Goal: Task Accomplishment & Management: Manage account settings

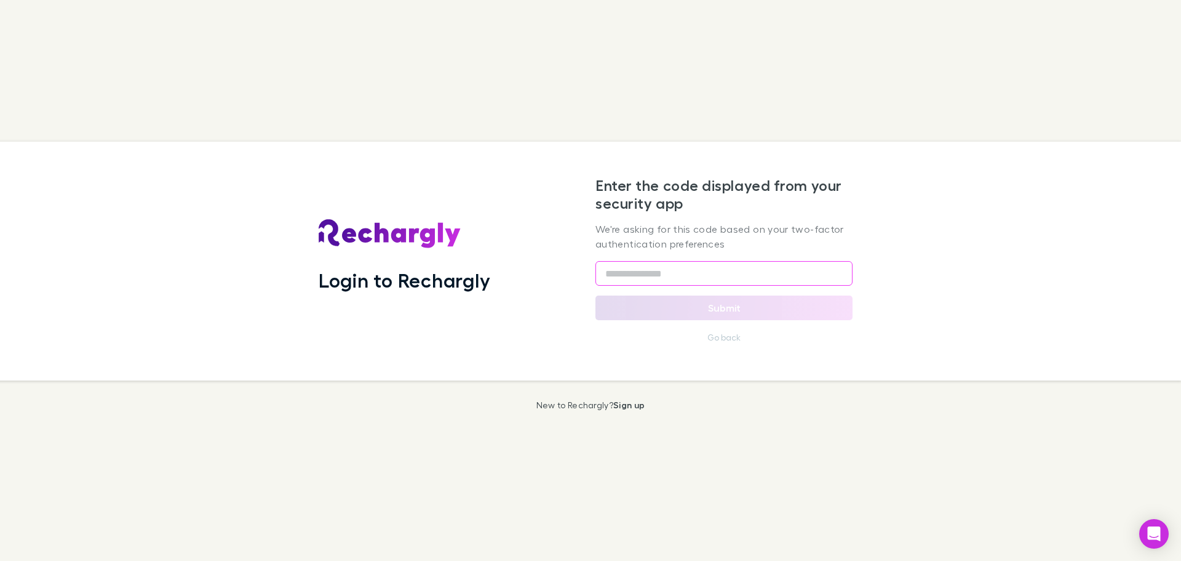
click at [649, 274] on input "text" at bounding box center [724, 273] width 257 height 25
type input "******"
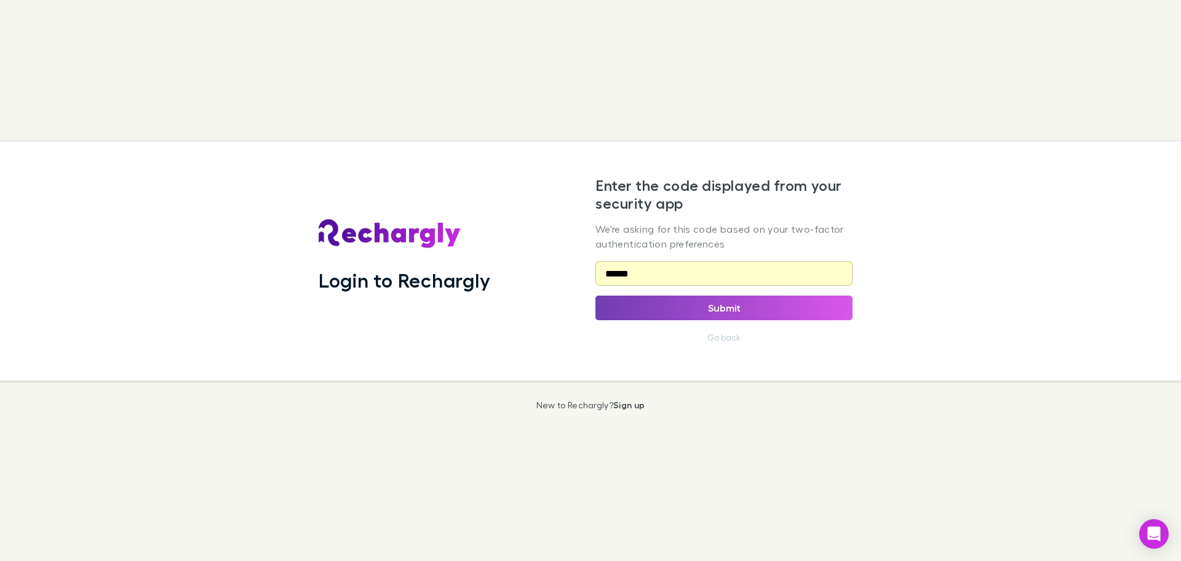
click at [686, 318] on button "Submit" at bounding box center [724, 307] width 257 height 25
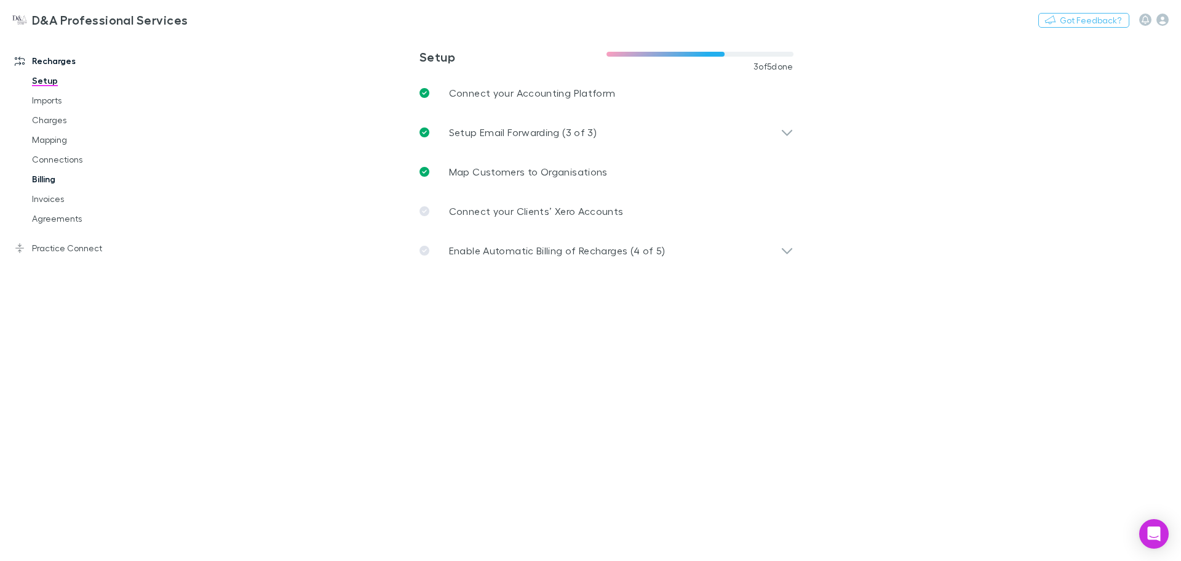
click at [46, 178] on link "Billing" at bounding box center [93, 179] width 146 height 20
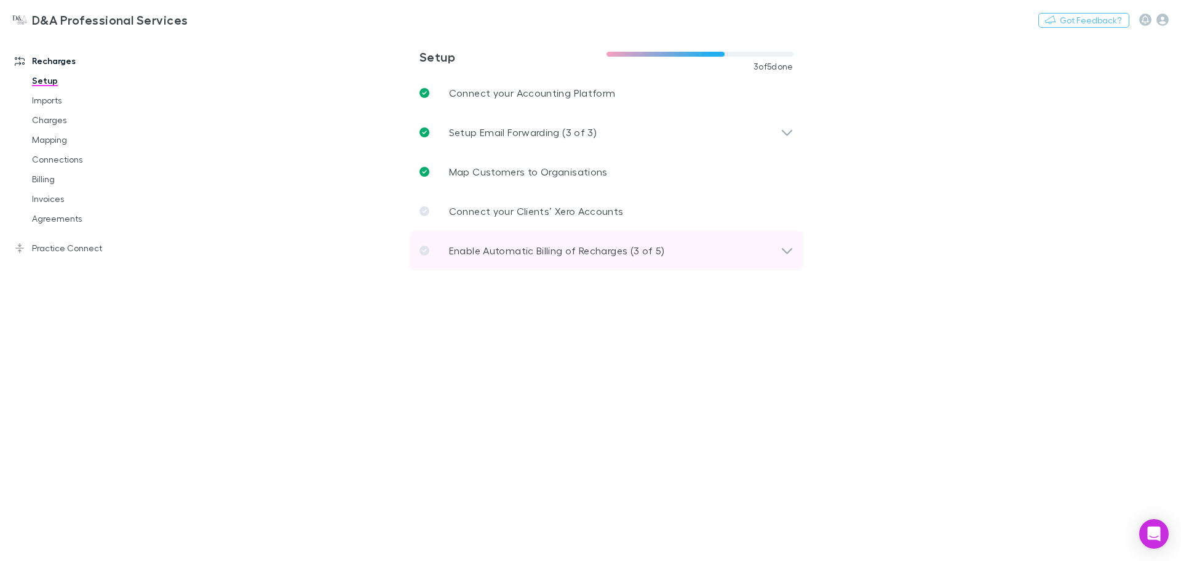
click at [543, 255] on p "Enable Automatic Billing of Recharges (3 of 5)" at bounding box center [557, 250] width 216 height 15
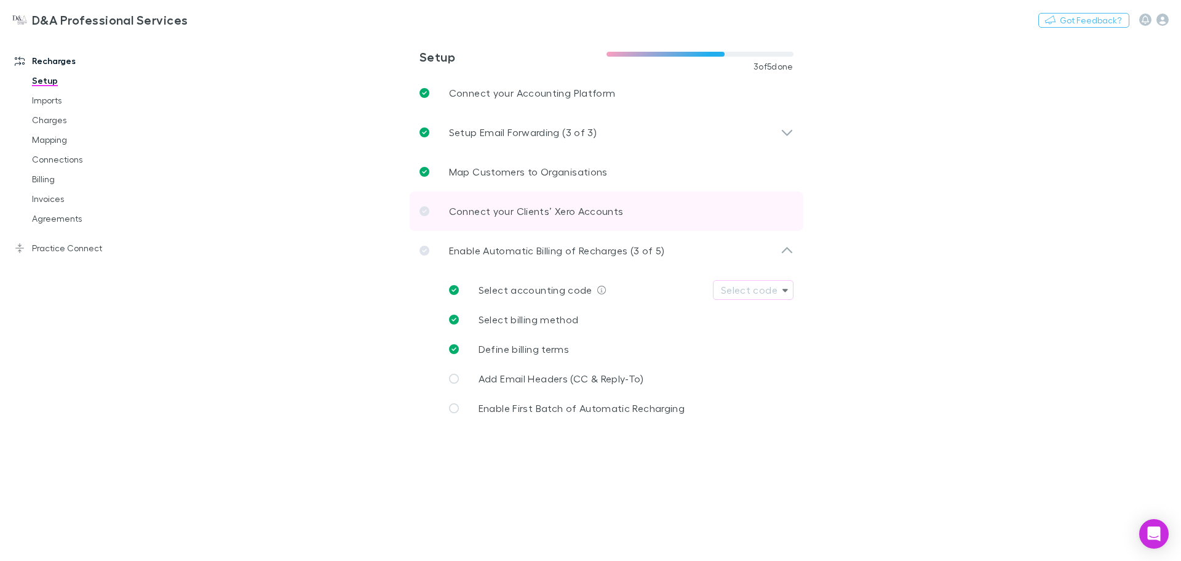
click at [533, 224] on link "Connect your Clients’ Xero Accounts" at bounding box center [607, 210] width 394 height 39
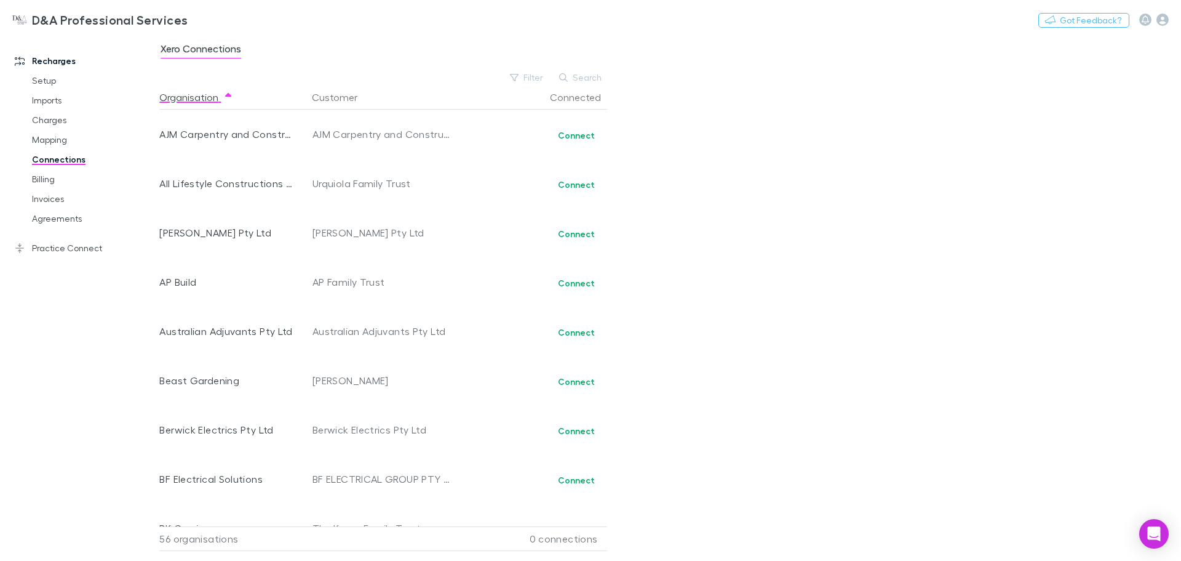
click at [68, 161] on link "Connections" at bounding box center [93, 160] width 146 height 20
click at [46, 84] on link "Setup" at bounding box center [93, 81] width 146 height 20
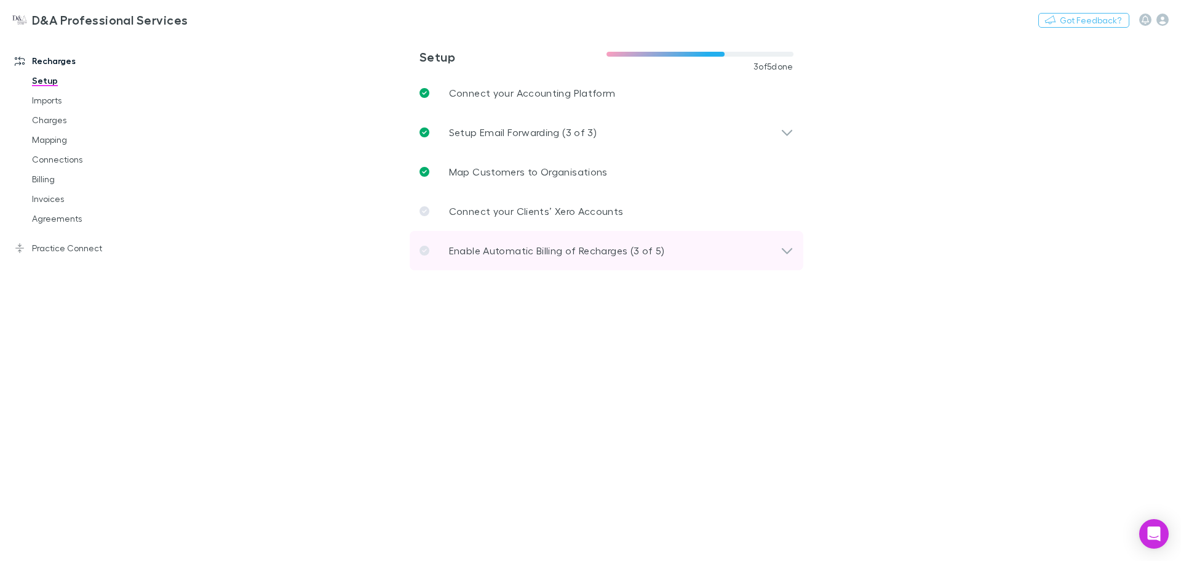
click at [501, 239] on div "Enable Automatic Billing of Recharges (3 of 5)" at bounding box center [607, 250] width 394 height 39
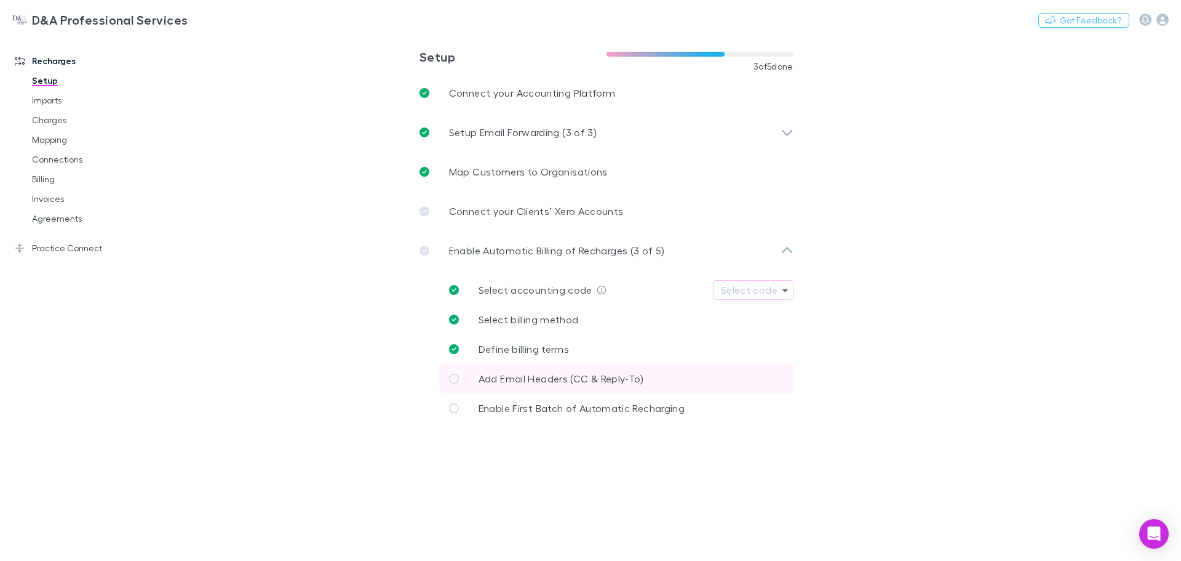
click at [490, 380] on span "Add Email Headers (CC & Reply-To)" at bounding box center [562, 378] width 166 height 12
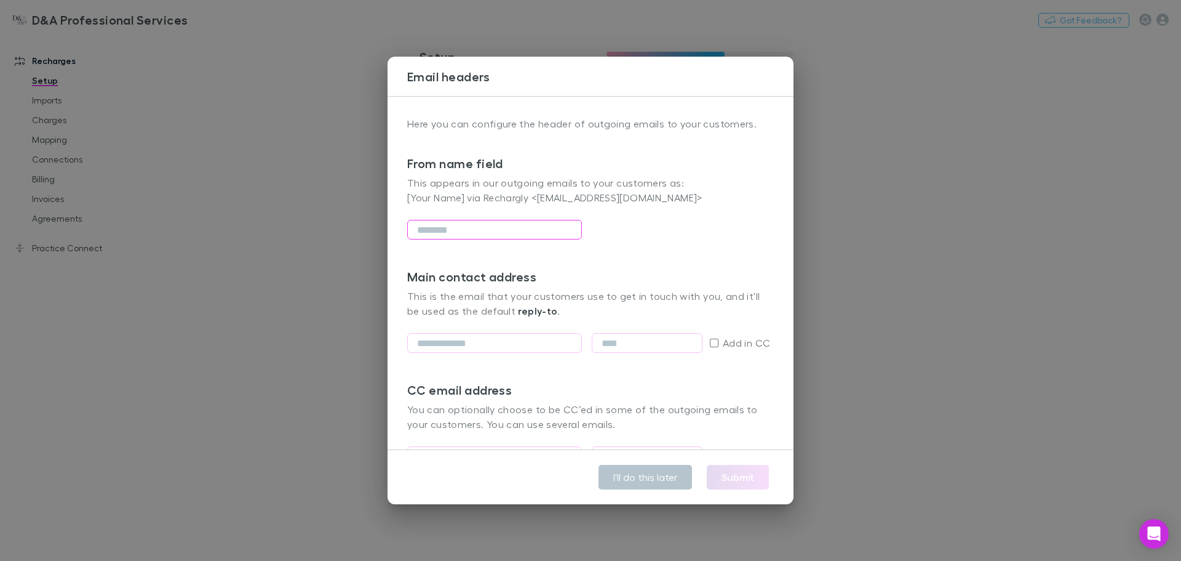
click at [479, 222] on input "text" at bounding box center [494, 230] width 175 height 20
type input "**********"
click at [625, 305] on p "This is the email that your customers use to get in touch with you, and it'll b…" at bounding box center [590, 304] width 367 height 30
click at [526, 287] on div "Main contact address This is the email that your customers use to get in touch …" at bounding box center [590, 298] width 367 height 59
click at [521, 295] on p "This is the email that your customers use to get in touch with you, and it'll b…" at bounding box center [590, 304] width 367 height 30
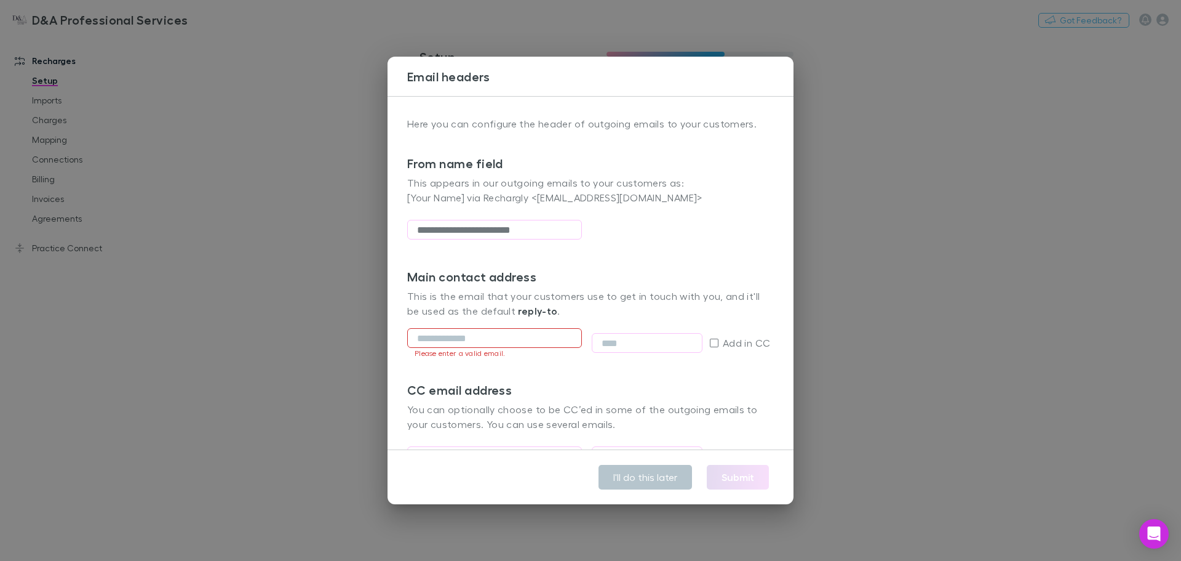
click at [510, 345] on input "email" at bounding box center [494, 338] width 175 height 20
type input "**********"
click at [591, 374] on div "**********" at bounding box center [590, 325] width 367 height 113
click at [623, 349] on input "text" at bounding box center [647, 343] width 111 height 20
type input "*"
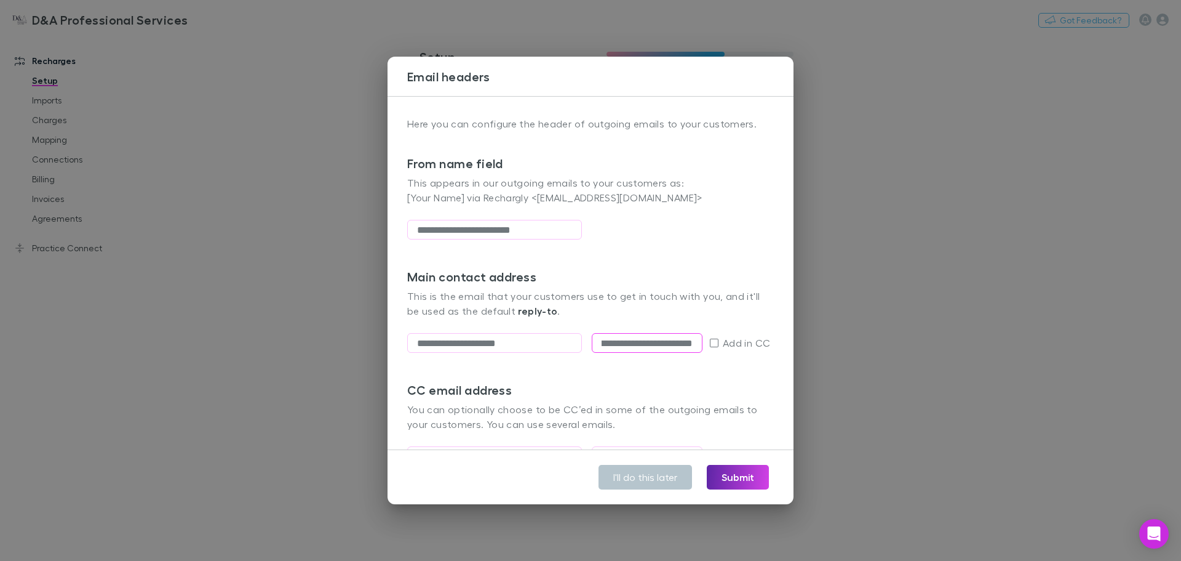
scroll to position [66, 0]
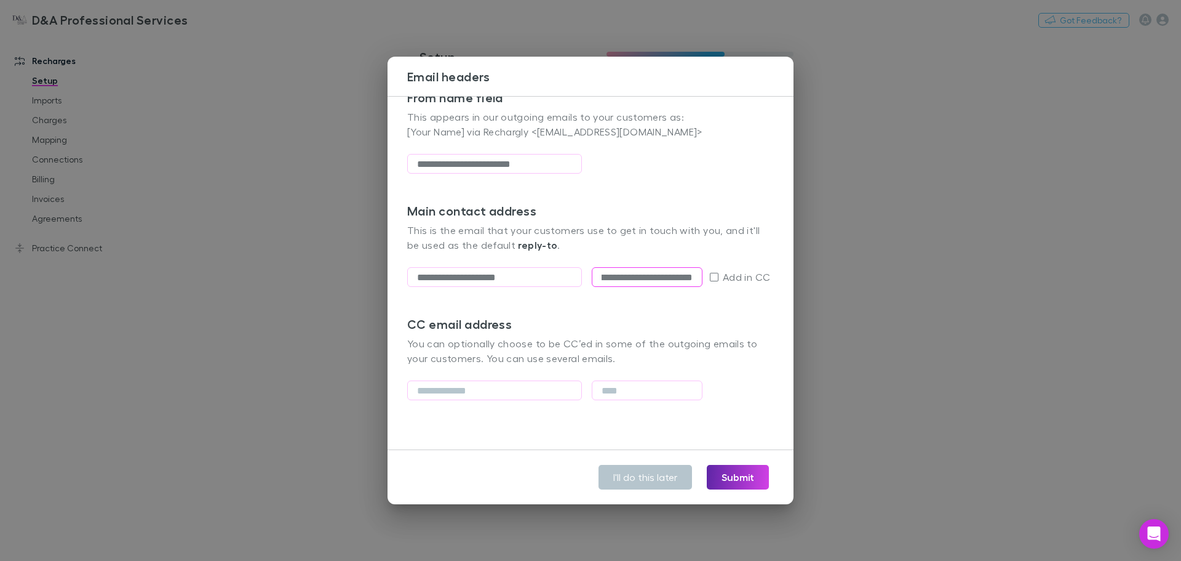
click at [631, 329] on h3 "CC email address" at bounding box center [590, 323] width 367 height 15
click at [636, 278] on input "**********" at bounding box center [647, 277] width 111 height 20
drag, startPoint x: 626, startPoint y: 274, endPoint x: 892, endPoint y: 276, distance: 265.8
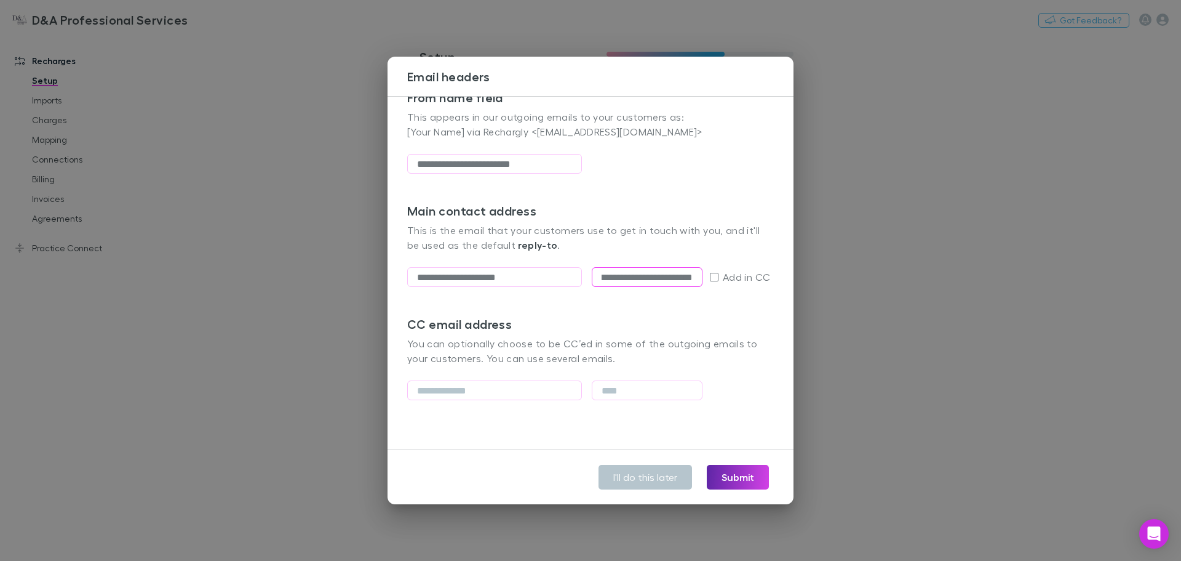
click at [892, 276] on div "**********" at bounding box center [590, 280] width 1181 height 561
click at [671, 286] on input "**********" at bounding box center [647, 277] width 111 height 20
drag, startPoint x: 655, startPoint y: 279, endPoint x: 719, endPoint y: 278, distance: 64.0
click at [719, 278] on div "**********" at bounding box center [594, 277] width 374 height 30
click at [668, 304] on div "**********" at bounding box center [590, 259] width 367 height 113
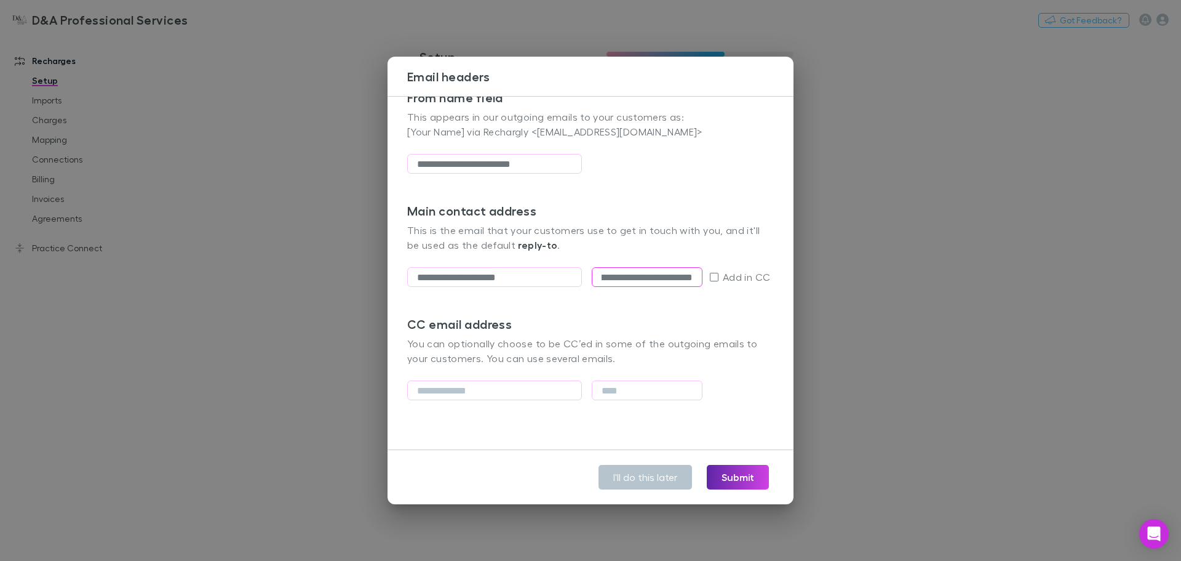
drag, startPoint x: 626, startPoint y: 276, endPoint x: 794, endPoint y: 278, distance: 168.0
click at [794, 278] on div "**********" at bounding box center [590, 280] width 1181 height 561
type input "*********"
click at [667, 317] on h3 "CC email address" at bounding box center [590, 323] width 367 height 15
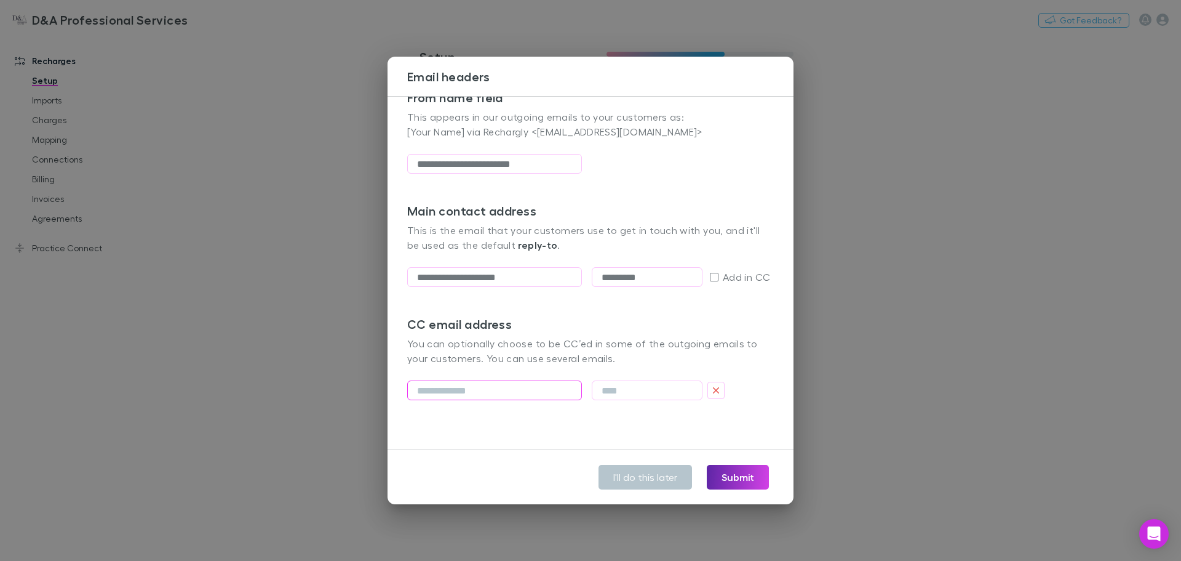
click at [431, 391] on input "email" at bounding box center [494, 390] width 175 height 20
type input "**********"
type input "*"
click at [530, 352] on p "You can optionally choose to be CC’ed in some of the outgoing emails to your cu…" at bounding box center [590, 351] width 367 height 30
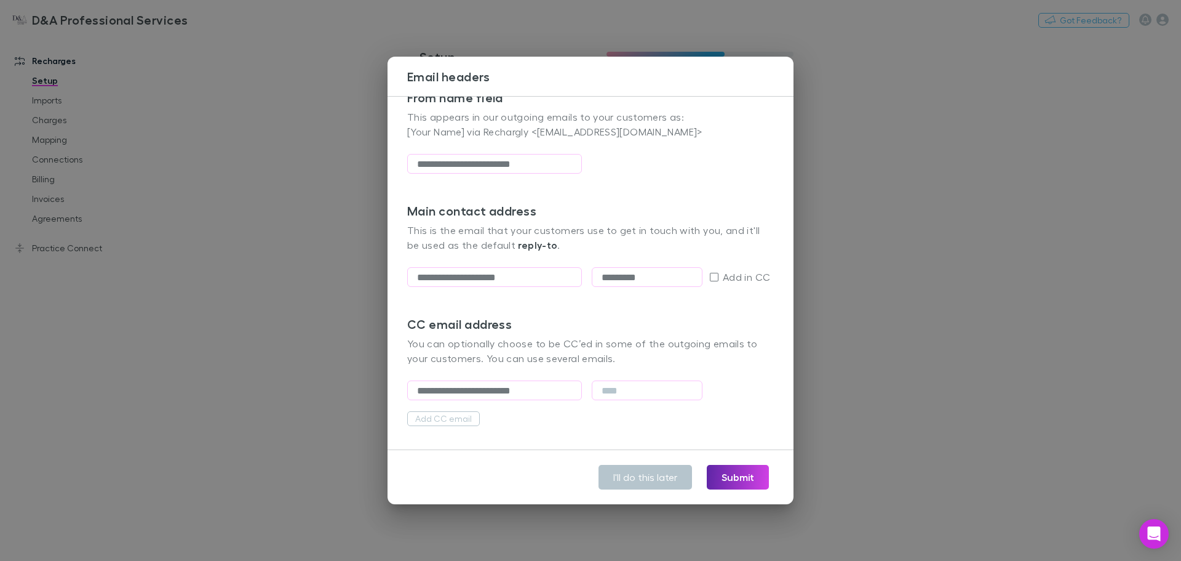
scroll to position [87, 0]
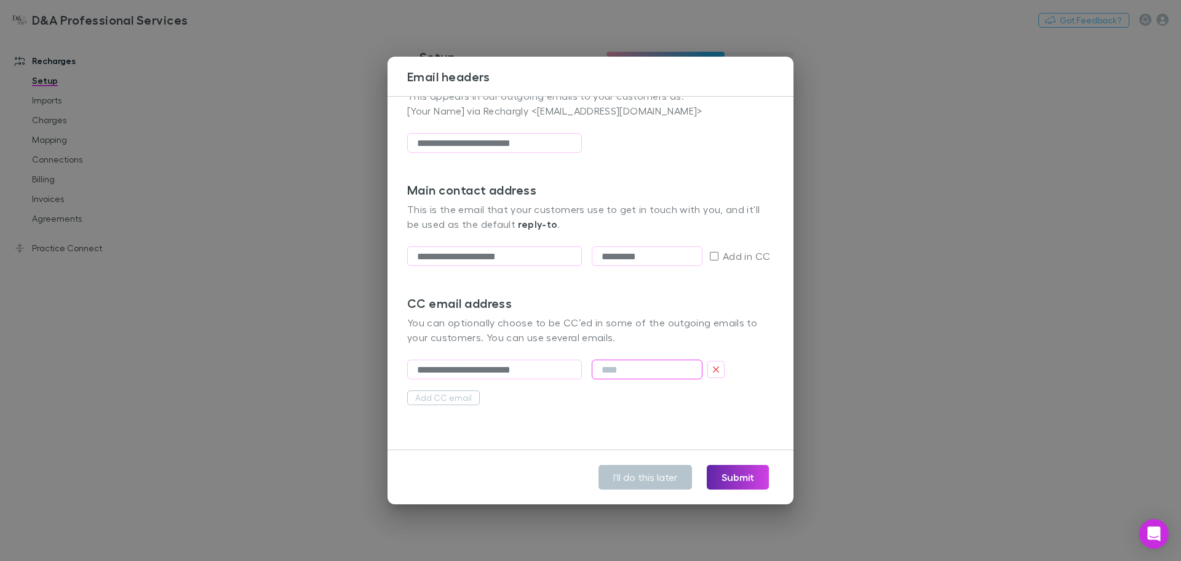
click at [605, 366] on input "text" at bounding box center [647, 369] width 111 height 20
type input "**********"
click at [625, 401] on div "**********" at bounding box center [591, 273] width 406 height 354
click at [741, 474] on button "Submit" at bounding box center [738, 477] width 62 height 25
type input "**********"
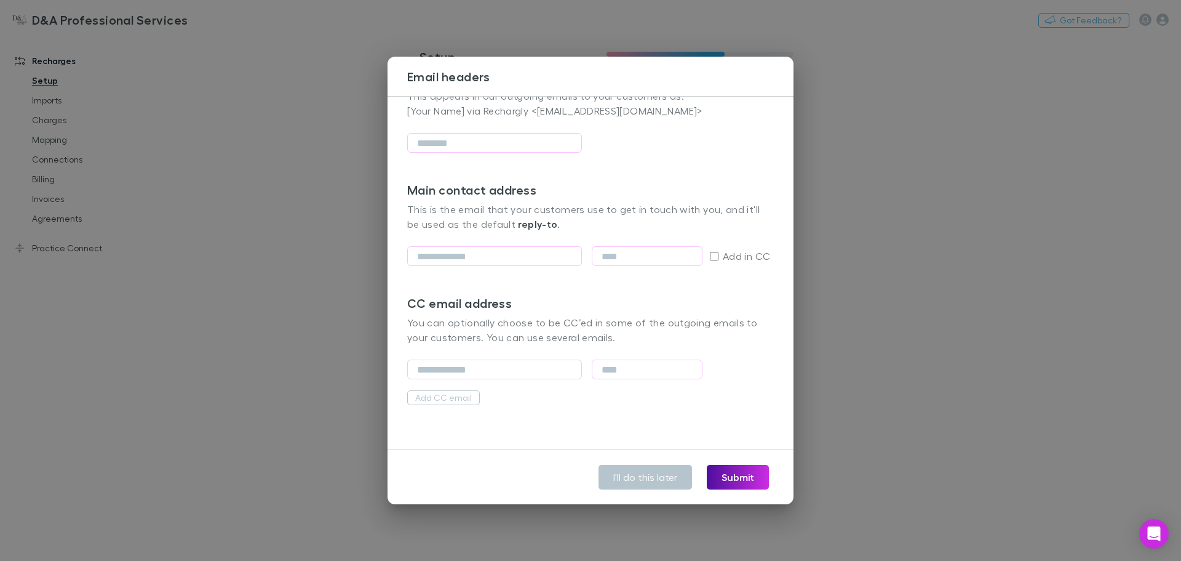
type input "**********"
type input "*********"
type input "**********"
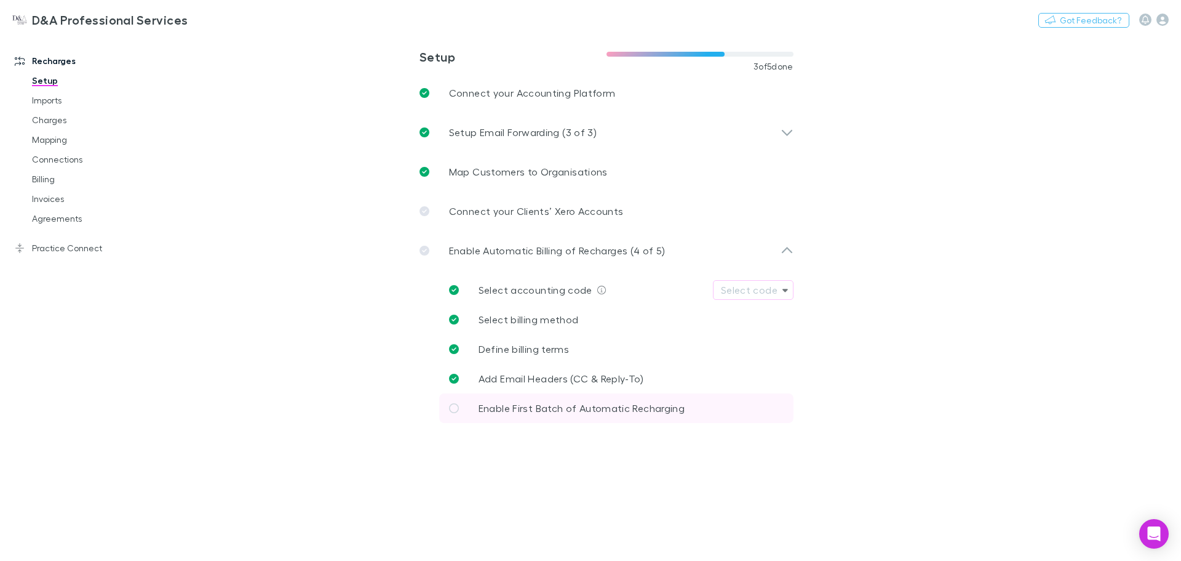
click at [532, 404] on span "Enable First Batch of Automatic Recharging" at bounding box center [582, 408] width 206 height 12
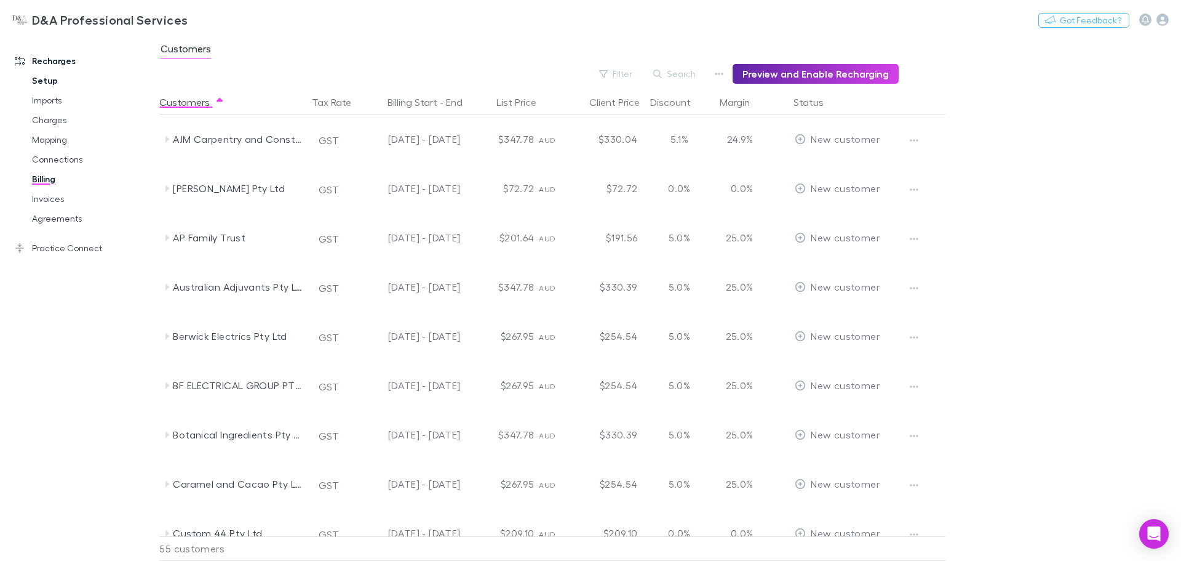
click at [53, 84] on link "Setup" at bounding box center [93, 81] width 146 height 20
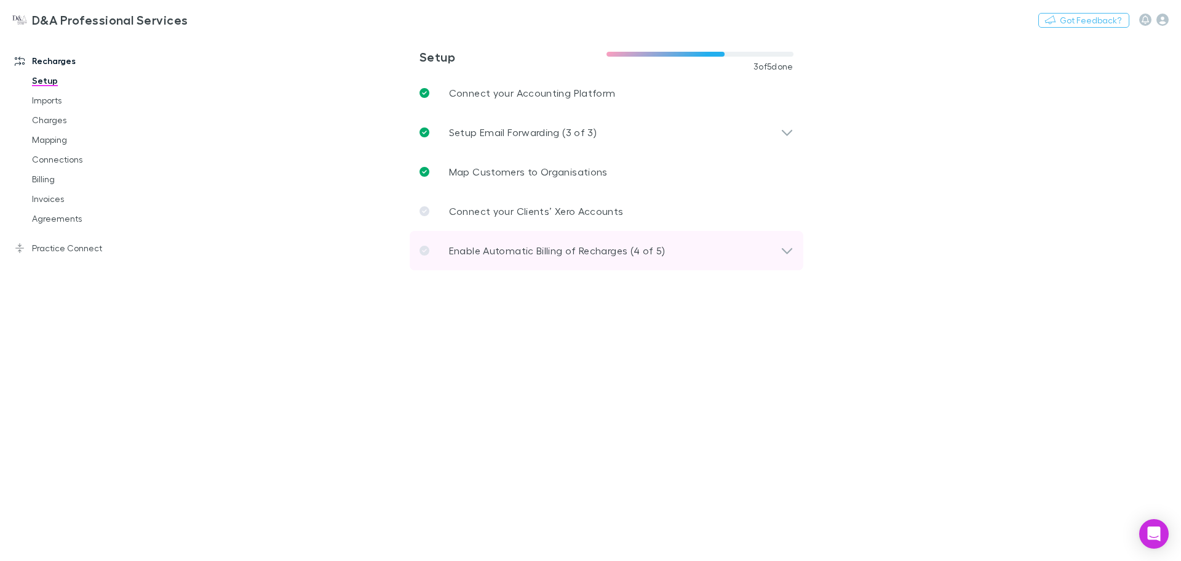
click at [546, 235] on div "Enable Automatic Billing of Recharges (4 of 5)" at bounding box center [607, 250] width 394 height 39
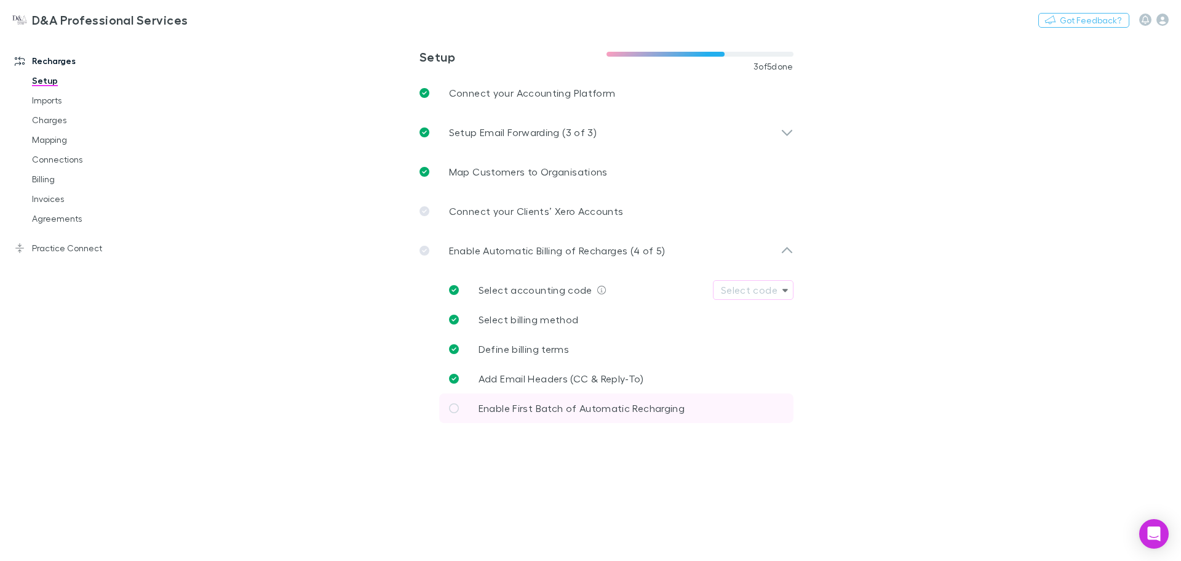
click at [554, 399] on link "Enable First Batch of Automatic Recharging" at bounding box center [616, 408] width 354 height 30
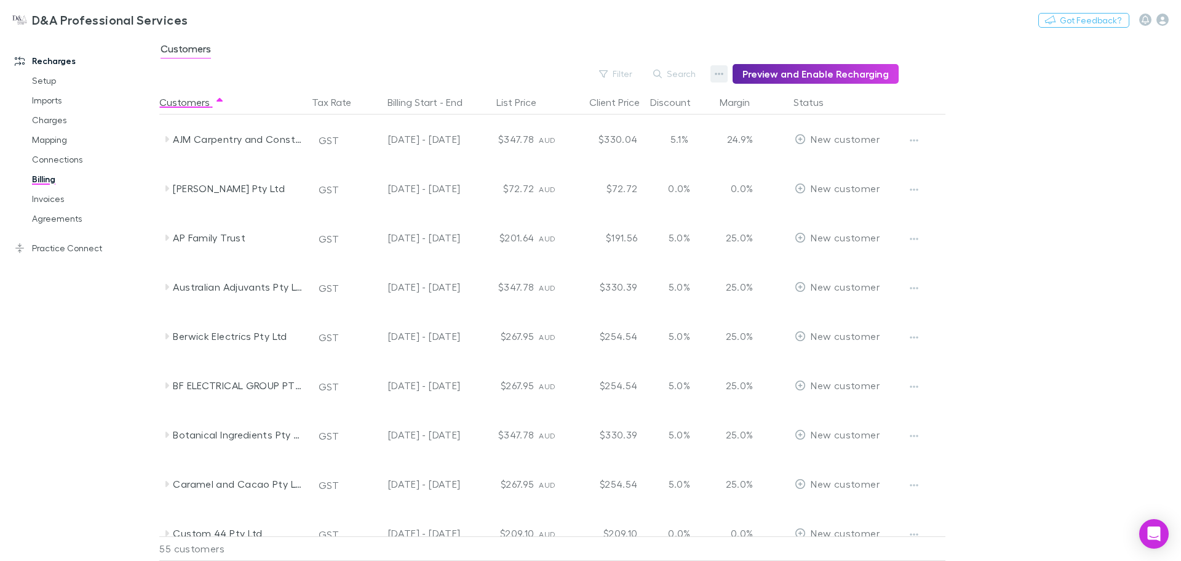
click at [717, 74] on button "button" at bounding box center [719, 73] width 17 height 17
click at [500, 66] on div at bounding box center [590, 280] width 1181 height 561
click at [54, 87] on link "Setup" at bounding box center [93, 81] width 146 height 20
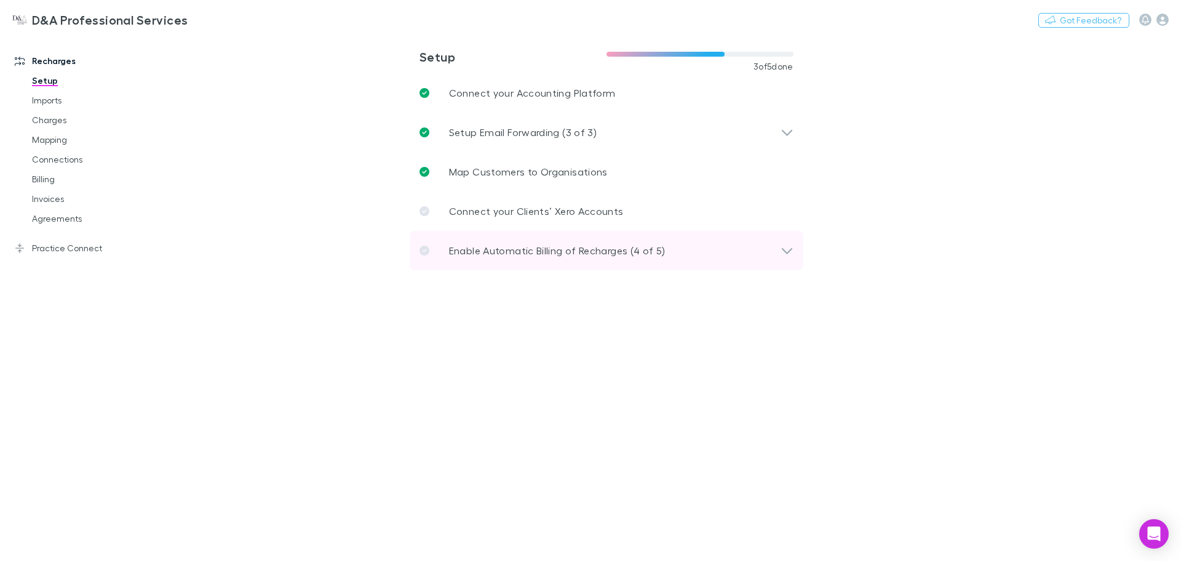
click at [781, 251] on icon at bounding box center [787, 250] width 13 height 15
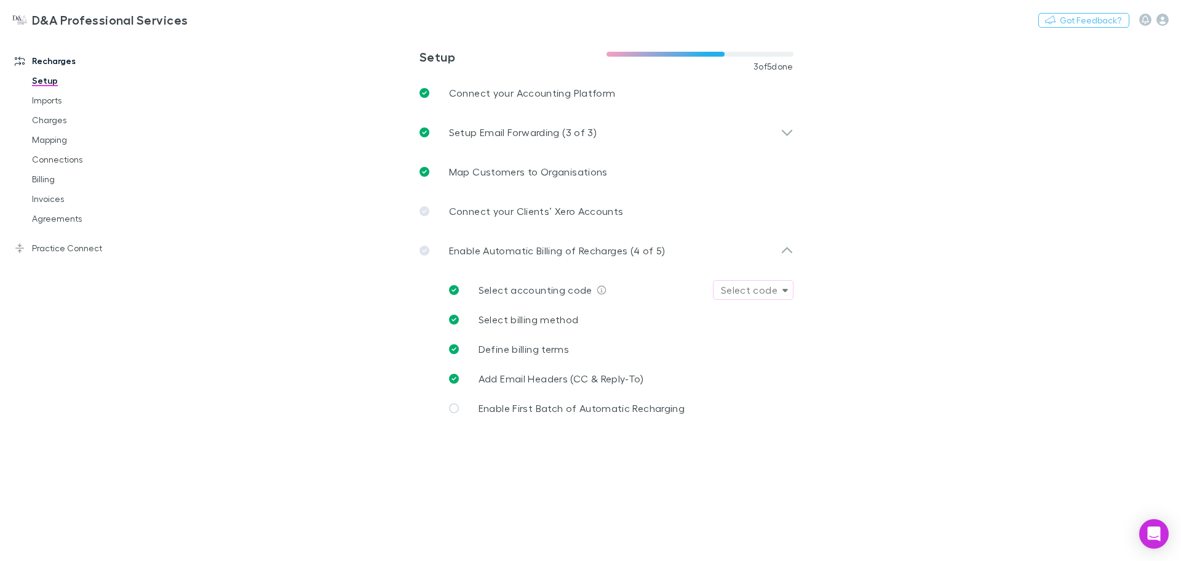
click at [756, 287] on div "Select code" at bounding box center [749, 289] width 57 height 15
click at [740, 309] on input "text" at bounding box center [818, 306] width 204 height 23
click at [647, 305] on div at bounding box center [590, 280] width 1181 height 561
click at [497, 409] on span "Enable First Batch of Automatic Recharging" at bounding box center [582, 408] width 206 height 12
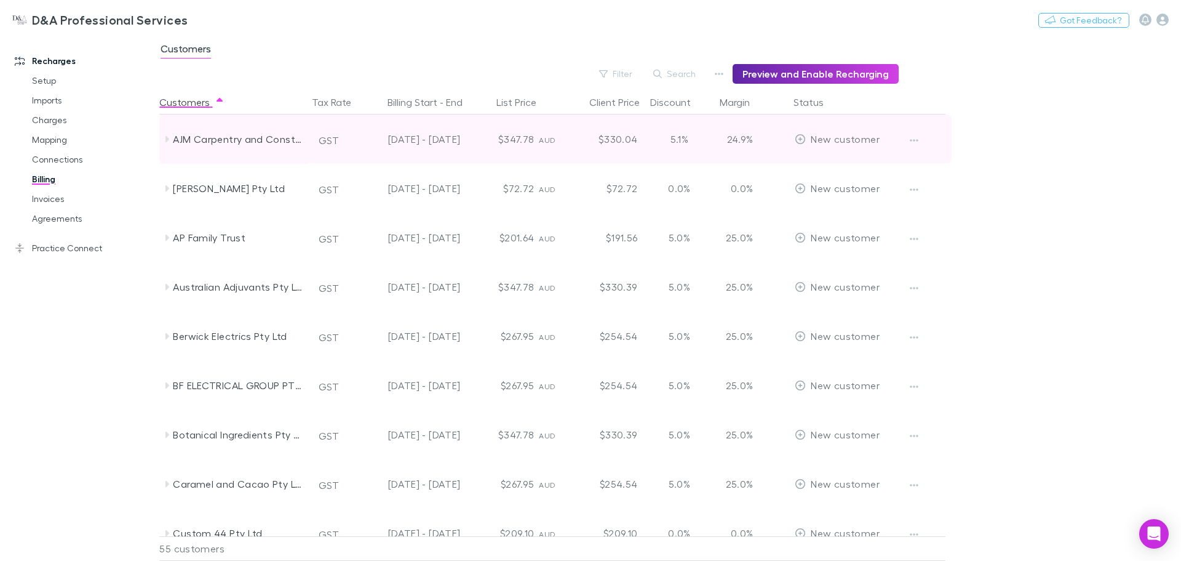
click at [165, 138] on icon at bounding box center [167, 139] width 10 height 10
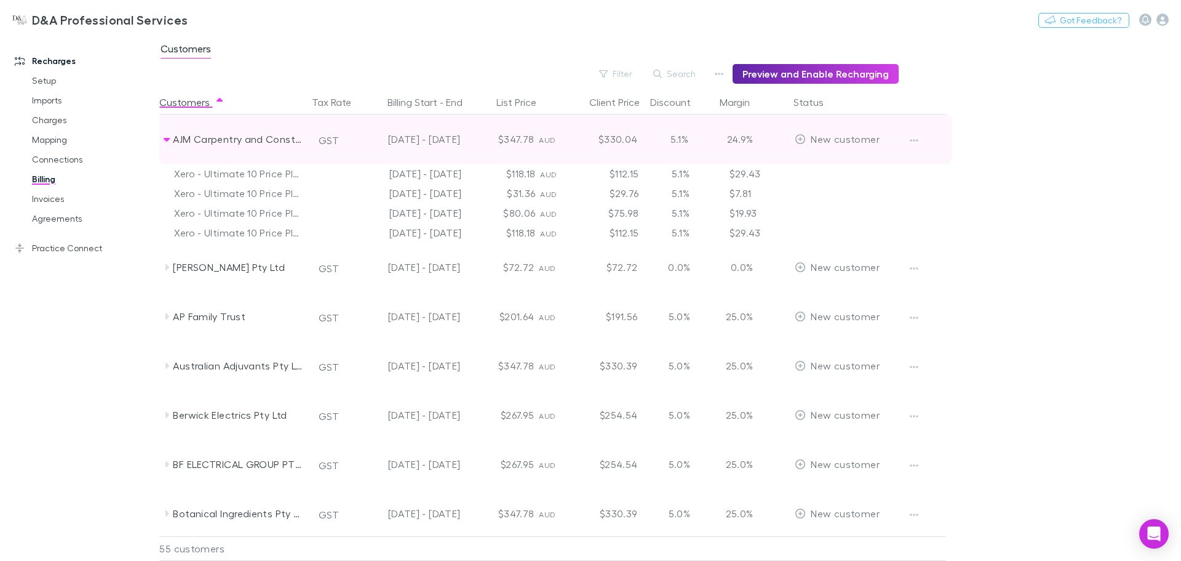
click at [165, 138] on icon at bounding box center [167, 140] width 6 height 4
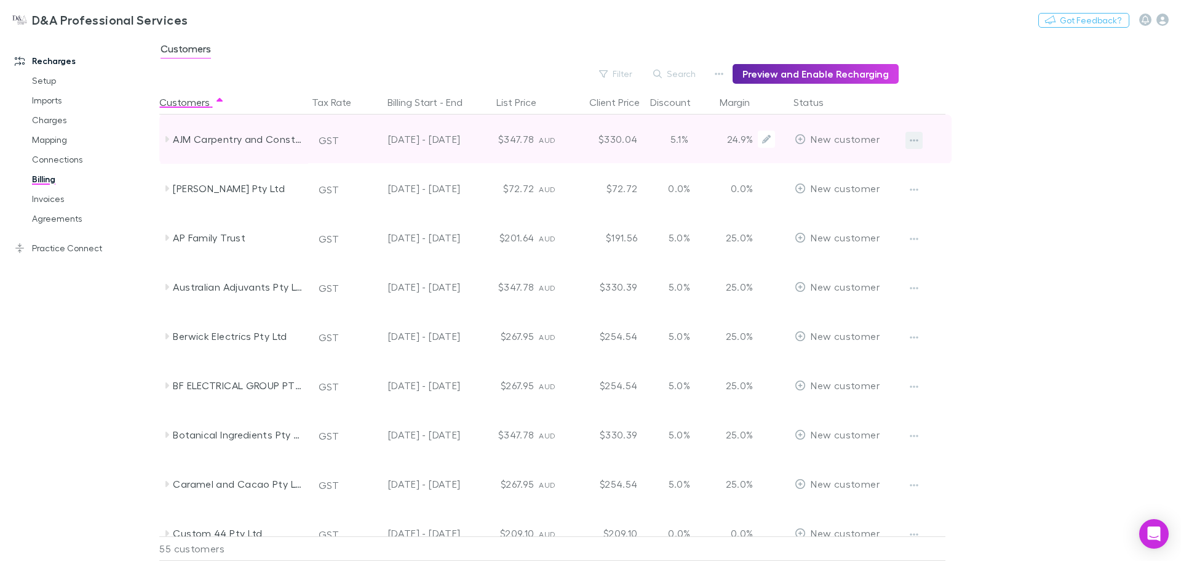
click at [916, 140] on icon "button" at bounding box center [914, 140] width 9 height 10
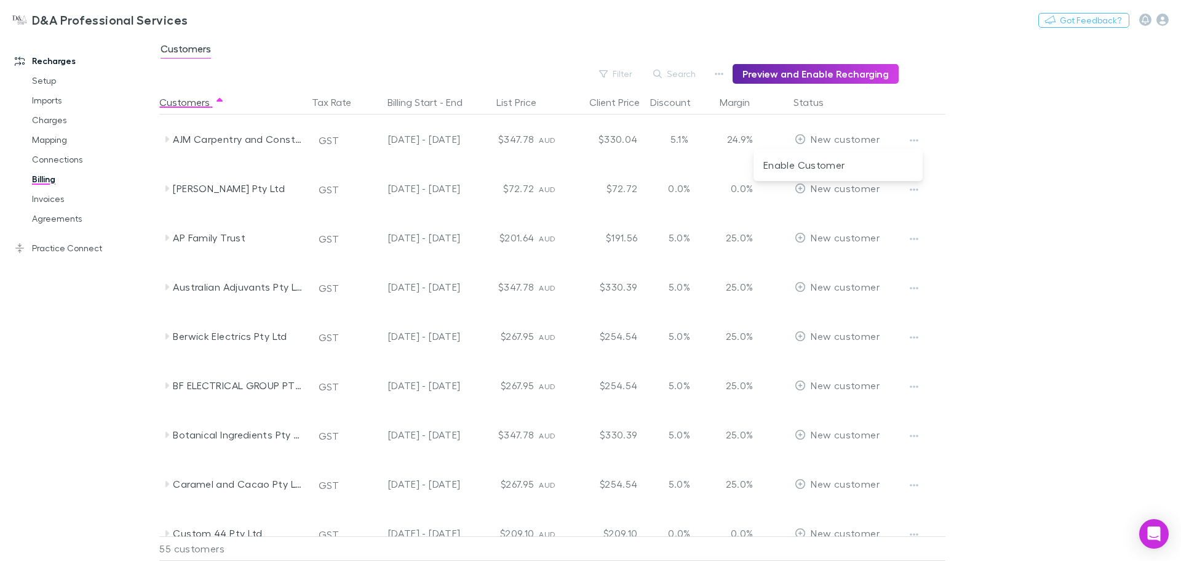
click at [985, 139] on div at bounding box center [590, 280] width 1181 height 561
click at [772, 72] on button "Preview and Enable Recharging" at bounding box center [816, 74] width 166 height 20
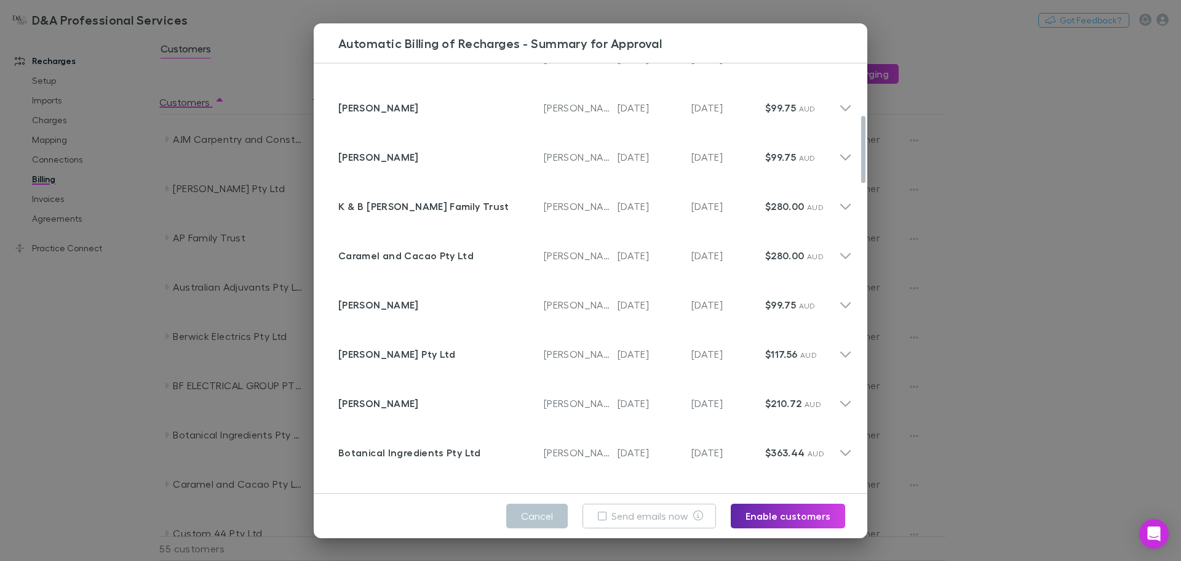
scroll to position [328, 0]
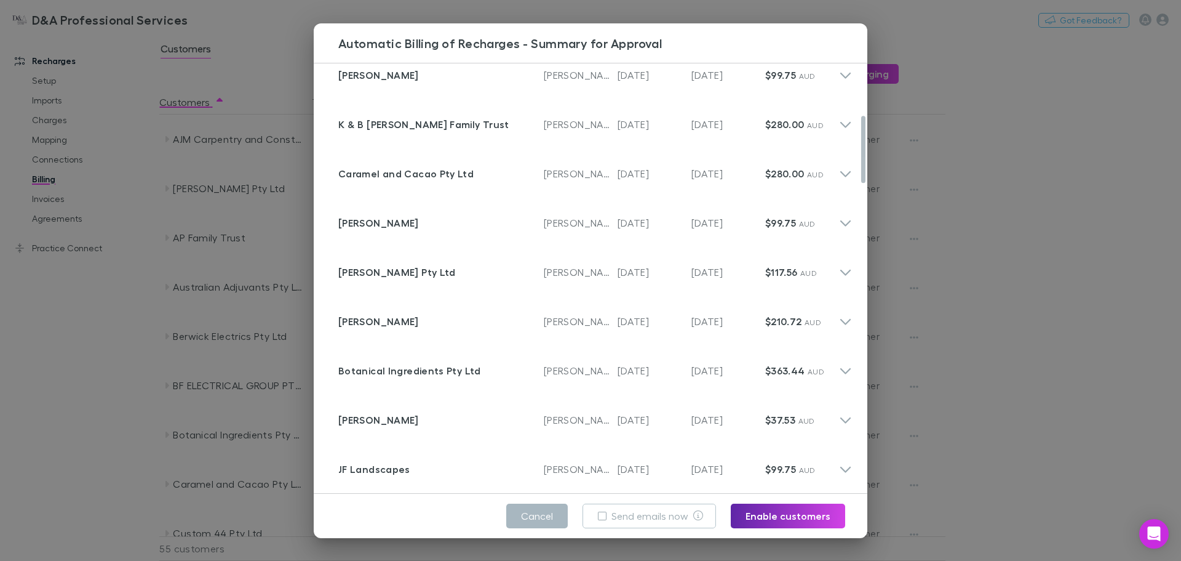
click at [528, 514] on button "Cancel" at bounding box center [537, 515] width 62 height 25
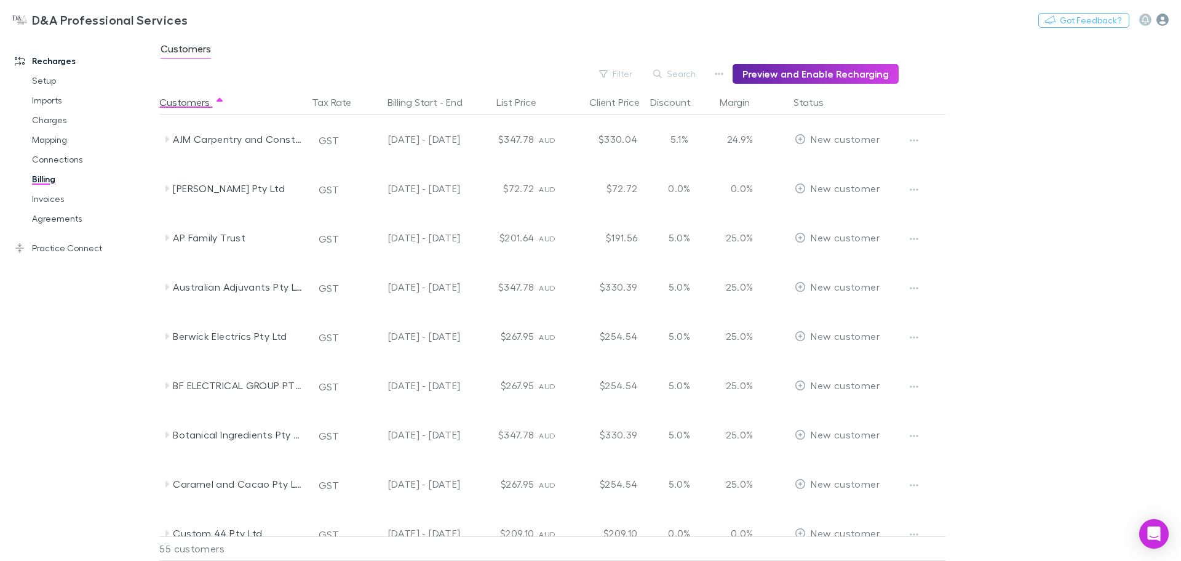
click at [1161, 19] on icon "button" at bounding box center [1163, 20] width 12 height 12
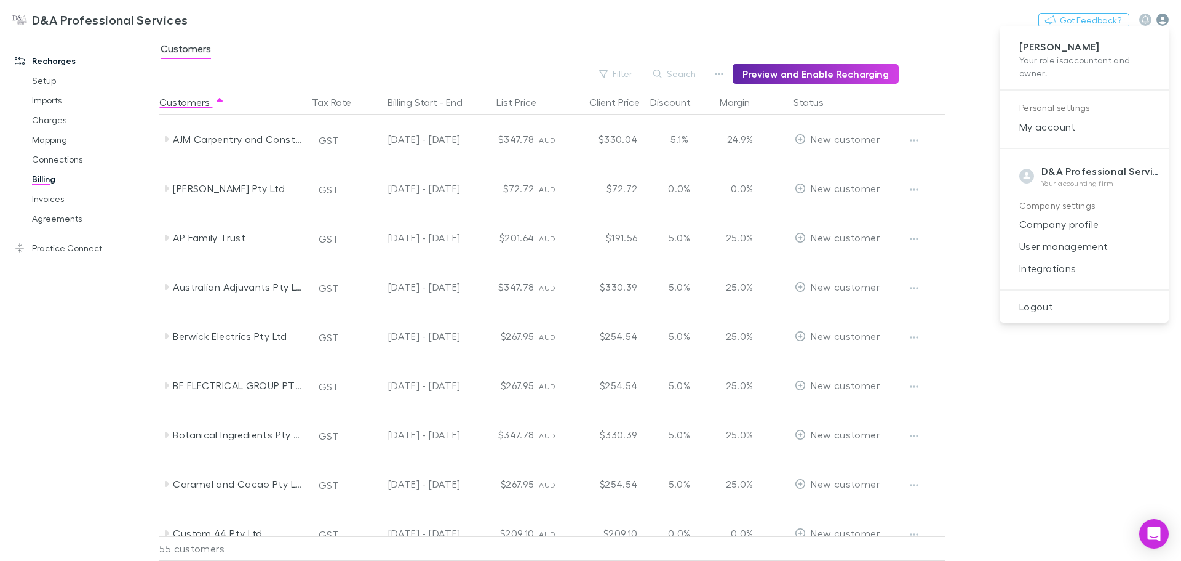
click at [1161, 19] on div at bounding box center [590, 280] width 1181 height 561
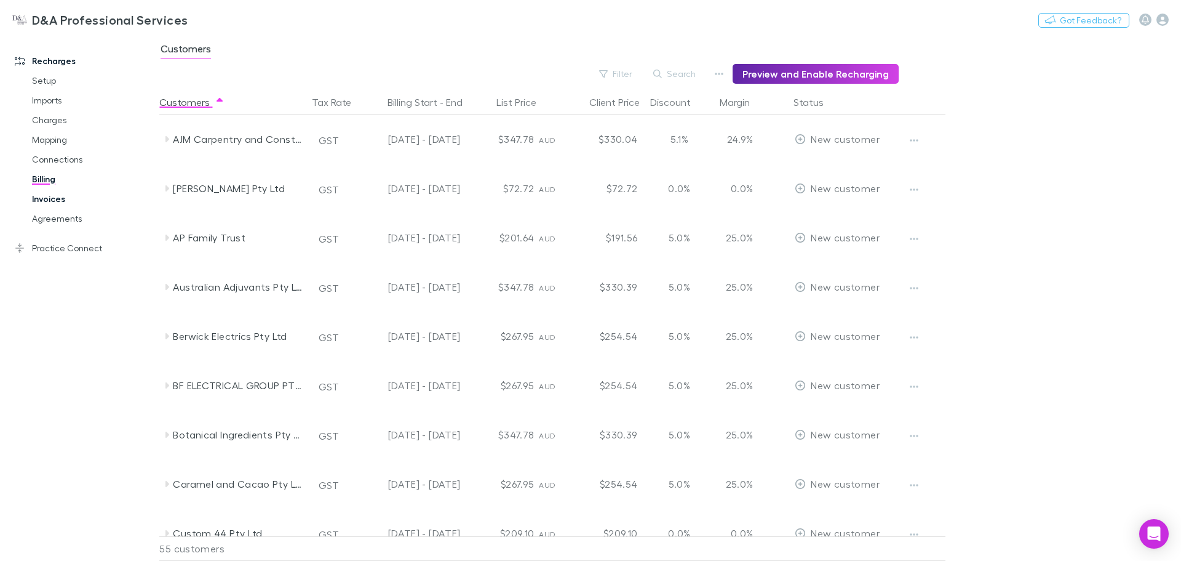
click at [66, 206] on link "Invoices" at bounding box center [93, 199] width 146 height 20
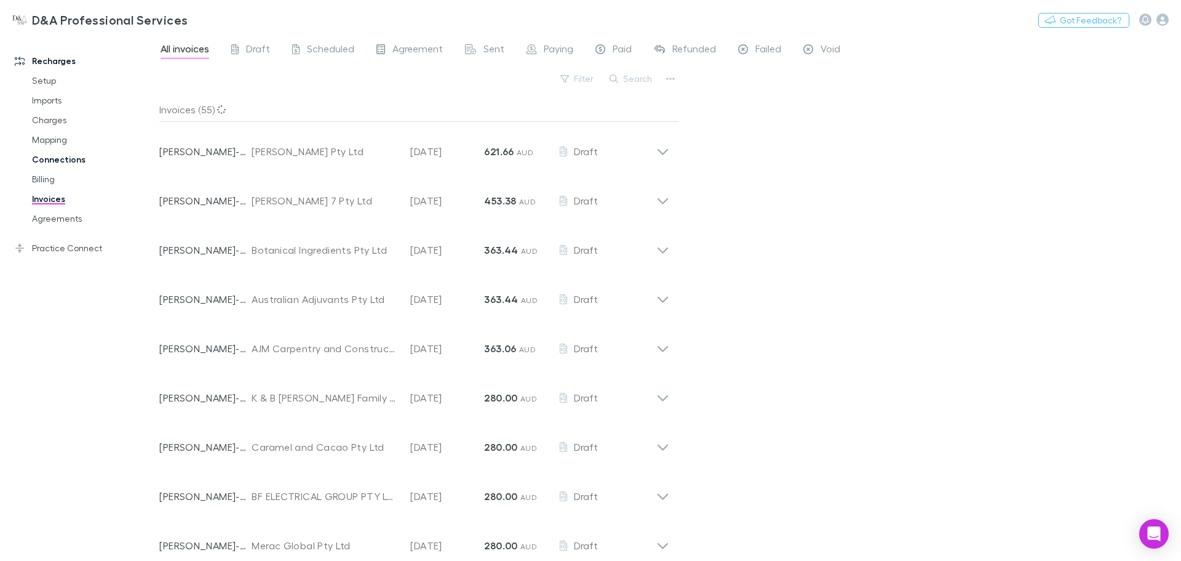
click at [56, 156] on link "Connections" at bounding box center [93, 160] width 146 height 20
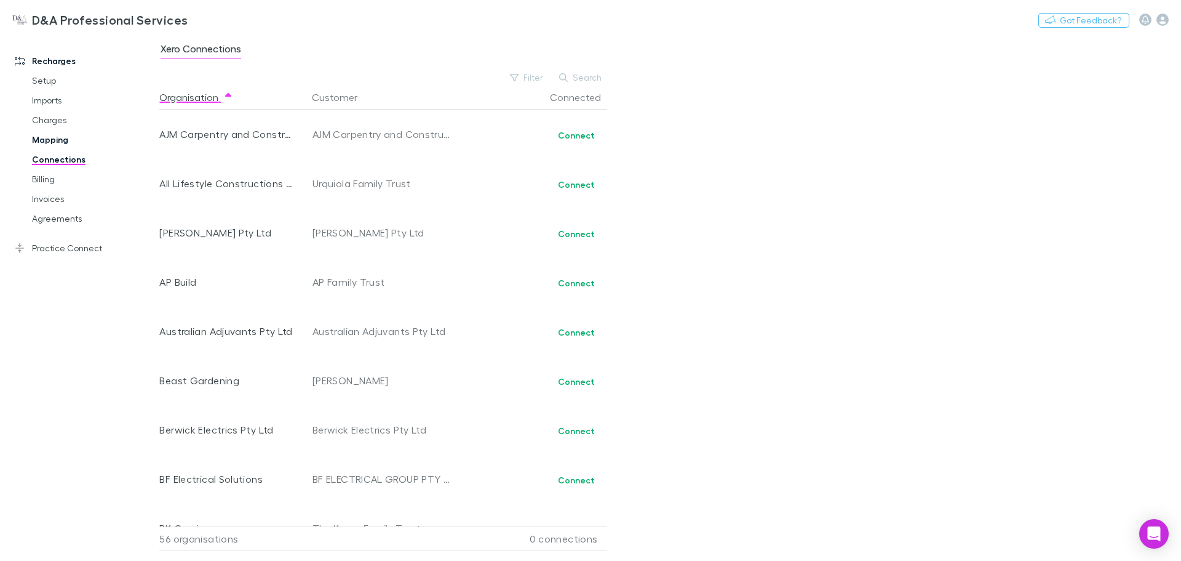
click at [61, 137] on link "Mapping" at bounding box center [93, 140] width 146 height 20
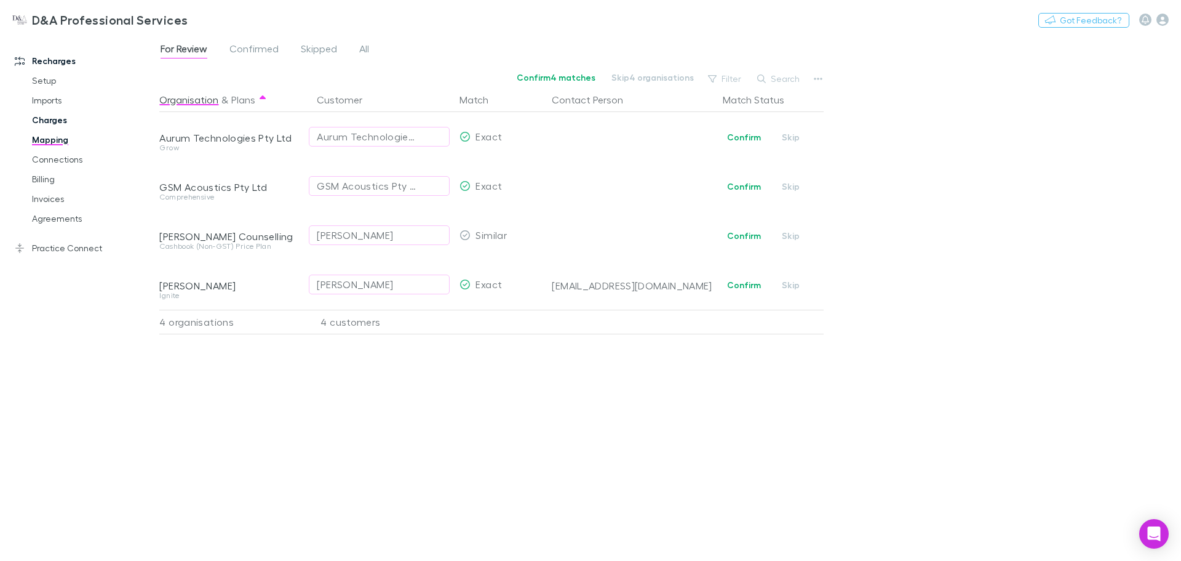
click at [62, 117] on link "Charges" at bounding box center [93, 120] width 146 height 20
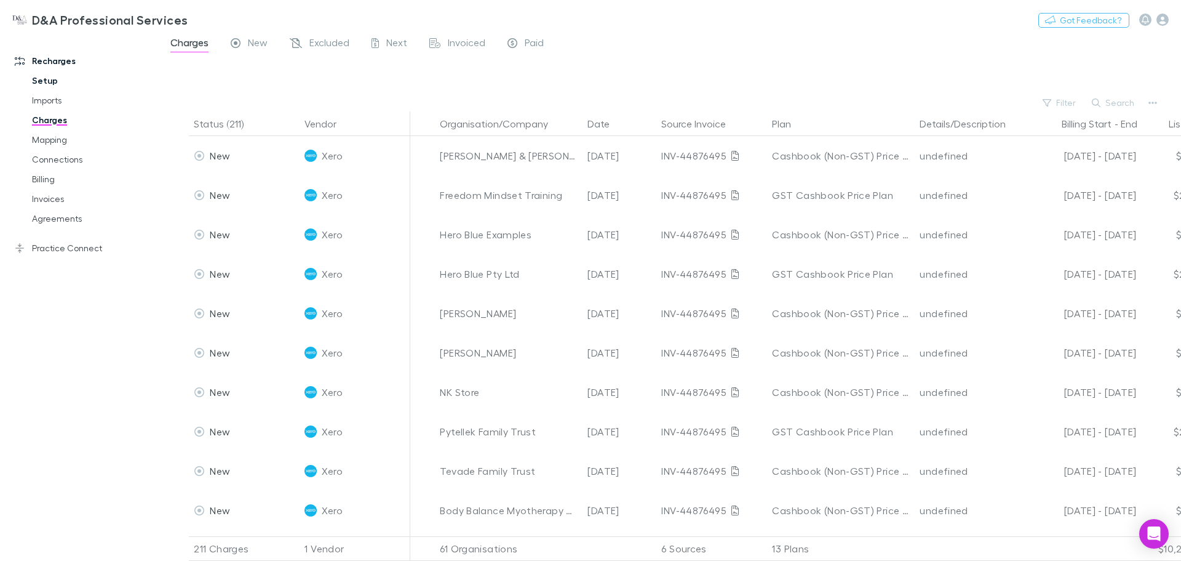
click at [46, 82] on link "Setup" at bounding box center [93, 81] width 146 height 20
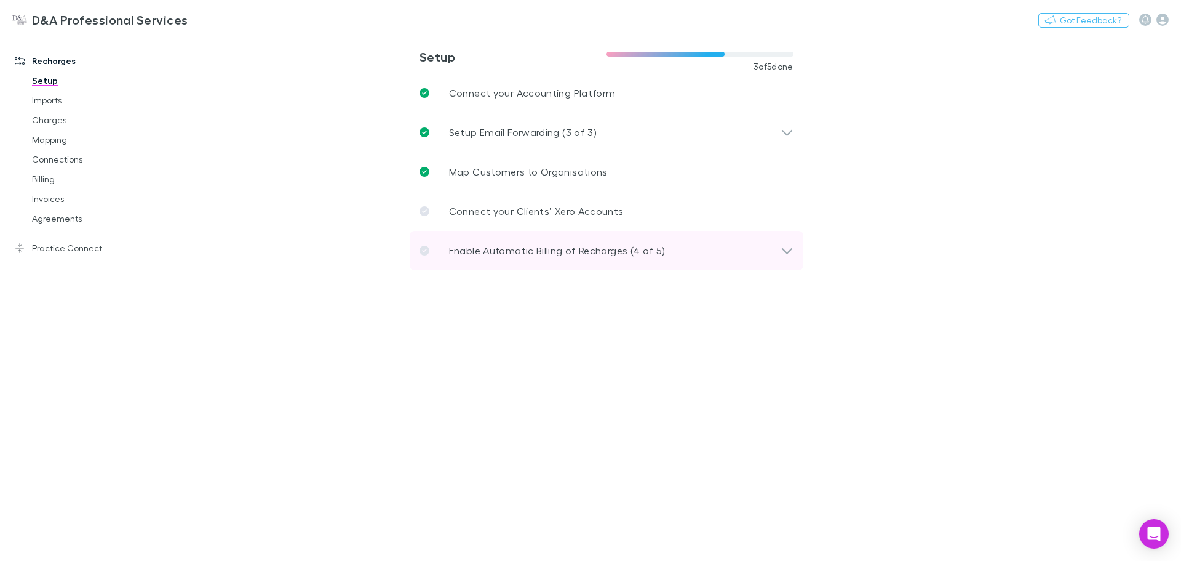
click at [596, 239] on div "Enable Automatic Billing of Recharges (4 of 5)" at bounding box center [607, 250] width 394 height 39
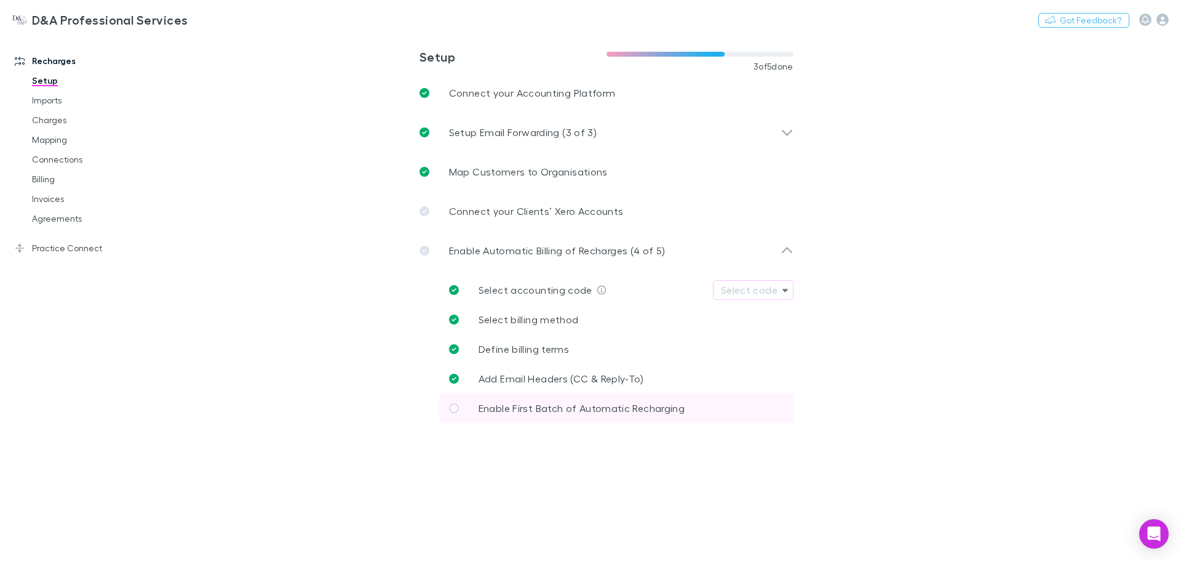
click at [453, 406] on icon at bounding box center [454, 408] width 10 height 10
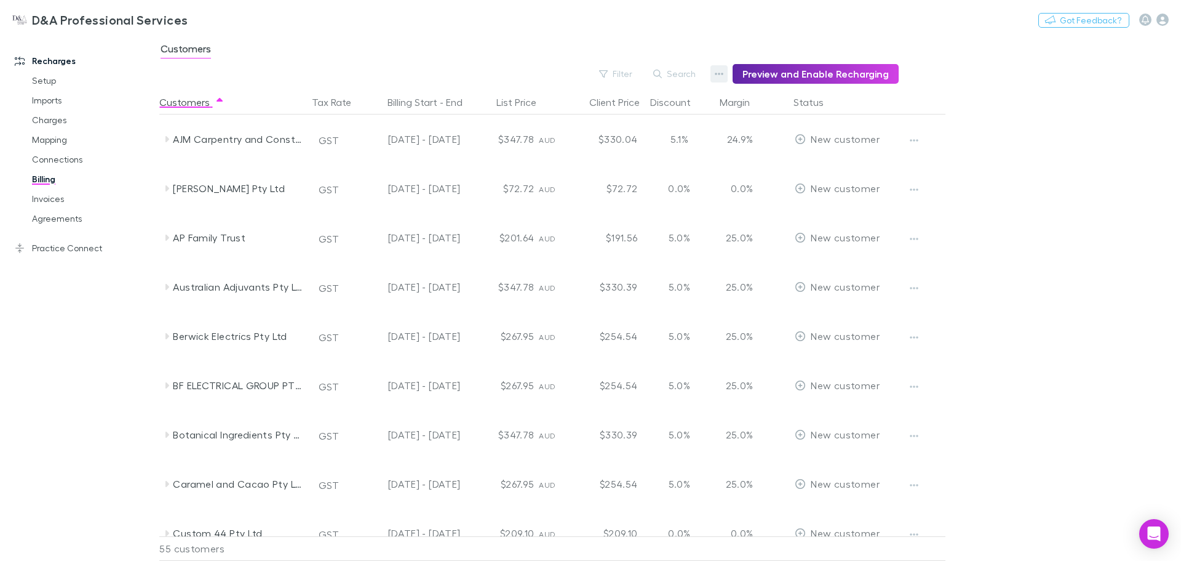
click at [717, 71] on button "button" at bounding box center [719, 73] width 17 height 17
click at [585, 118] on p "Discount Split" at bounding box center [650, 113] width 150 height 15
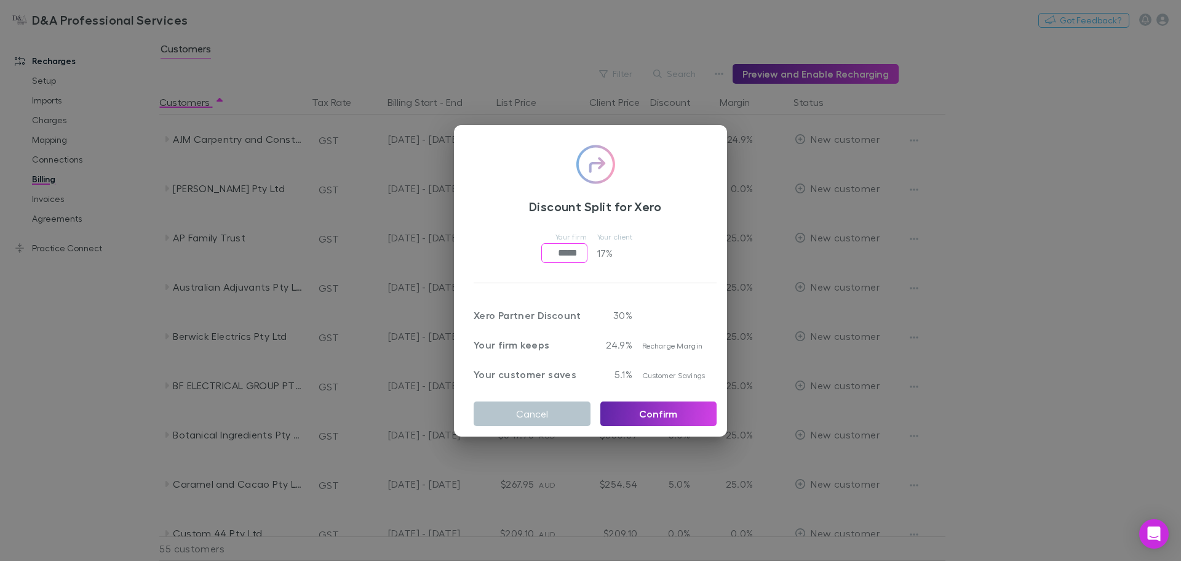
click at [556, 250] on input "*****" at bounding box center [565, 253] width 46 height 20
type input "*****"
click at [633, 299] on div at bounding box center [675, 308] width 84 height 30
click at [533, 412] on button "Cancel" at bounding box center [532, 413] width 117 height 25
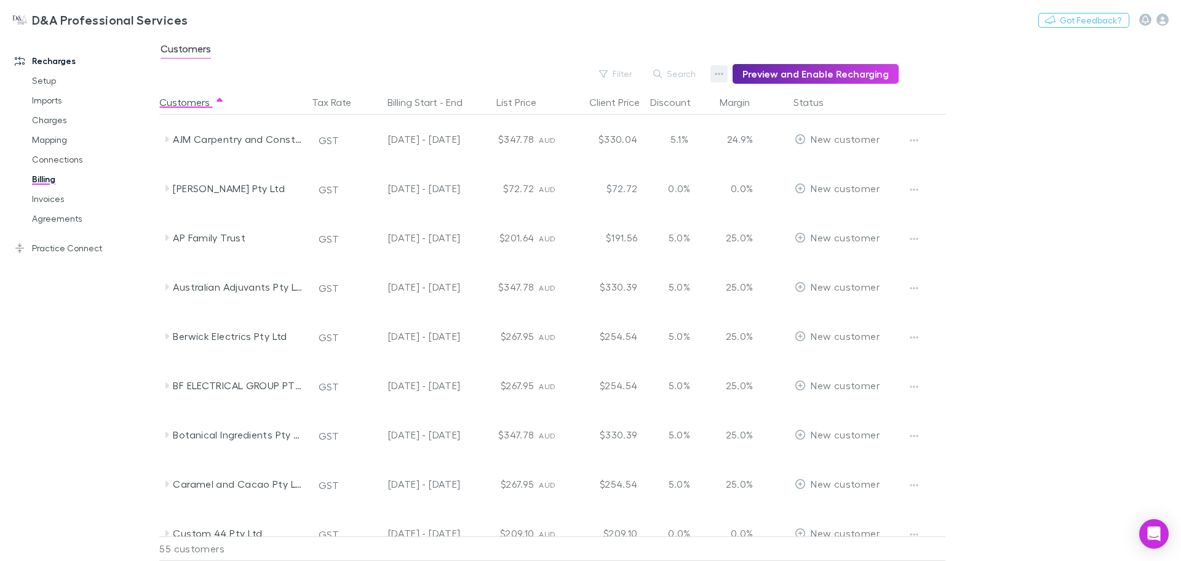
click at [722, 74] on icon "button" at bounding box center [720, 74] width 9 height 2
click at [601, 140] on p "Admin Fee" at bounding box center [650, 136] width 150 height 15
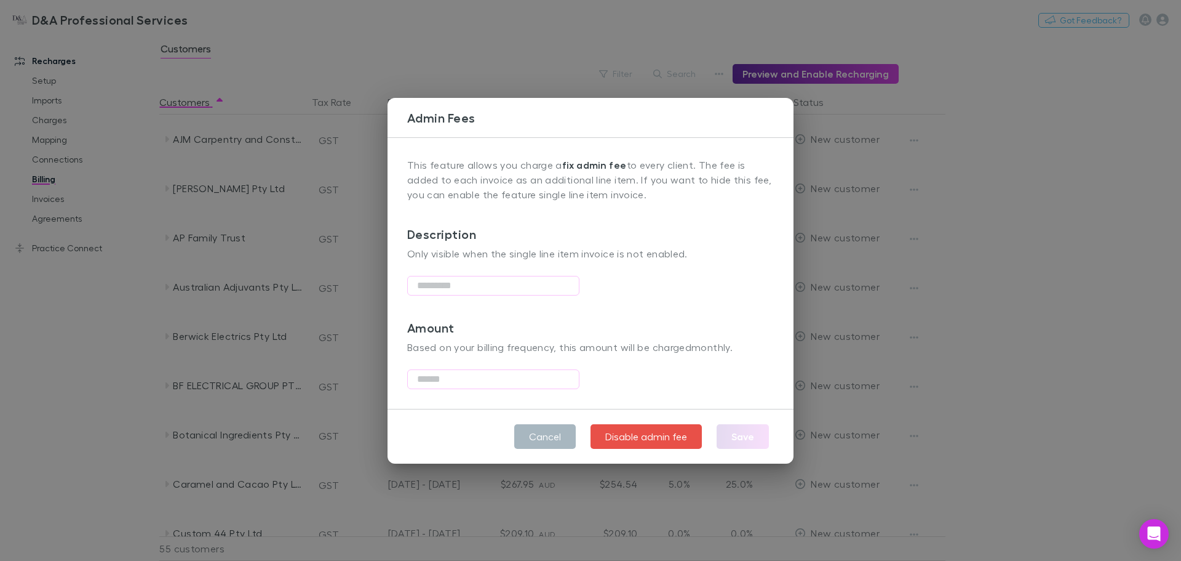
click at [561, 439] on button "Cancel" at bounding box center [545, 436] width 62 height 25
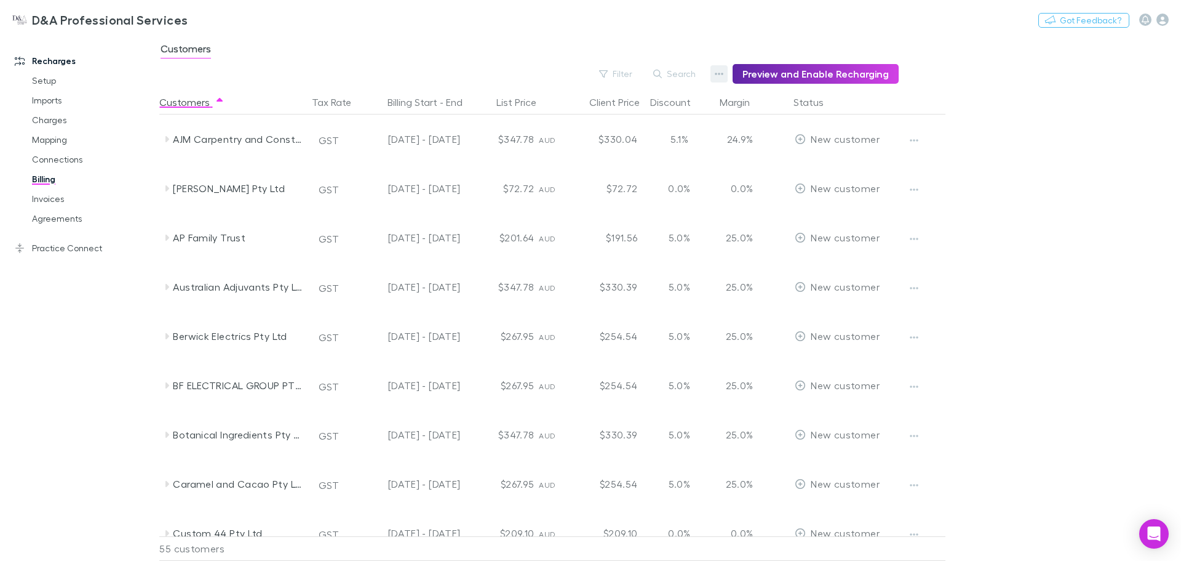
click at [722, 72] on icon "button" at bounding box center [719, 74] width 9 height 10
click at [634, 130] on p "Admin Fee" at bounding box center [650, 136] width 150 height 15
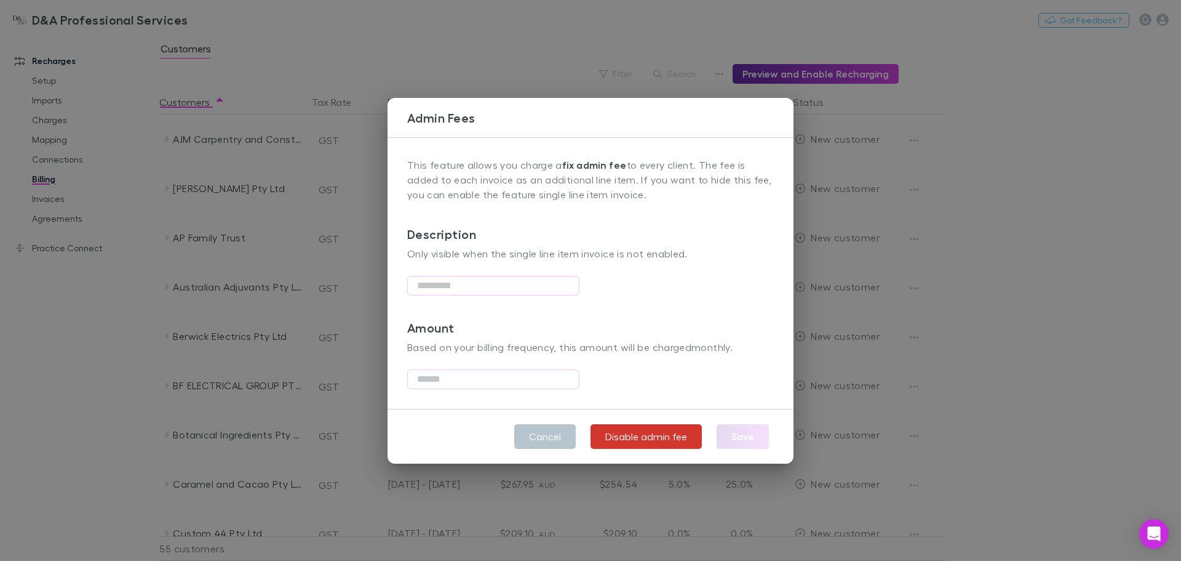
click at [638, 435] on button "Disable admin fee" at bounding box center [646, 436] width 111 height 25
click at [654, 436] on button "Disable admin fee" at bounding box center [646, 436] width 111 height 25
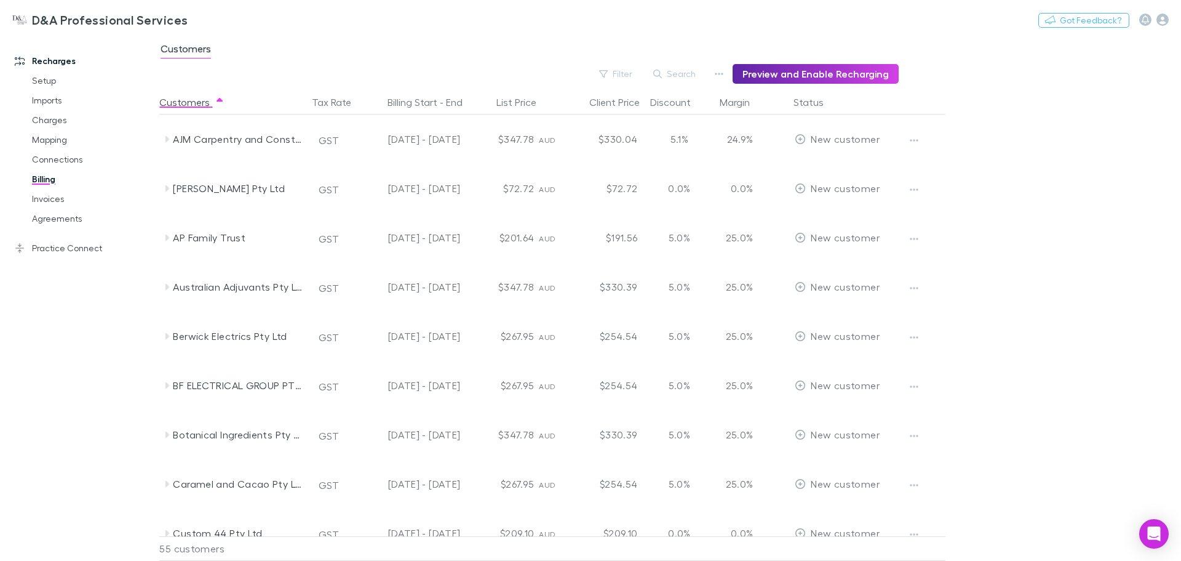
click at [654, 436] on div "5.0%" at bounding box center [679, 434] width 74 height 49
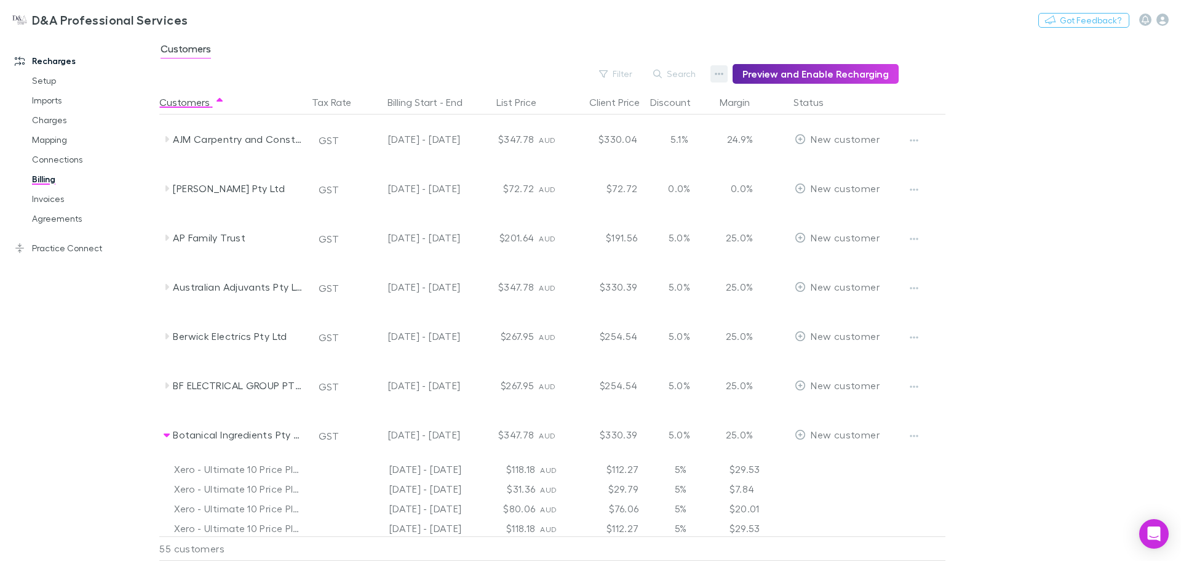
click at [725, 68] on button "button" at bounding box center [719, 73] width 17 height 17
click at [625, 132] on p "Admin Fee" at bounding box center [650, 136] width 150 height 15
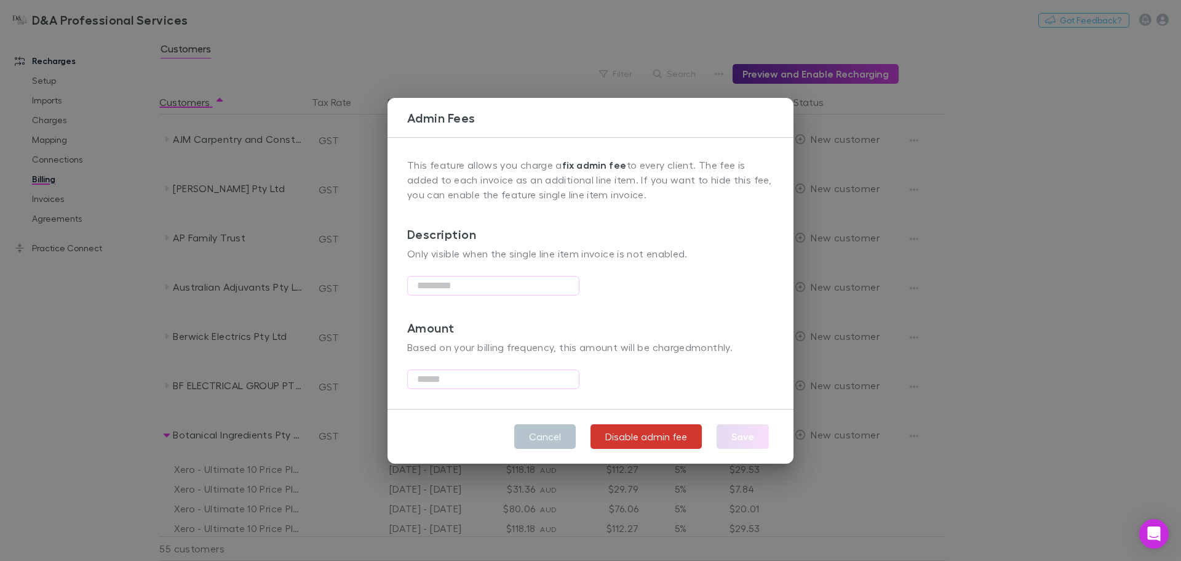
click at [632, 445] on button "Disable admin fee" at bounding box center [646, 436] width 111 height 25
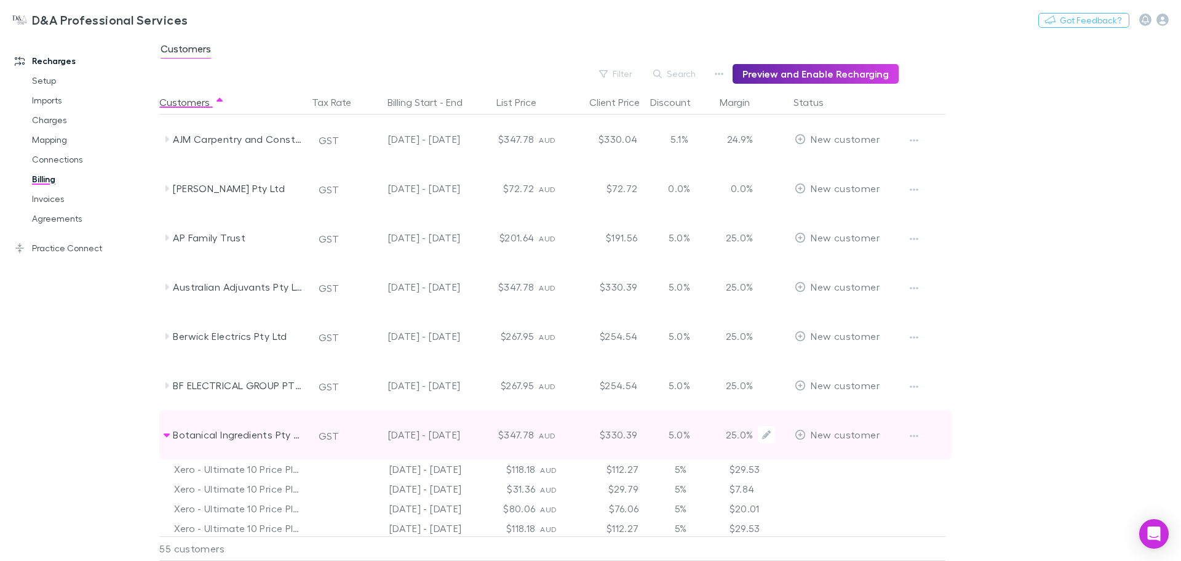
click at [652, 448] on div "5.0%" at bounding box center [679, 434] width 74 height 49
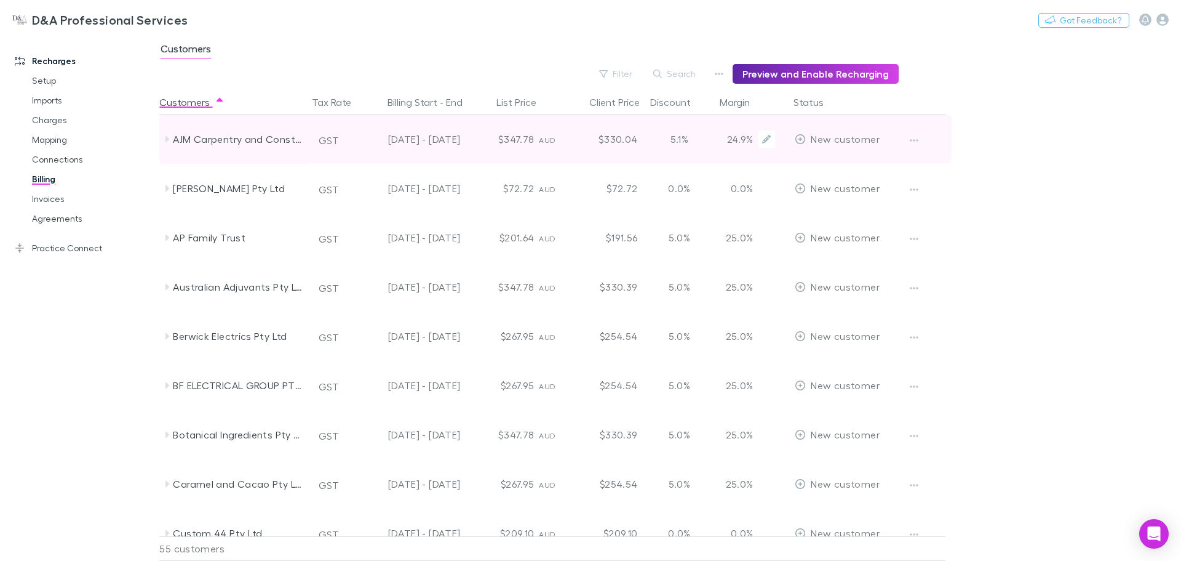
click at [675, 146] on div "5.1%" at bounding box center [679, 138] width 74 height 49
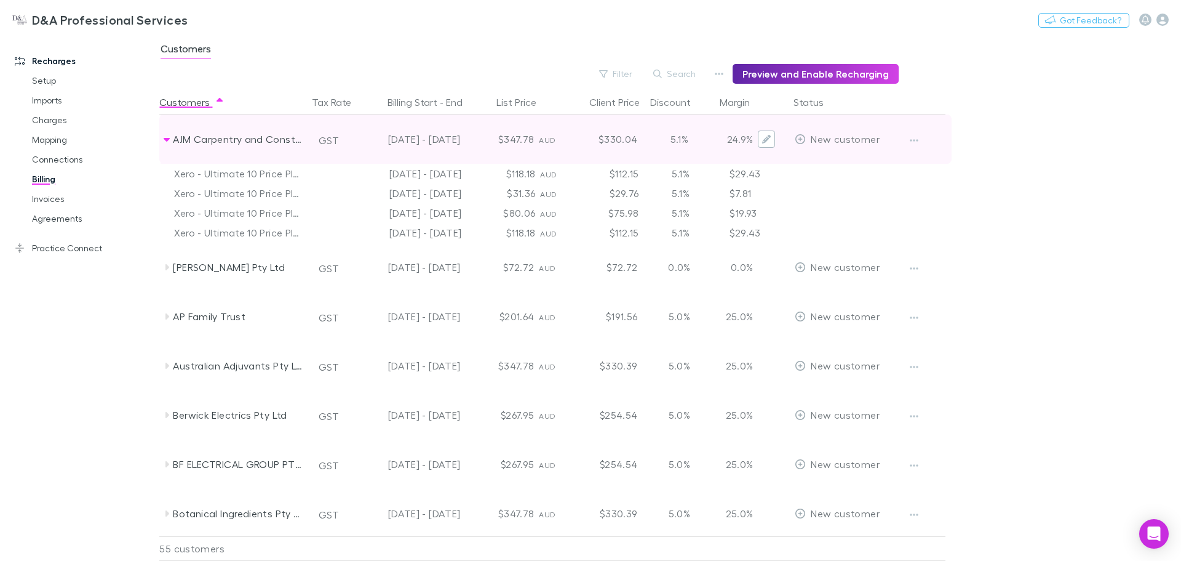
click at [770, 143] on icon "Edit" at bounding box center [766, 139] width 9 height 9
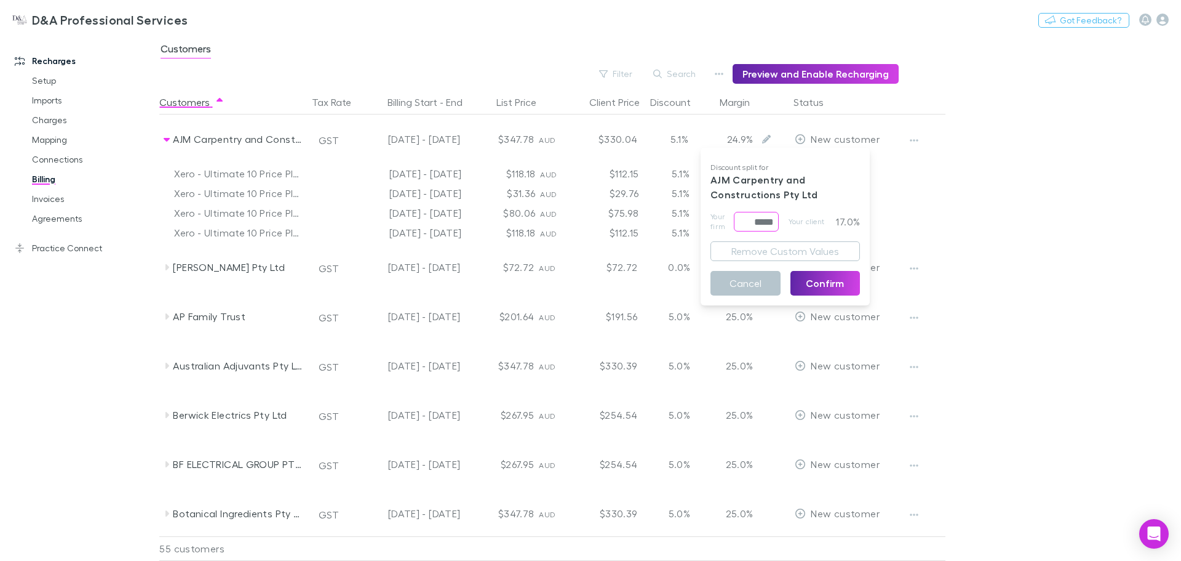
click at [767, 225] on input "*****" at bounding box center [756, 222] width 45 height 20
click at [757, 284] on button "Cancel" at bounding box center [746, 283] width 70 height 25
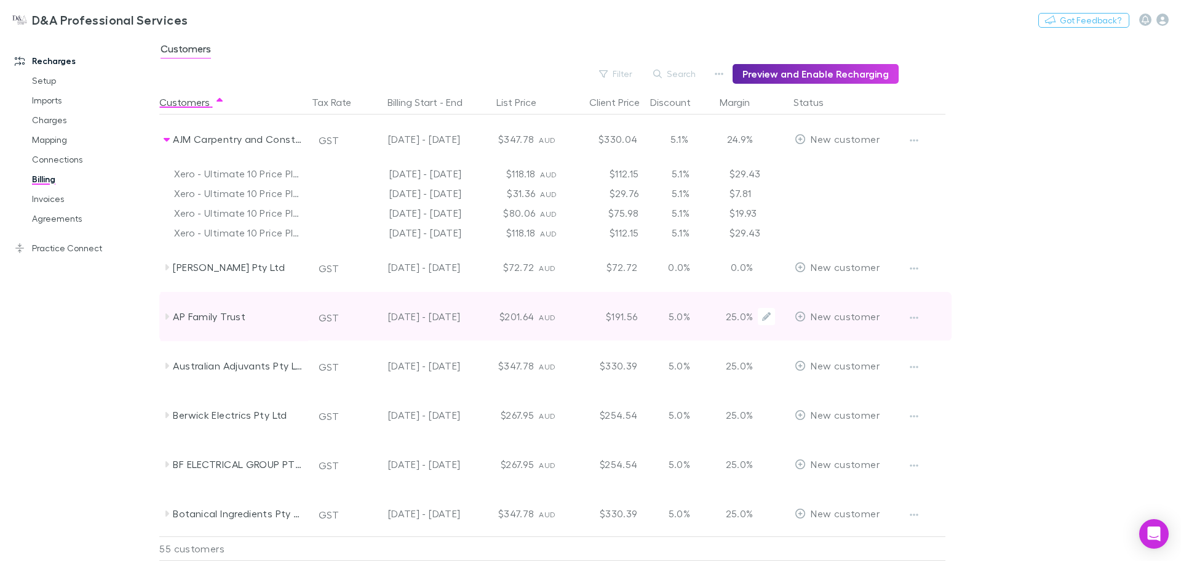
click at [673, 316] on div "5.0%" at bounding box center [679, 316] width 74 height 49
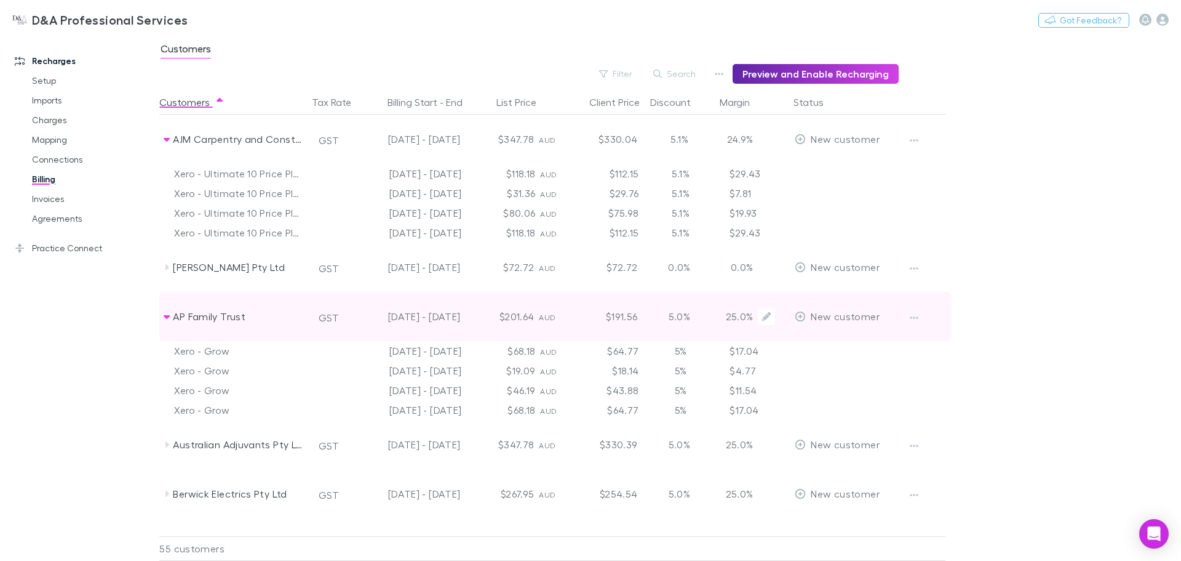
click at [679, 321] on div "5.0%" at bounding box center [679, 316] width 74 height 49
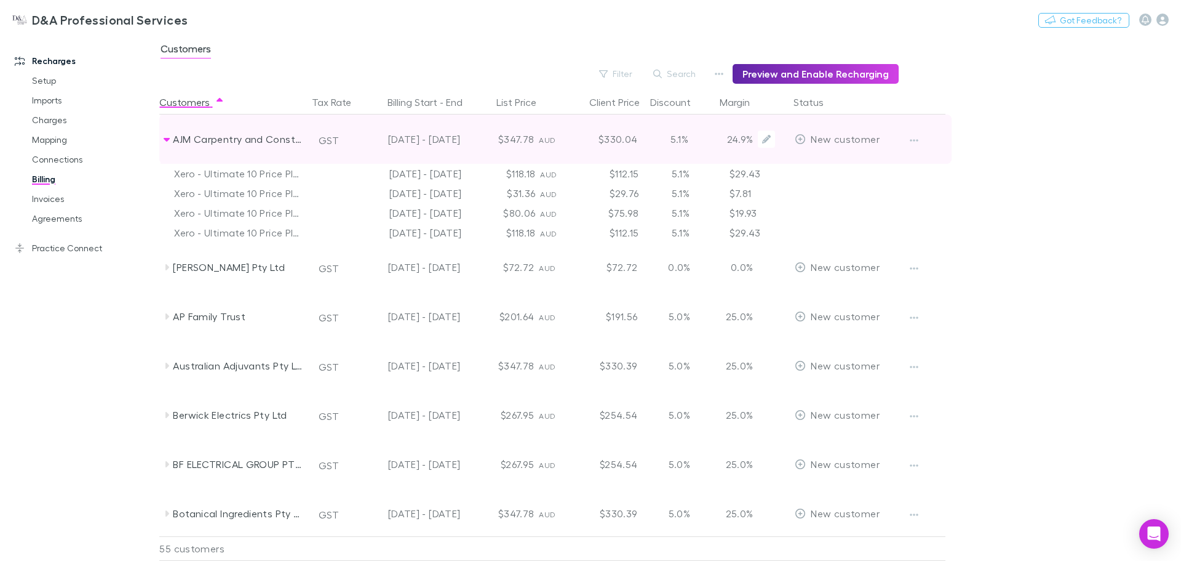
click at [677, 138] on div "5.1%" at bounding box center [679, 138] width 74 height 49
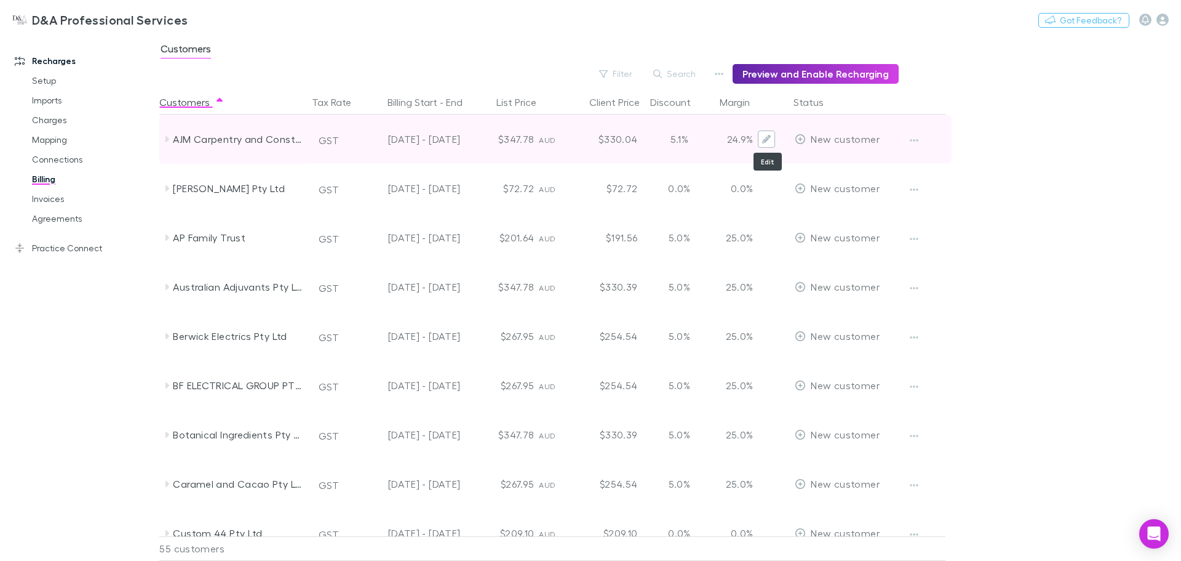
click at [767, 141] on icon "Edit" at bounding box center [766, 139] width 9 height 9
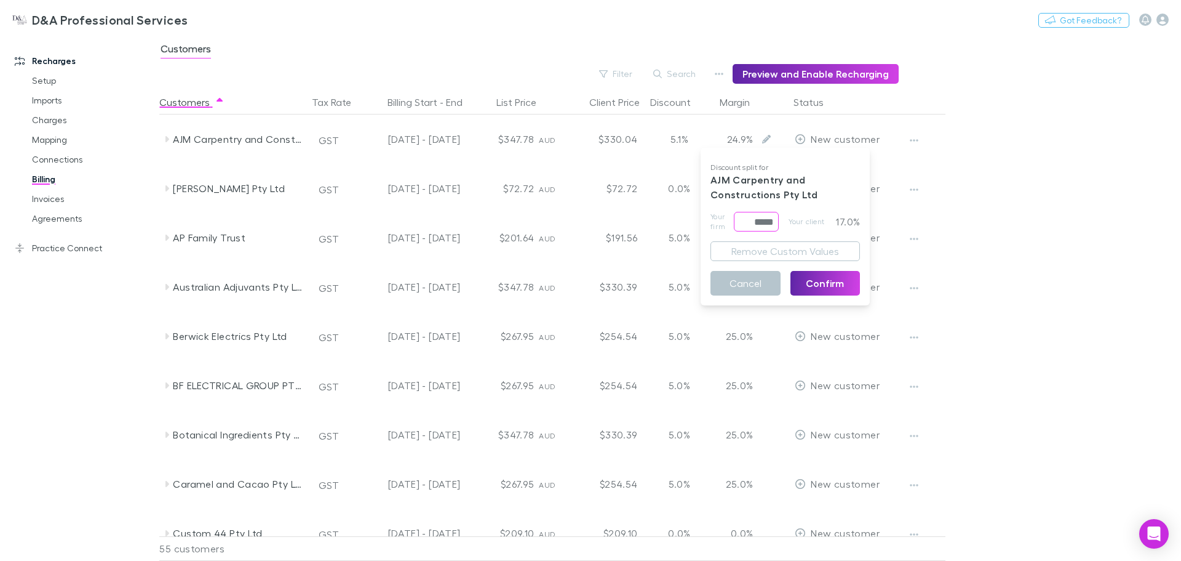
click at [758, 218] on input "*****" at bounding box center [756, 222] width 45 height 20
drag, startPoint x: 736, startPoint y: 222, endPoint x: 795, endPoint y: 220, distance: 59.1
click at [795, 220] on div "Your firm ***** ​ Your client 17.0%" at bounding box center [786, 222] width 150 height 20
click at [772, 250] on button "Remove Custom Values" at bounding box center [786, 251] width 150 height 20
type input "*****"
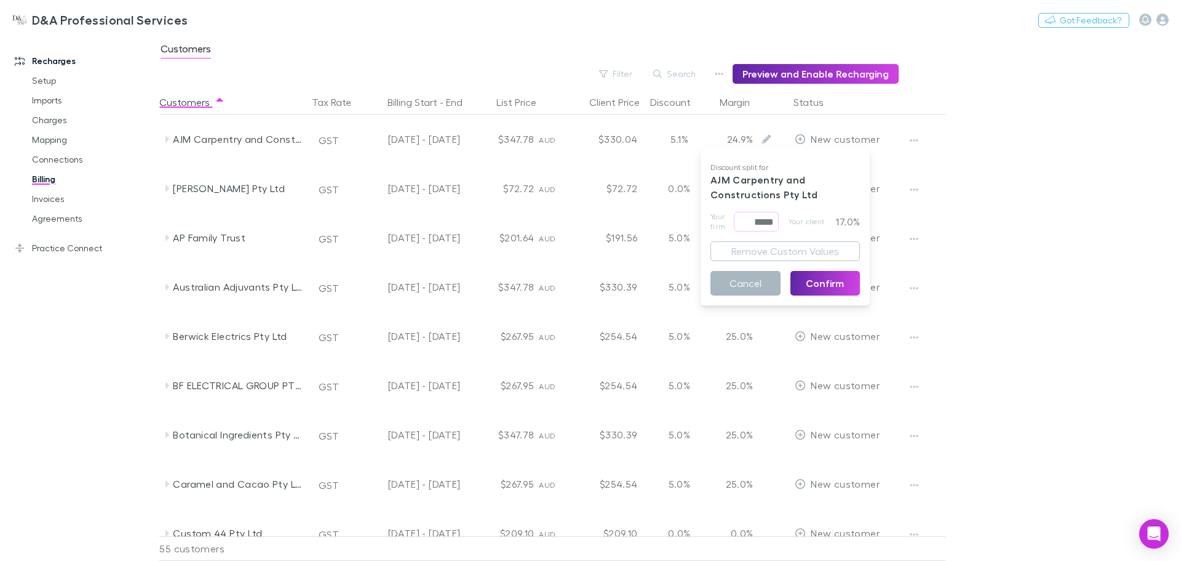
click at [743, 280] on button "Cancel" at bounding box center [746, 283] width 70 height 25
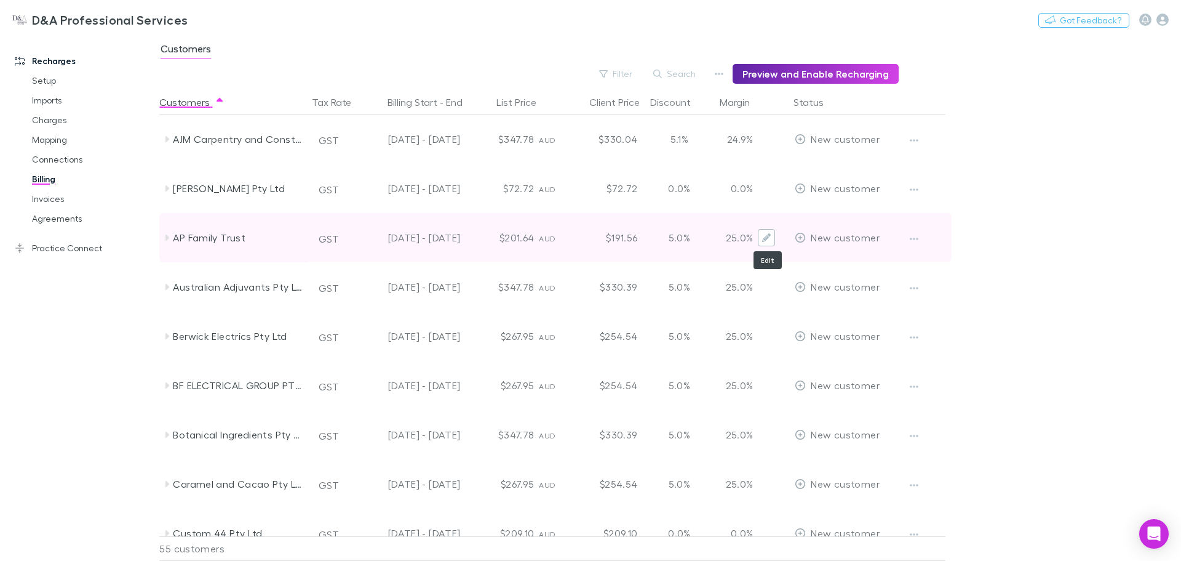
click at [762, 238] on button "Edit" at bounding box center [766, 237] width 17 height 17
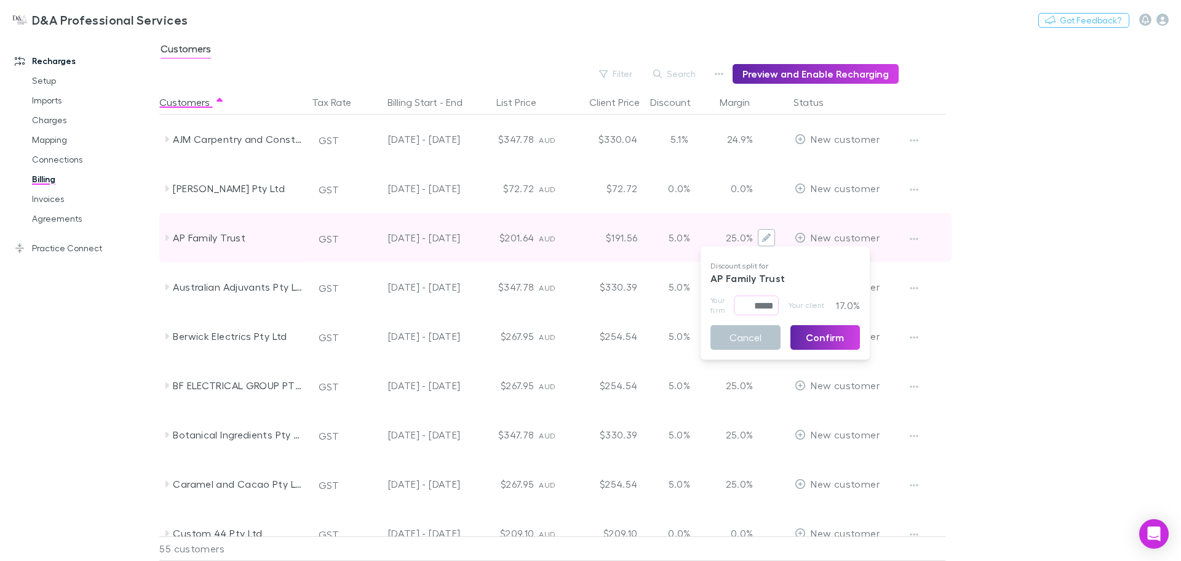
click at [762, 238] on div at bounding box center [590, 280] width 1181 height 561
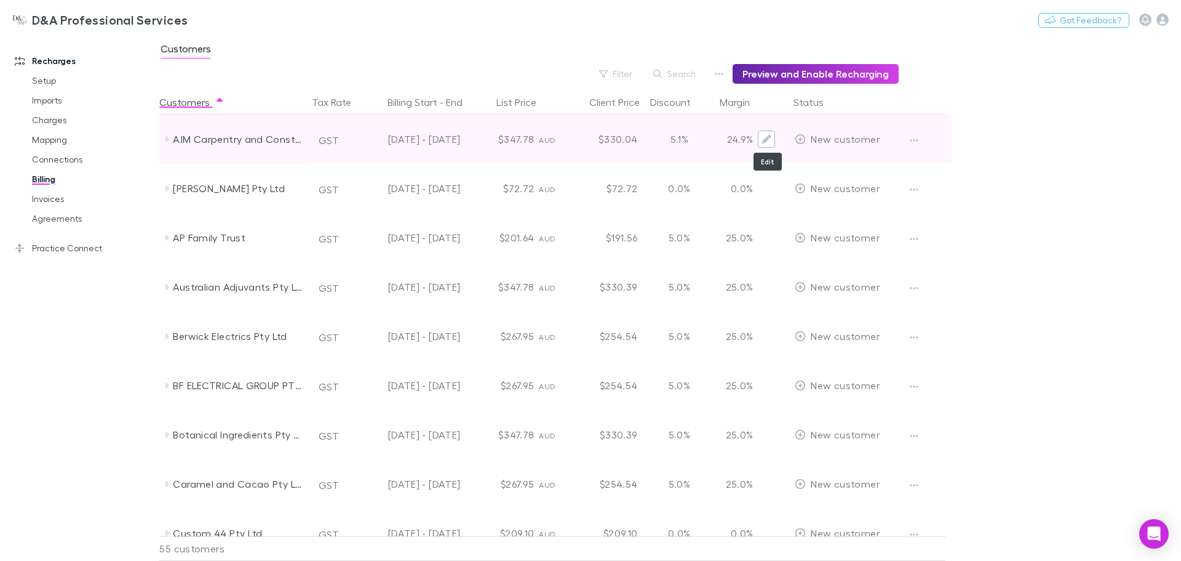
click at [764, 140] on icon "Edit" at bounding box center [766, 139] width 9 height 9
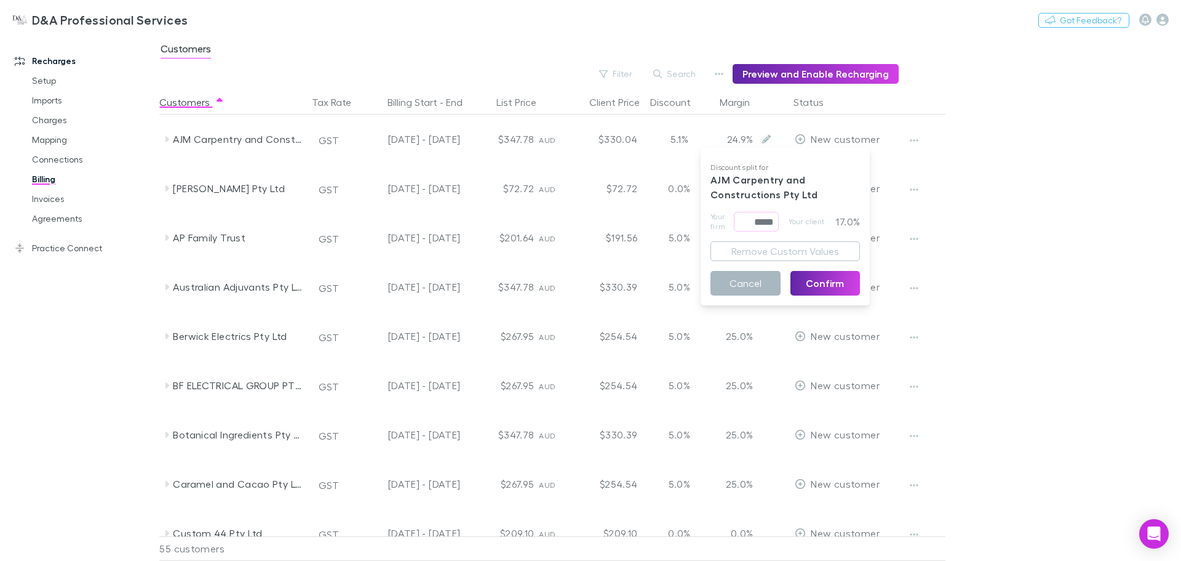
click at [749, 279] on button "Cancel" at bounding box center [746, 283] width 70 height 25
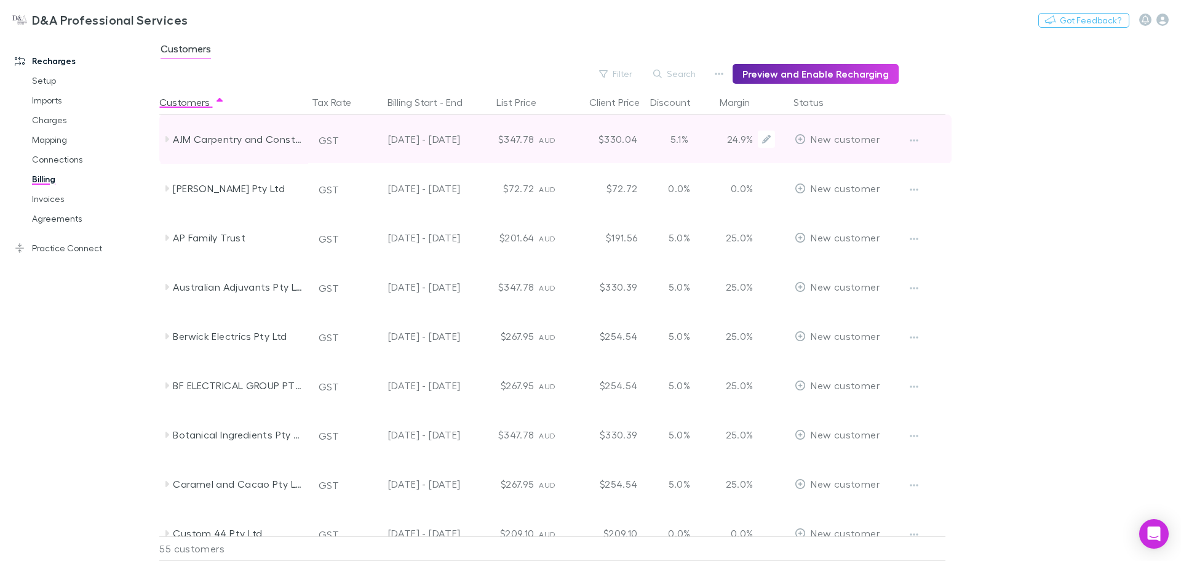
click at [753, 143] on p "24.9%" at bounding box center [737, 139] width 32 height 15
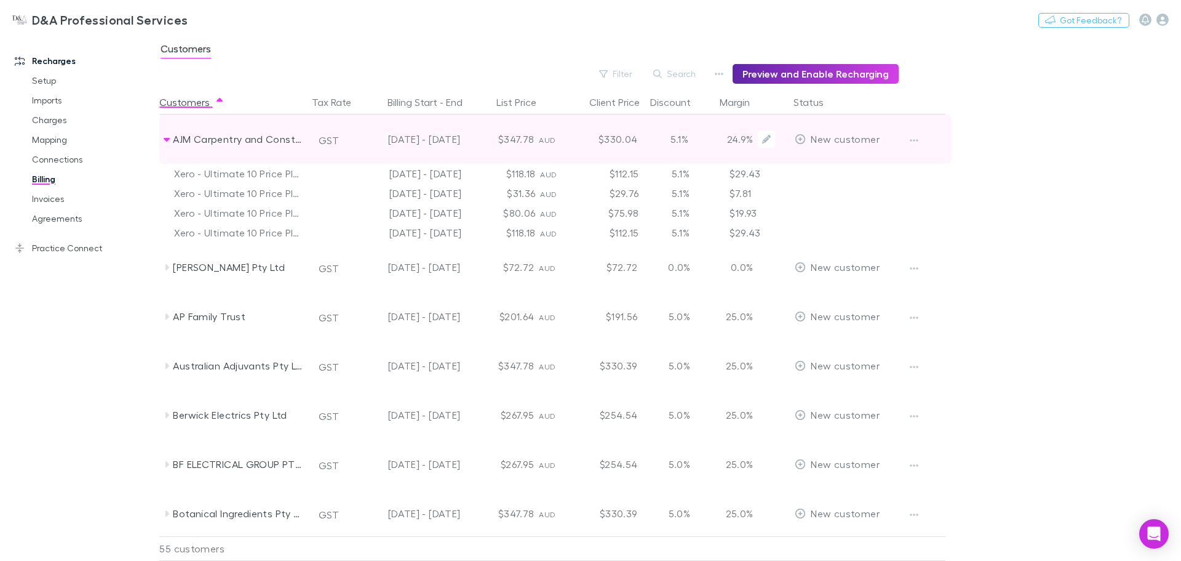
click at [753, 143] on p "24.9%" at bounding box center [737, 139] width 32 height 15
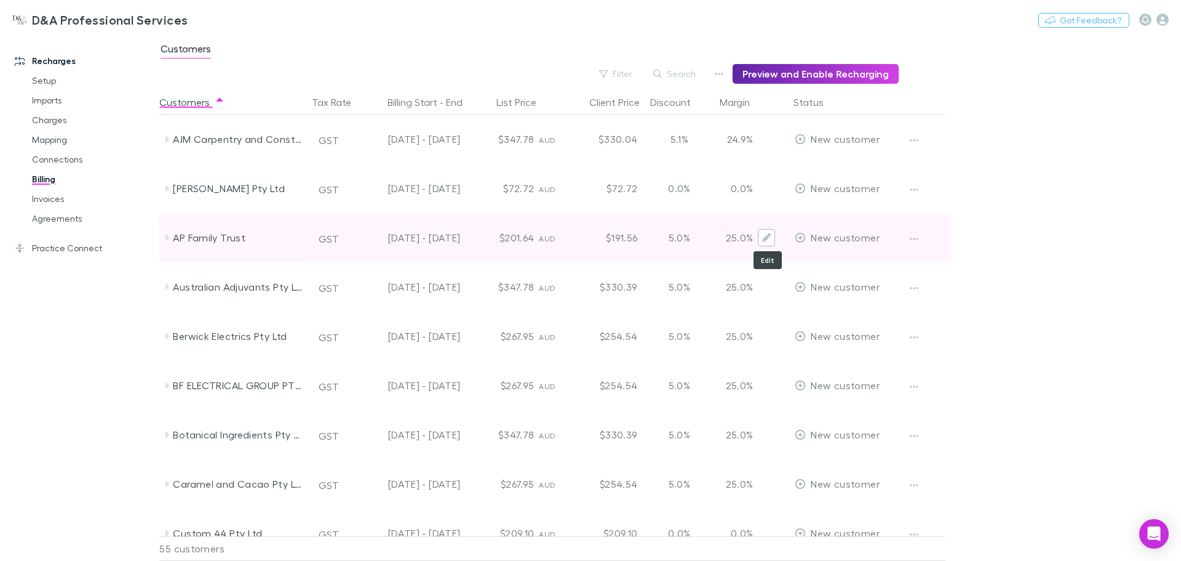
click at [763, 237] on icon "Edit" at bounding box center [766, 237] width 9 height 9
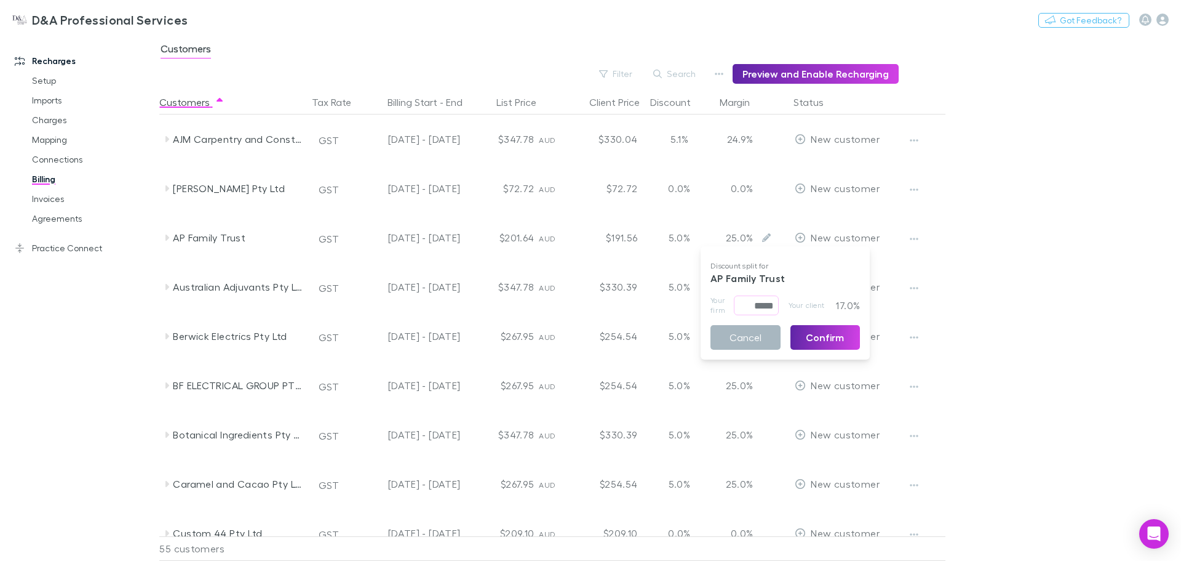
click at [754, 335] on button "Cancel" at bounding box center [746, 337] width 70 height 25
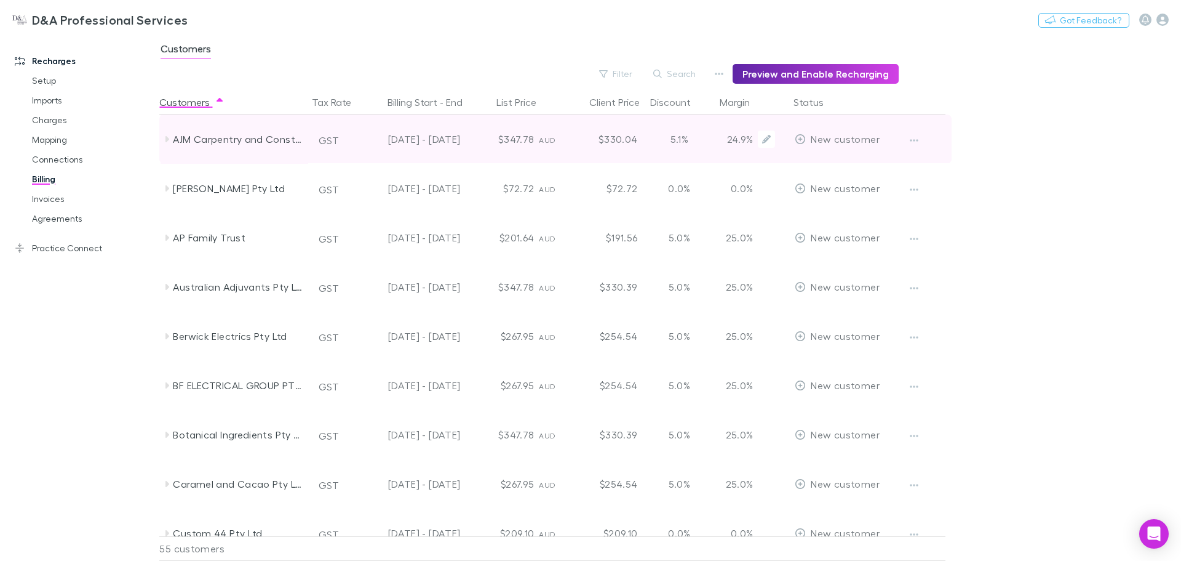
click at [755, 138] on div "24.9%" at bounding box center [753, 138] width 64 height 49
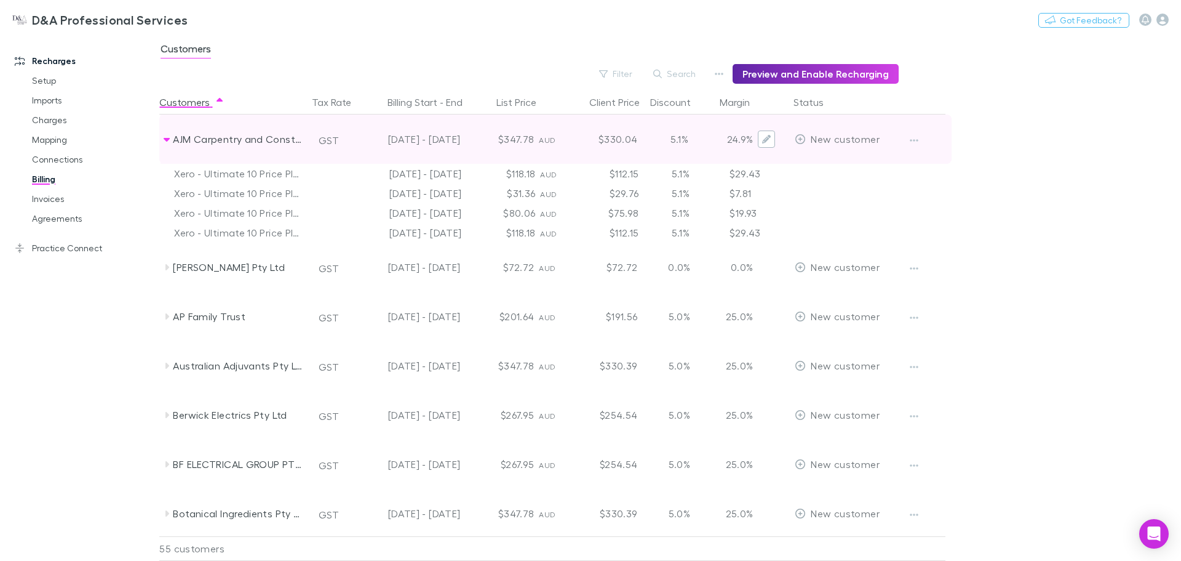
click at [765, 146] on button "Edit" at bounding box center [766, 138] width 17 height 17
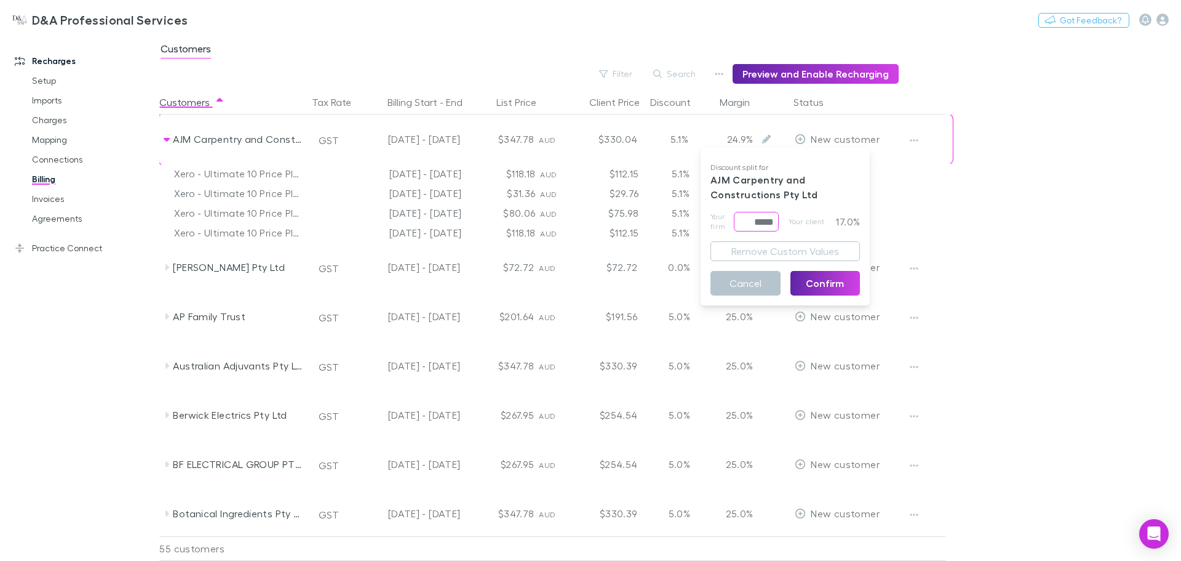
drag, startPoint x: 753, startPoint y: 220, endPoint x: 813, endPoint y: 217, distance: 60.4
click at [813, 217] on div "Your firm ***** ​ Your client 17.0%" at bounding box center [786, 222] width 150 height 20
click at [754, 290] on button "Cancel" at bounding box center [746, 283] width 70 height 25
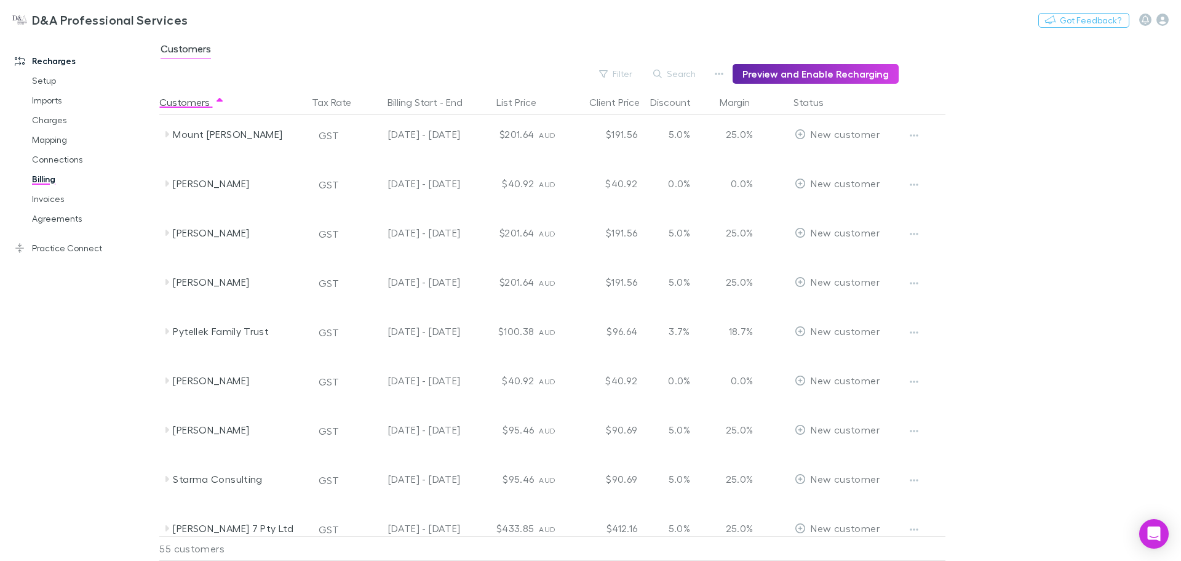
scroll to position [1626, 0]
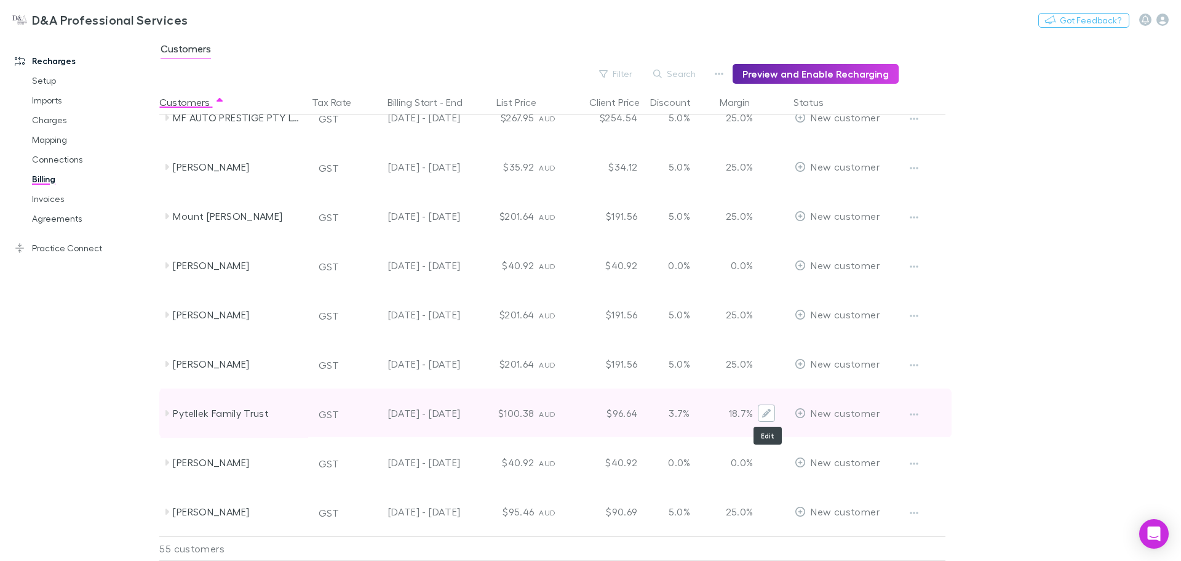
click at [769, 412] on icon "Edit" at bounding box center [766, 413] width 9 height 9
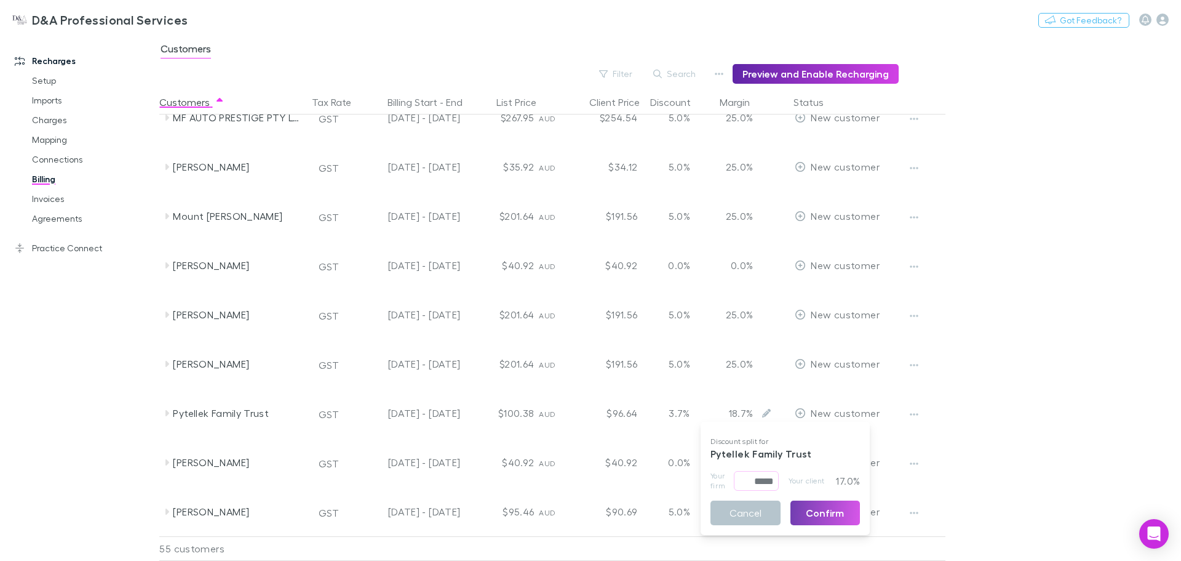
click at [817, 510] on button "Confirm" at bounding box center [826, 512] width 70 height 25
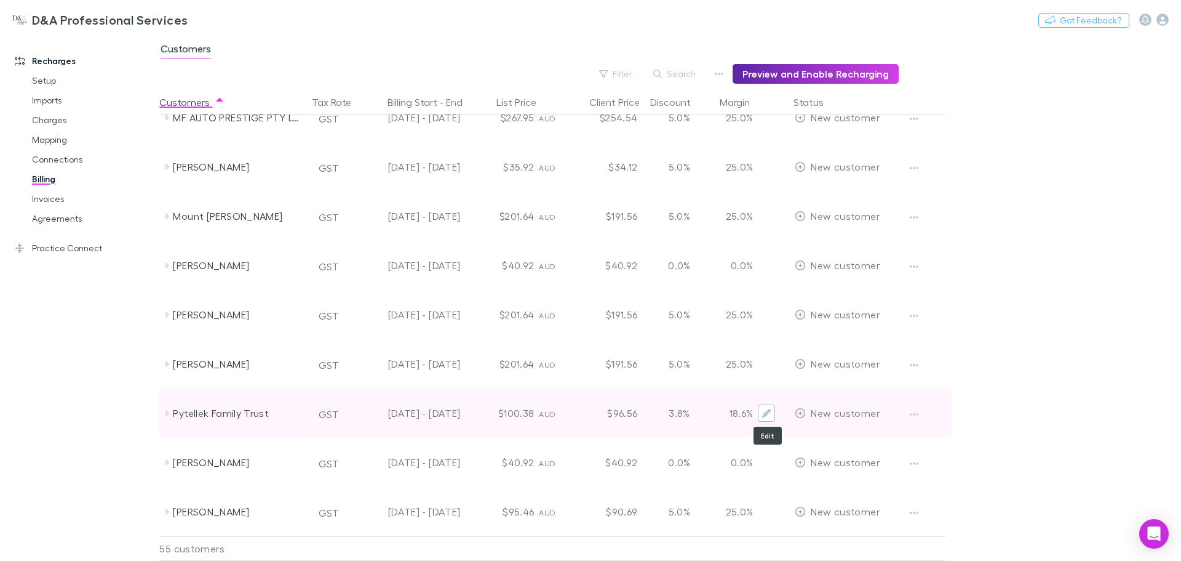
click at [764, 415] on icon "Edit" at bounding box center [766, 413] width 9 height 9
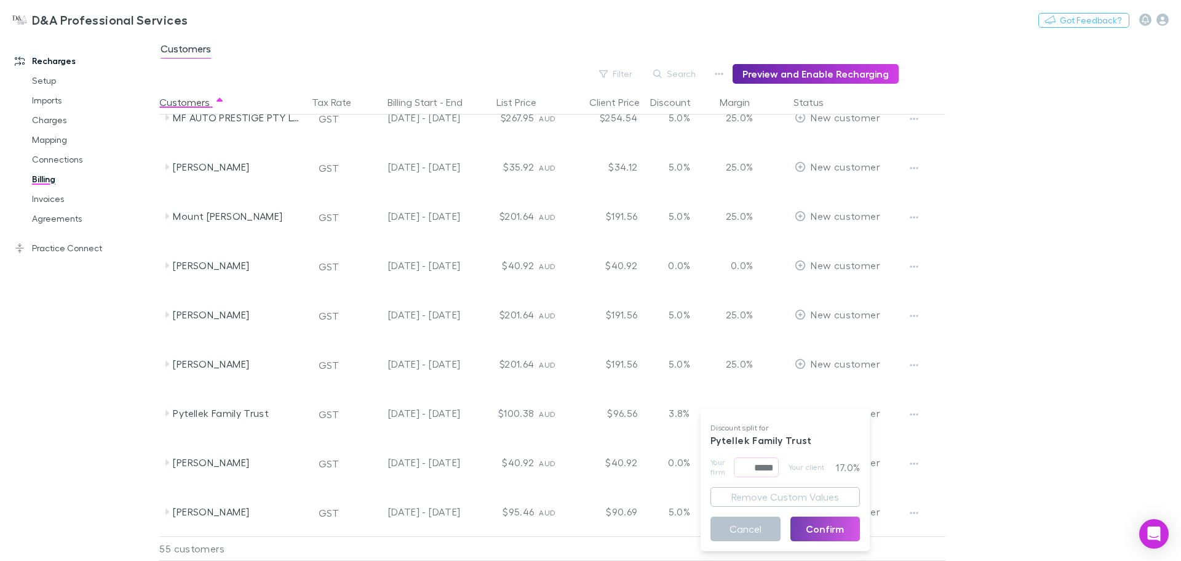
click at [816, 529] on button "Confirm" at bounding box center [826, 528] width 70 height 25
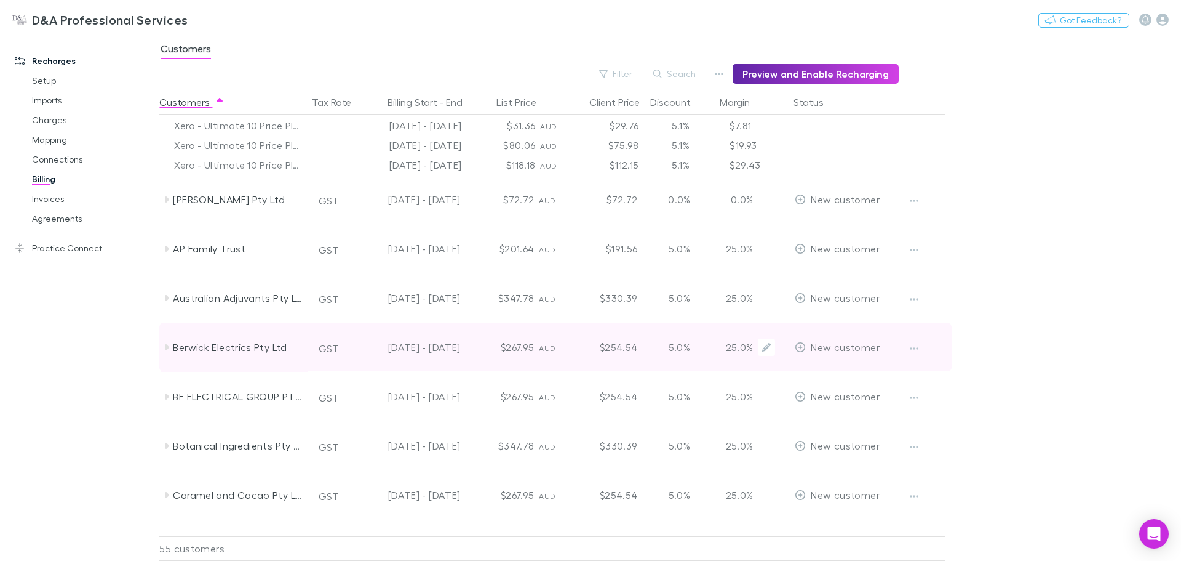
scroll to position [0, 0]
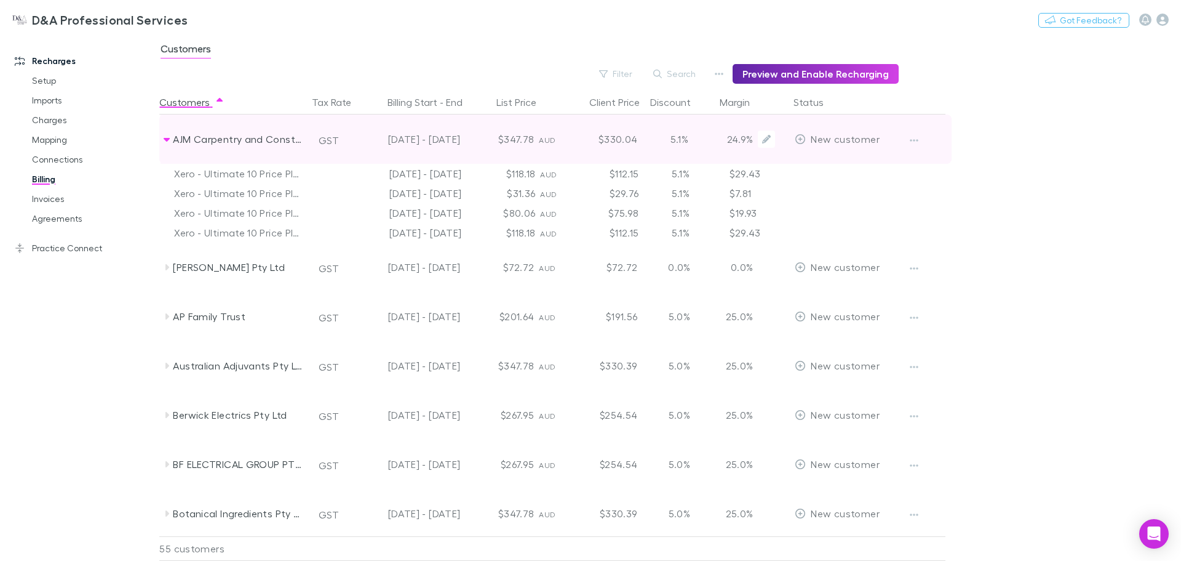
click at [169, 133] on div "AJM Carpentry and Constructions Pty Ltd" at bounding box center [235, 138] width 148 height 49
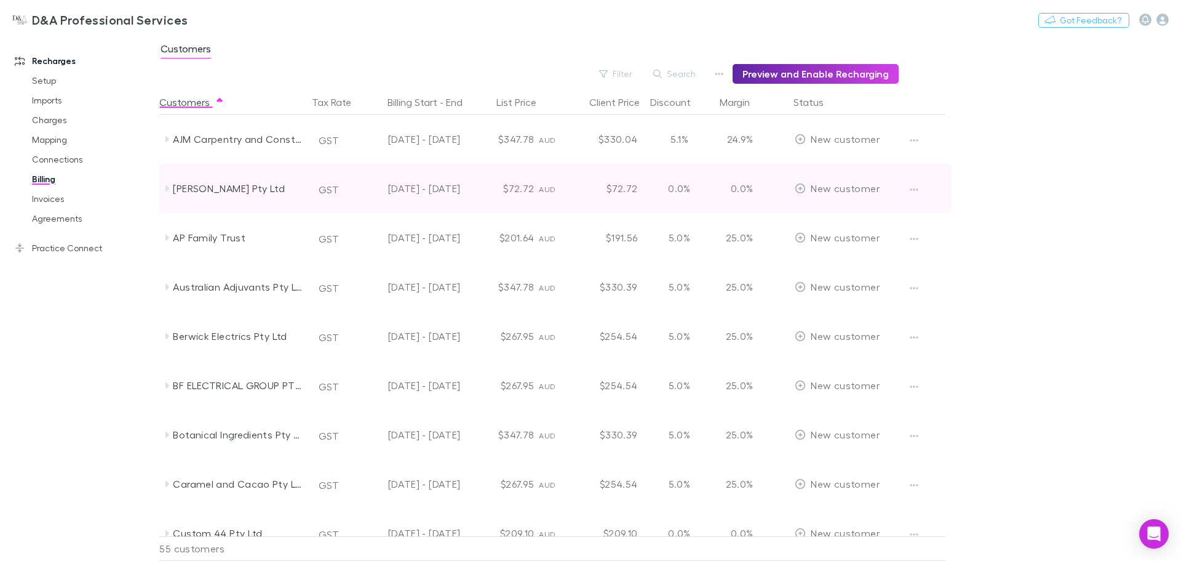
click at [168, 188] on icon at bounding box center [168, 188] width 4 height 6
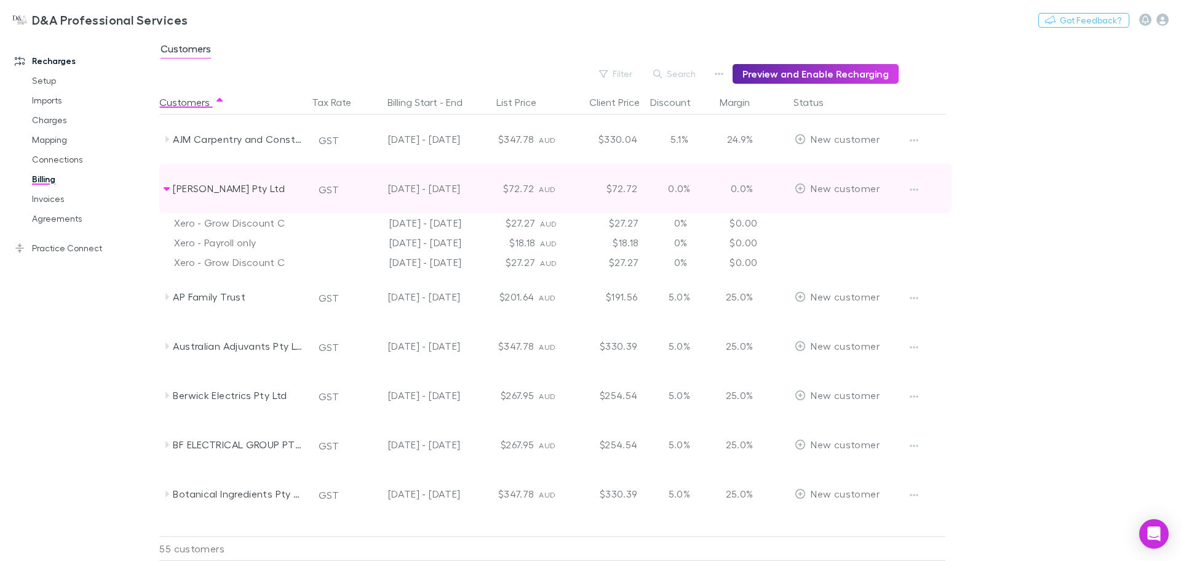
click at [168, 188] on icon at bounding box center [167, 189] width 6 height 4
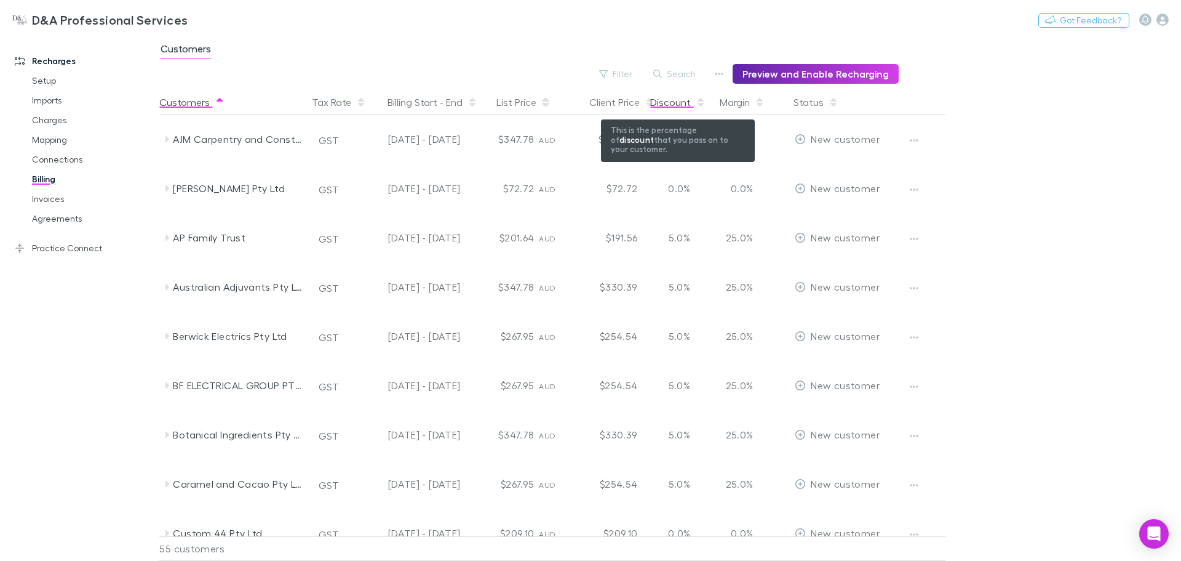
click at [667, 98] on div "Discount" at bounding box center [677, 102] width 55 height 25
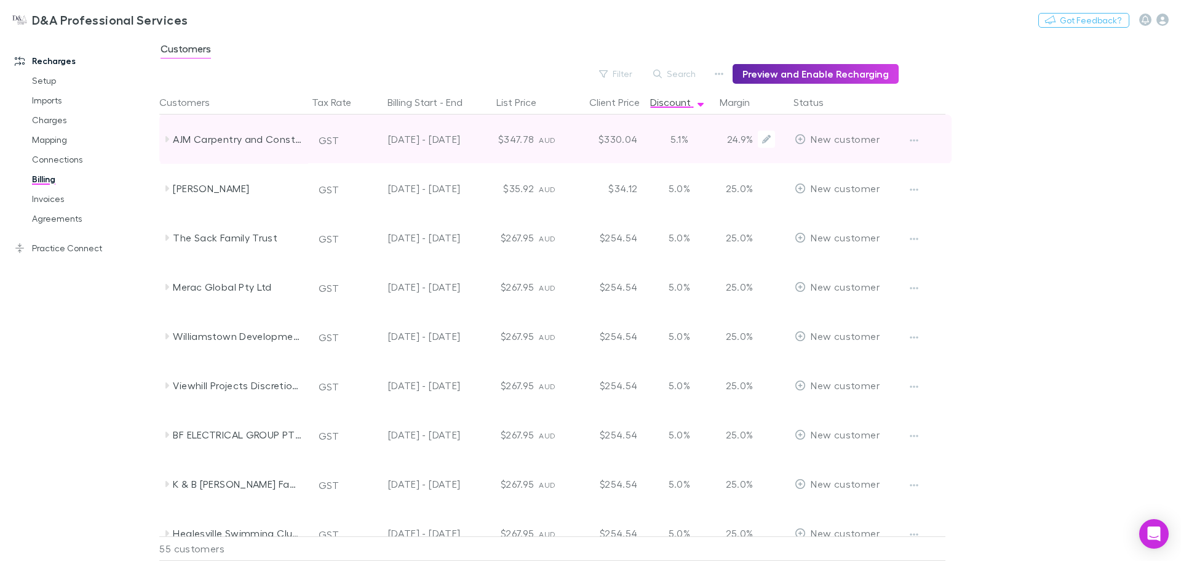
click at [678, 140] on div "5.1%" at bounding box center [679, 138] width 74 height 49
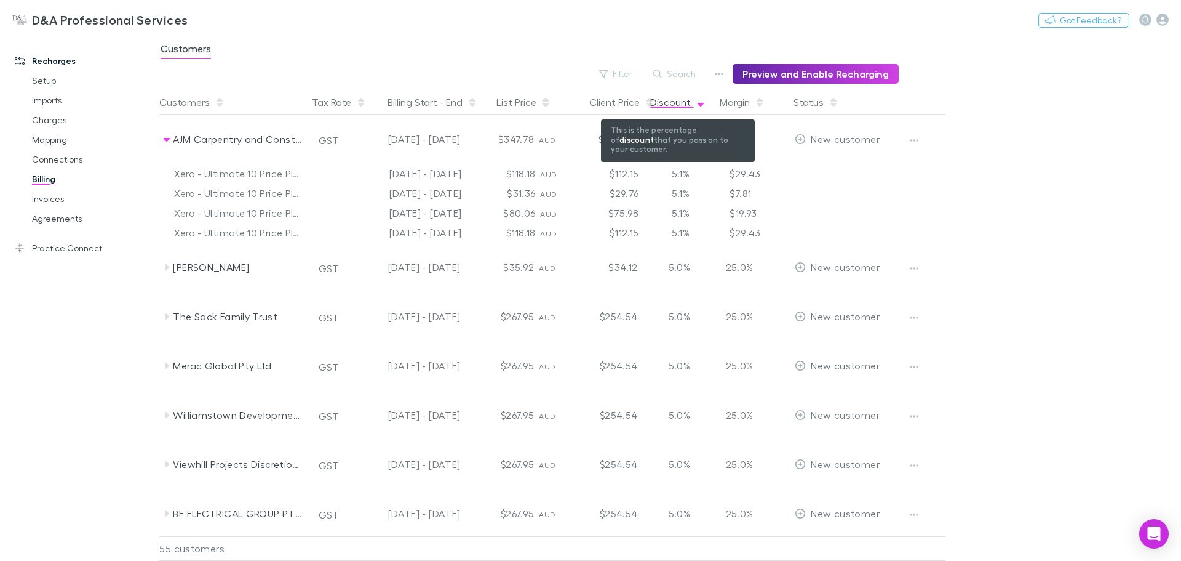
click at [685, 105] on div "Discount" at bounding box center [677, 102] width 55 height 25
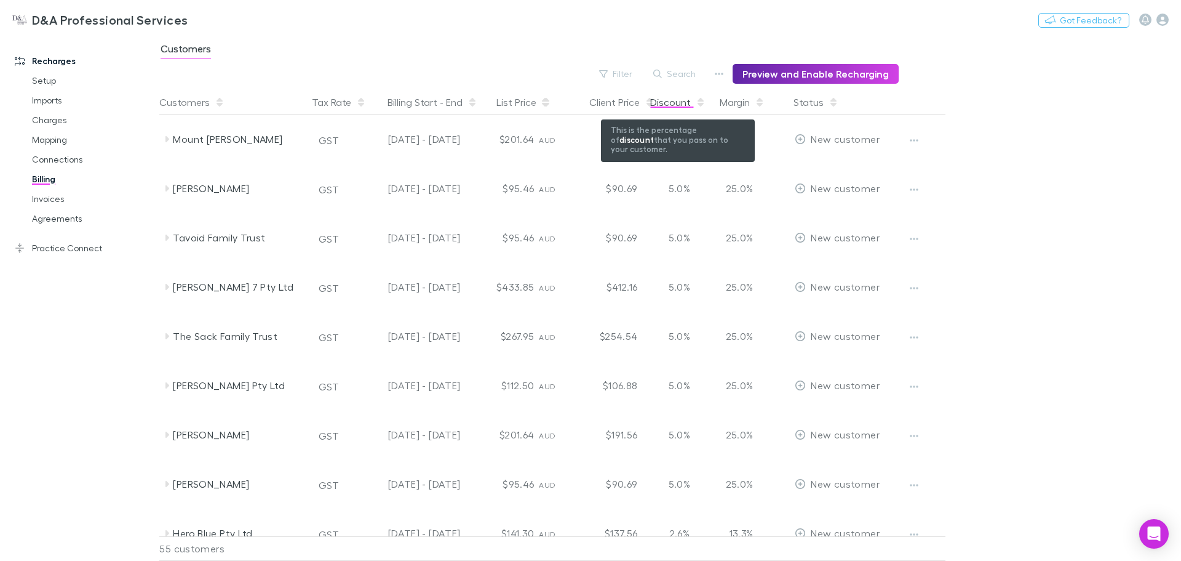
click at [704, 106] on span "button" at bounding box center [701, 102] width 10 height 10
click at [675, 102] on div "Discount" at bounding box center [677, 102] width 55 height 25
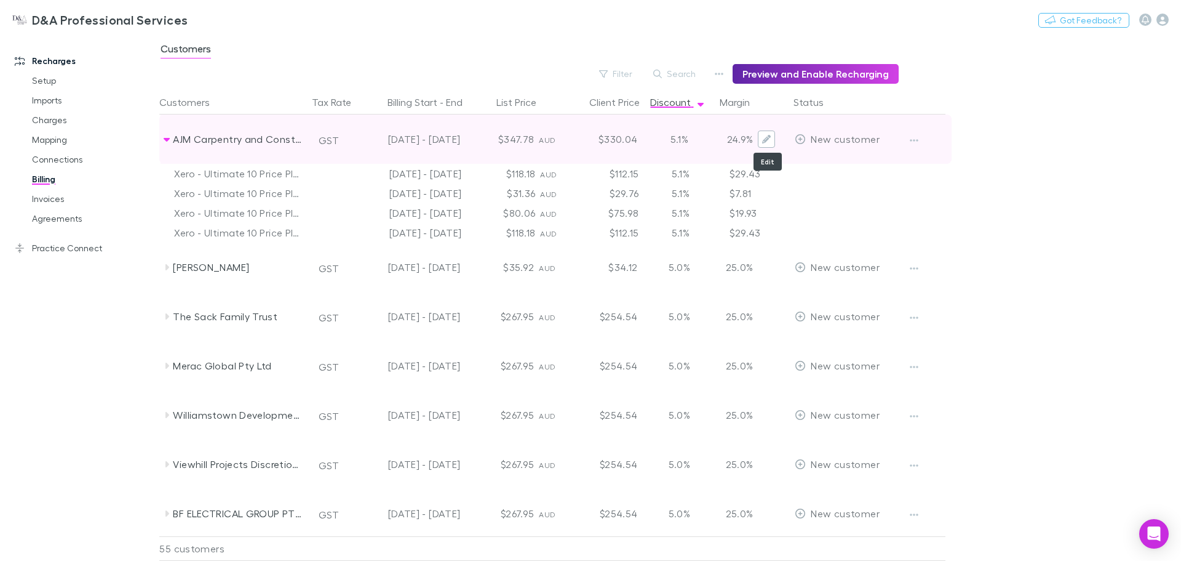
click at [771, 136] on icon "Edit" at bounding box center [766, 139] width 9 height 9
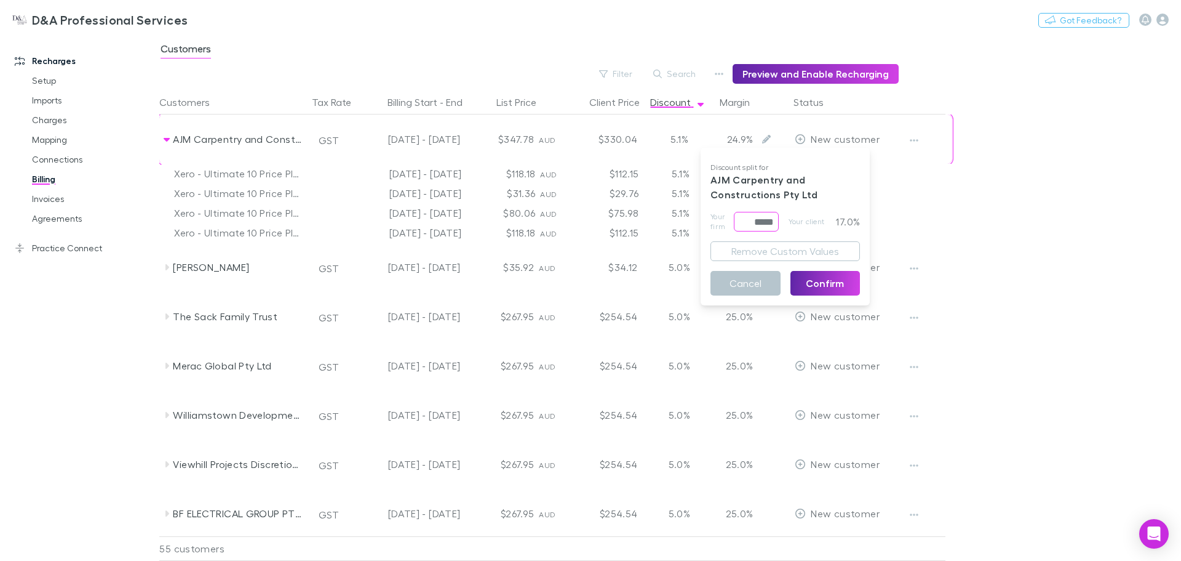
drag, startPoint x: 749, startPoint y: 225, endPoint x: 818, endPoint y: 224, distance: 68.9
click at [818, 224] on div "Your firm ***** ​ Your client 17.0%" at bounding box center [786, 222] width 150 height 20
type input "*****"
click at [817, 280] on button "Confirm" at bounding box center [826, 283] width 70 height 25
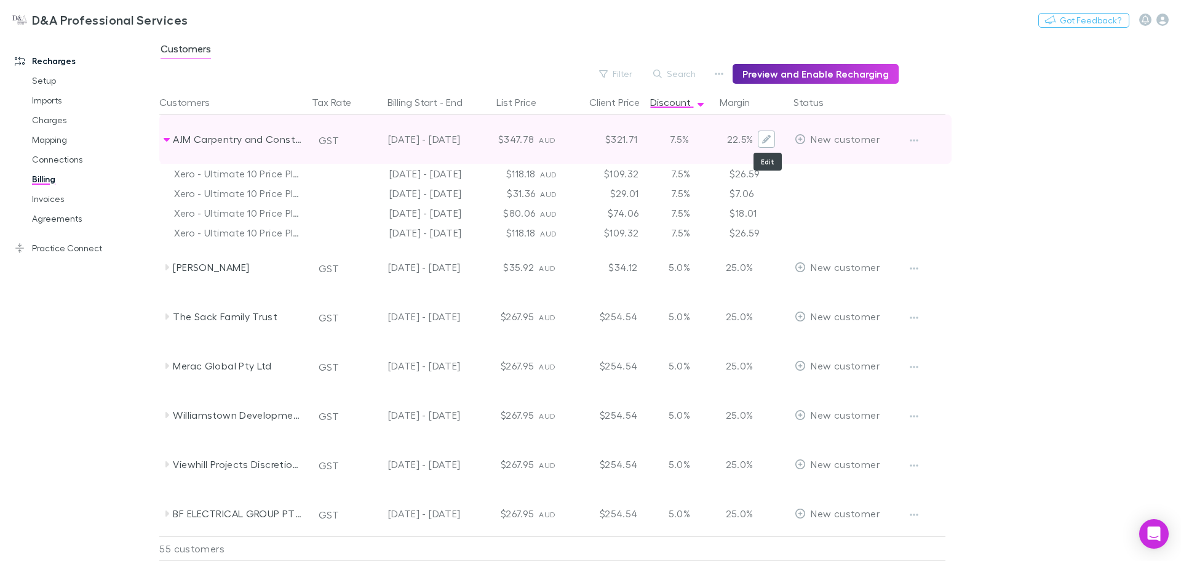
click at [775, 143] on button "Edit" at bounding box center [766, 138] width 17 height 17
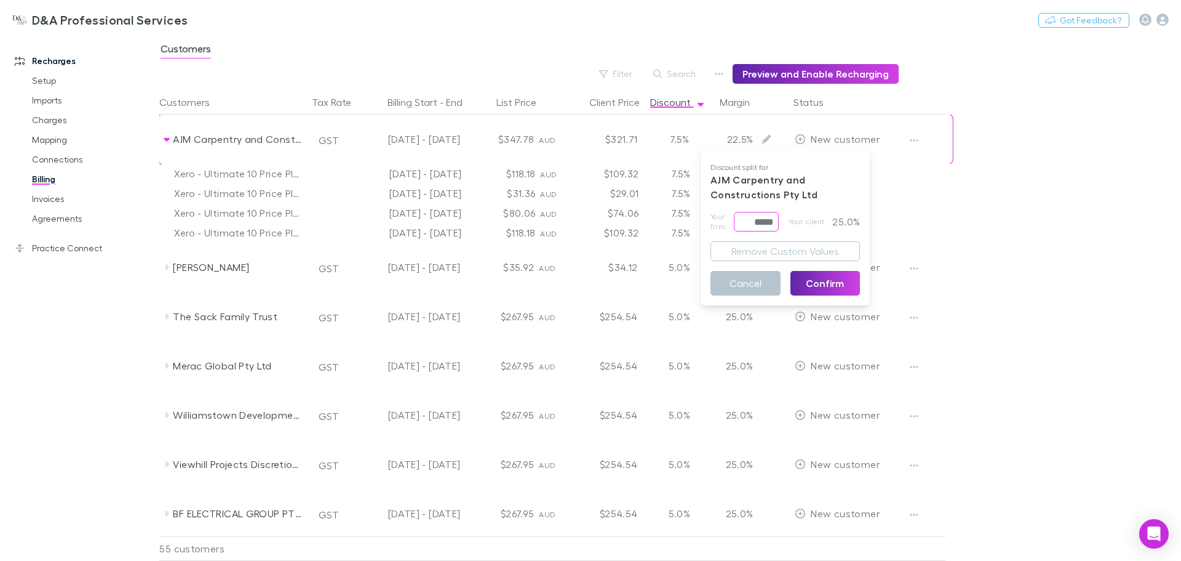
drag, startPoint x: 745, startPoint y: 223, endPoint x: 807, endPoint y: 224, distance: 62.2
click at [807, 224] on div "Your firm ***** ​ Your client 25.0%" at bounding box center [786, 222] width 150 height 20
type input "*****"
click at [831, 275] on button "Confirm" at bounding box center [826, 283] width 70 height 25
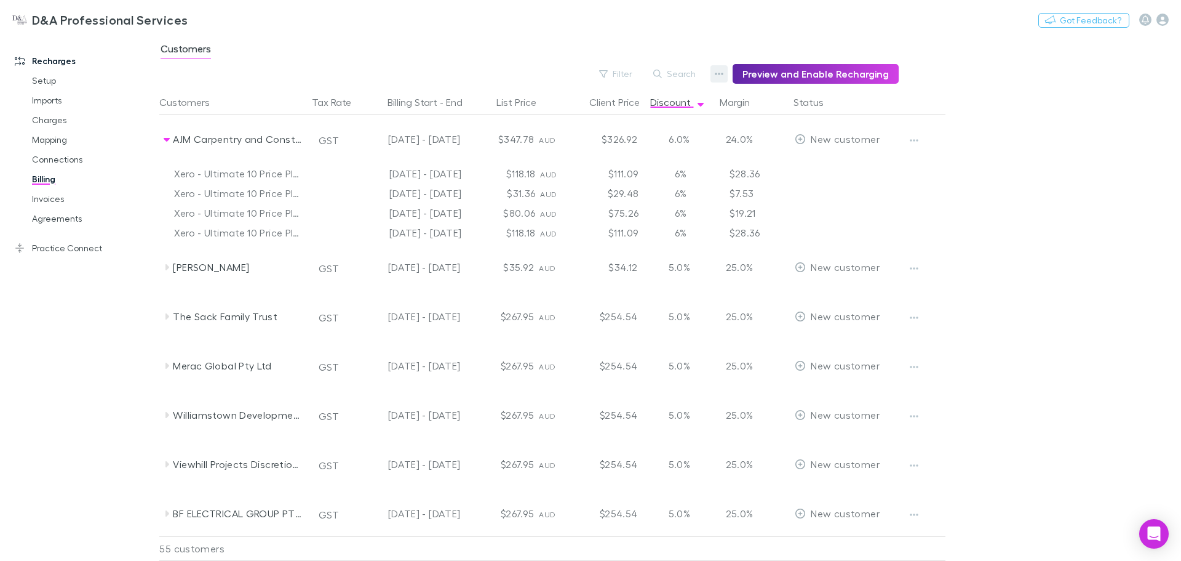
click at [719, 70] on button "button" at bounding box center [719, 73] width 17 height 17
click at [719, 70] on div at bounding box center [590, 280] width 1181 height 561
click at [719, 70] on button "button" at bounding box center [719, 73] width 17 height 17
click at [644, 113] on p "Discount Split" at bounding box center [650, 113] width 150 height 15
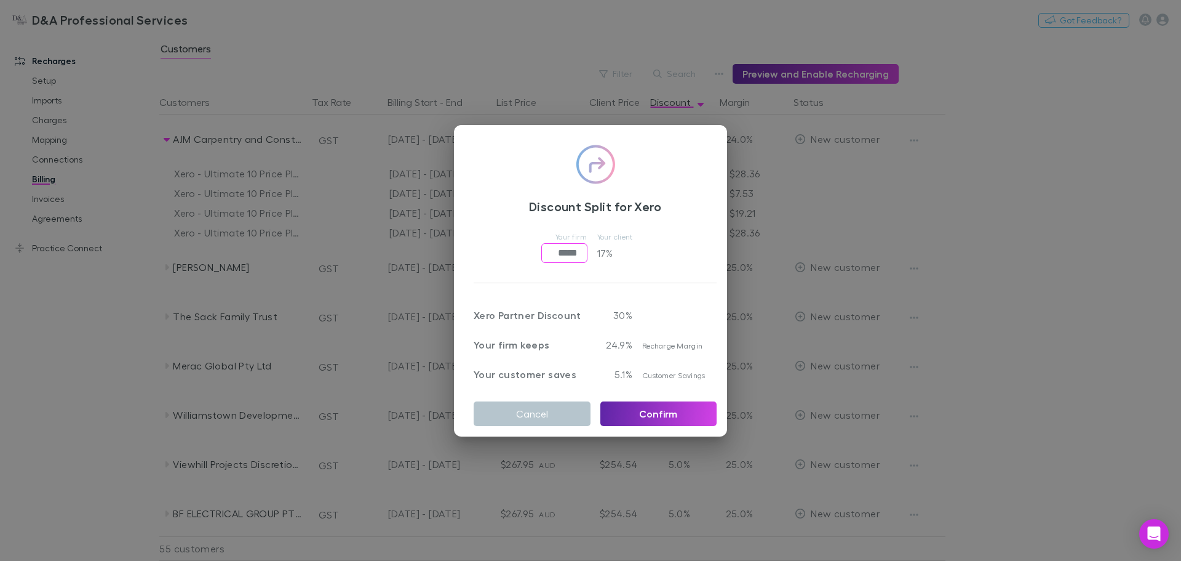
drag, startPoint x: 557, startPoint y: 244, endPoint x: 467, endPoint y: 246, distance: 90.5
click at [468, 246] on div "Discount Split for Xero Your firm ***** ​ Your client 17 % Xero Partner Discoun…" at bounding box center [595, 285] width 282 height 321
type input "*****"
click at [620, 359] on div "6%" at bounding box center [612, 367] width 42 height 30
click at [641, 410] on button "Confirm" at bounding box center [659, 413] width 117 height 25
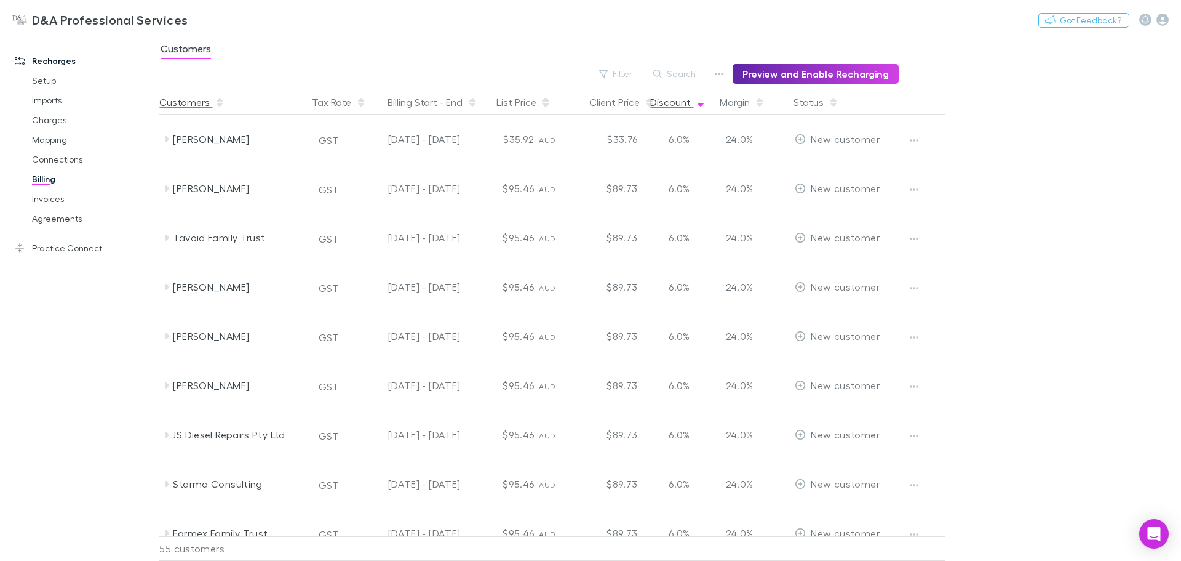
click at [194, 100] on button "Customers" at bounding box center [191, 102] width 65 height 25
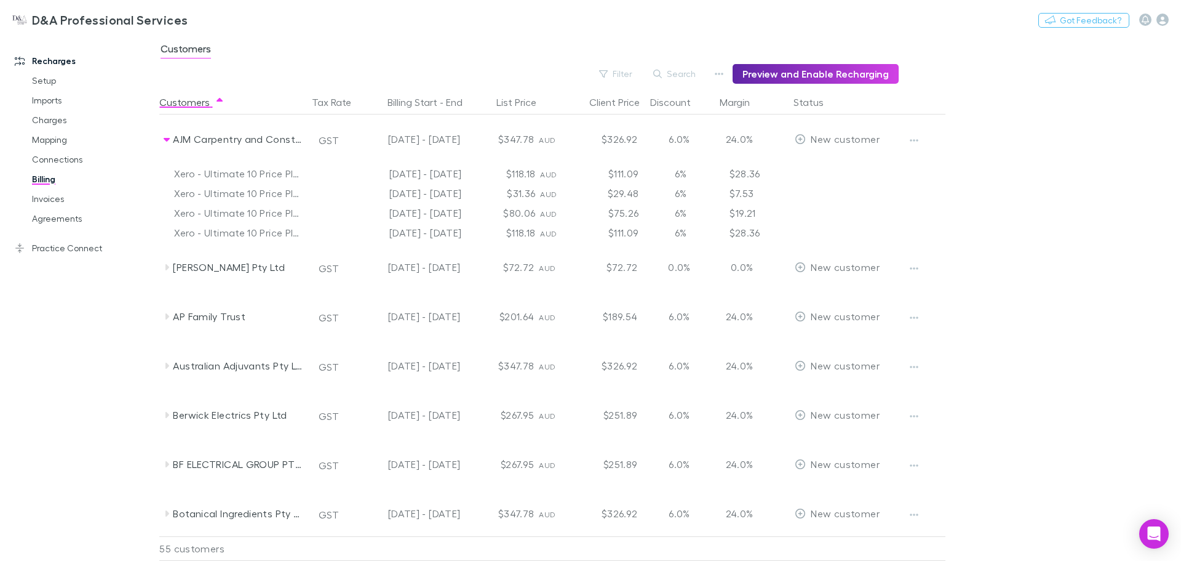
drag, startPoint x: 298, startPoint y: 72, endPoint x: 306, endPoint y: 73, distance: 8.1
click at [299, 72] on div "Filter Search Preview and Enable Recharging" at bounding box center [529, 74] width 740 height 20
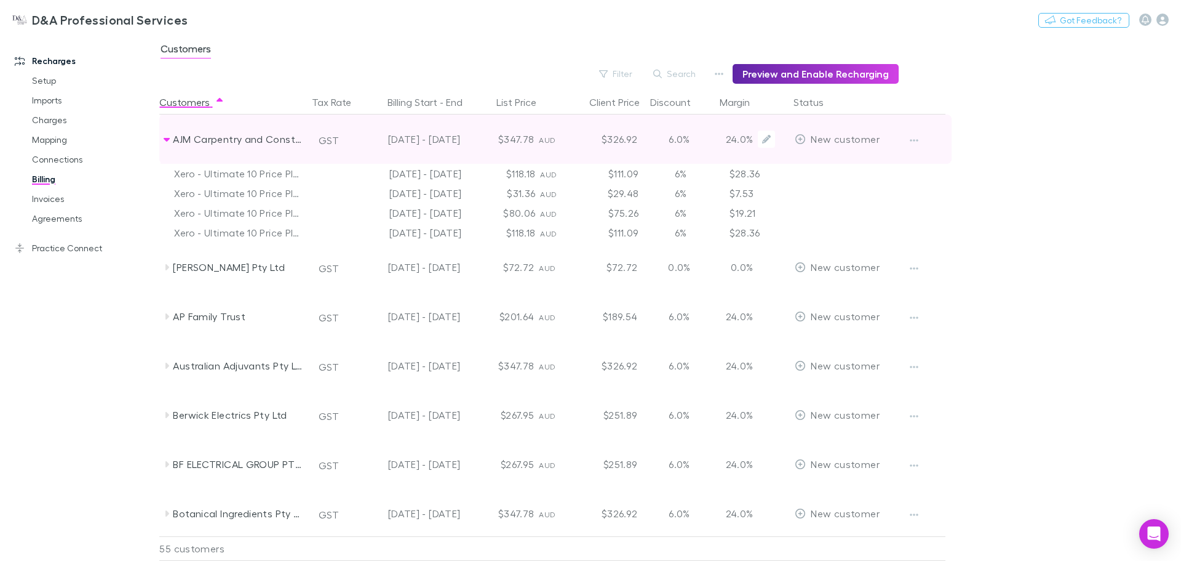
click at [161, 142] on div "AJM Carpentry and Constructions Pty Ltd" at bounding box center [235, 138] width 148 height 49
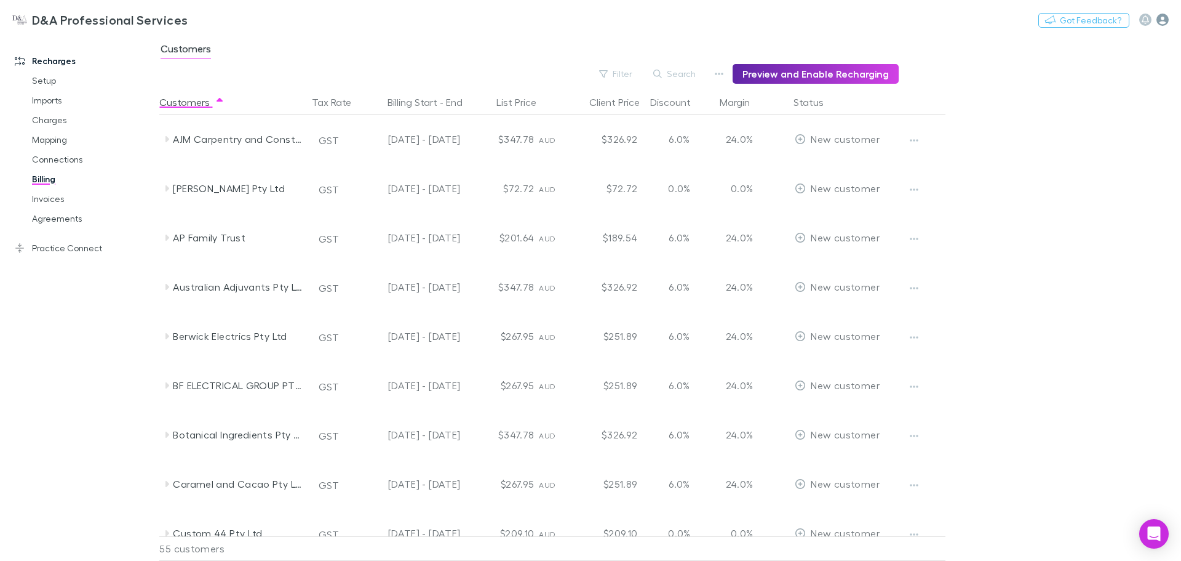
click at [1163, 18] on icon "button" at bounding box center [1163, 20] width 12 height 12
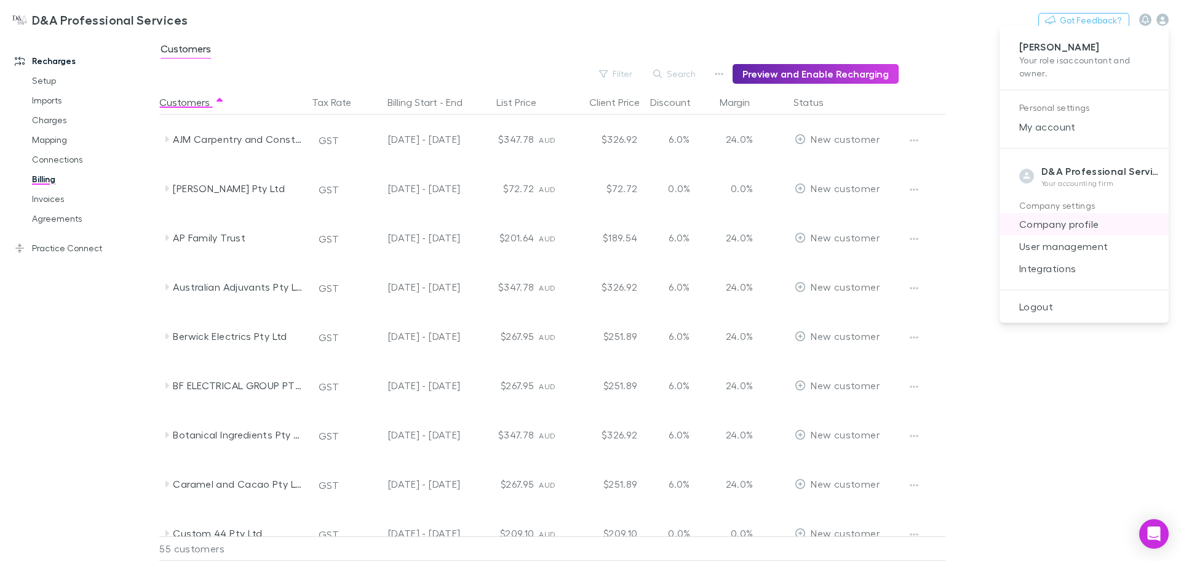
click at [1063, 221] on span "Company profile" at bounding box center [1085, 224] width 150 height 15
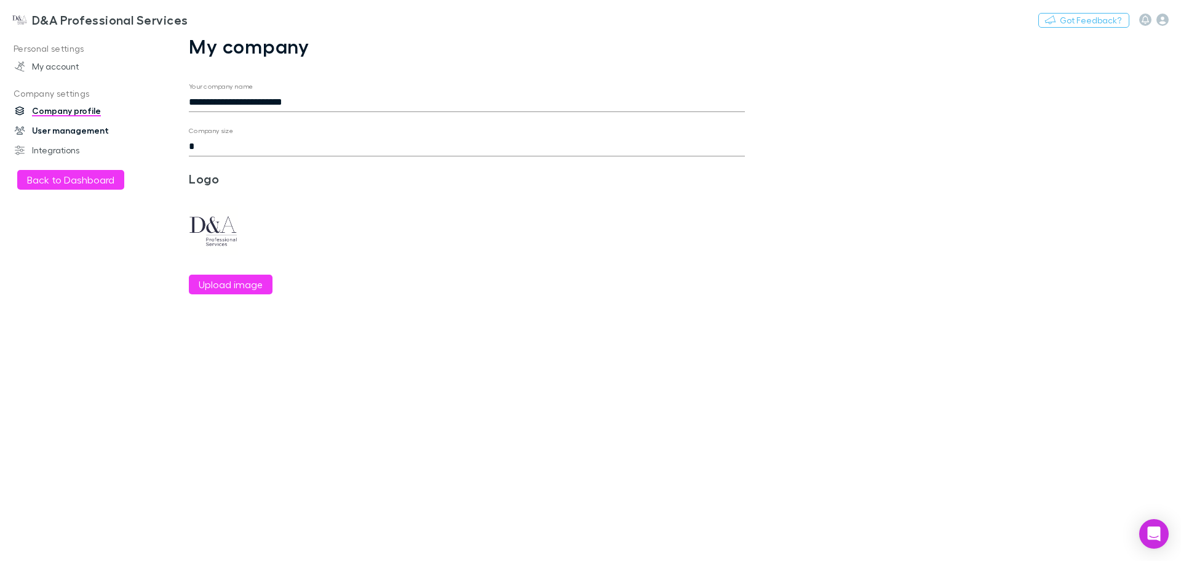
click at [72, 130] on link "User management" at bounding box center [84, 131] width 164 height 20
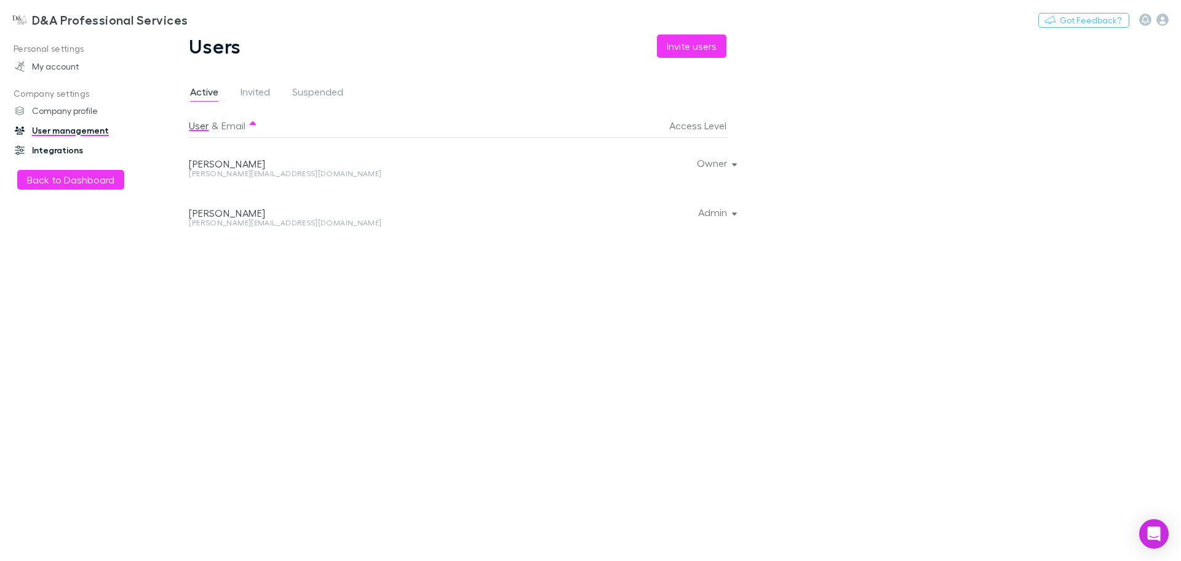
click at [68, 150] on link "Integrations" at bounding box center [84, 150] width 164 height 20
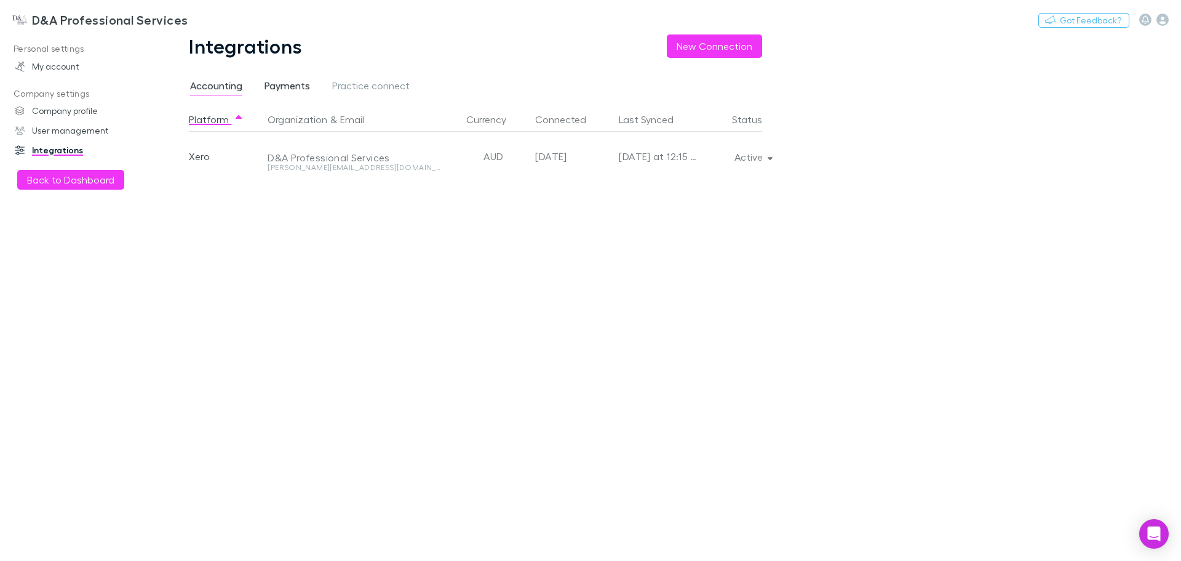
click at [284, 89] on span "Payments" at bounding box center [288, 87] width 46 height 16
click at [355, 90] on span "Practice connect" at bounding box center [371, 87] width 78 height 16
click at [194, 84] on span "Accounting" at bounding box center [216, 87] width 52 height 16
click at [63, 74] on link "My account" at bounding box center [84, 67] width 164 height 20
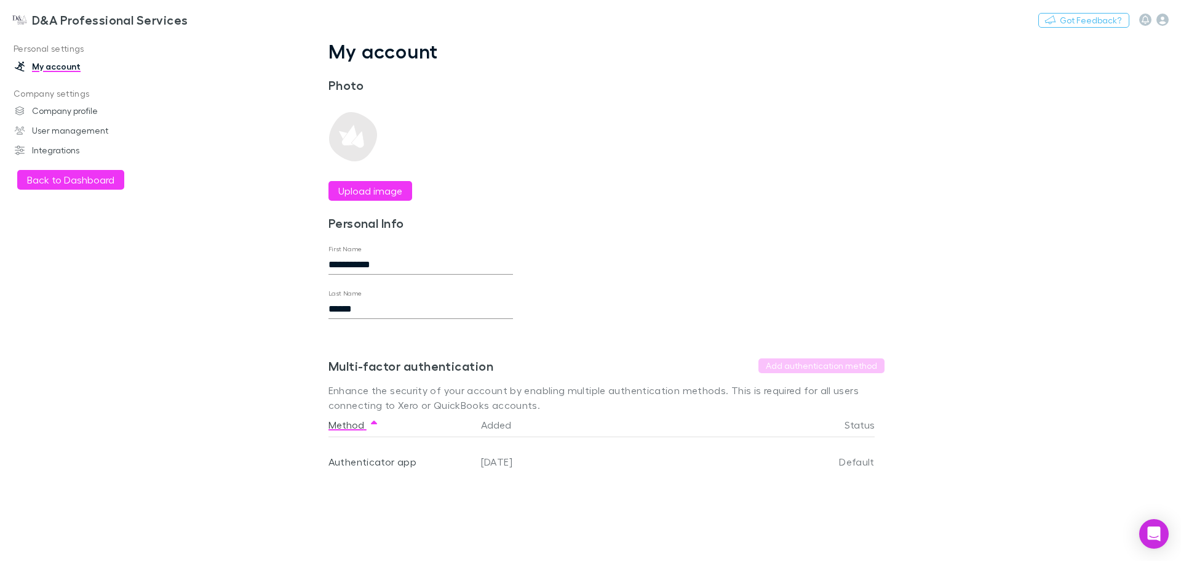
click at [60, 20] on h3 "D&A Professional Services" at bounding box center [110, 19] width 156 height 15
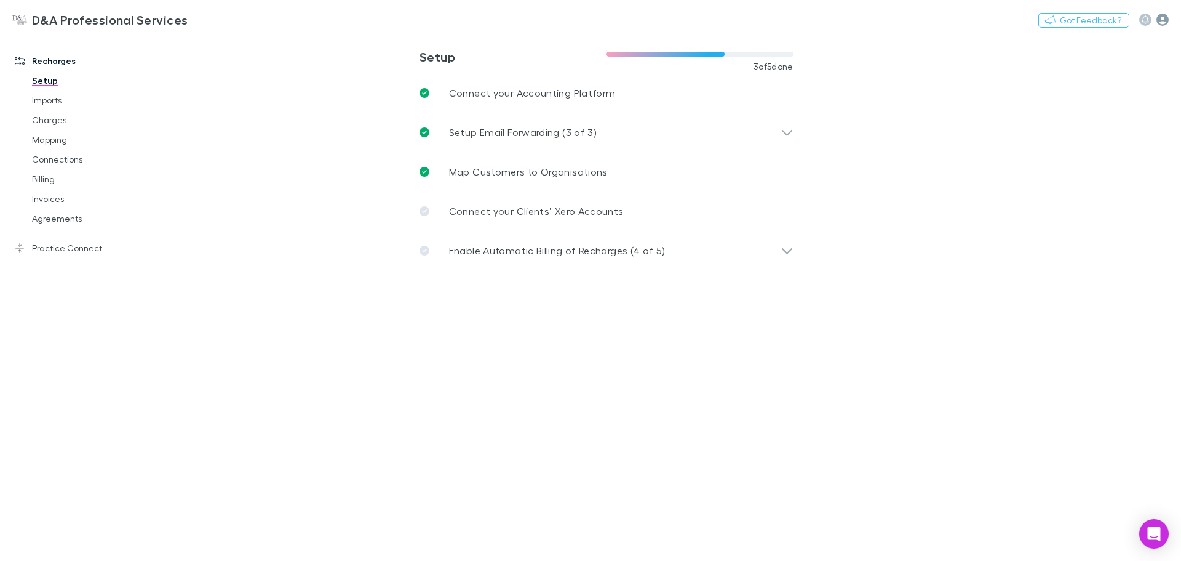
click at [1164, 19] on icon "button" at bounding box center [1163, 20] width 12 height 12
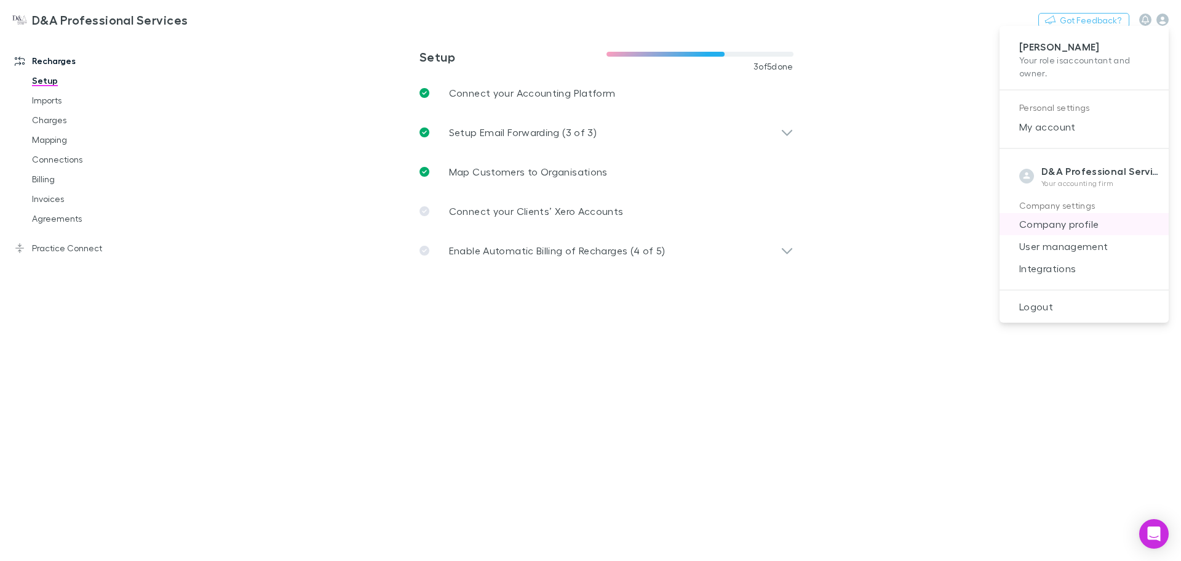
click at [1057, 226] on span "Company profile" at bounding box center [1085, 224] width 150 height 15
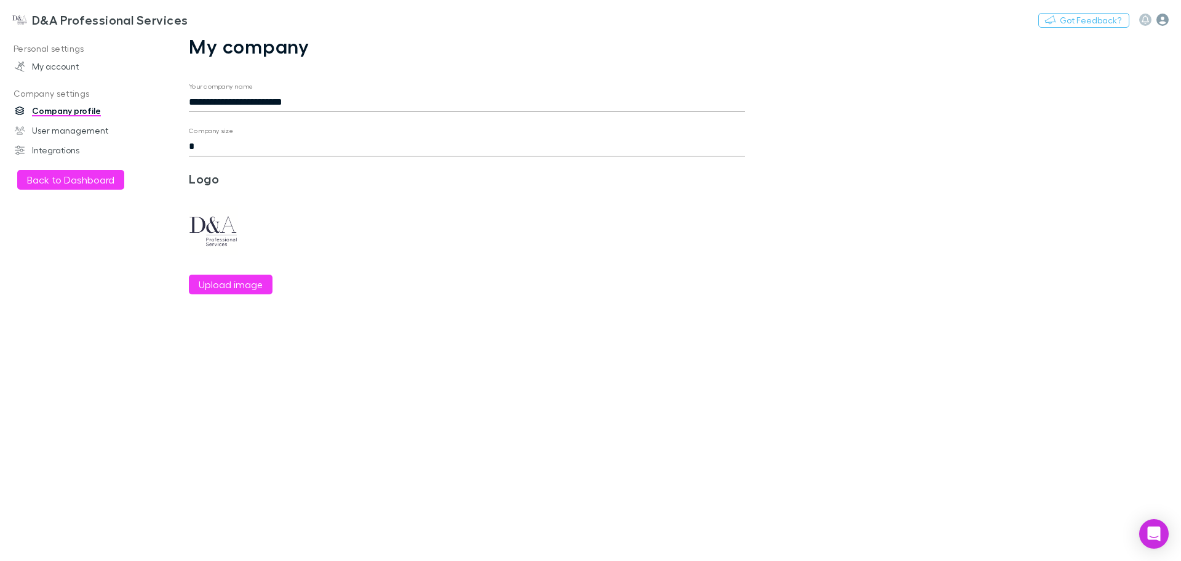
click at [1157, 18] on icon "button" at bounding box center [1163, 20] width 12 height 12
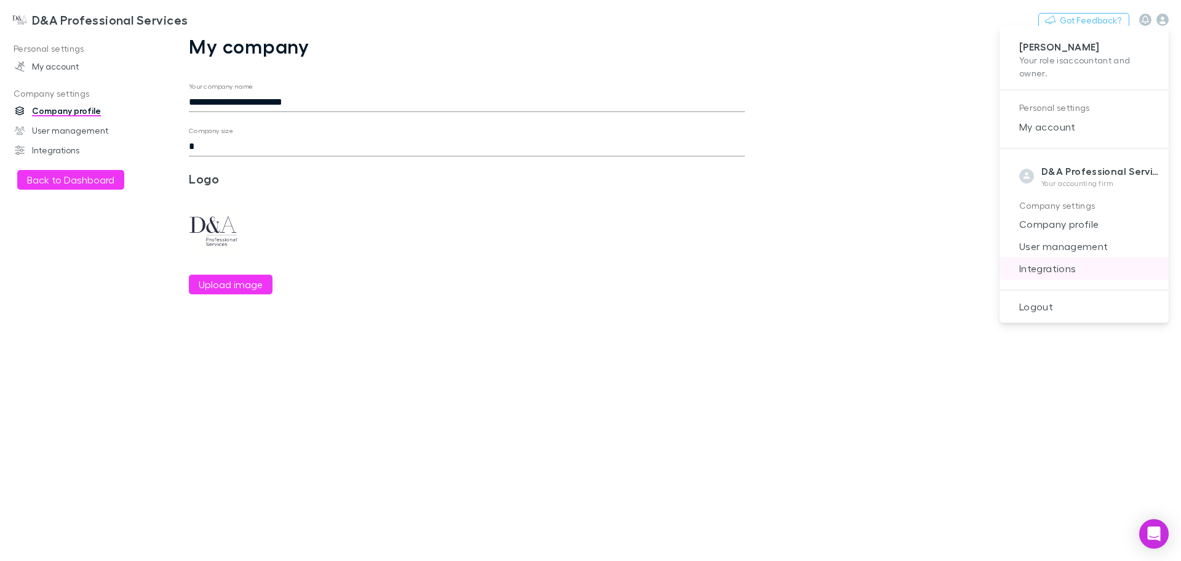
click at [1053, 264] on span "Integrations" at bounding box center [1085, 268] width 150 height 15
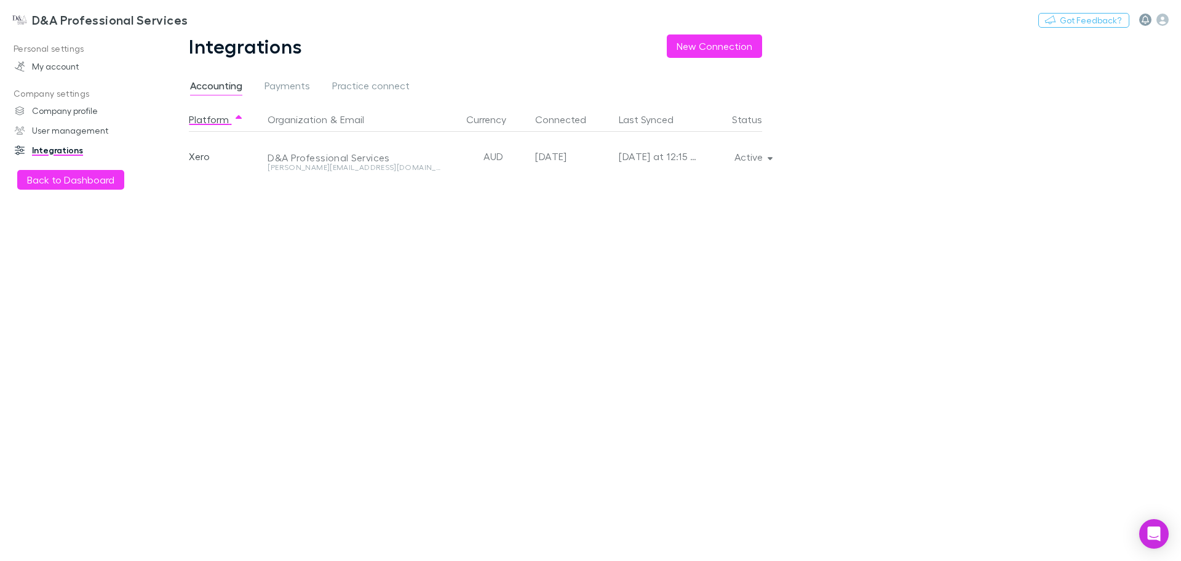
click at [1144, 21] on icon "button" at bounding box center [1145, 19] width 7 height 9
click at [24, 21] on div at bounding box center [590, 280] width 1181 height 561
drag, startPoint x: 63, startPoint y: 22, endPoint x: 82, endPoint y: 15, distance: 20.0
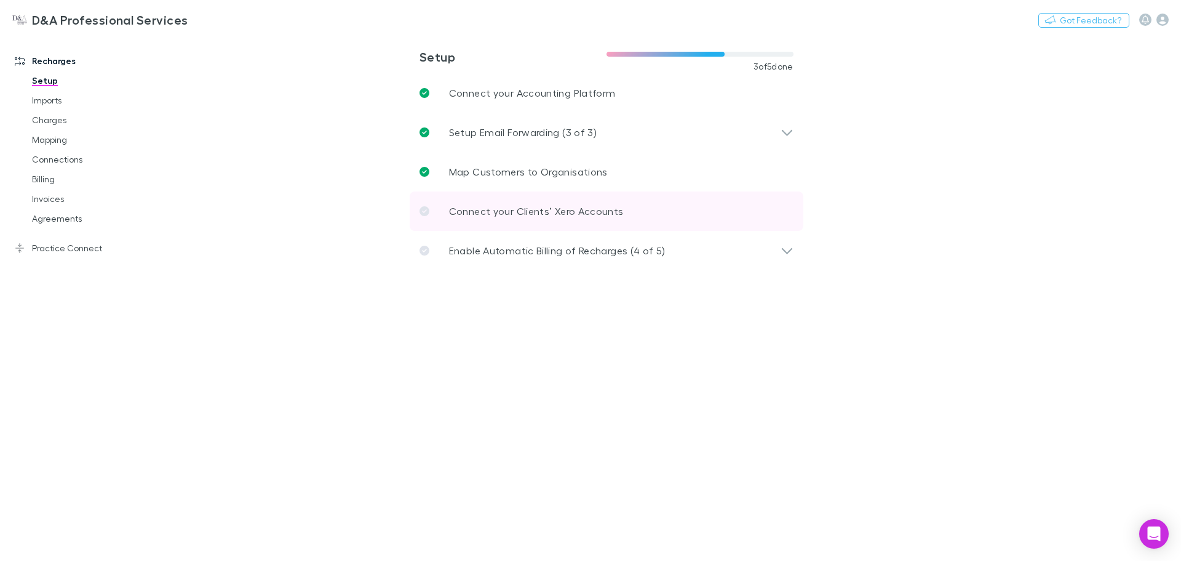
click at [548, 215] on p "Connect your Clients’ Xero Accounts" at bounding box center [536, 211] width 175 height 15
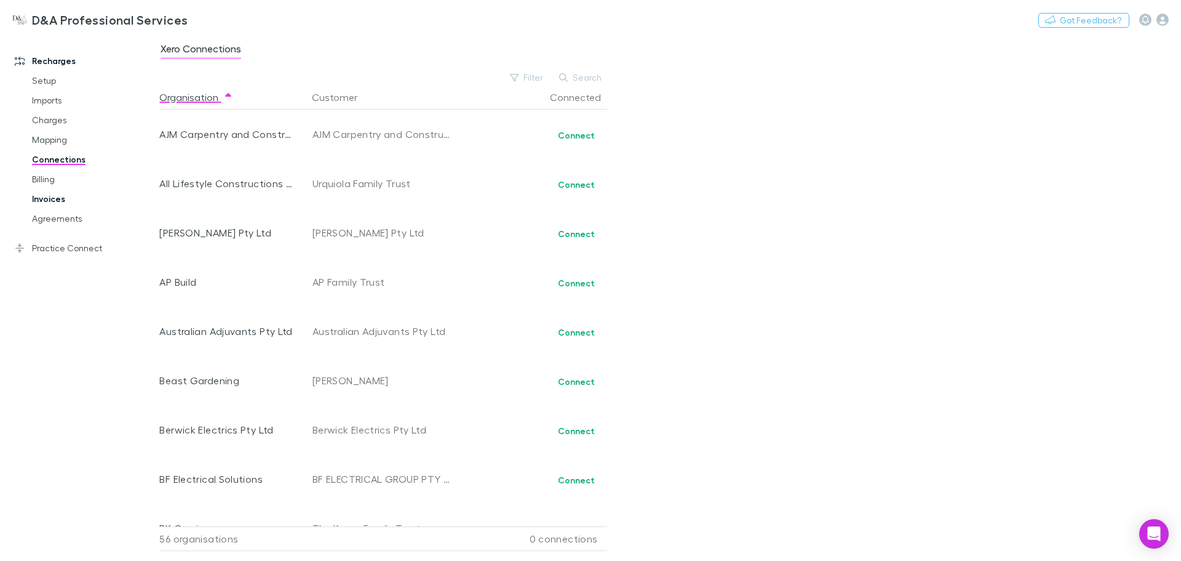
click at [57, 194] on link "Invoices" at bounding box center [93, 199] width 146 height 20
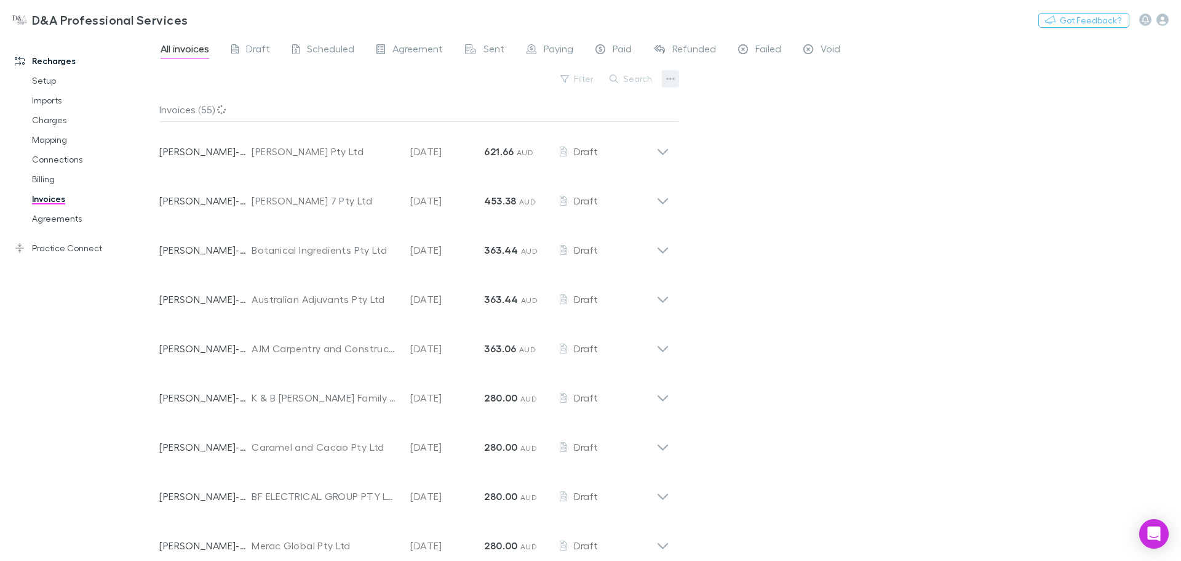
click at [668, 78] on icon "button" at bounding box center [671, 79] width 9 height 2
click at [668, 78] on div at bounding box center [590, 280] width 1181 height 561
click at [83, 210] on link "Agreements" at bounding box center [93, 219] width 146 height 20
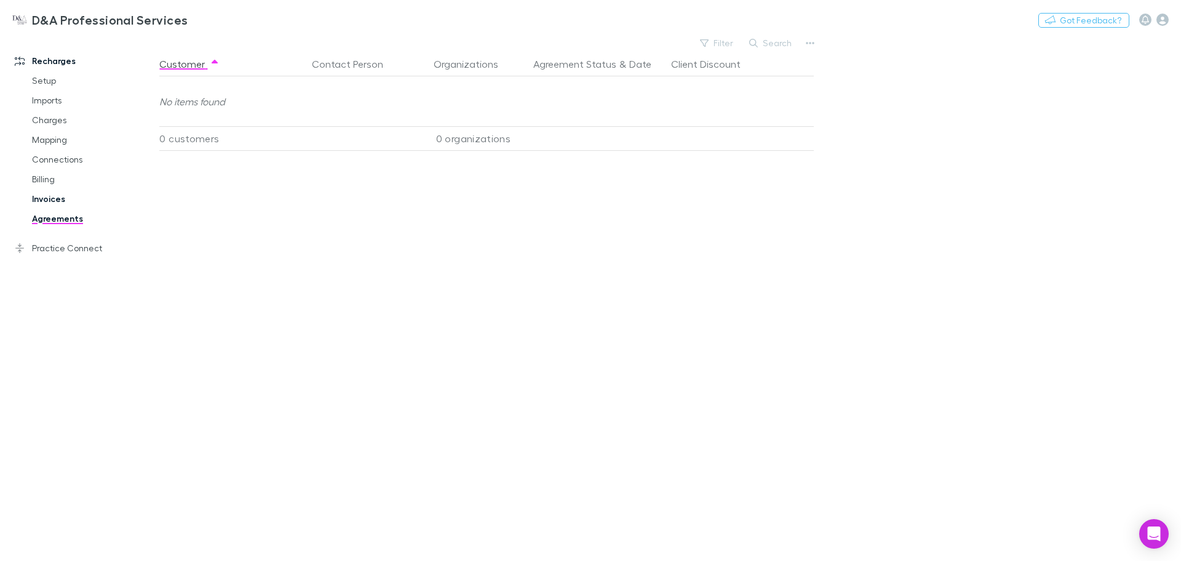
click at [79, 205] on link "Invoices" at bounding box center [93, 199] width 146 height 20
click at [66, 186] on link "Billing" at bounding box center [93, 179] width 146 height 20
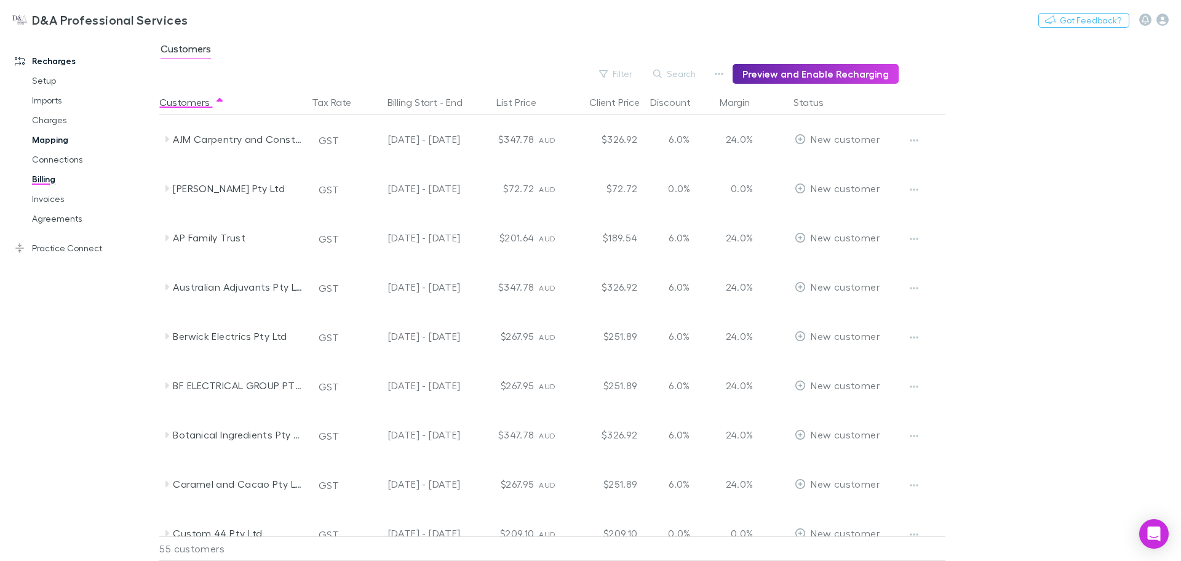
click at [85, 135] on link "Mapping" at bounding box center [93, 140] width 146 height 20
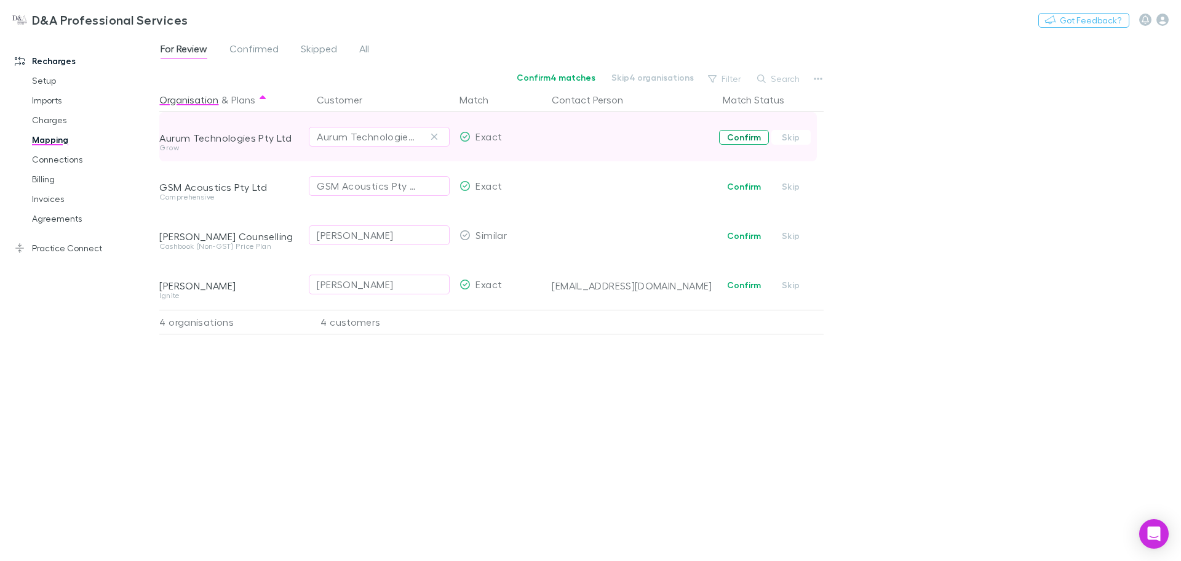
click at [757, 130] on button "Confirm" at bounding box center [744, 137] width 50 height 15
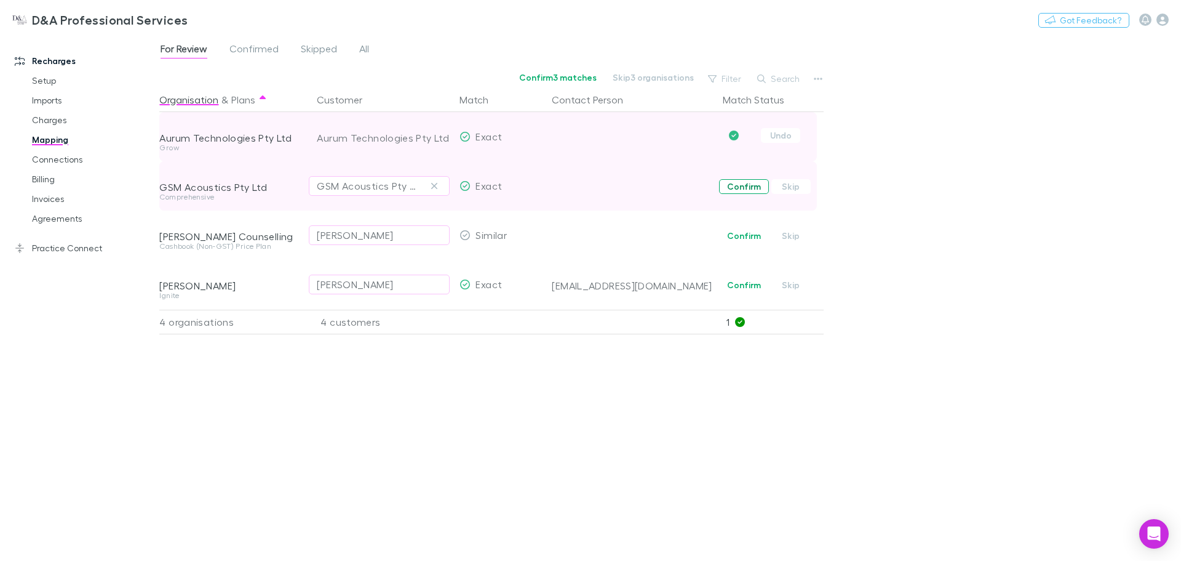
click at [738, 182] on button "Confirm" at bounding box center [744, 186] width 50 height 15
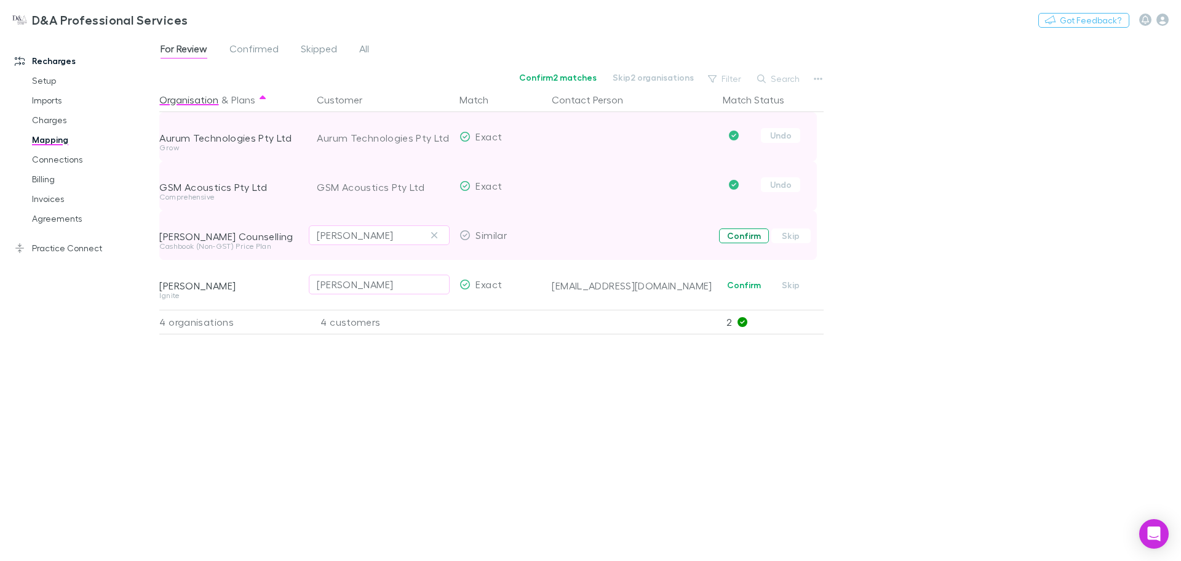
click at [746, 234] on button "Confirm" at bounding box center [744, 235] width 50 height 15
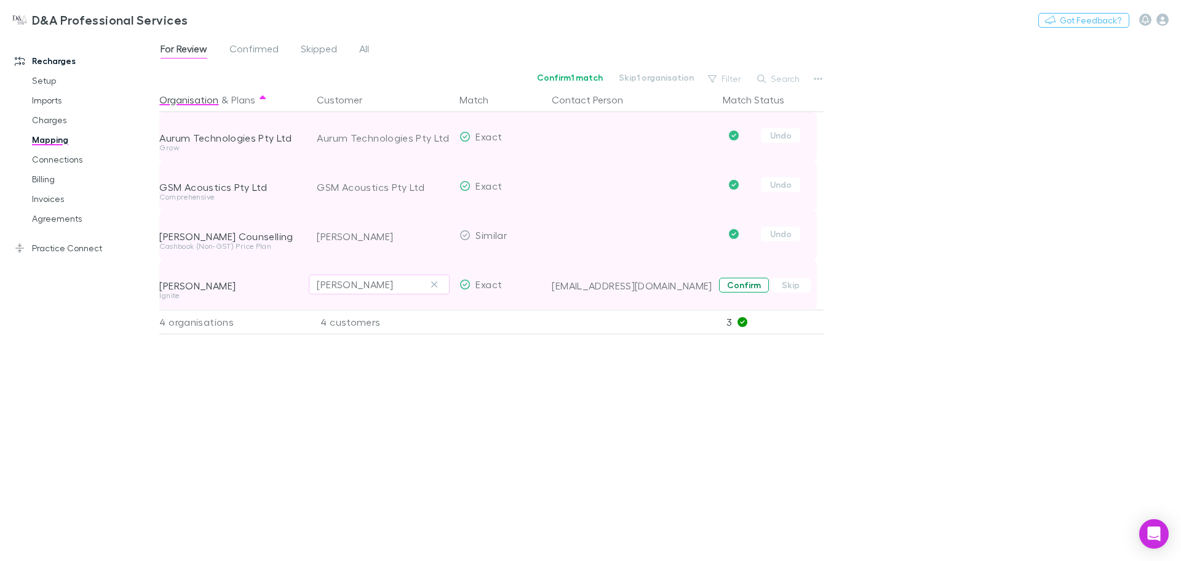
click at [737, 289] on button "Confirm" at bounding box center [744, 285] width 50 height 15
click at [262, 49] on span "Confirmed" at bounding box center [254, 50] width 49 height 16
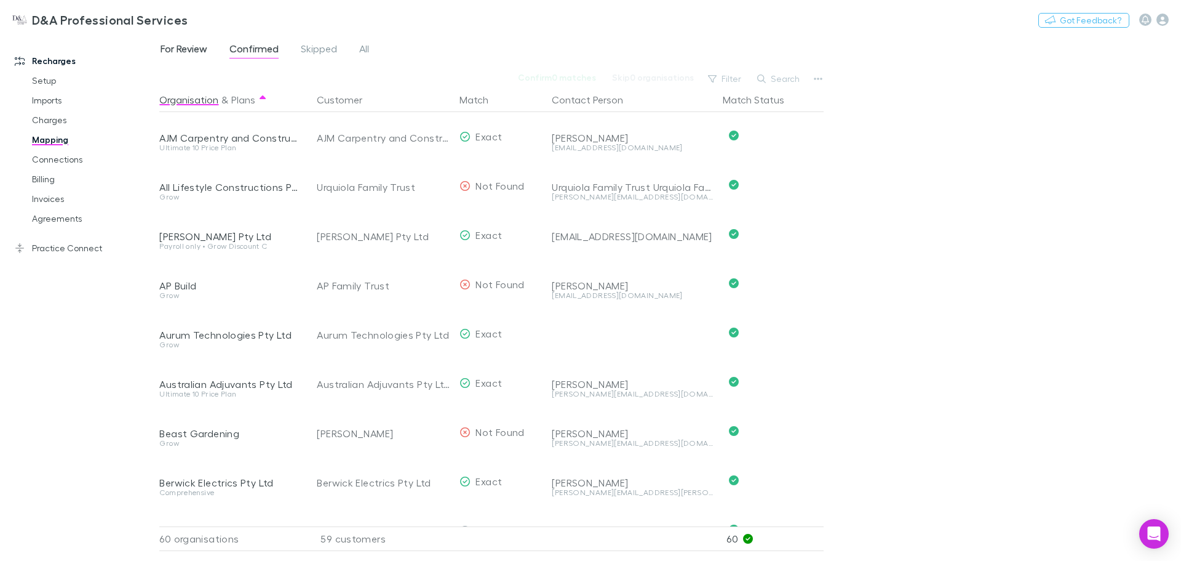
click at [178, 49] on span "For Review" at bounding box center [184, 50] width 47 height 16
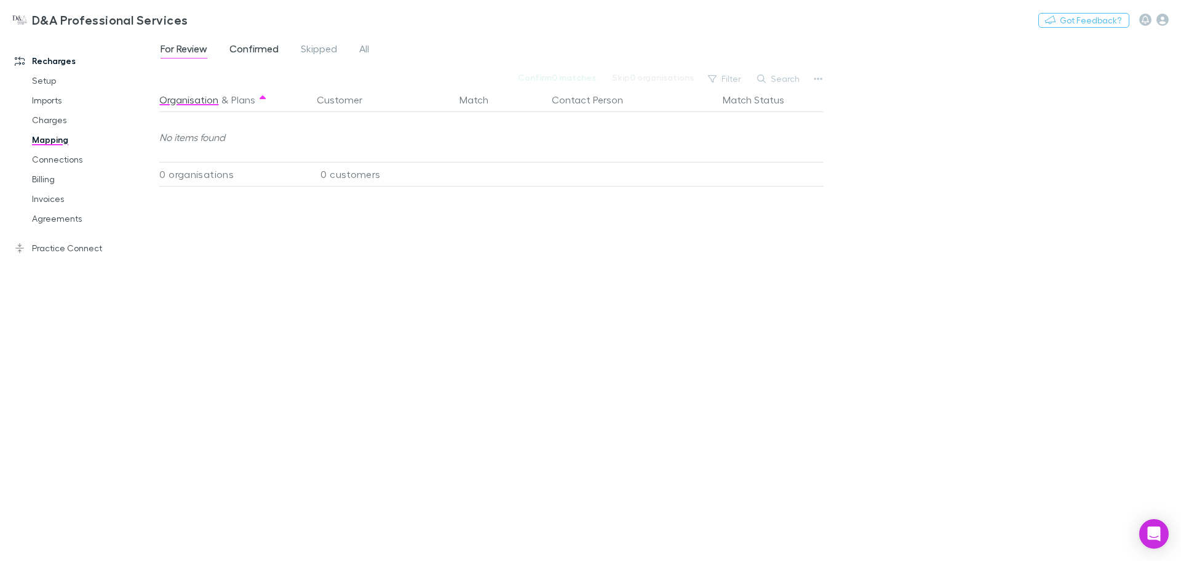
click at [263, 44] on span "Confirmed" at bounding box center [254, 50] width 49 height 16
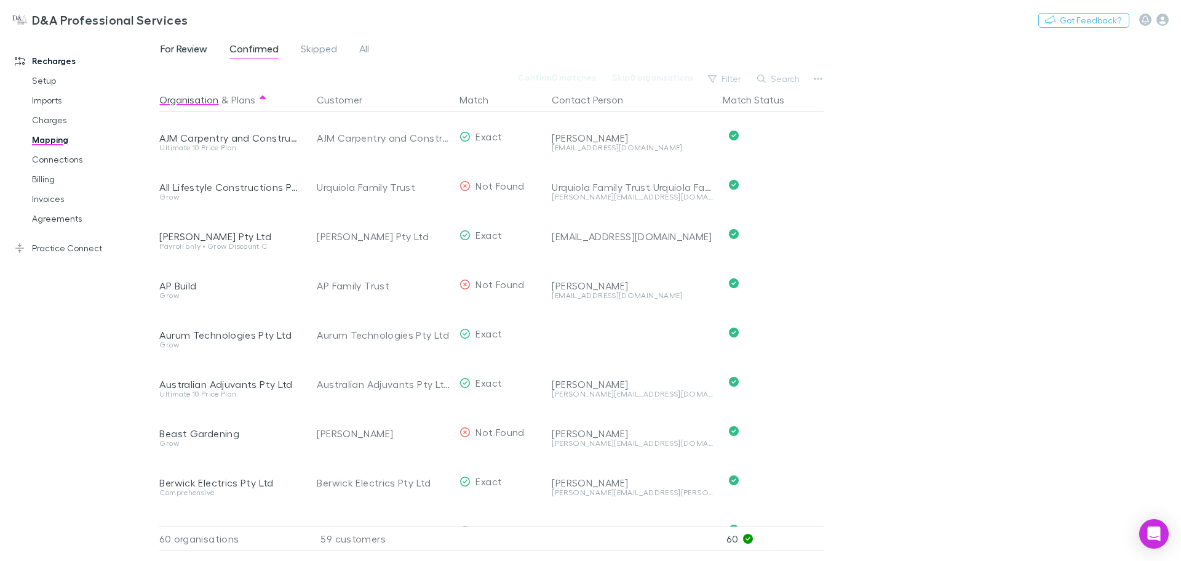
click at [207, 46] on span "For Review" at bounding box center [184, 50] width 47 height 16
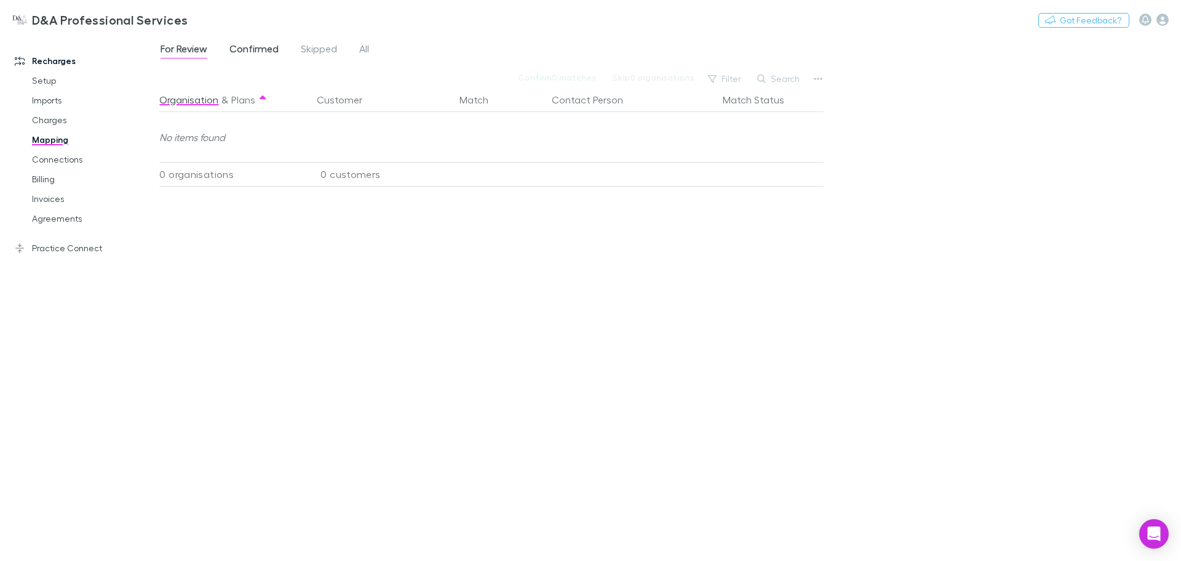
click at [242, 46] on span "Confirmed" at bounding box center [254, 50] width 49 height 16
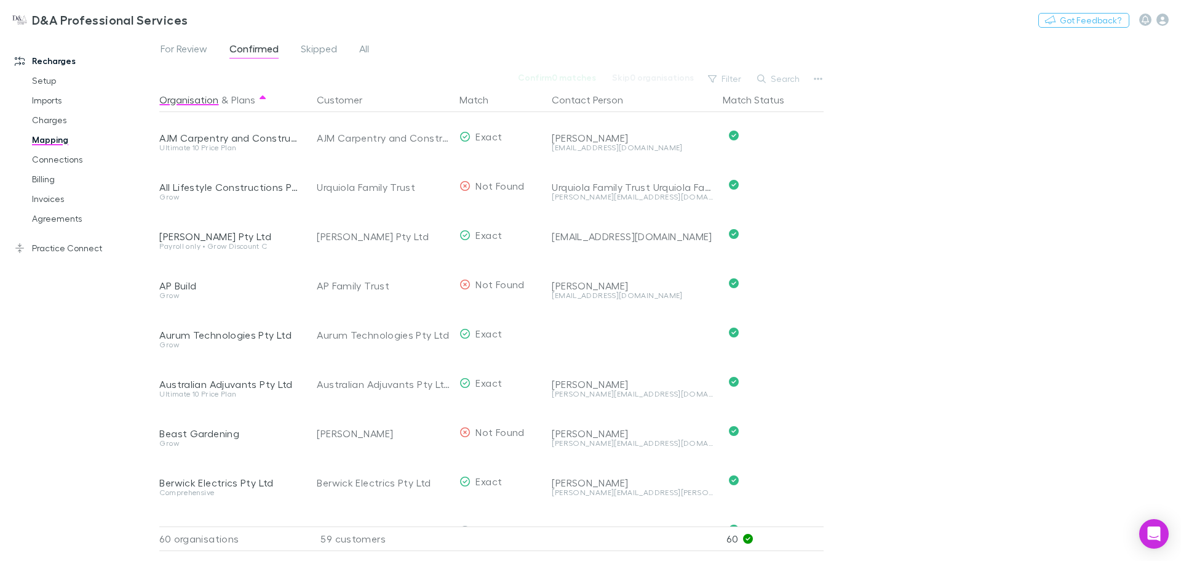
click at [831, 79] on div "For Review Confirmed Skipped All Confirm 0 matches Skip 0 organisations Filter …" at bounding box center [670, 297] width 1022 height 526
click at [825, 79] on button "button" at bounding box center [818, 78] width 17 height 17
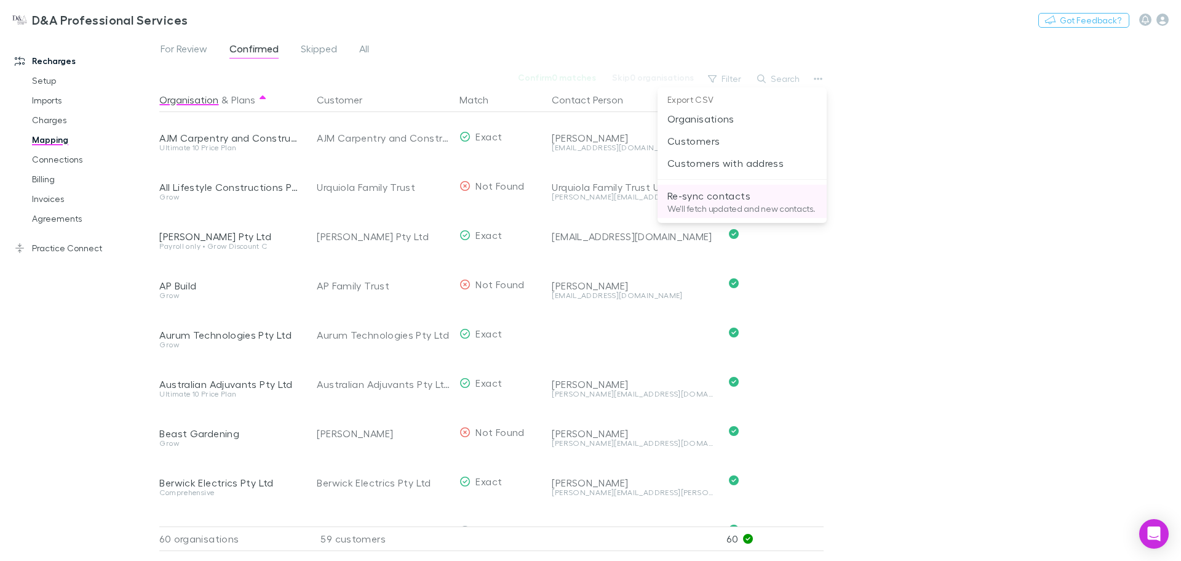
click at [727, 215] on li "Re-sync contacts We'll fetch updated and new contacts." at bounding box center [742, 201] width 169 height 33
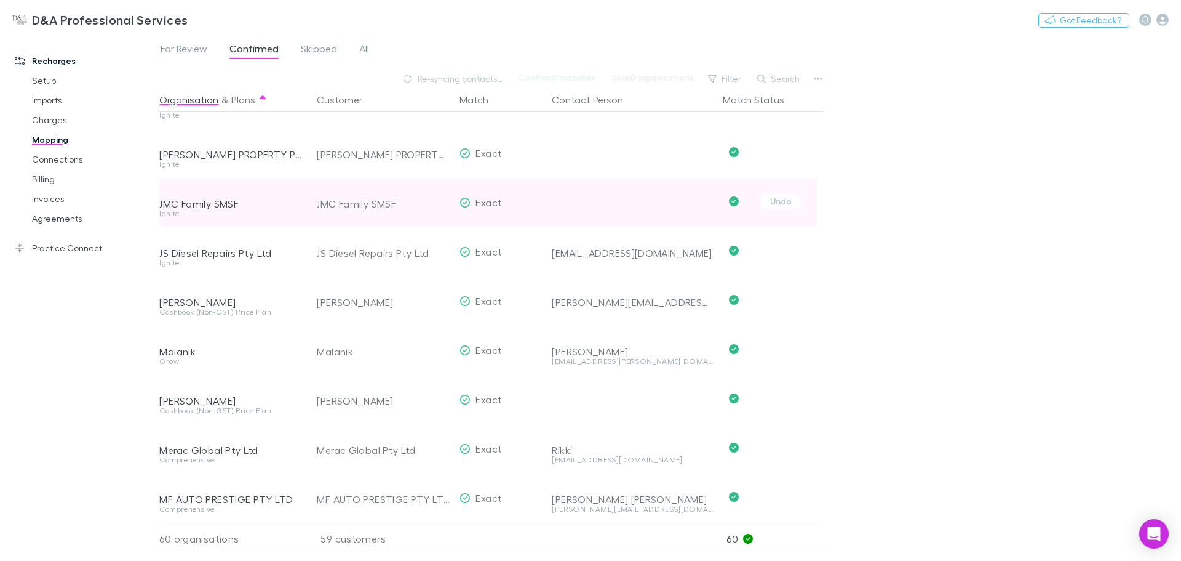
scroll to position [1149, 0]
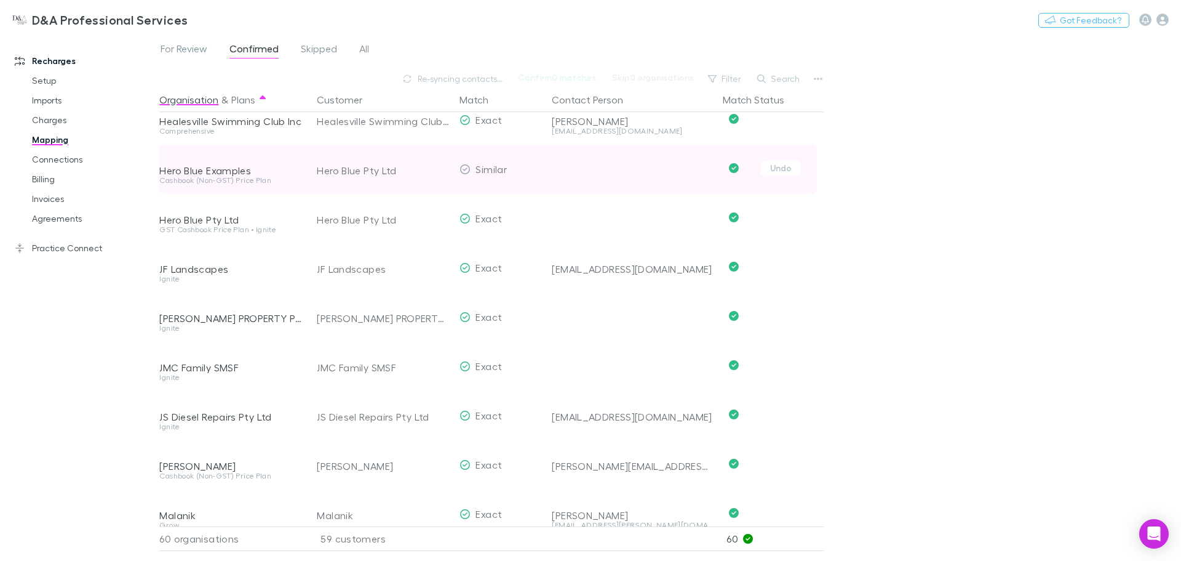
click at [527, 181] on div "Similar" at bounding box center [501, 169] width 92 height 49
click at [481, 164] on span "Similar" at bounding box center [491, 169] width 31 height 12
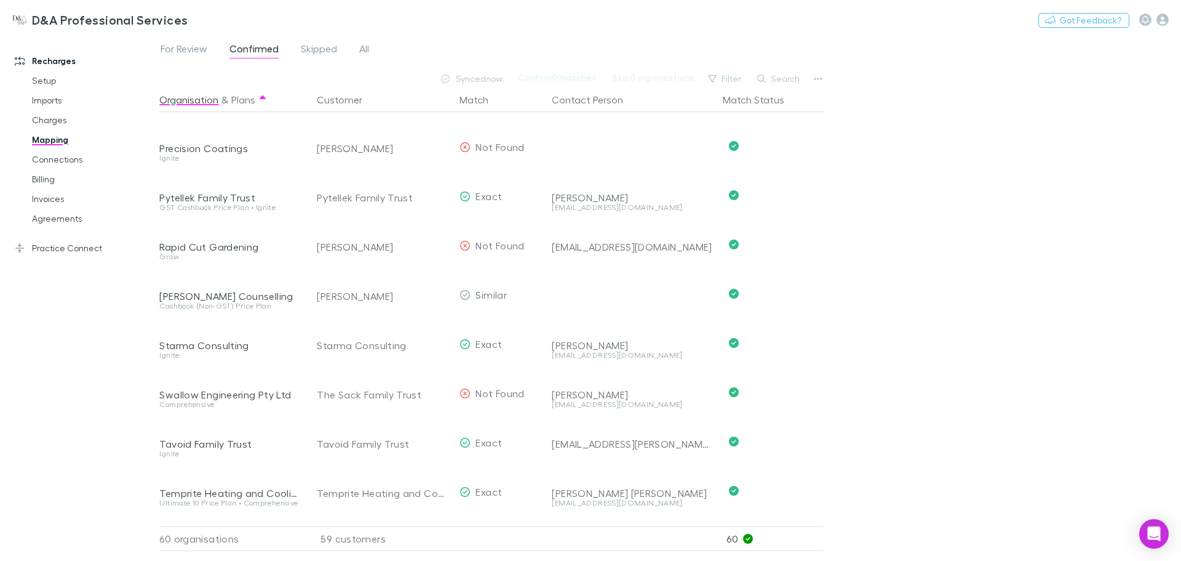
scroll to position [2549, 0]
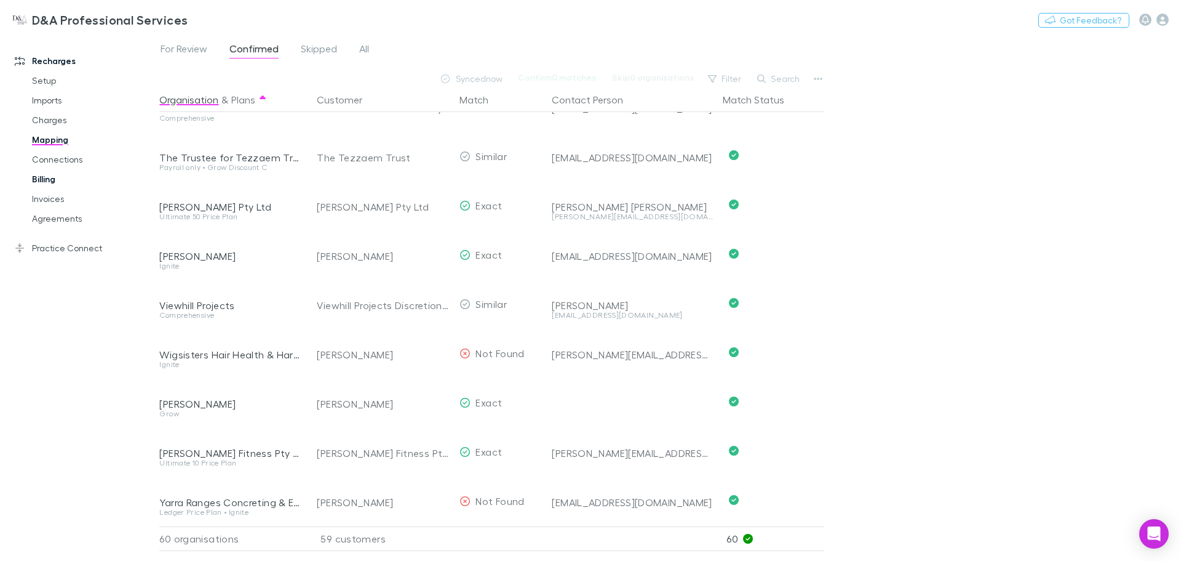
click at [53, 183] on link "Billing" at bounding box center [93, 179] width 146 height 20
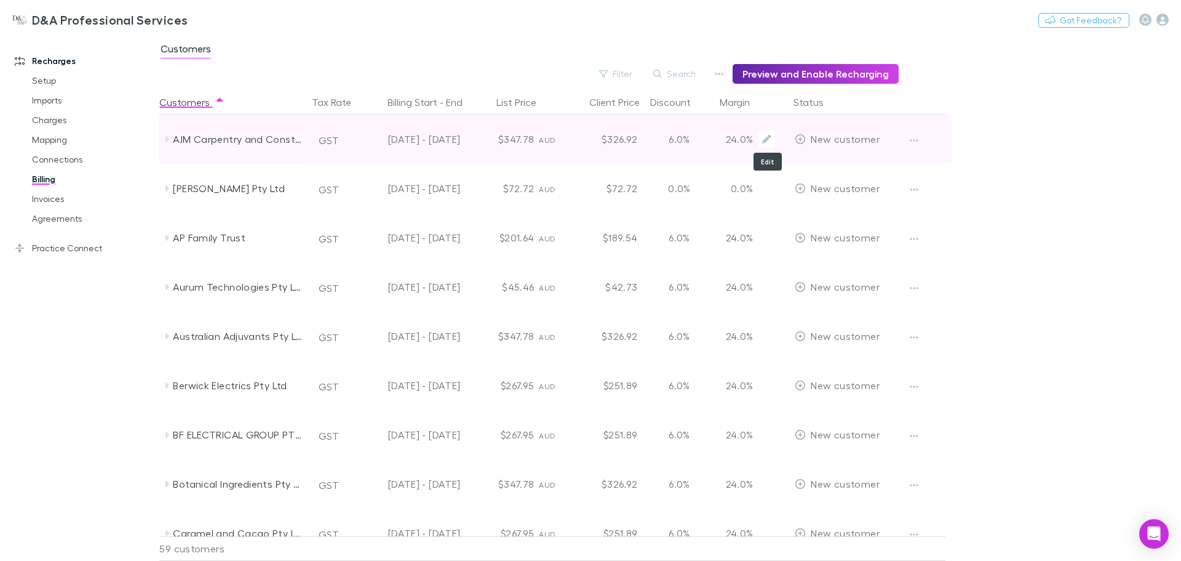
click at [756, 134] on div "24.0%" at bounding box center [753, 138] width 64 height 49
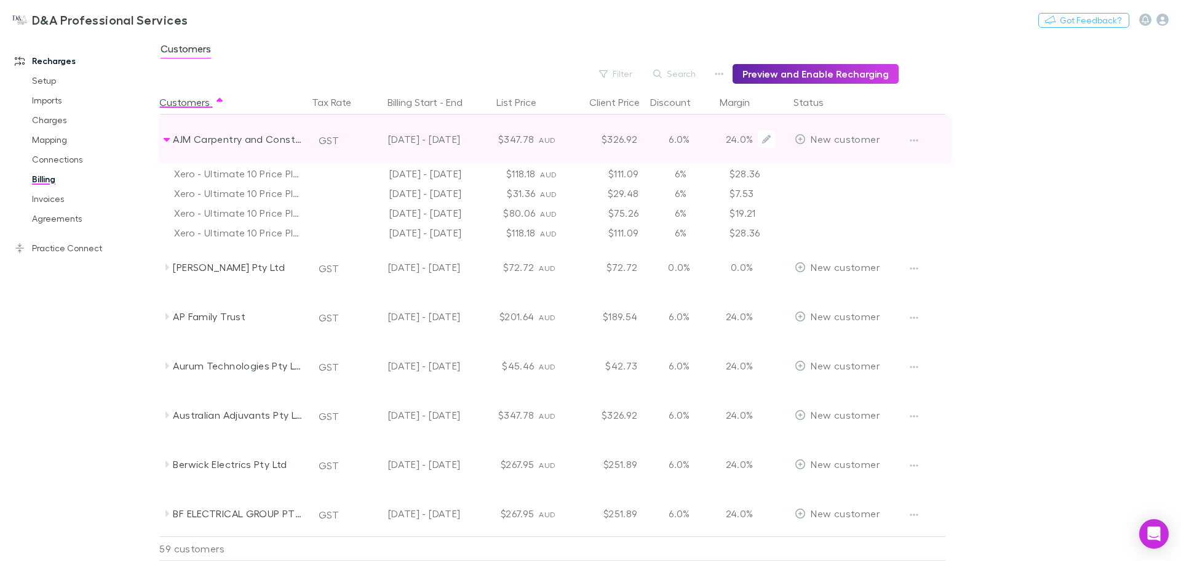
click at [747, 135] on p "24.0%" at bounding box center [737, 139] width 32 height 15
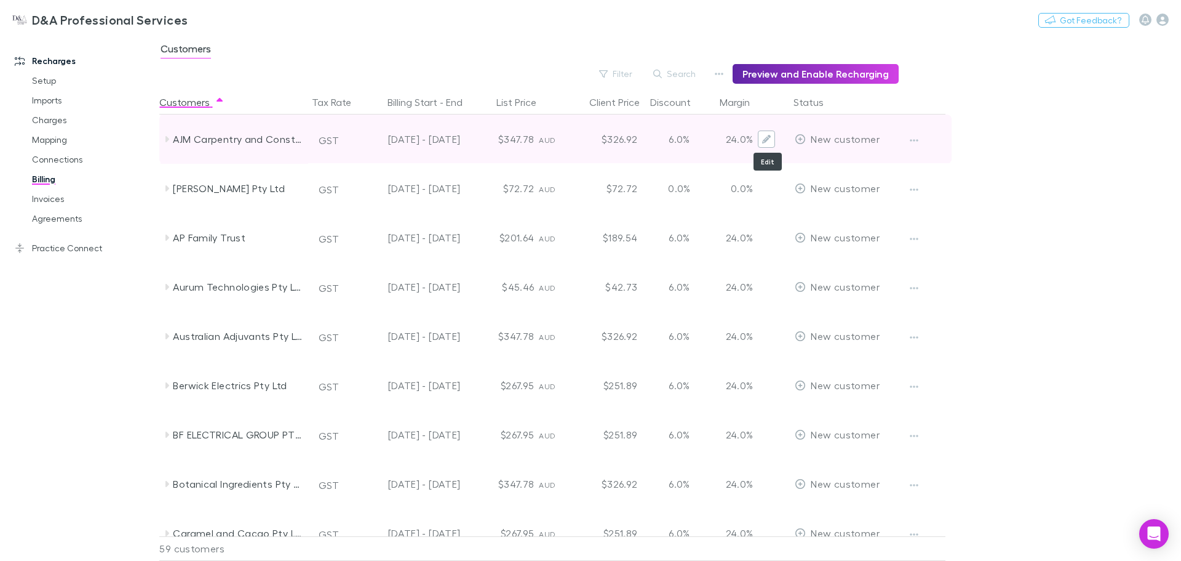
click at [768, 138] on icon "Edit" at bounding box center [766, 139] width 9 height 9
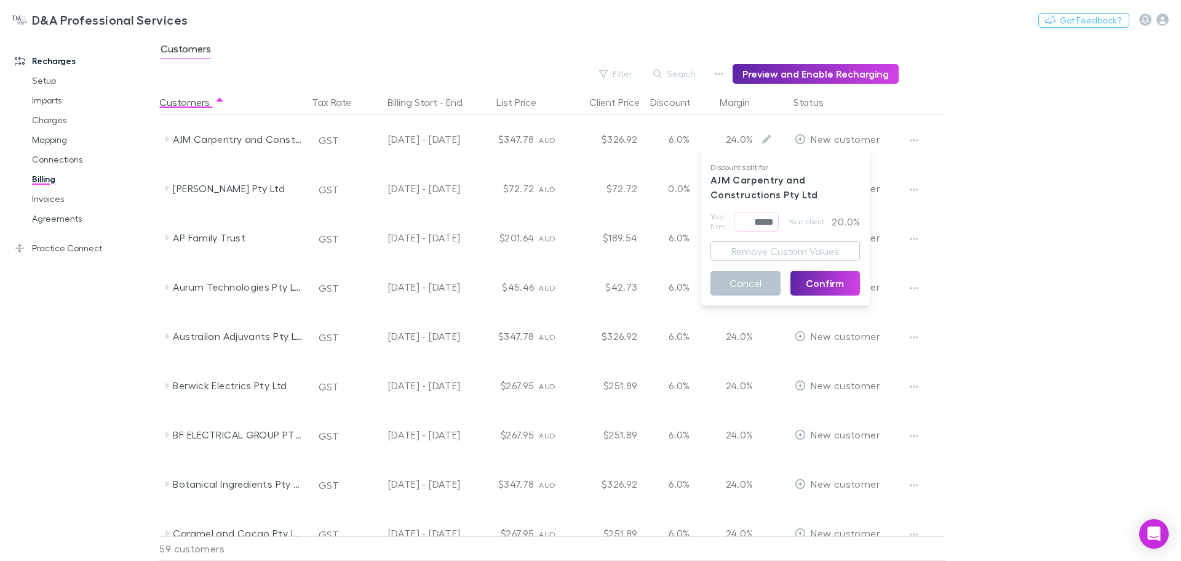
drag, startPoint x: 745, startPoint y: 218, endPoint x: 818, endPoint y: 217, distance: 73.2
click at [805, 219] on div "Your firm ***** ​ Your client 20.0%" at bounding box center [786, 222] width 150 height 20
type input "*****"
click at [818, 222] on span "Your client" at bounding box center [807, 222] width 36 height 20
click at [824, 287] on button "Confirm" at bounding box center [826, 283] width 70 height 25
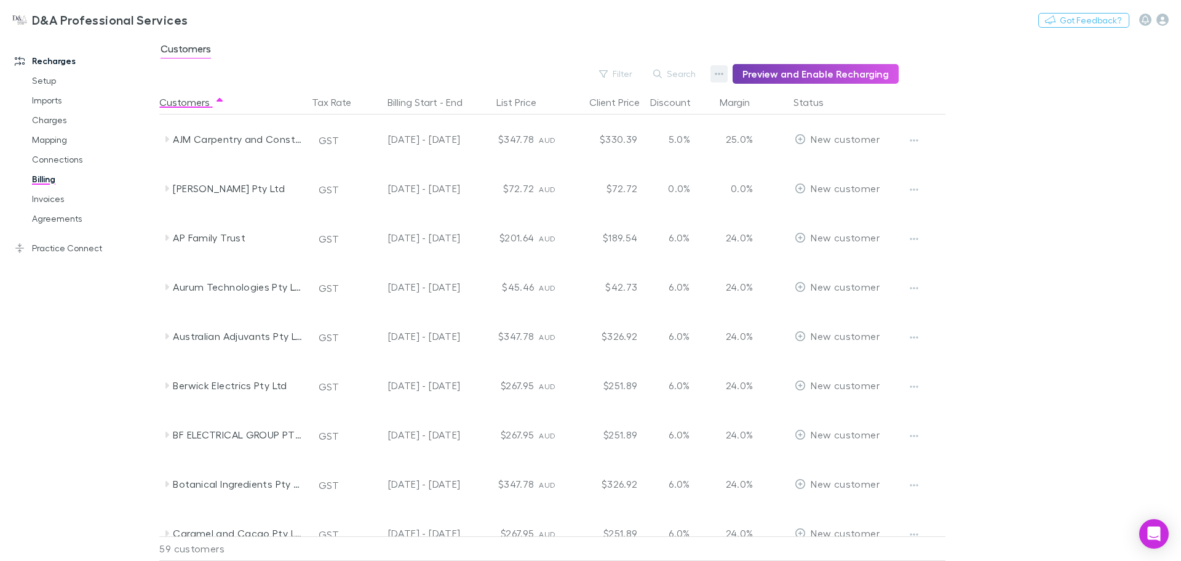
drag, startPoint x: 743, startPoint y: 72, endPoint x: 727, endPoint y: 68, distance: 17.0
click at [727, 68] on div "Filter Search Preview and Enable Recharging" at bounding box center [529, 74] width 740 height 20
click at [727, 68] on button "button" at bounding box center [719, 73] width 17 height 17
click at [617, 111] on p "Discount Split" at bounding box center [650, 113] width 150 height 15
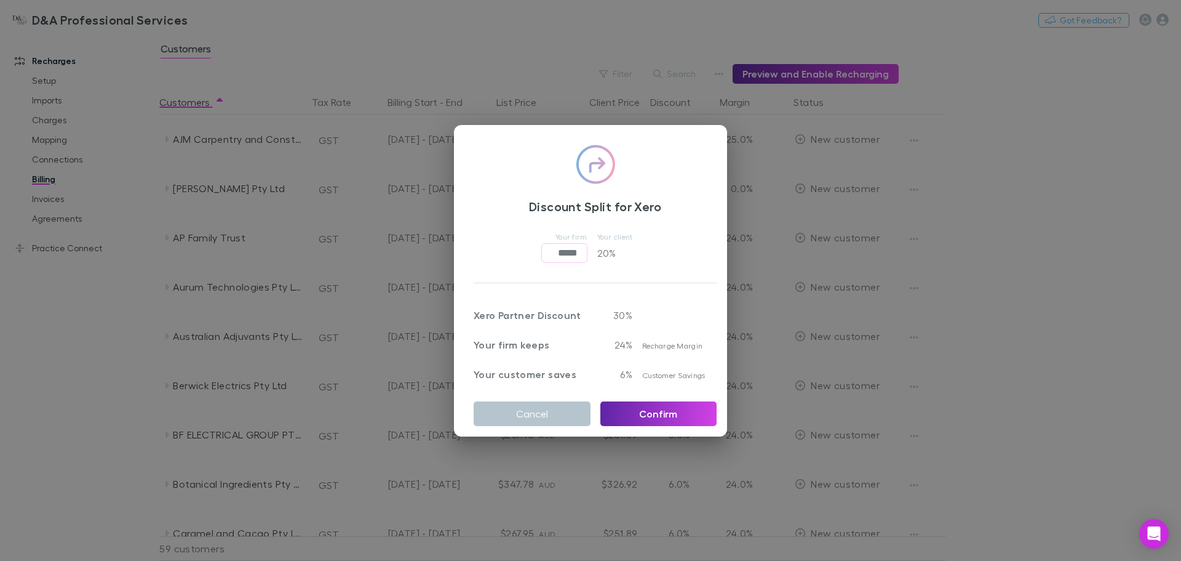
drag, startPoint x: 548, startPoint y: 243, endPoint x: 664, endPoint y: 244, distance: 116.3
click at [649, 245] on div "Your firm ***** ​ Your client 20 %" at bounding box center [595, 245] width 243 height 34
type input "*****"
drag, startPoint x: 677, startPoint y: 241, endPoint x: 690, endPoint y: 325, distance: 84.7
click at [677, 241] on div "Your firm ***** ​ Your client 16.7 %" at bounding box center [595, 245] width 243 height 34
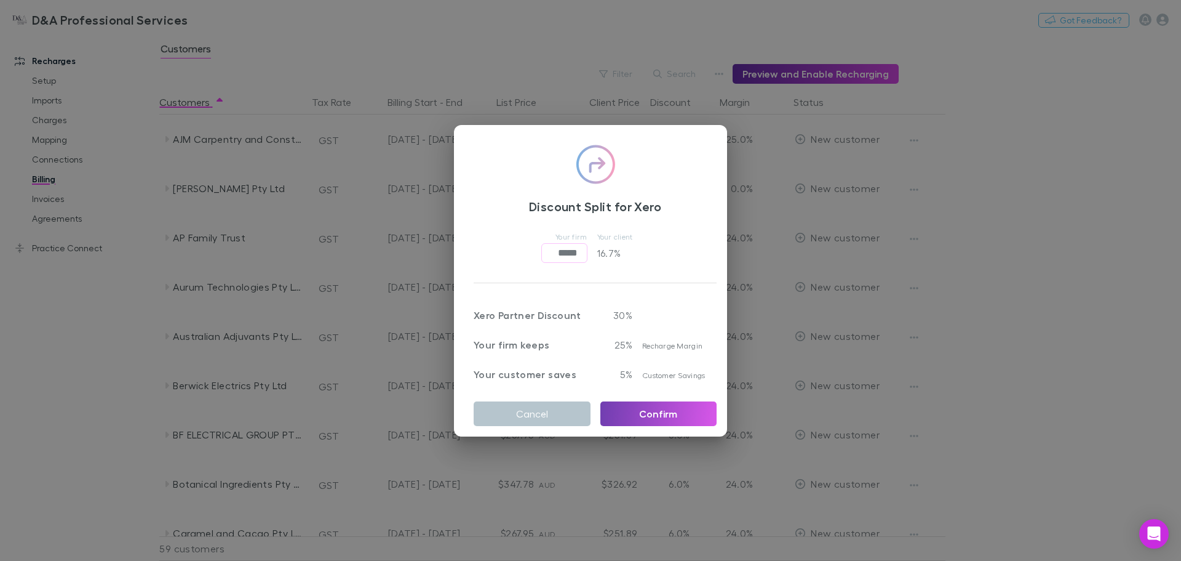
click at [665, 410] on button "Confirm" at bounding box center [659, 413] width 117 height 25
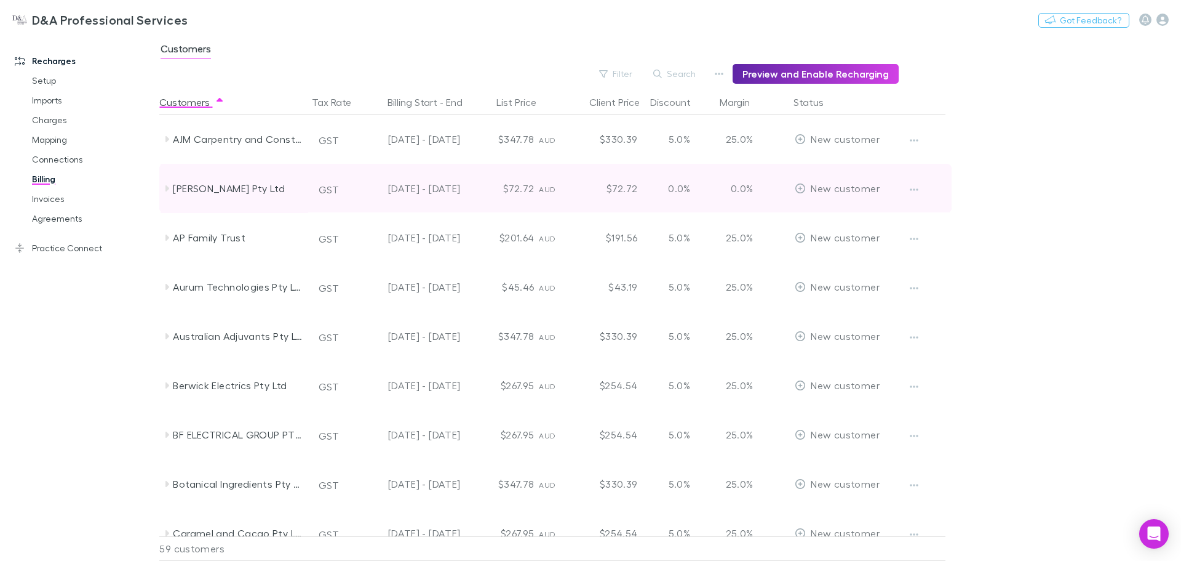
click at [167, 186] on icon at bounding box center [168, 188] width 4 height 6
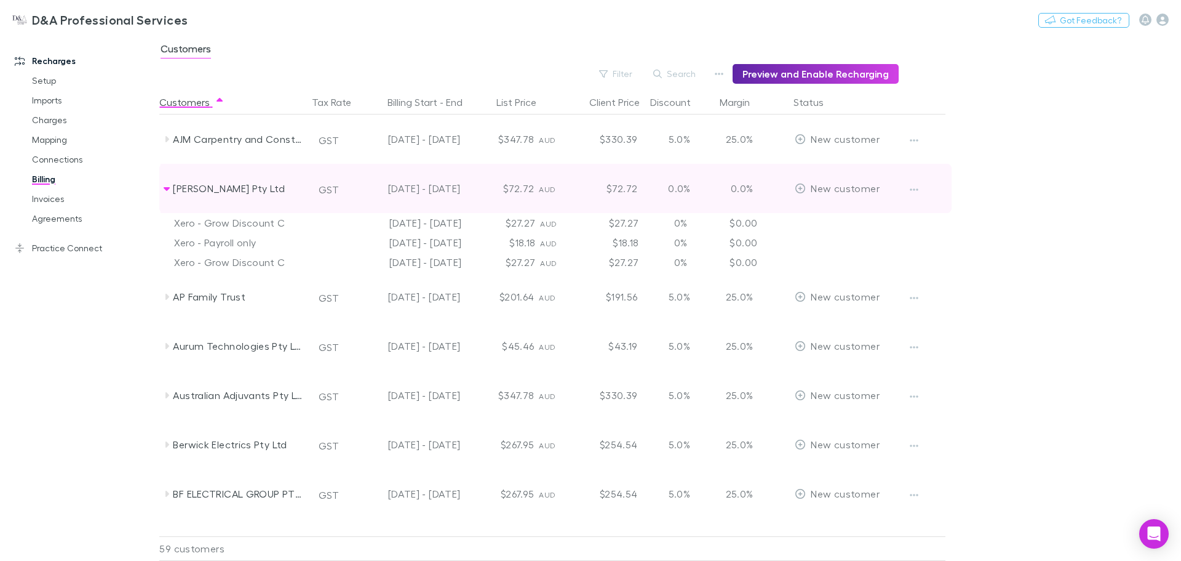
click at [167, 186] on icon at bounding box center [167, 188] width 10 height 10
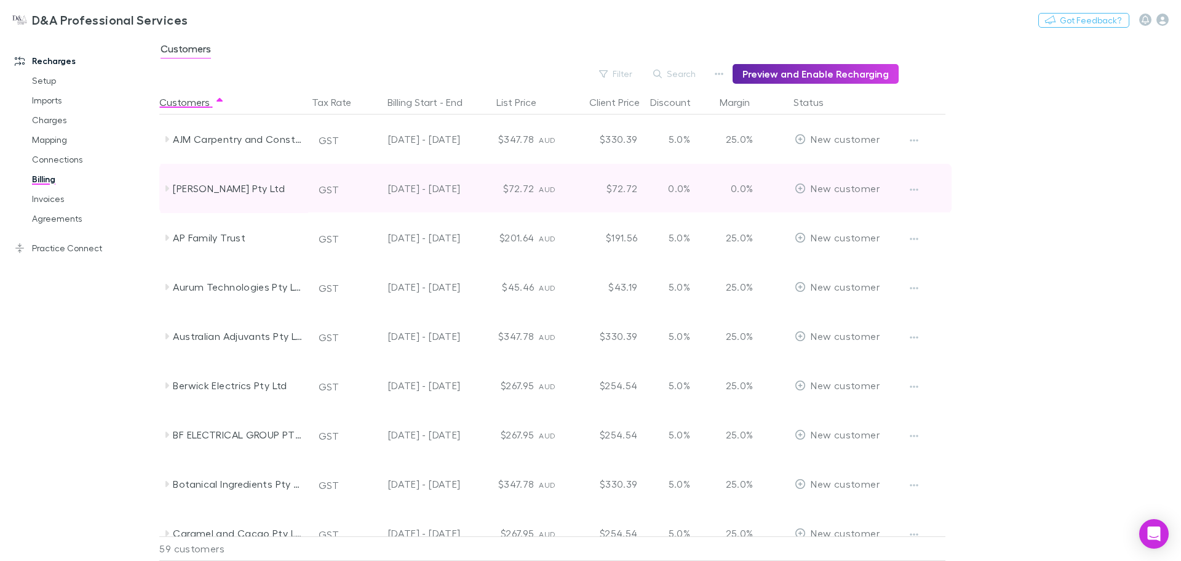
click at [167, 186] on icon at bounding box center [168, 188] width 4 height 6
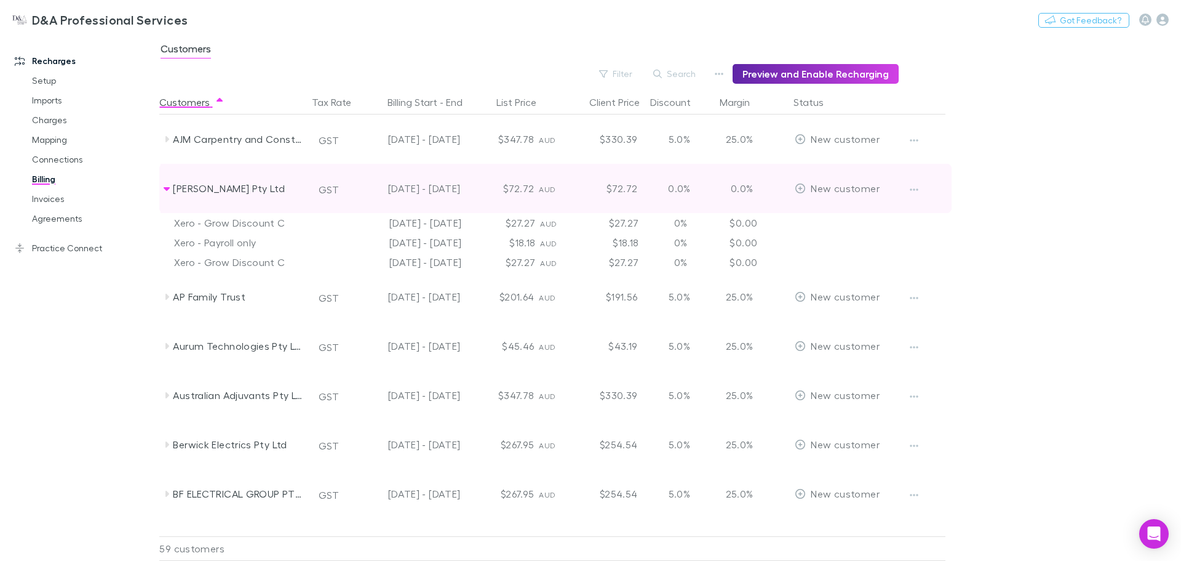
click at [167, 186] on icon at bounding box center [167, 188] width 10 height 10
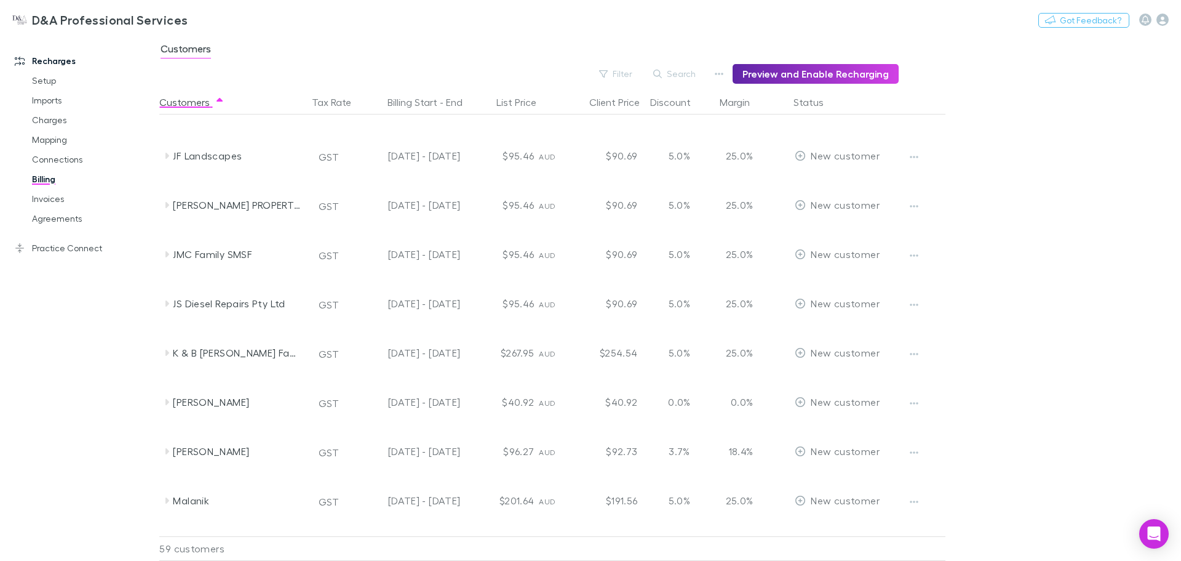
scroll to position [738, 0]
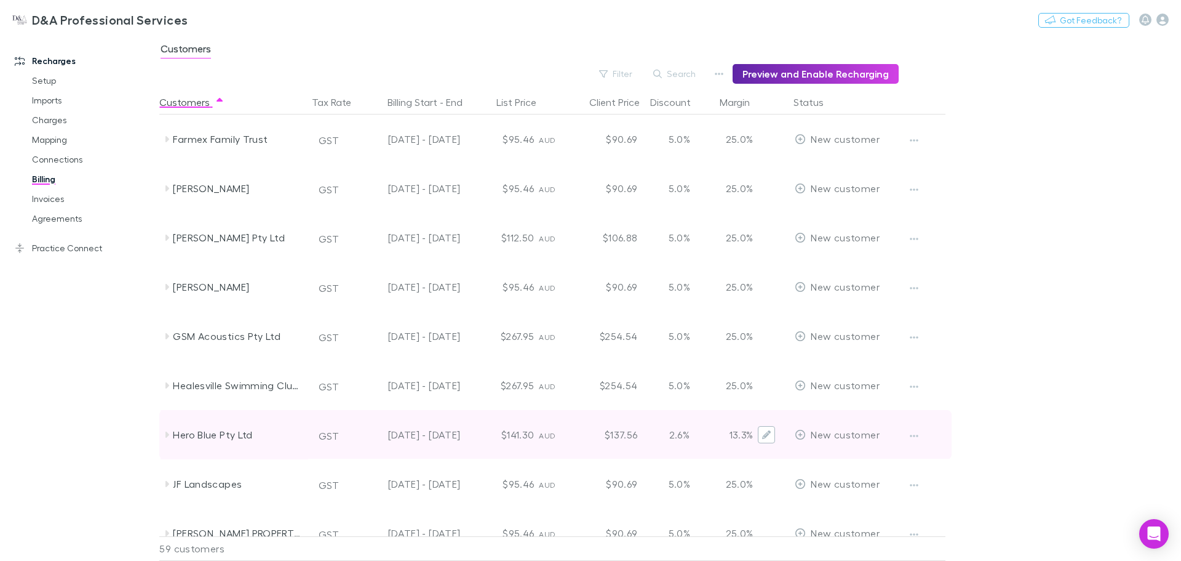
click at [767, 431] on icon "Edit" at bounding box center [766, 434] width 9 height 9
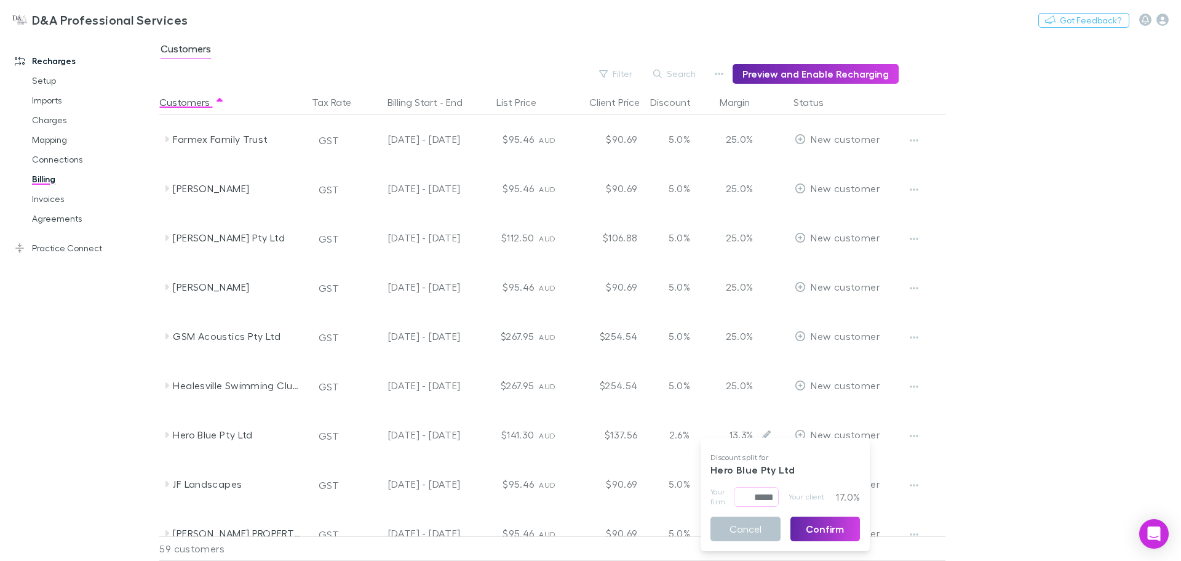
click at [768, 431] on div at bounding box center [590, 280] width 1181 height 561
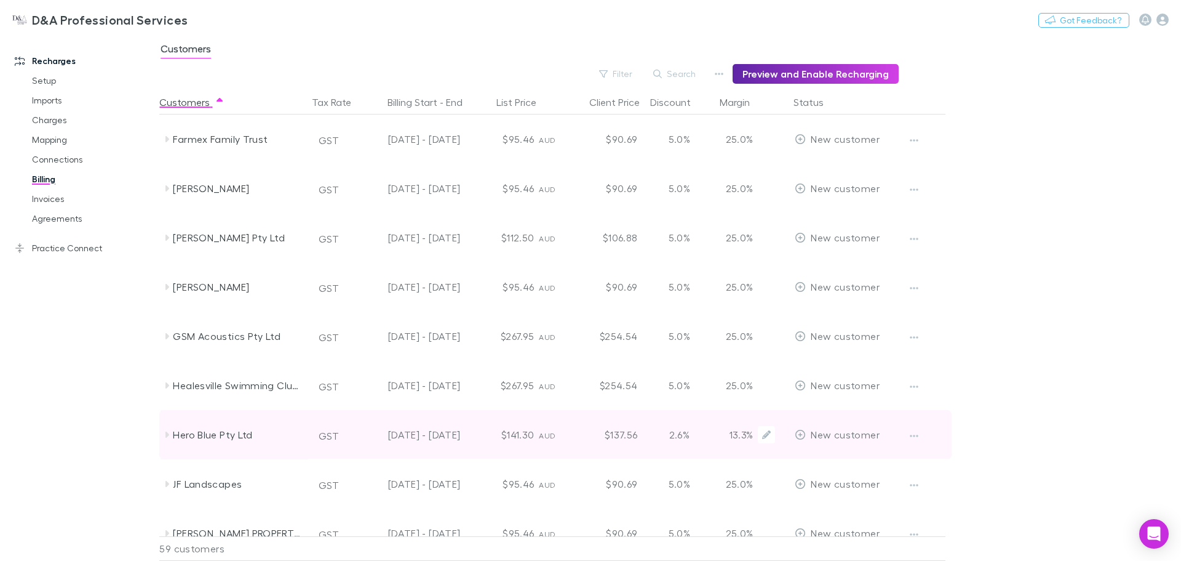
click at [183, 425] on div "Hero Blue Pty Ltd" at bounding box center [238, 434] width 130 height 49
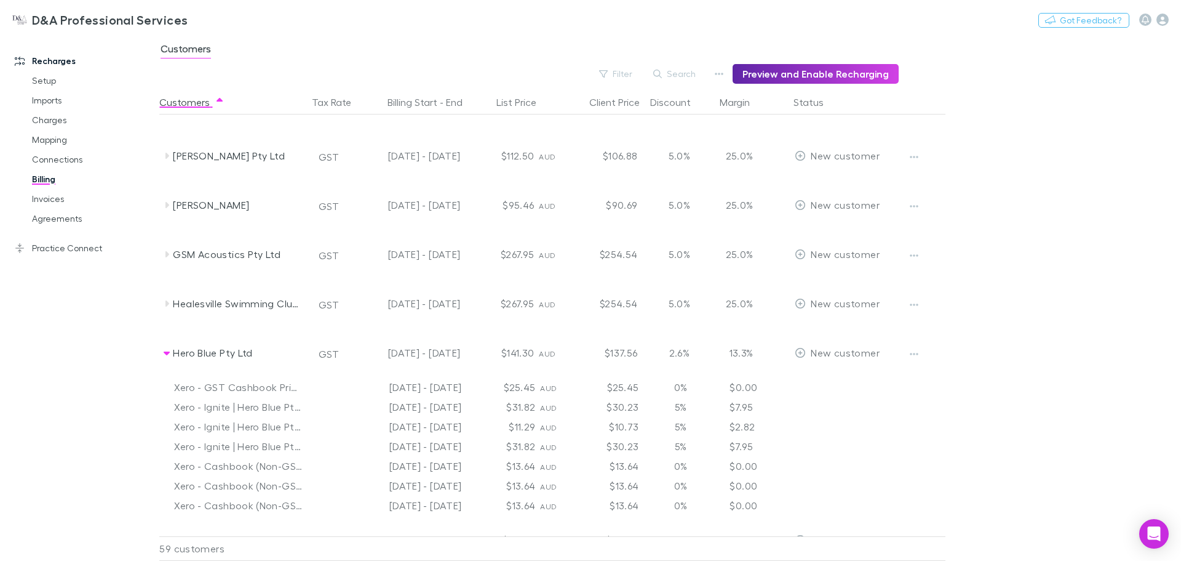
scroll to position [903, 0]
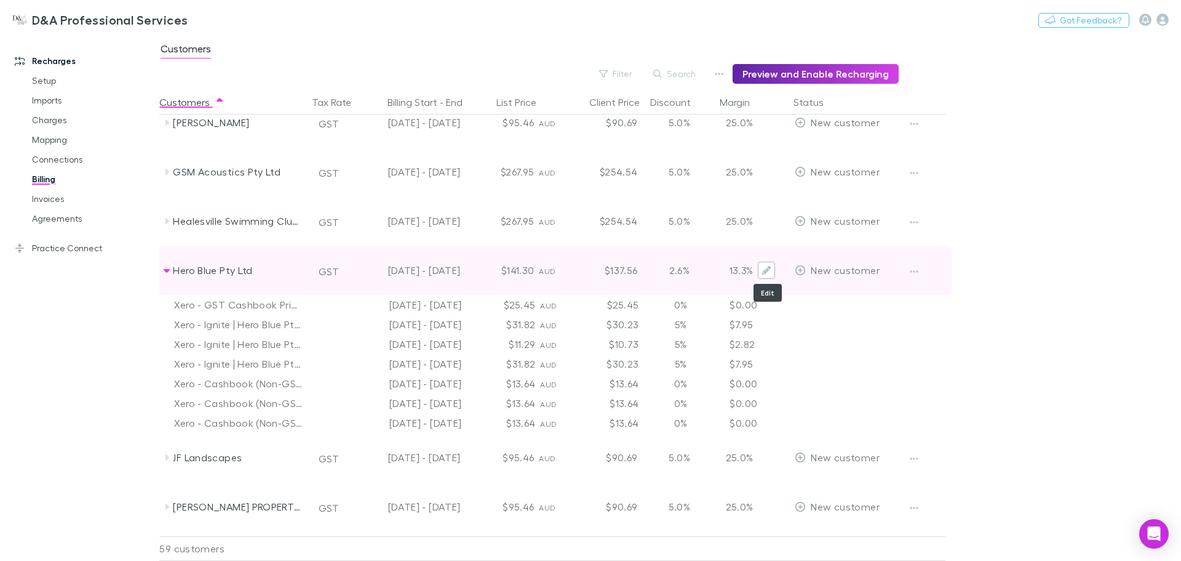
click at [765, 274] on icon "Edit" at bounding box center [766, 270] width 9 height 9
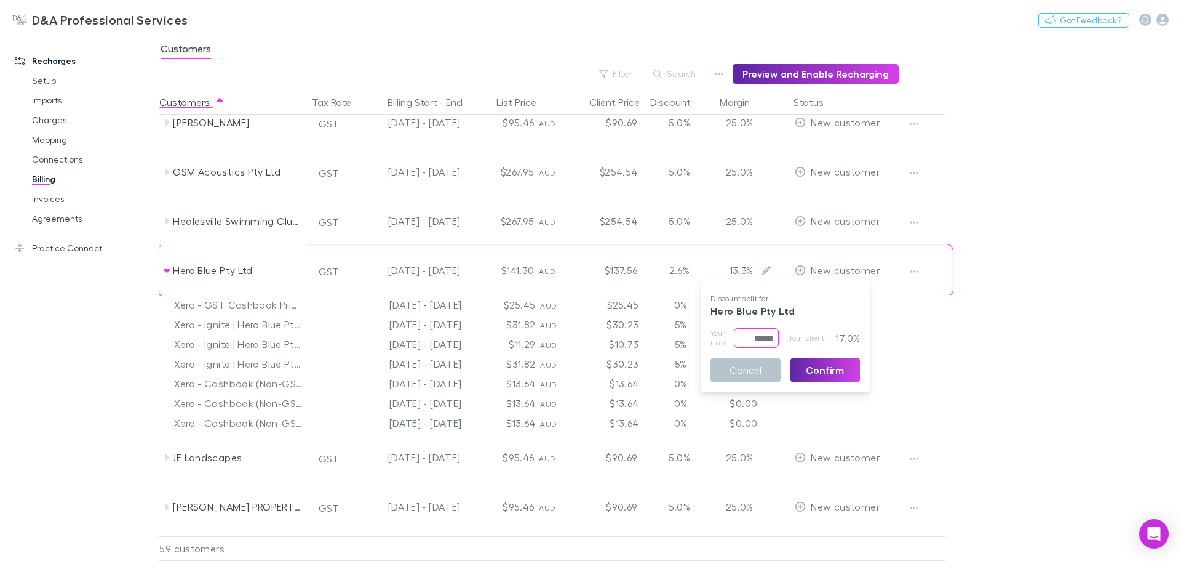
drag, startPoint x: 736, startPoint y: 340, endPoint x: 827, endPoint y: 335, distance: 91.2
click at [827, 335] on div "Your firm ***** ​ Your client 17.0%" at bounding box center [786, 338] width 150 height 20
type input "****"
click at [822, 378] on button "Confirm" at bounding box center [826, 370] width 70 height 25
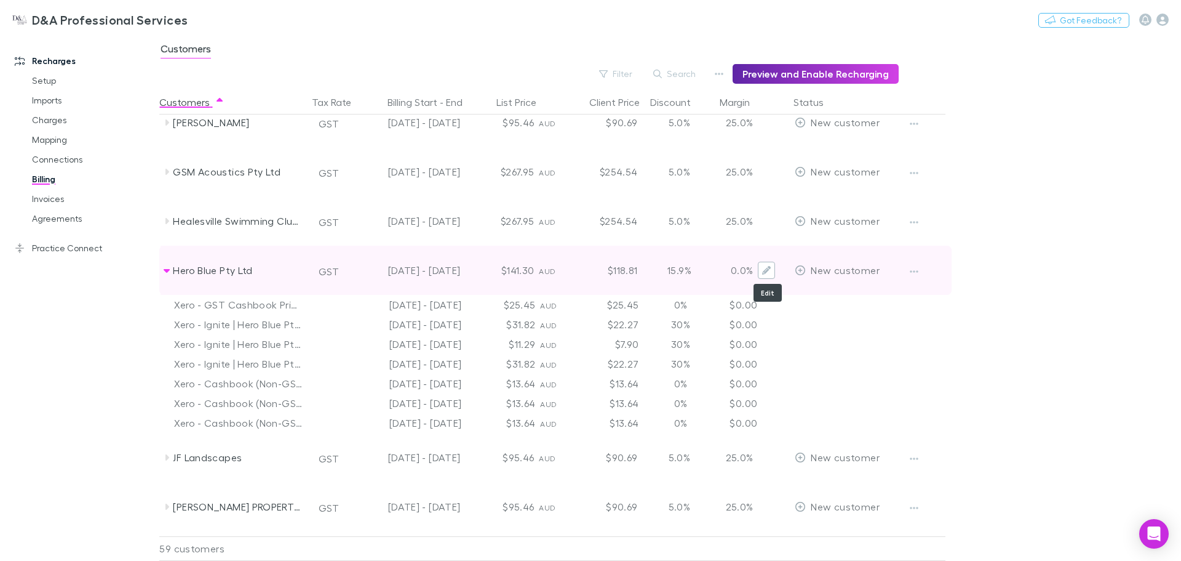
click at [767, 266] on icon "Edit" at bounding box center [766, 270] width 9 height 9
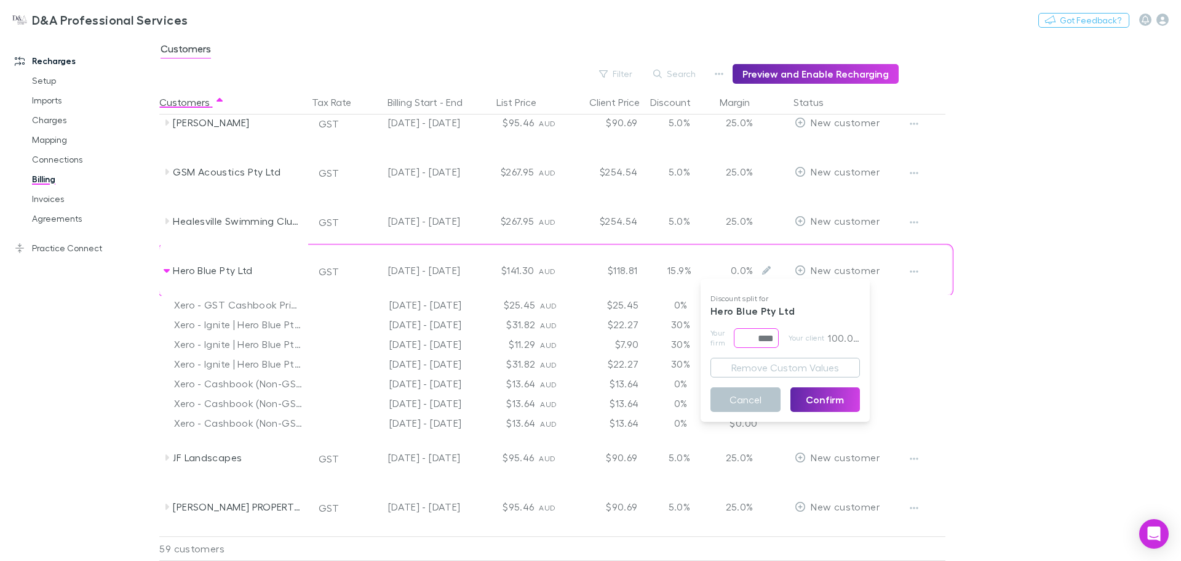
drag, startPoint x: 746, startPoint y: 332, endPoint x: 810, endPoint y: 332, distance: 63.4
click at [805, 330] on div "Your firm **** ​ Your client 100.0%" at bounding box center [786, 338] width 150 height 20
type input "*****"
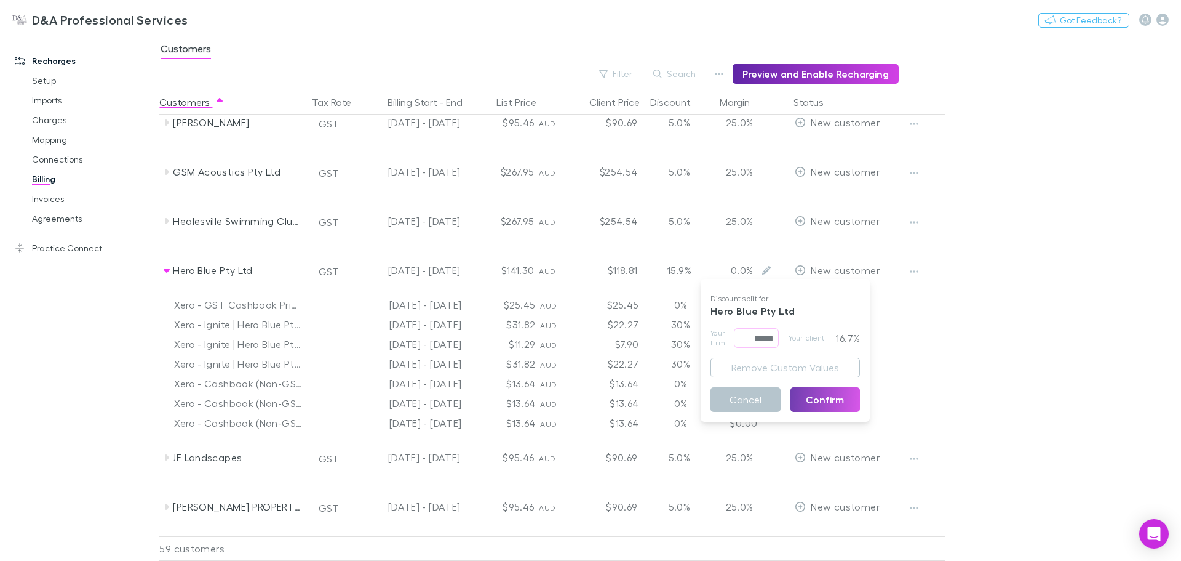
click at [823, 402] on button "Confirm" at bounding box center [826, 399] width 70 height 25
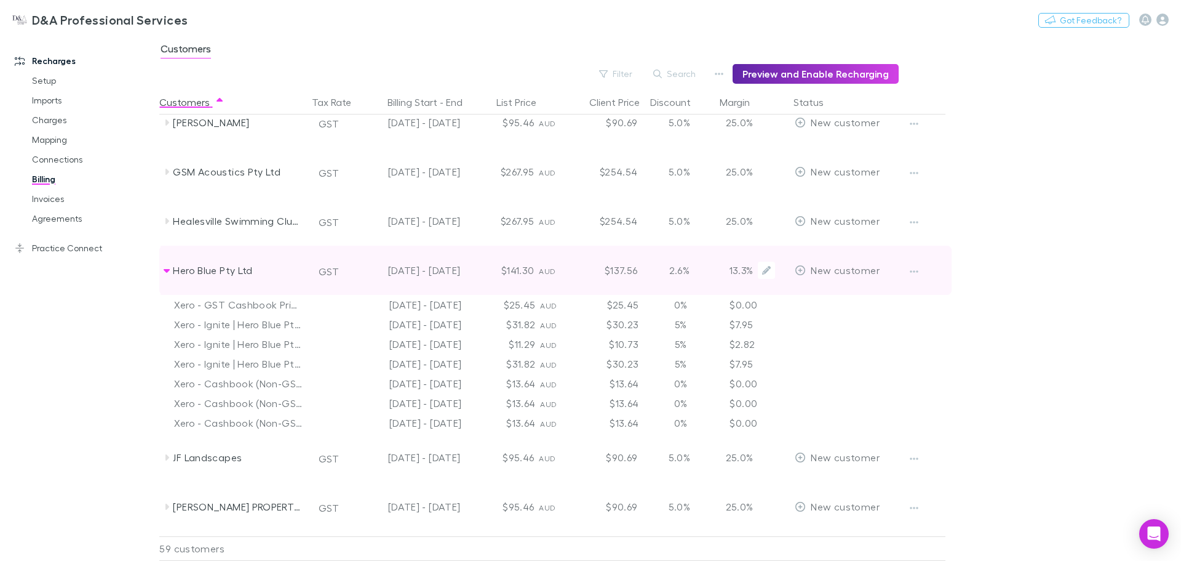
click at [685, 273] on div "2.6%" at bounding box center [679, 270] width 74 height 49
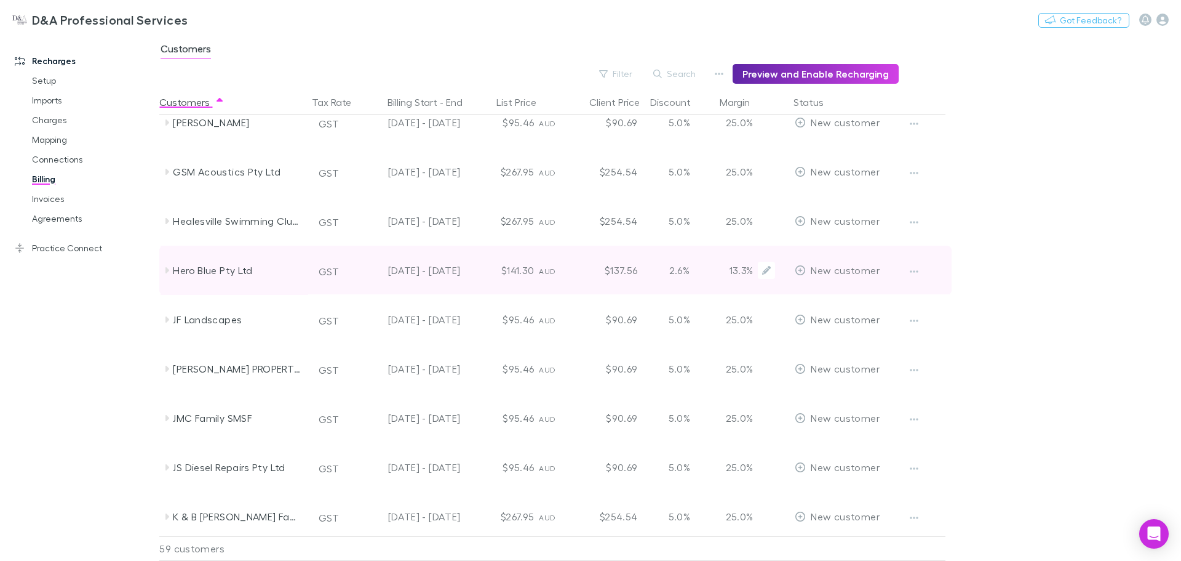
click at [685, 273] on div "2.6%" at bounding box center [679, 270] width 74 height 49
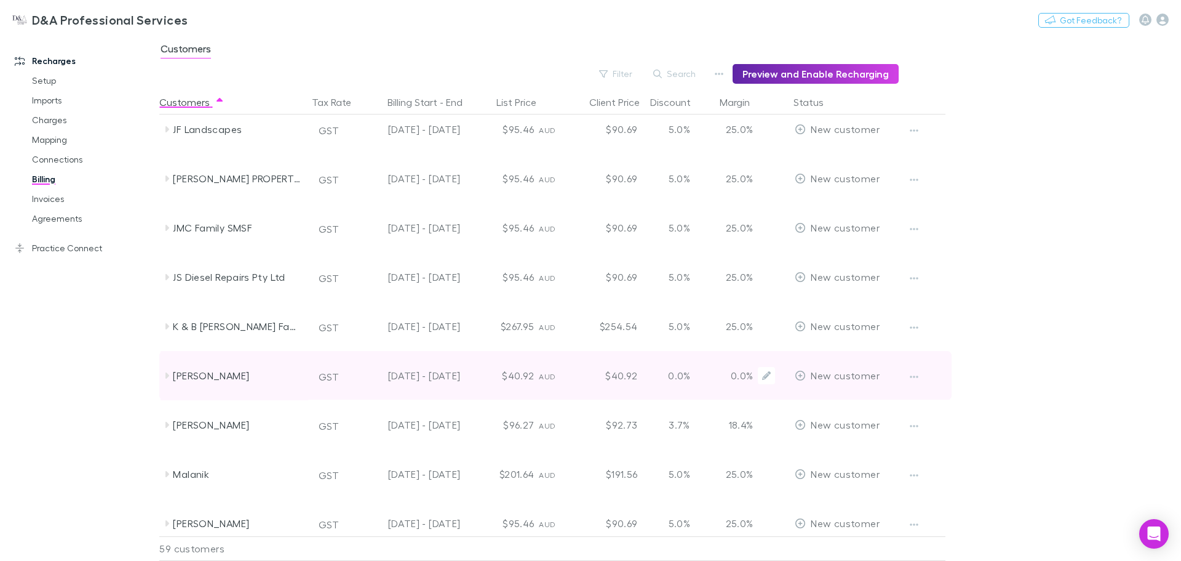
scroll to position [1313, 0]
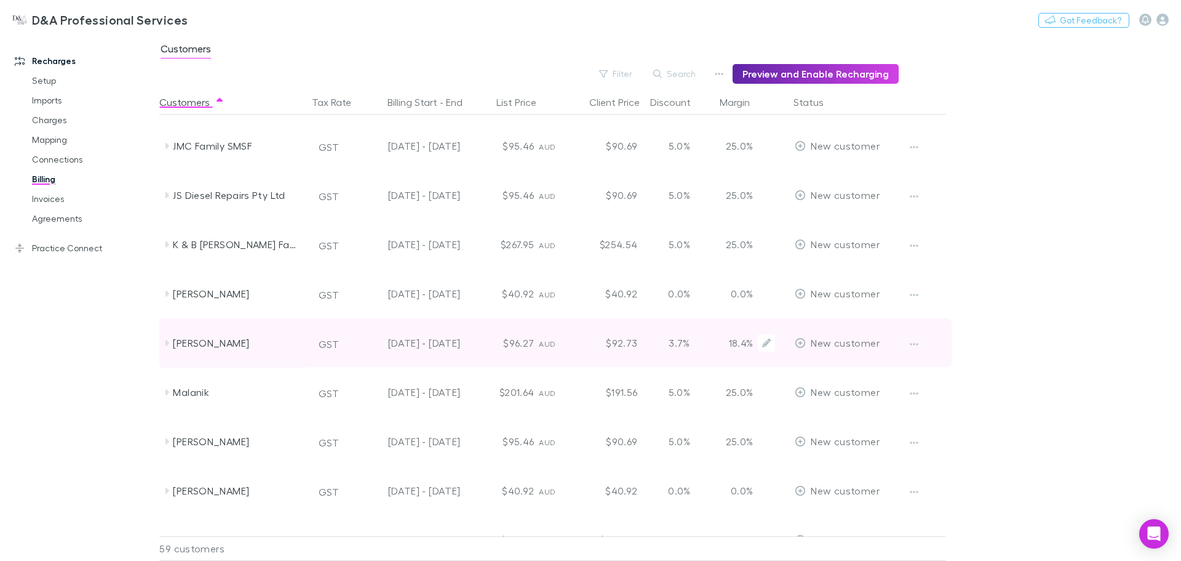
click at [672, 339] on div "3.7%" at bounding box center [679, 342] width 74 height 49
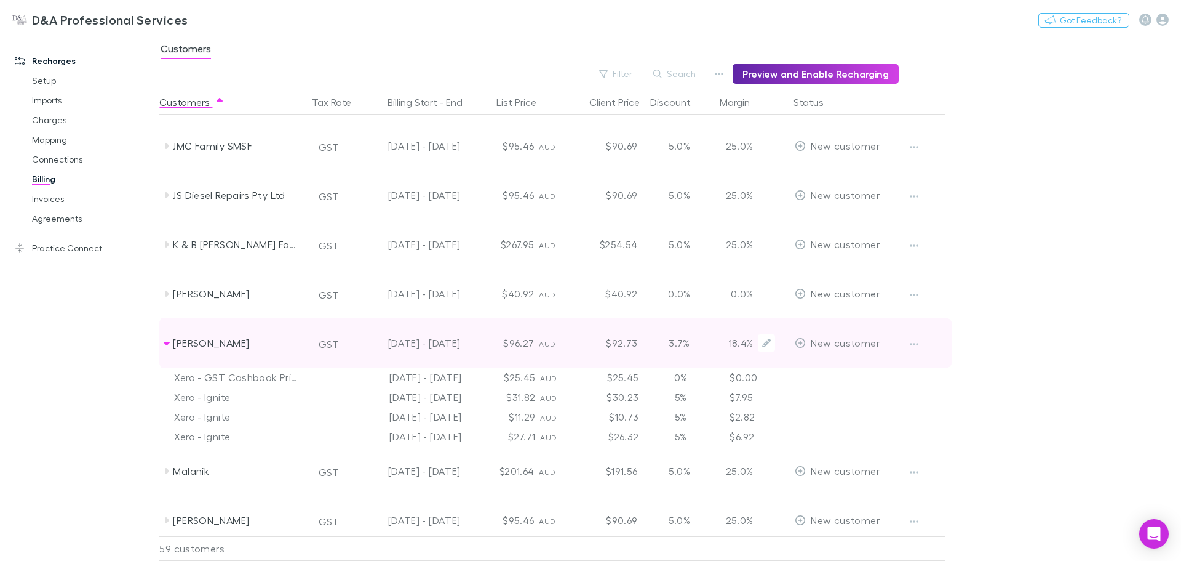
click at [671, 337] on div "3.7%" at bounding box center [679, 342] width 74 height 49
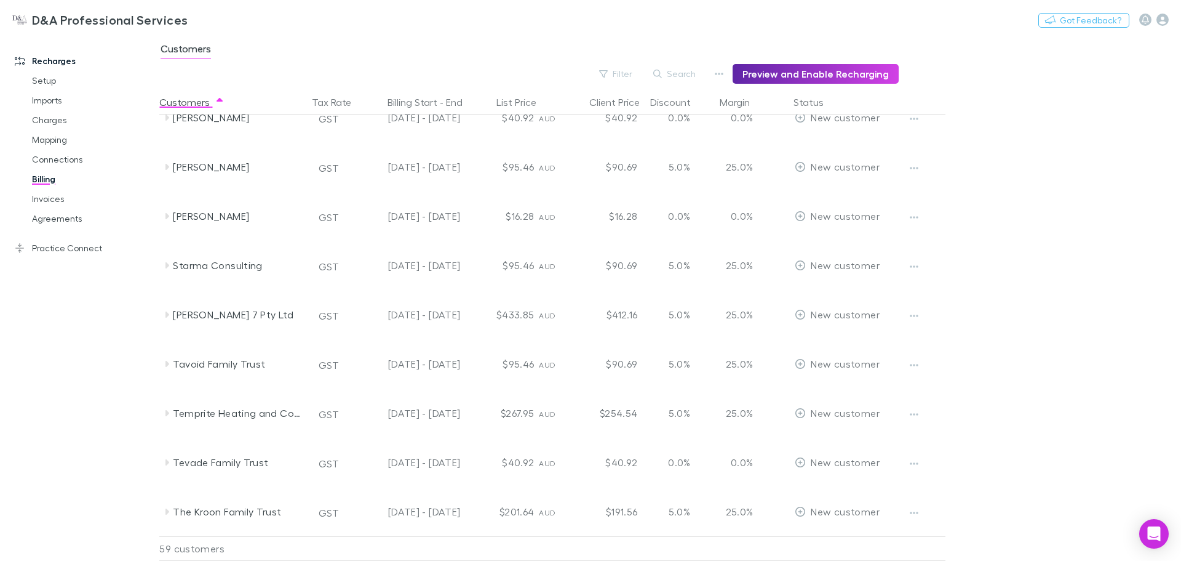
scroll to position [2621, 0]
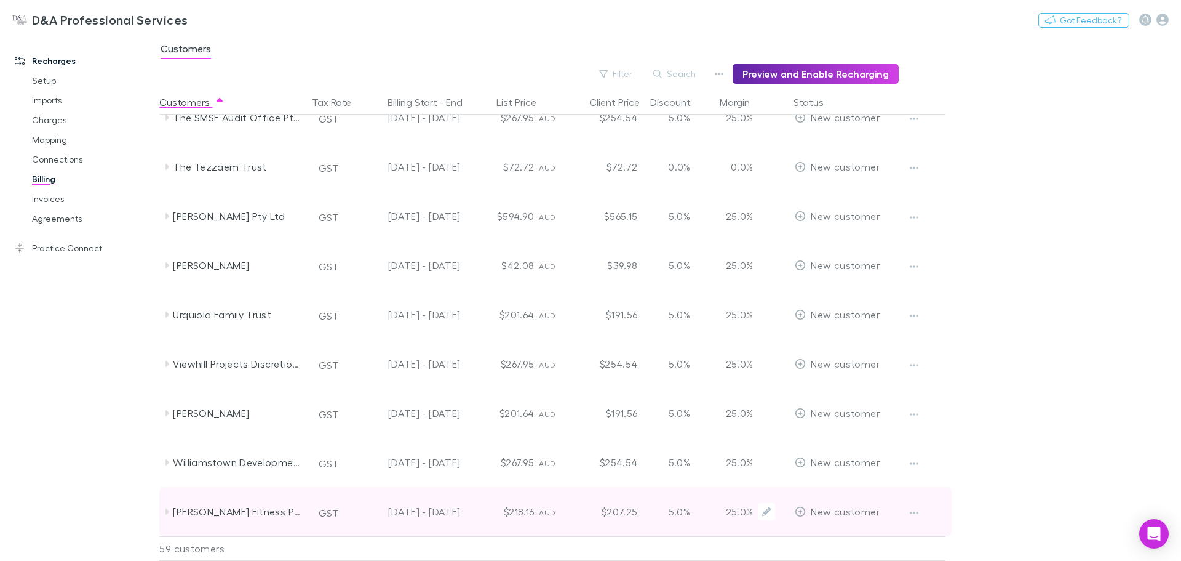
click at [909, 524] on div at bounding box center [924, 511] width 46 height 49
click at [908, 517] on button "button" at bounding box center [914, 512] width 17 height 17
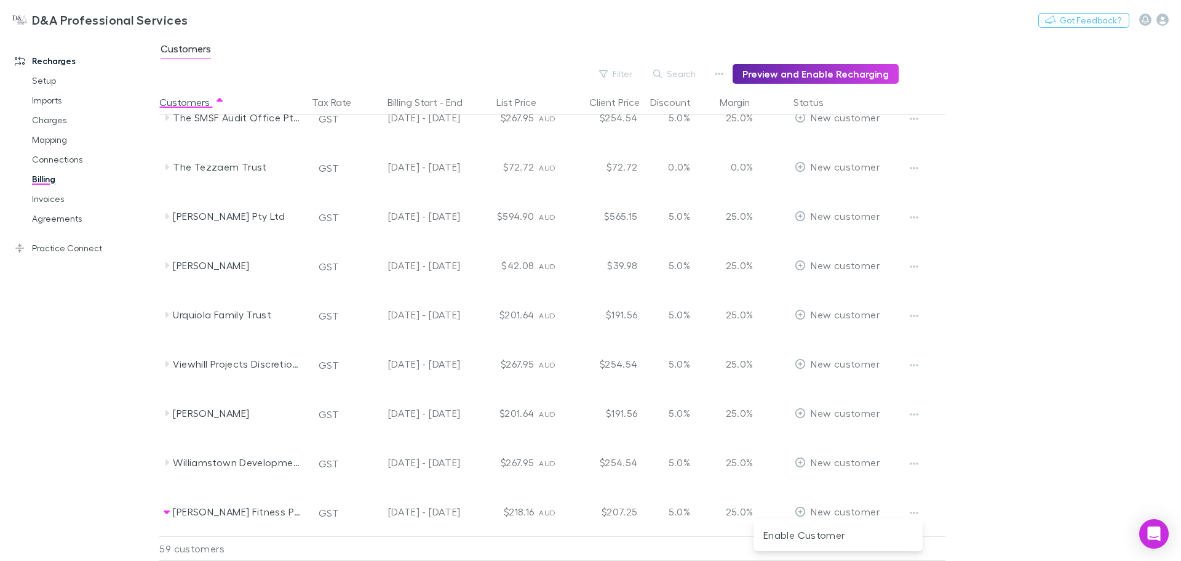
click at [305, 510] on div at bounding box center [590, 280] width 1181 height 561
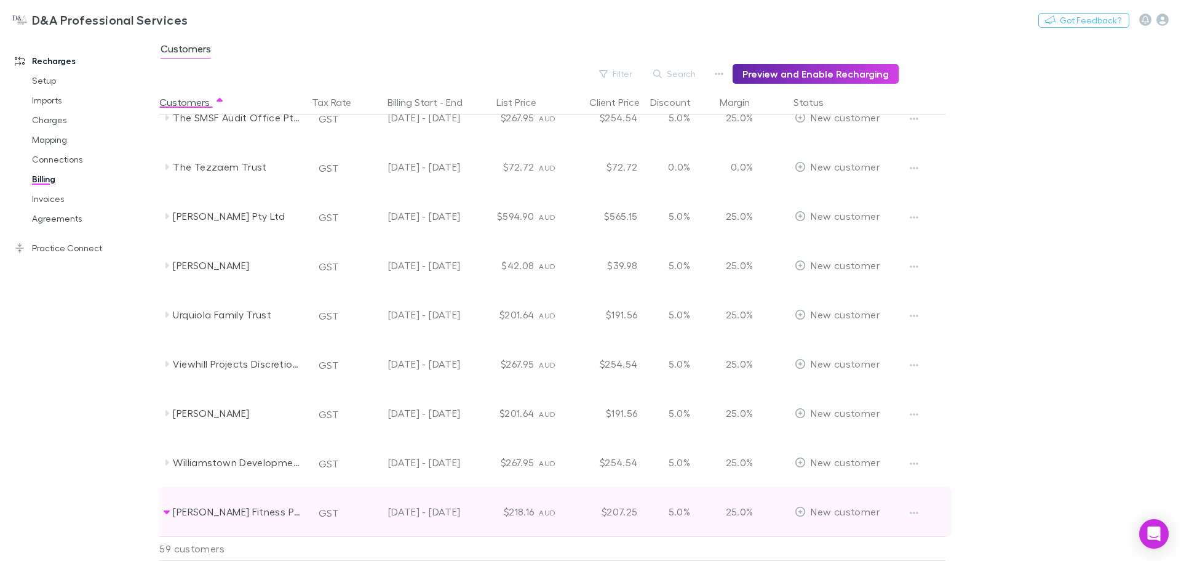
click at [170, 510] on icon at bounding box center [167, 511] width 10 height 10
click at [911, 515] on icon "button" at bounding box center [914, 513] width 9 height 10
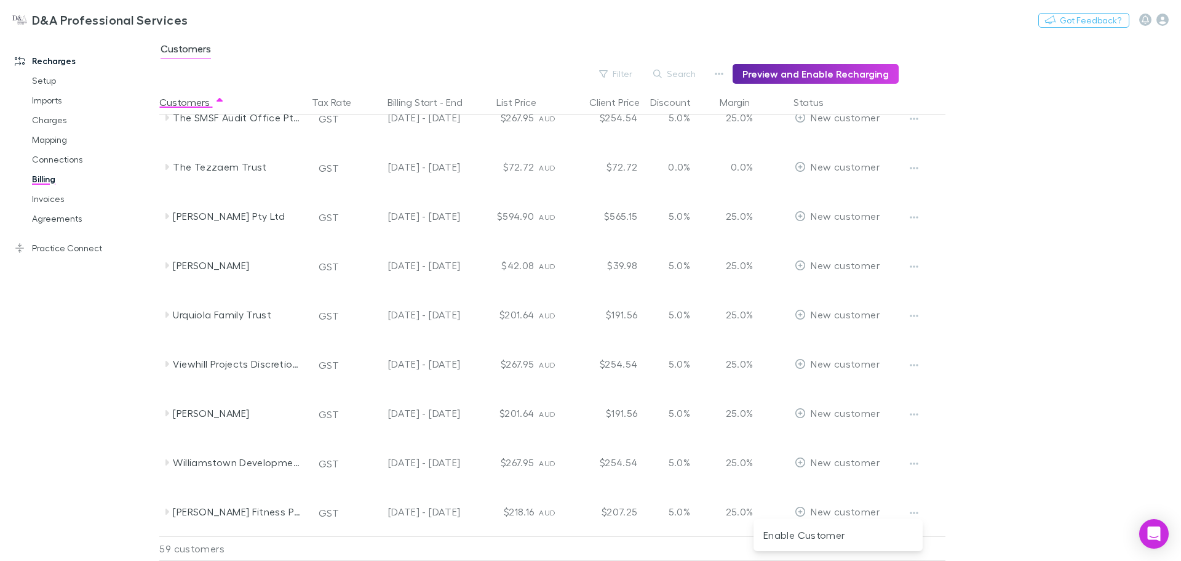
click at [476, 509] on div at bounding box center [590, 280] width 1181 height 561
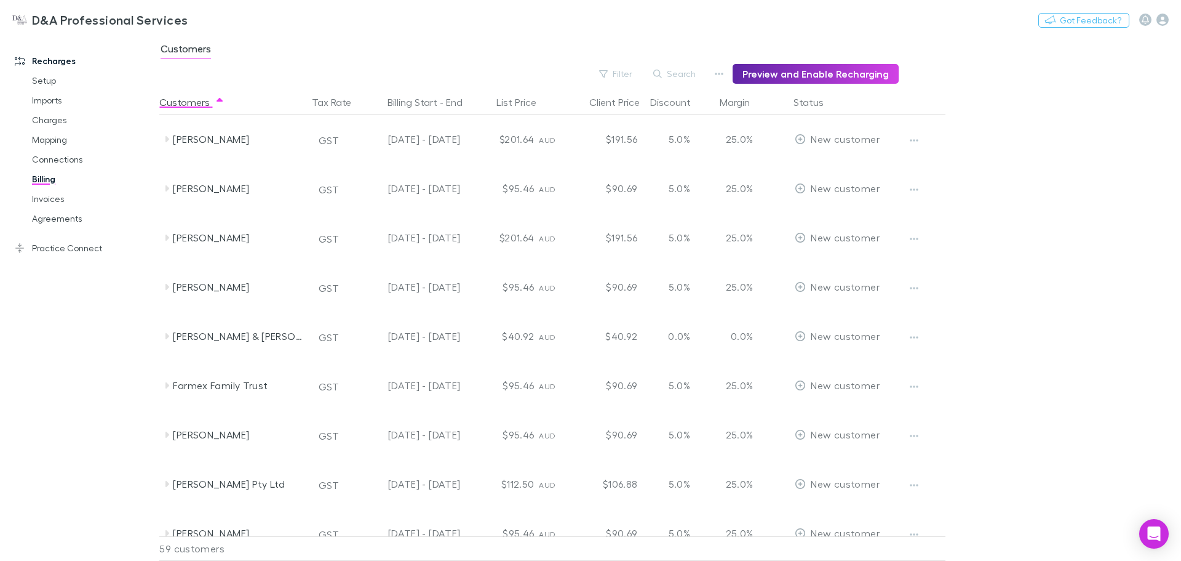
scroll to position [985, 0]
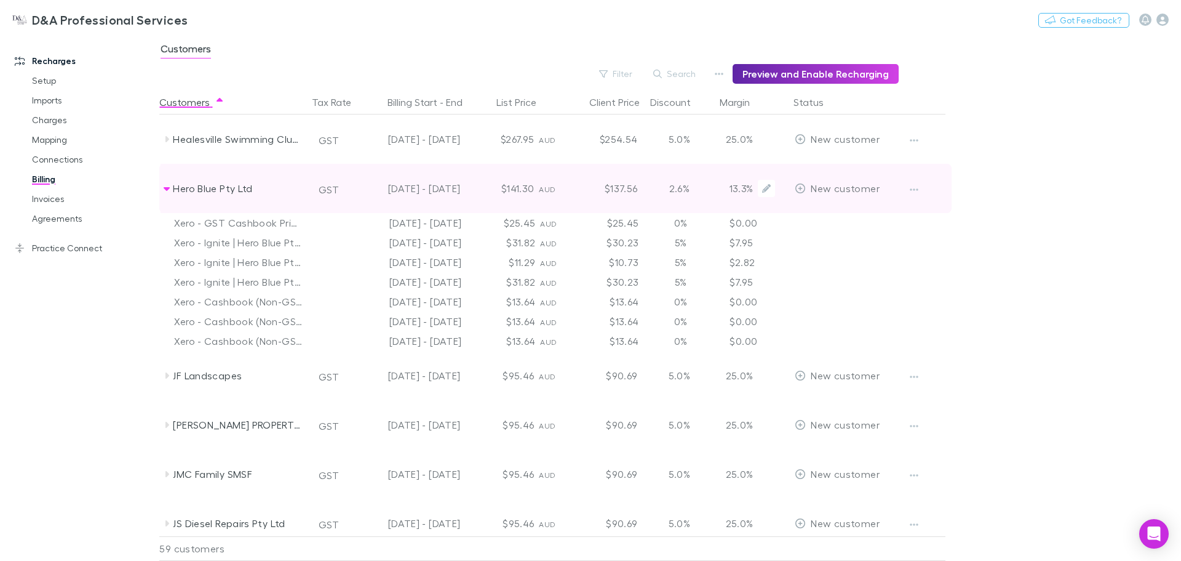
click at [240, 177] on div "Hero Blue Pty Ltd" at bounding box center [238, 188] width 130 height 49
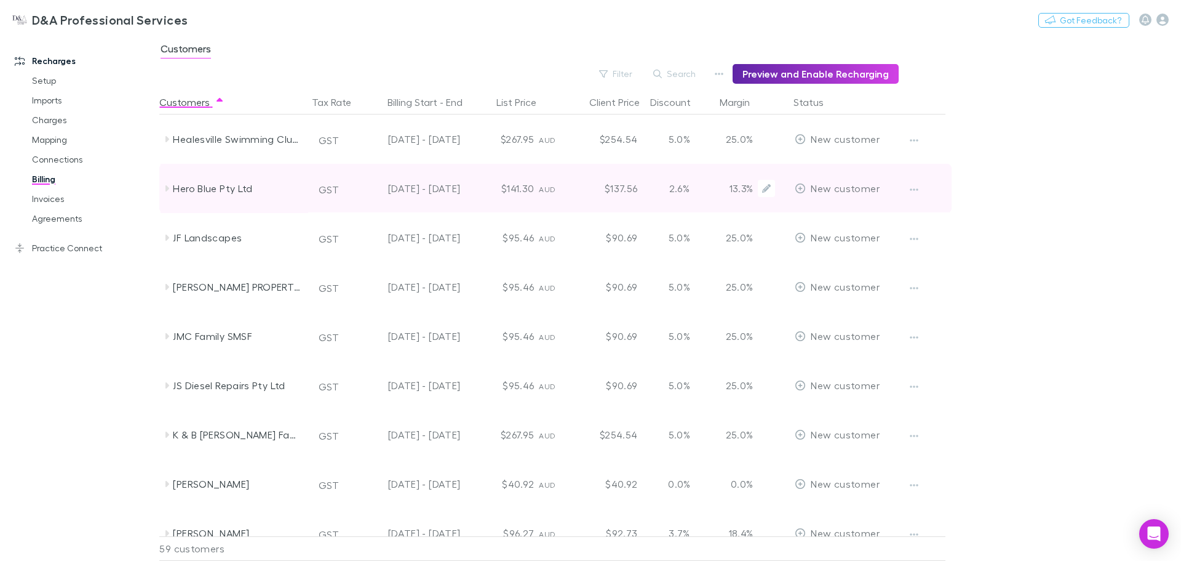
click at [569, 186] on div "$137.56" at bounding box center [606, 188] width 74 height 49
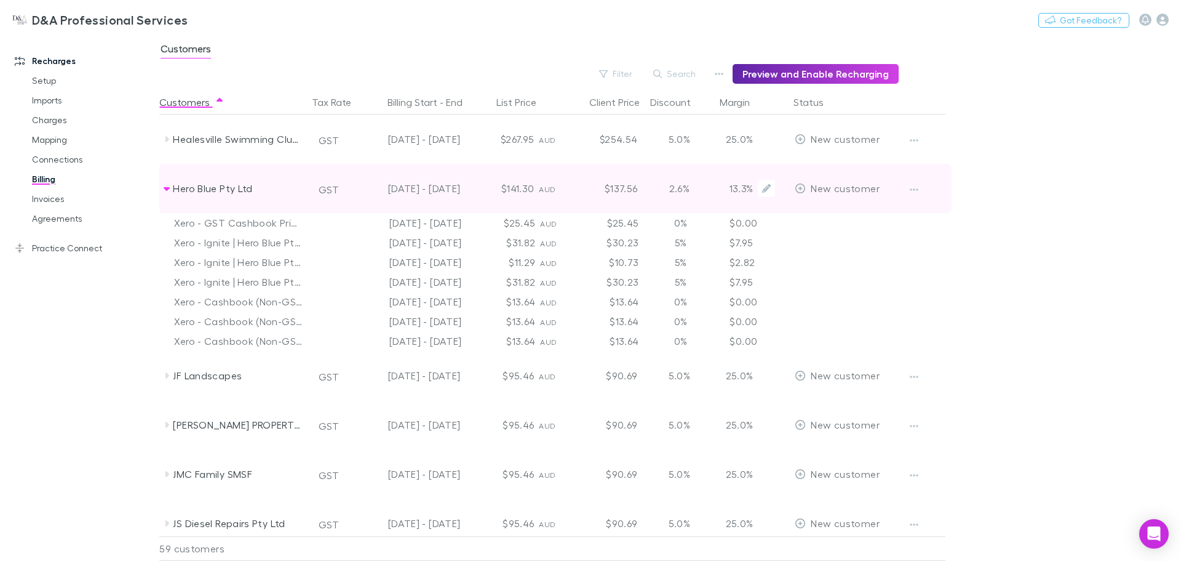
click at [545, 191] on span "AUD" at bounding box center [547, 189] width 17 height 9
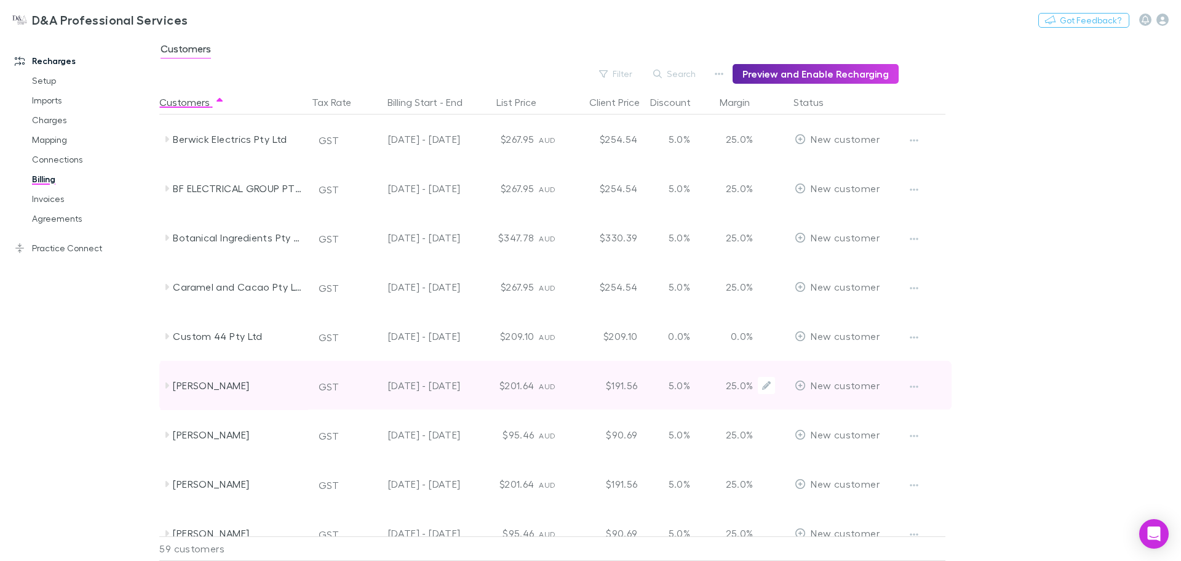
scroll to position [0, 0]
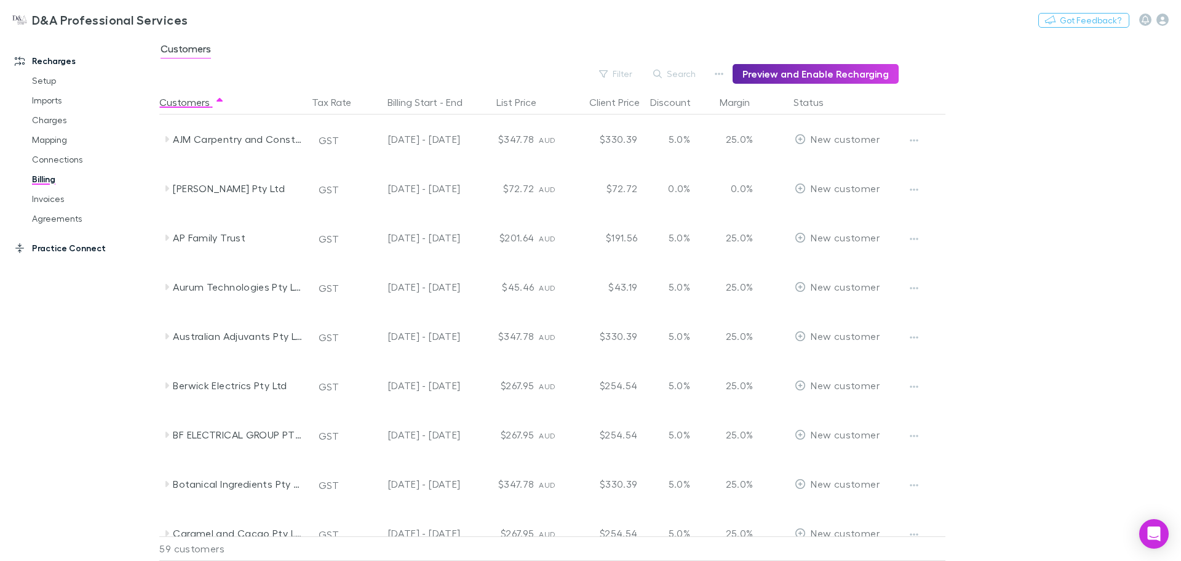
click at [74, 244] on link "Practice Connect" at bounding box center [84, 248] width 164 height 20
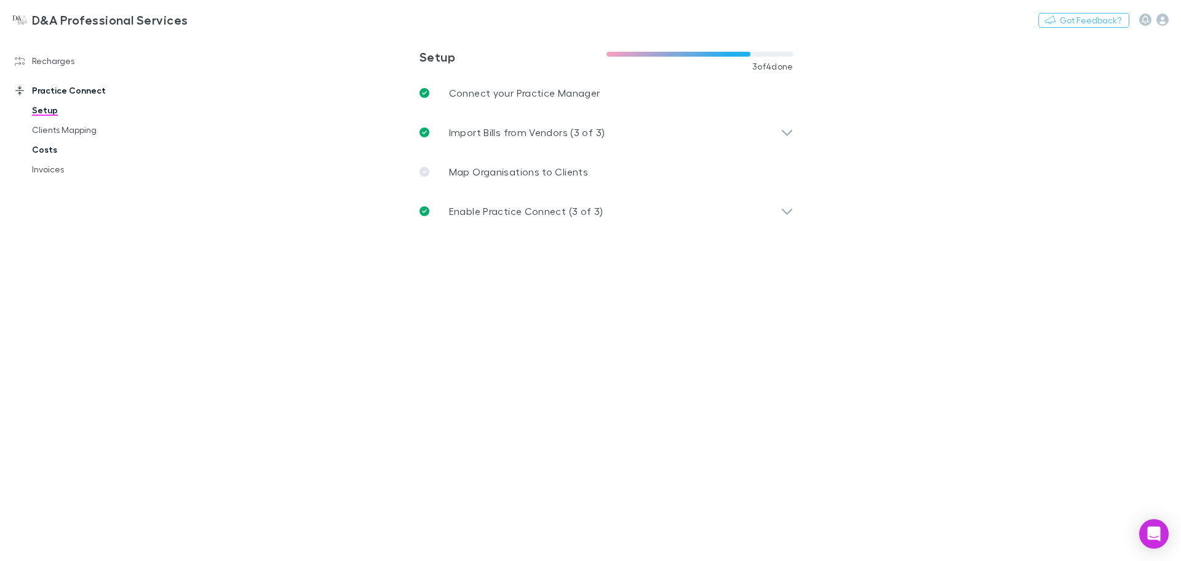
click at [46, 146] on link "Costs" at bounding box center [93, 150] width 146 height 20
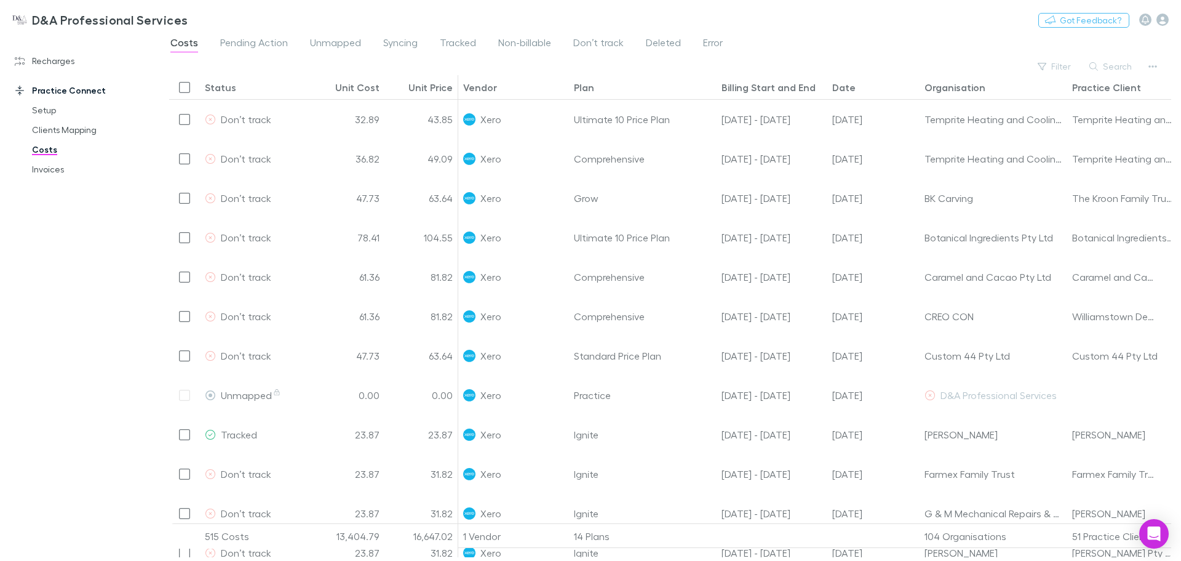
click at [596, 84] on div at bounding box center [596, 87] width 0 height 15
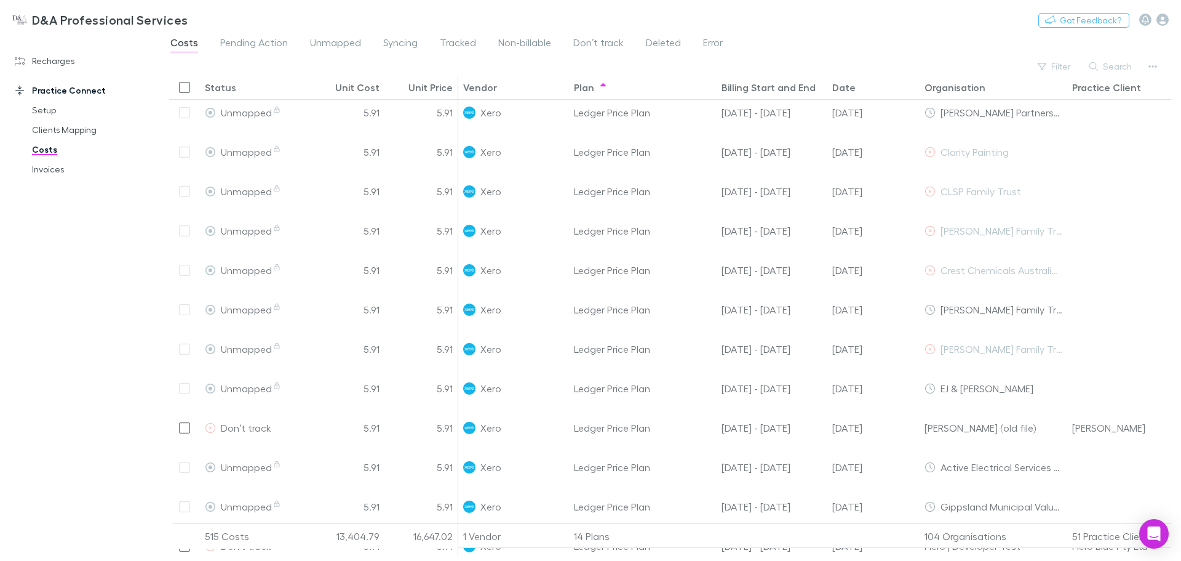
click at [743, 80] on div "Billing Start and End" at bounding box center [772, 87] width 101 height 24
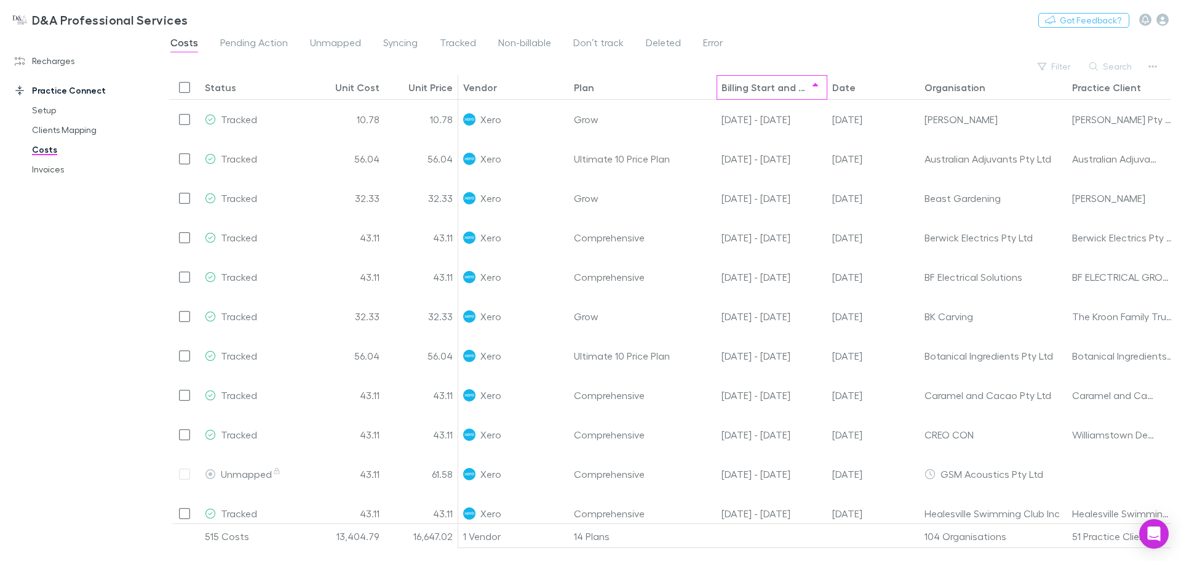
click at [748, 80] on div "Billing Start and End" at bounding box center [772, 87] width 101 height 24
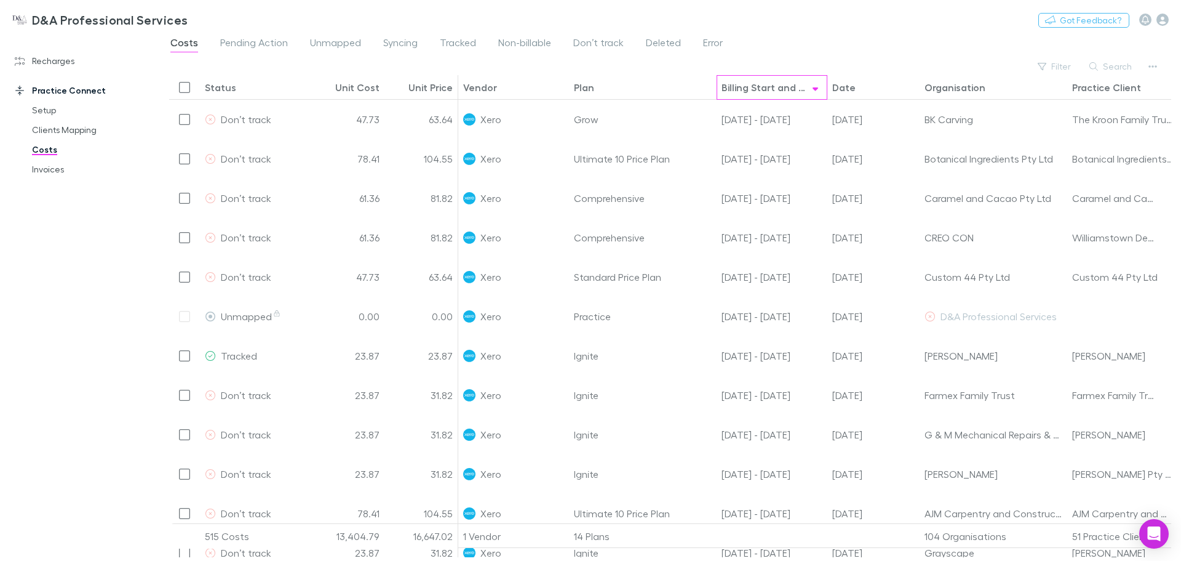
click at [748, 80] on div "Billing Start and End" at bounding box center [772, 87] width 101 height 24
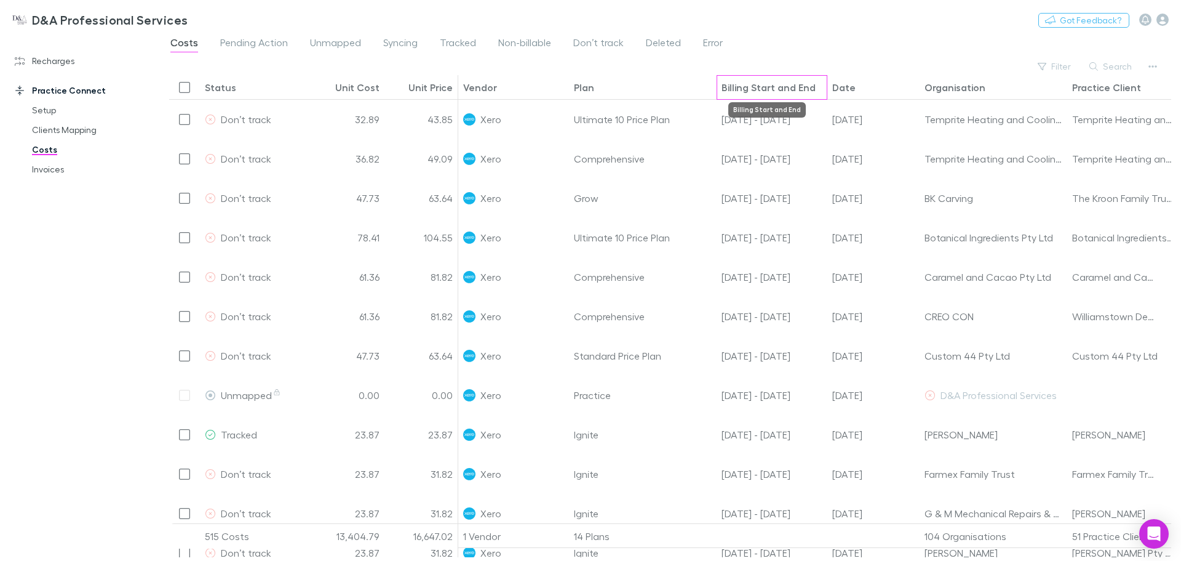
click at [753, 90] on div "Billing Start and End" at bounding box center [769, 87] width 94 height 12
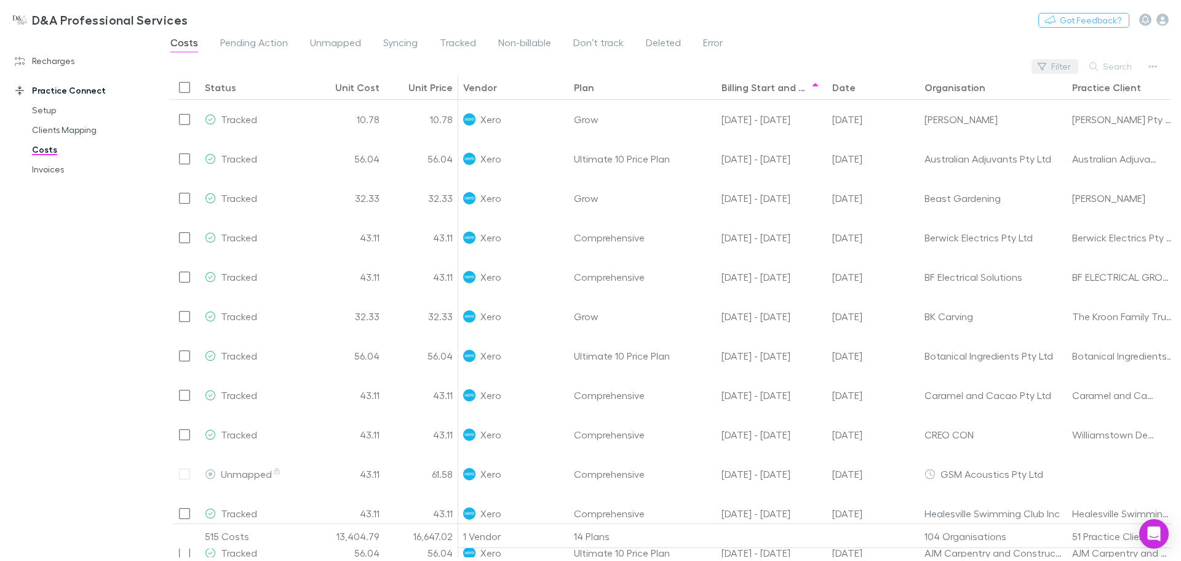
click at [1066, 65] on button "Filter" at bounding box center [1055, 66] width 47 height 15
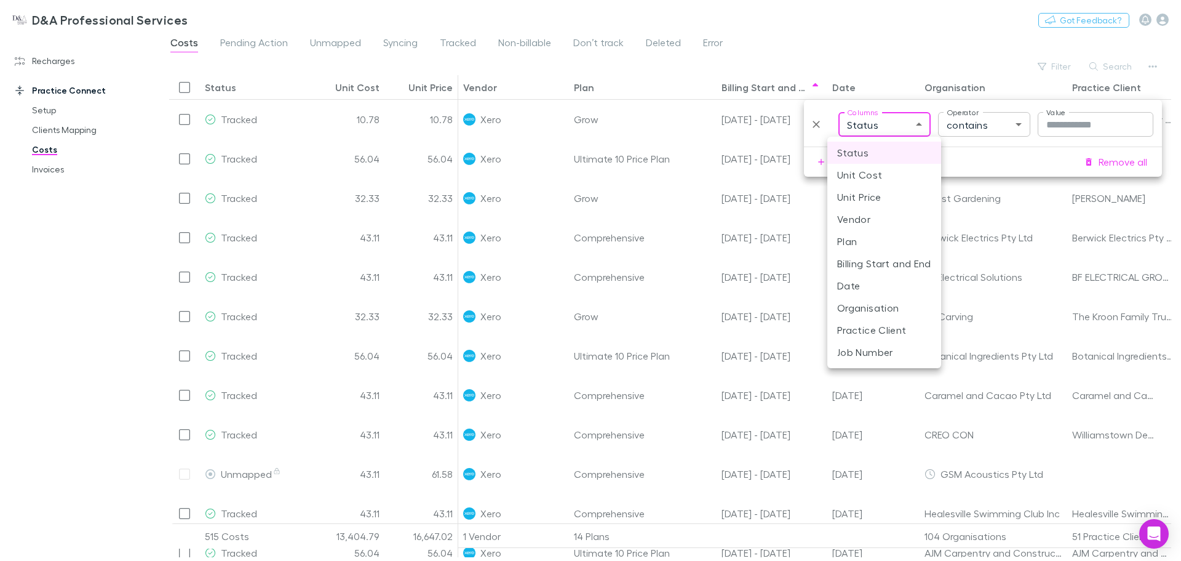
click at [902, 123] on body "D&A Professional Services Nothing Got Feedback? Recharges Setup Imports Charges…" at bounding box center [590, 280] width 1181 height 561
click at [975, 126] on div at bounding box center [590, 280] width 1181 height 561
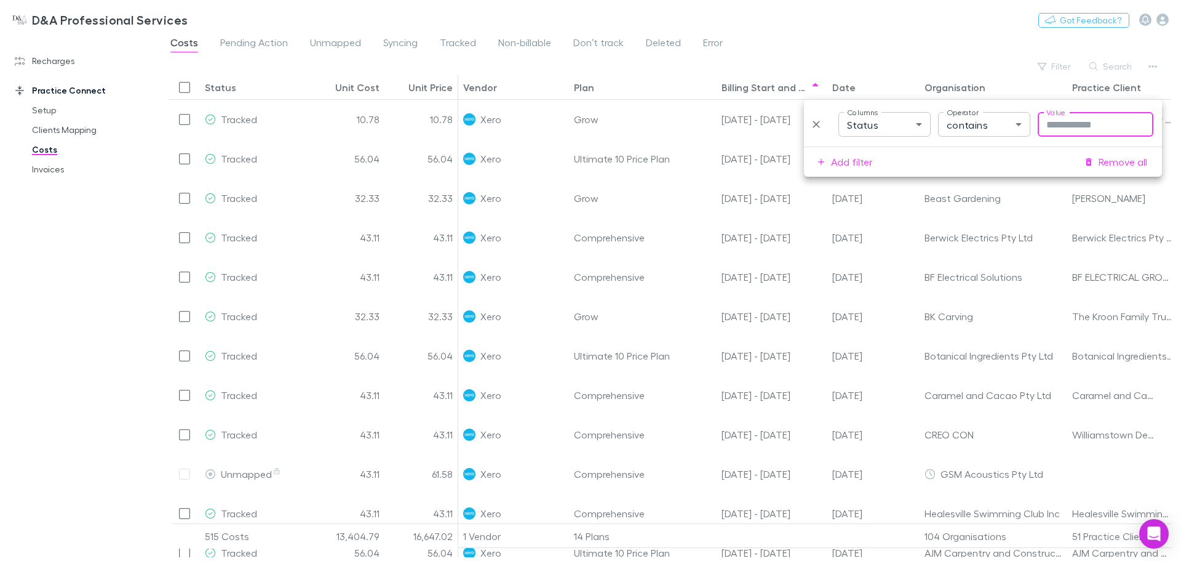
click at [1050, 122] on input "Value" at bounding box center [1096, 124] width 116 height 25
click at [914, 127] on body "D&A Professional Services Nothing Got Feedback? Recharges Setup Imports Charges…" at bounding box center [590, 280] width 1181 height 561
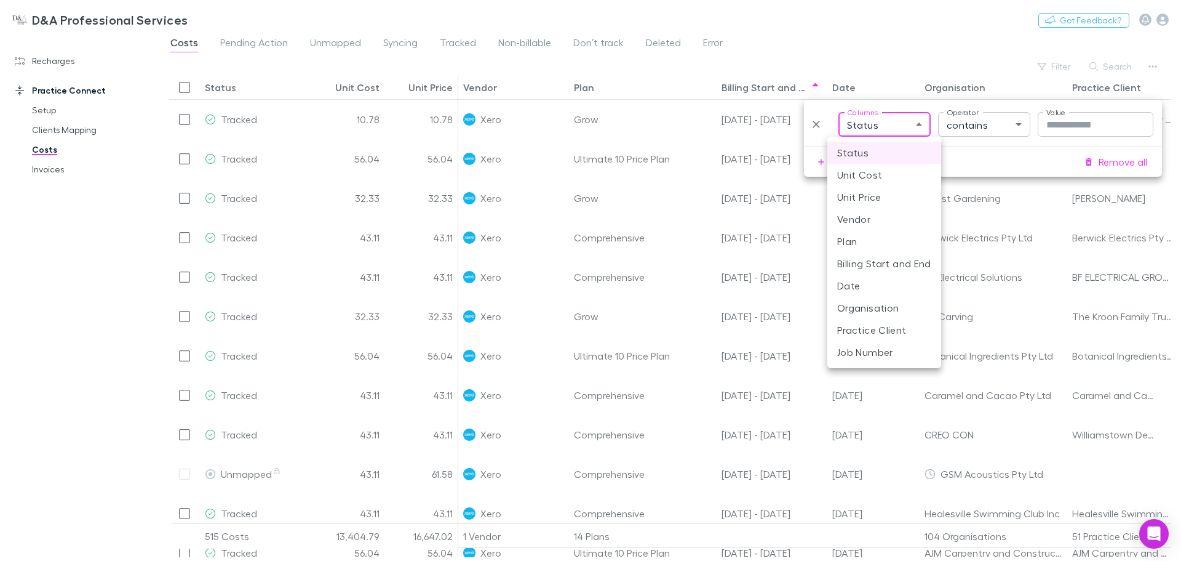
click at [869, 240] on li "Plan" at bounding box center [885, 241] width 114 height 22
type input "****"
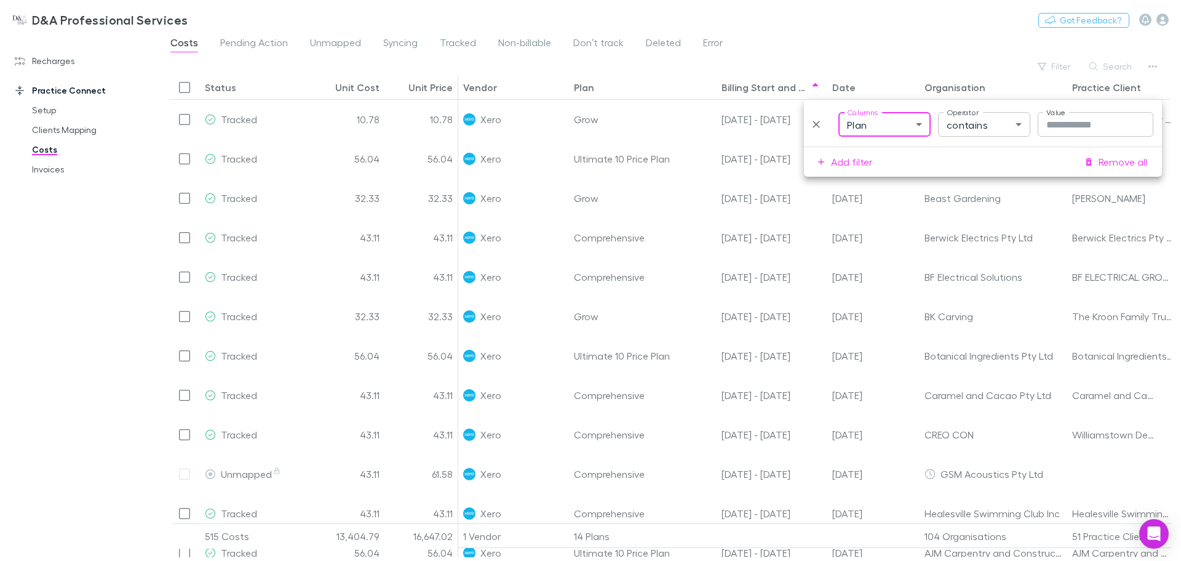
click at [1001, 126] on body "D&A Professional Services Nothing Got Feedback? Recharges Setup Imports Charges…" at bounding box center [590, 280] width 1181 height 561
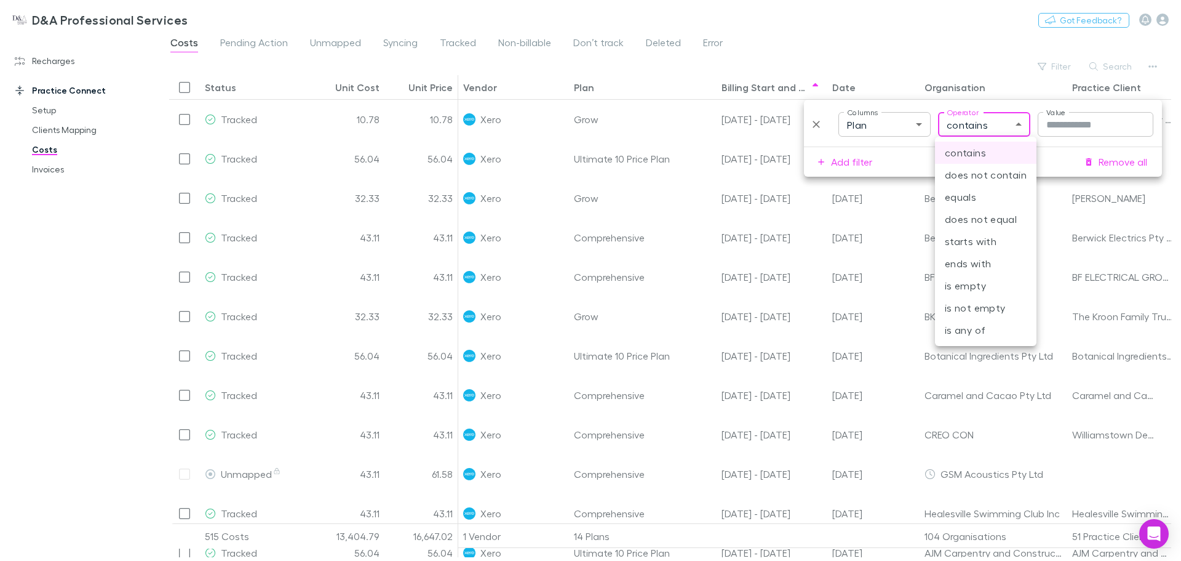
click at [1001, 126] on div at bounding box center [590, 280] width 1181 height 561
click at [1066, 125] on div "contains does not contain equals does not equal starts with ends with is empty …" at bounding box center [590, 280] width 1181 height 561
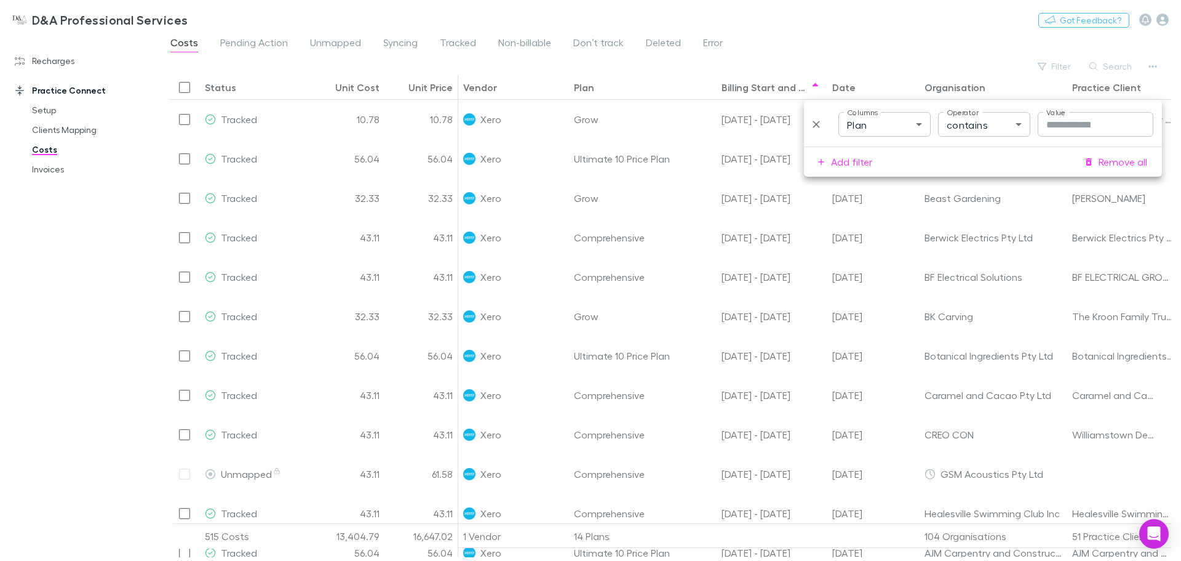
click at [1055, 126] on input "Value" at bounding box center [1096, 124] width 116 height 25
click at [1060, 130] on input "Value" at bounding box center [1096, 124] width 116 height 25
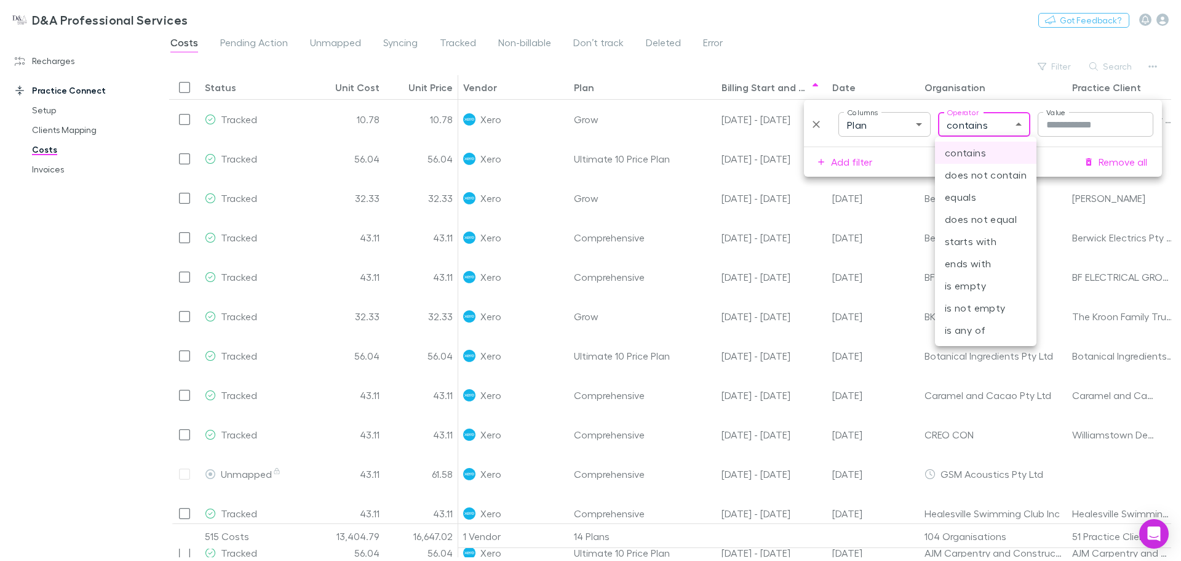
click at [986, 131] on body "D&A Professional Services Nothing Got Feedback? Recharges Setup Imports Charges…" at bounding box center [590, 280] width 1181 height 561
click at [819, 121] on div at bounding box center [590, 280] width 1181 height 561
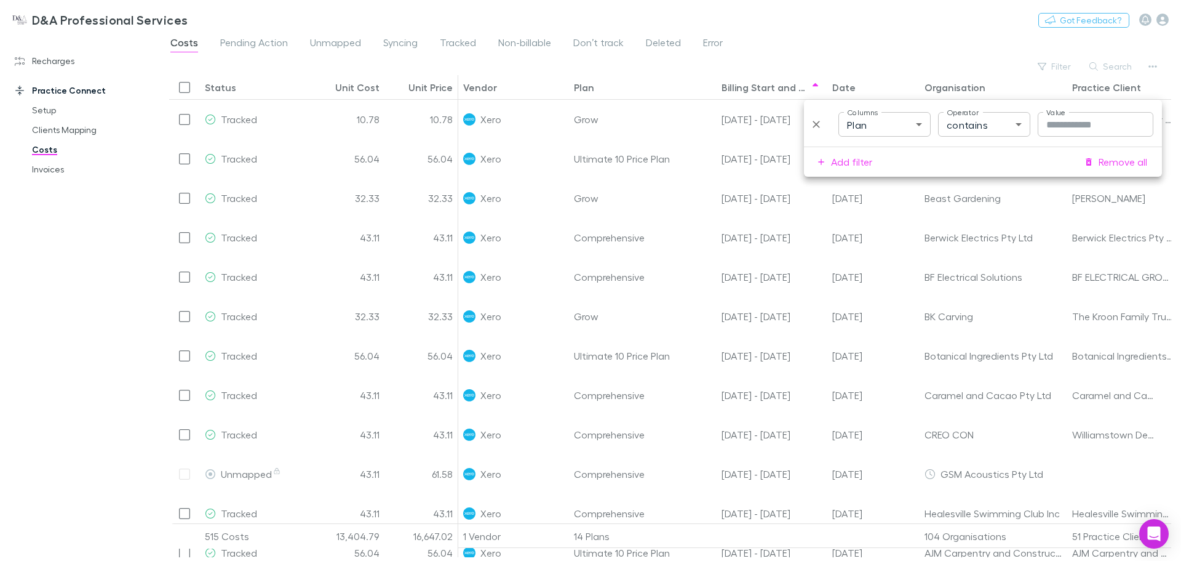
click at [818, 127] on icon "Delete" at bounding box center [816, 124] width 12 height 12
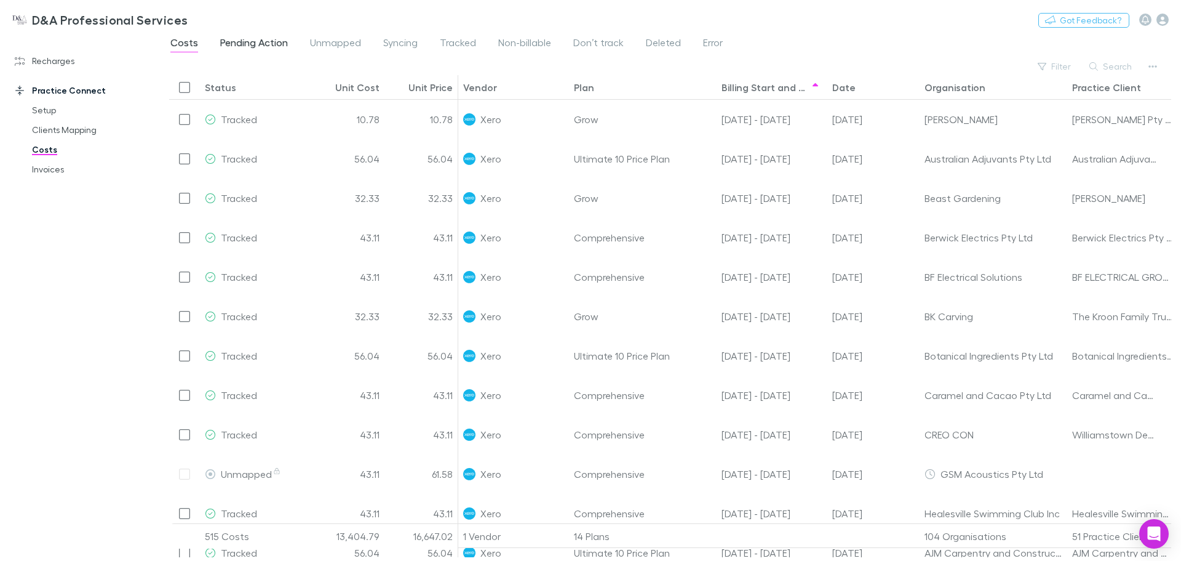
click at [250, 38] on span "Pending Action" at bounding box center [254, 44] width 68 height 16
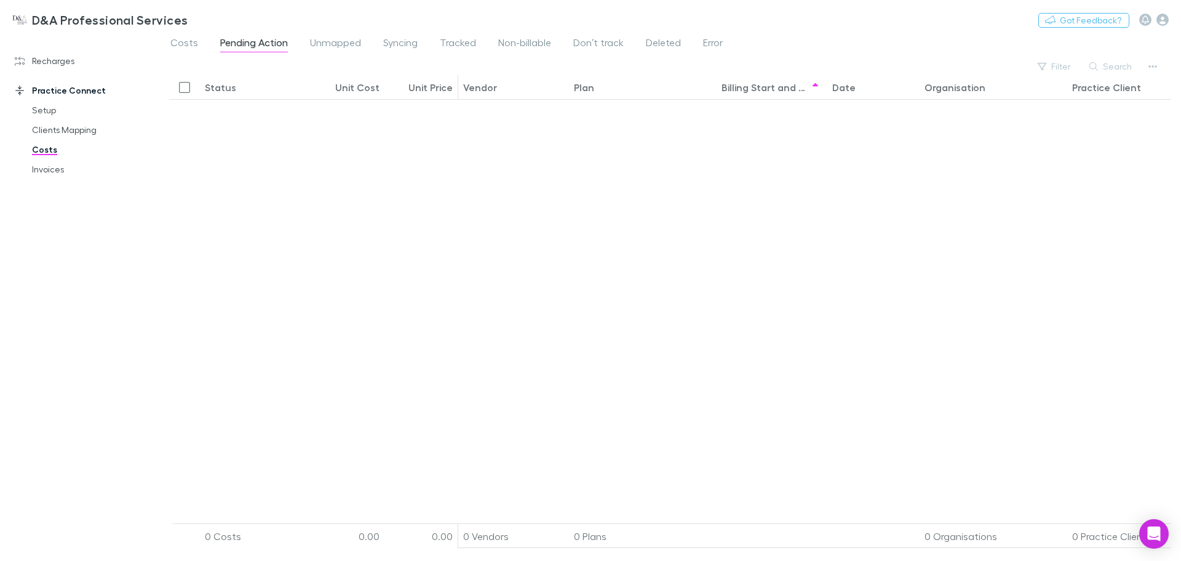
click at [46, 154] on link "Costs" at bounding box center [93, 150] width 146 height 20
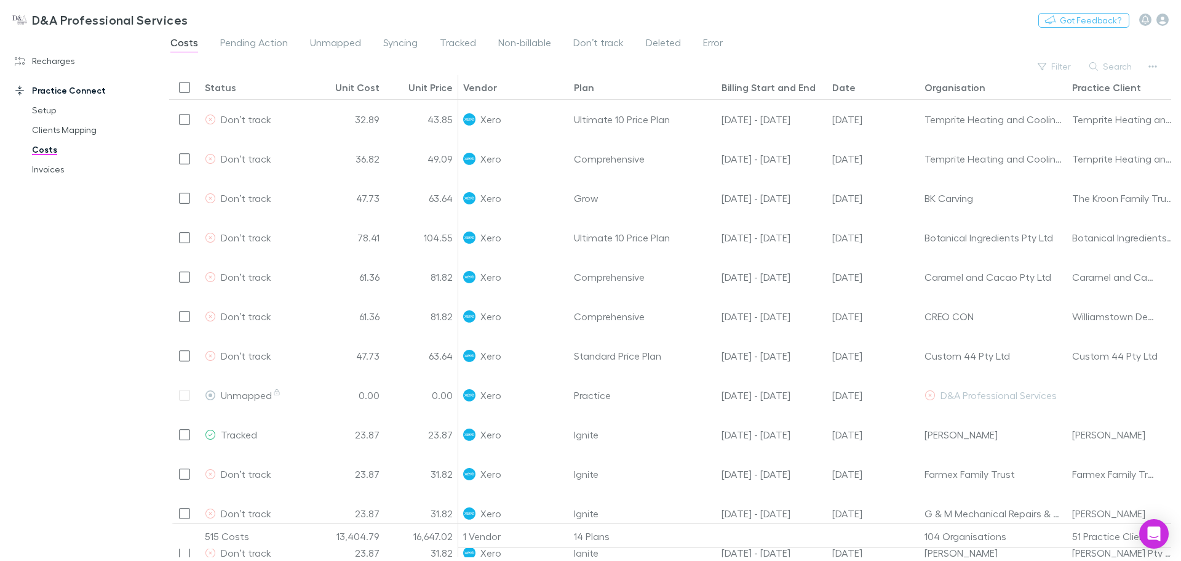
click at [257, 30] on div "D&A Professional Services Nothing Got Feedback?" at bounding box center [590, 19] width 1181 height 39
click at [258, 36] on span "Pending Action" at bounding box center [254, 44] width 68 height 16
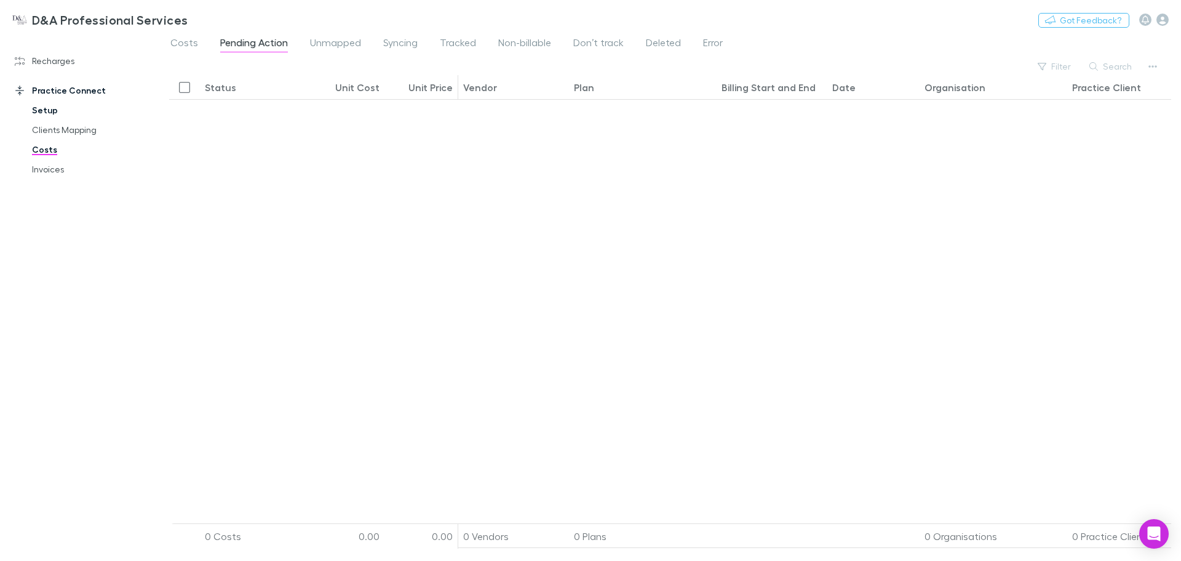
click at [66, 114] on link "Setup" at bounding box center [93, 110] width 146 height 20
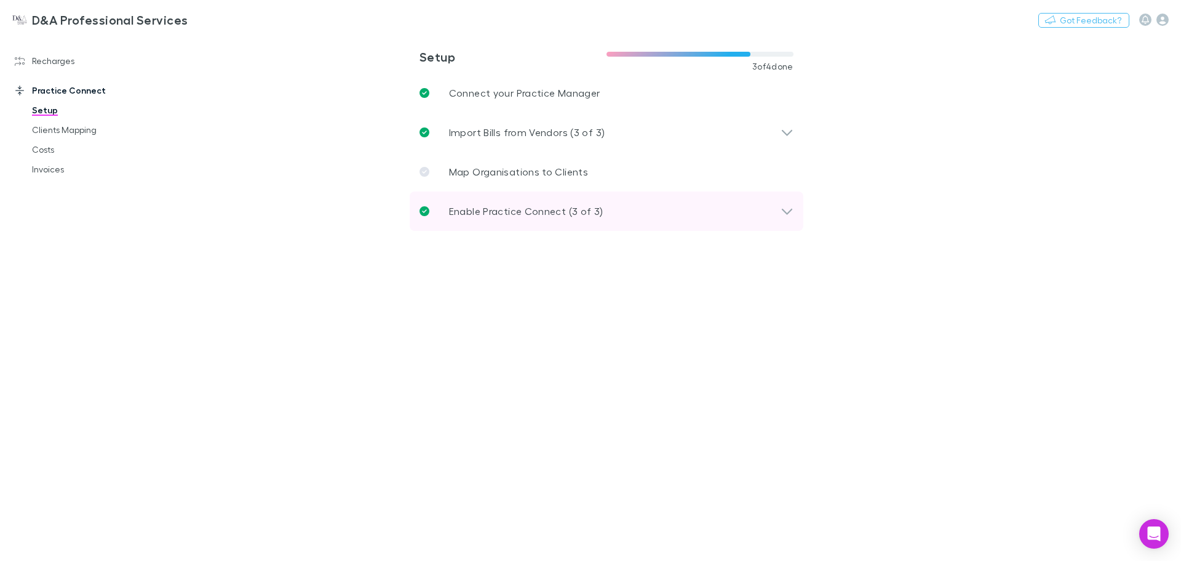
click at [661, 206] on div "Enable Practice Connect (3 of 3)" at bounding box center [600, 211] width 361 height 15
click at [786, 212] on icon at bounding box center [787, 211] width 13 height 15
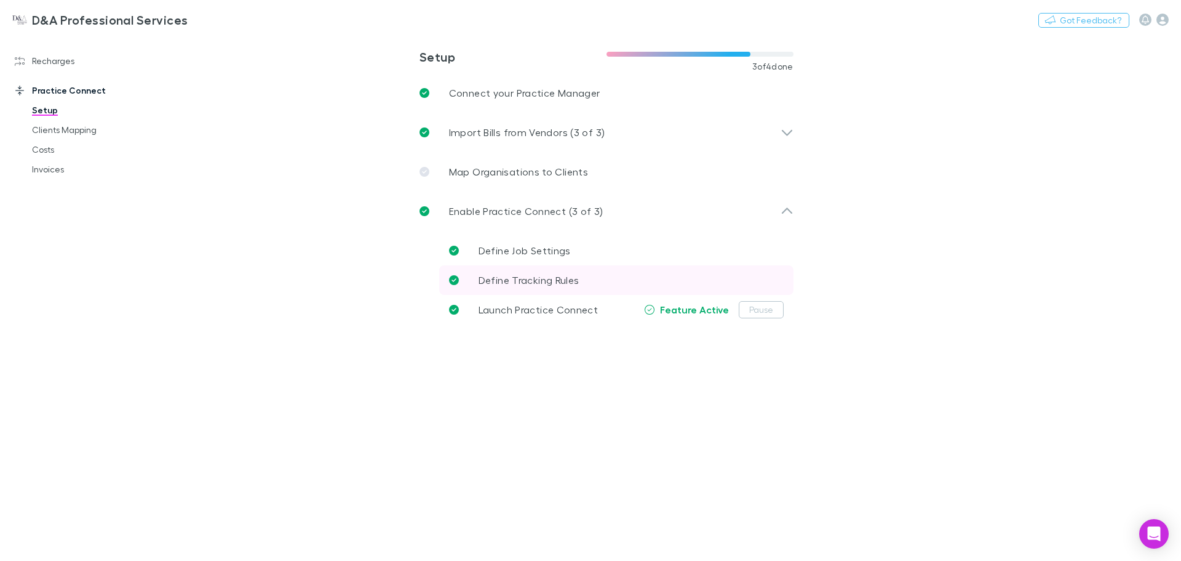
click at [557, 285] on span "Define Tracking Rules" at bounding box center [529, 280] width 101 height 12
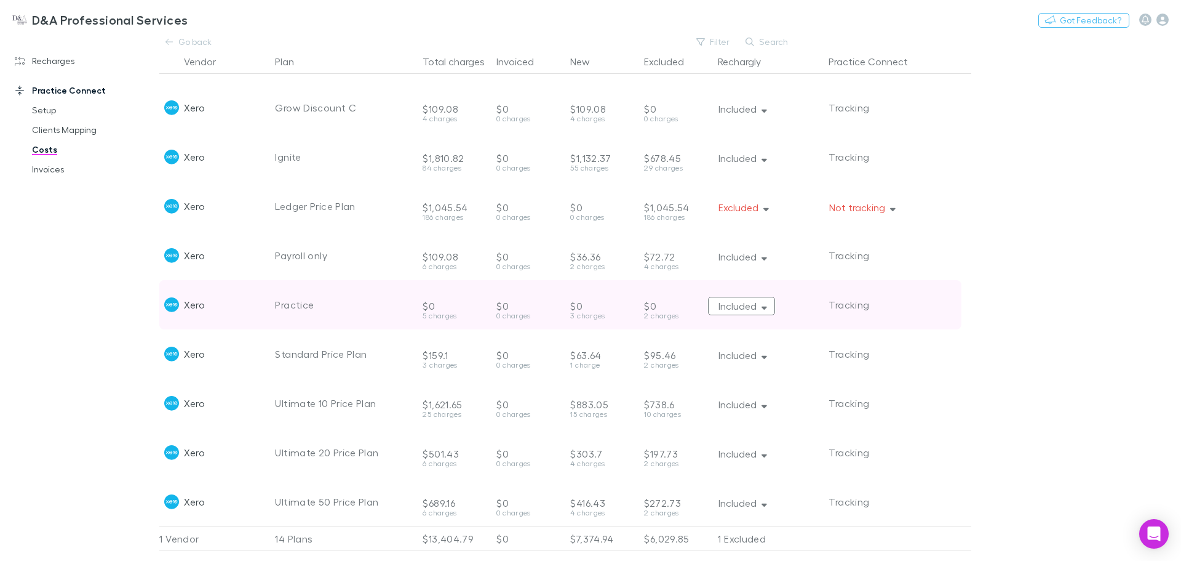
click at [761, 297] on button "Included" at bounding box center [741, 306] width 67 height 18
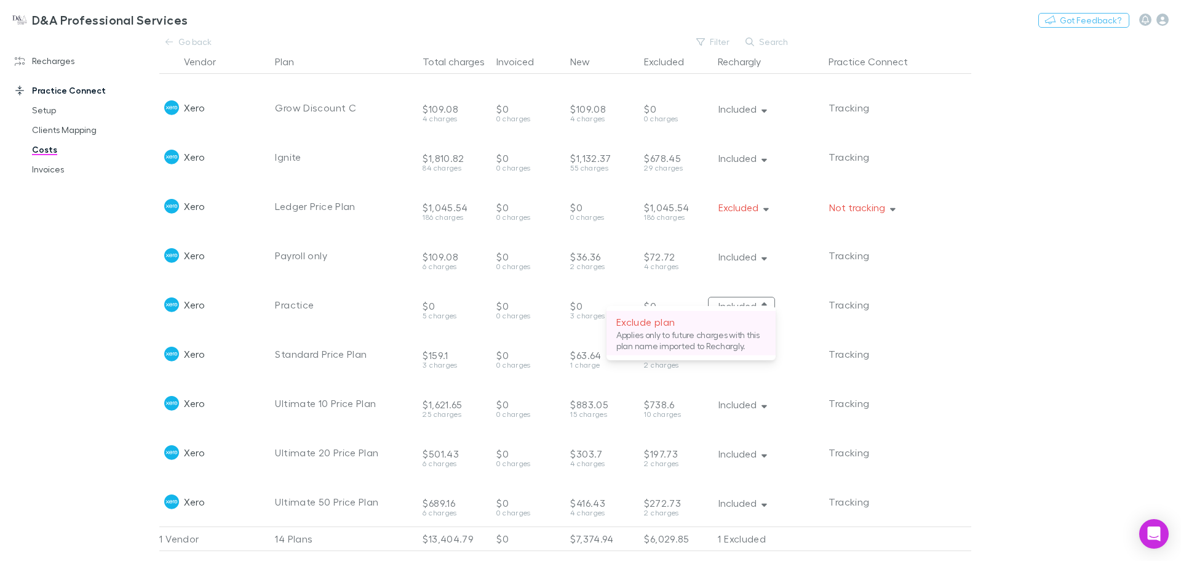
click at [719, 332] on p "Applies only to future charges with this plan name imported to Rechargly." at bounding box center [692, 340] width 150 height 22
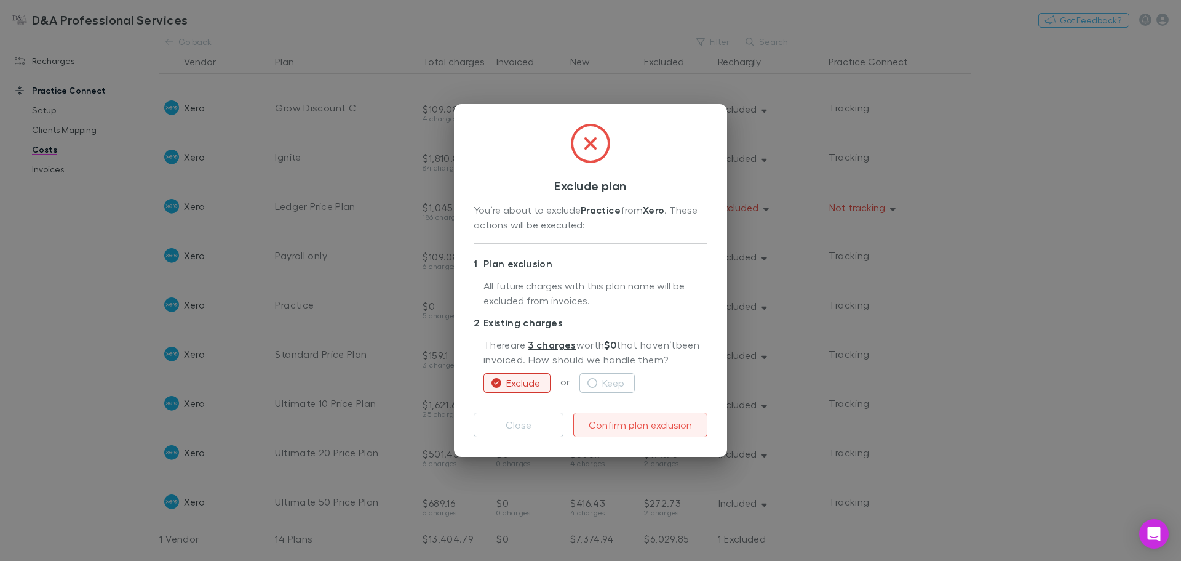
click at [633, 426] on button "Confirm plan exclusion" at bounding box center [640, 424] width 134 height 25
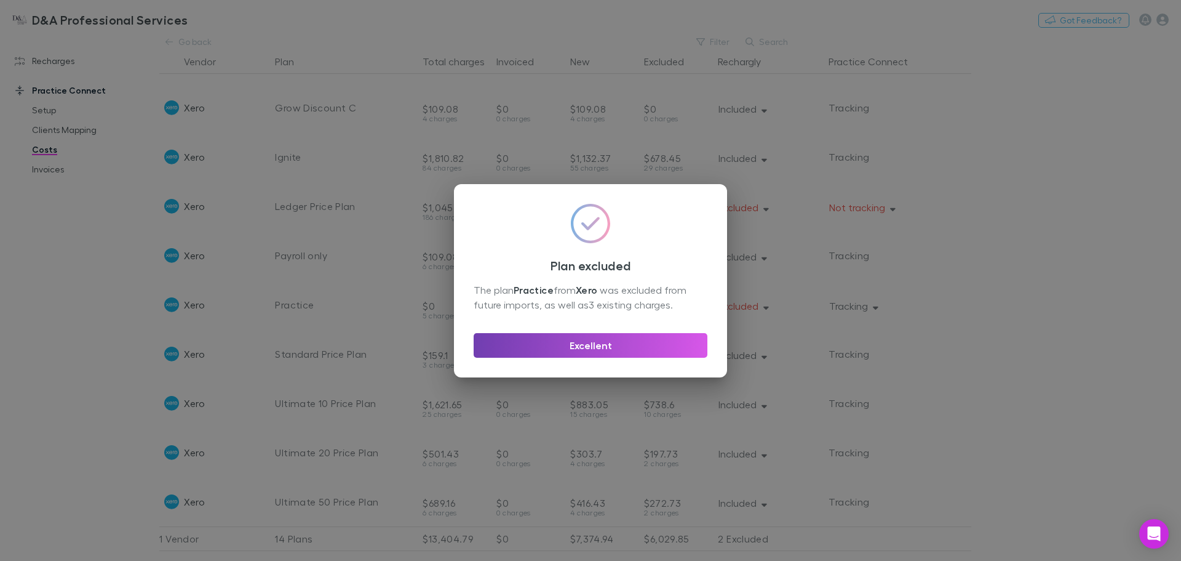
click at [681, 349] on button "Excellent" at bounding box center [591, 345] width 234 height 25
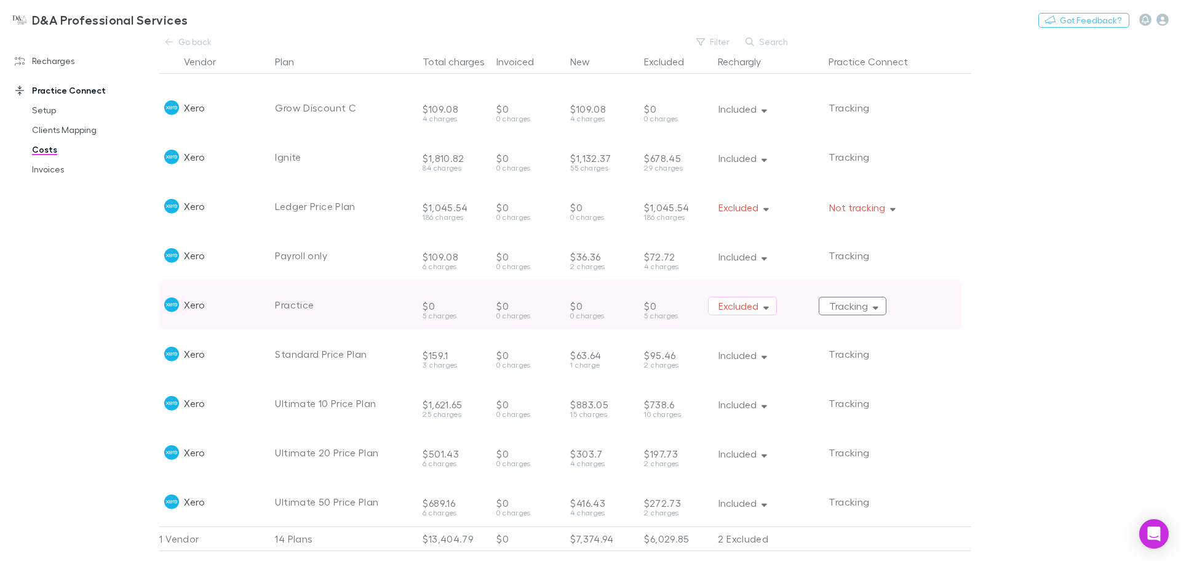
click at [870, 300] on button "Tracking" at bounding box center [853, 306] width 68 height 18
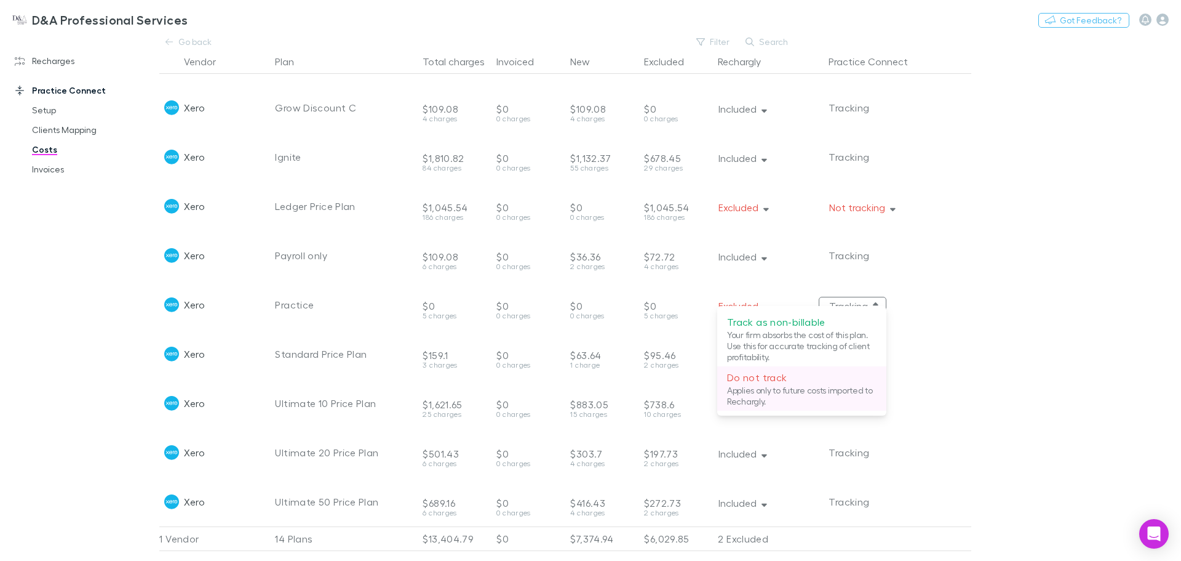
click at [807, 374] on p "Do not track" at bounding box center [802, 377] width 150 height 15
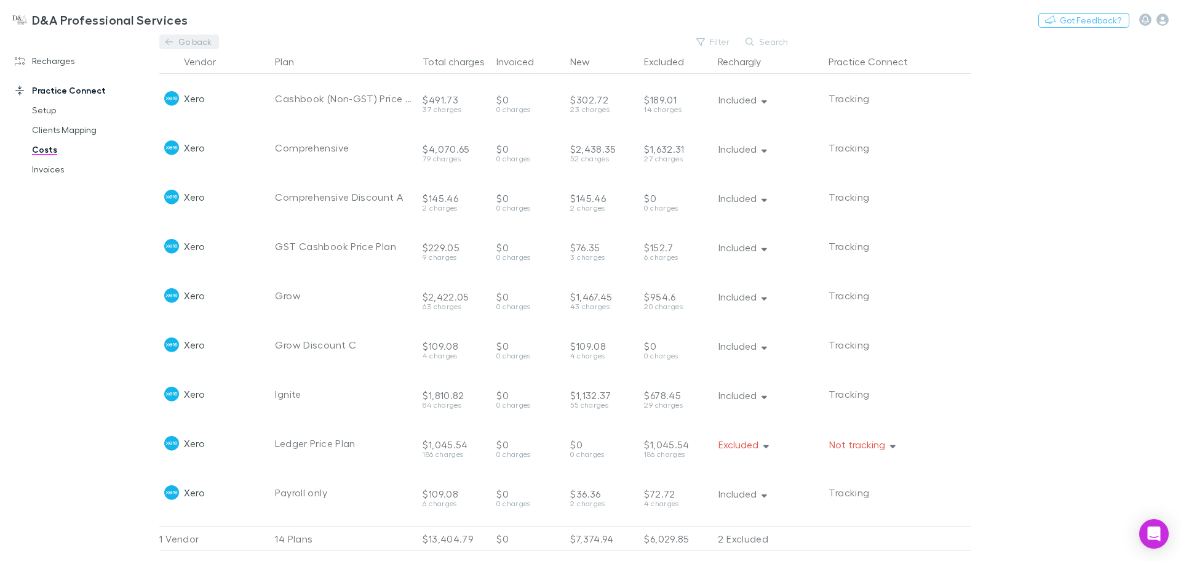
click at [187, 34] on link "Go back" at bounding box center [188, 41] width 59 height 15
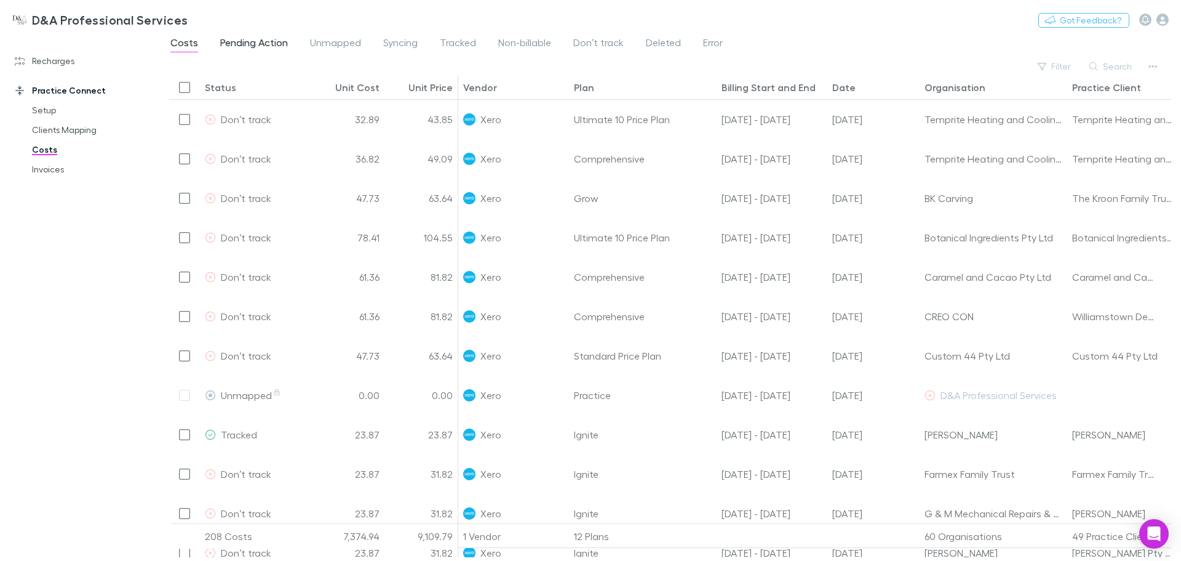
click at [244, 39] on span "Pending Action" at bounding box center [254, 44] width 68 height 16
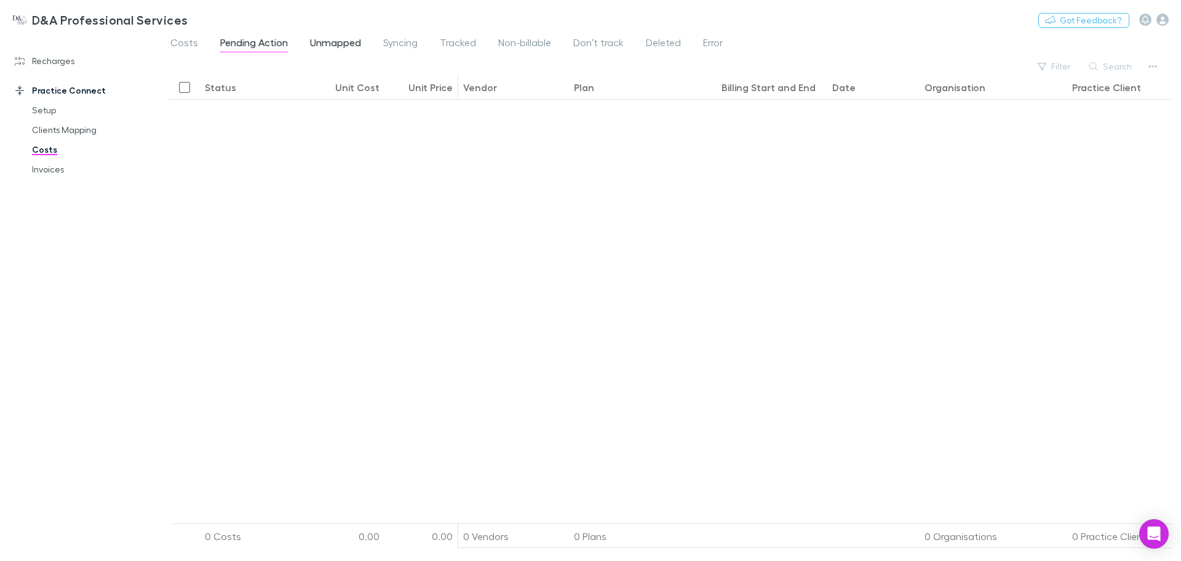
click at [319, 41] on span "Unmapped" at bounding box center [335, 44] width 51 height 16
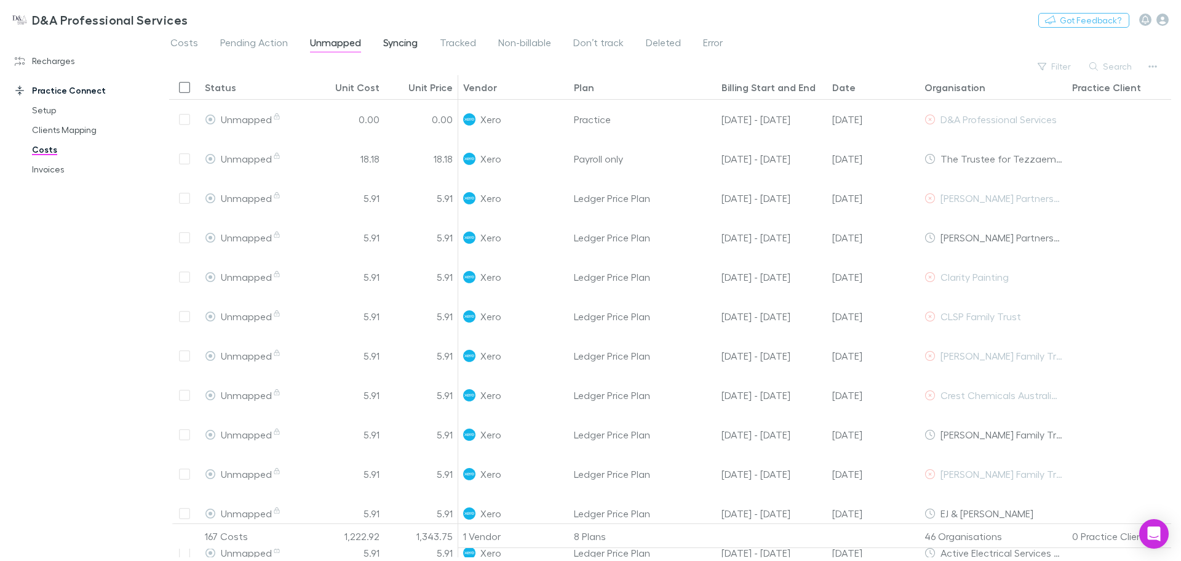
click at [385, 42] on span "Syncing" at bounding box center [400, 44] width 34 height 16
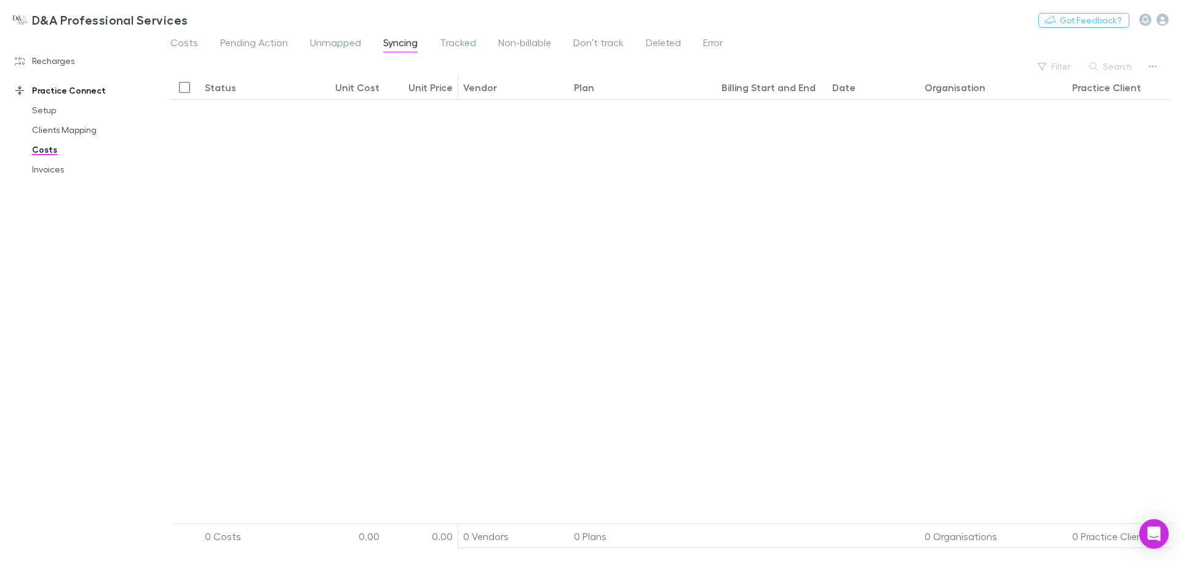
click at [385, 42] on span "Syncing" at bounding box center [400, 44] width 34 height 16
click at [338, 44] on span "Unmapped" at bounding box center [335, 44] width 51 height 16
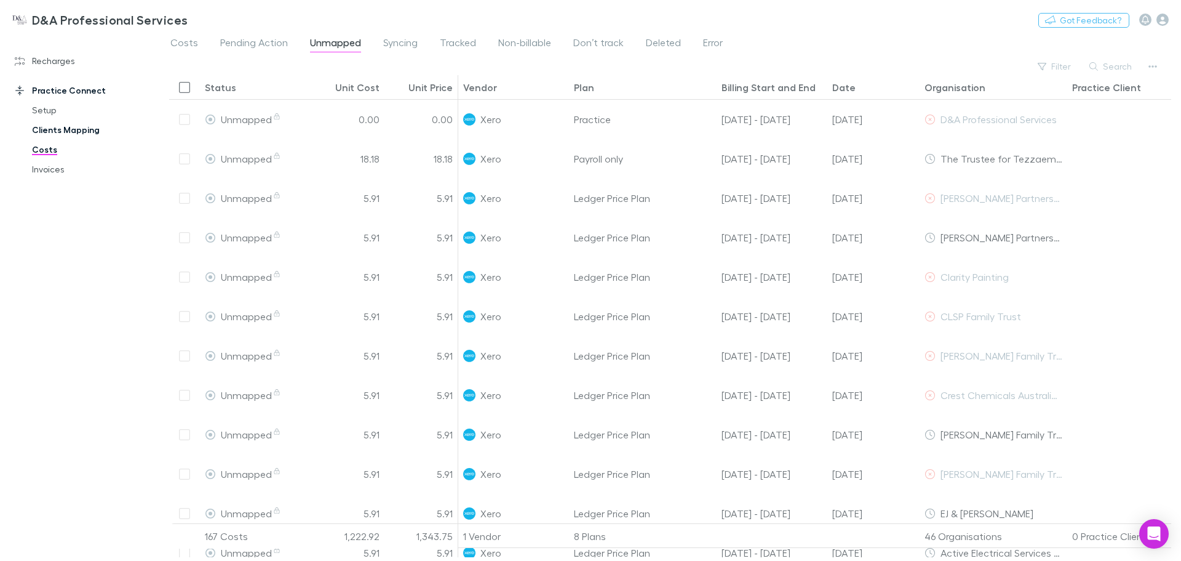
click at [55, 130] on link "Clients Mapping" at bounding box center [93, 130] width 146 height 20
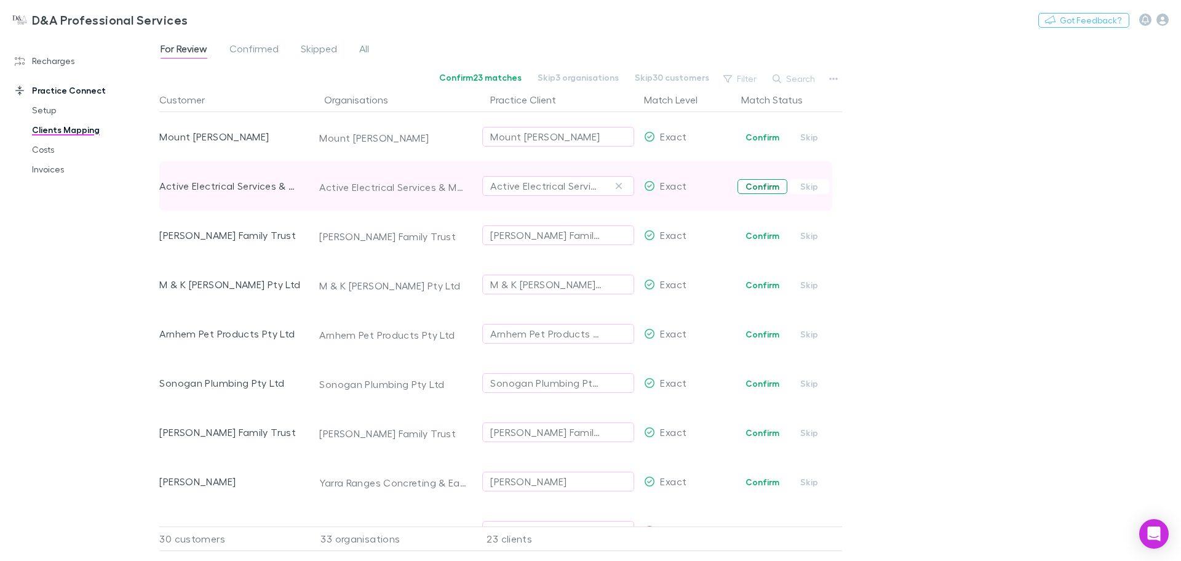
click at [751, 185] on button "Confirm" at bounding box center [763, 186] width 50 height 15
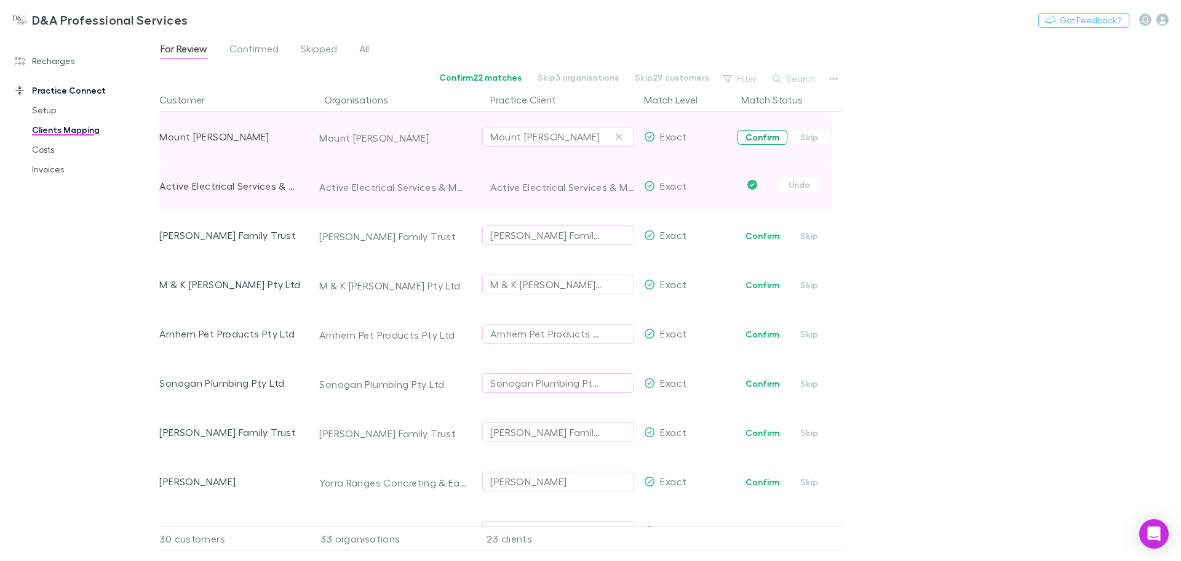
click at [757, 140] on button "Confirm" at bounding box center [763, 137] width 50 height 15
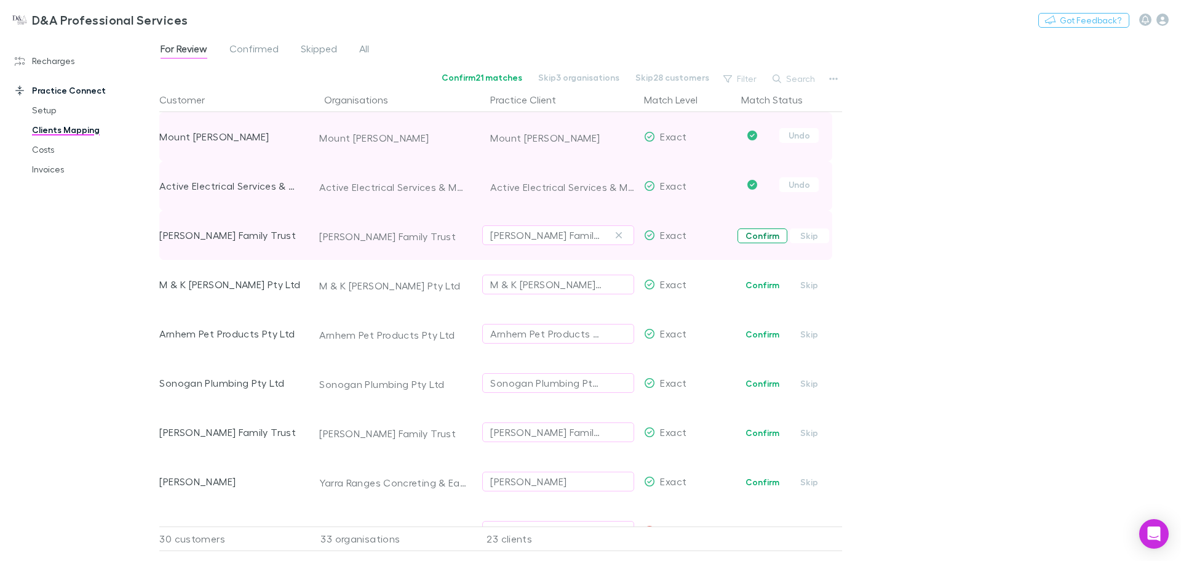
click at [745, 236] on button "Confirm" at bounding box center [763, 235] width 50 height 15
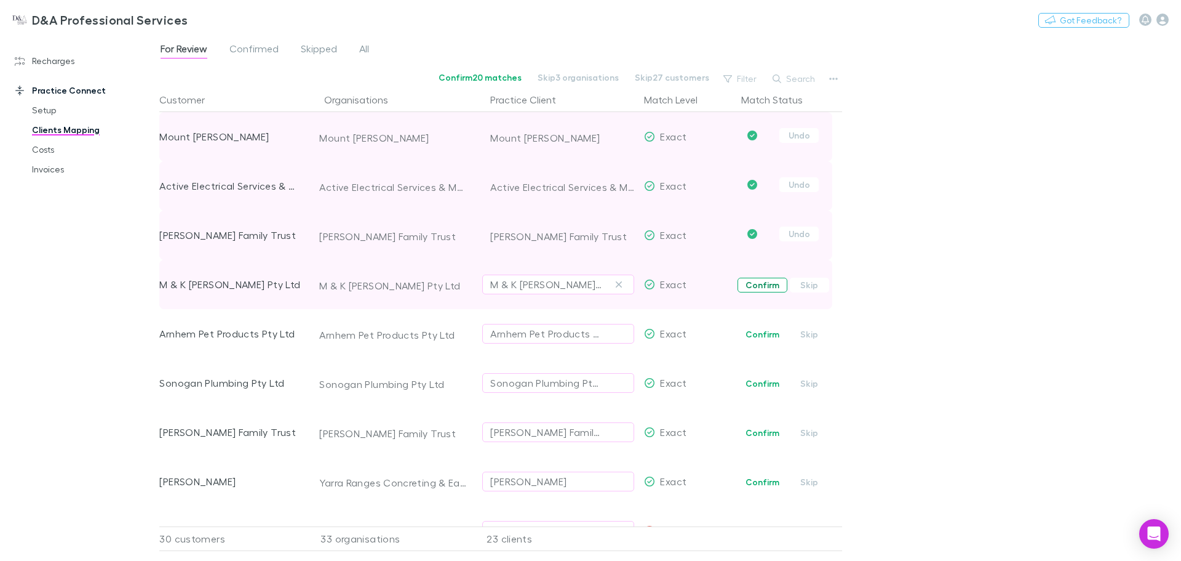
click at [761, 279] on button "Confirm" at bounding box center [763, 285] width 50 height 15
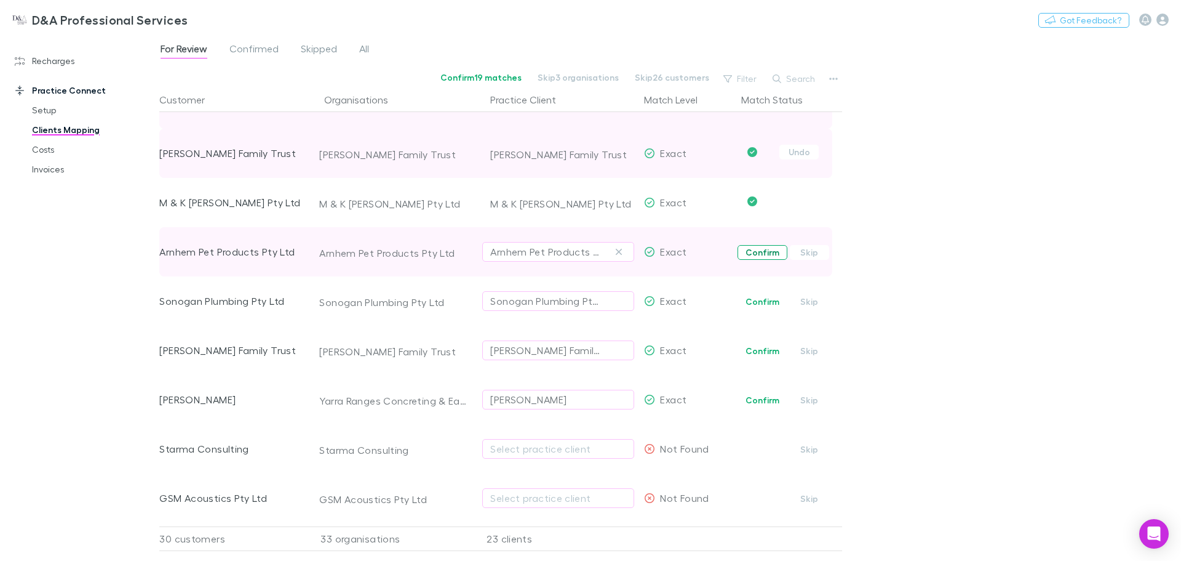
click at [764, 251] on button "Confirm" at bounding box center [763, 252] width 50 height 15
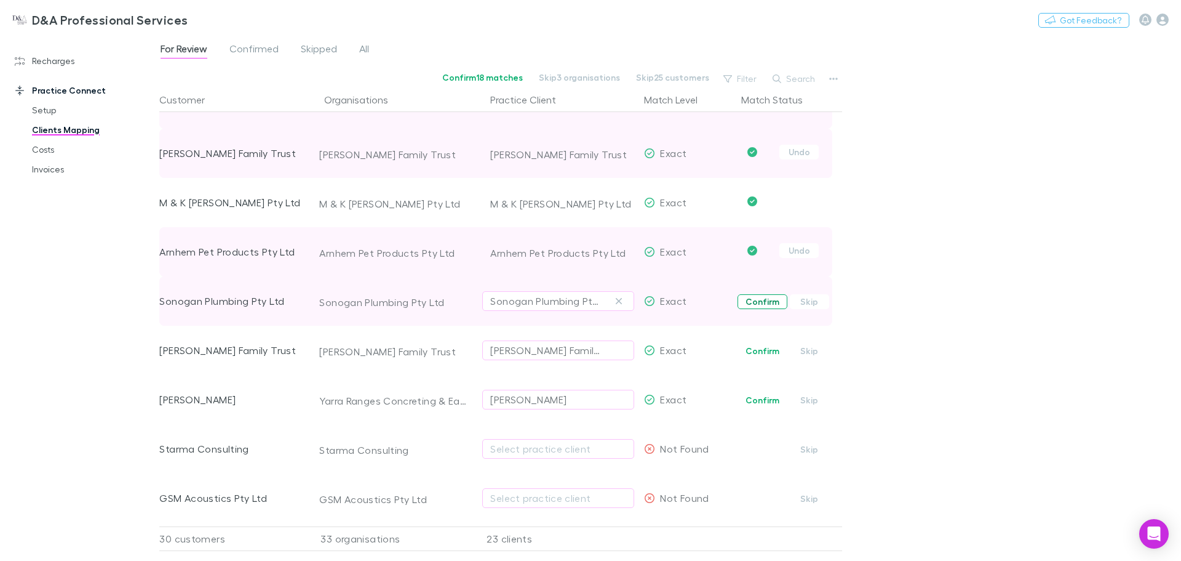
click at [764, 298] on button "Confirm" at bounding box center [763, 301] width 50 height 15
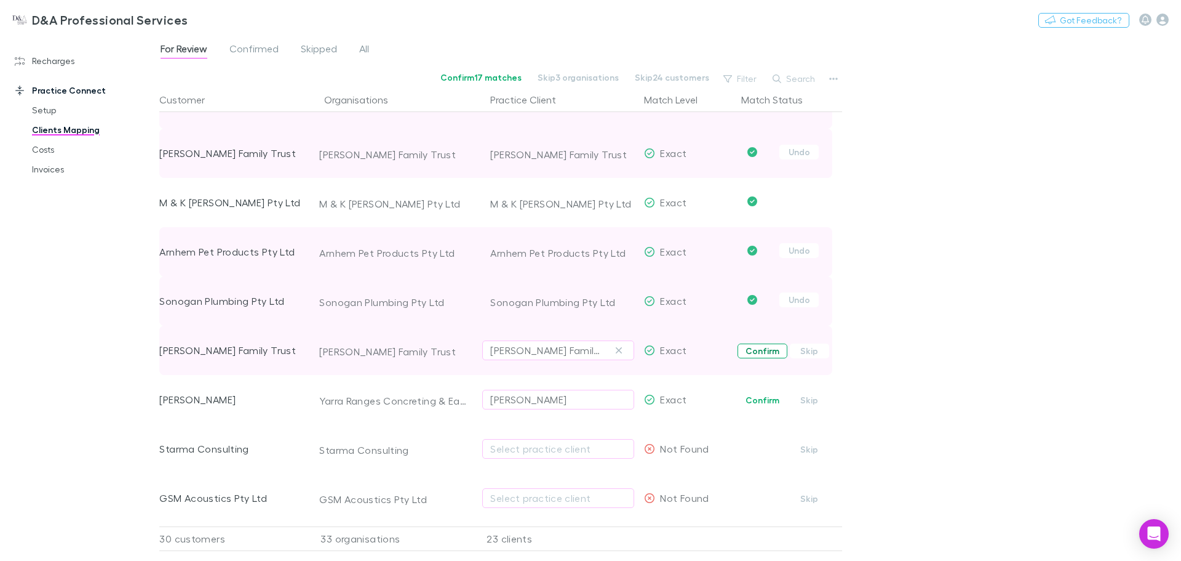
click at [761, 346] on button "Confirm" at bounding box center [763, 350] width 50 height 15
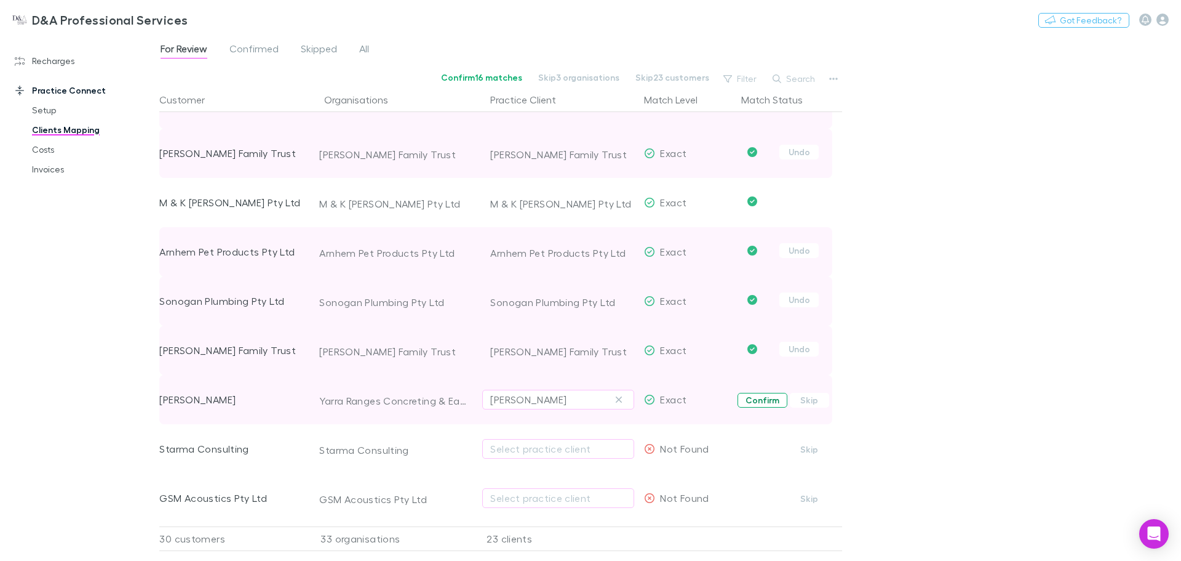
click at [753, 399] on button "Confirm" at bounding box center [763, 400] width 50 height 15
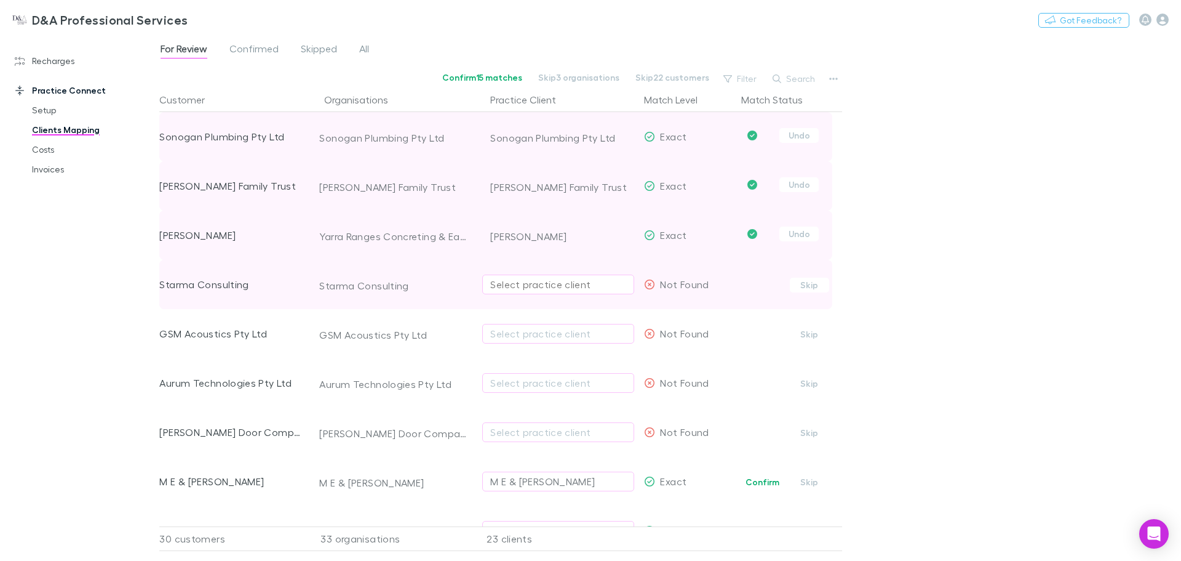
click at [535, 286] on div "Select practice client" at bounding box center [558, 284] width 136 height 15
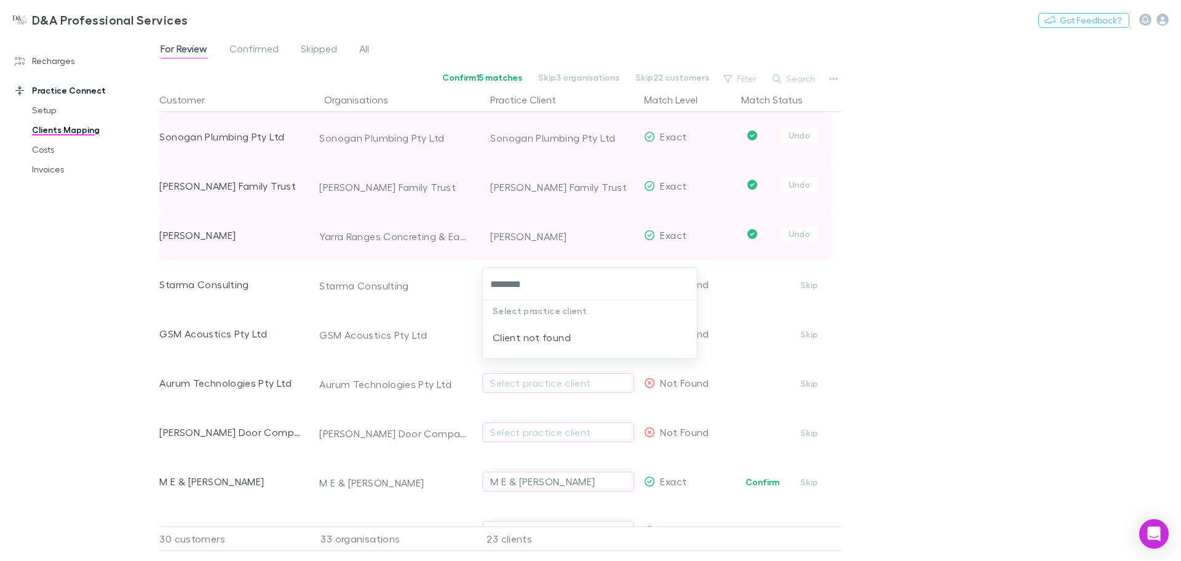
type input "*******"
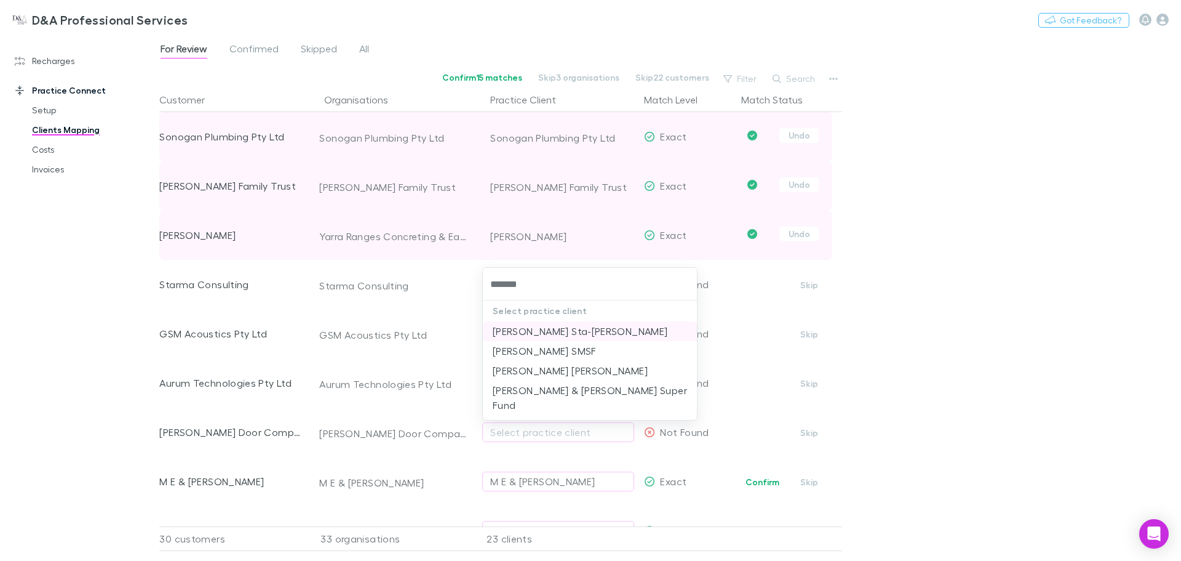
click at [553, 333] on li "James Sta-Maria" at bounding box center [590, 331] width 214 height 20
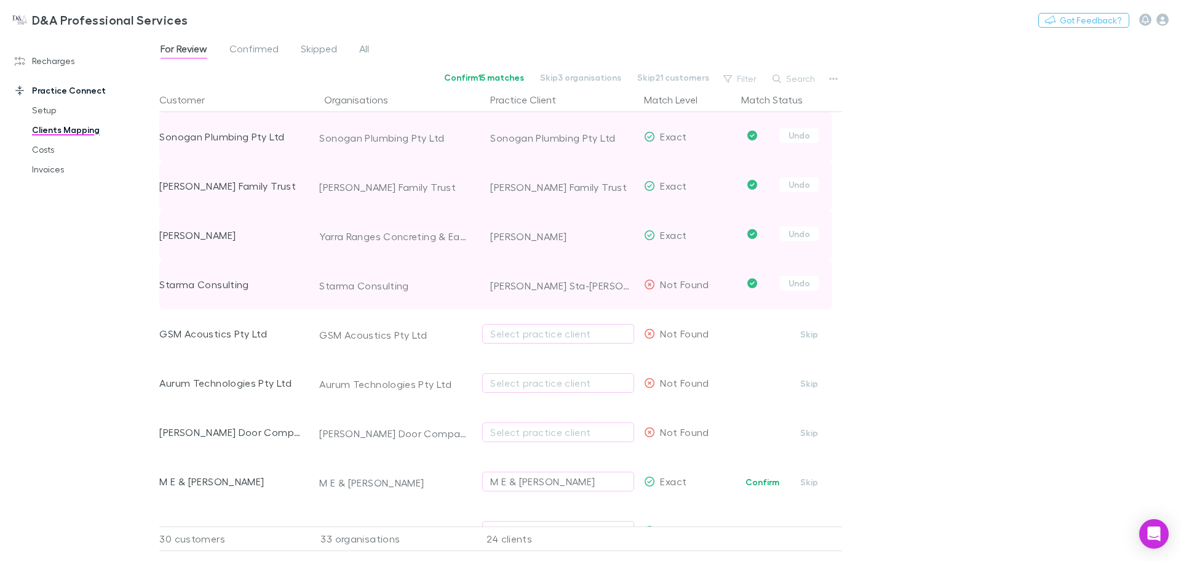
click at [713, 287] on div "Not Found" at bounding box center [685, 284] width 92 height 49
click at [395, 285] on div "Starma Consulting" at bounding box center [393, 285] width 149 height 12
click at [573, 295] on div "James Sta-Maria" at bounding box center [562, 285] width 144 height 49
click at [739, 289] on div "Undo" at bounding box center [790, 283] width 106 height 15
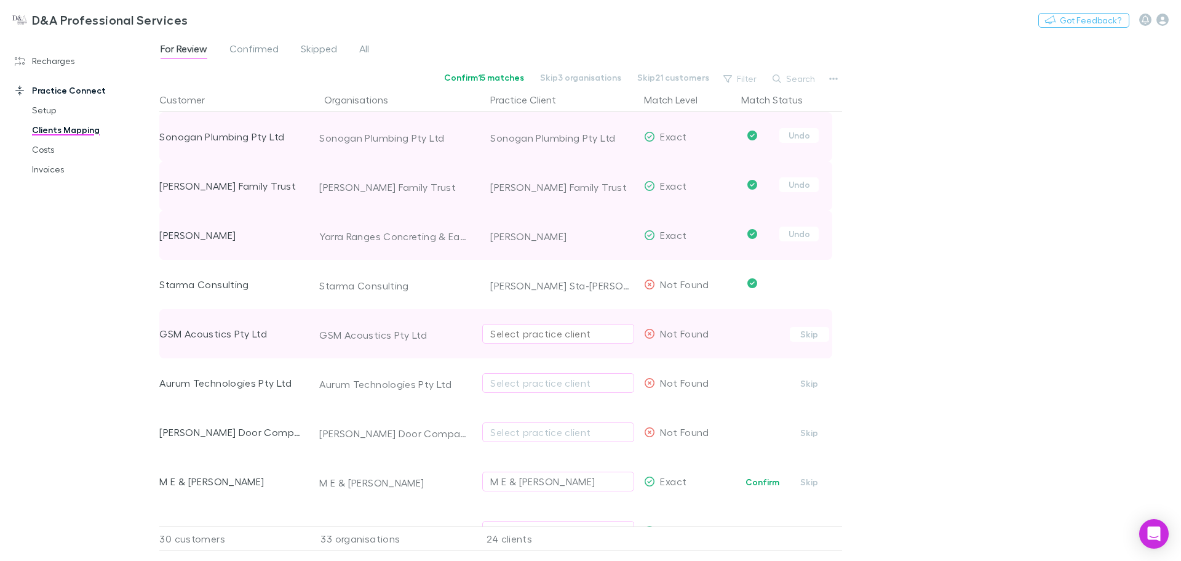
click at [527, 330] on div "Select practice client" at bounding box center [558, 333] width 136 height 15
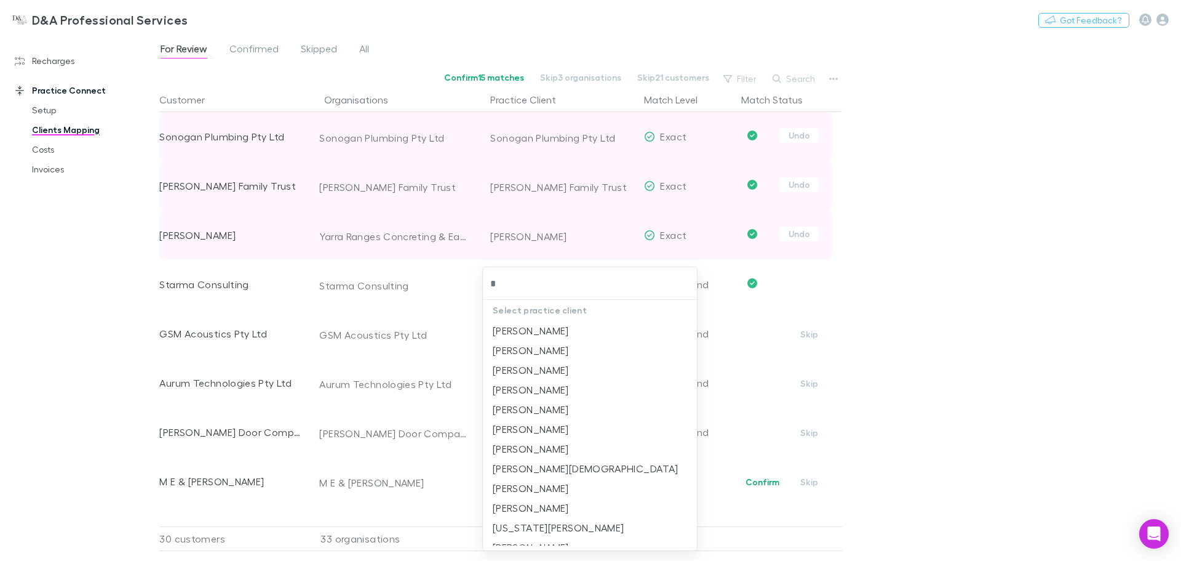
type input "**"
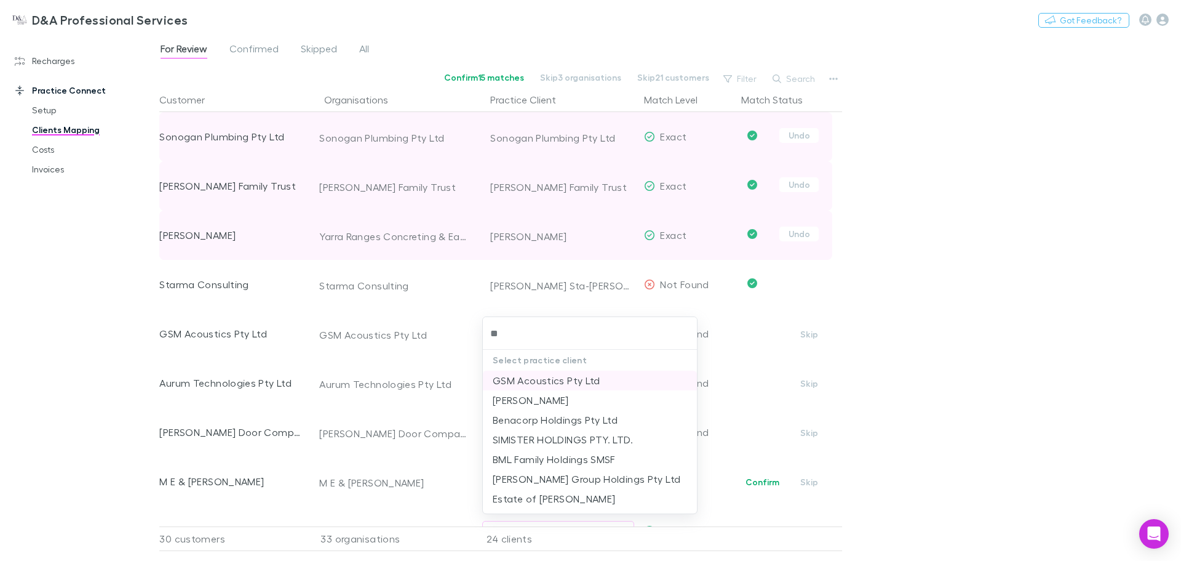
click at [546, 371] on li "GSM Acoustics Pty Ltd" at bounding box center [590, 380] width 214 height 20
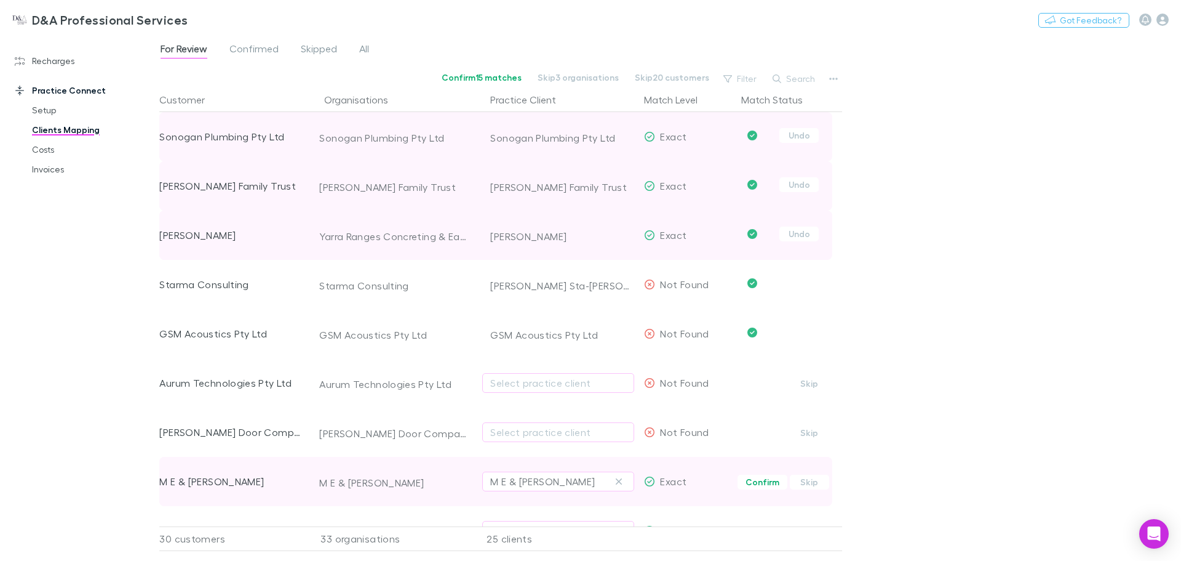
scroll to position [410, 0]
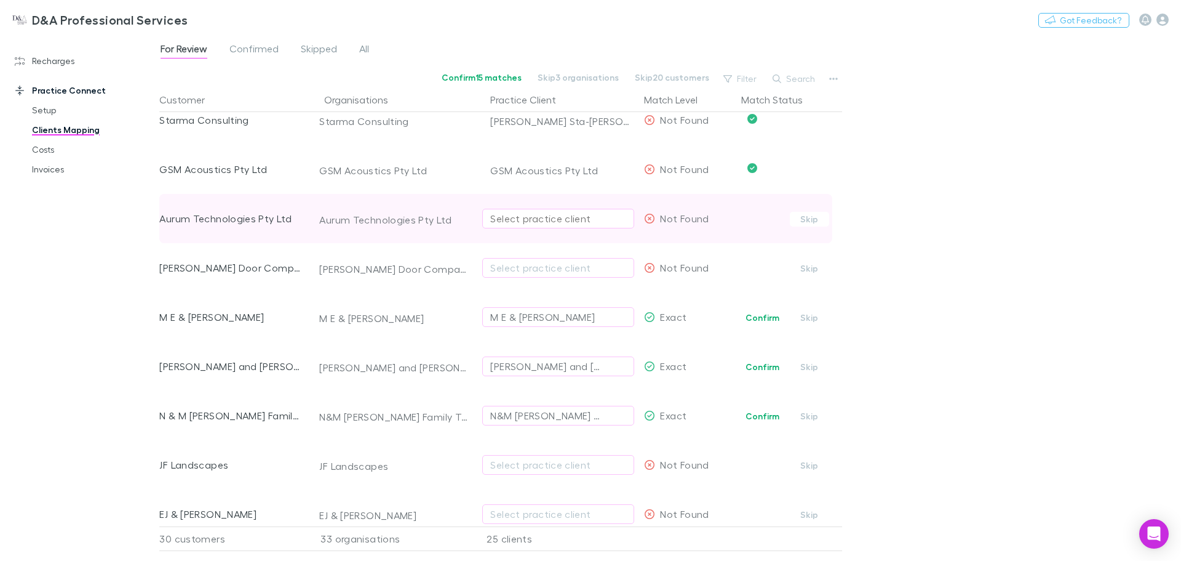
click at [529, 211] on div "Select practice client" at bounding box center [558, 218] width 136 height 15
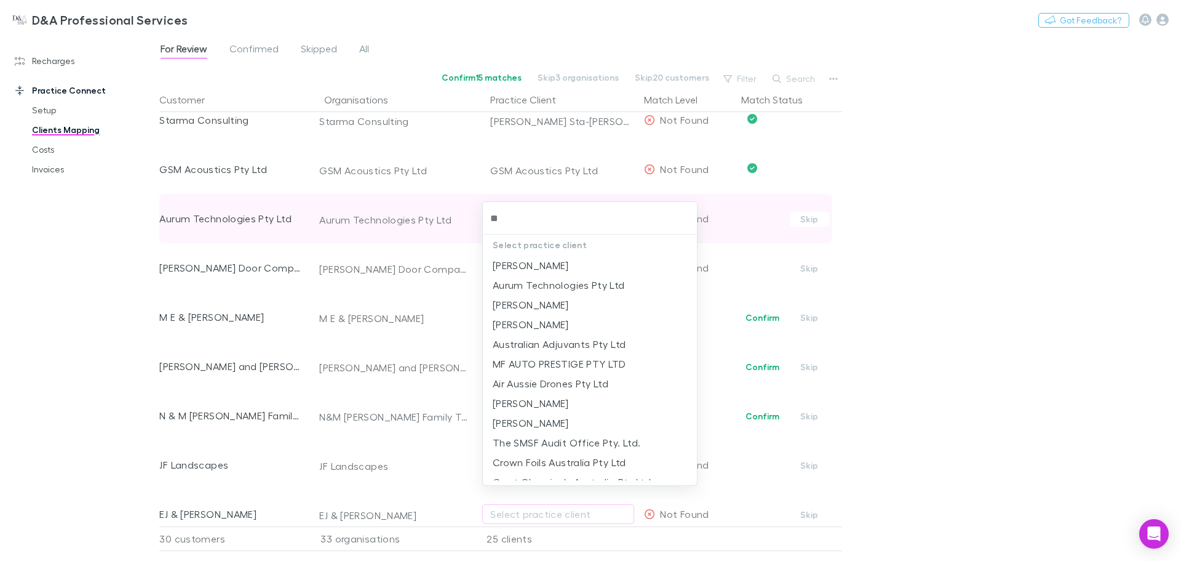
type input "***"
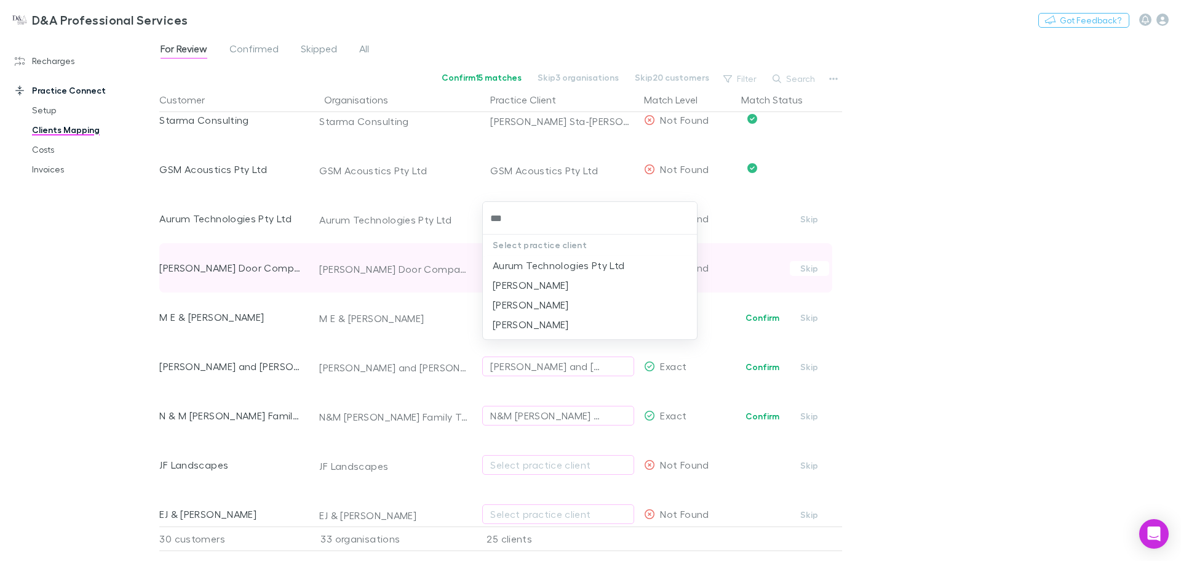
click at [559, 258] on li "Aurum Technologies Pty Ltd" at bounding box center [590, 265] width 214 height 20
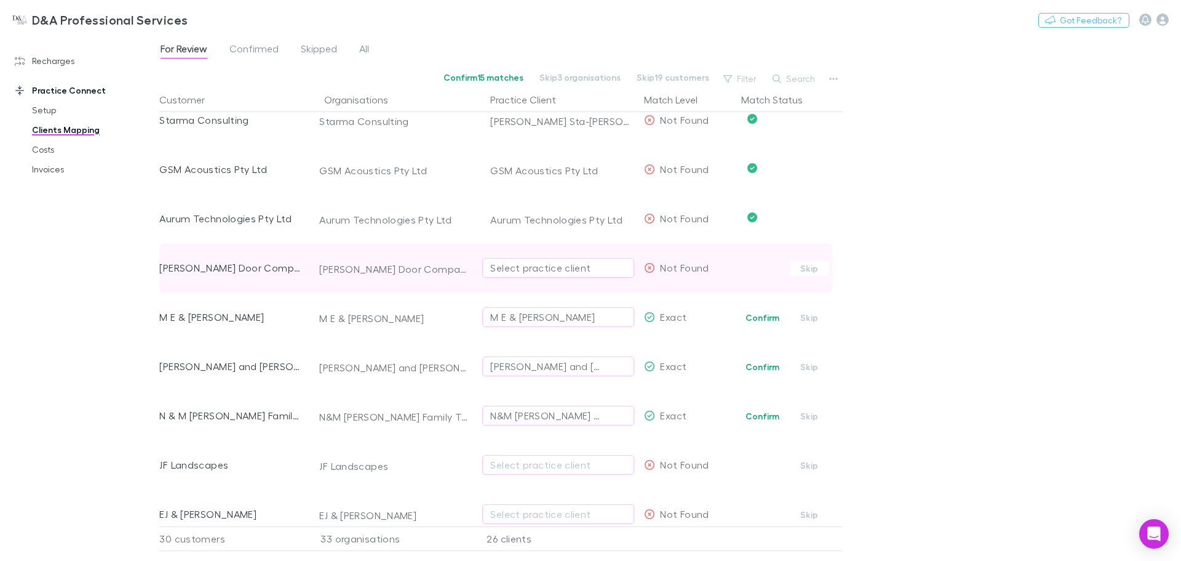
click at [529, 266] on div "Select practice client" at bounding box center [558, 267] width 136 height 15
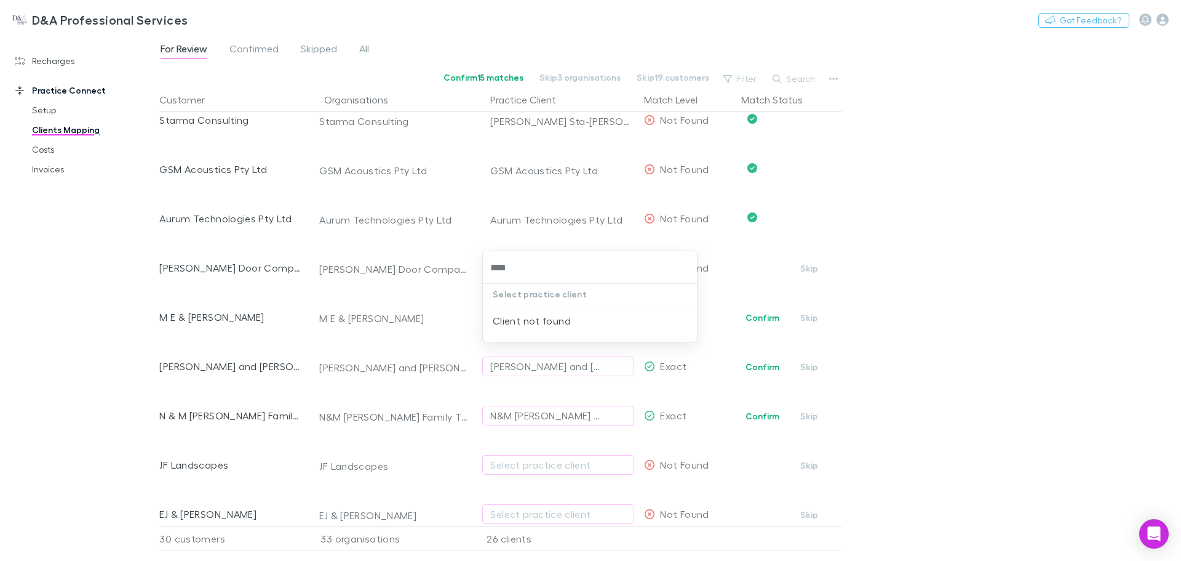
type input "****"
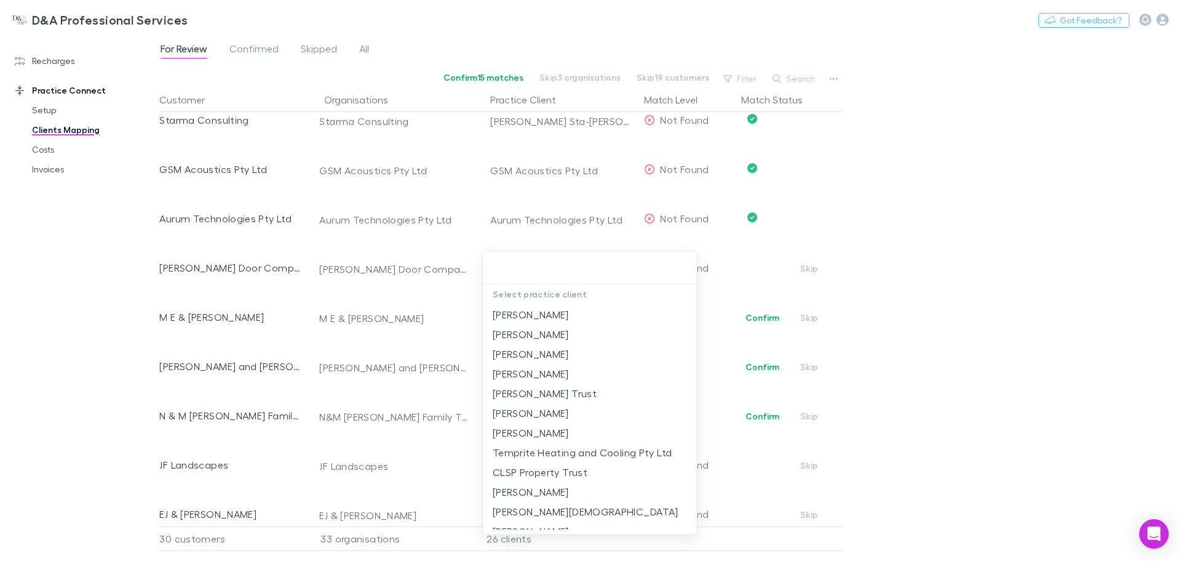
drag, startPoint x: 161, startPoint y: 270, endPoint x: 276, endPoint y: 268, distance: 115.7
click at [276, 268] on div at bounding box center [590, 280] width 1181 height 561
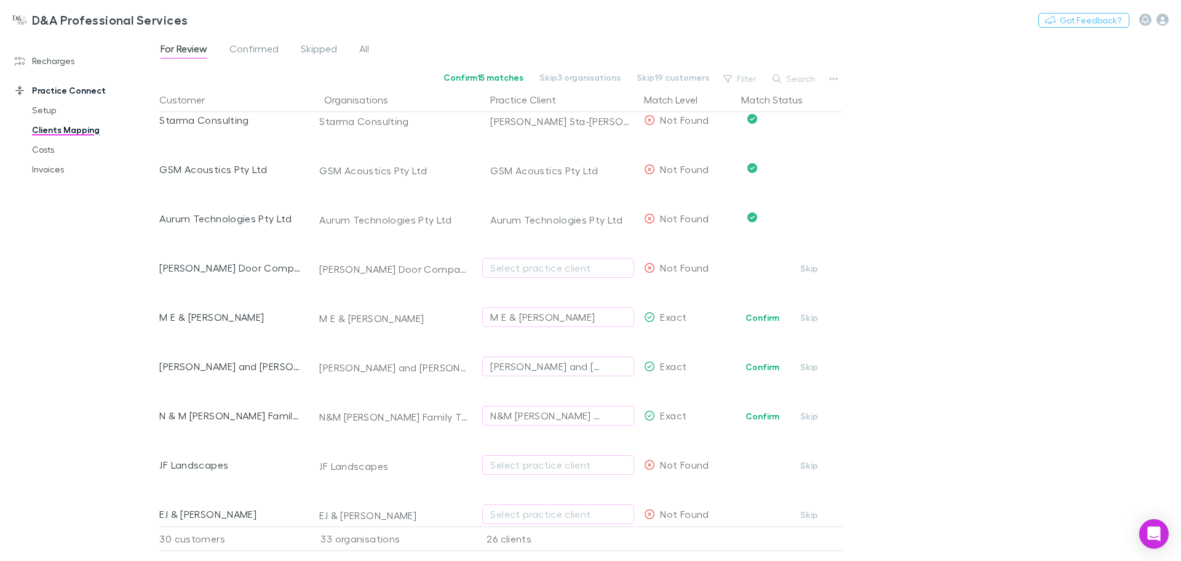
click at [276, 268] on div "Select practice client Sharyn Tivendale Tanya Gardner Rodney Arthur Maria Uzare…" at bounding box center [590, 280] width 1181 height 561
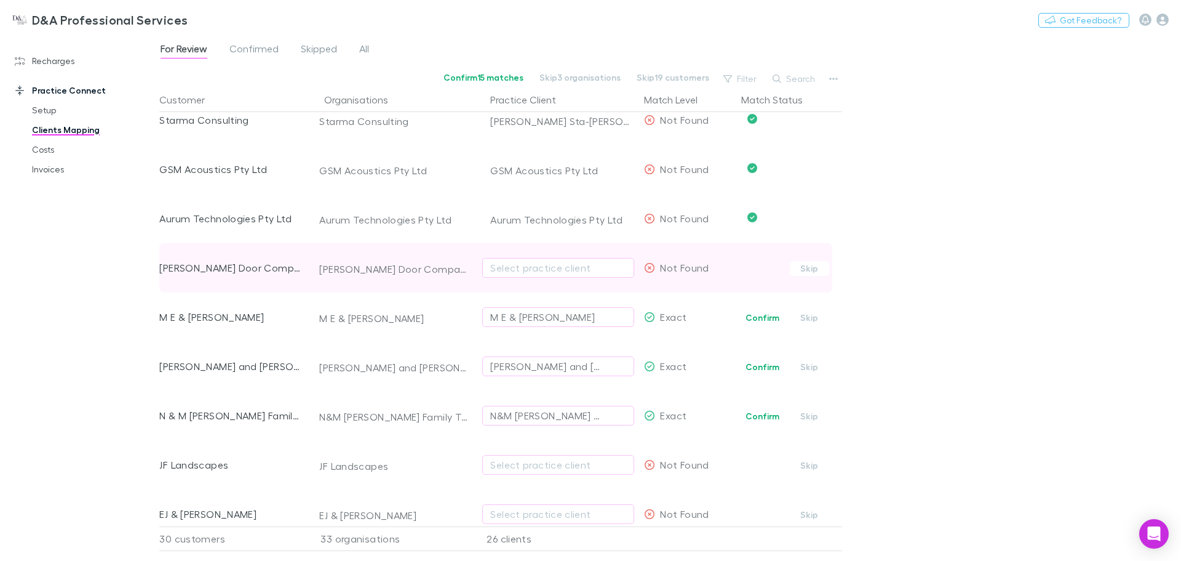
click at [361, 268] on div "Walker Door Company Pty Ltd" at bounding box center [393, 269] width 149 height 12
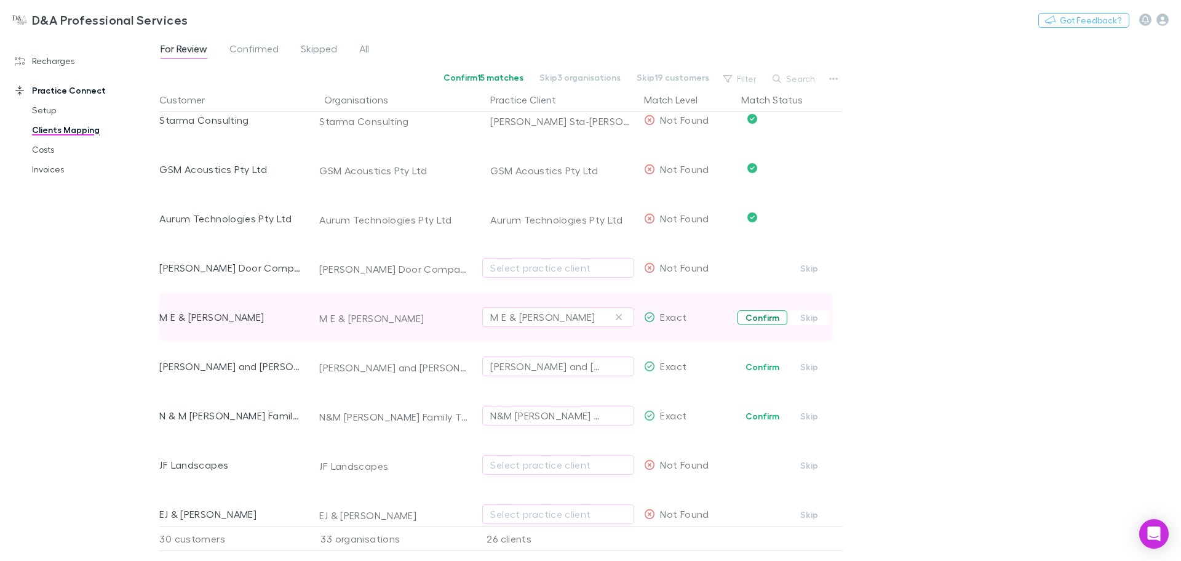
click at [757, 315] on button "Confirm" at bounding box center [763, 317] width 50 height 15
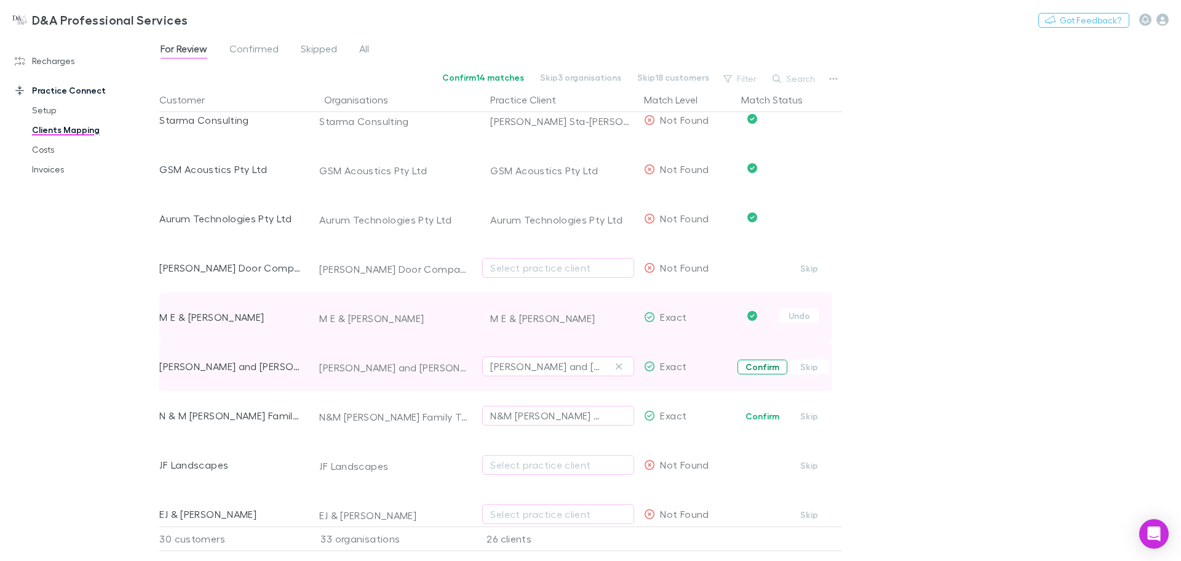
click at [762, 369] on button "Confirm" at bounding box center [763, 366] width 50 height 15
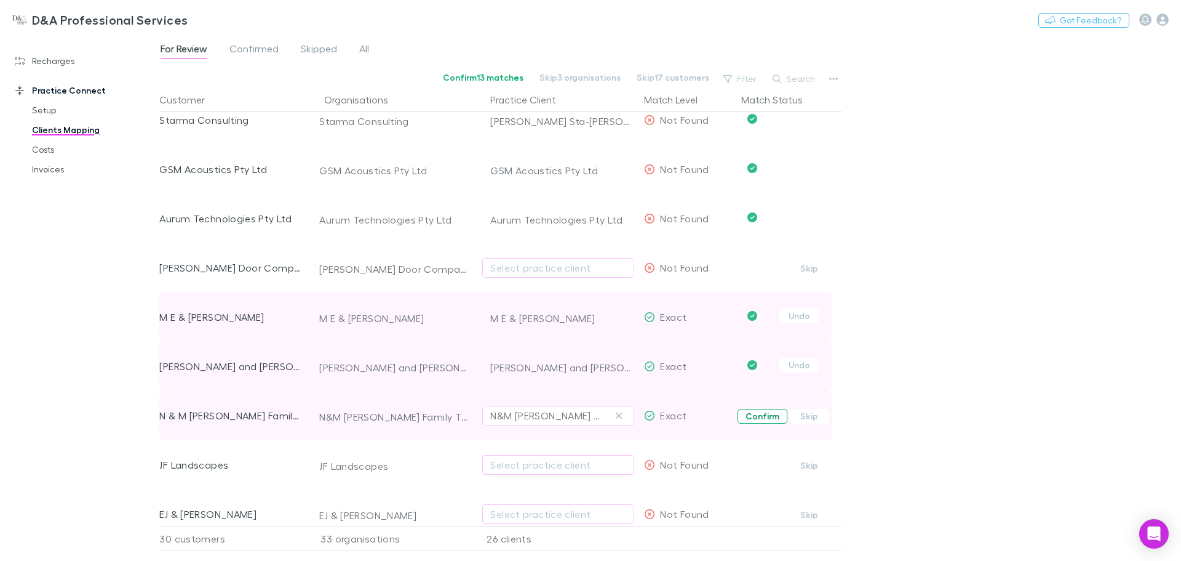
click at [761, 417] on button "Confirm" at bounding box center [763, 416] width 50 height 15
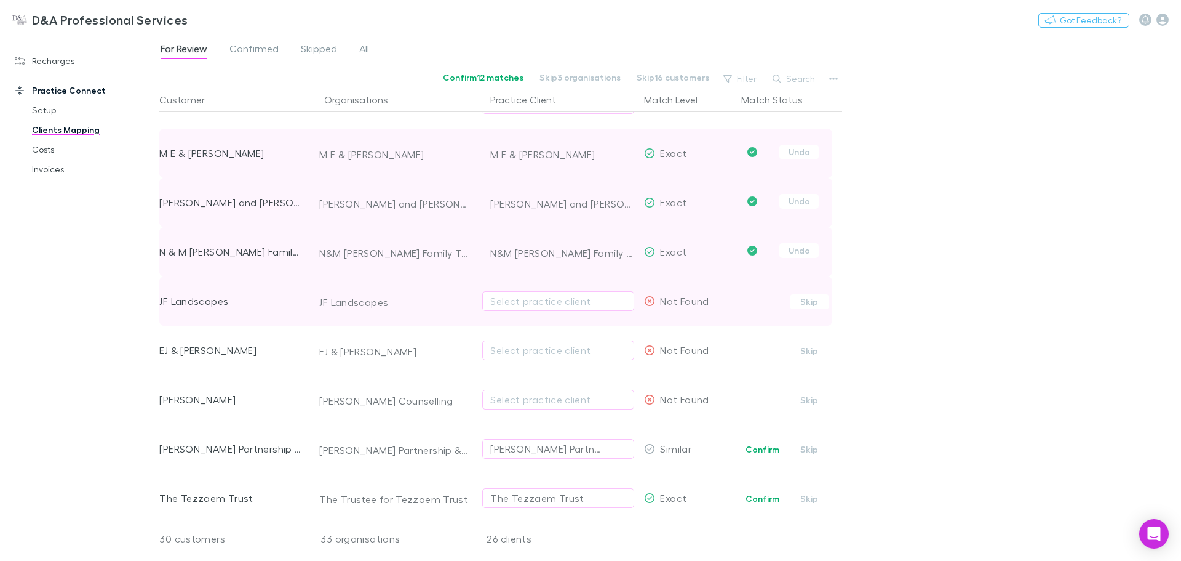
scroll to position [738, 0]
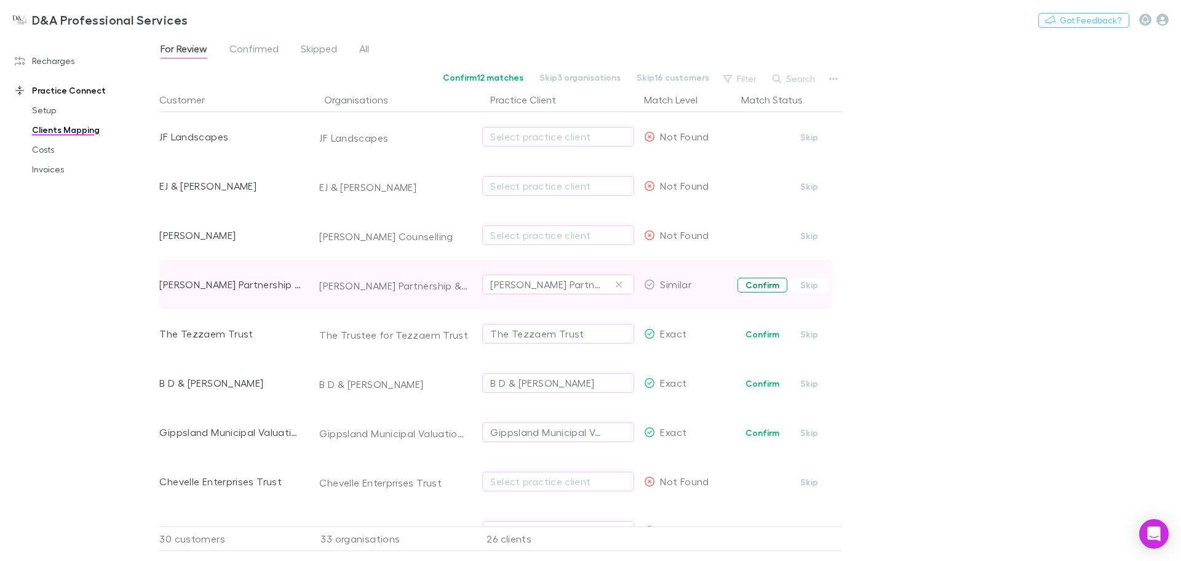
click at [775, 286] on button "Confirm" at bounding box center [763, 285] width 50 height 15
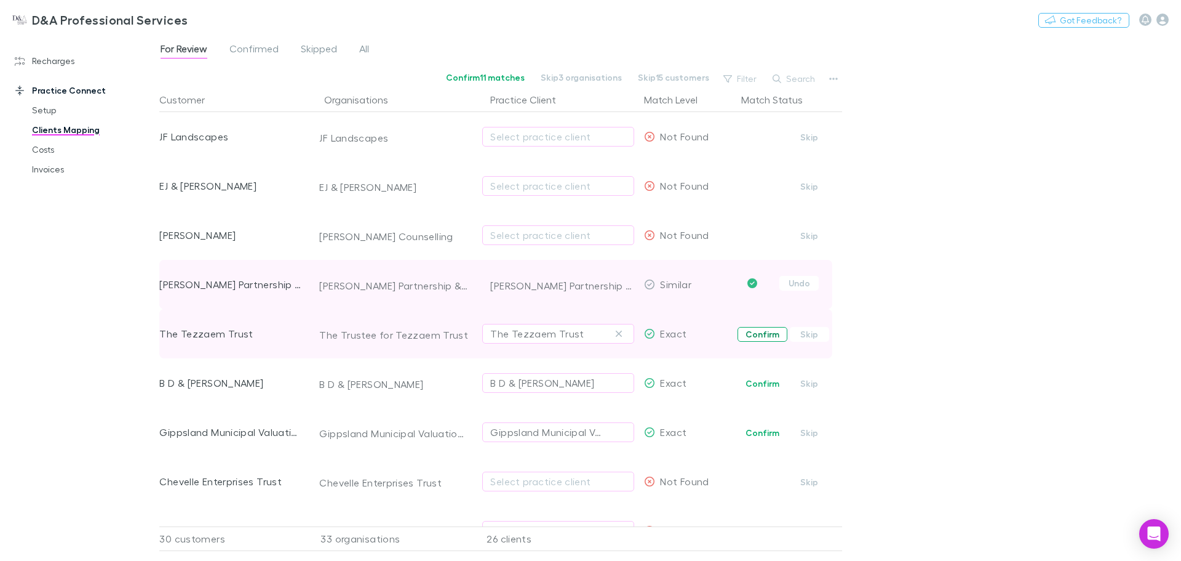
click at [756, 329] on button "Confirm" at bounding box center [763, 334] width 50 height 15
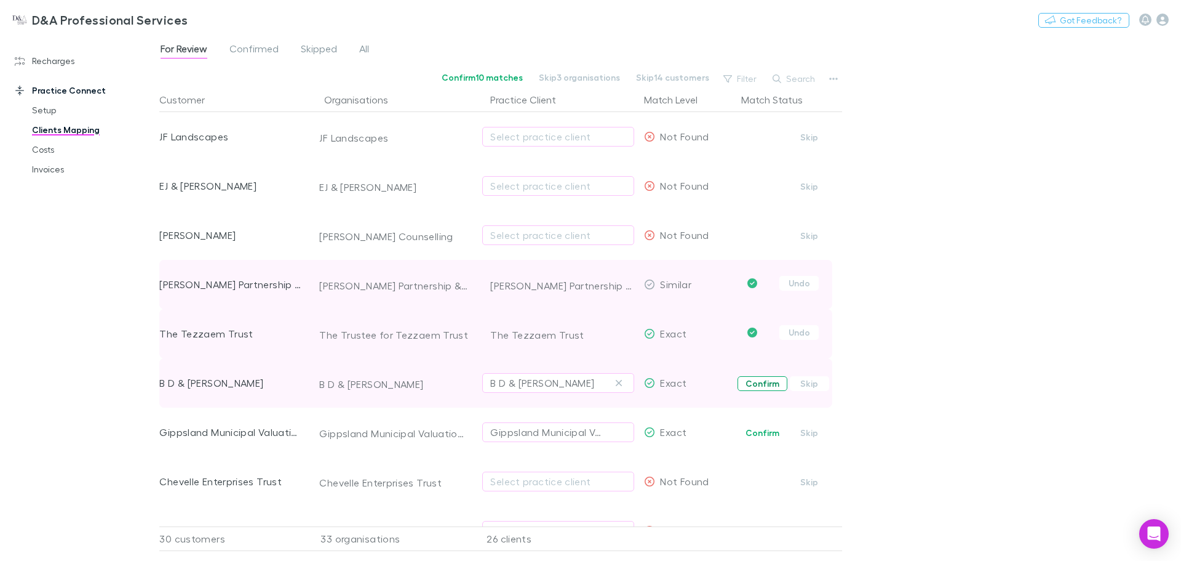
click at [754, 385] on button "Confirm" at bounding box center [763, 383] width 50 height 15
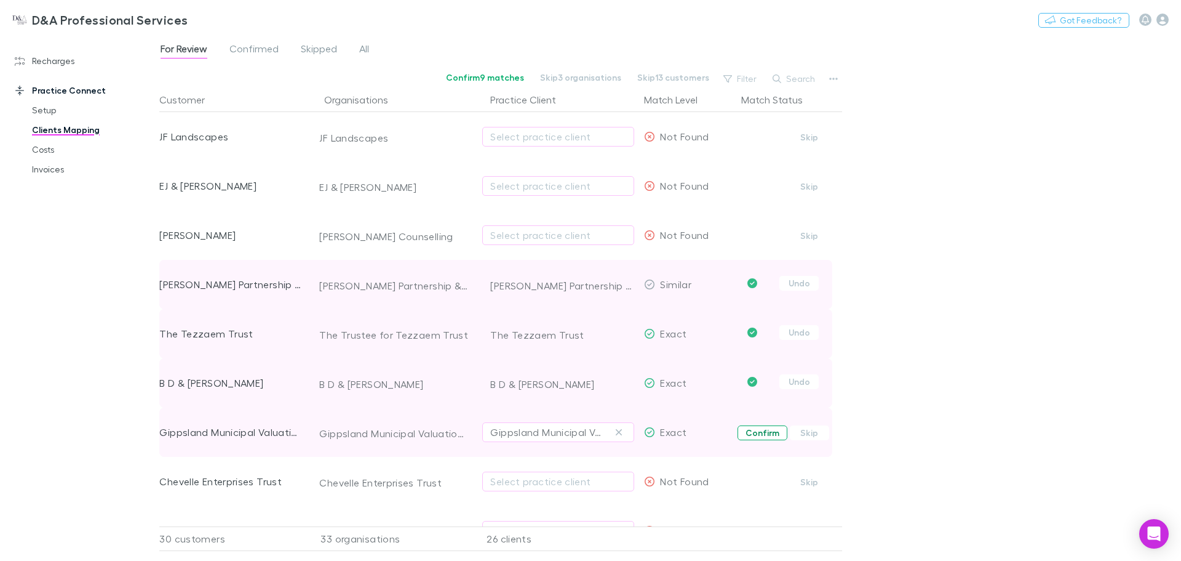
click at [755, 438] on button "Confirm" at bounding box center [763, 432] width 50 height 15
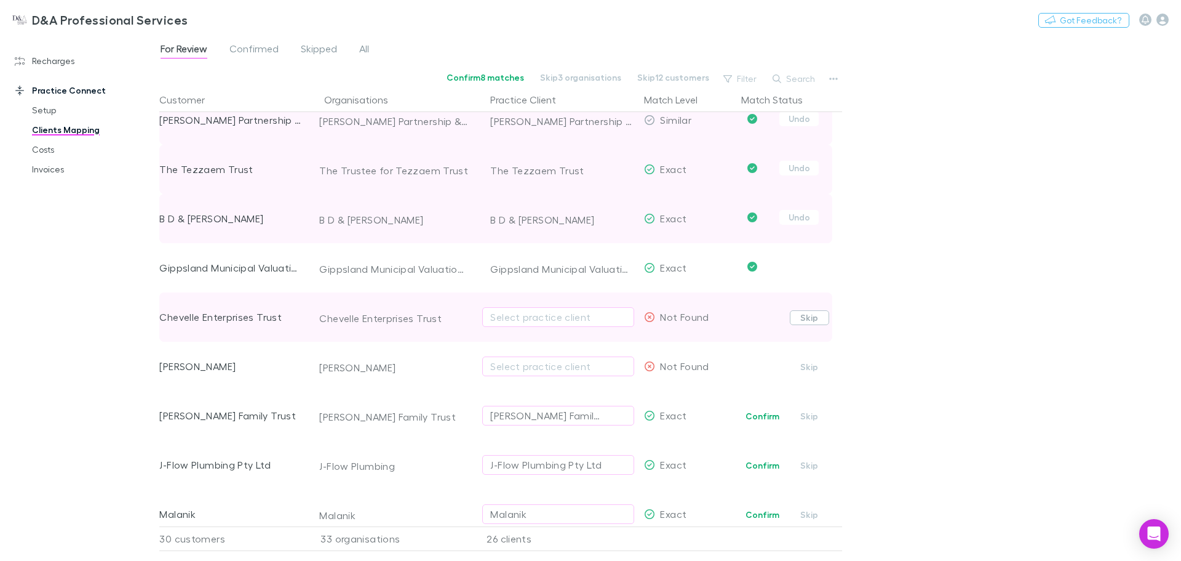
click at [810, 319] on button "Skip" at bounding box center [809, 317] width 39 height 15
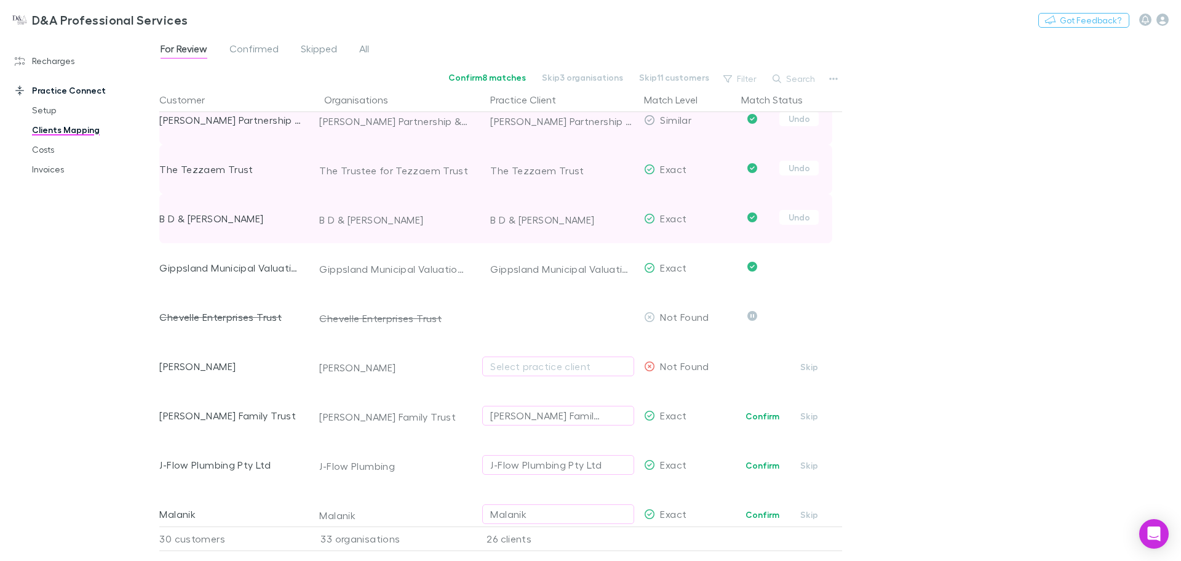
scroll to position [657, 0]
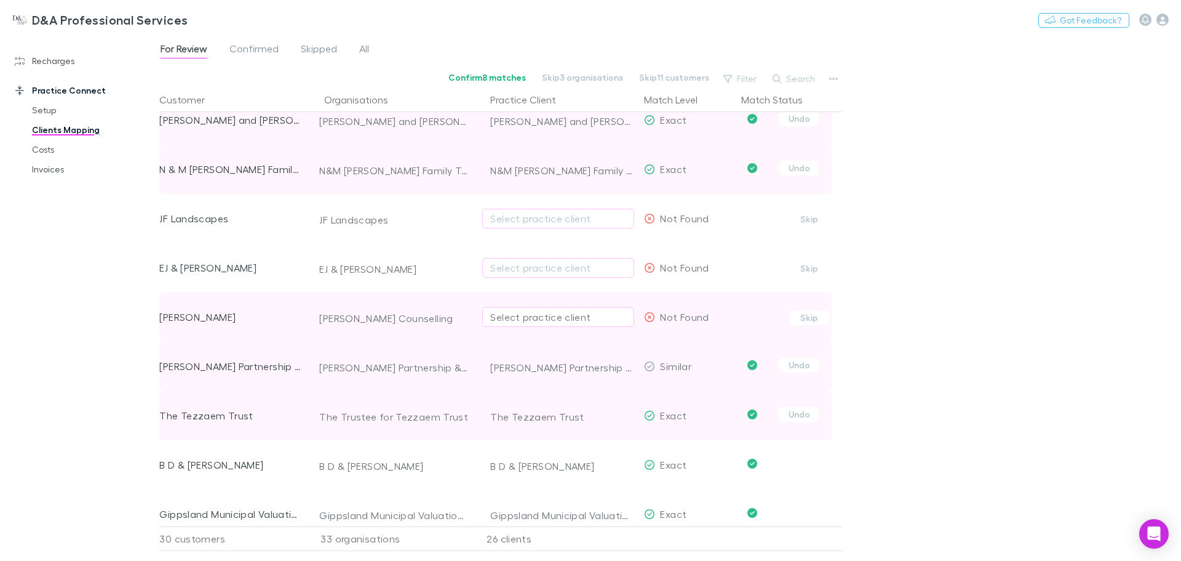
click at [581, 316] on div "Select practice client" at bounding box center [558, 317] width 136 height 15
type input "******"
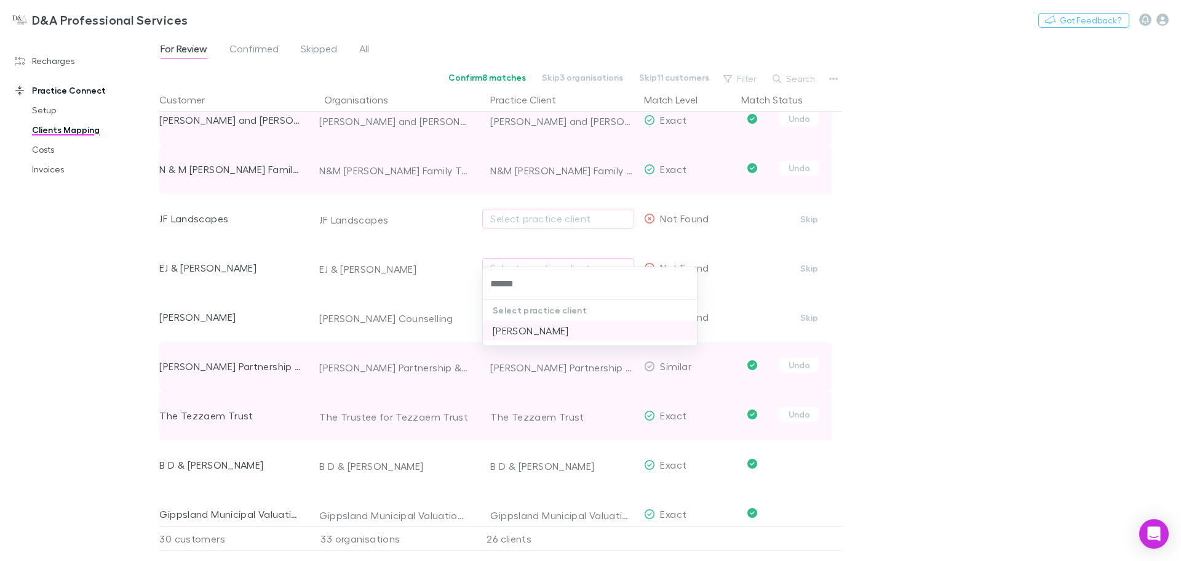
click at [586, 334] on li "[PERSON_NAME]" at bounding box center [590, 331] width 214 height 20
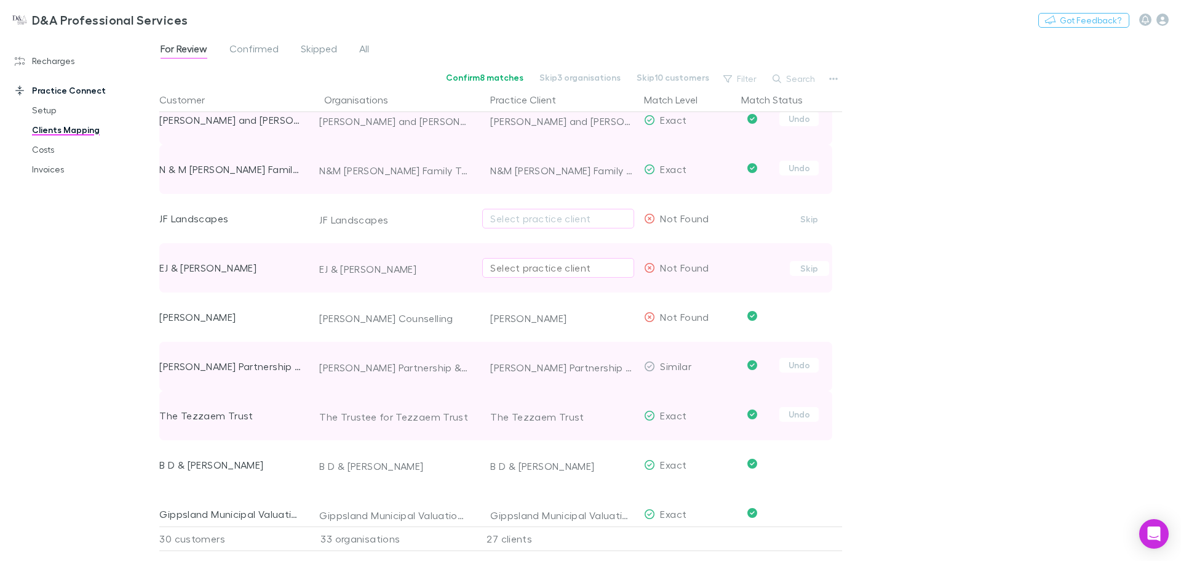
click at [578, 263] on div "Select practice client" at bounding box center [558, 267] width 136 height 15
type input "*"
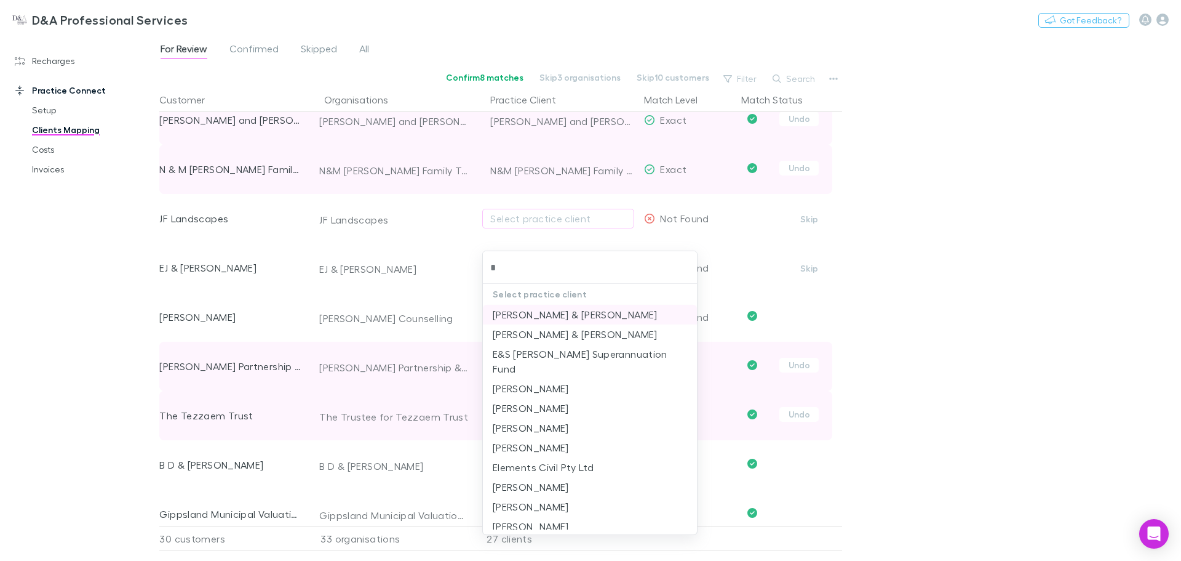
click at [569, 310] on li "E.J Crowe & R.M Crowe" at bounding box center [590, 315] width 214 height 20
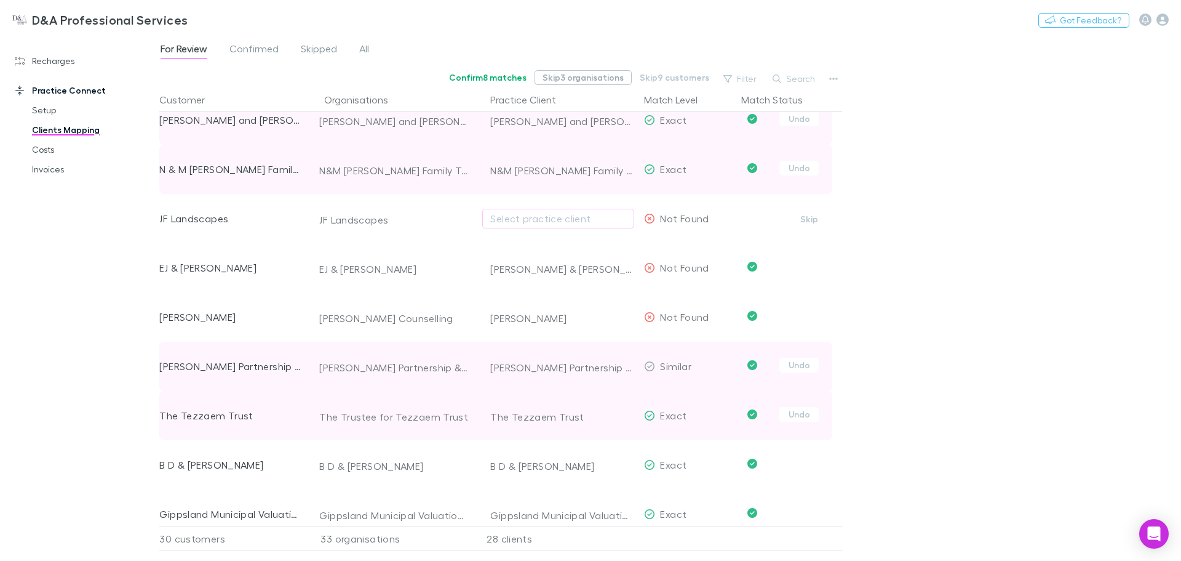
click at [581, 82] on button "Skip 3 organisations" at bounding box center [583, 77] width 97 height 15
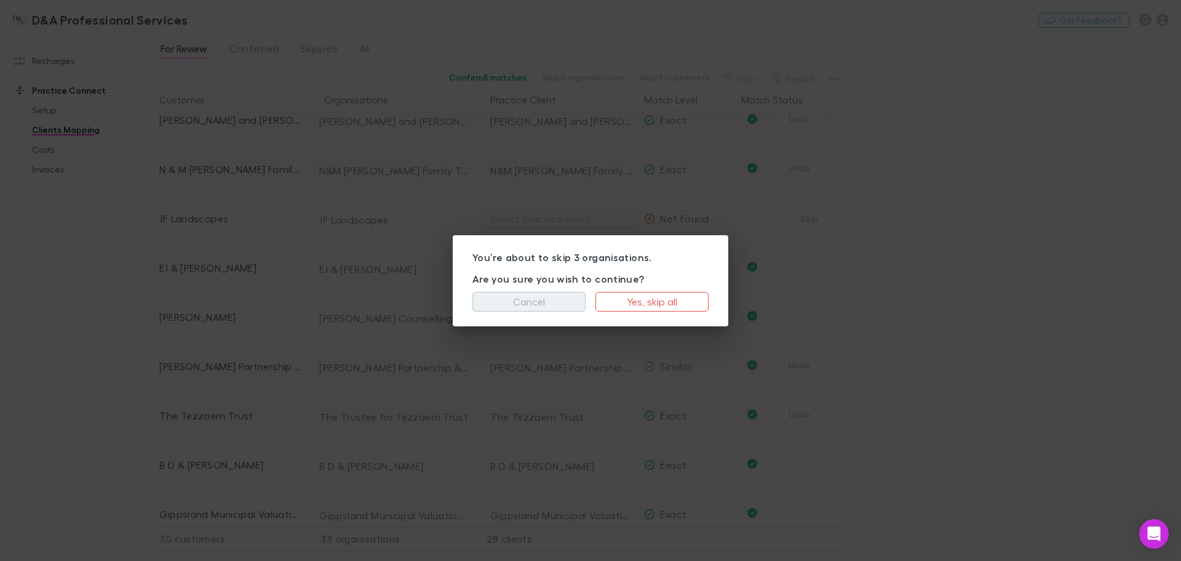
click at [531, 298] on button "Cancel" at bounding box center [529, 302] width 113 height 20
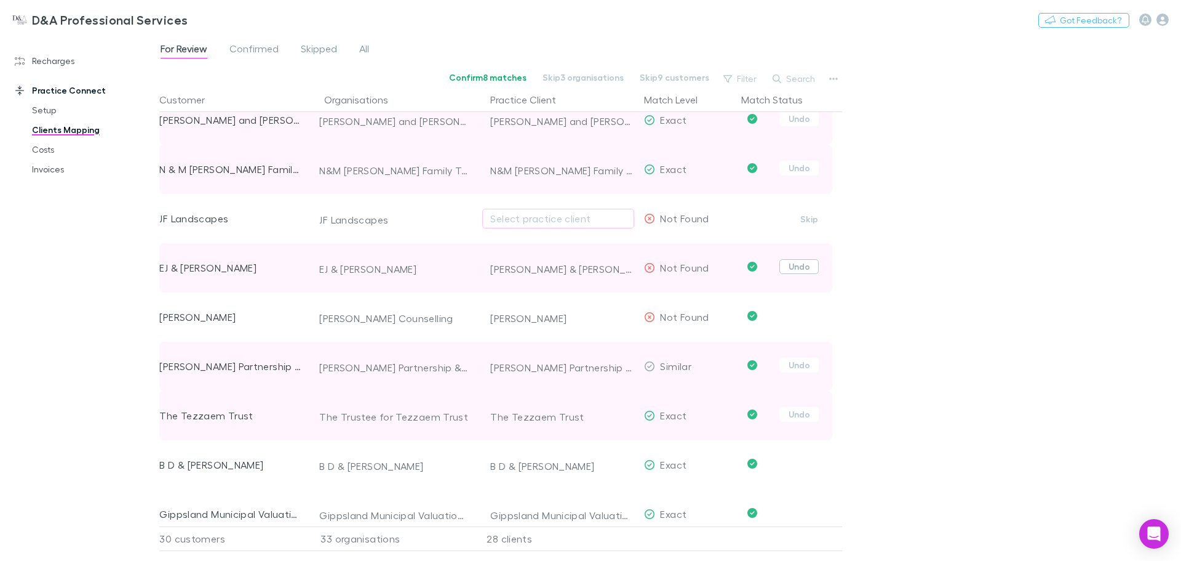
click at [799, 265] on button "Undo" at bounding box center [799, 266] width 39 height 15
click at [811, 268] on button "Skip" at bounding box center [809, 268] width 39 height 15
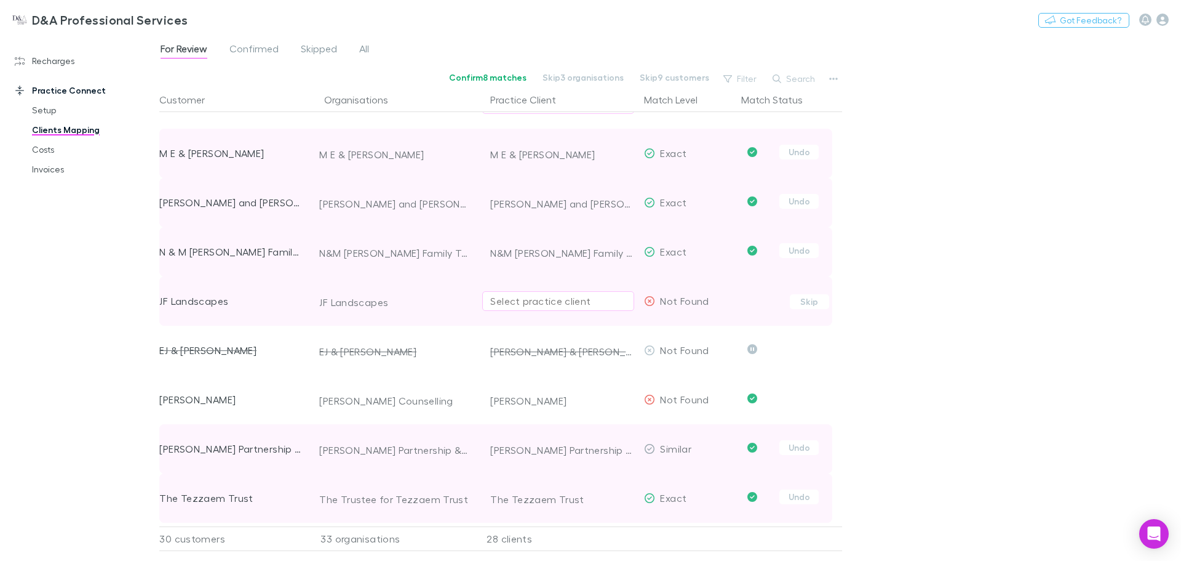
click at [581, 302] on div "Select practice client" at bounding box center [558, 301] width 136 height 15
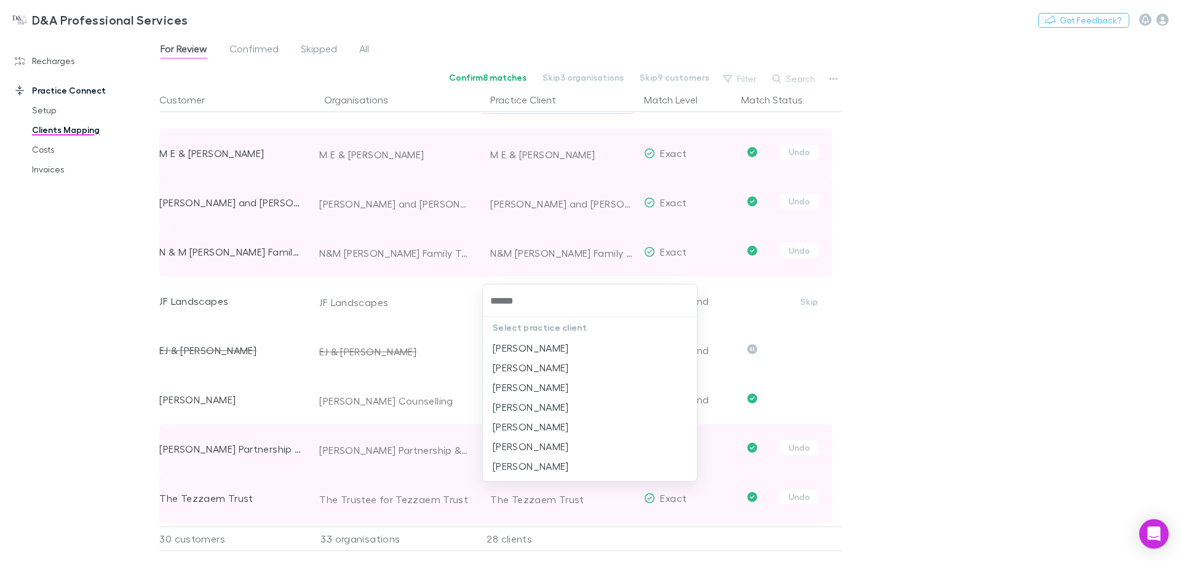
type input "******"
click at [578, 364] on li "Joshua Farmer" at bounding box center [590, 368] width 214 height 20
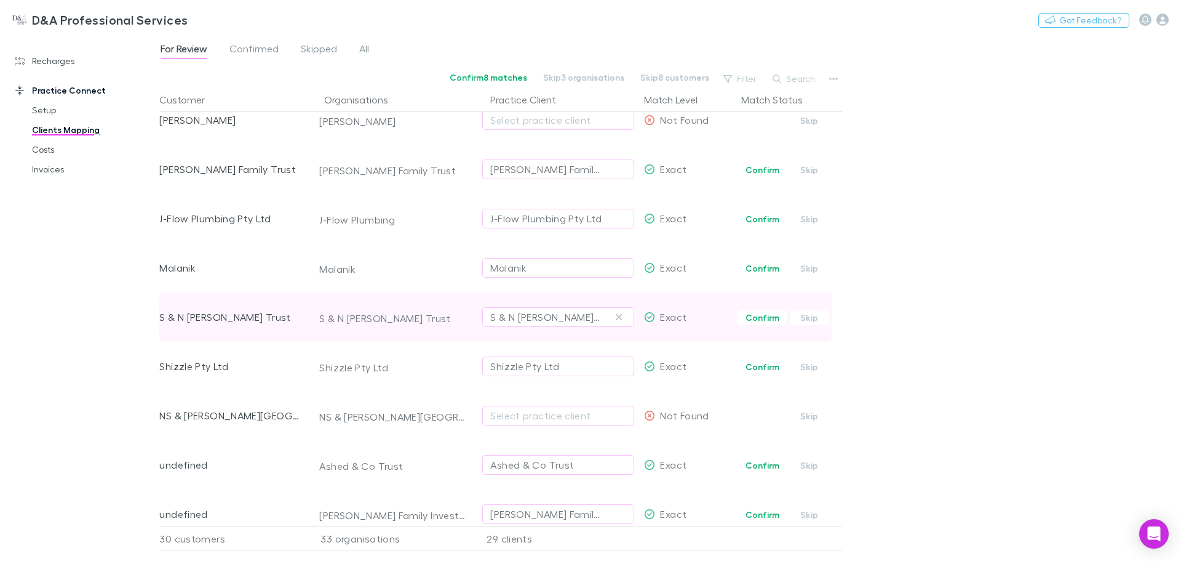
scroll to position [1220, 0]
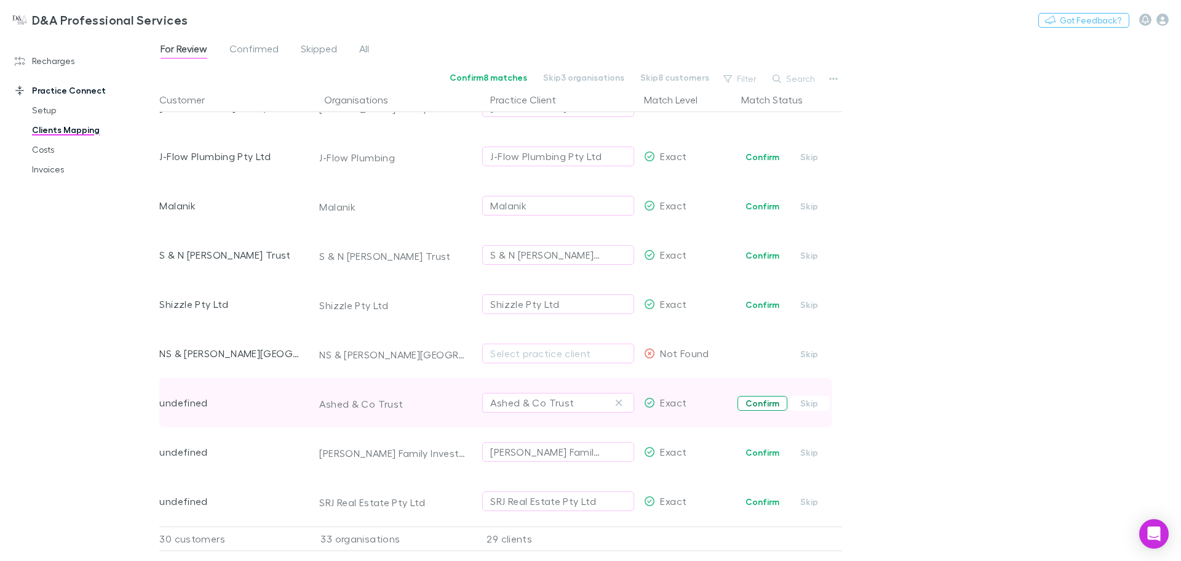
click at [762, 396] on button "Confirm" at bounding box center [763, 403] width 50 height 15
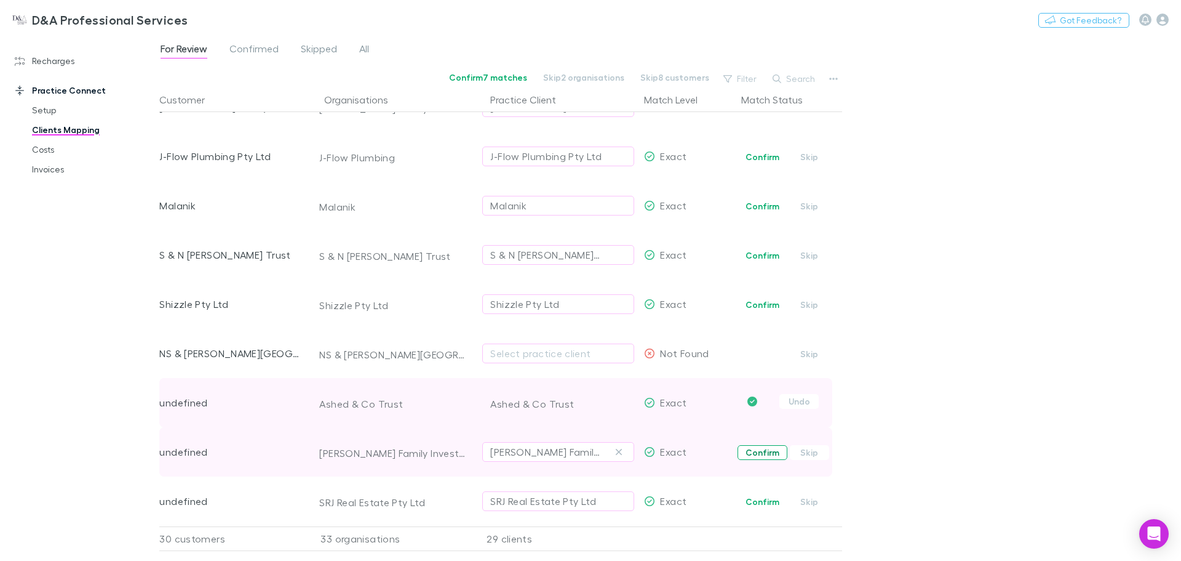
click at [751, 445] on button "Confirm" at bounding box center [763, 452] width 50 height 15
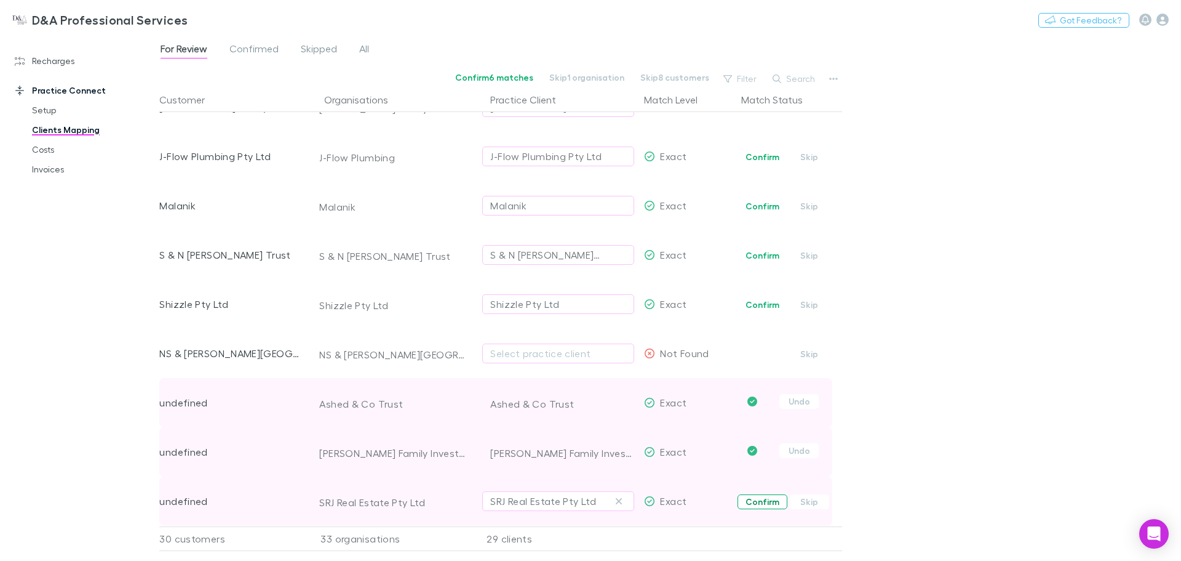
click at [748, 495] on button "Confirm" at bounding box center [763, 501] width 50 height 15
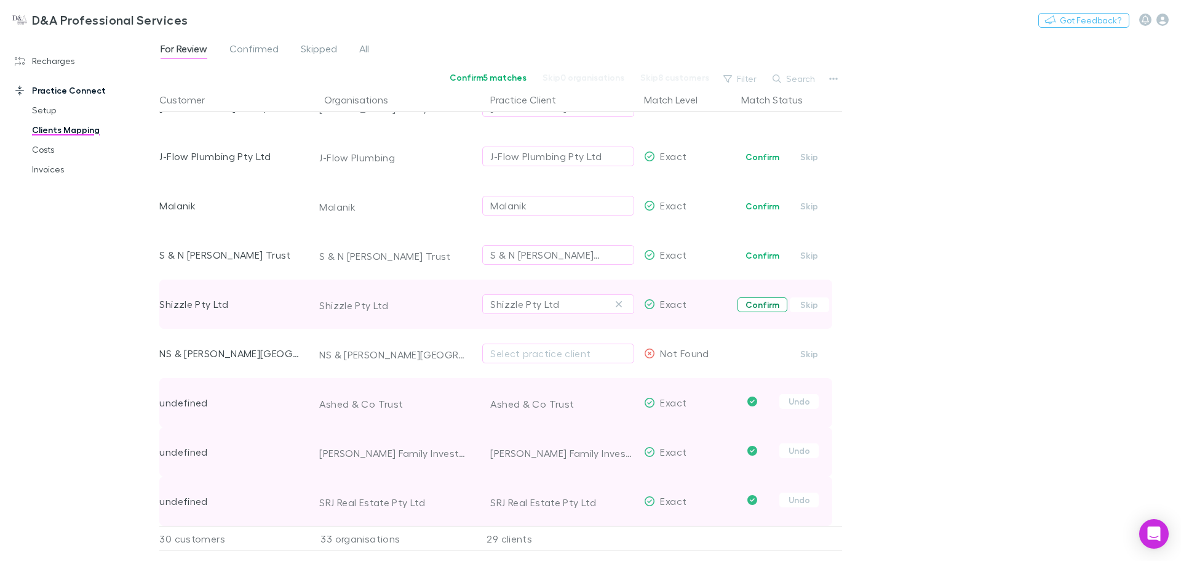
click at [753, 297] on button "Confirm" at bounding box center [763, 304] width 50 height 15
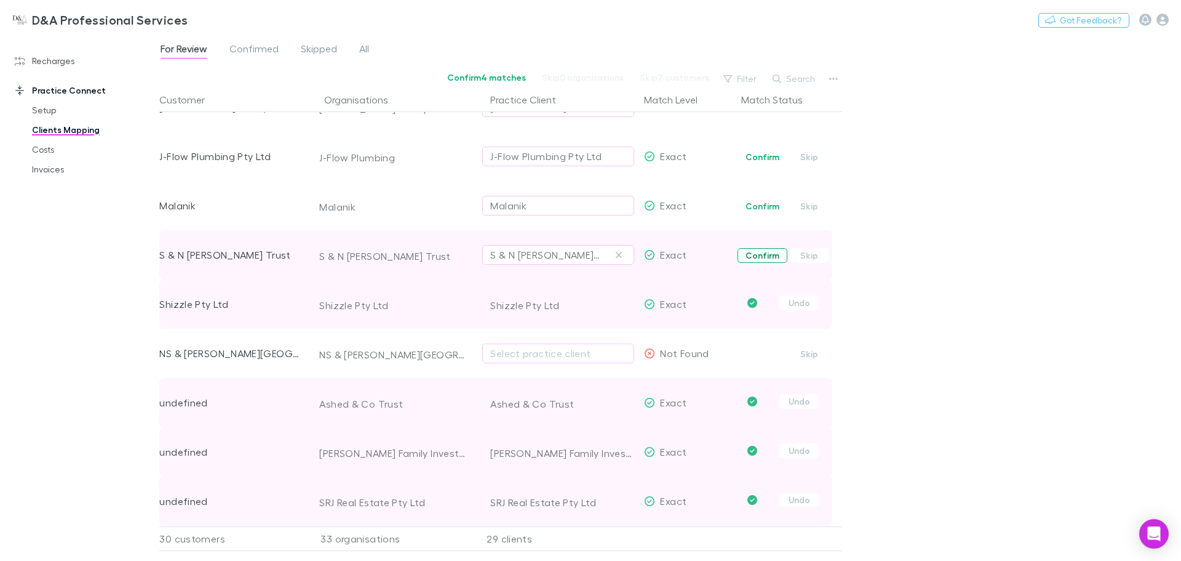
click at [750, 248] on button "Confirm" at bounding box center [763, 255] width 50 height 15
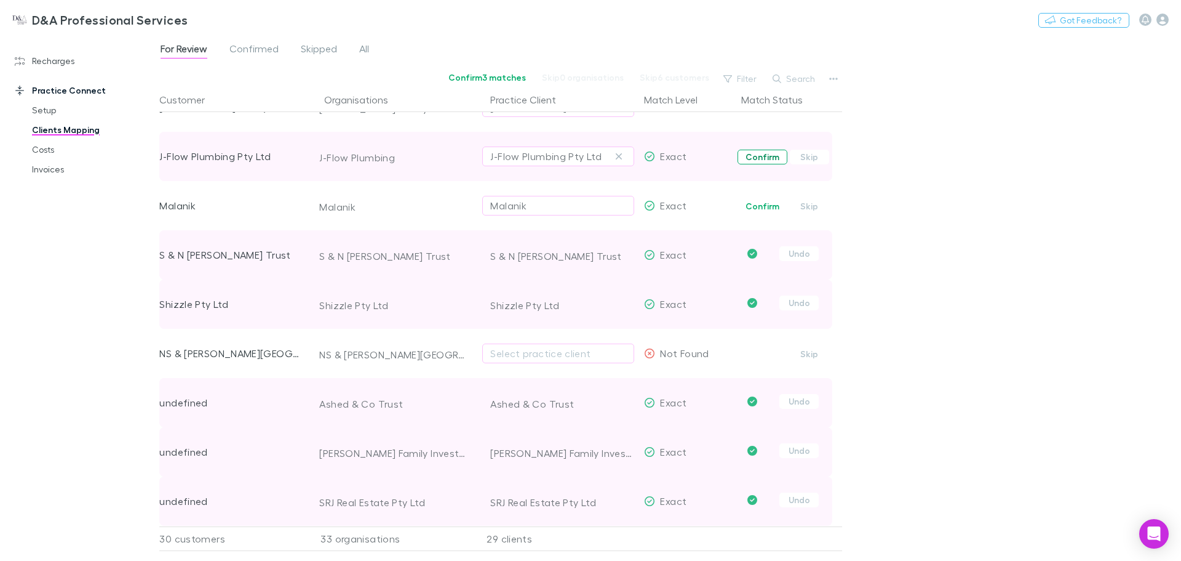
scroll to position [1056, 0]
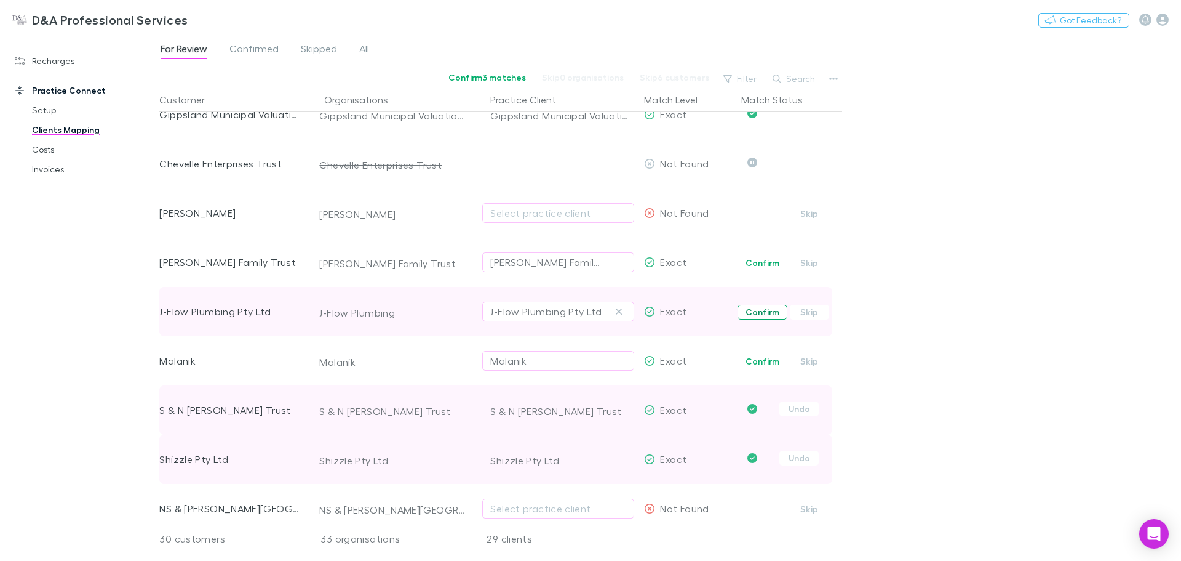
click at [750, 313] on button "Confirm" at bounding box center [763, 312] width 50 height 15
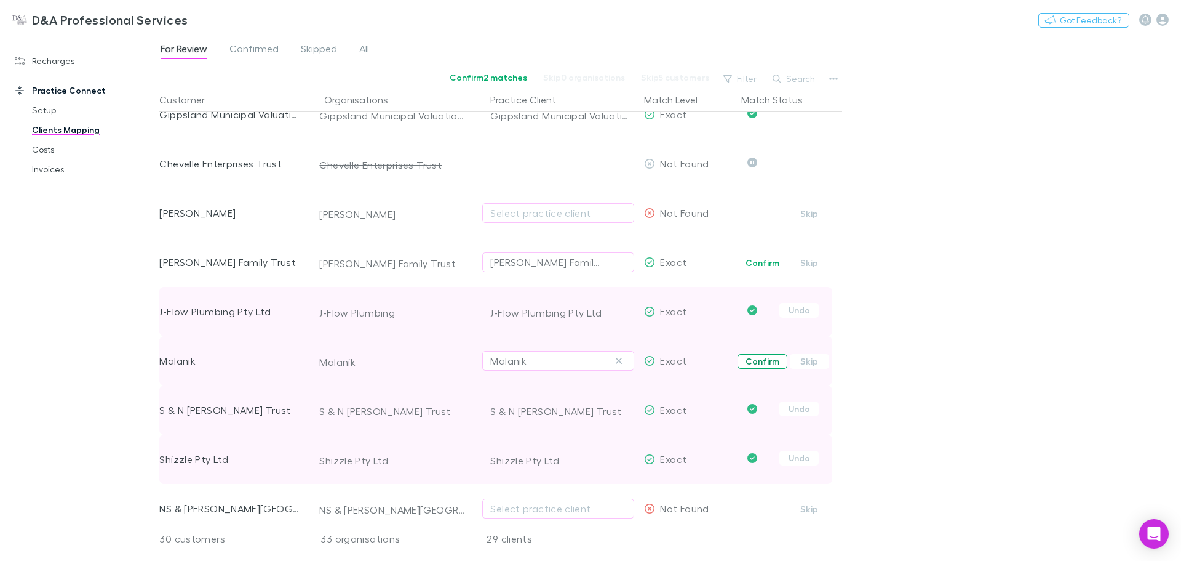
click at [752, 362] on button "Confirm" at bounding box center [763, 361] width 50 height 15
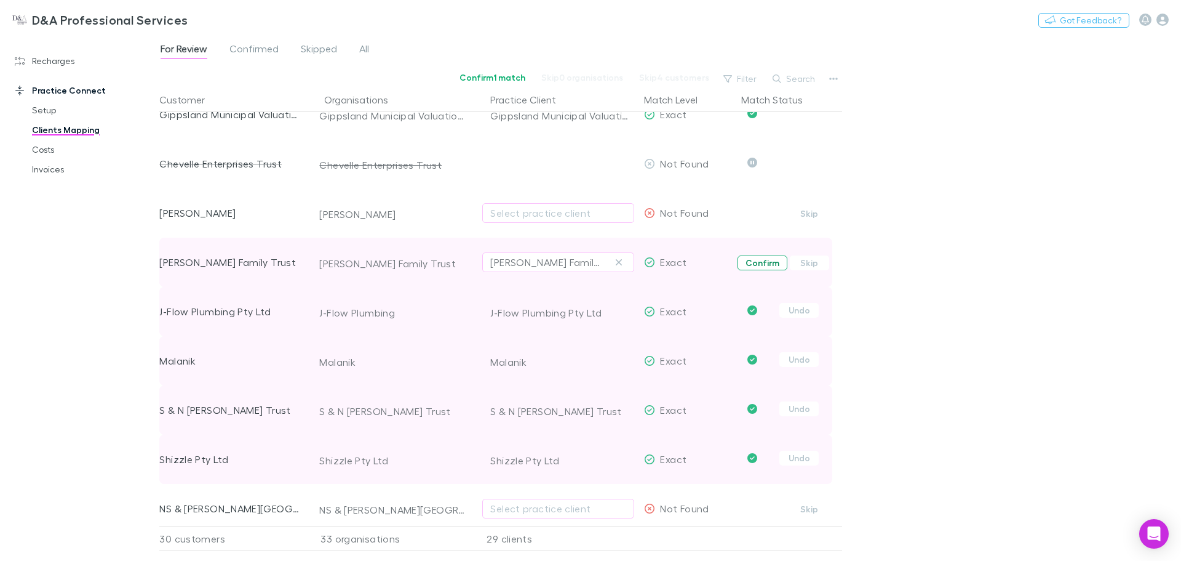
click at [759, 266] on button "Confirm" at bounding box center [763, 262] width 50 height 15
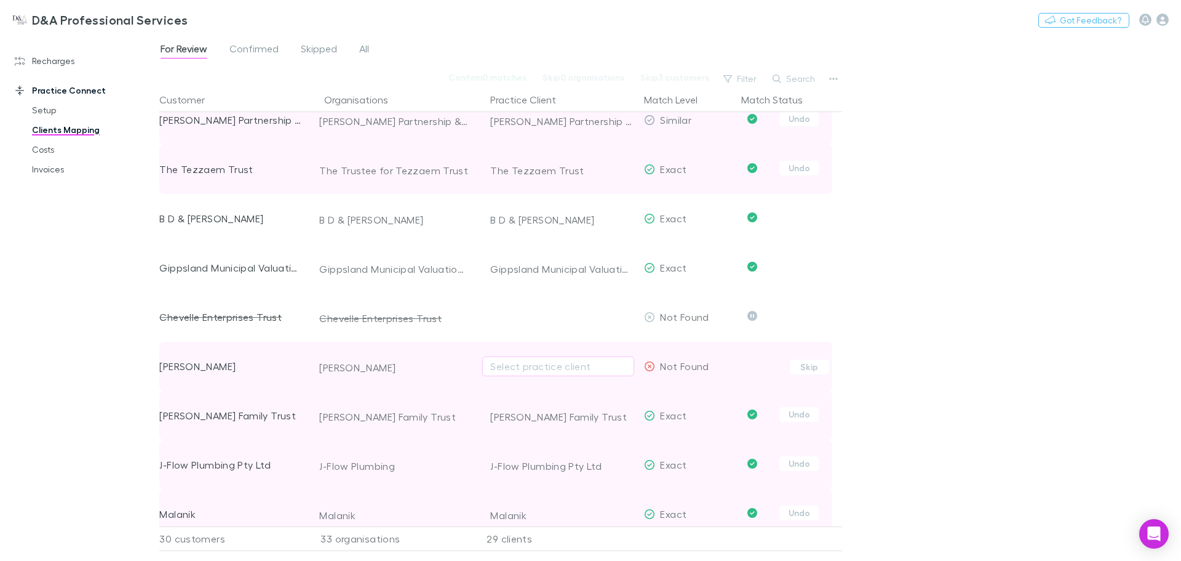
scroll to position [1220, 0]
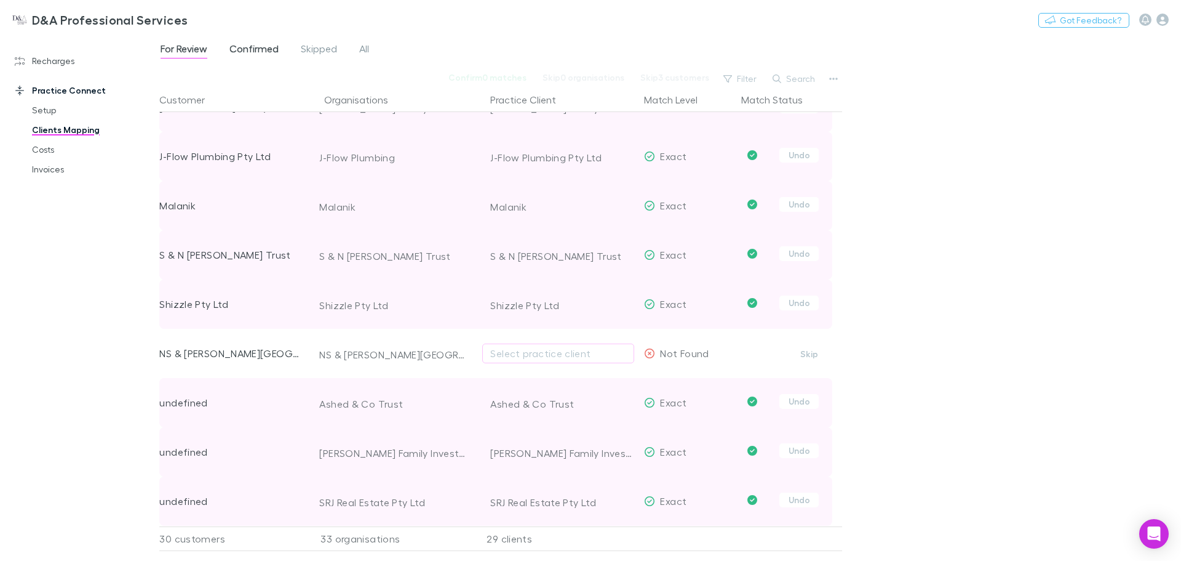
click at [265, 46] on span "Confirmed" at bounding box center [254, 50] width 49 height 16
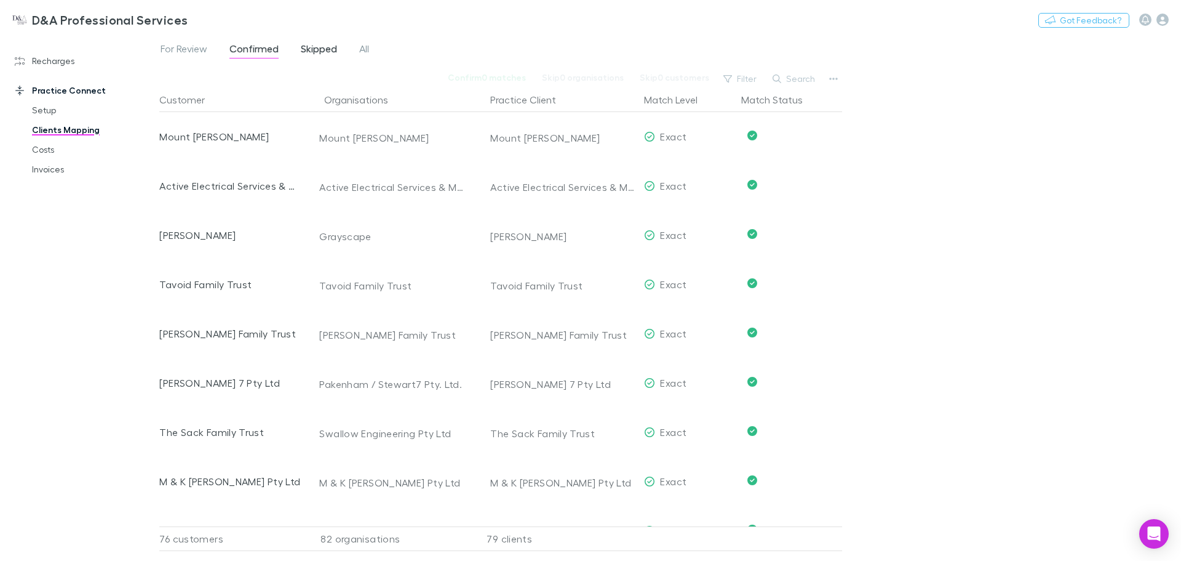
click at [305, 45] on span "Skipped" at bounding box center [319, 50] width 36 height 16
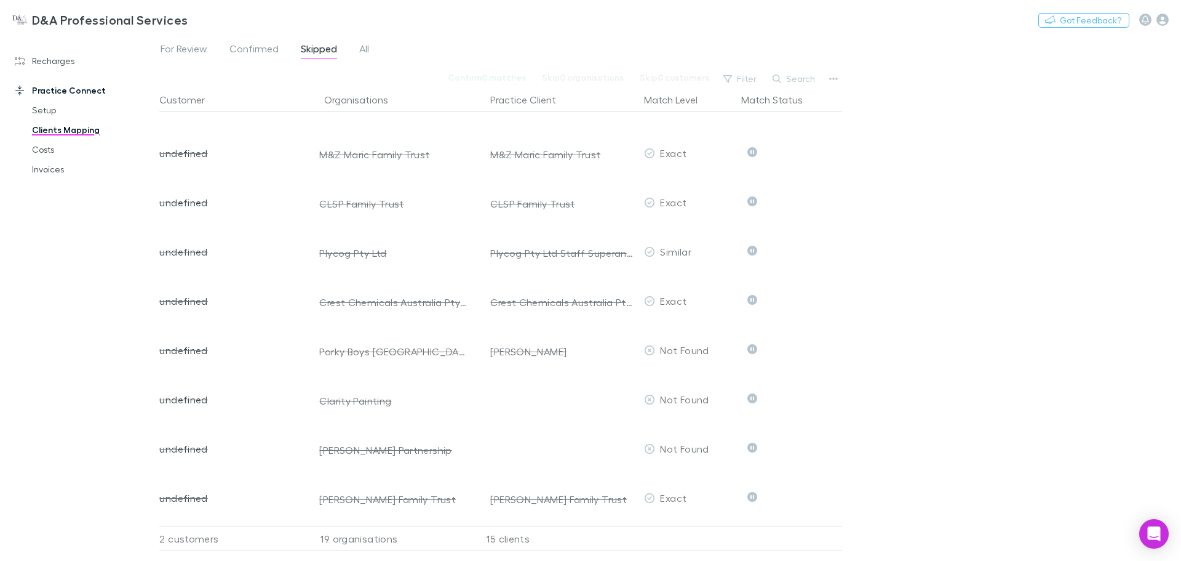
scroll to position [531, 0]
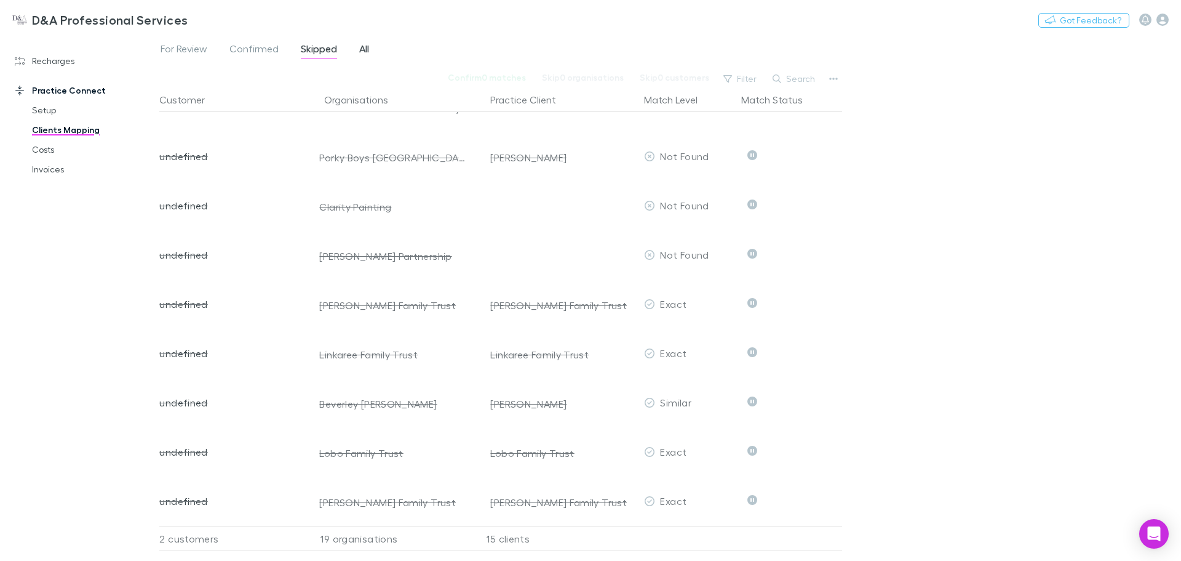
click at [364, 49] on span "All" at bounding box center [364, 50] width 10 height 16
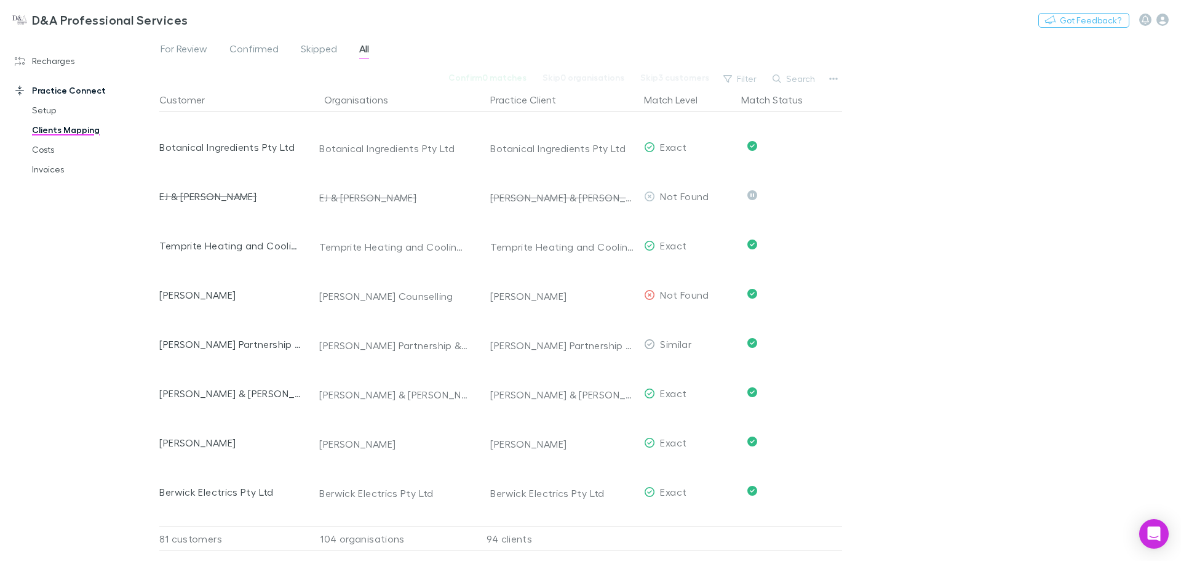
scroll to position [2303, 0]
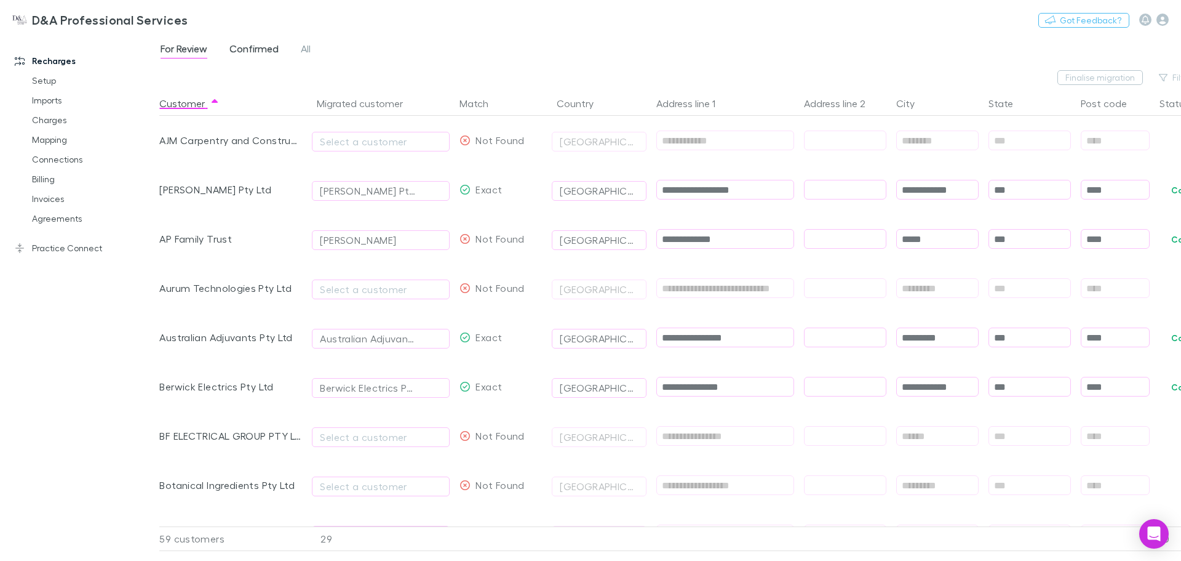
click at [255, 49] on span "Confirmed" at bounding box center [254, 50] width 49 height 16
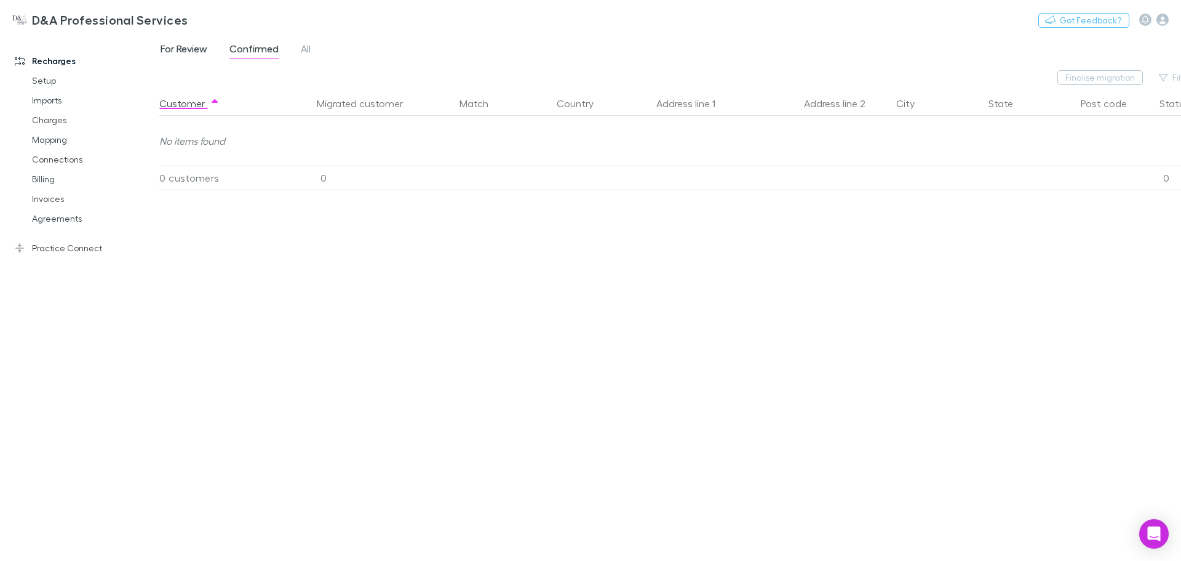
click at [183, 47] on span "For Review" at bounding box center [184, 50] width 47 height 16
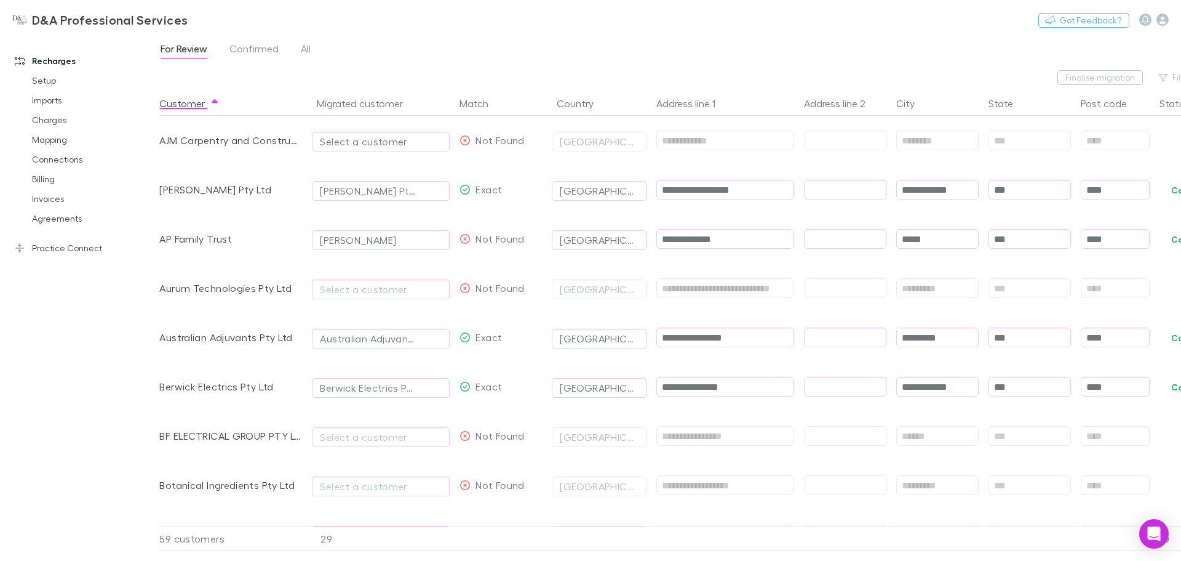
click at [377, 144] on div "Select a customer" at bounding box center [381, 141] width 122 height 15
type input "*"
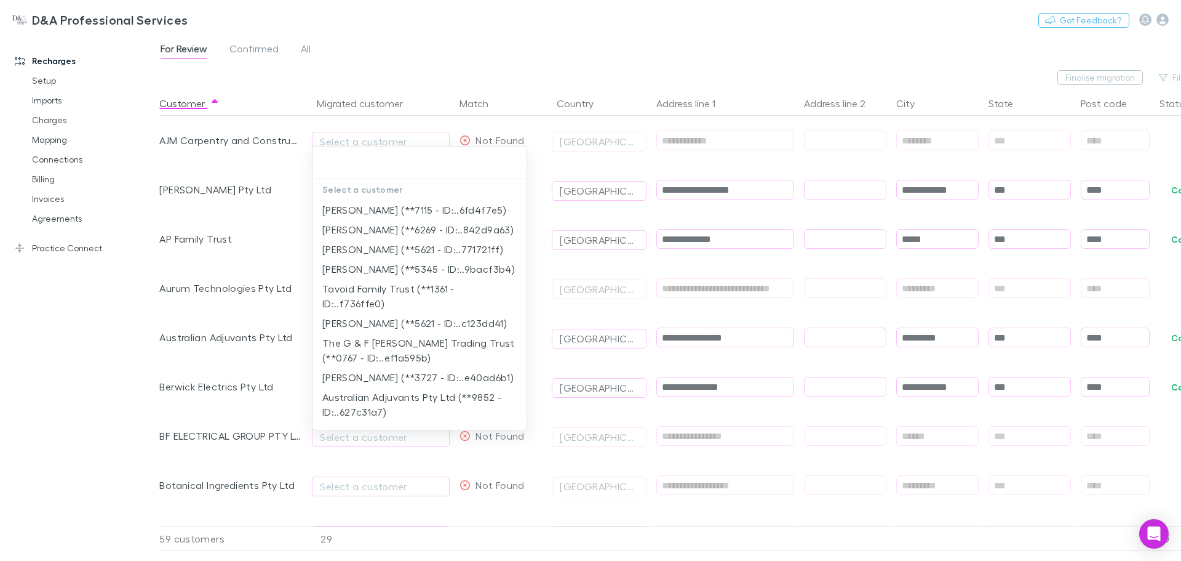
click at [397, 79] on div at bounding box center [590, 280] width 1181 height 561
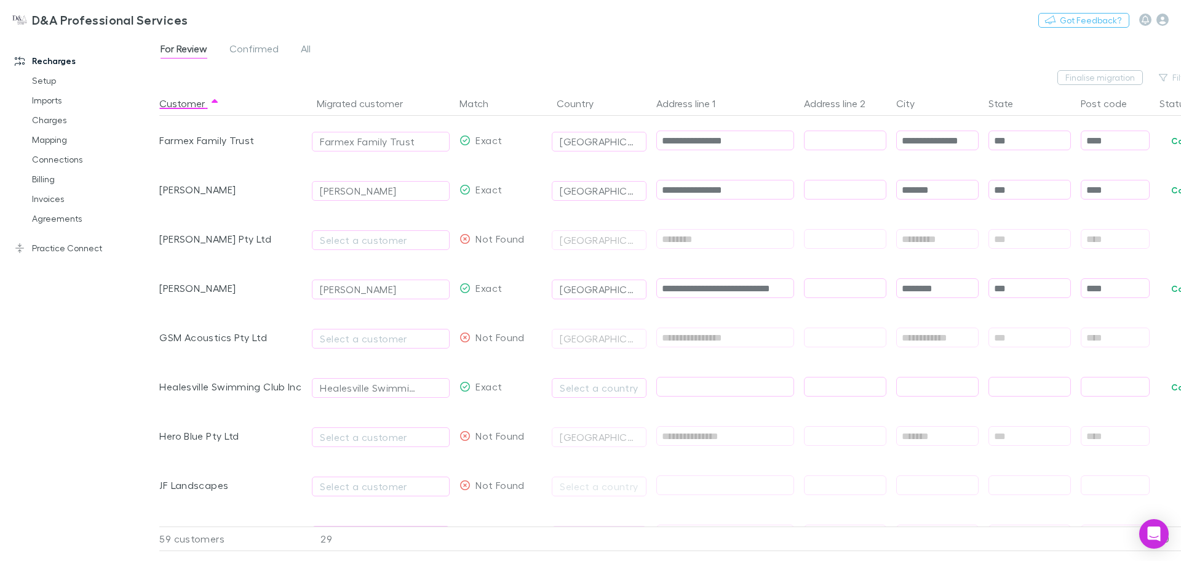
scroll to position [820, 0]
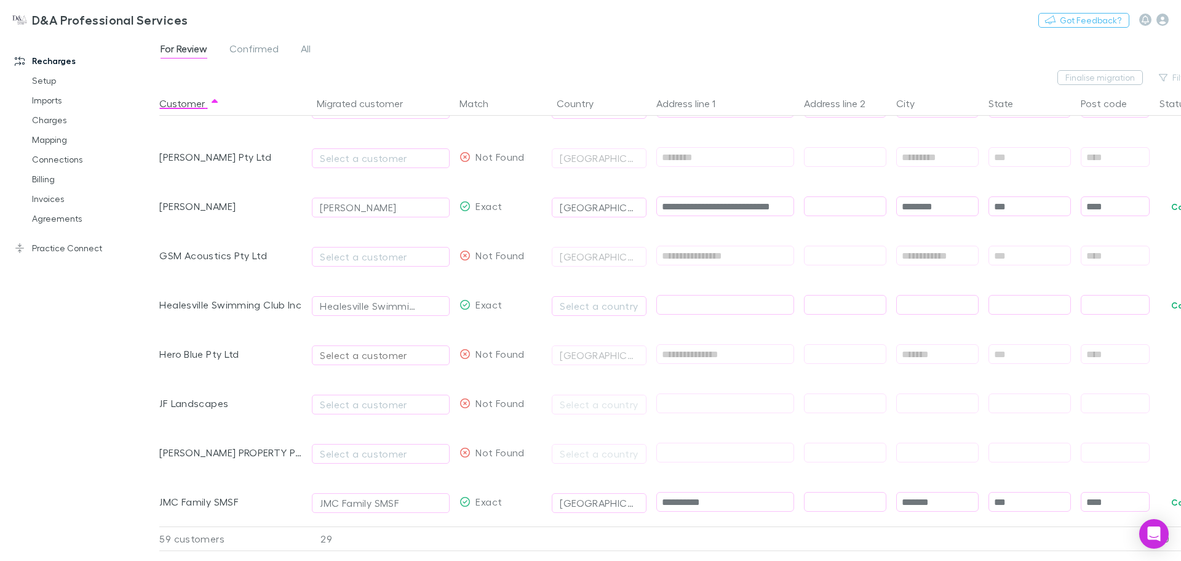
click at [375, 356] on div "Select a customer" at bounding box center [381, 355] width 122 height 15
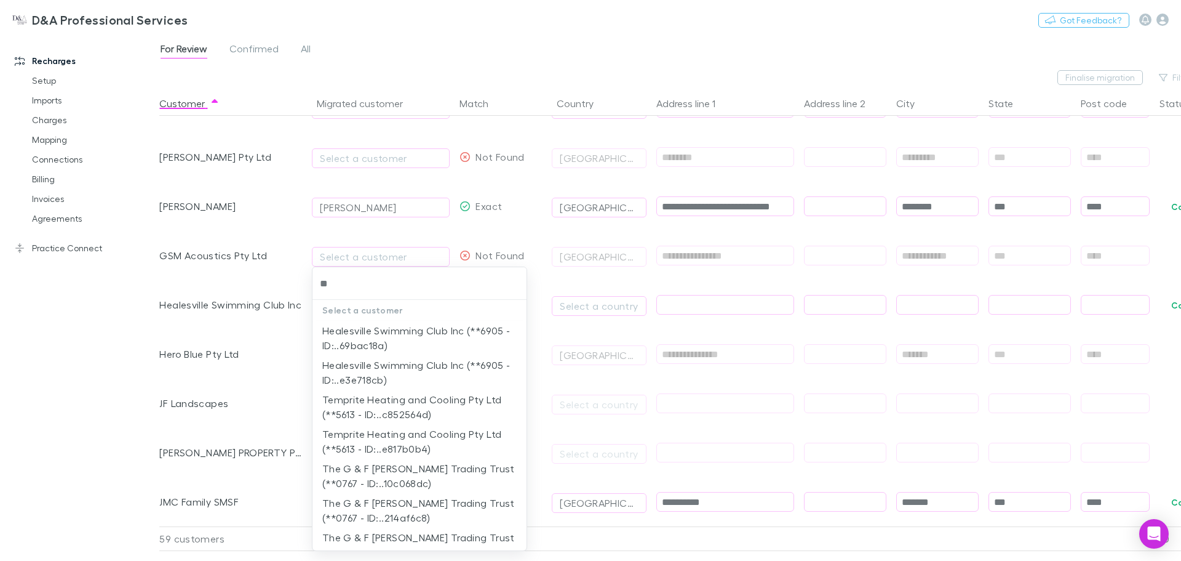
type input "*"
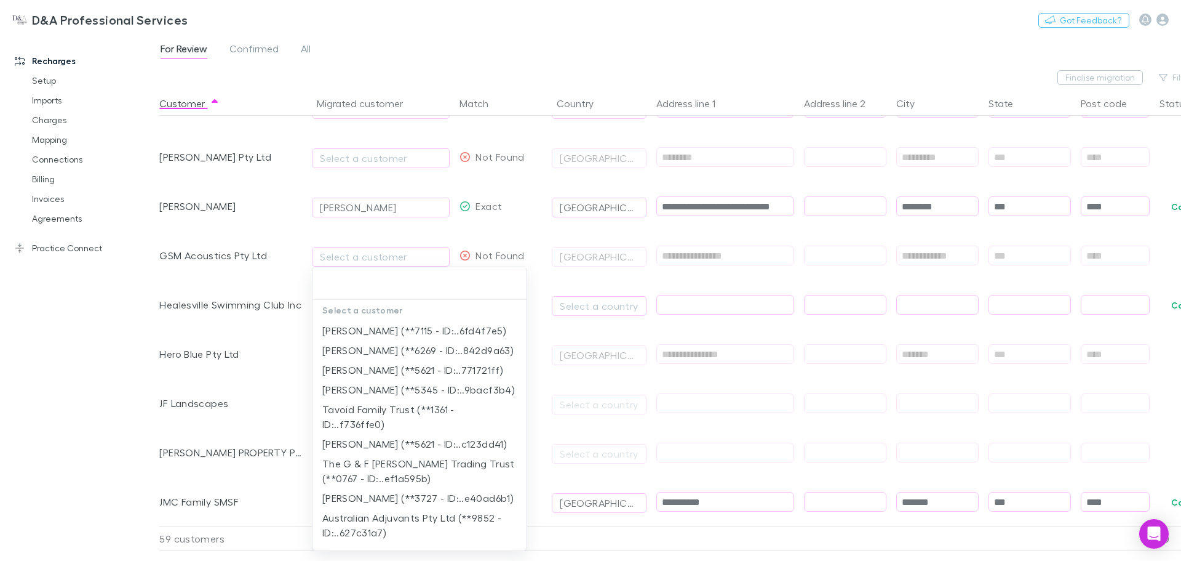
click at [227, 337] on div at bounding box center [590, 280] width 1181 height 561
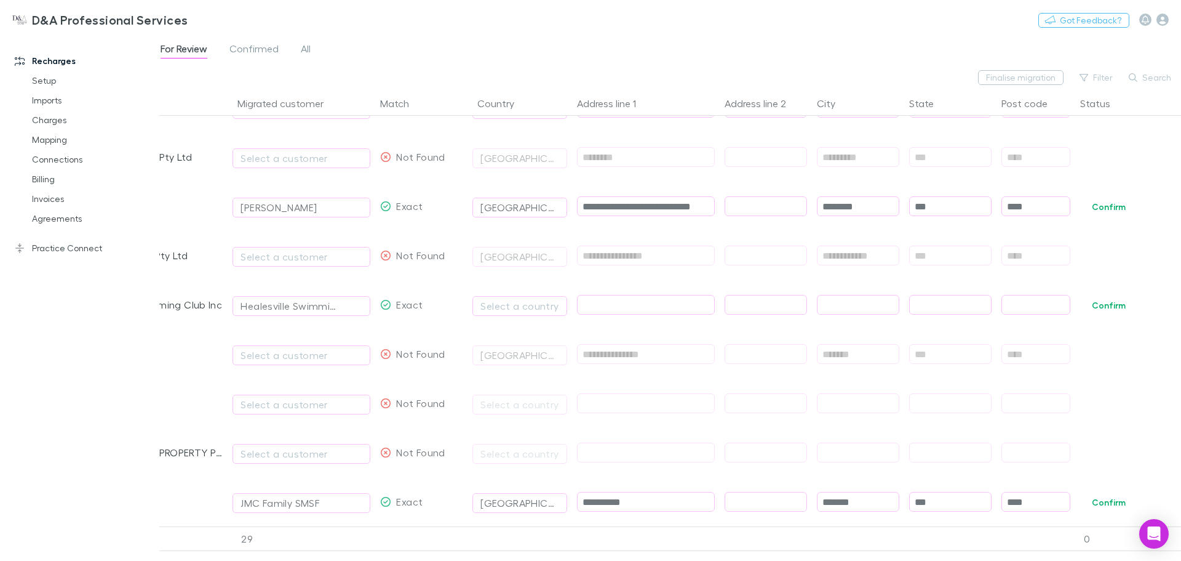
scroll to position [0, 0]
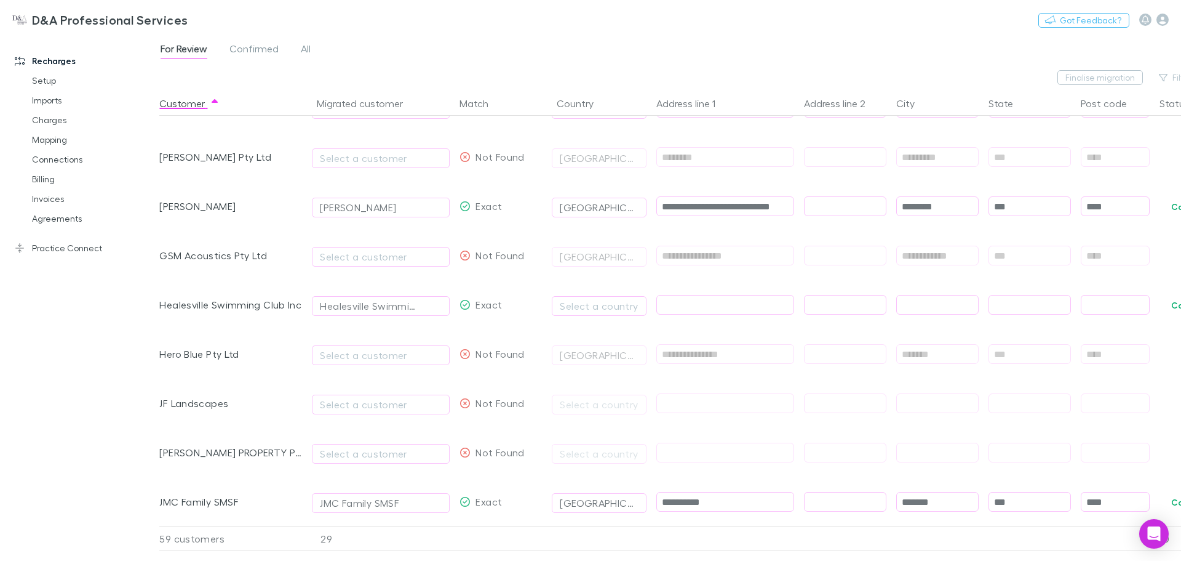
click at [202, 362] on div "Hero Blue Pty Ltd" at bounding box center [230, 353] width 143 height 49
click at [201, 358] on div "Hero Blue Pty Ltd" at bounding box center [230, 353] width 143 height 49
drag, startPoint x: 198, startPoint y: 354, endPoint x: 337, endPoint y: 343, distance: 140.2
click at [337, 343] on div "**********" at bounding box center [709, 353] width 1101 height 49
click at [337, 343] on span "Select a customer" at bounding box center [381, 353] width 138 height 49
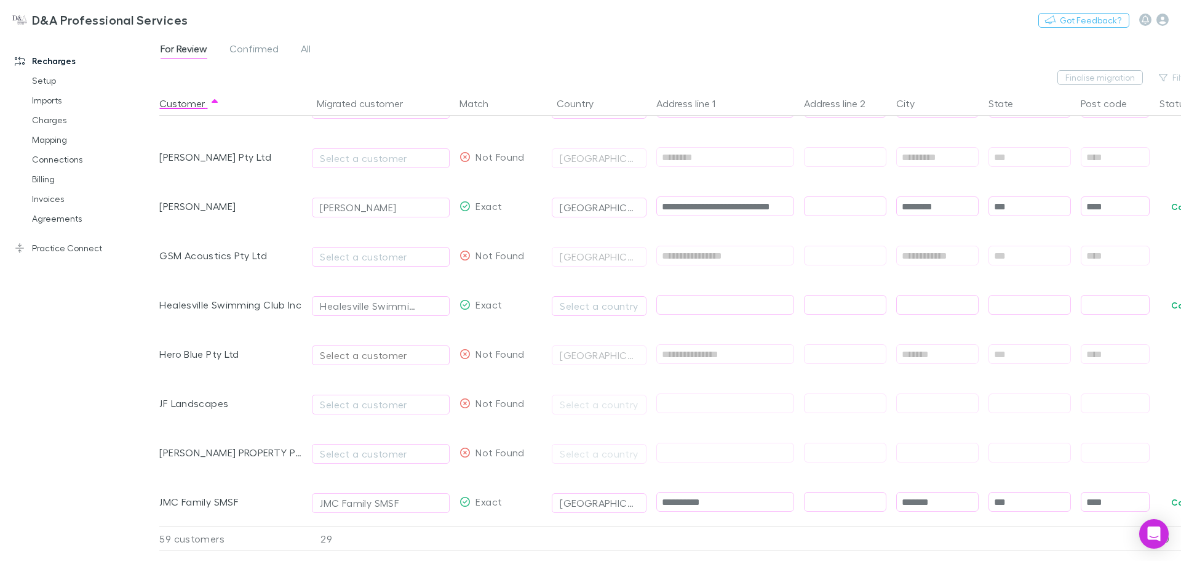
click at [346, 358] on div "Select a customer" at bounding box center [381, 355] width 122 height 15
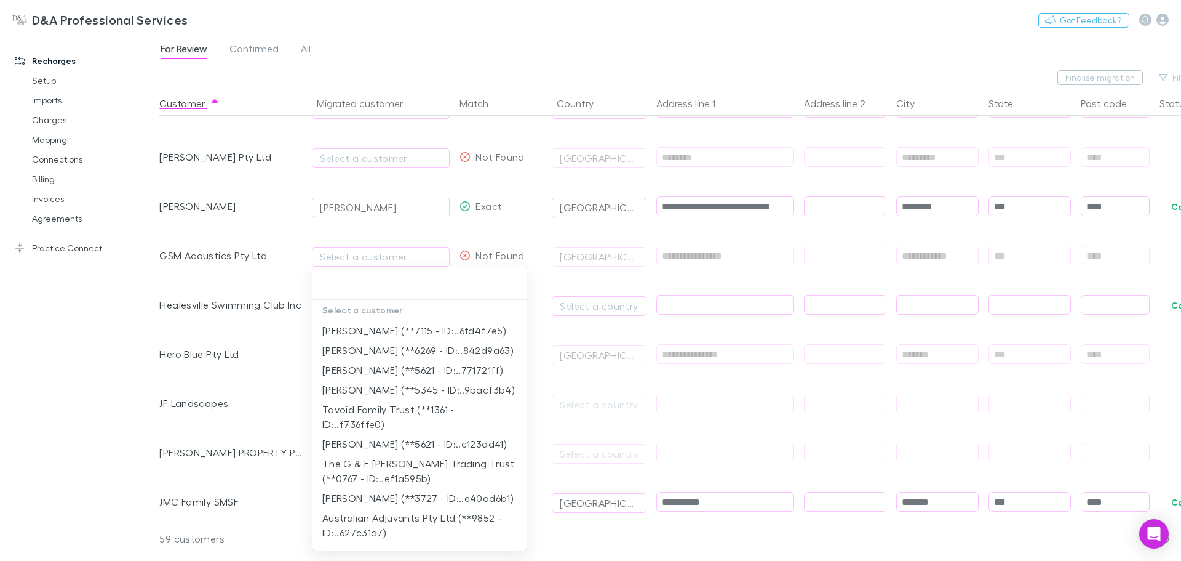
scroll to position [346, 0]
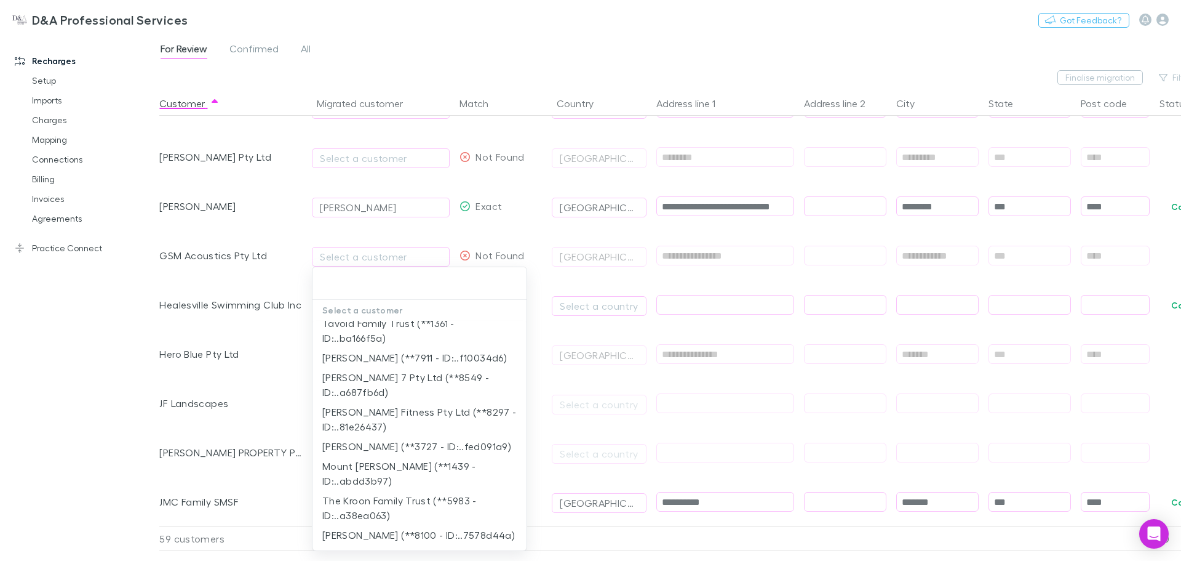
click at [175, 348] on div at bounding box center [590, 280] width 1181 height 561
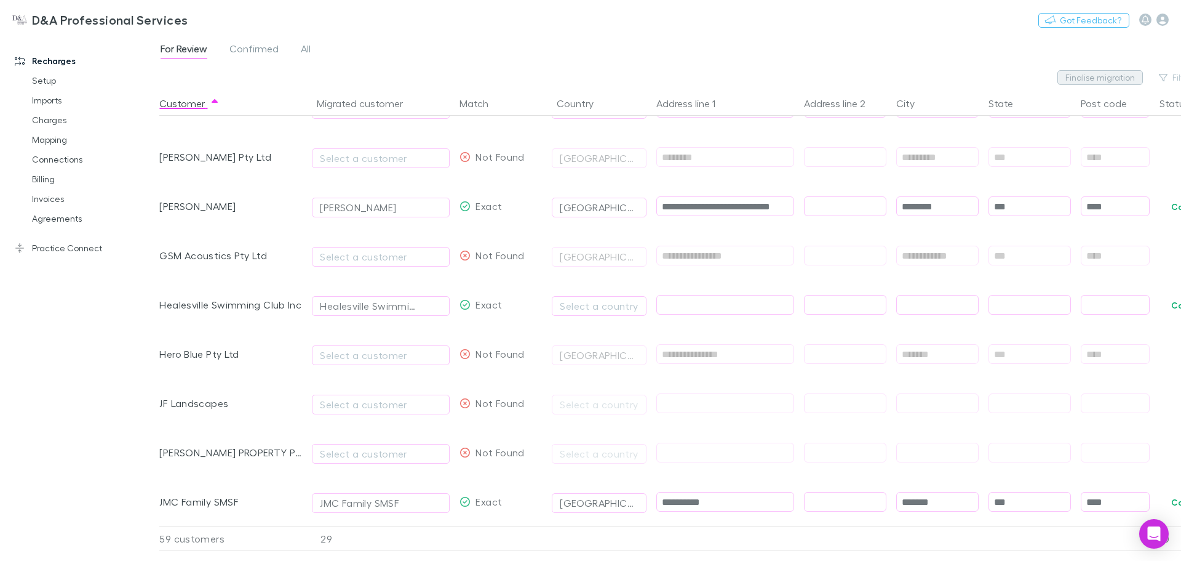
click at [1104, 79] on button "Finalise migration" at bounding box center [1101, 77] width 86 height 15
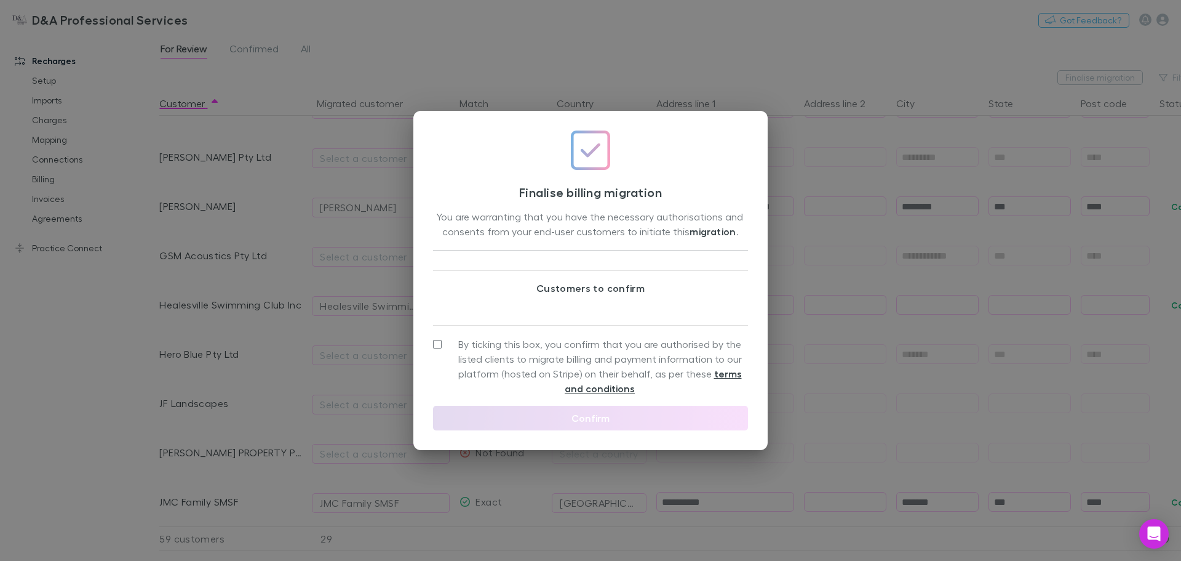
click at [198, 415] on div "Finalise billing migration You are warranting that you have the necessary autho…" at bounding box center [590, 280] width 1181 height 561
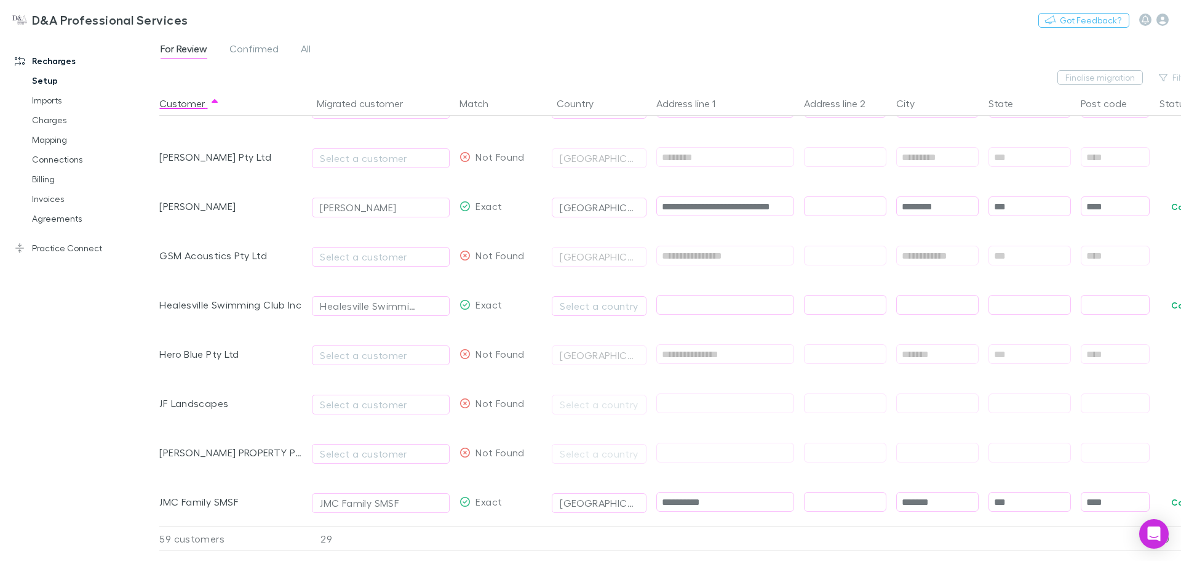
click at [46, 73] on link "Setup" at bounding box center [93, 81] width 146 height 20
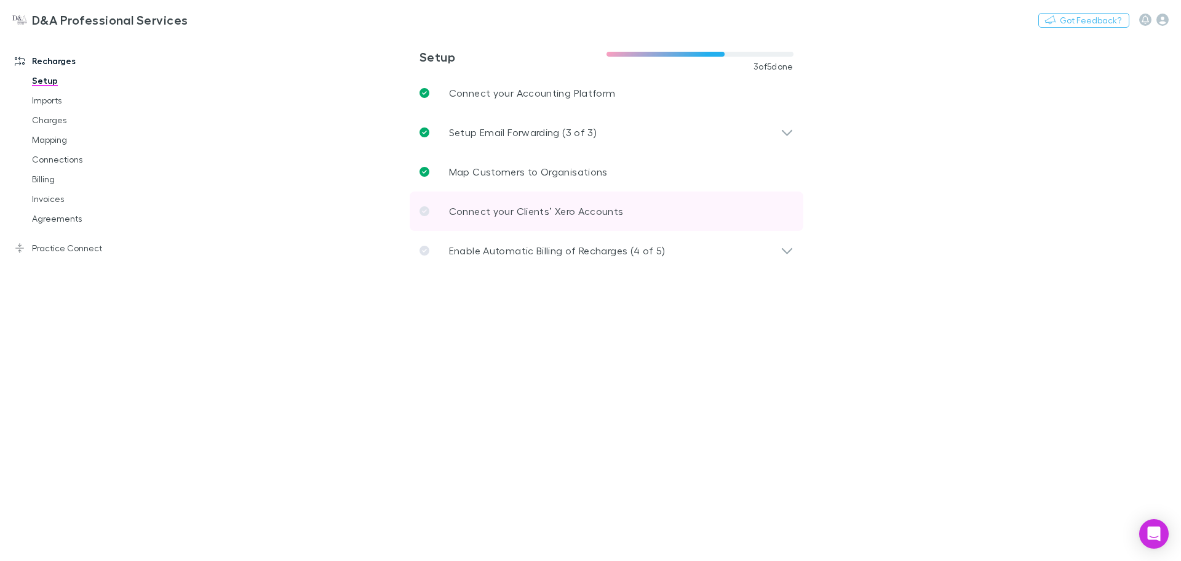
click at [448, 214] on link "Connect your Clients’ Xero Accounts" at bounding box center [607, 210] width 394 height 39
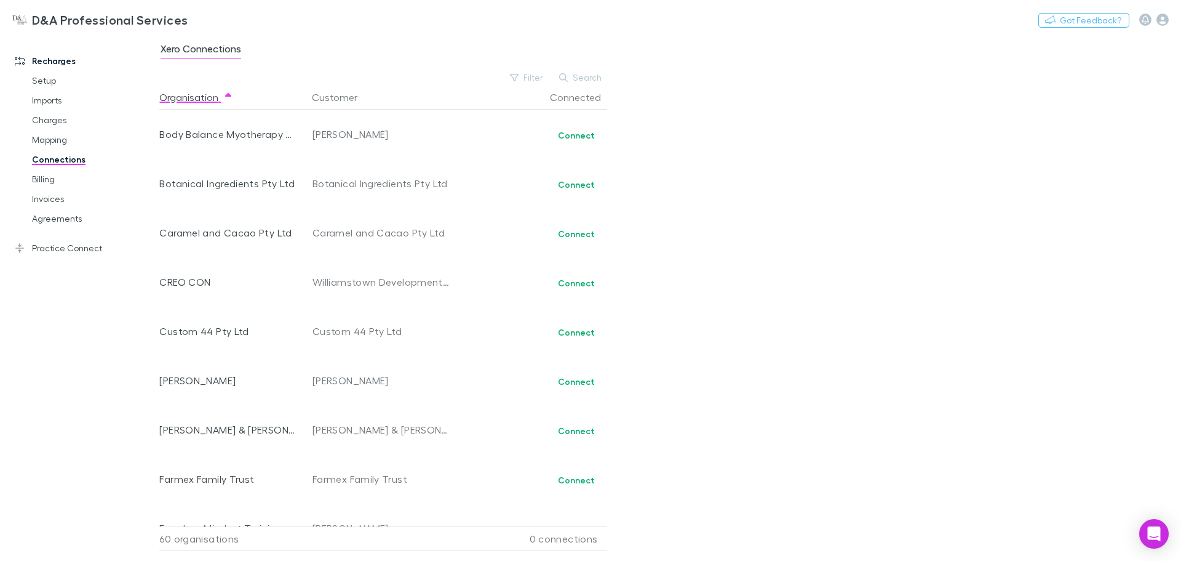
scroll to position [985, 0]
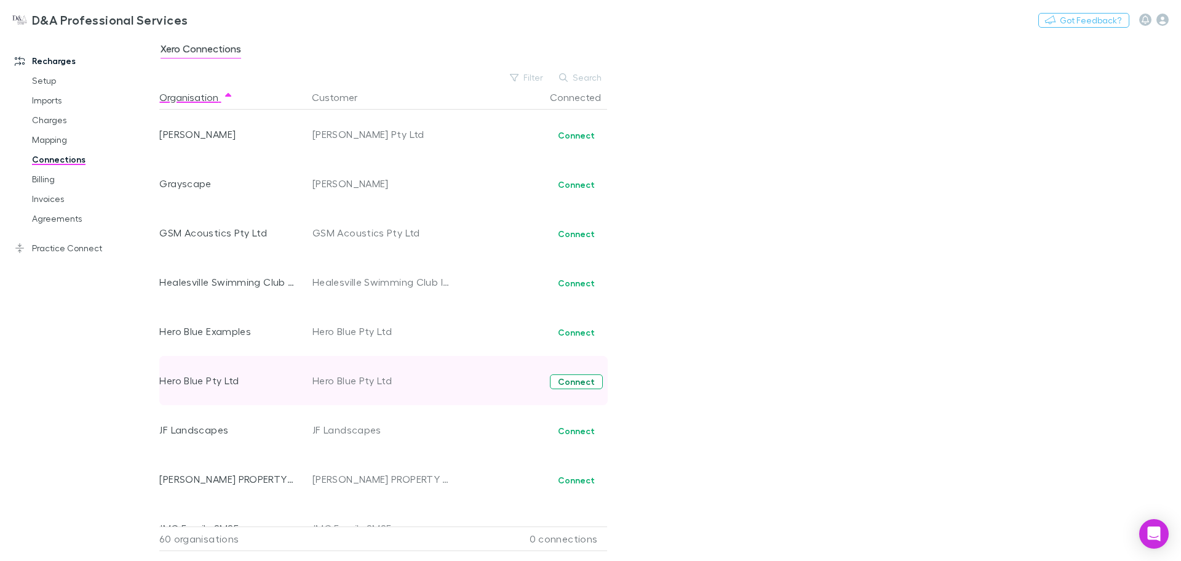
click at [577, 382] on button "Connect" at bounding box center [576, 381] width 53 height 15
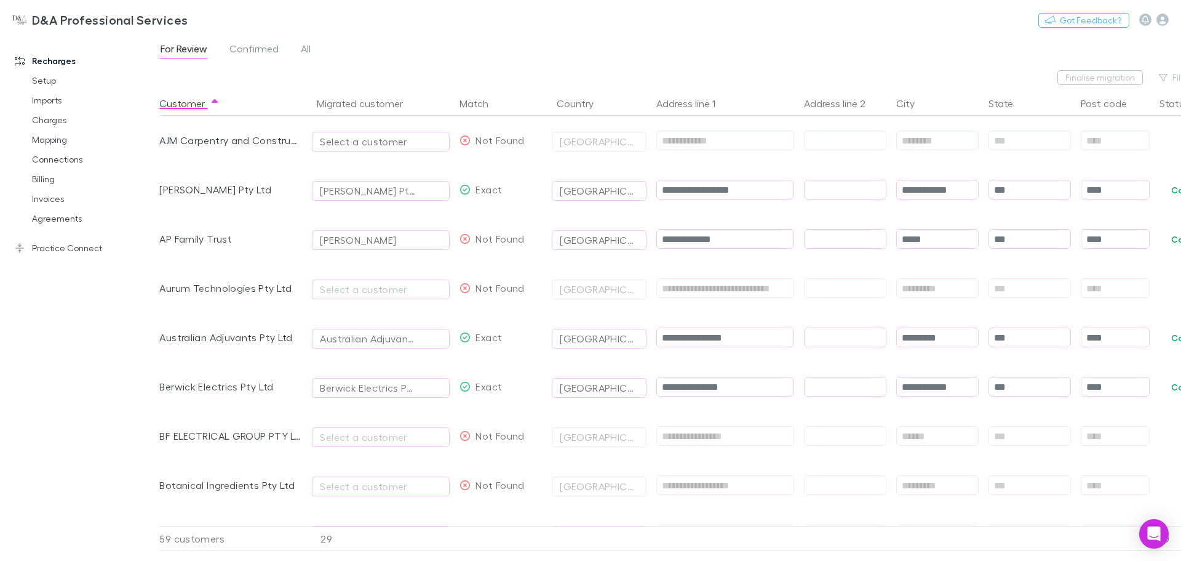
click at [396, 146] on div "Select a customer" at bounding box center [381, 141] width 122 height 15
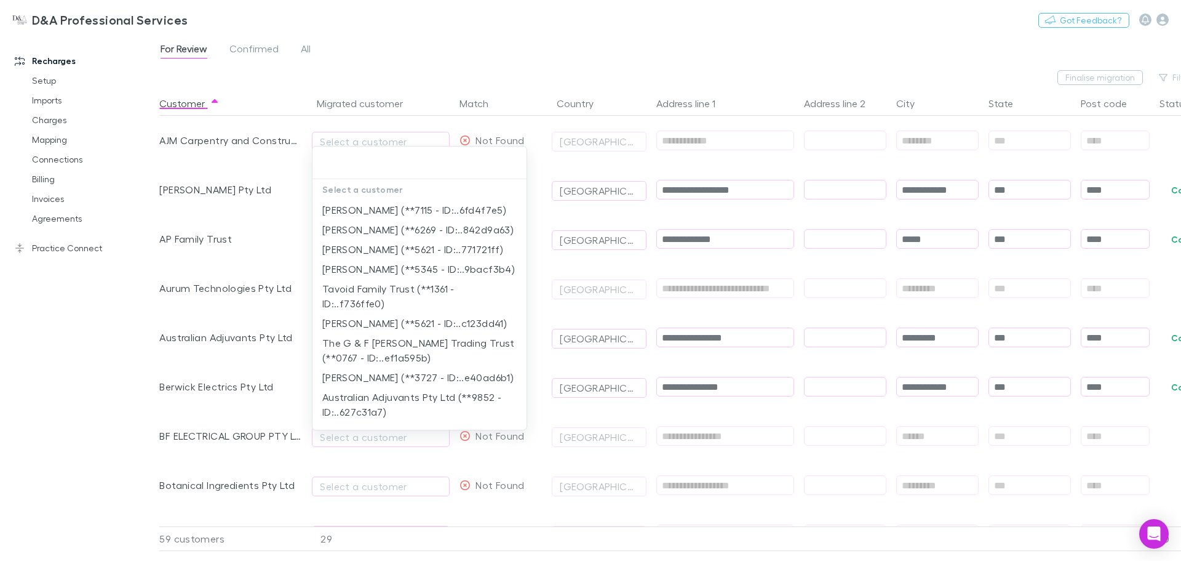
click at [214, 186] on div at bounding box center [590, 280] width 1181 height 561
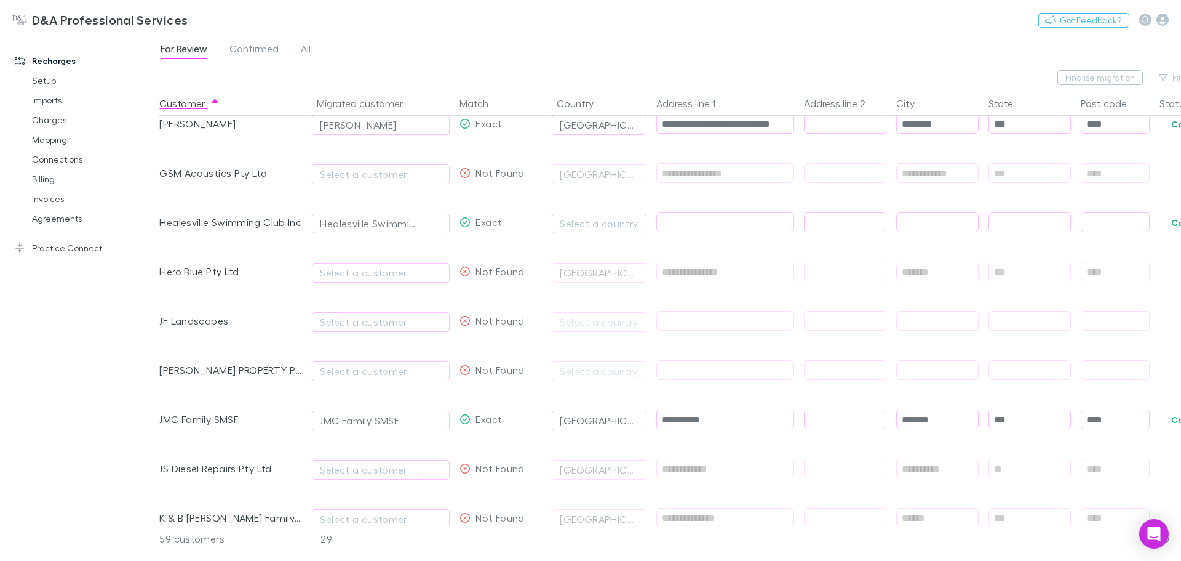
scroll to position [820, 0]
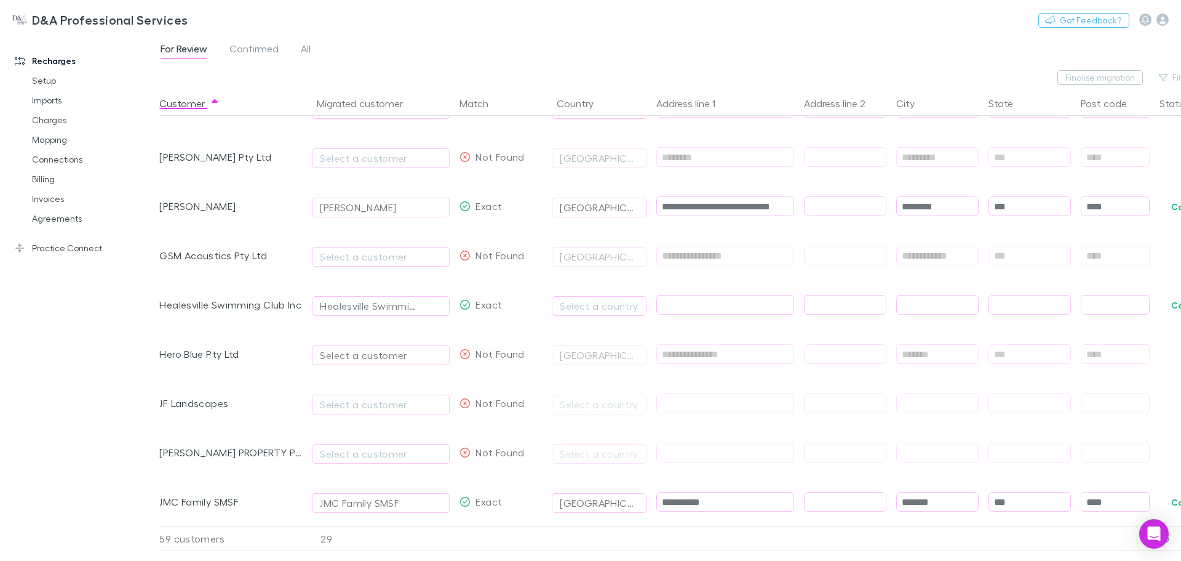
click at [408, 359] on div "Select a customer" at bounding box center [381, 355] width 122 height 15
drag, startPoint x: 410, startPoint y: 284, endPoint x: 290, endPoint y: 274, distance: 121.0
click at [290, 274] on div "**********" at bounding box center [590, 280] width 1181 height 561
type input "**********"
click at [243, 299] on div at bounding box center [590, 280] width 1181 height 561
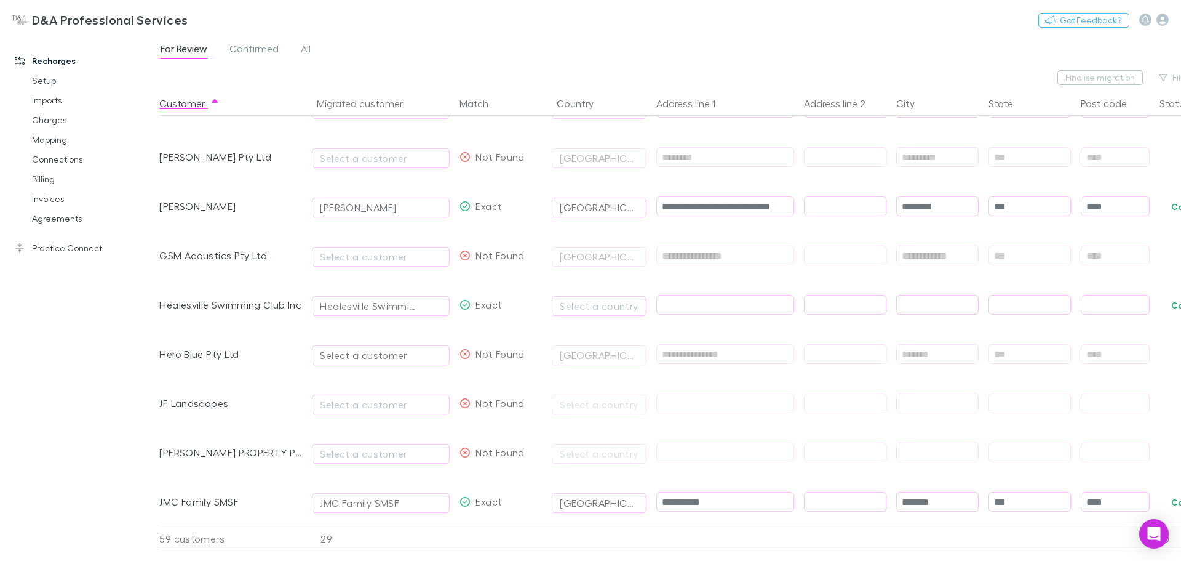
click at [353, 354] on div "Select a customer" at bounding box center [381, 355] width 122 height 15
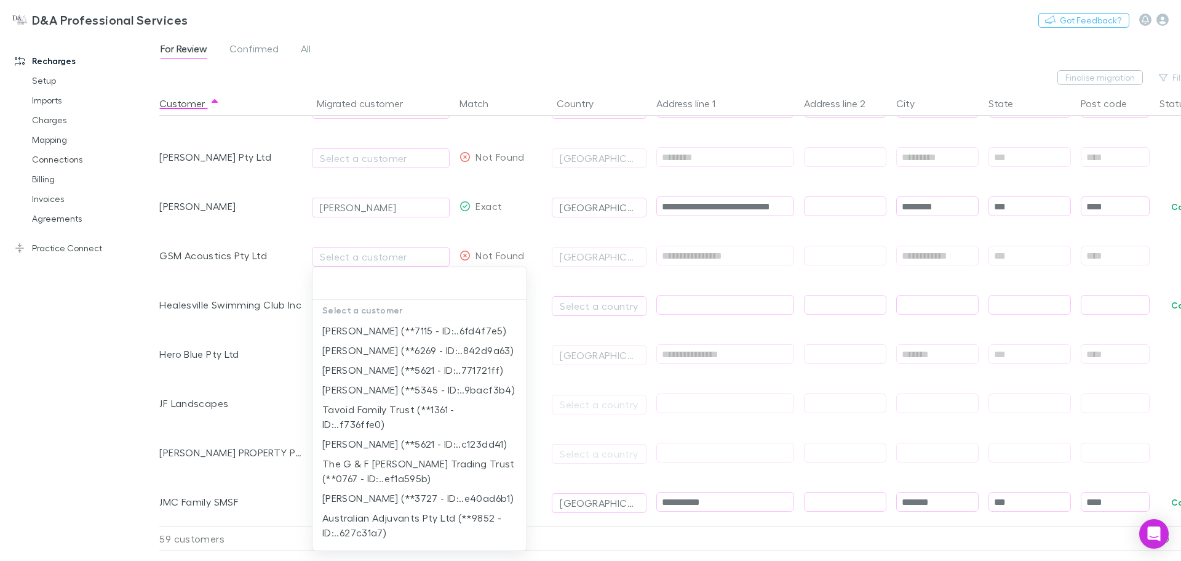
click at [248, 356] on div at bounding box center [590, 280] width 1181 height 561
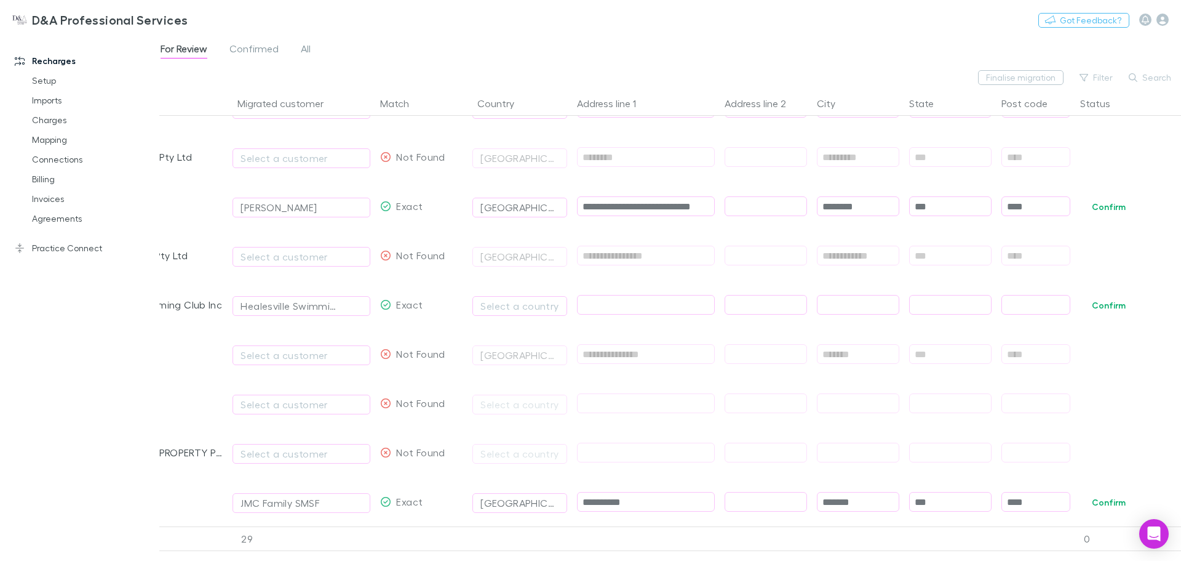
scroll to position [0, 0]
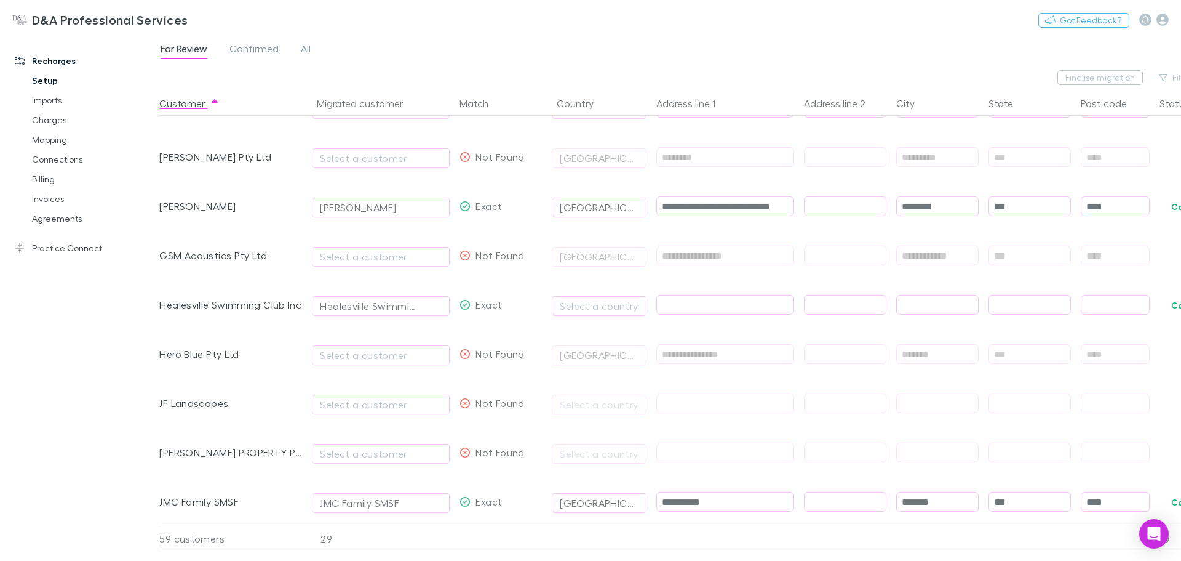
click at [63, 82] on link "Setup" at bounding box center [93, 81] width 146 height 20
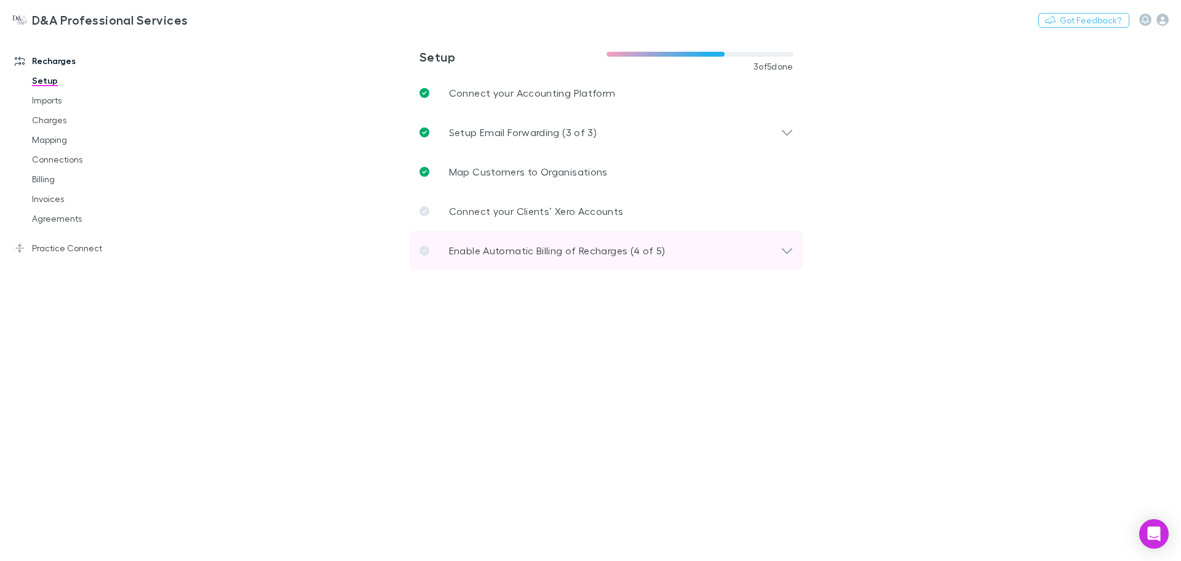
click at [500, 246] on p "Enable Automatic Billing of Recharges (4 of 5)" at bounding box center [557, 250] width 217 height 15
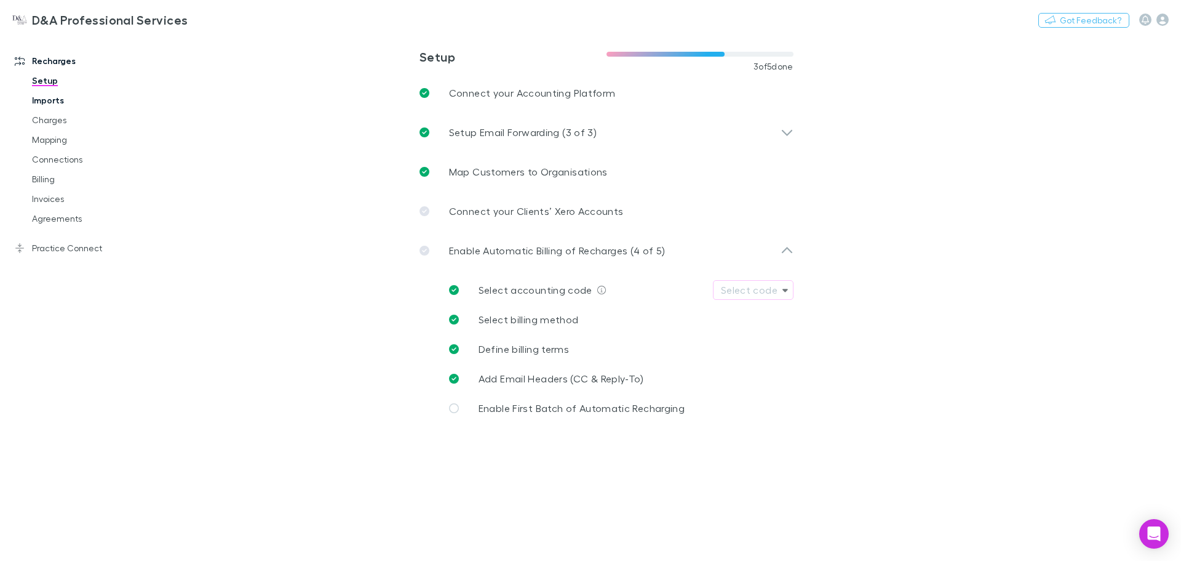
click at [57, 100] on link "Imports" at bounding box center [93, 100] width 146 height 20
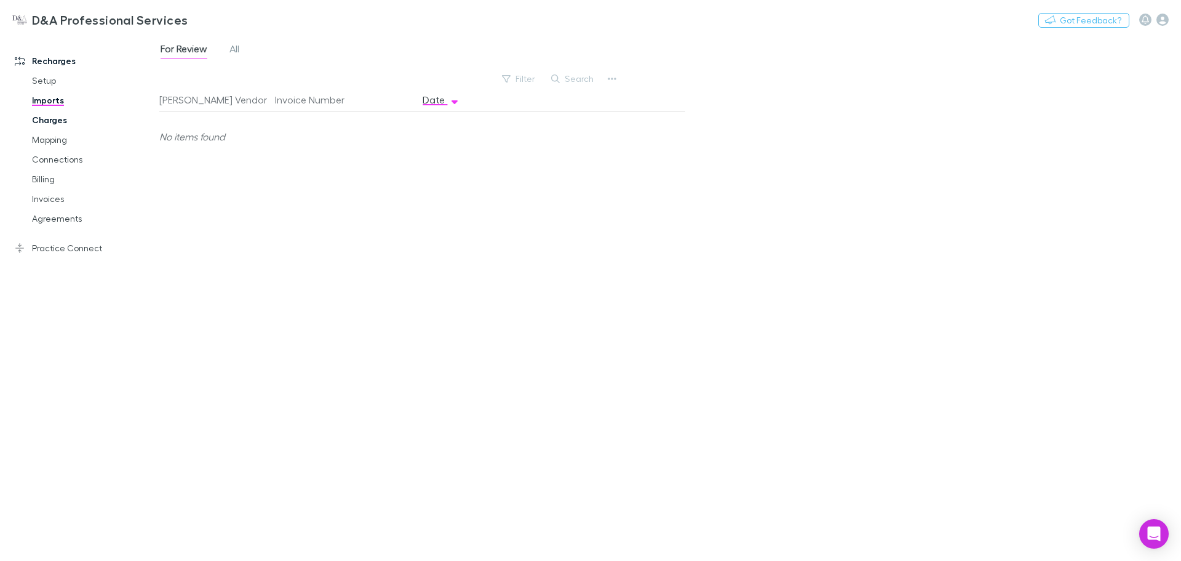
click at [60, 124] on link "Charges" at bounding box center [93, 120] width 146 height 20
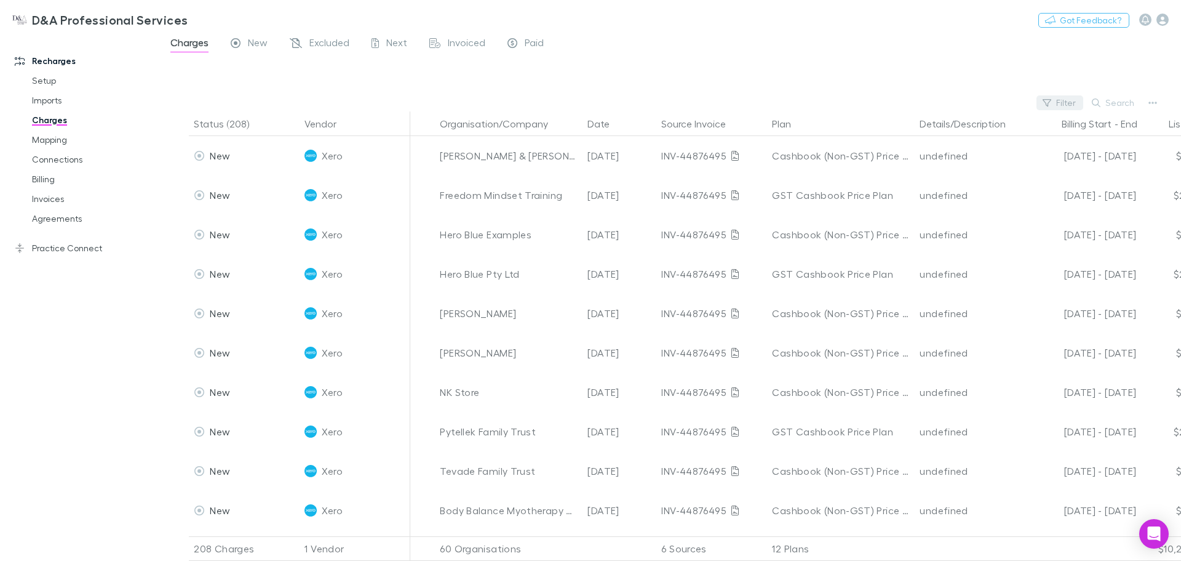
drag, startPoint x: 1034, startPoint y: 104, endPoint x: 1047, endPoint y: 103, distance: 12.9
click at [1035, 104] on div "Filter Search" at bounding box center [670, 102] width 1022 height 17
click at [1048, 103] on icon "button" at bounding box center [1047, 102] width 9 height 9
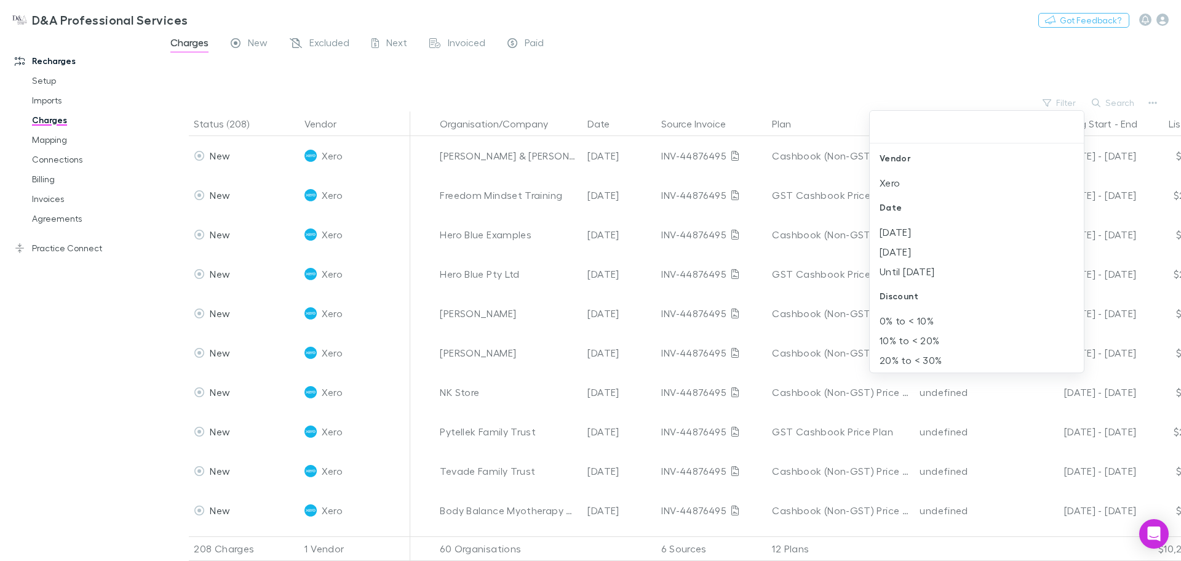
click at [1108, 98] on div at bounding box center [590, 280] width 1181 height 561
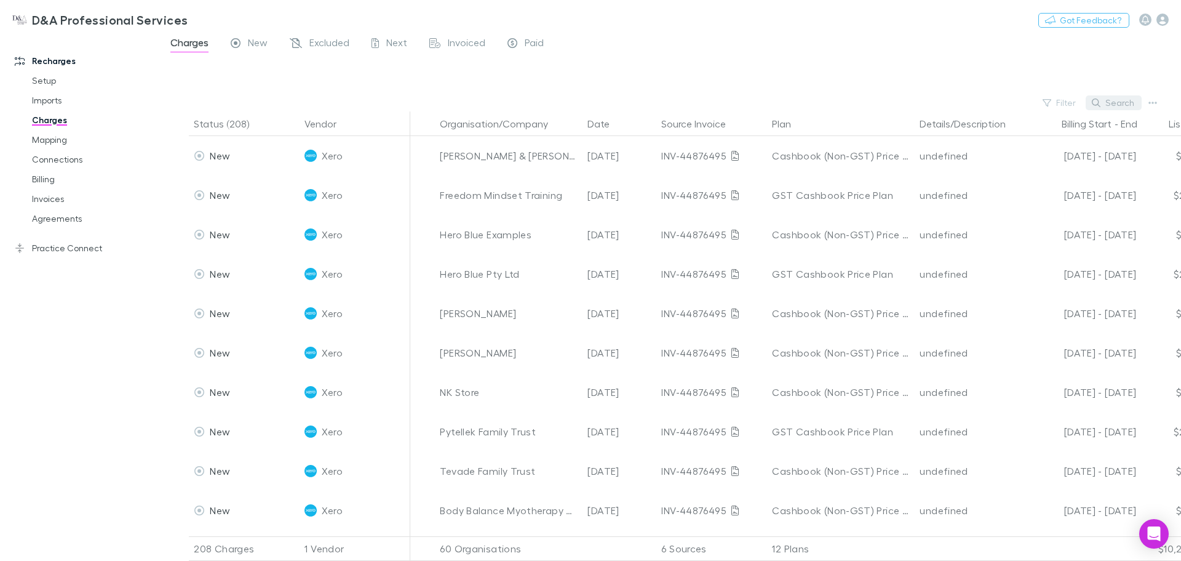
click at [1119, 103] on button "Search" at bounding box center [1114, 102] width 56 height 15
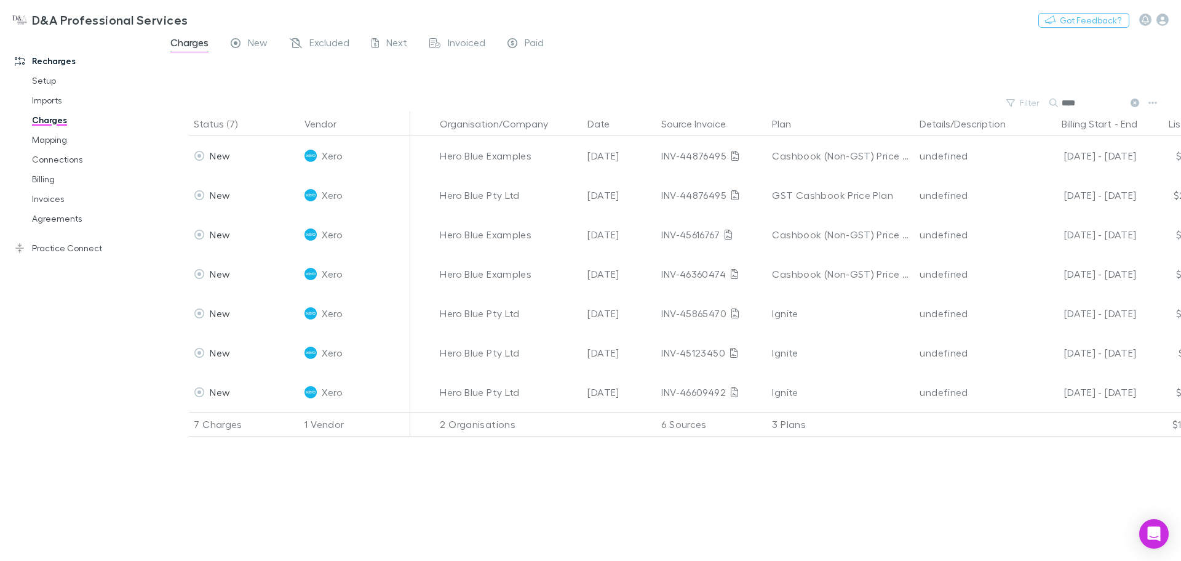
type input "****"
click at [492, 86] on div at bounding box center [682, 76] width 1000 height 36
click at [545, 498] on div "Status (7) Vendor Organisation/Company Date Source Invoice Plan Details/Descrip…" at bounding box center [670, 335] width 1022 height 449
click at [564, 460] on div "Status (7) Vendor Organisation/Company Date Source Invoice Plan Details/Descrip…" at bounding box center [670, 335] width 1022 height 449
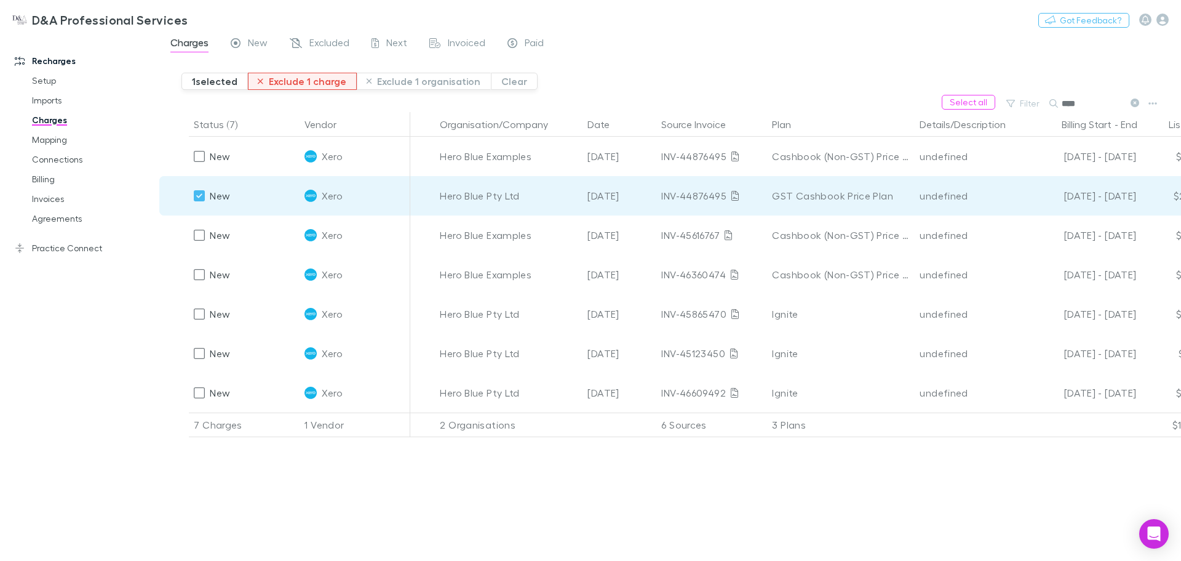
click at [311, 79] on button "Exclude 1 charge" at bounding box center [302, 81] width 109 height 17
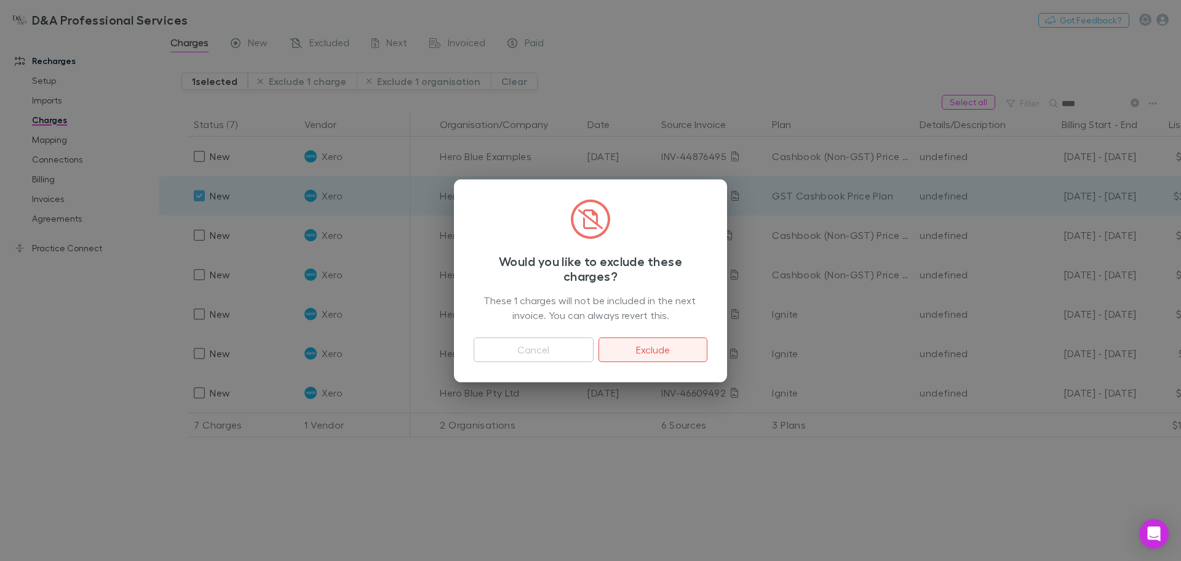
click at [657, 350] on button "Exclude" at bounding box center [653, 349] width 109 height 25
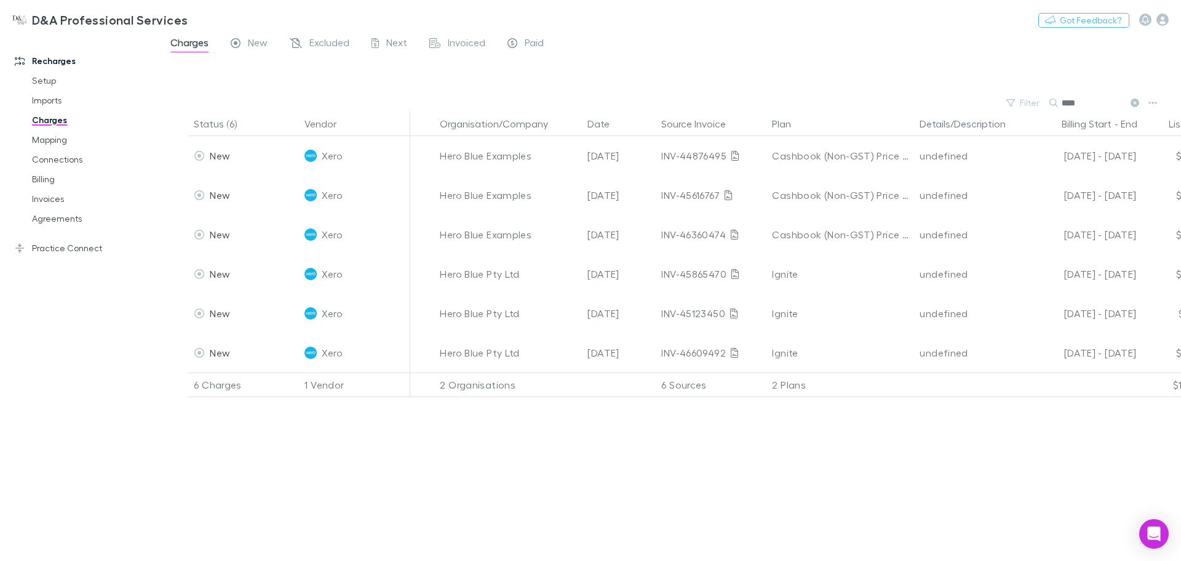
click at [478, 460] on div "Status (6) Vendor Organisation/Company Date Source Invoice Plan Details/Descrip…" at bounding box center [670, 335] width 1022 height 449
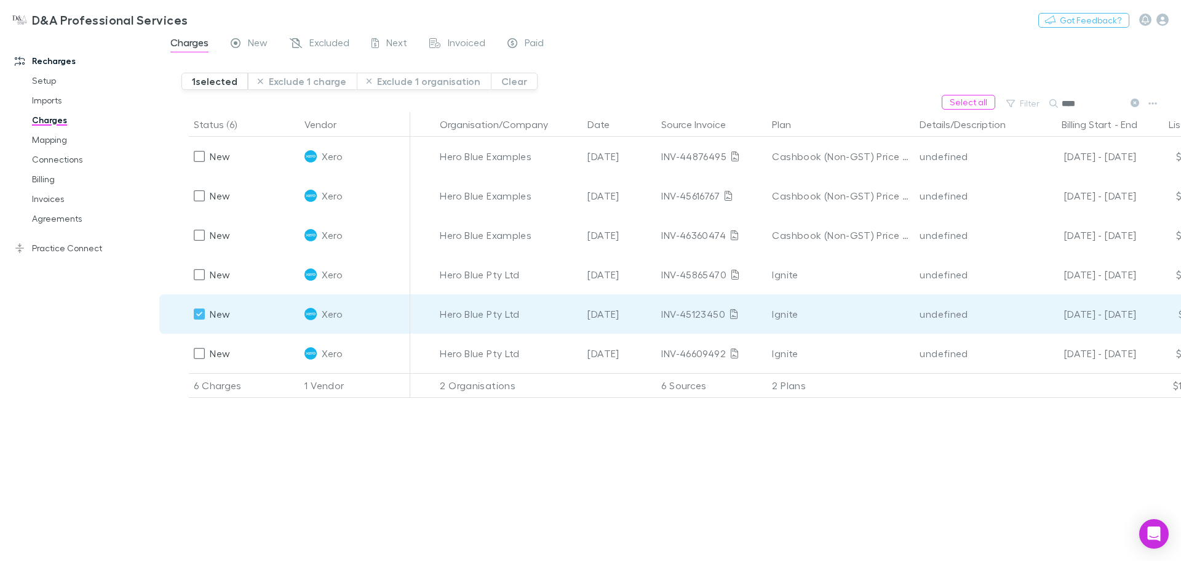
click at [756, 495] on div "Status (6) Vendor Organisation/Company Date Source Invoice Plan Details/Descrip…" at bounding box center [670, 336] width 1022 height 449
click at [497, 465] on div "Status (6) Vendor Organisation/Company Date Source Invoice Plan Details/Descrip…" at bounding box center [670, 336] width 1022 height 449
click at [57, 119] on link "Charges" at bounding box center [93, 120] width 146 height 20
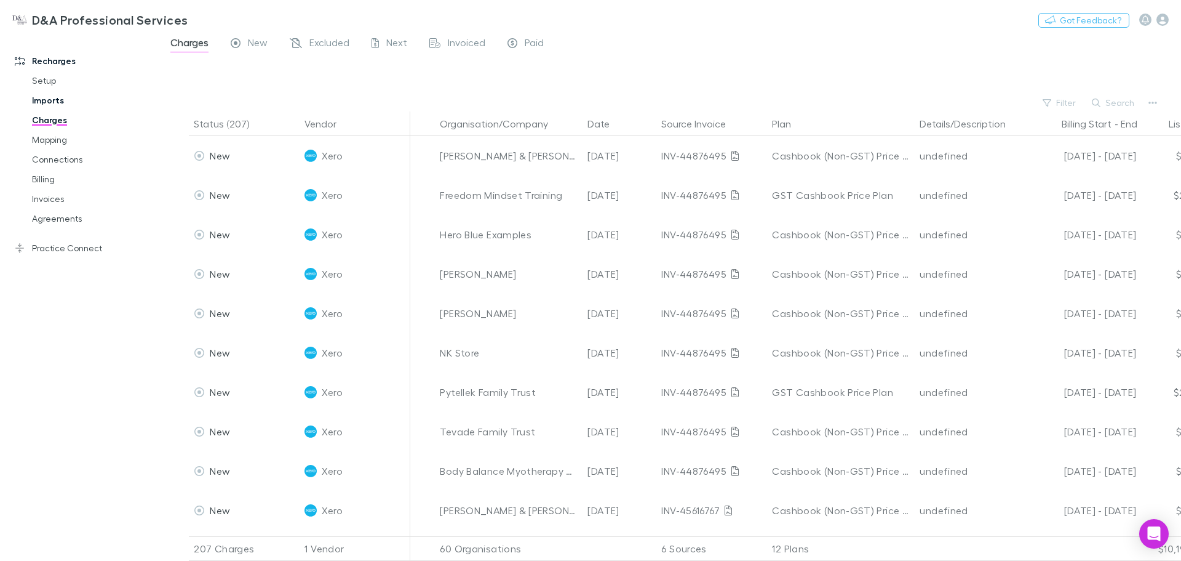
click at [71, 102] on link "Imports" at bounding box center [93, 100] width 146 height 20
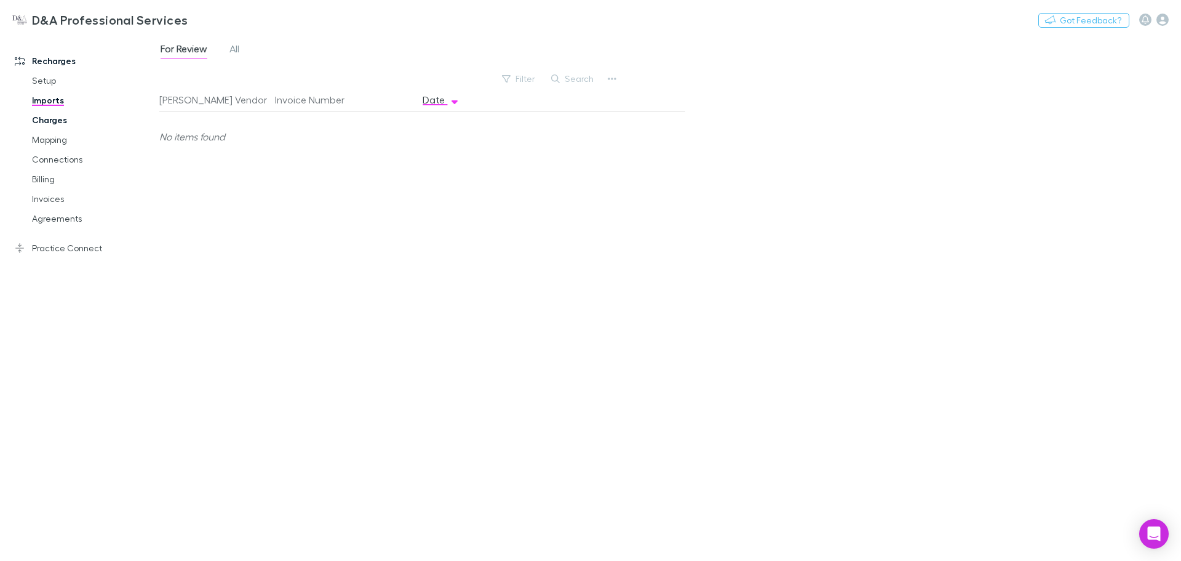
click at [68, 122] on link "Charges" at bounding box center [93, 120] width 146 height 20
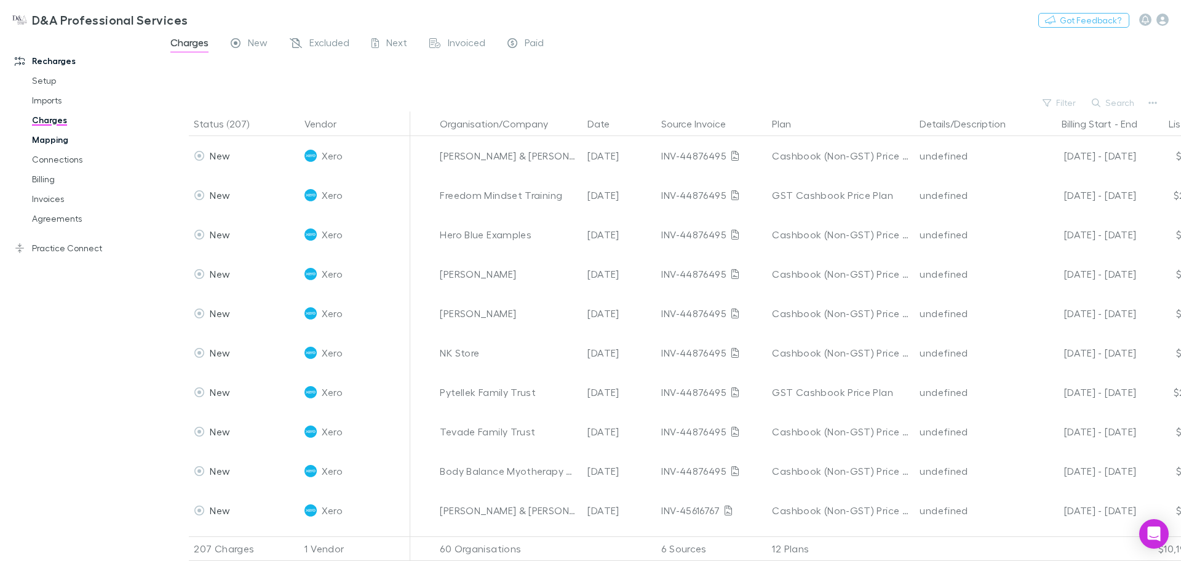
click at [66, 132] on link "Mapping" at bounding box center [93, 140] width 146 height 20
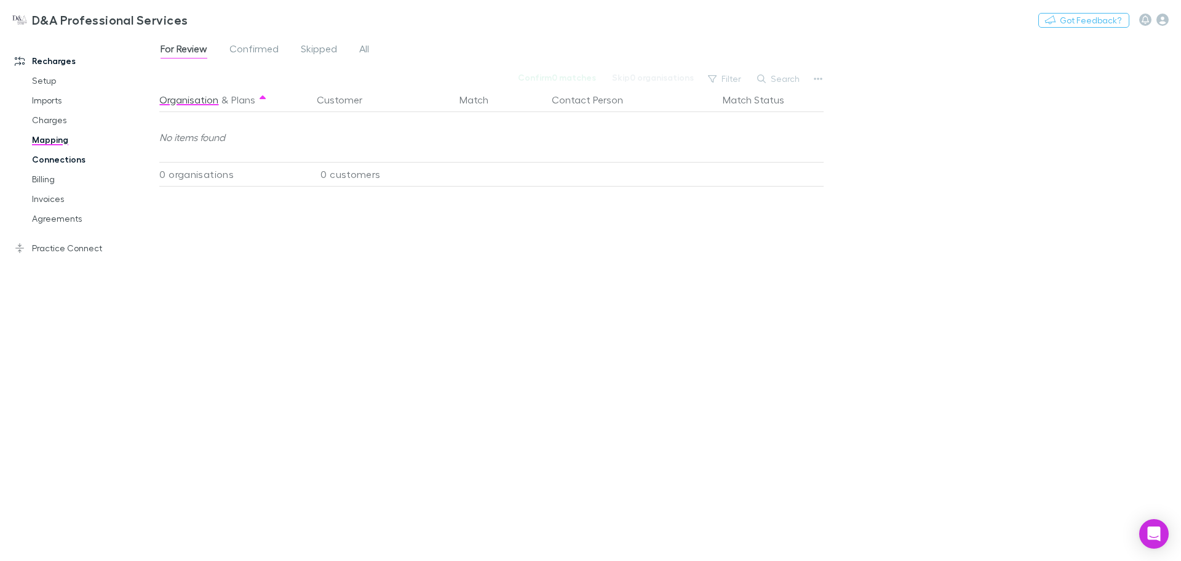
click at [63, 158] on link "Connections" at bounding box center [93, 160] width 146 height 20
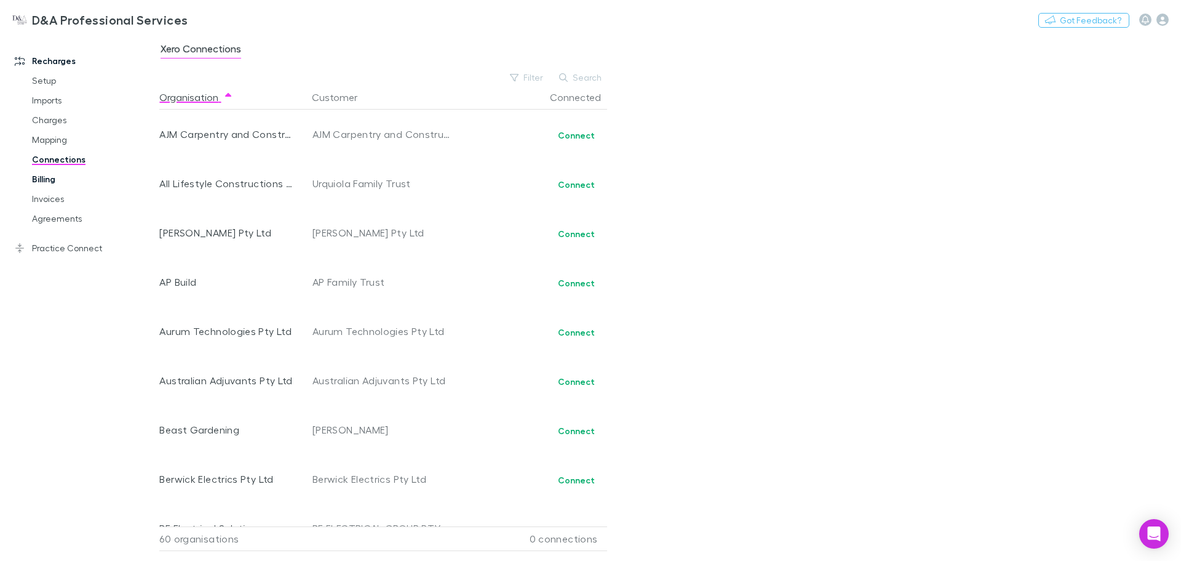
click at [60, 185] on link "Billing" at bounding box center [93, 179] width 146 height 20
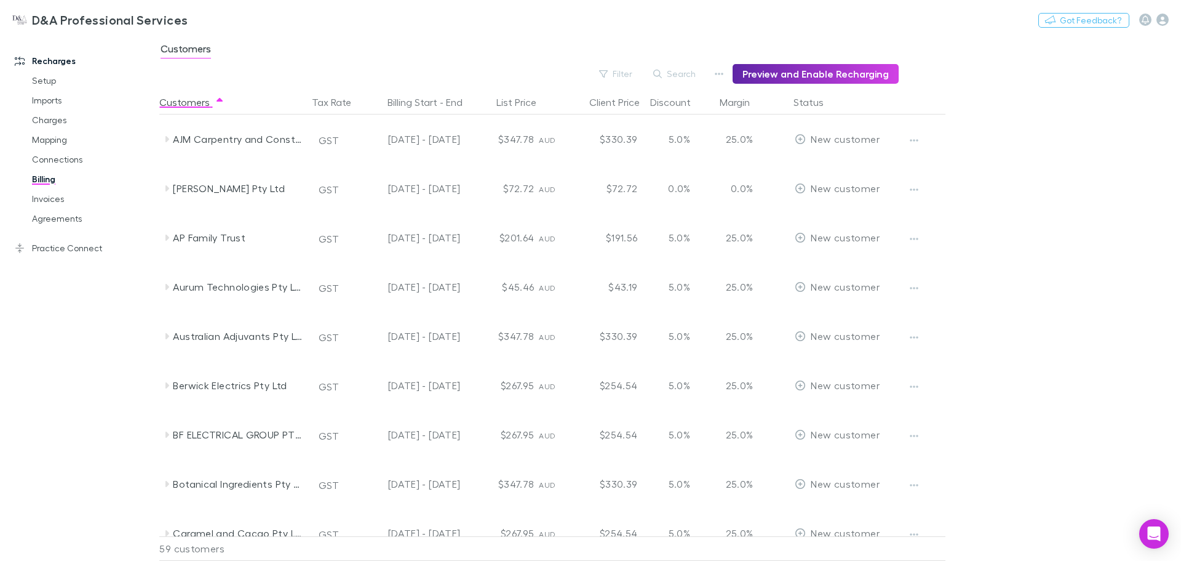
click at [118, 311] on div "Recharges Setup Imports Charges Mapping Connections Billing Invoices Agreements…" at bounding box center [84, 294] width 169 height 511
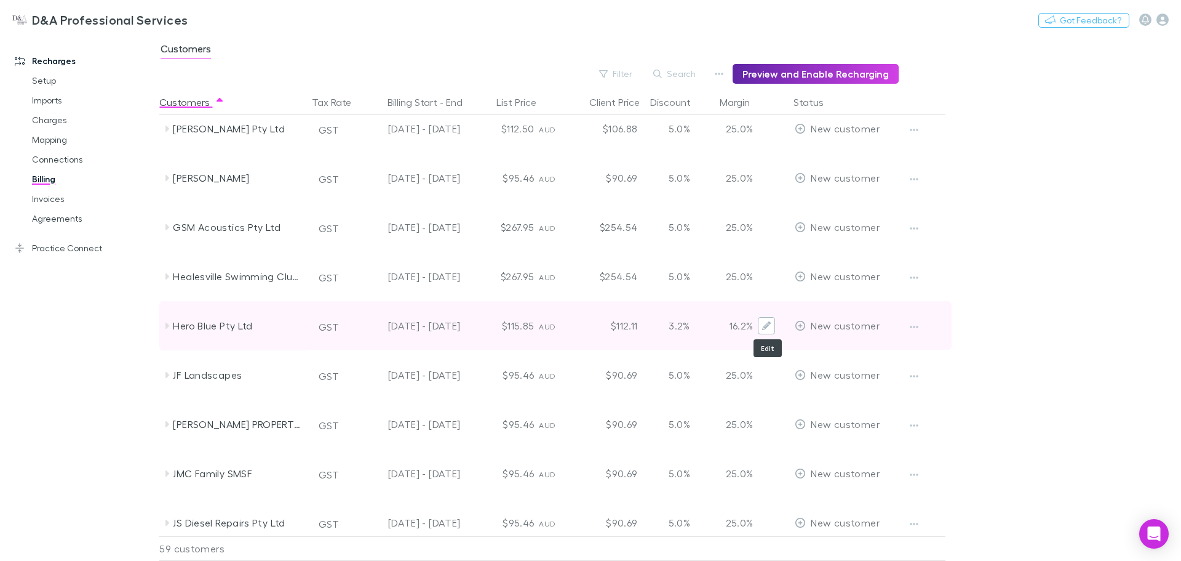
click at [764, 325] on icon "Edit" at bounding box center [766, 325] width 9 height 9
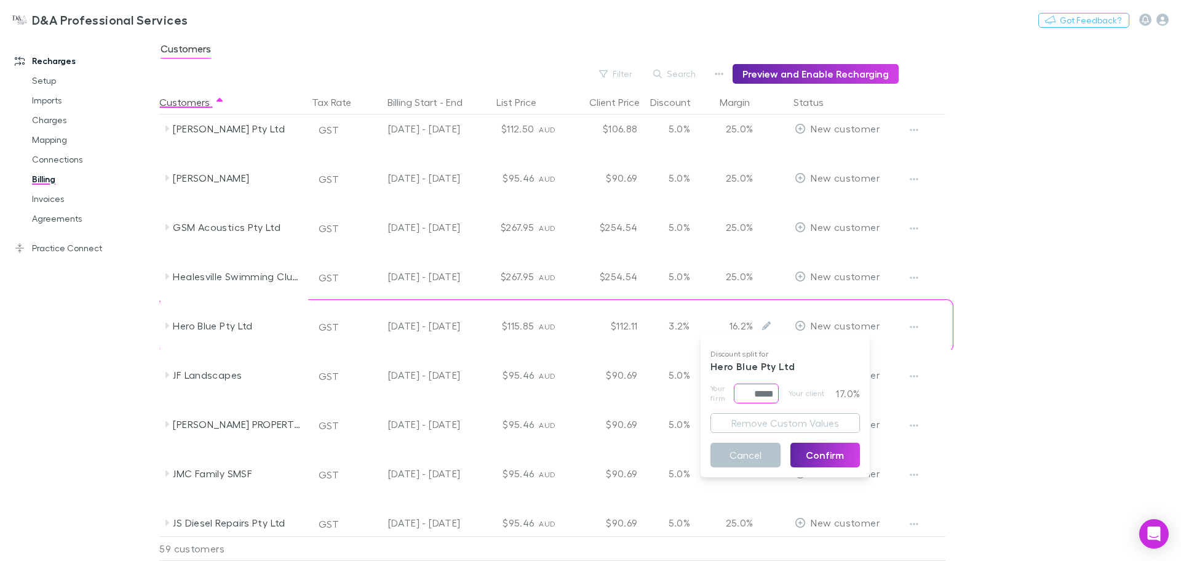
drag, startPoint x: 743, startPoint y: 396, endPoint x: 817, endPoint y: 393, distance: 73.9
click at [817, 393] on div "Your firm ***** ​ Your client 17.0%" at bounding box center [786, 393] width 150 height 20
type input "****"
click at [829, 465] on button "Confirm" at bounding box center [826, 454] width 70 height 25
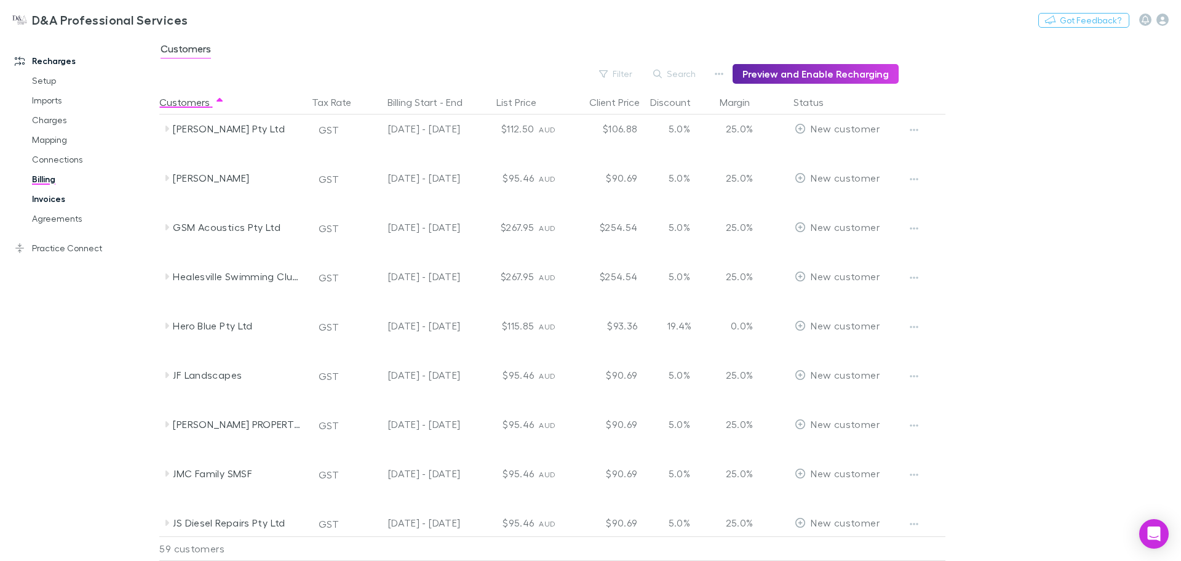
click at [44, 192] on link "Invoices" at bounding box center [93, 199] width 146 height 20
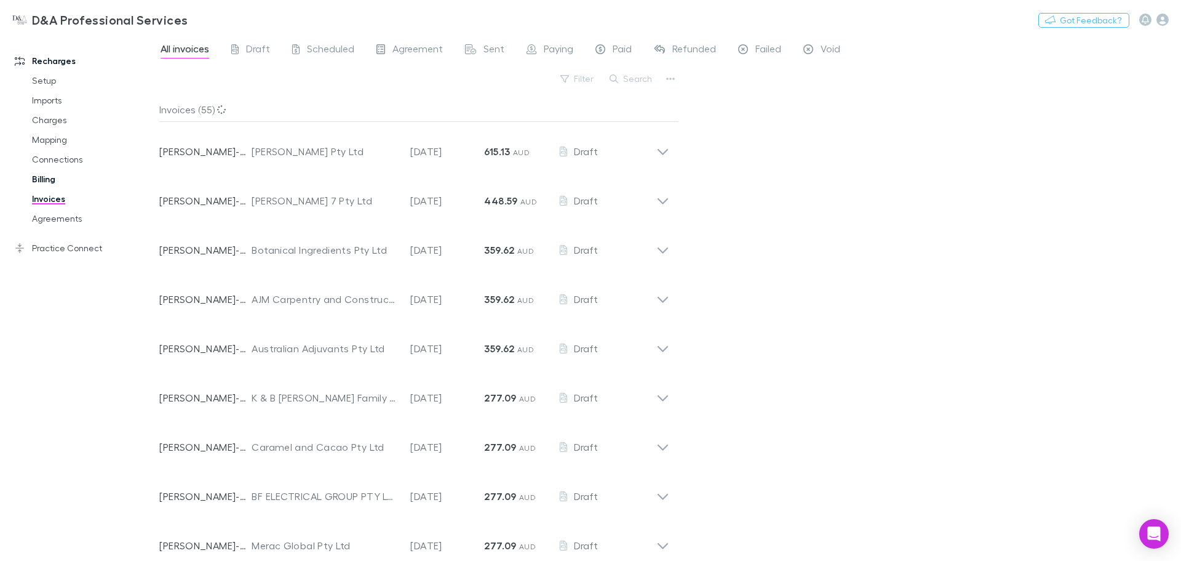
click at [52, 178] on link "Billing" at bounding box center [93, 179] width 146 height 20
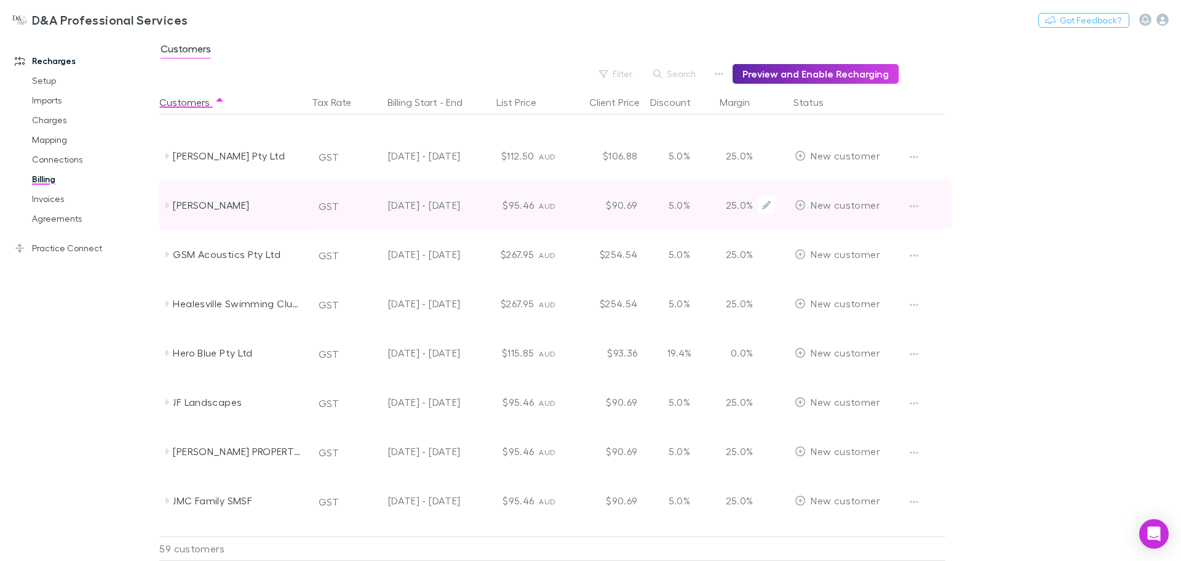
scroll to position [738, 0]
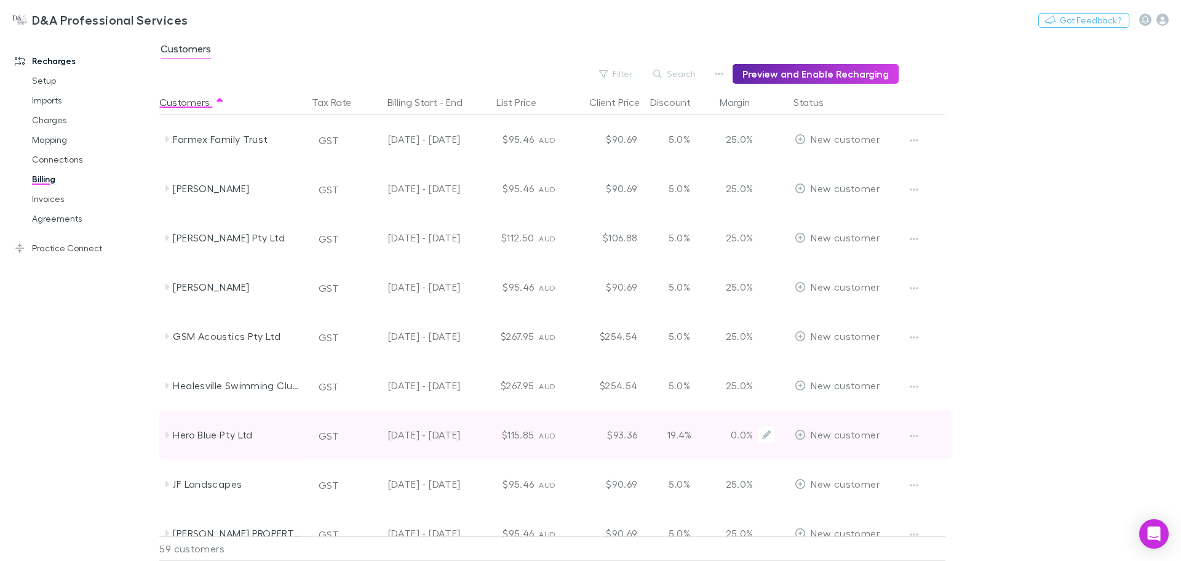
click at [179, 431] on div "Hero Blue Pty Ltd" at bounding box center [238, 434] width 130 height 49
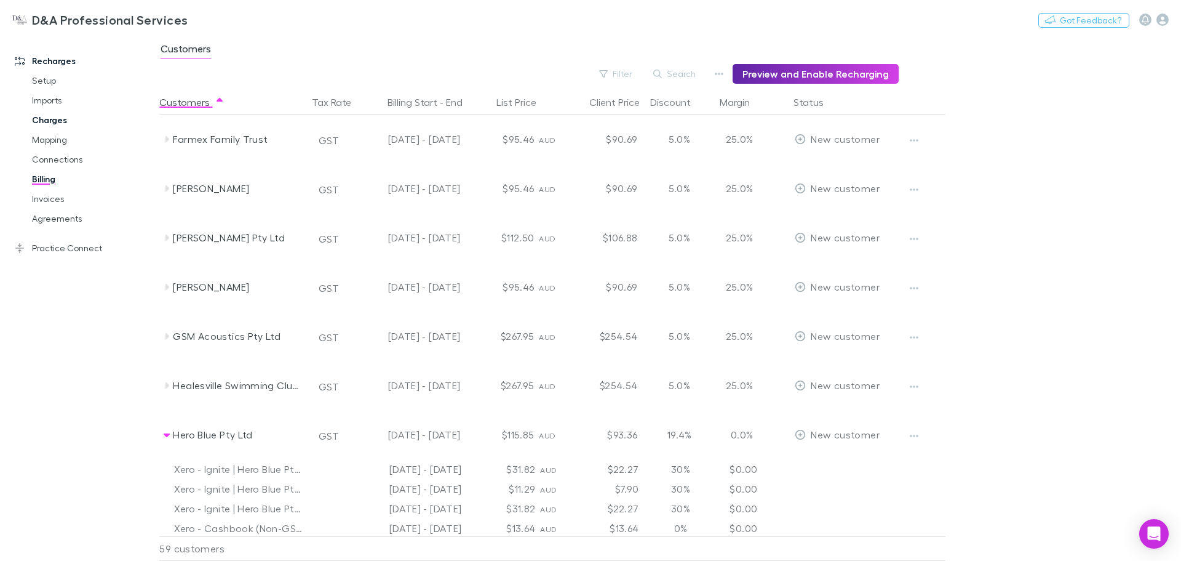
click at [68, 115] on link "Charges" at bounding box center [93, 120] width 146 height 20
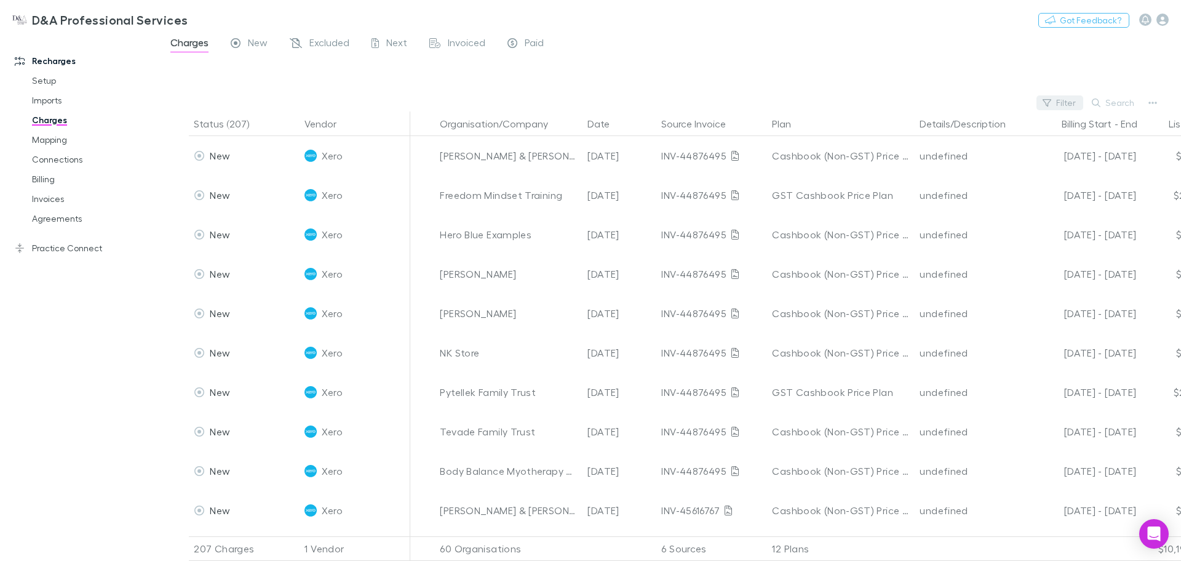
click at [1058, 98] on button "Filter" at bounding box center [1060, 102] width 47 height 15
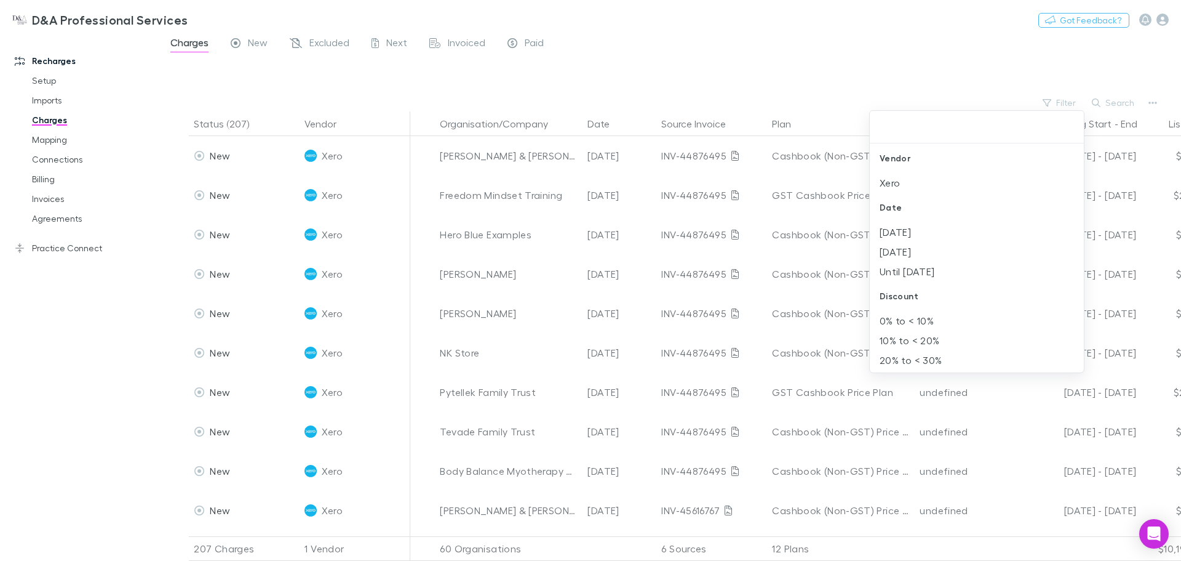
click at [1067, 98] on div at bounding box center [590, 280] width 1181 height 561
click at [1100, 102] on div at bounding box center [590, 280] width 1181 height 561
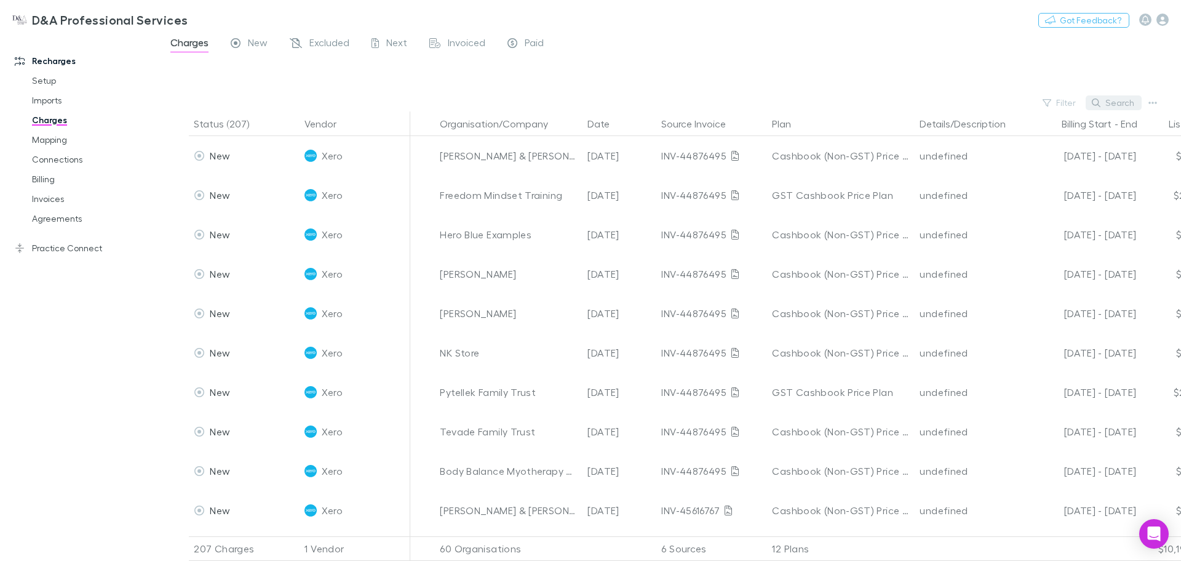
click at [1098, 100] on icon "button" at bounding box center [1096, 102] width 9 height 9
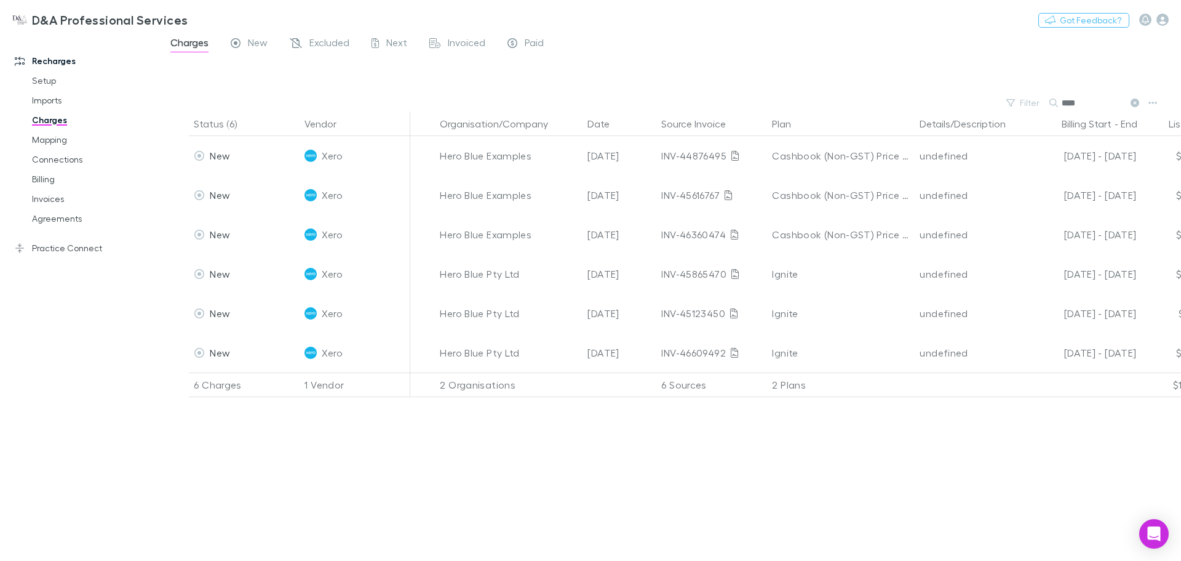
type input "****"
click at [761, 482] on div "Status (6) Vendor Organisation/Company Date Source Invoice Plan Details/Descrip…" at bounding box center [670, 335] width 1022 height 449
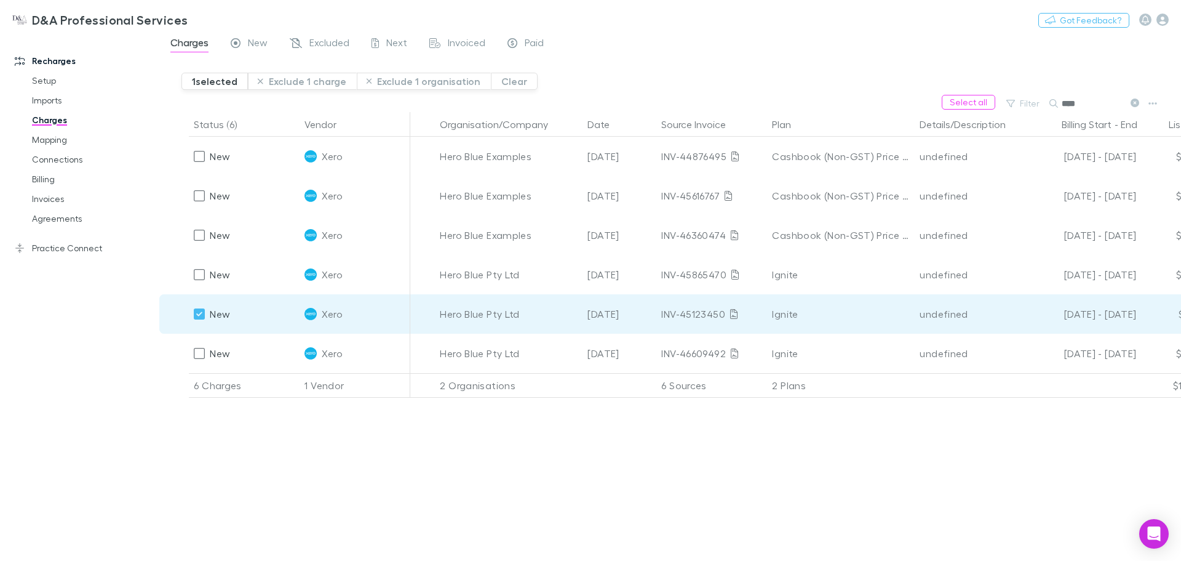
click at [676, 465] on div "Status (6) Vendor Organisation/Company Date Source Invoice Plan Details/Descrip…" at bounding box center [670, 336] width 1022 height 449
click at [60, 137] on link "Mapping" at bounding box center [93, 140] width 146 height 20
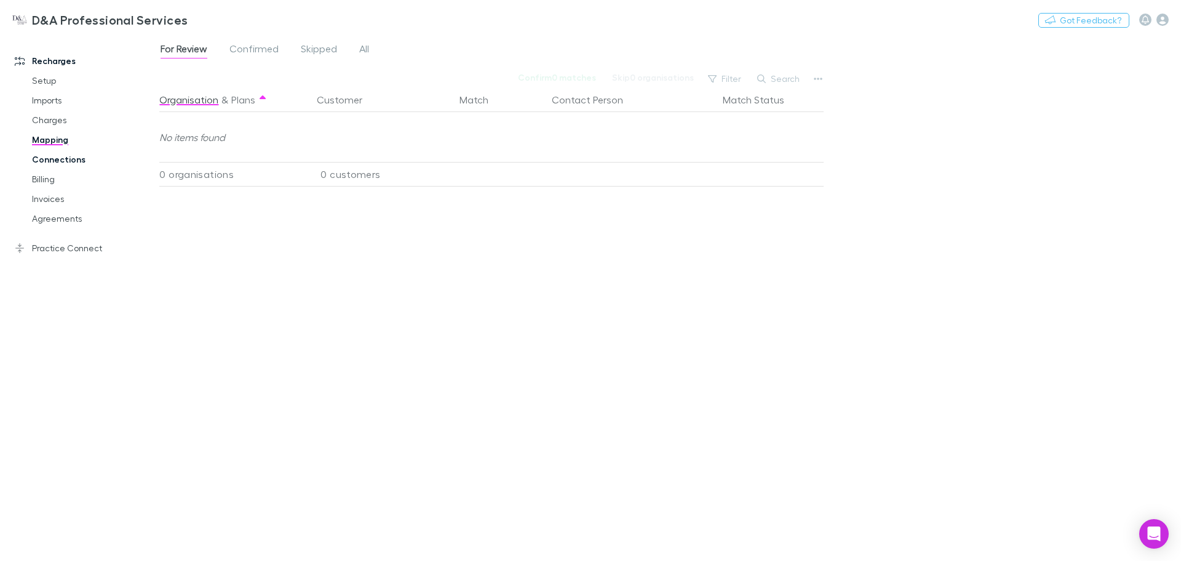
click at [58, 158] on link "Connections" at bounding box center [93, 160] width 146 height 20
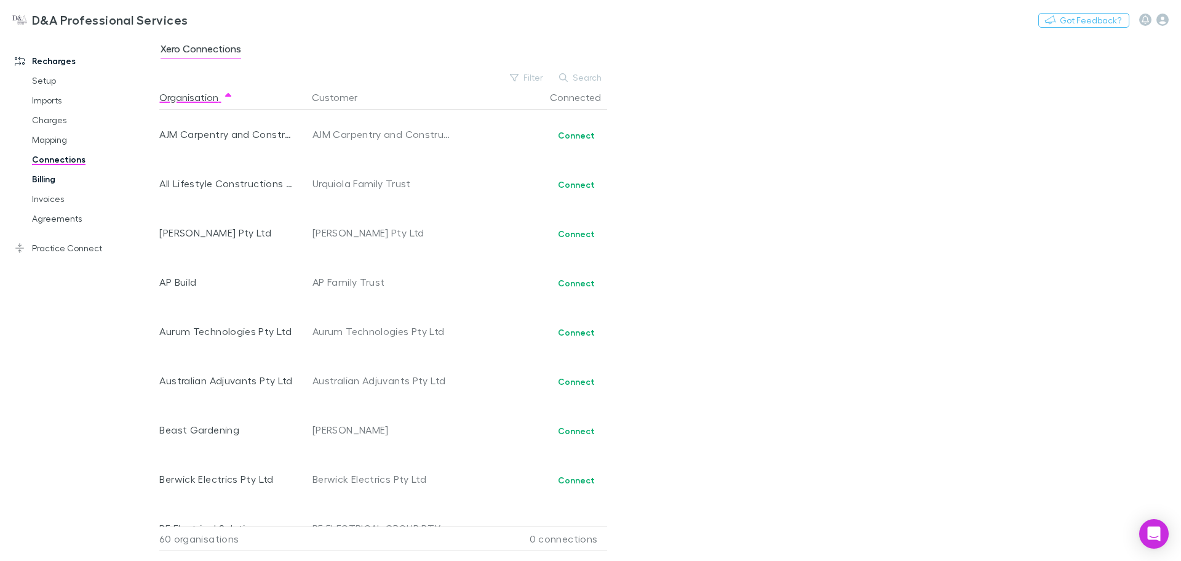
click at [56, 173] on link "Billing" at bounding box center [93, 179] width 146 height 20
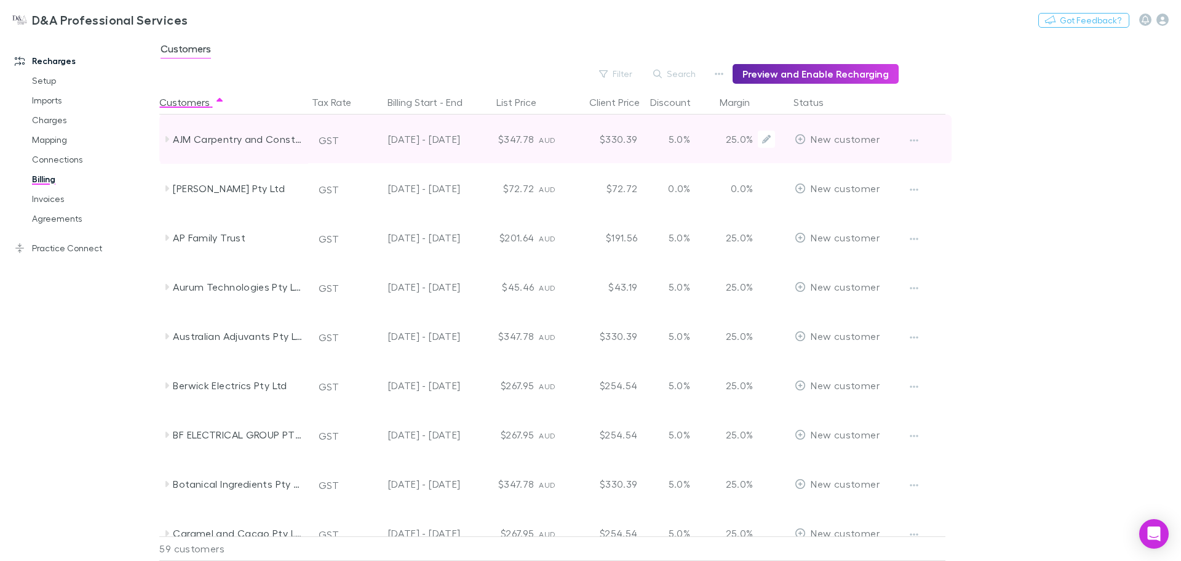
click at [55, 77] on link "Setup" at bounding box center [93, 81] width 146 height 20
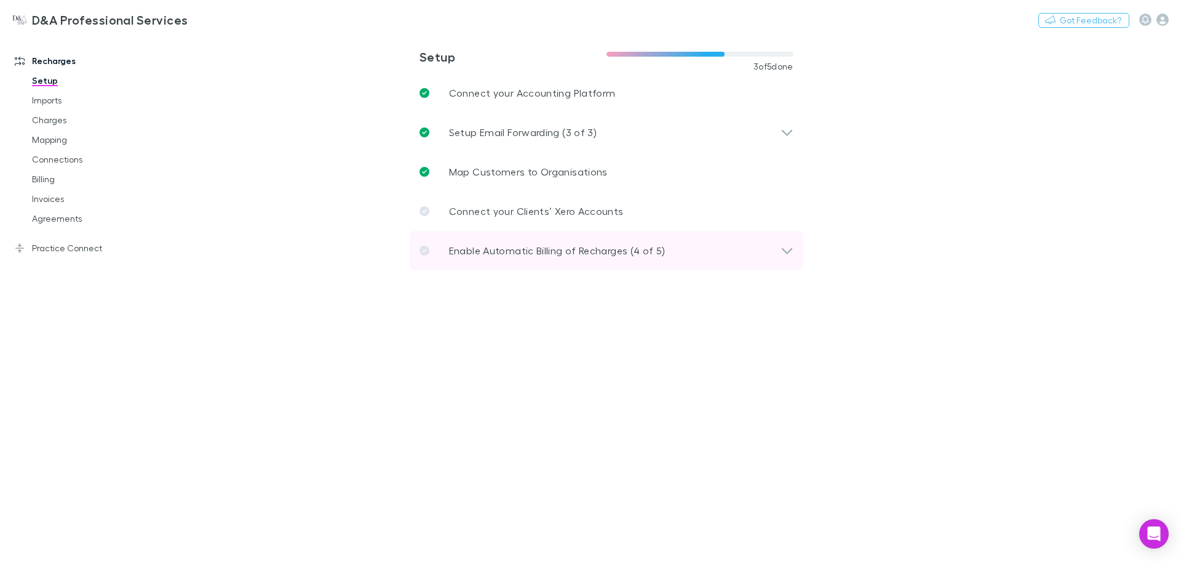
click at [564, 248] on p "Enable Automatic Billing of Recharges (4 of 5)" at bounding box center [557, 250] width 217 height 15
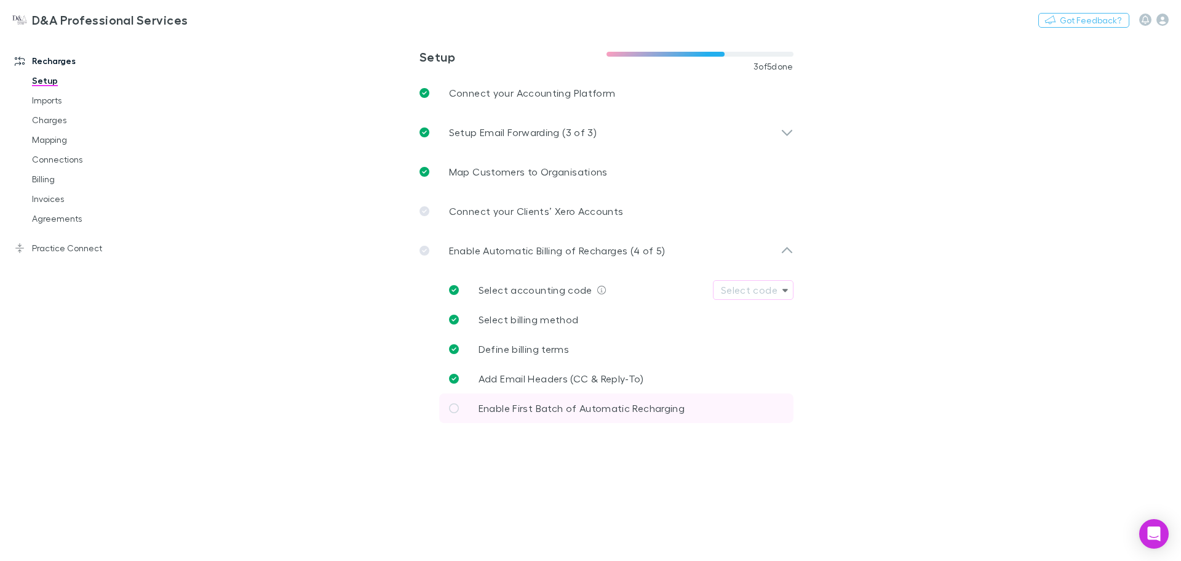
click at [567, 401] on p "Enable First Batch of Automatic Recharging" at bounding box center [582, 408] width 206 height 15
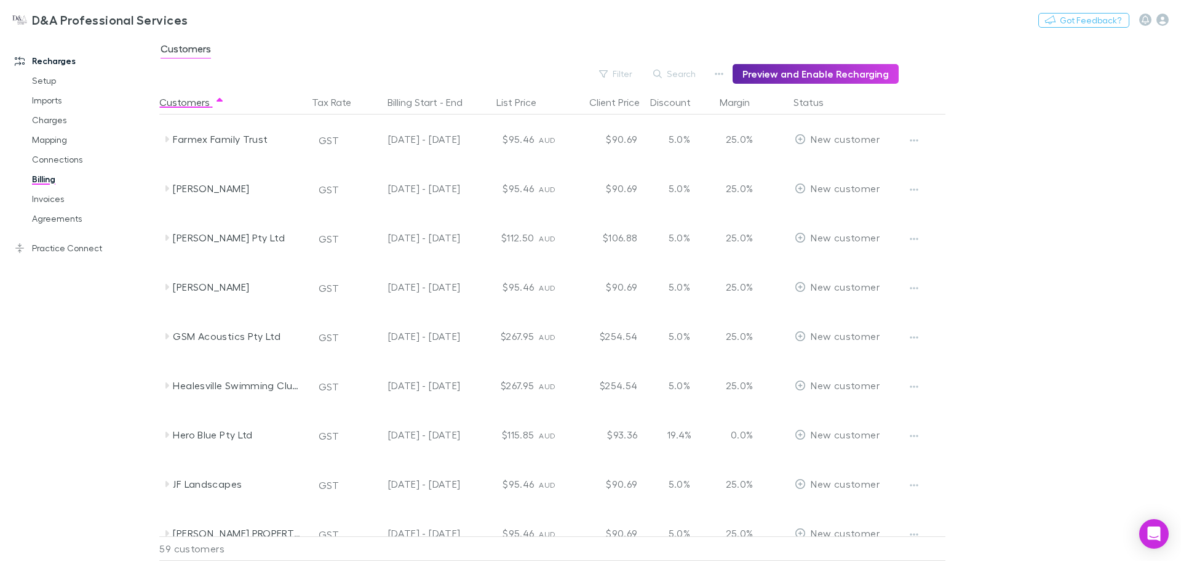
scroll to position [820, 0]
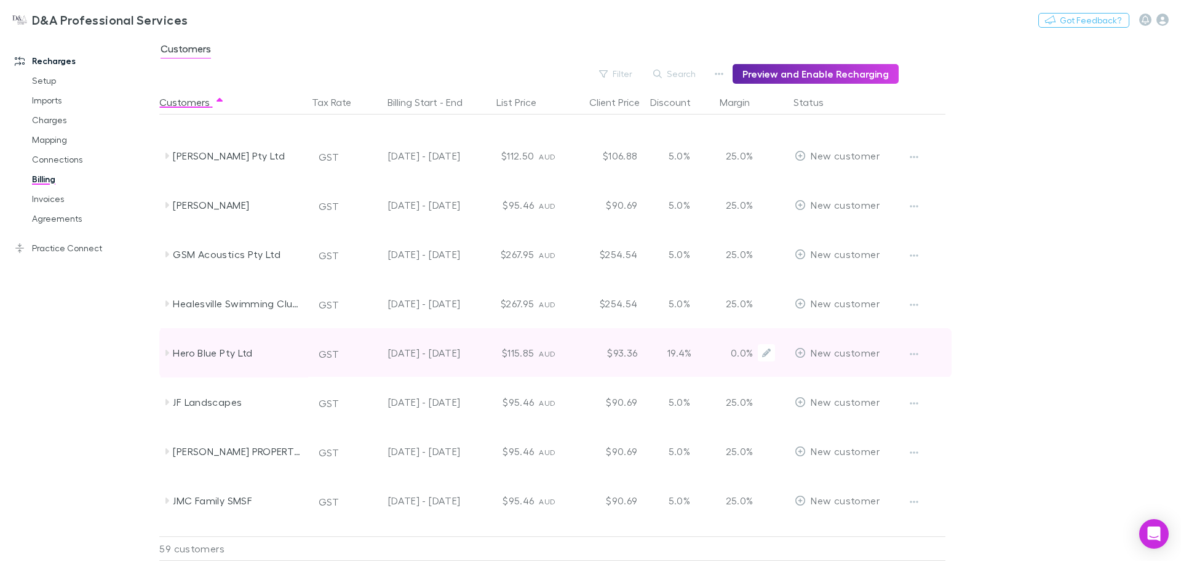
click at [831, 351] on span "New customer" at bounding box center [845, 352] width 68 height 12
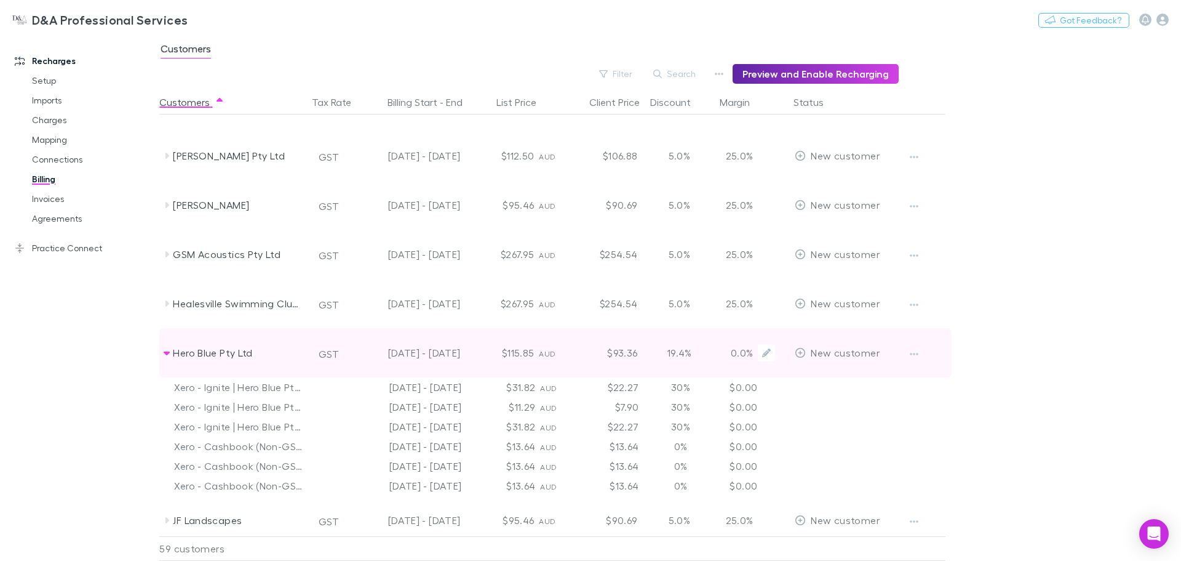
click at [807, 354] on div "New customer" at bounding box center [837, 352] width 84 height 49
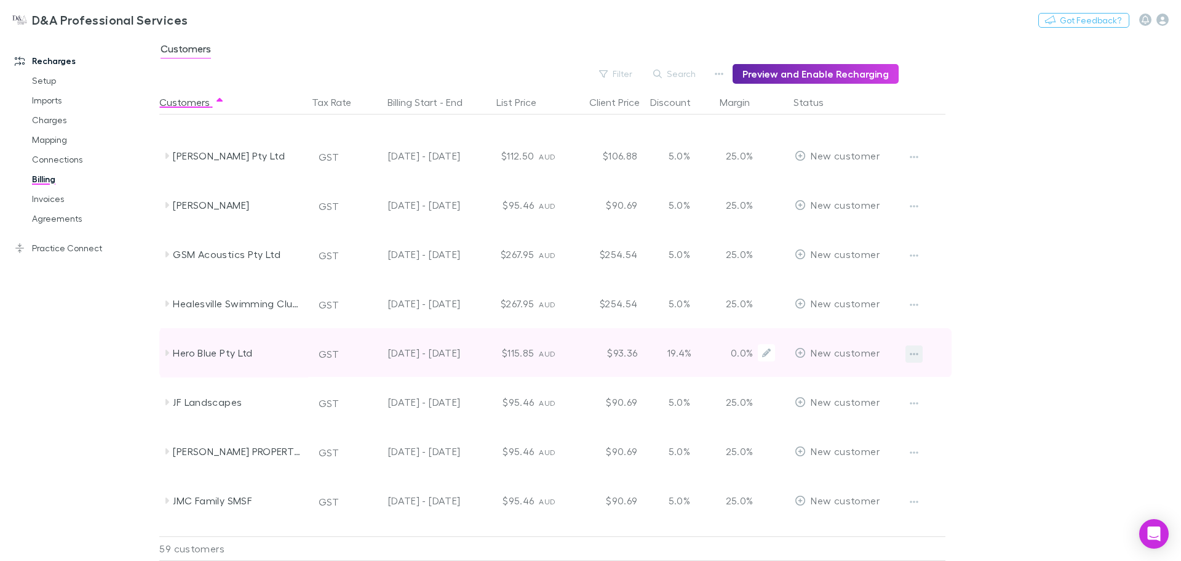
click at [910, 350] on icon "button" at bounding box center [914, 354] width 9 height 10
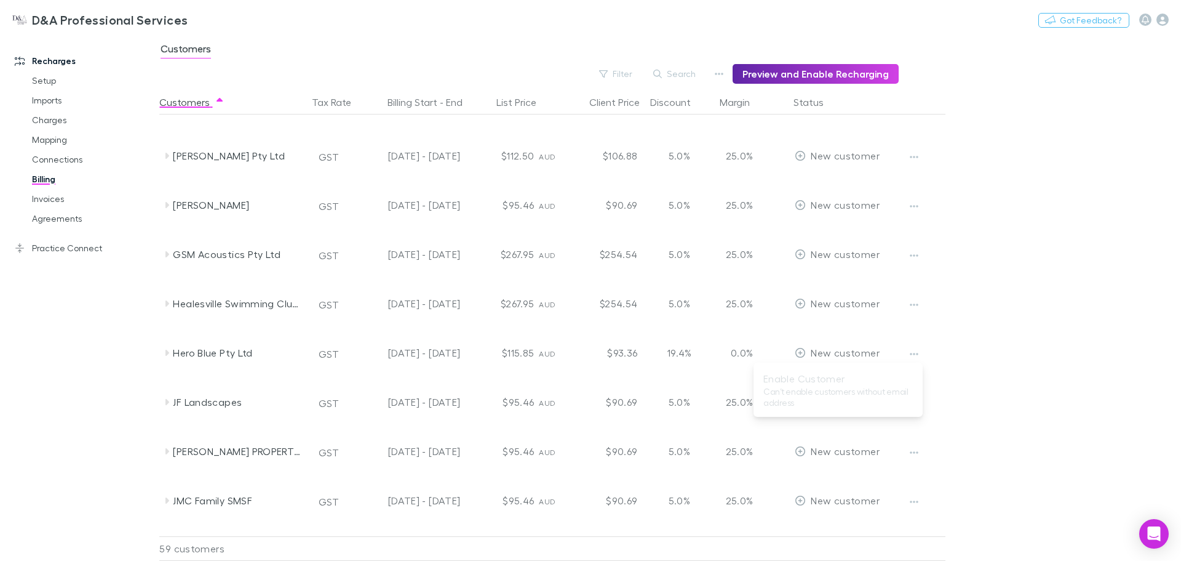
click at [781, 384] on ul "Enable Customer Can’t enable customers without email address" at bounding box center [838, 389] width 169 height 44
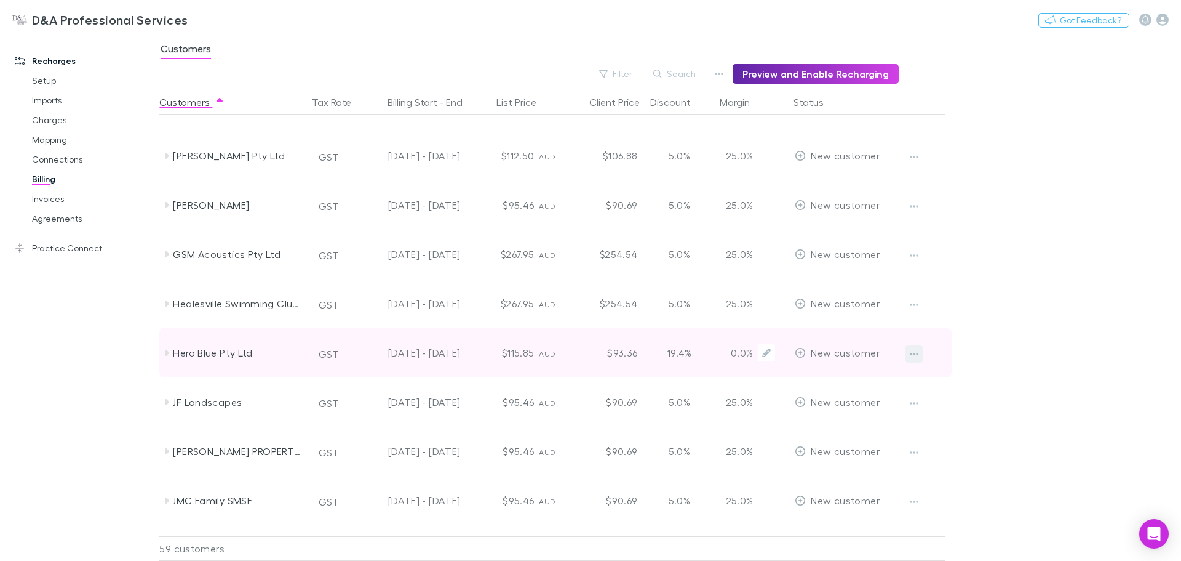
click at [916, 358] on icon "button" at bounding box center [914, 354] width 9 height 10
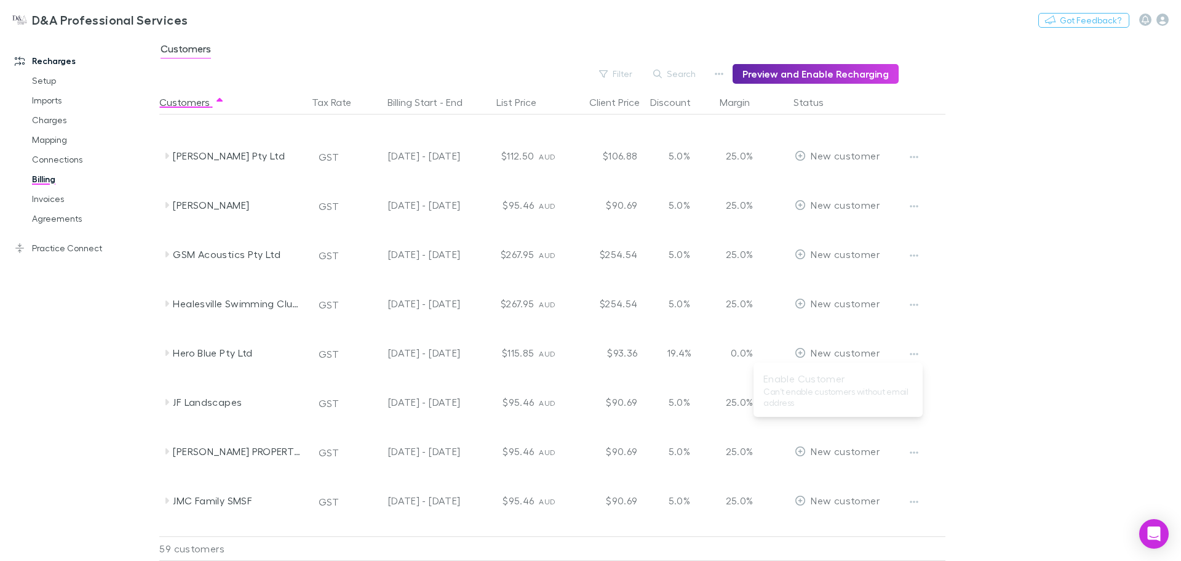
click at [237, 356] on div at bounding box center [590, 280] width 1181 height 561
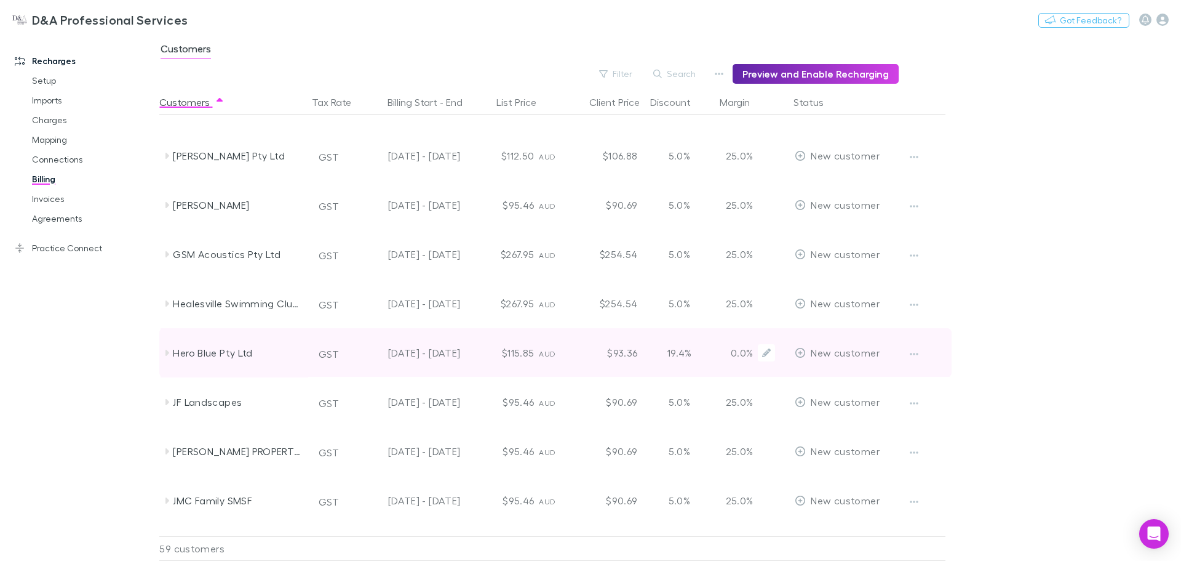
click at [183, 352] on div "Hero Blue Pty Ltd" at bounding box center [238, 352] width 130 height 49
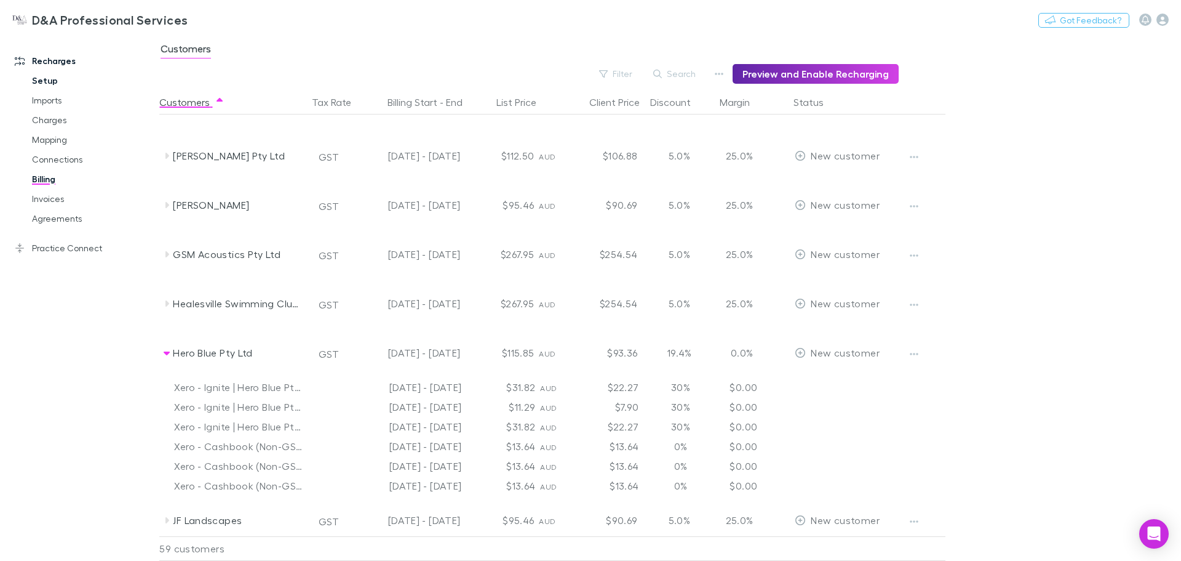
click at [45, 82] on link "Setup" at bounding box center [93, 81] width 146 height 20
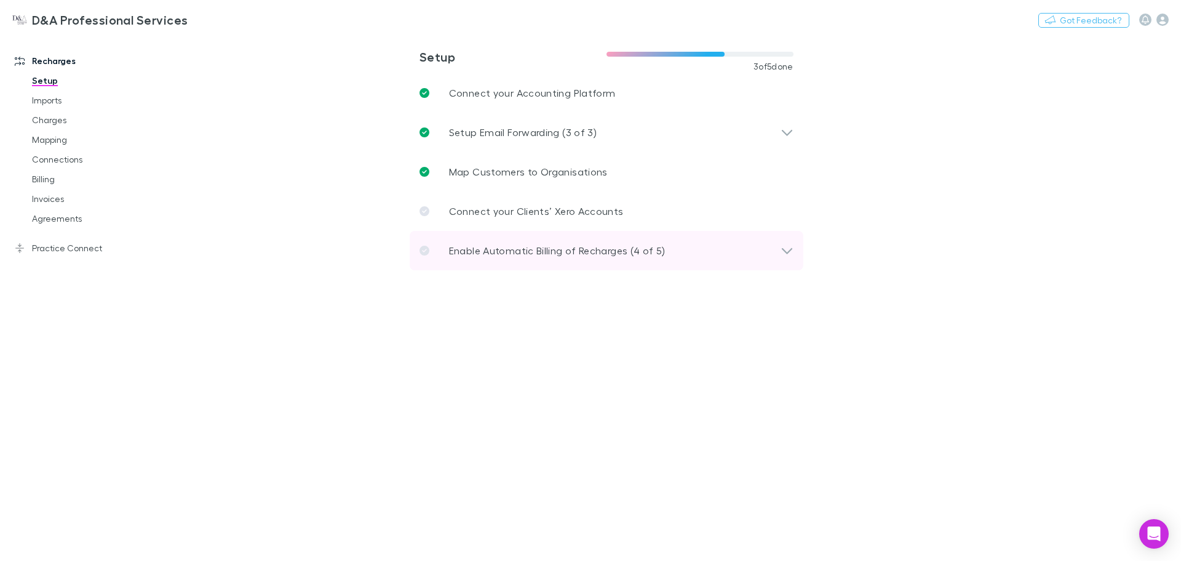
click at [530, 247] on p "Enable Automatic Billing of Recharges (4 of 5)" at bounding box center [557, 250] width 217 height 15
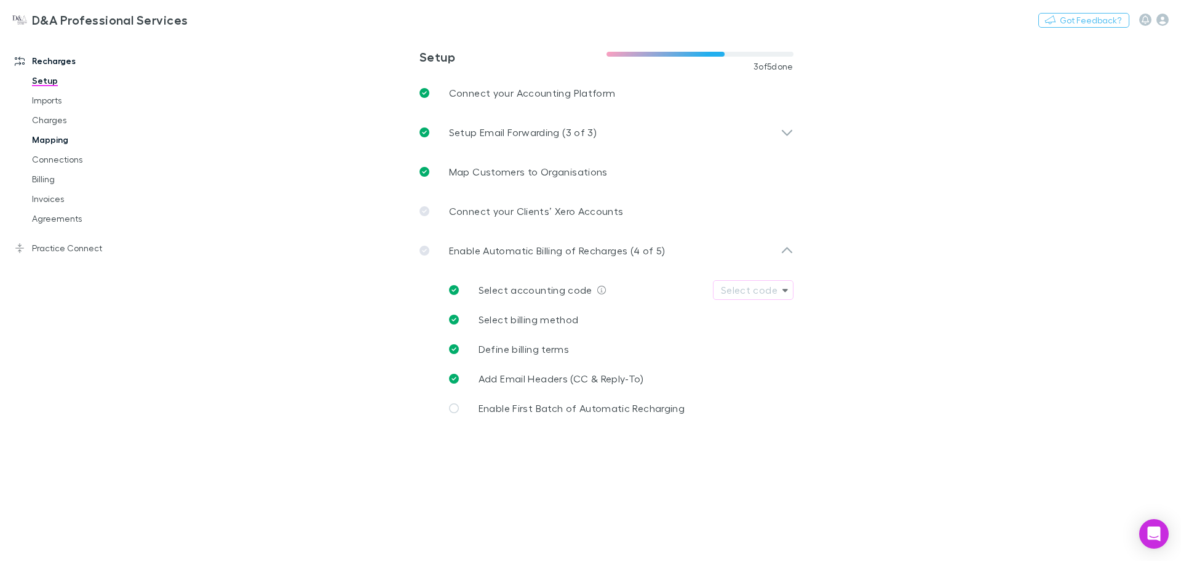
click at [54, 140] on link "Mapping" at bounding box center [93, 140] width 146 height 20
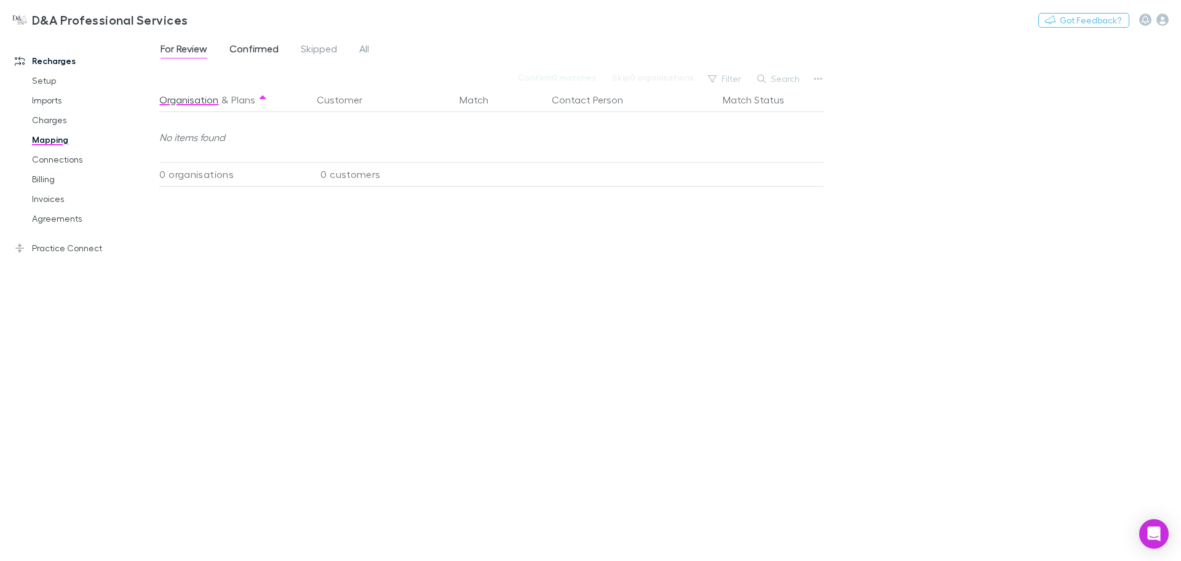
click at [238, 47] on span "Confirmed" at bounding box center [254, 50] width 49 height 16
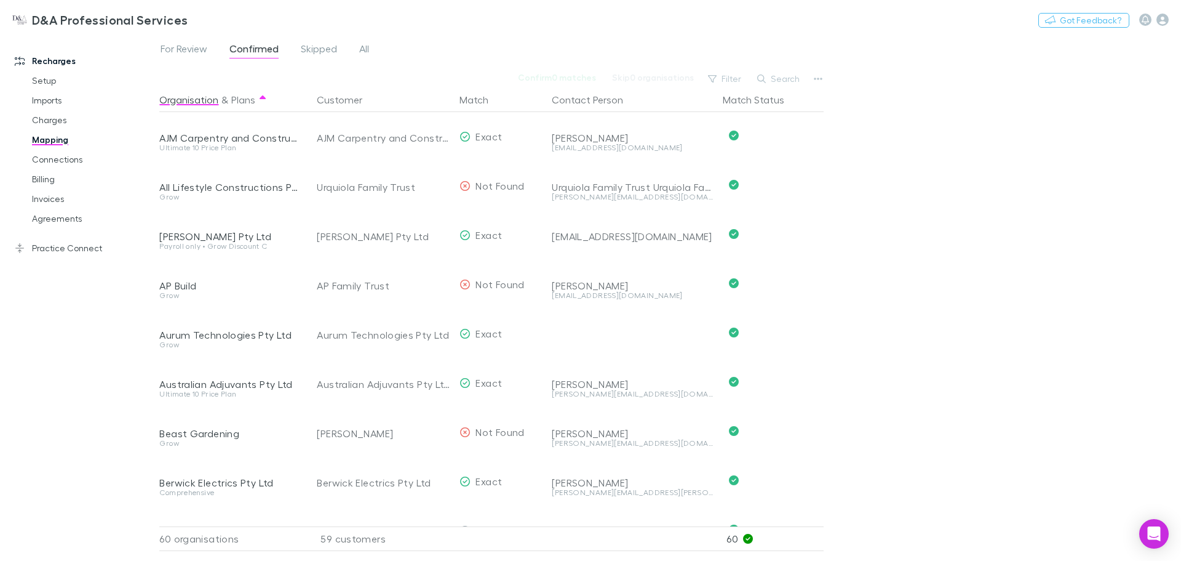
click at [194, 37] on div "D&A Professional Services Nothing Got Feedback?" at bounding box center [590, 19] width 1181 height 39
click at [191, 44] on span "For Review" at bounding box center [184, 50] width 47 height 16
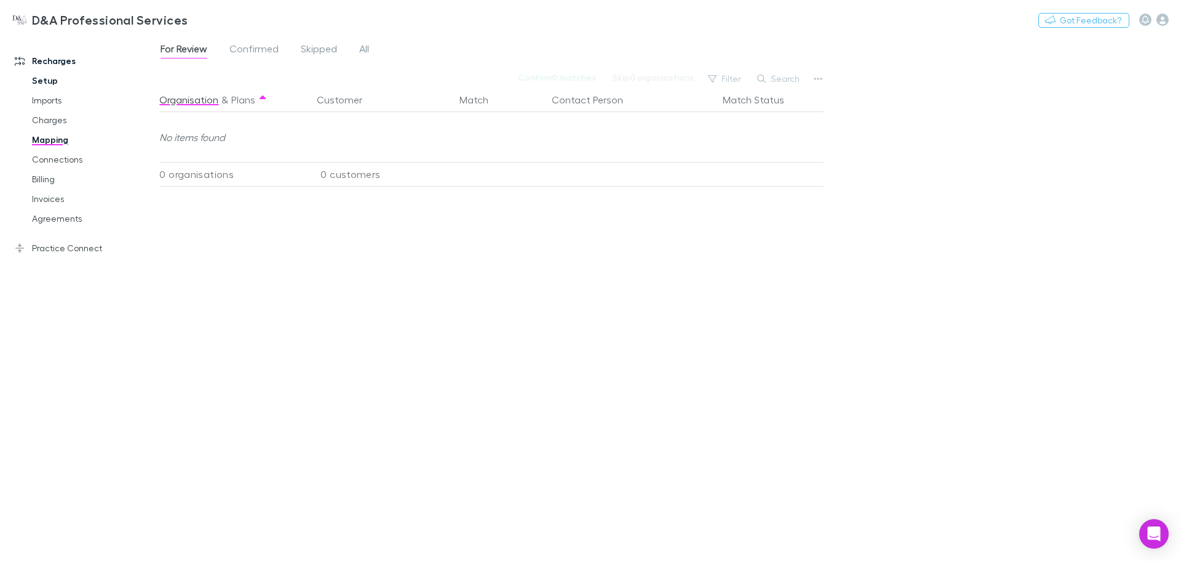
click at [41, 80] on link "Setup" at bounding box center [93, 81] width 146 height 20
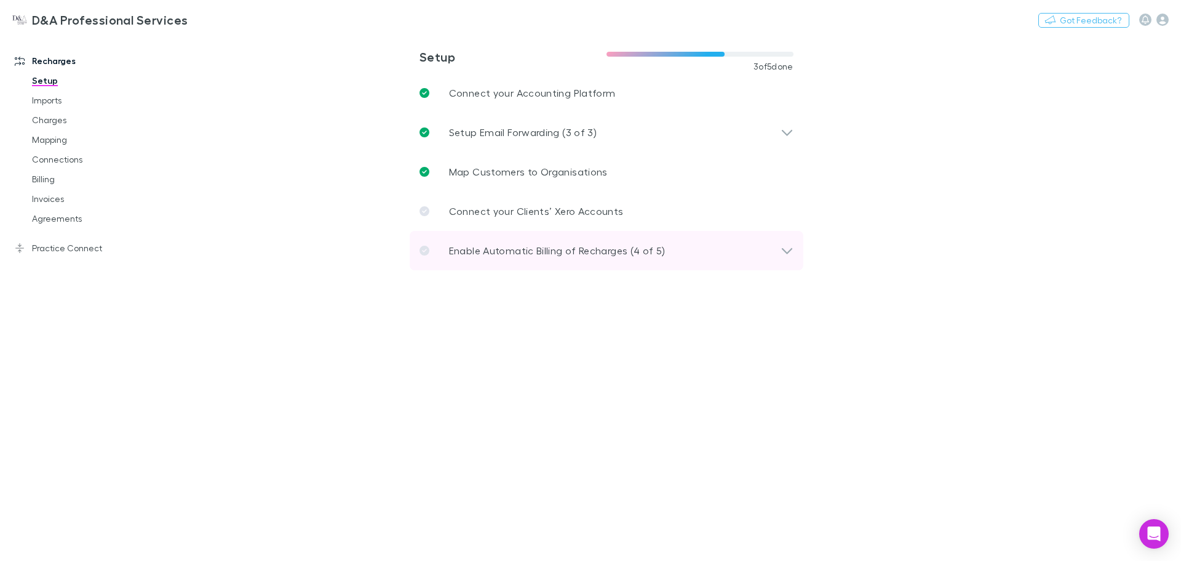
click at [511, 249] on p "Enable Automatic Billing of Recharges (4 of 5)" at bounding box center [557, 250] width 217 height 15
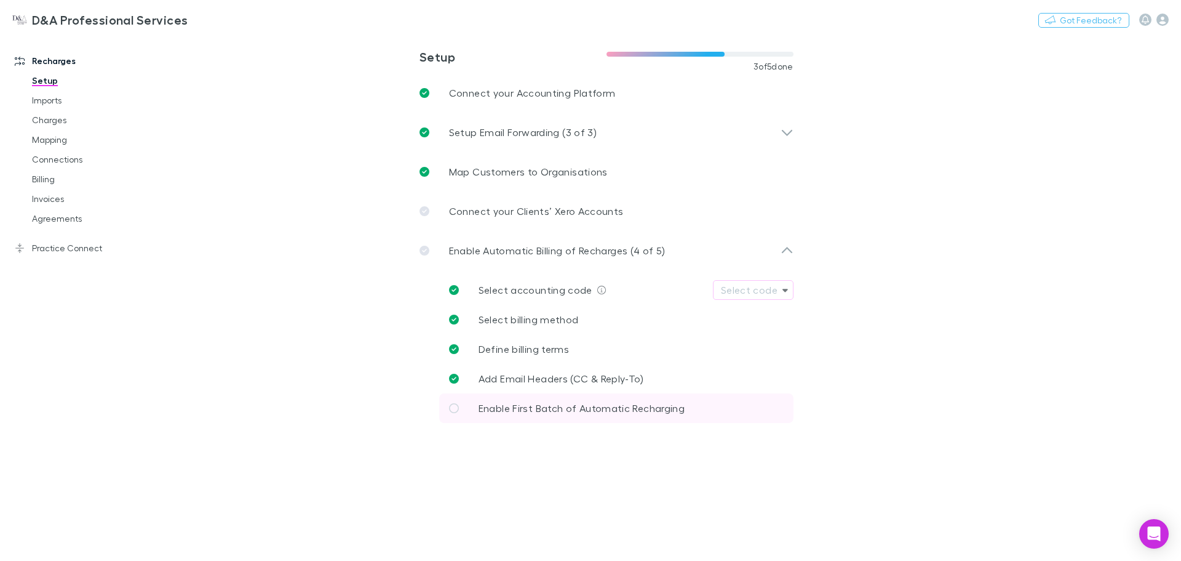
click at [509, 421] on link "Enable First Batch of Automatic Recharging" at bounding box center [616, 408] width 354 height 30
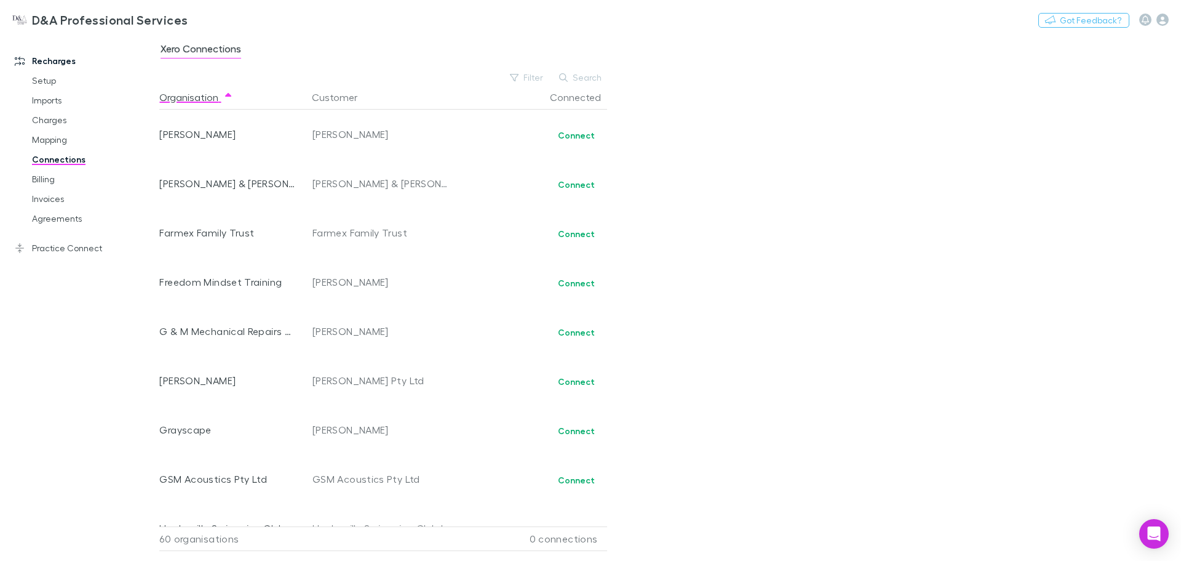
scroll to position [985, 0]
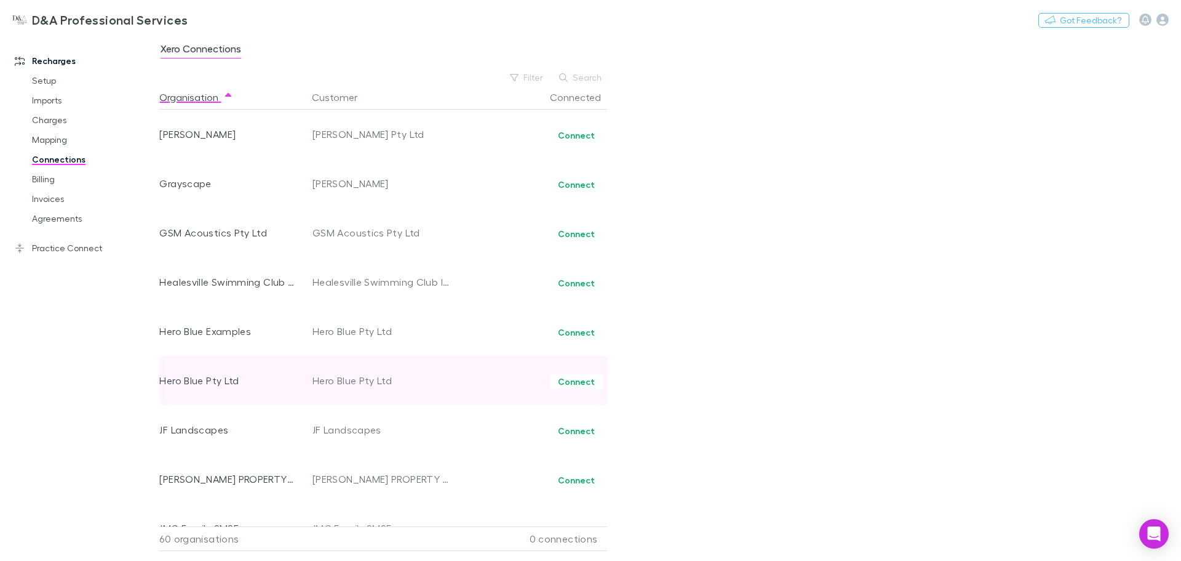
click at [343, 380] on div "Hero Blue Pty Ltd" at bounding box center [382, 380] width 138 height 49
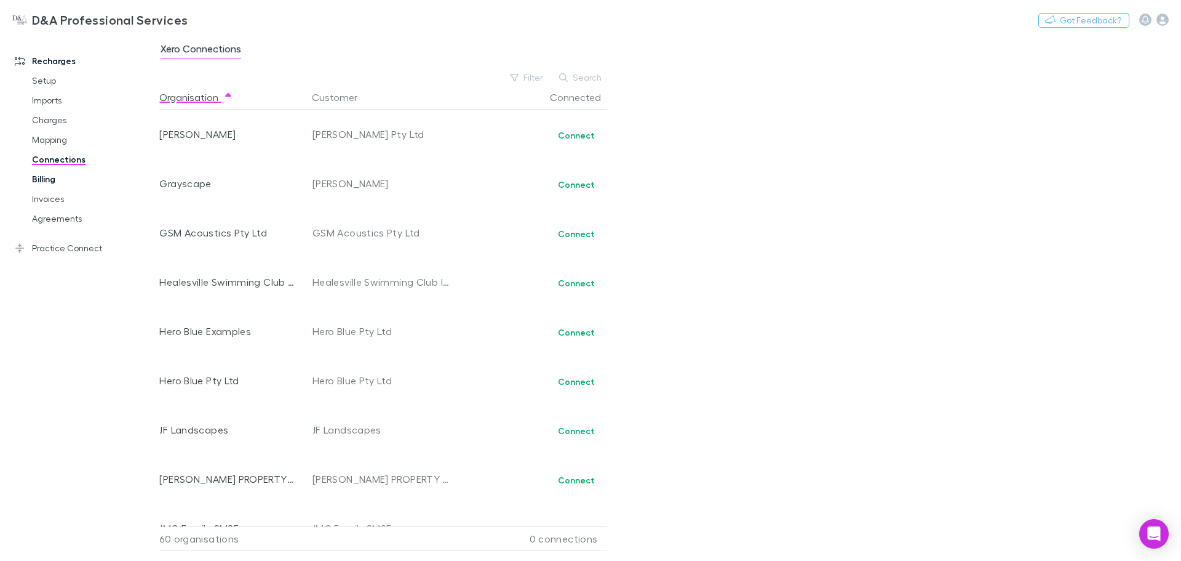
click at [44, 182] on link "Billing" at bounding box center [93, 179] width 146 height 20
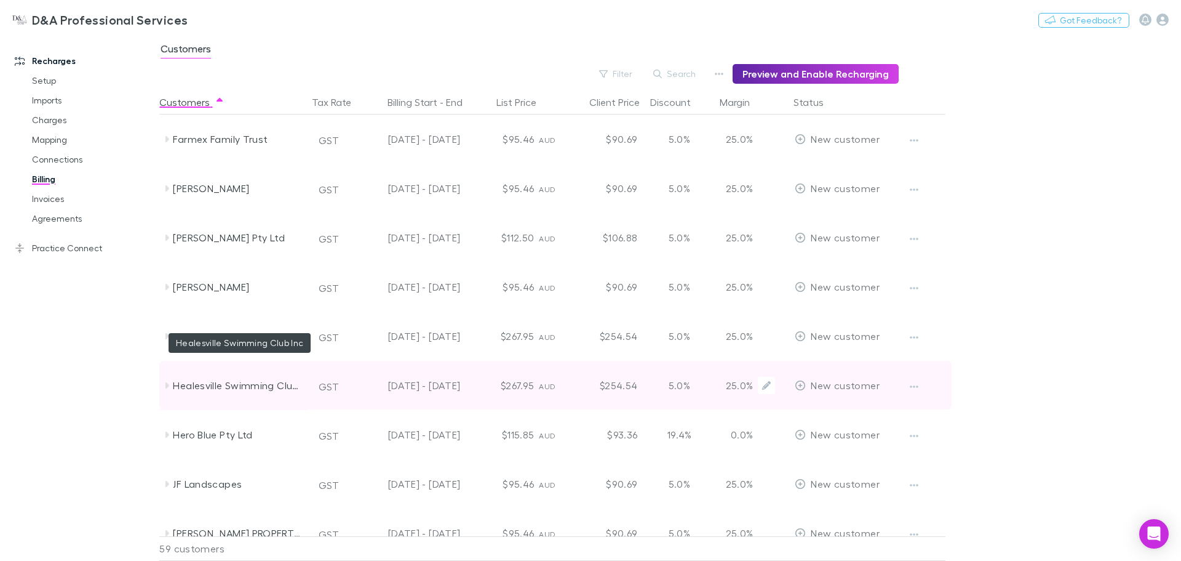
scroll to position [820, 0]
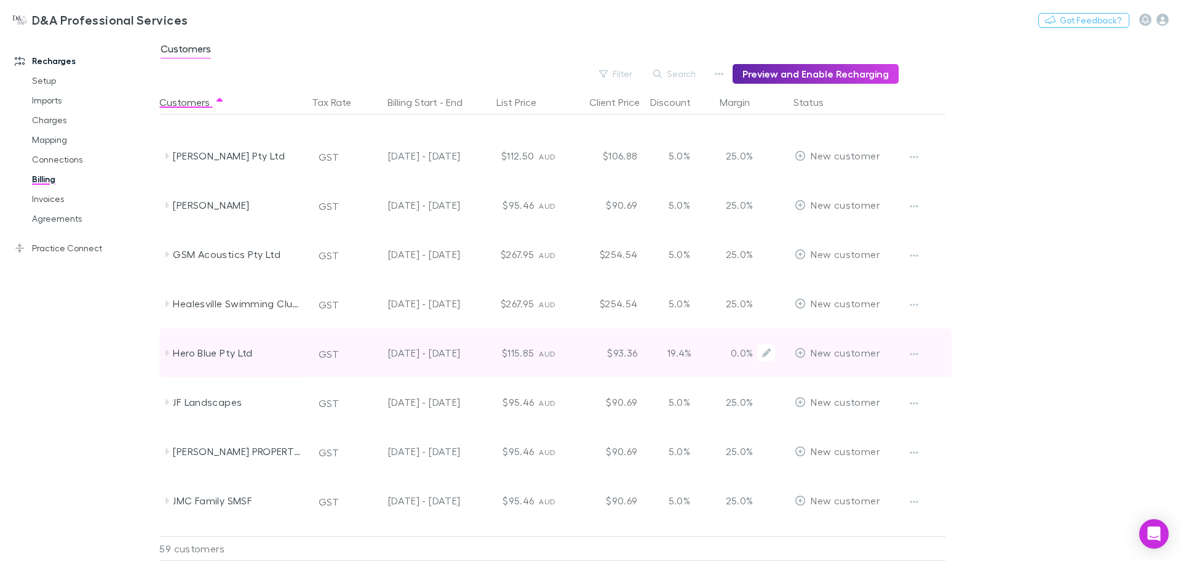
click at [804, 354] on icon at bounding box center [800, 353] width 11 height 10
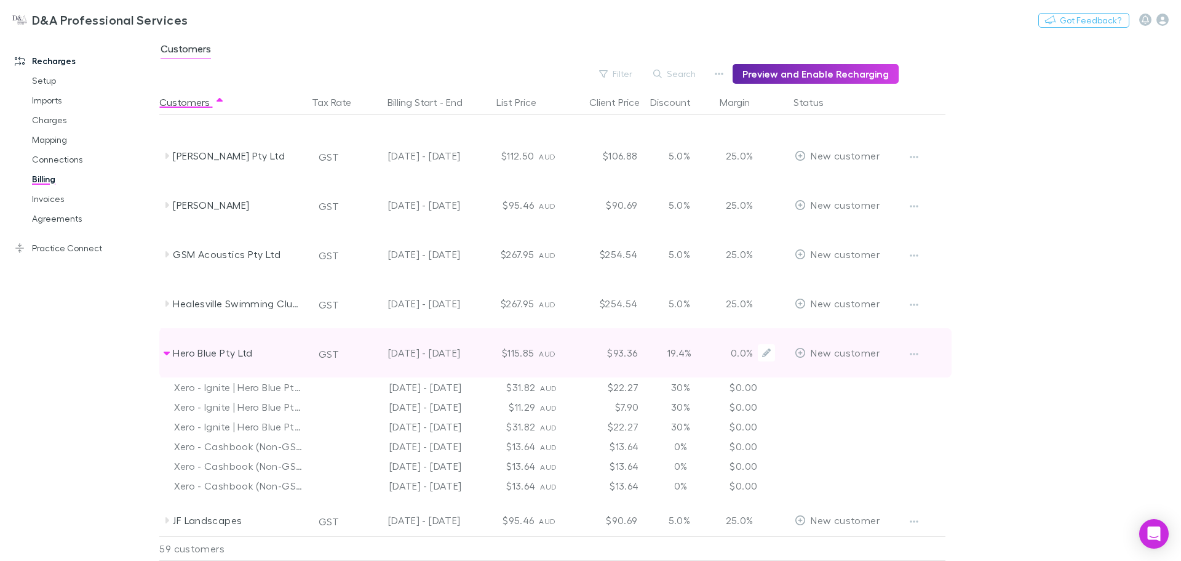
click at [800, 351] on icon at bounding box center [800, 353] width 11 height 10
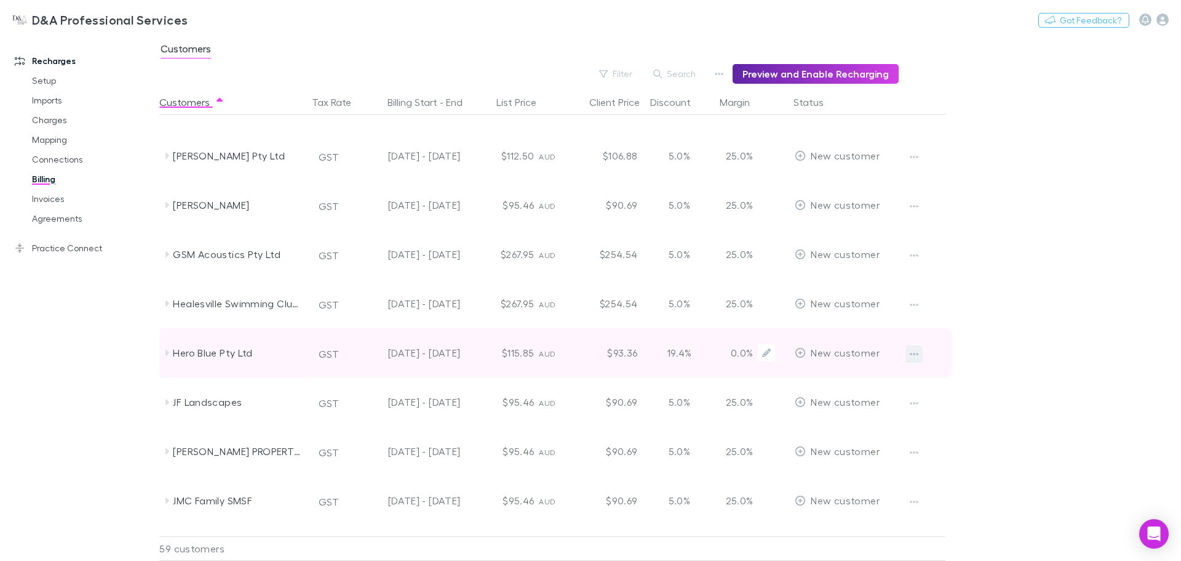
click at [916, 351] on icon "button" at bounding box center [914, 354] width 9 height 10
click at [916, 351] on div at bounding box center [590, 280] width 1181 height 561
click at [188, 356] on div "Hero Blue Pty Ltd" at bounding box center [238, 352] width 130 height 49
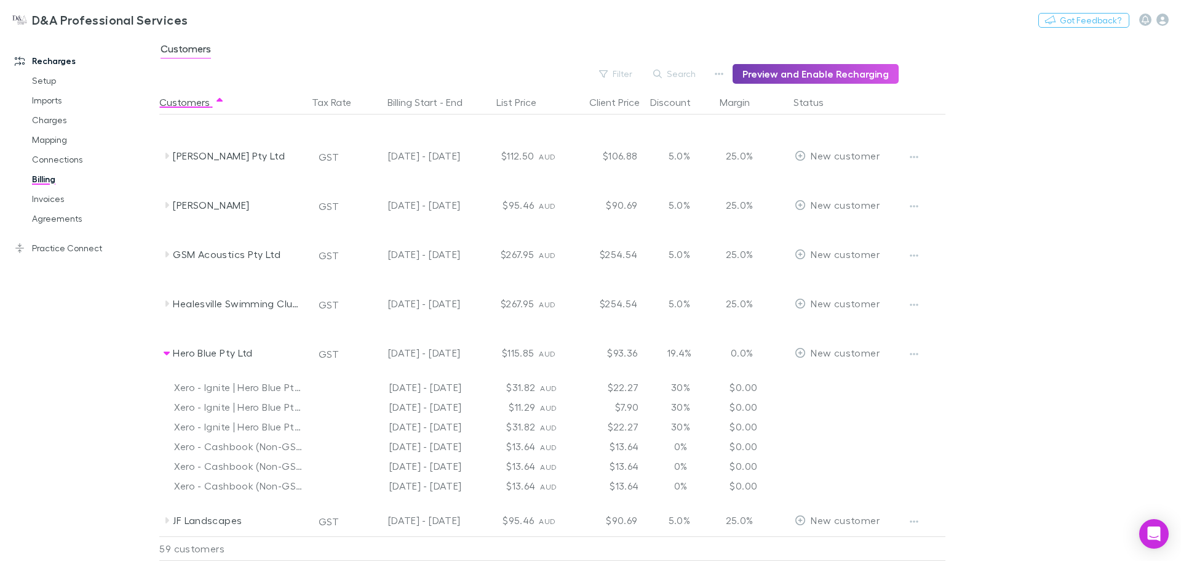
click at [815, 76] on button "Preview and Enable Recharging" at bounding box center [816, 74] width 166 height 20
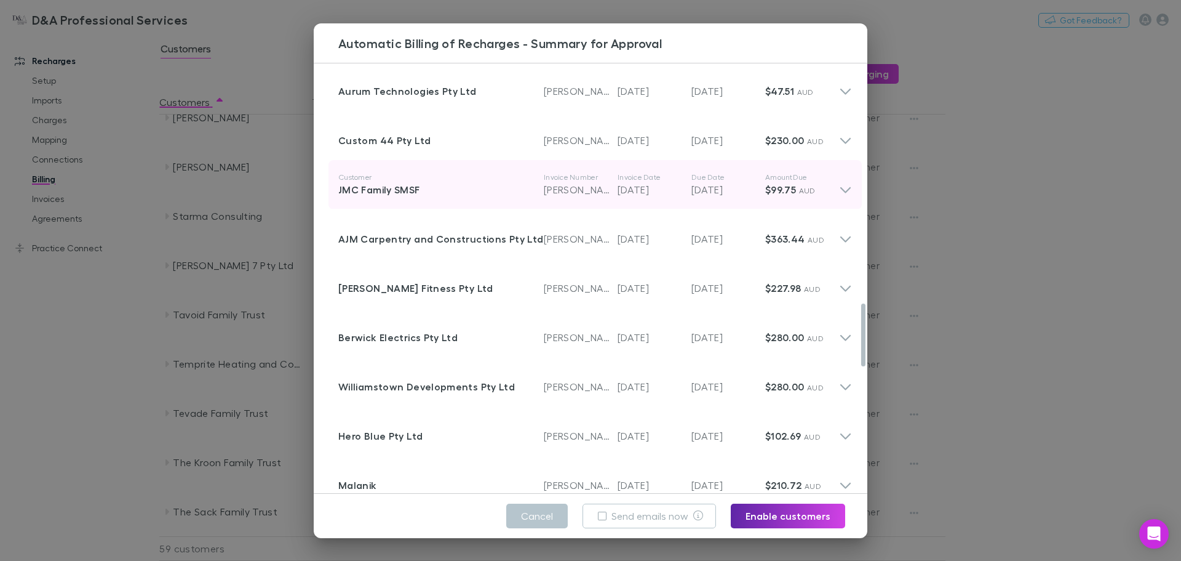
scroll to position [1723, 0]
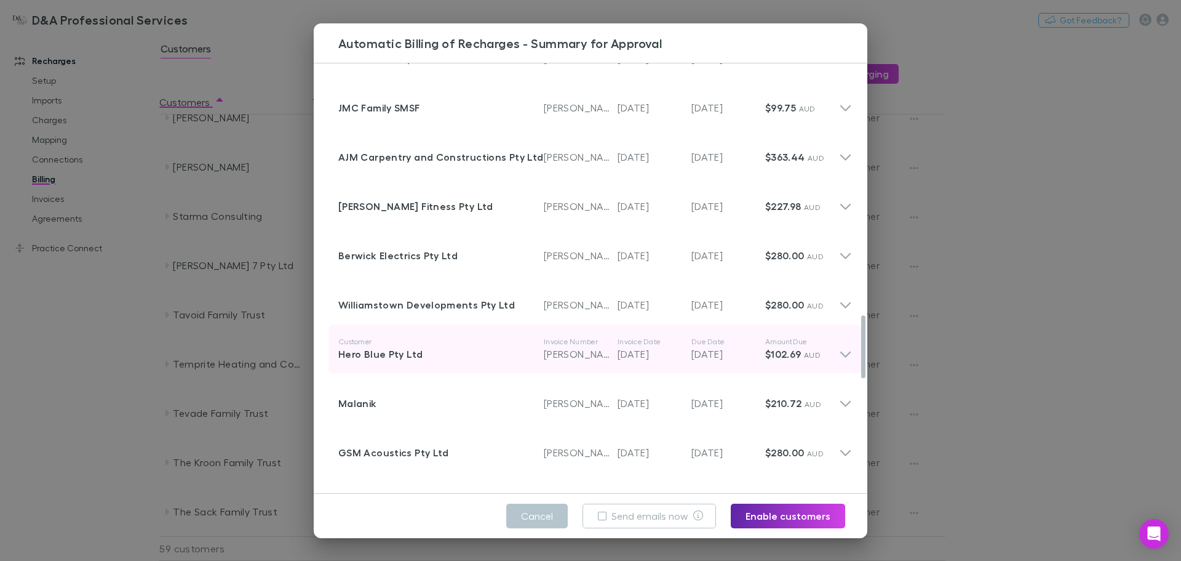
click at [845, 350] on div "Customer Hero Blue Pty Ltd Invoice Number [PERSON_NAME]-0009 Invoice Date [DATE…" at bounding box center [596, 348] width 534 height 49
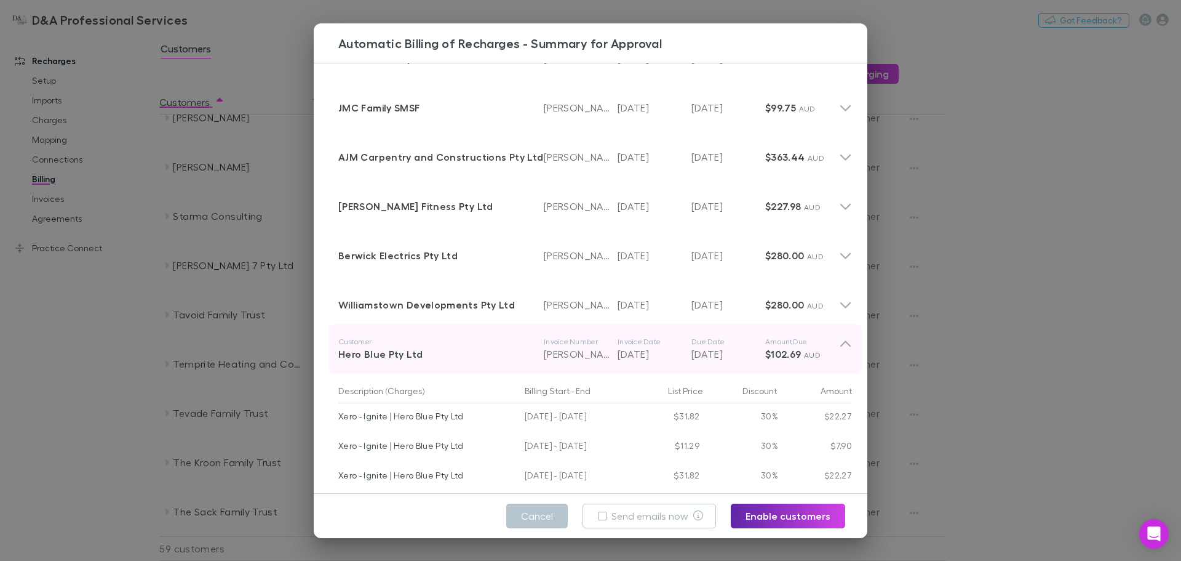
click at [697, 352] on p "01 Oct 2025" at bounding box center [729, 353] width 74 height 15
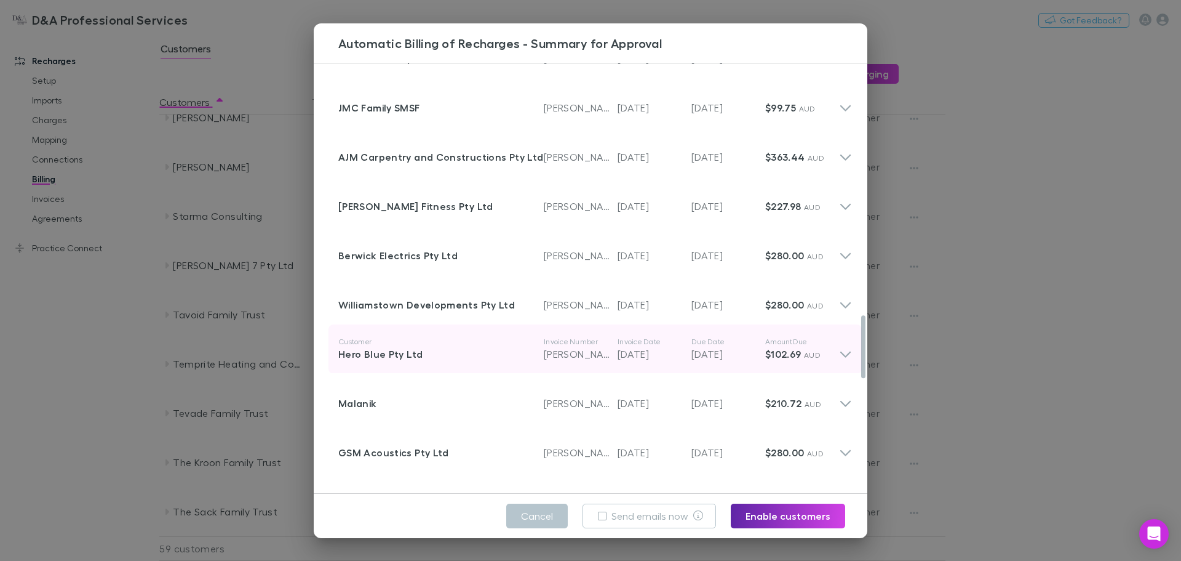
click at [828, 346] on p "$102.69 AUD" at bounding box center [802, 353] width 74 height 15
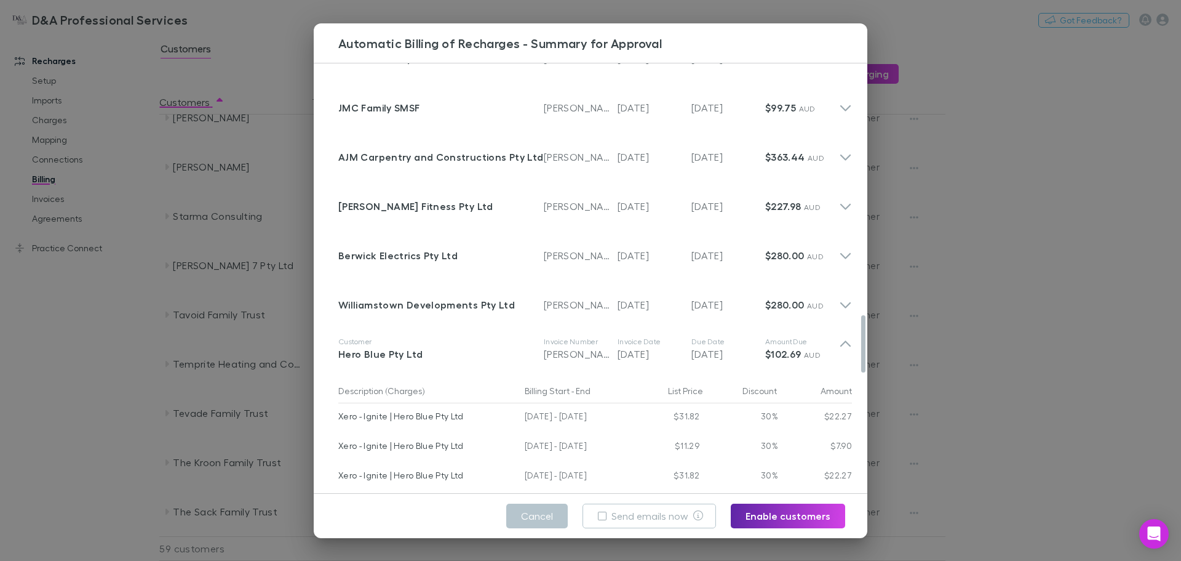
scroll to position [1887, 0]
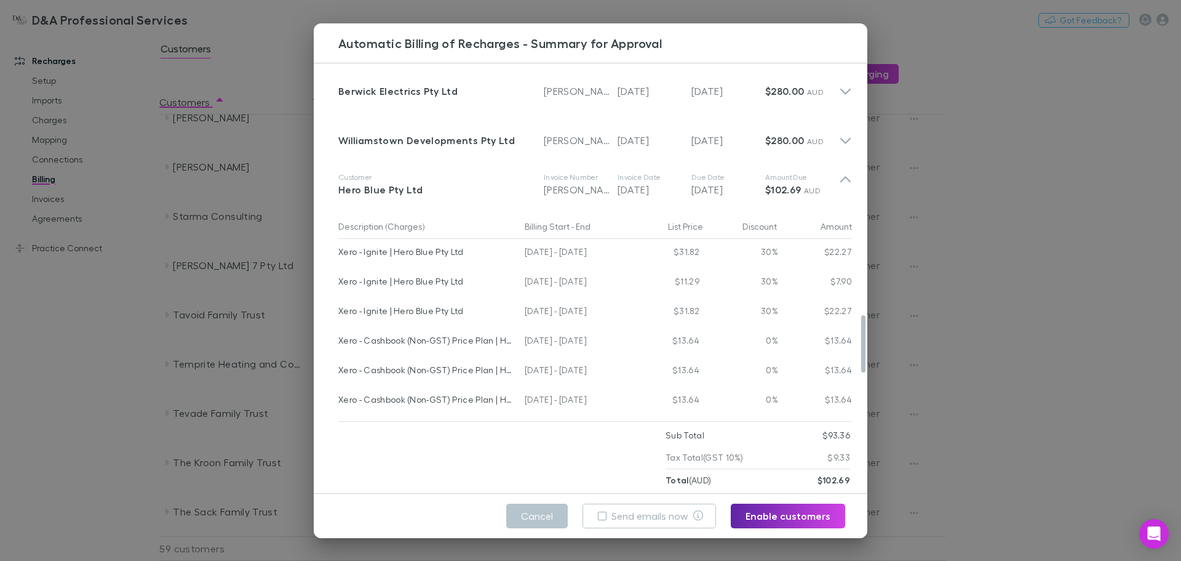
click at [388, 262] on div "Xero - Ignite | Hero Blue Pty Ltd" at bounding box center [426, 252] width 177 height 26
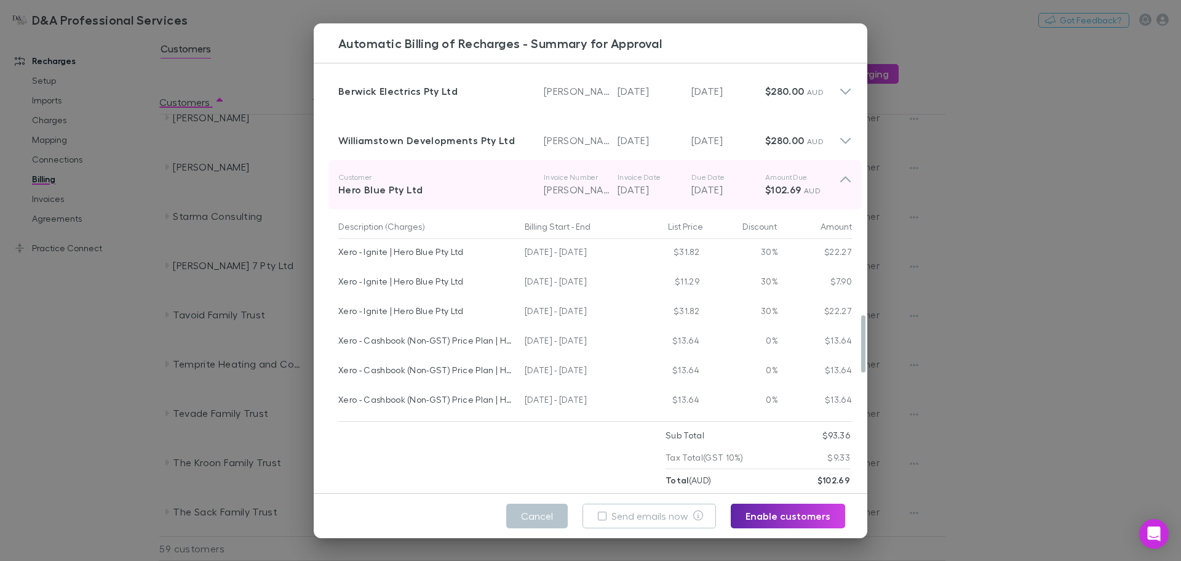
click at [426, 188] on div "Hero Blue Pty Ltd" at bounding box center [441, 189] width 206 height 15
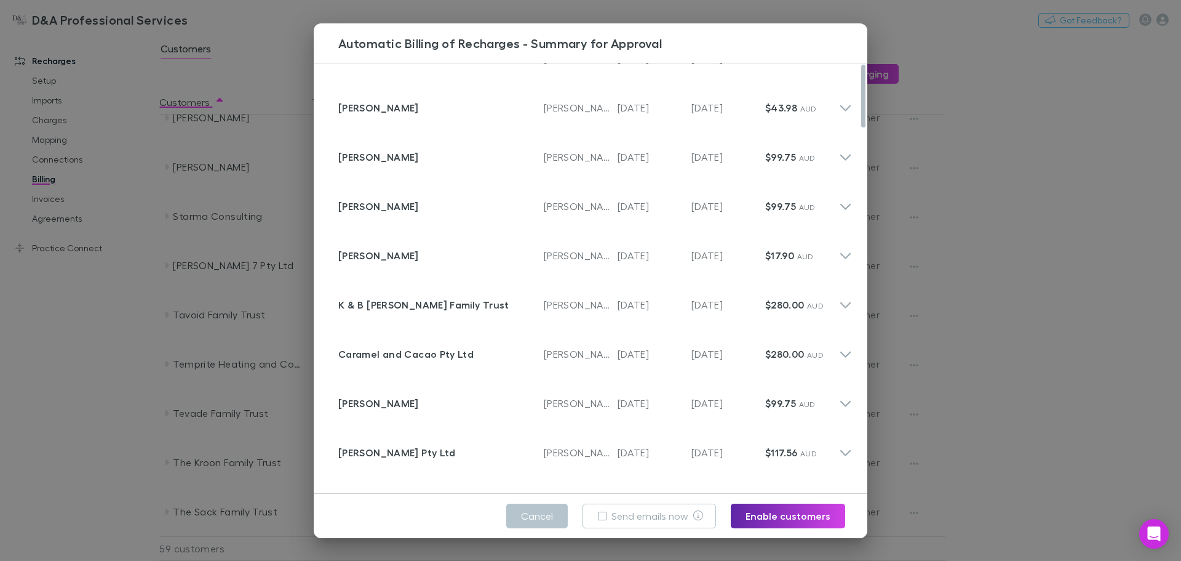
scroll to position [0, 0]
click at [548, 512] on button "Cancel" at bounding box center [537, 515] width 62 height 25
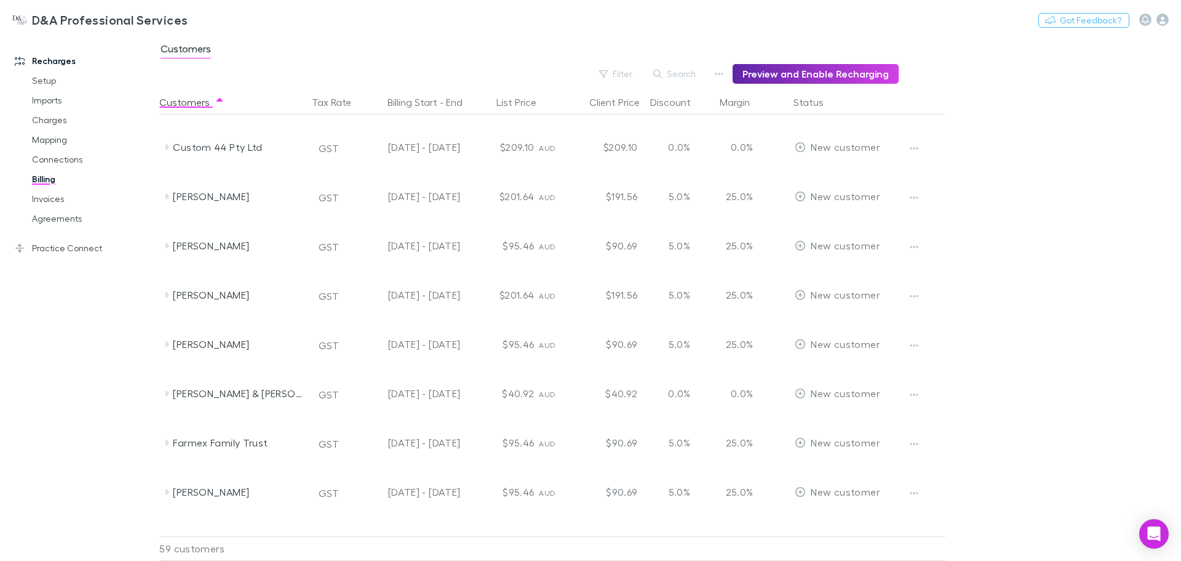
scroll to position [845, 0]
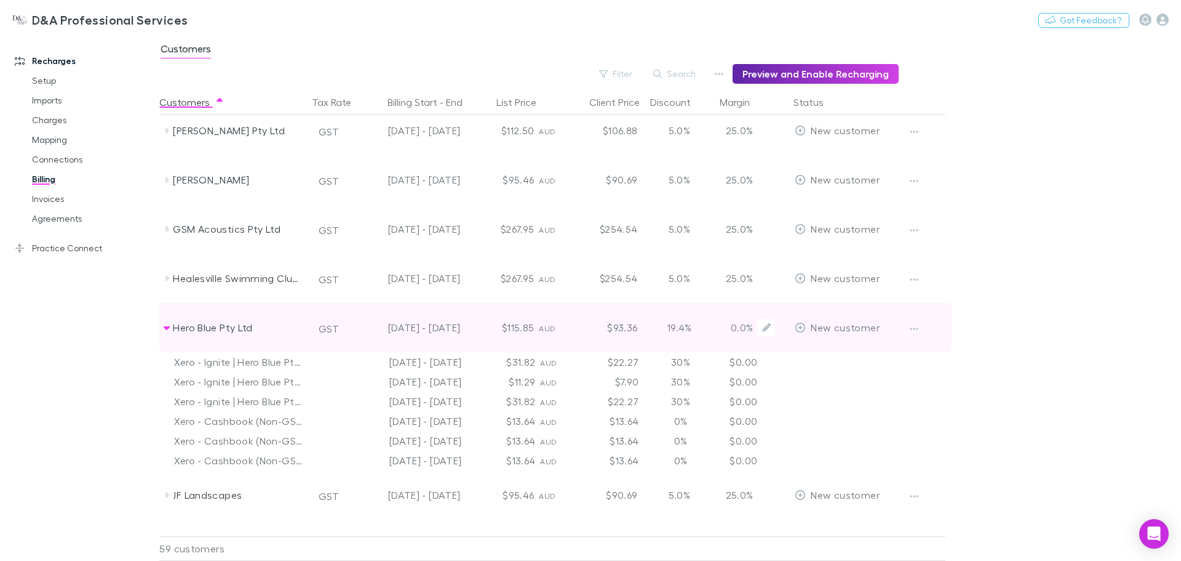
click at [227, 326] on div "Hero Blue Pty Ltd" at bounding box center [238, 327] width 130 height 49
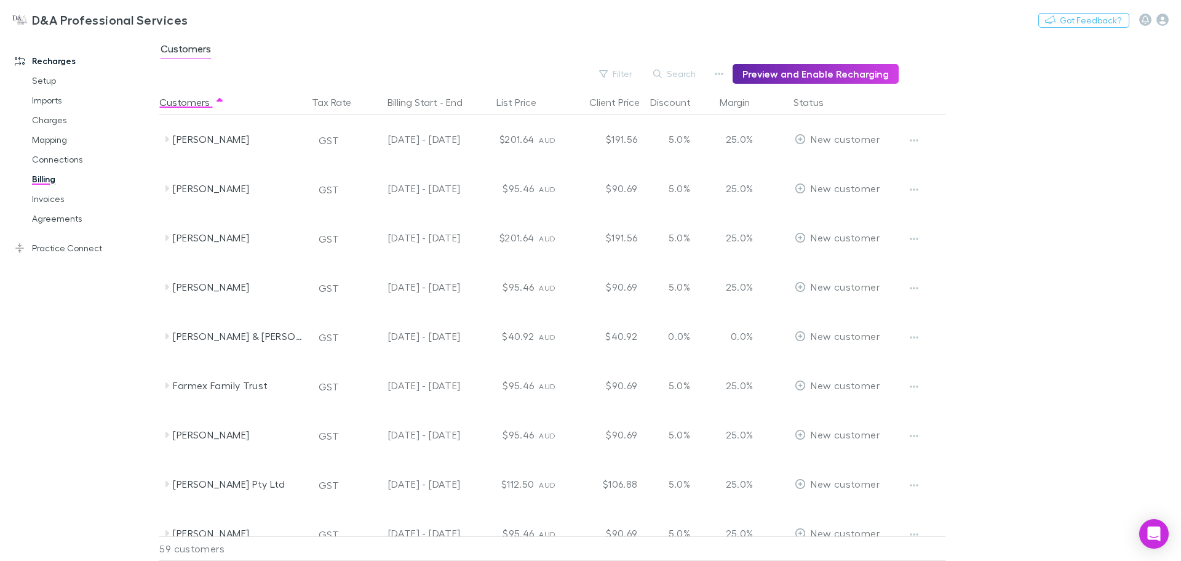
scroll to position [738, 0]
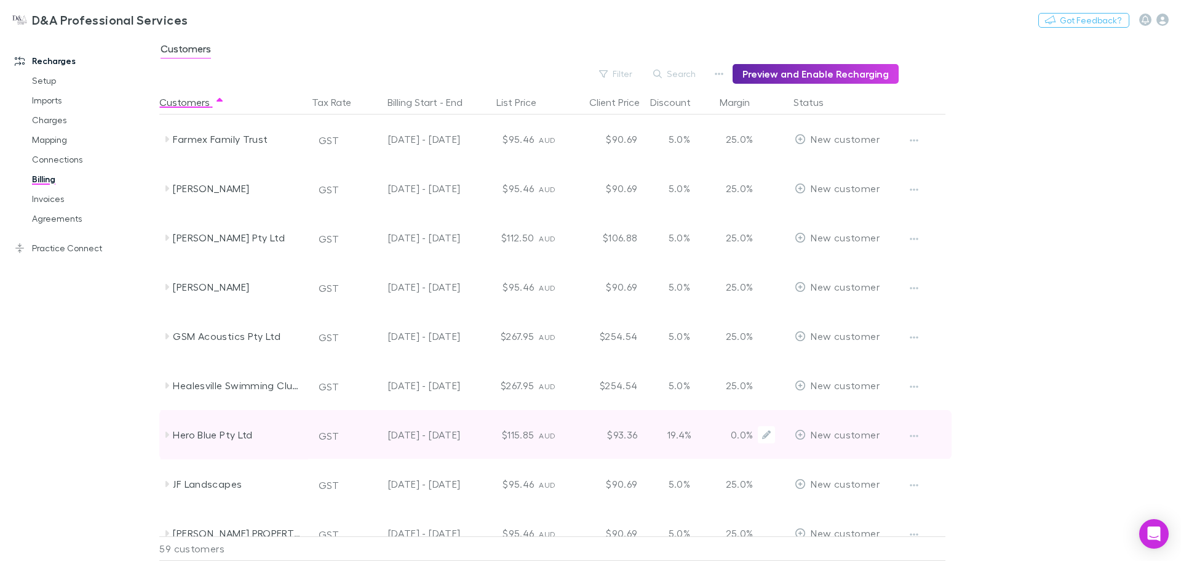
click at [214, 433] on div "Hero Blue Pty Ltd" at bounding box center [238, 434] width 130 height 49
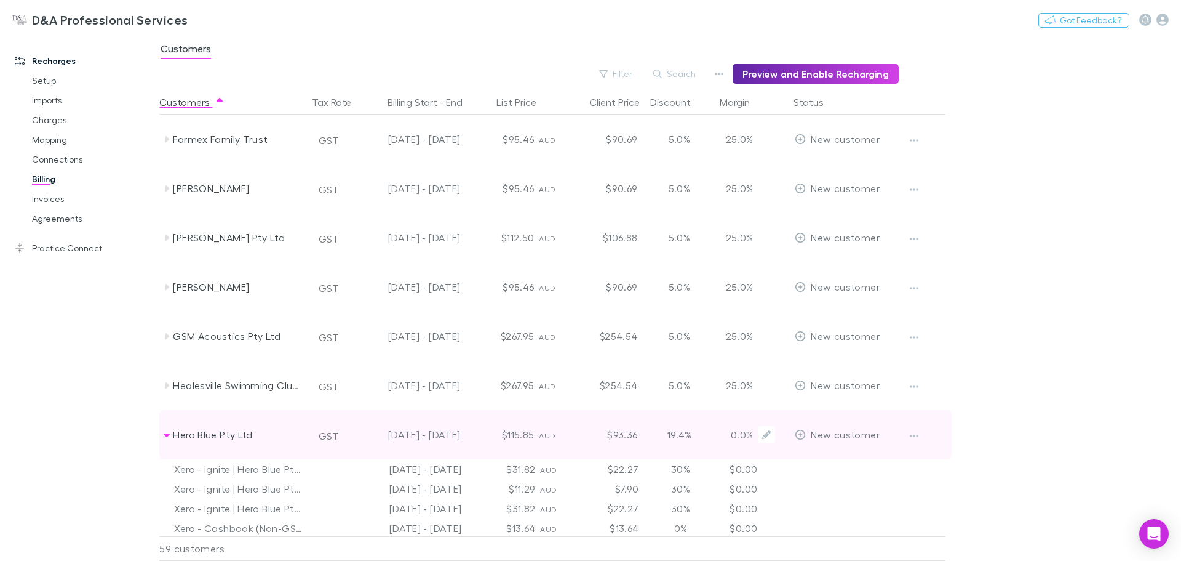
click at [214, 433] on div "Hero Blue Pty Ltd" at bounding box center [238, 434] width 130 height 49
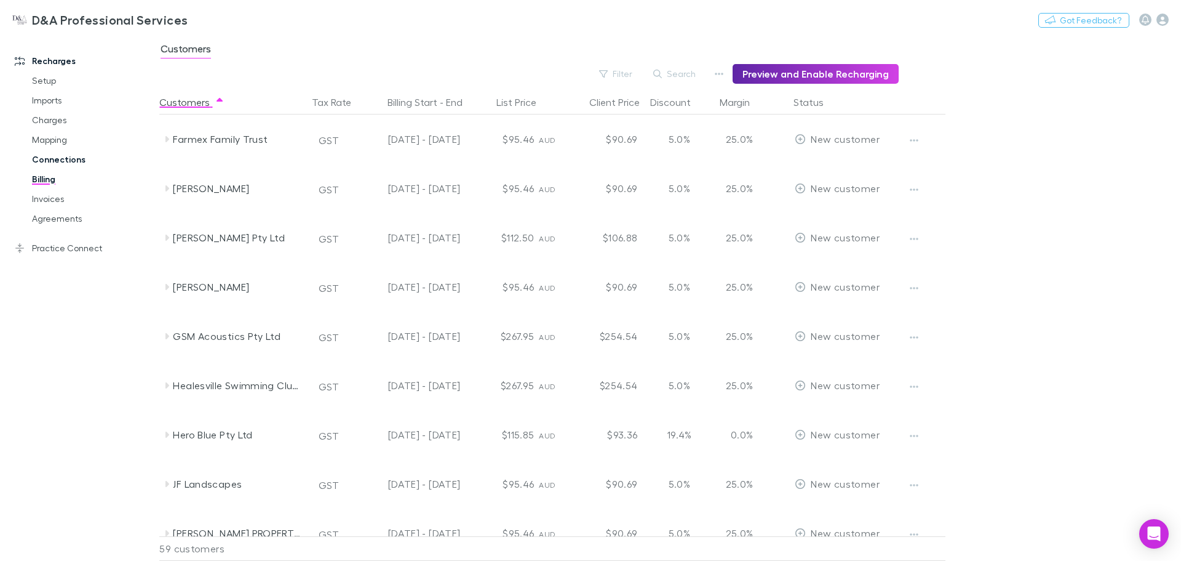
click at [57, 151] on link "Connections" at bounding box center [93, 160] width 146 height 20
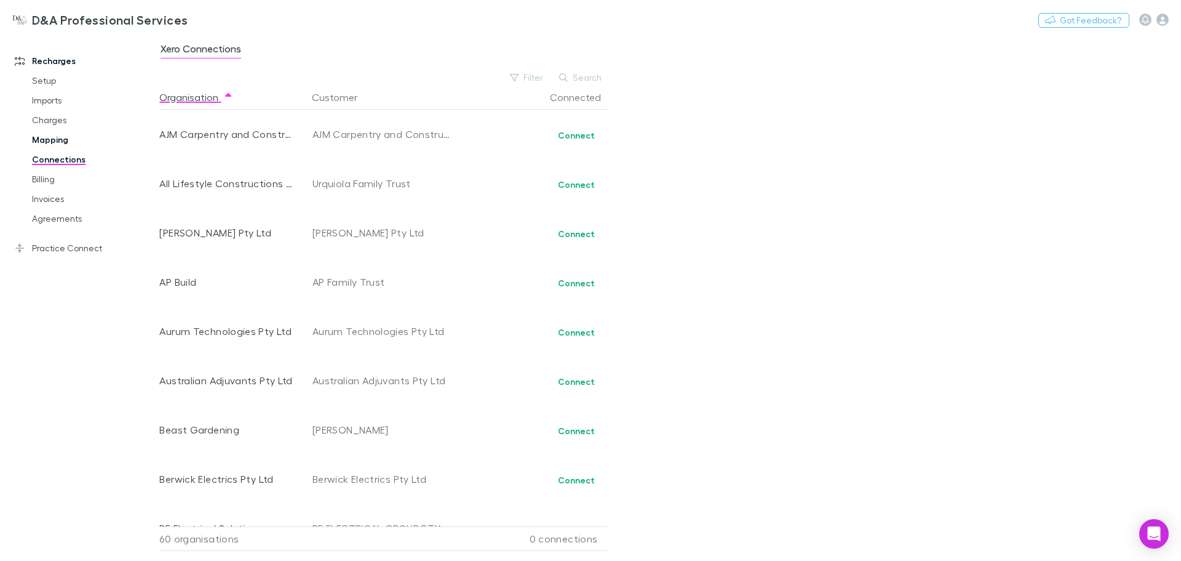
click at [57, 140] on link "Mapping" at bounding box center [93, 140] width 146 height 20
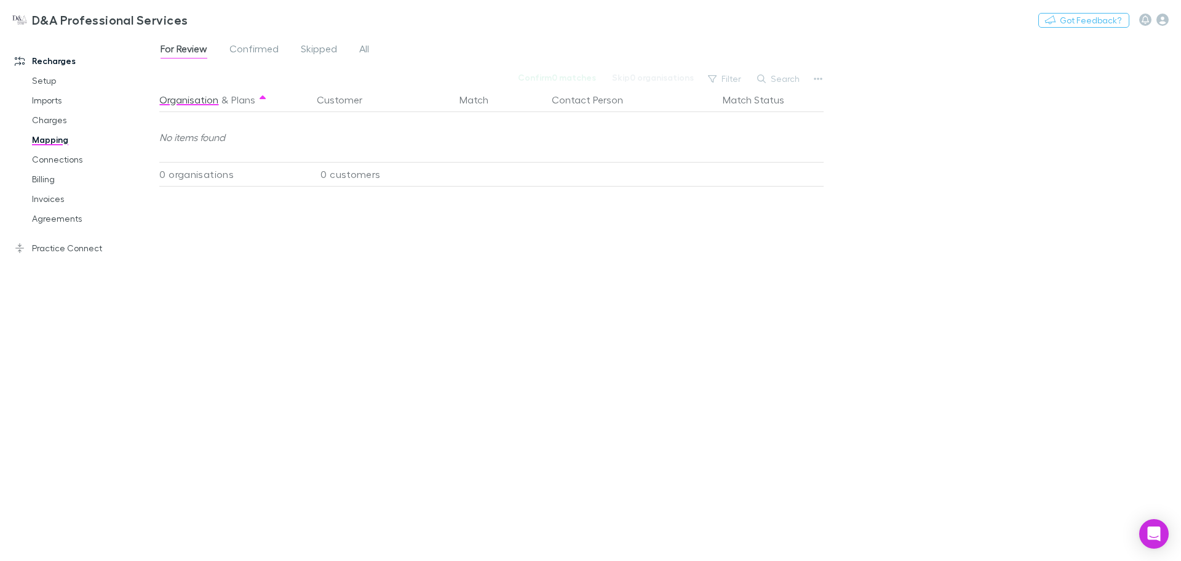
click at [280, 45] on div "For Review Confirmed Skipped All" at bounding box center [269, 51] width 221 height 20
click at [268, 48] on span "Confirmed" at bounding box center [254, 50] width 49 height 16
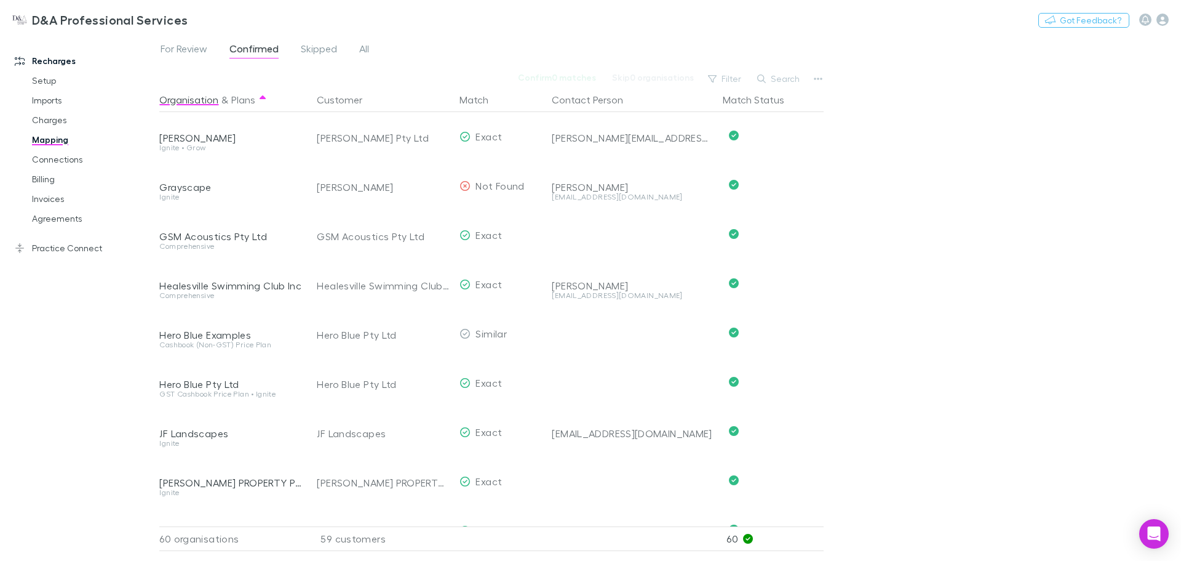
scroll to position [1066, 0]
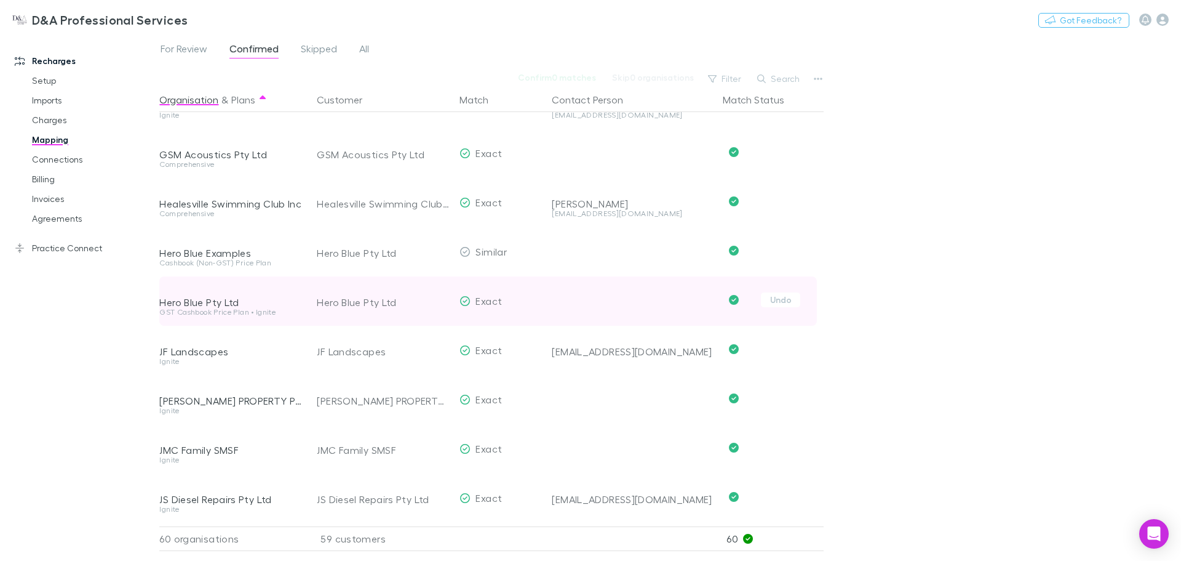
click at [376, 302] on div "Hero Blue Pty Ltd" at bounding box center [383, 302] width 133 height 49
click at [354, 302] on div "Hero Blue Pty Ltd" at bounding box center [383, 302] width 133 height 49
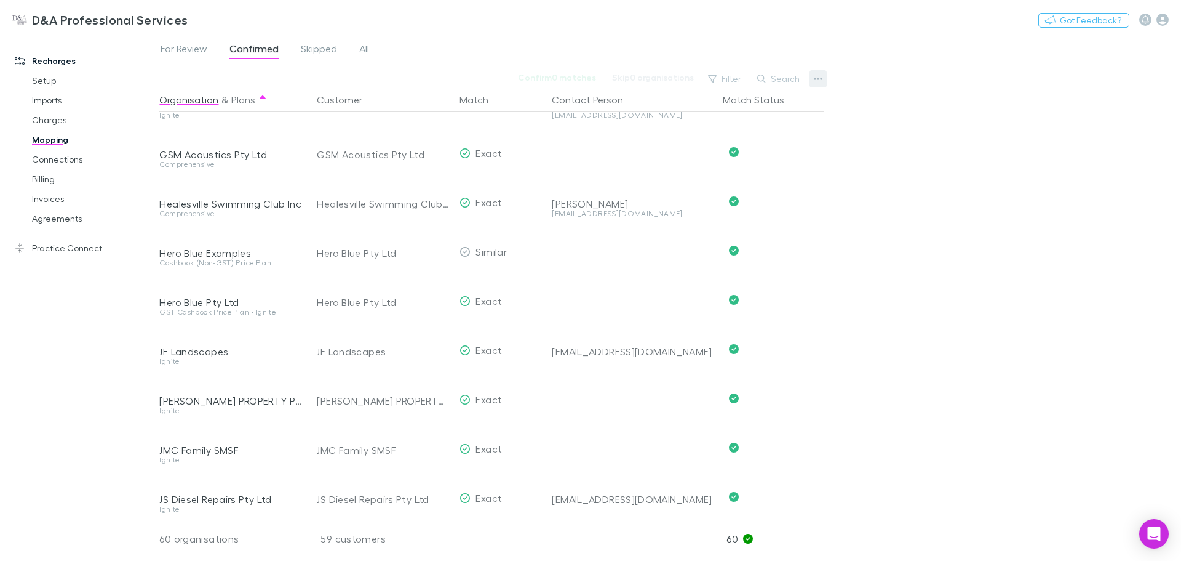
click at [814, 79] on icon "button" at bounding box center [818, 79] width 9 height 10
click at [814, 78] on div at bounding box center [590, 280] width 1181 height 561
click at [813, 76] on button "button" at bounding box center [818, 78] width 17 height 17
click at [732, 115] on p "Organisations" at bounding box center [743, 118] width 150 height 15
click at [816, 71] on button "button" at bounding box center [818, 78] width 17 height 17
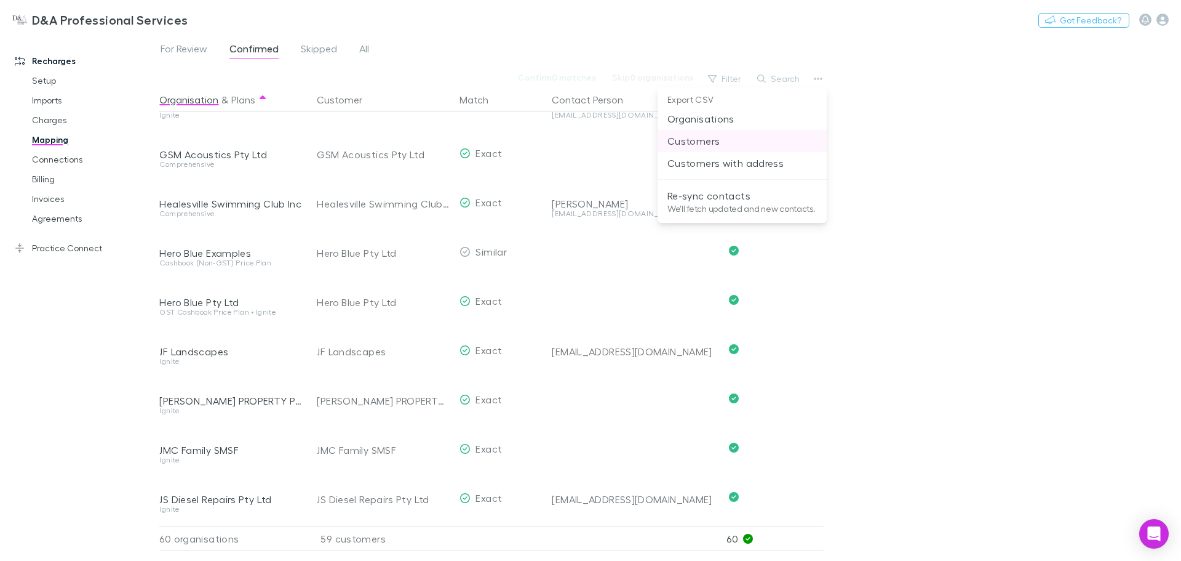
click at [718, 135] on p "Customers" at bounding box center [743, 141] width 150 height 15
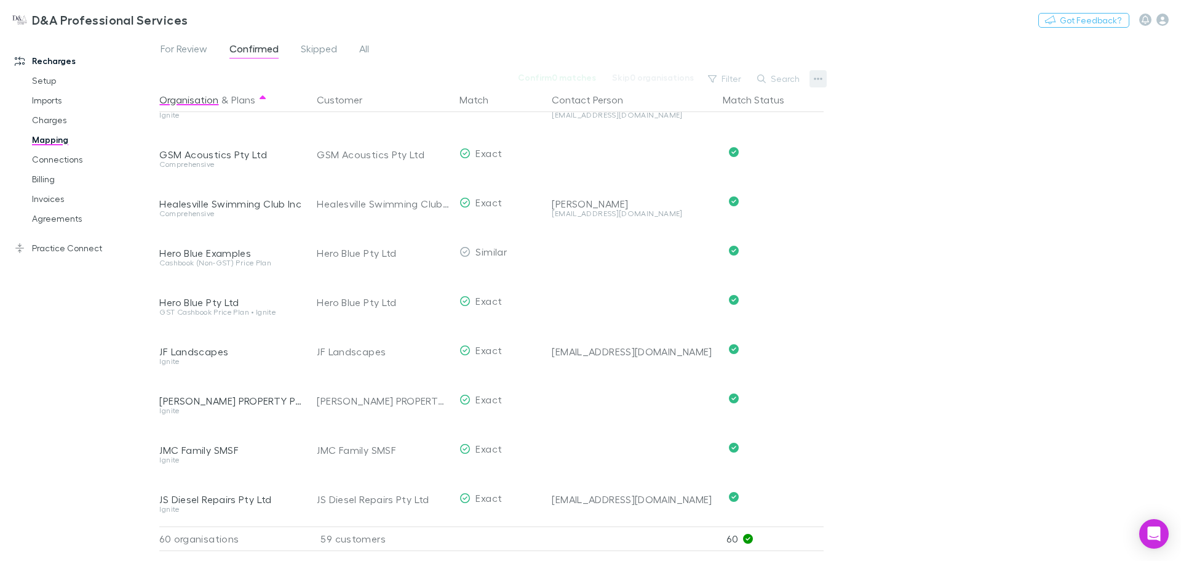
click at [815, 75] on icon "button" at bounding box center [818, 79] width 9 height 10
click at [250, 290] on div at bounding box center [590, 280] width 1181 height 561
click at [823, 69] on div "For Review Confirmed Skipped All Confirm 0 matches Skip 0 organisations Filter …" at bounding box center [670, 297] width 1022 height 526
click at [823, 76] on button "button" at bounding box center [818, 78] width 17 height 17
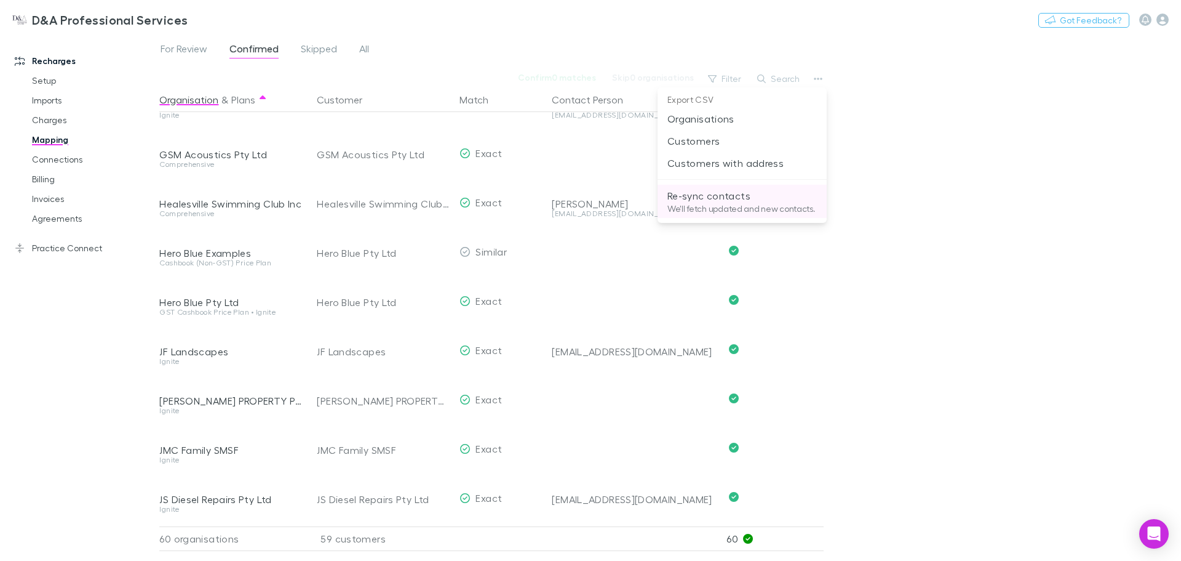
click at [735, 194] on p "Re-sync contacts" at bounding box center [743, 195] width 150 height 15
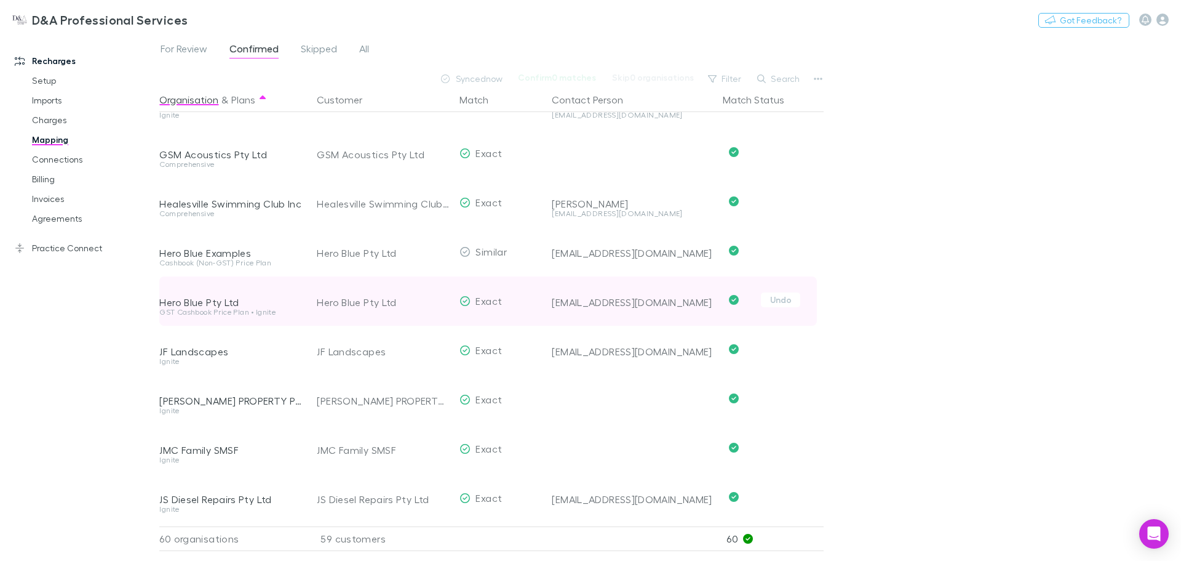
click at [273, 298] on div "Hero Blue Pty Ltd" at bounding box center [230, 302] width 143 height 12
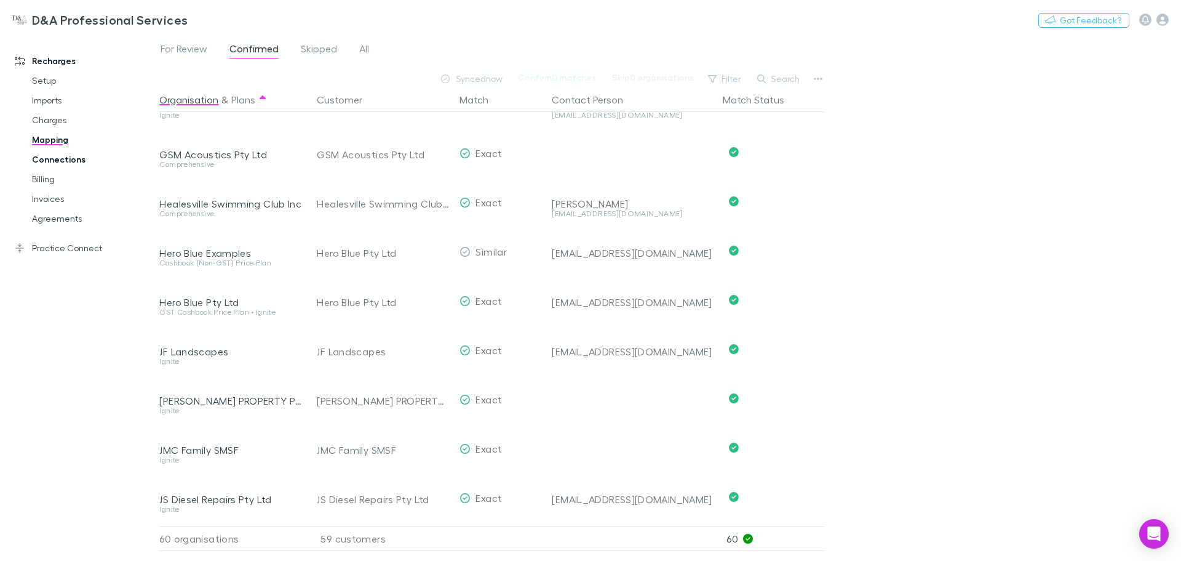
click at [68, 167] on link "Connections" at bounding box center [93, 160] width 146 height 20
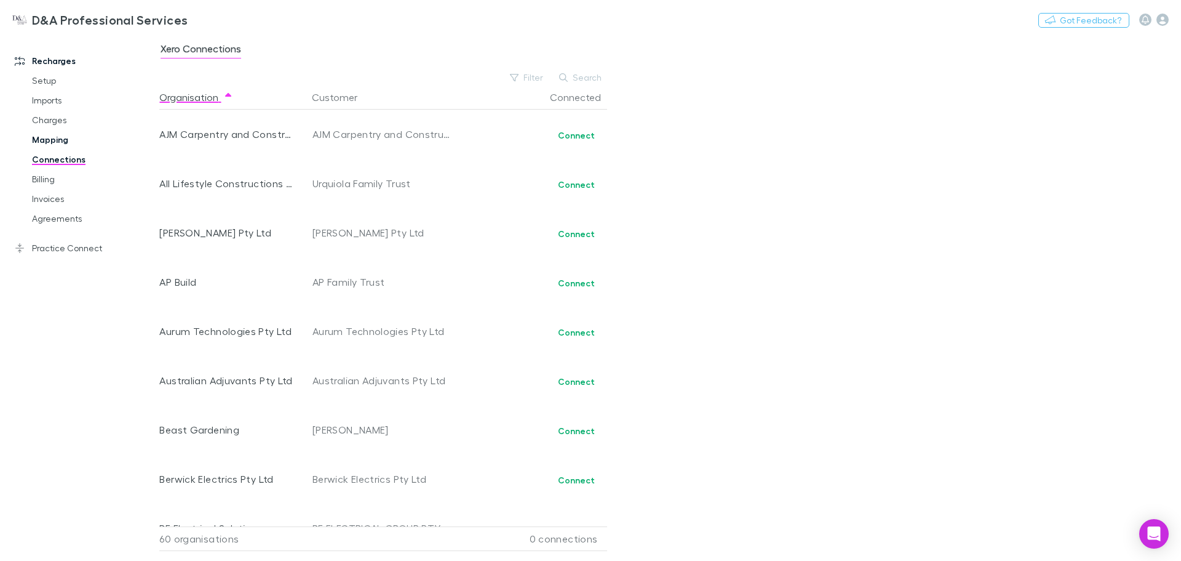
click at [60, 137] on link "Mapping" at bounding box center [93, 140] width 146 height 20
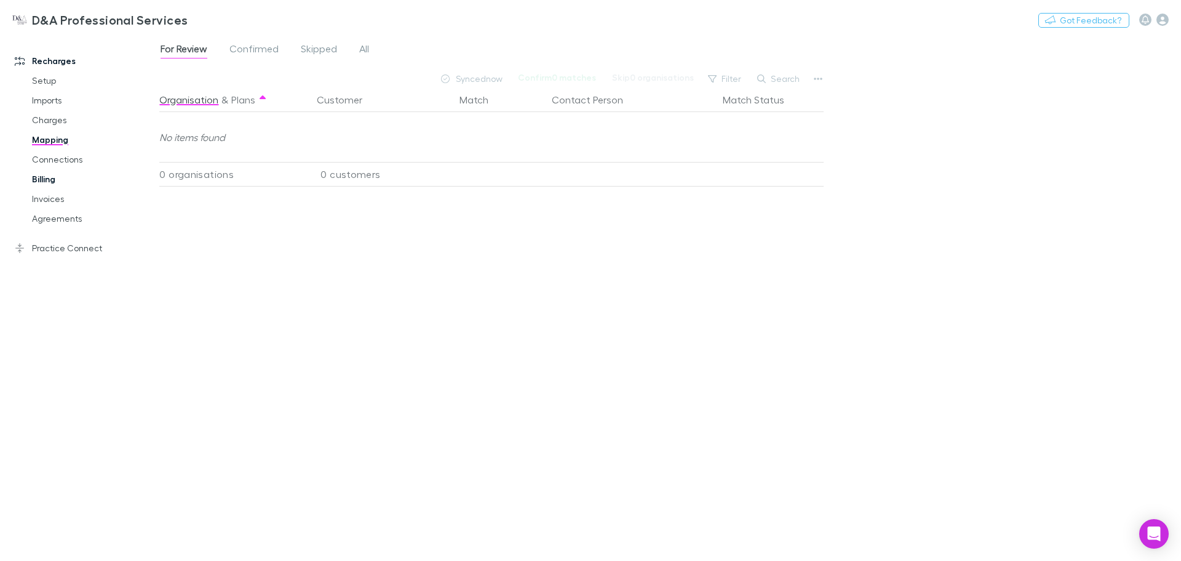
click at [51, 182] on link "Billing" at bounding box center [93, 179] width 146 height 20
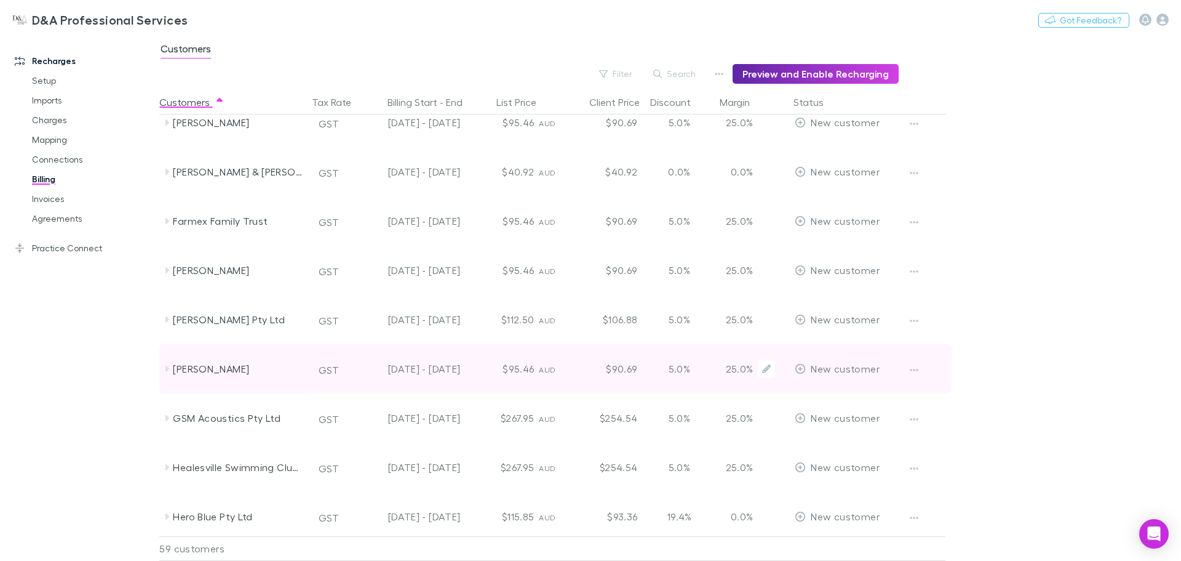
scroll to position [820, 0]
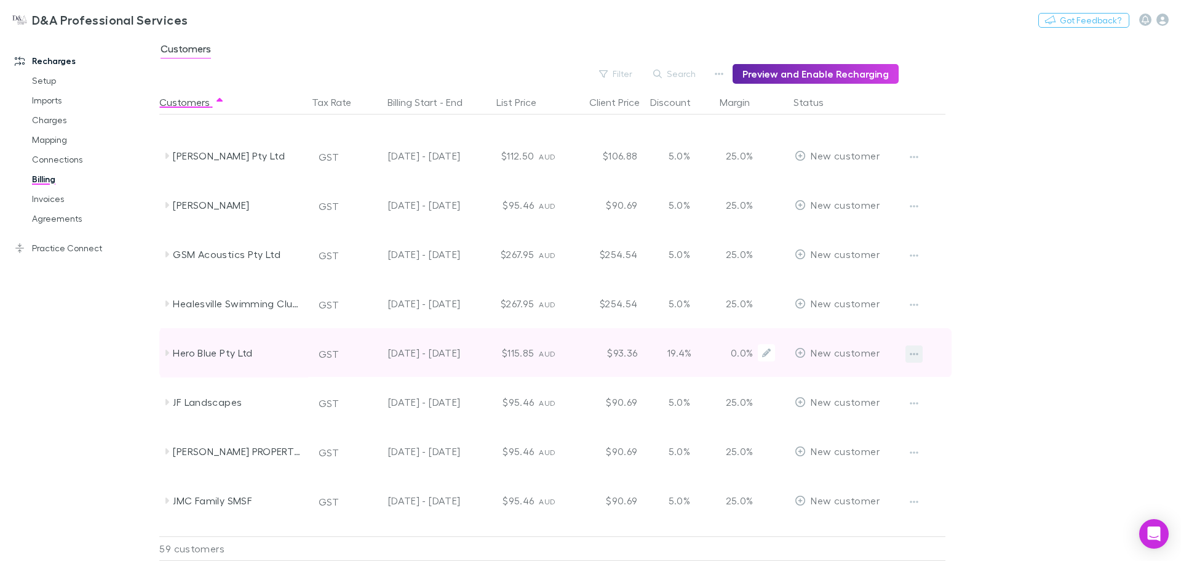
click at [912, 351] on icon "button" at bounding box center [914, 354] width 9 height 10
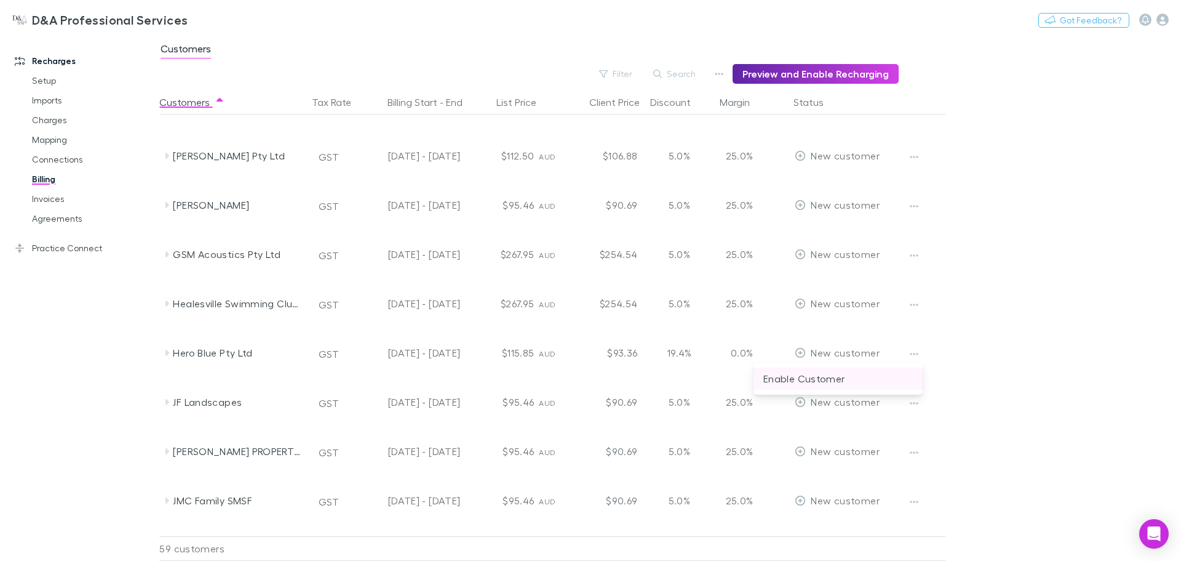
click at [869, 378] on p "Enable Customer" at bounding box center [839, 378] width 150 height 15
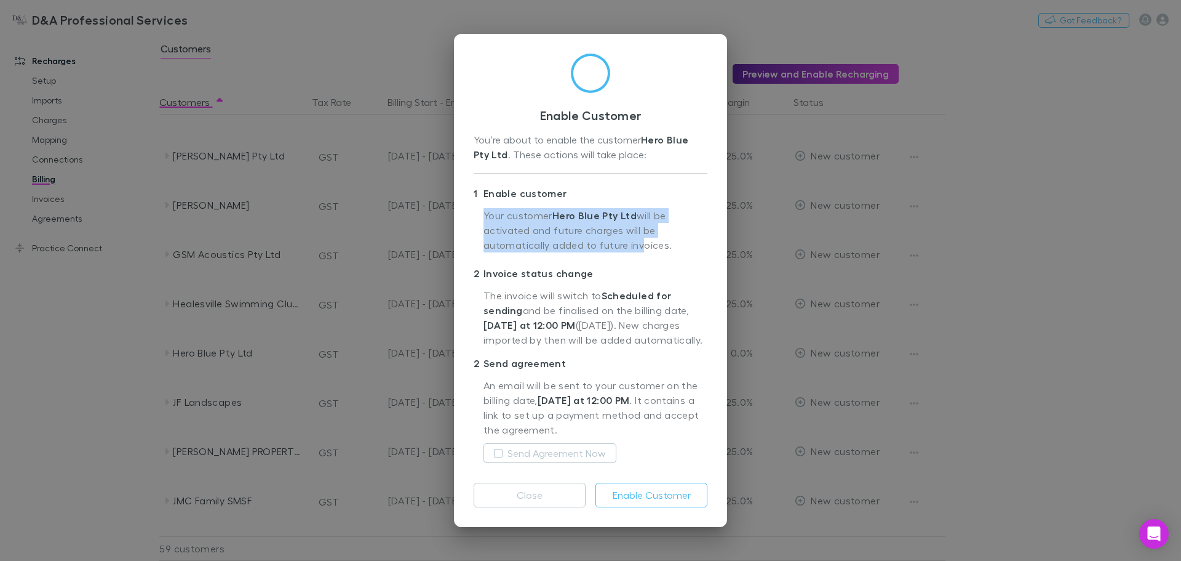
drag, startPoint x: 484, startPoint y: 217, endPoint x: 639, endPoint y: 243, distance: 156.6
click at [639, 243] on p "Your customer Hero Blue Pty Ltd will be activated and future charges will be au…" at bounding box center [596, 233] width 224 height 50
click at [639, 242] on p "Your customer Hero Blue Pty Ltd will be activated and future charges will be au…" at bounding box center [596, 233] width 224 height 50
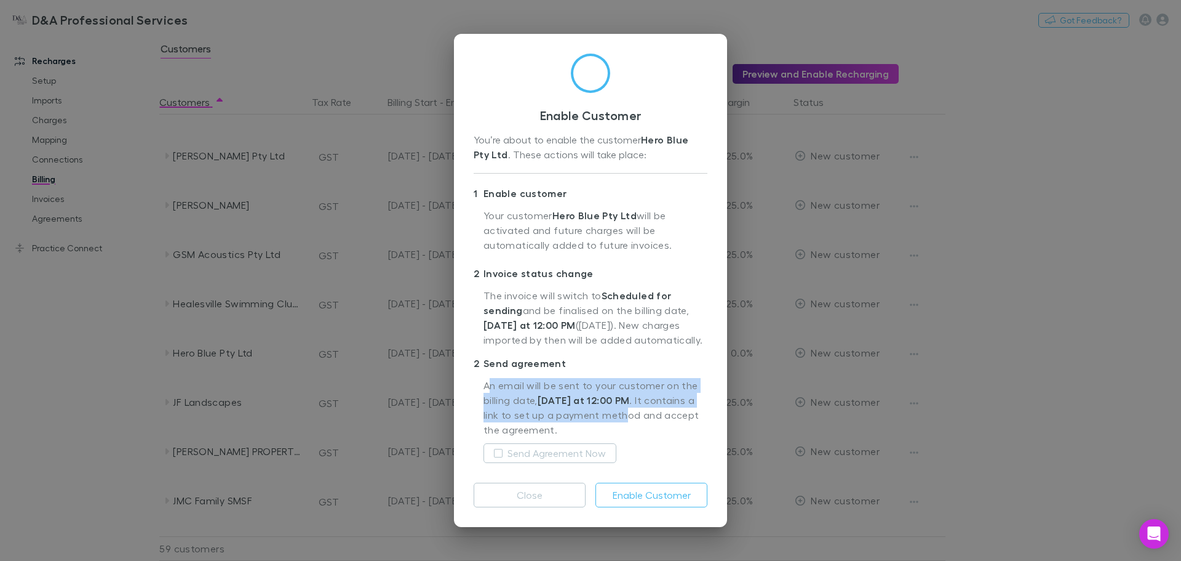
drag, startPoint x: 491, startPoint y: 377, endPoint x: 622, endPoint y: 407, distance: 134.6
click at [622, 407] on div "An email will be sent to your customer on the billing date, tomorrow at 12:00 P…" at bounding box center [591, 423] width 234 height 100
click at [622, 407] on p "An email will be sent to your customer on the billing date, tomorrow at 12:00 P…" at bounding box center [596, 408] width 224 height 60
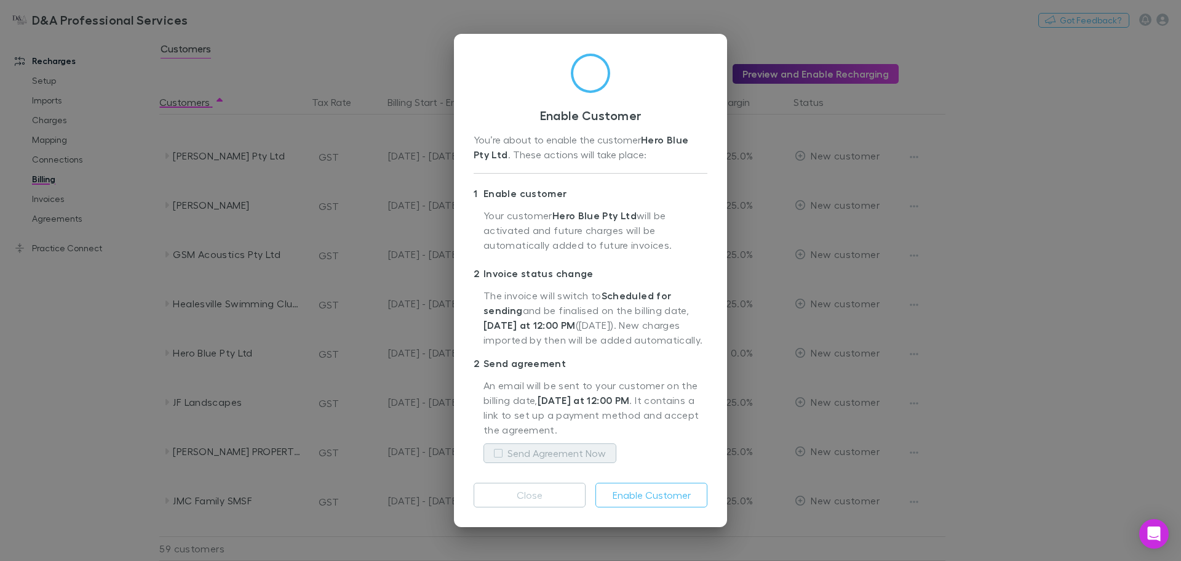
click at [538, 455] on label "Send Agreement Now" at bounding box center [557, 453] width 98 height 15
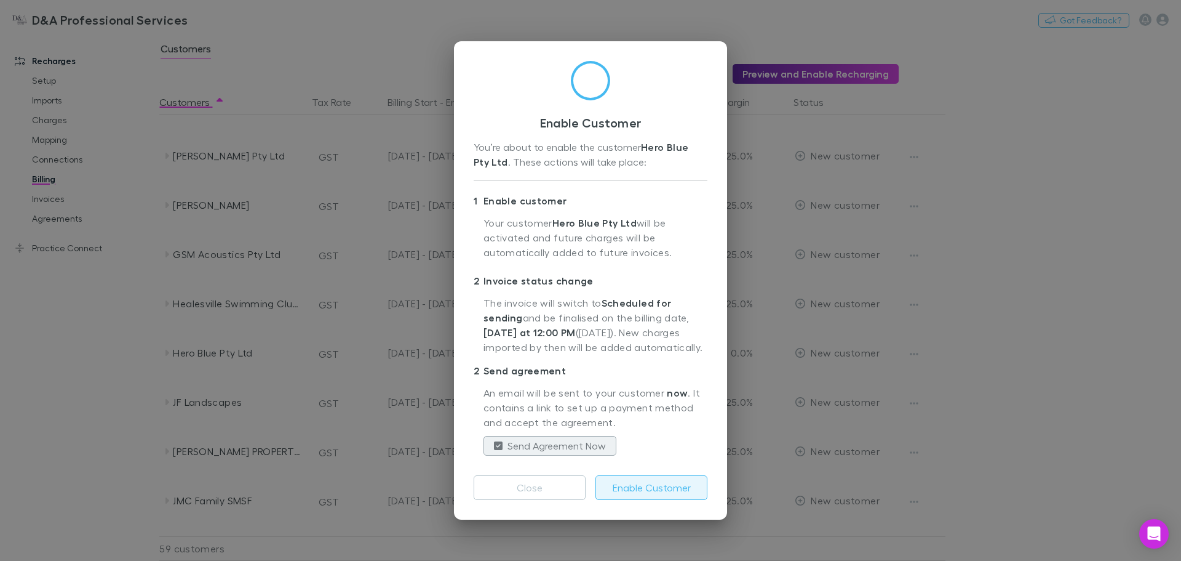
click at [644, 492] on button "Enable Customer" at bounding box center [652, 487] width 112 height 25
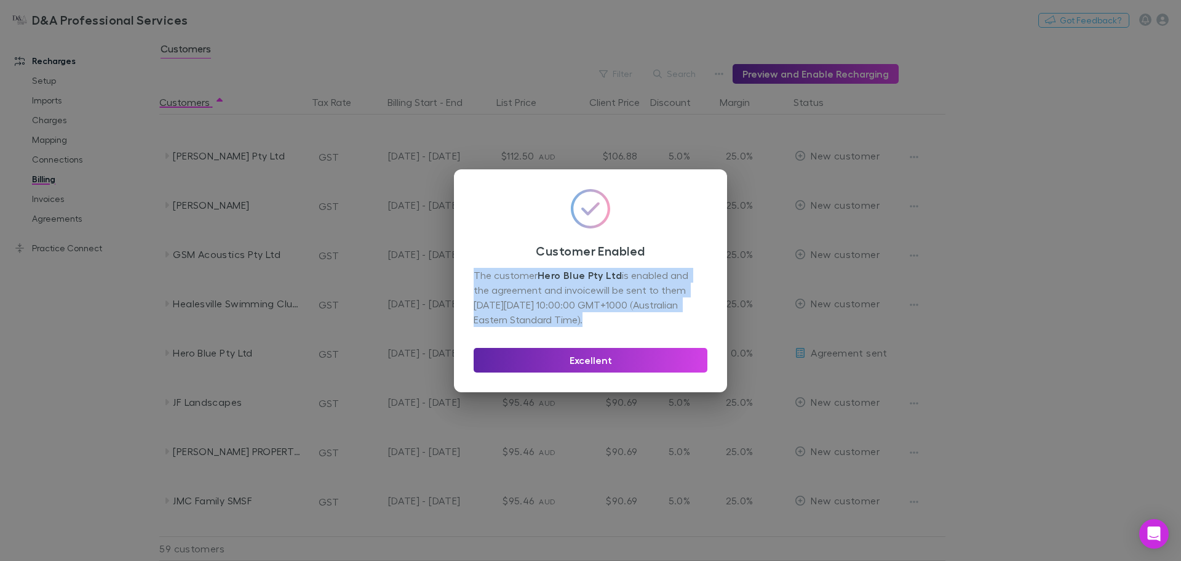
drag, startPoint x: 465, startPoint y: 274, endPoint x: 602, endPoint y: 320, distance: 145.4
click at [602, 320] on div "Customer Enabled The customer Hero Blue Pty Ltd is enabled and the agreement an…" at bounding box center [590, 280] width 273 height 223
click at [602, 320] on div "The customer Hero Blue Pty Ltd is enabled and the agreement and invoice will be…" at bounding box center [591, 297] width 234 height 59
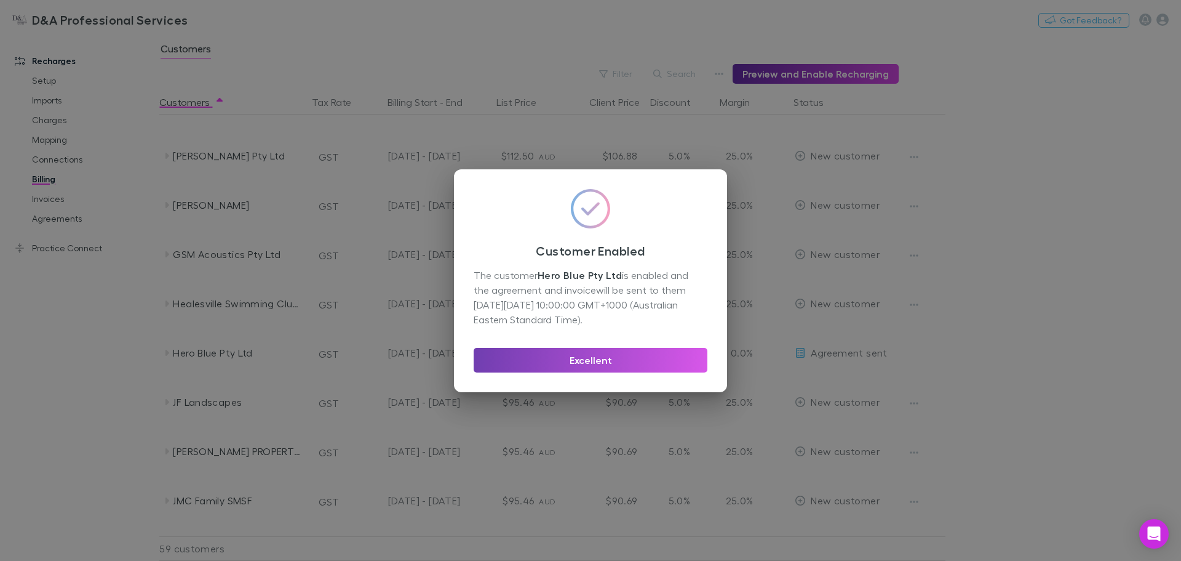
click at [601, 354] on button "Excellent" at bounding box center [591, 360] width 234 height 25
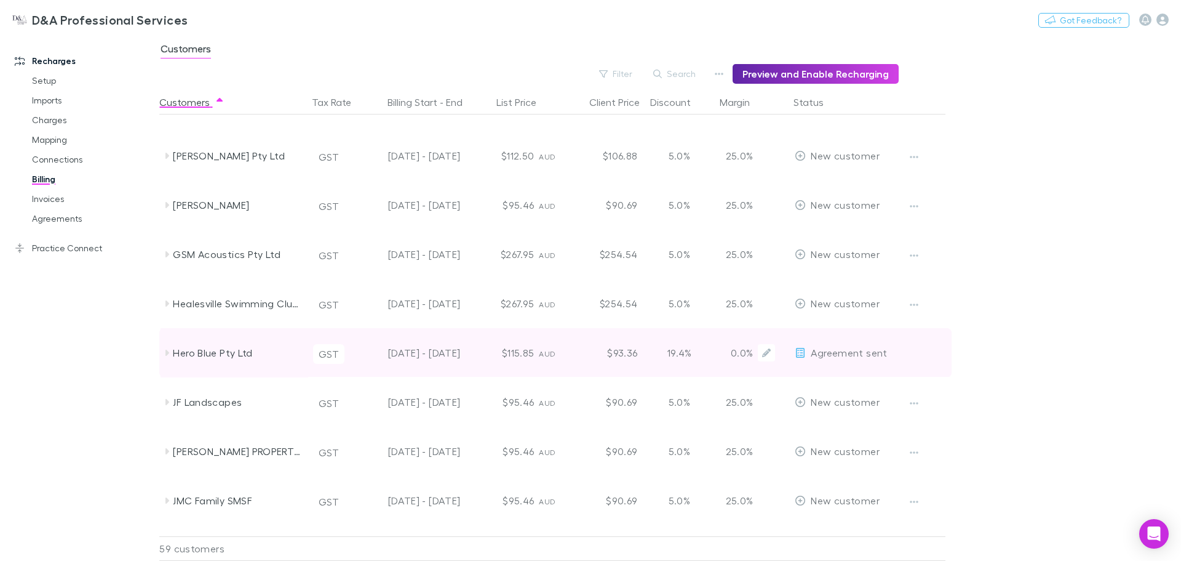
click at [337, 351] on button "GST" at bounding box center [328, 354] width 31 height 20
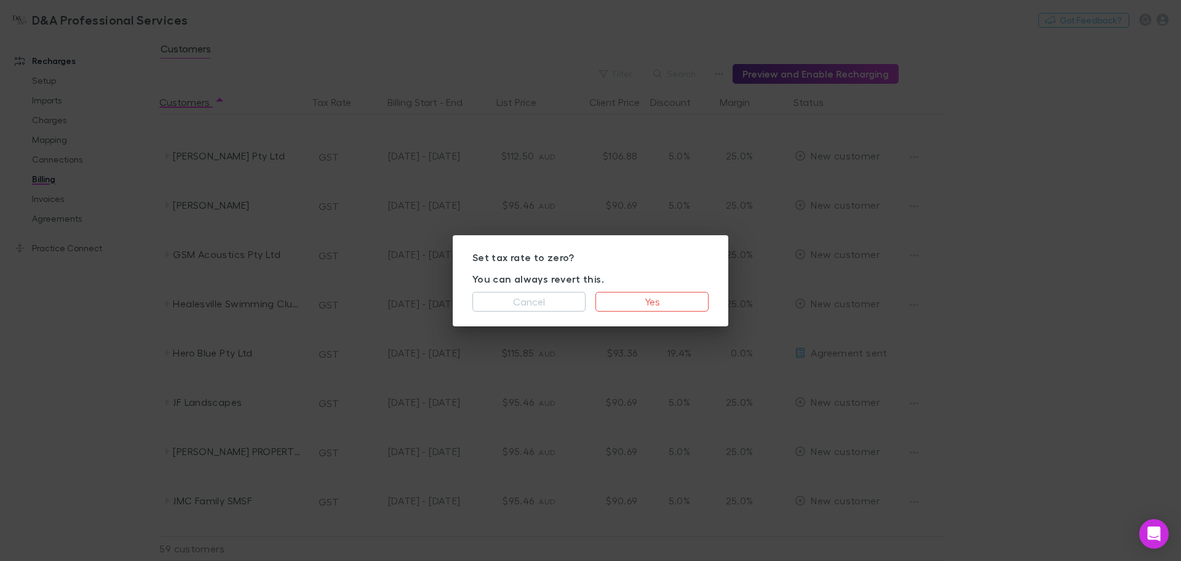
click at [310, 352] on div "Set tax rate to zero? You can always revert this. Cancel Yes" at bounding box center [590, 280] width 1181 height 561
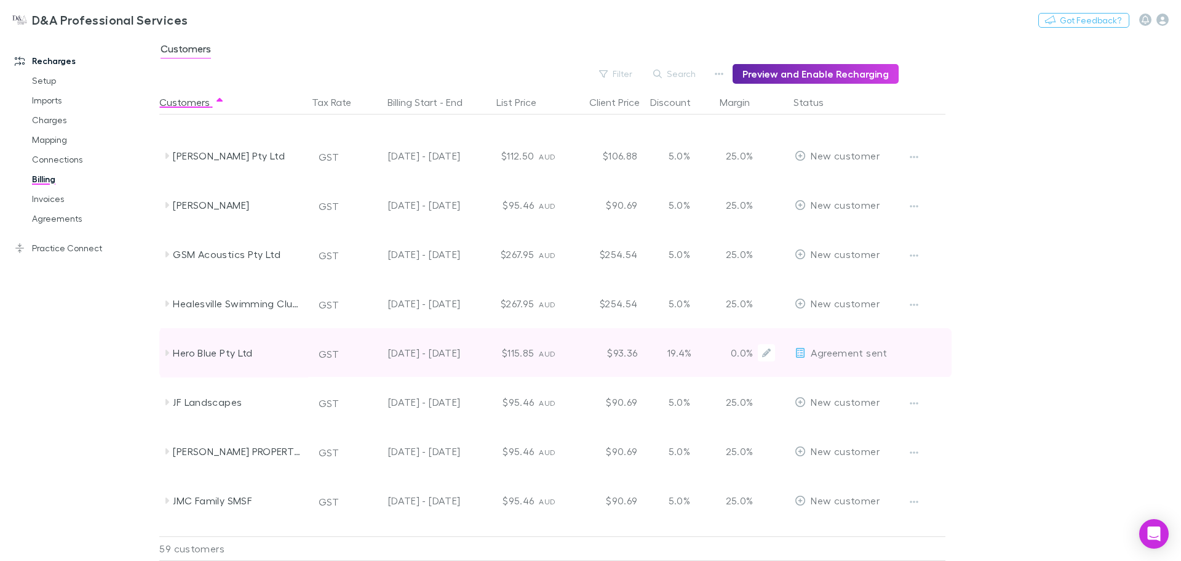
click at [194, 355] on div "Hero Blue Pty Ltd" at bounding box center [238, 352] width 130 height 49
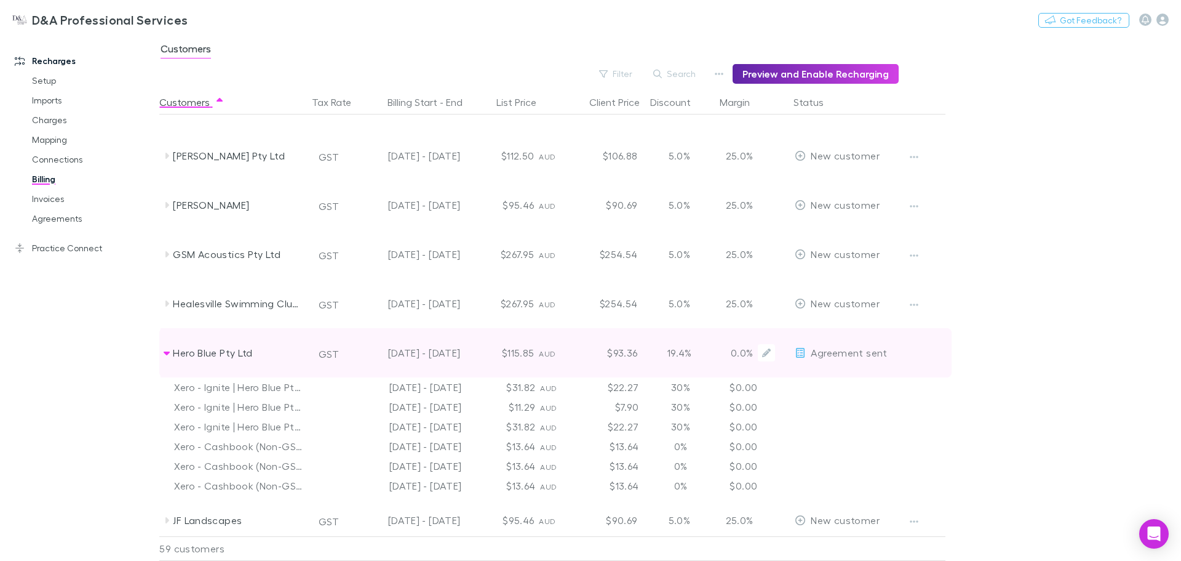
click at [194, 354] on div "Hero Blue Pty Ltd" at bounding box center [238, 352] width 130 height 49
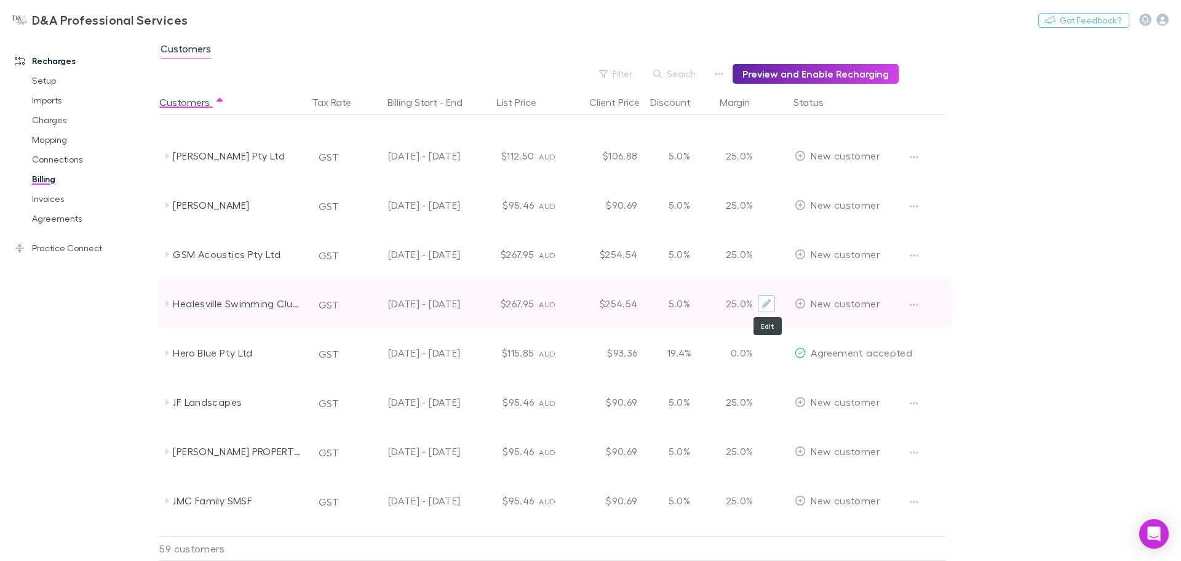
click at [766, 304] on icon "Edit" at bounding box center [766, 303] width 9 height 9
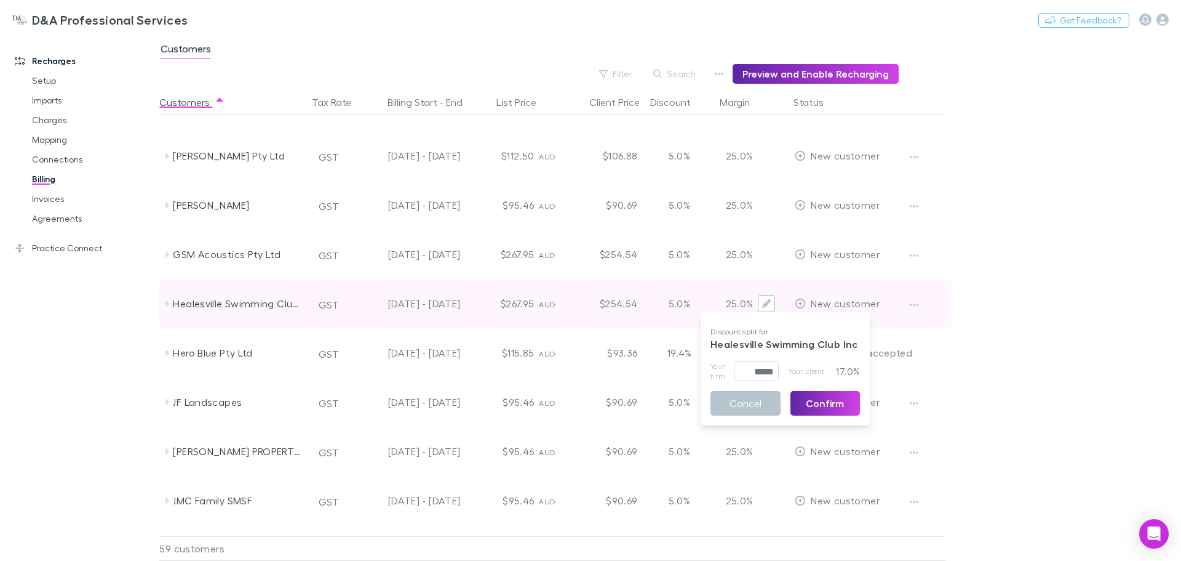
click at [766, 304] on div at bounding box center [590, 280] width 1181 height 561
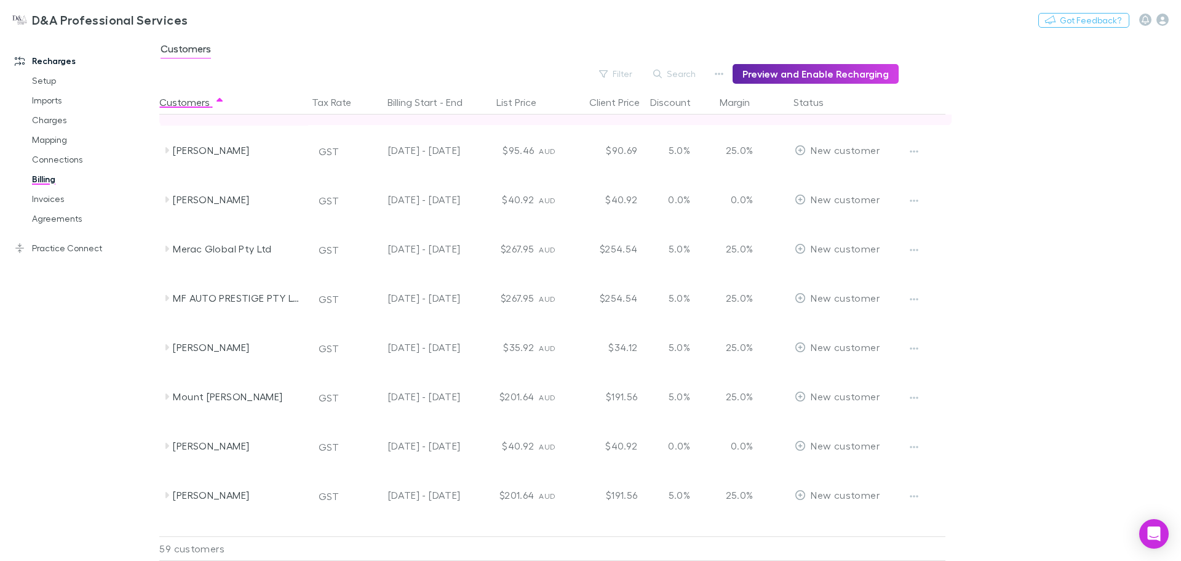
scroll to position [973, 0]
click at [62, 153] on link "Connections" at bounding box center [93, 160] width 146 height 20
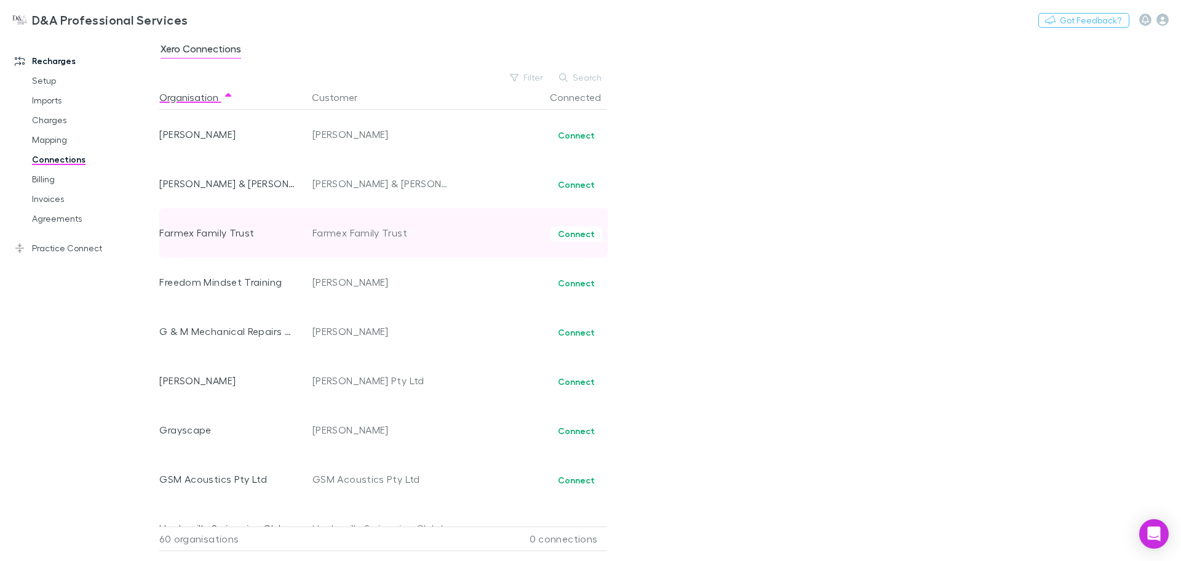
scroll to position [1066, 0]
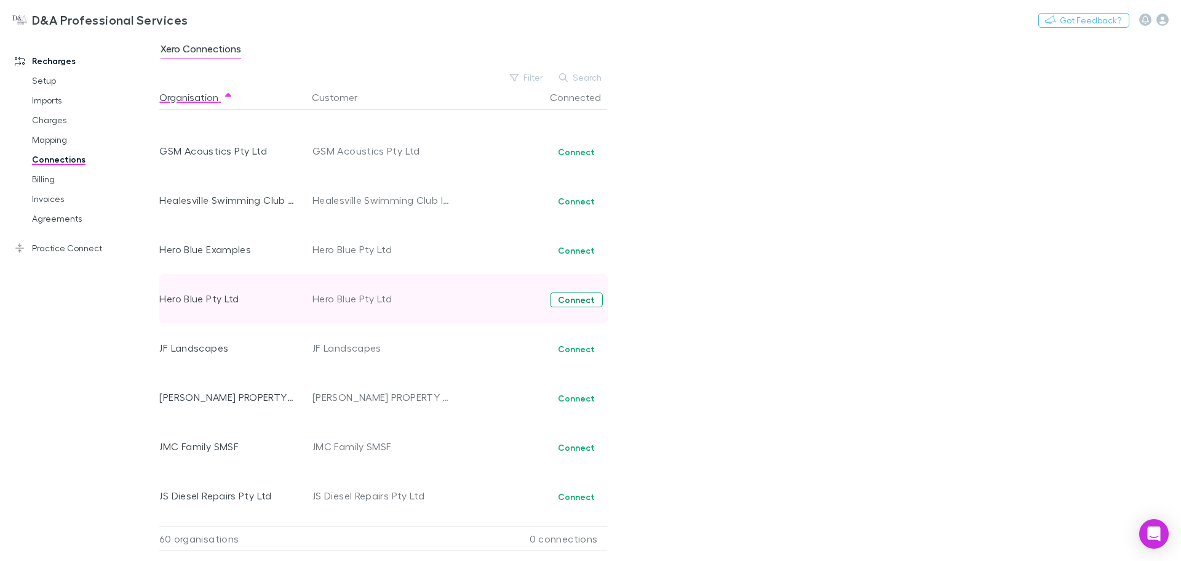
click at [579, 300] on button "Connect" at bounding box center [576, 299] width 53 height 15
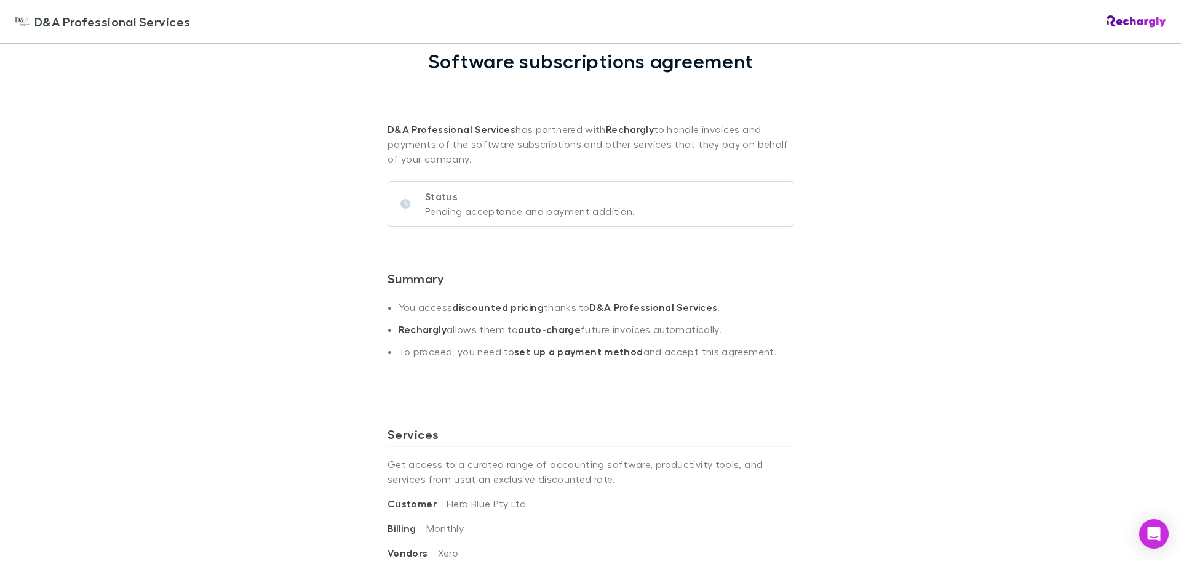
scroll to position [164, 0]
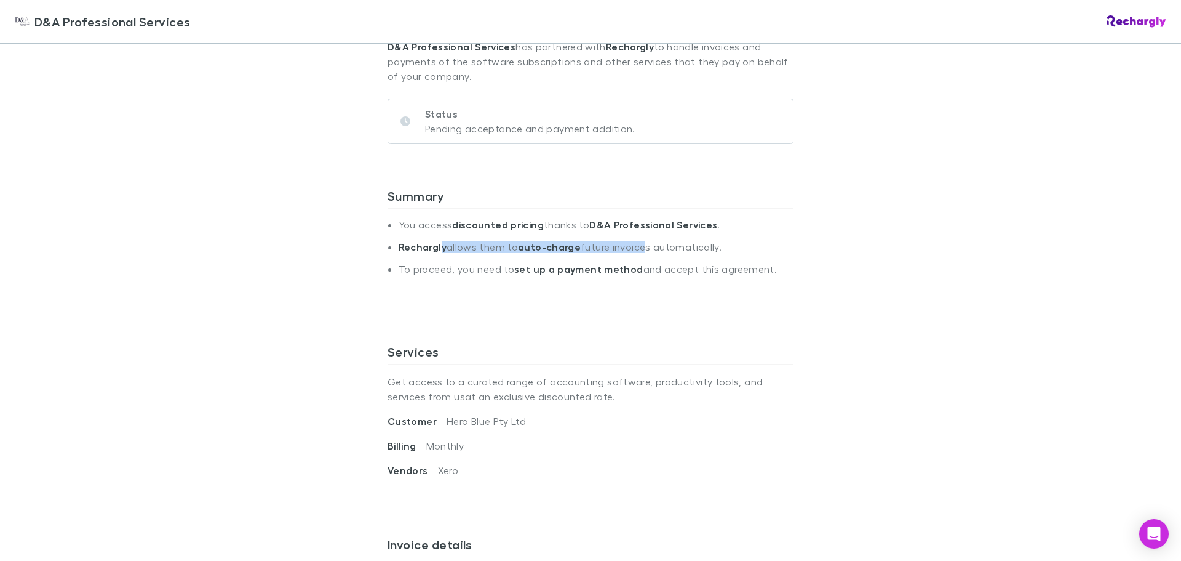
drag, startPoint x: 436, startPoint y: 252, endPoint x: 634, endPoint y: 256, distance: 198.2
click at [634, 256] on li "Rechargly allows them to auto-charge future invoices automatically." at bounding box center [596, 252] width 395 height 22
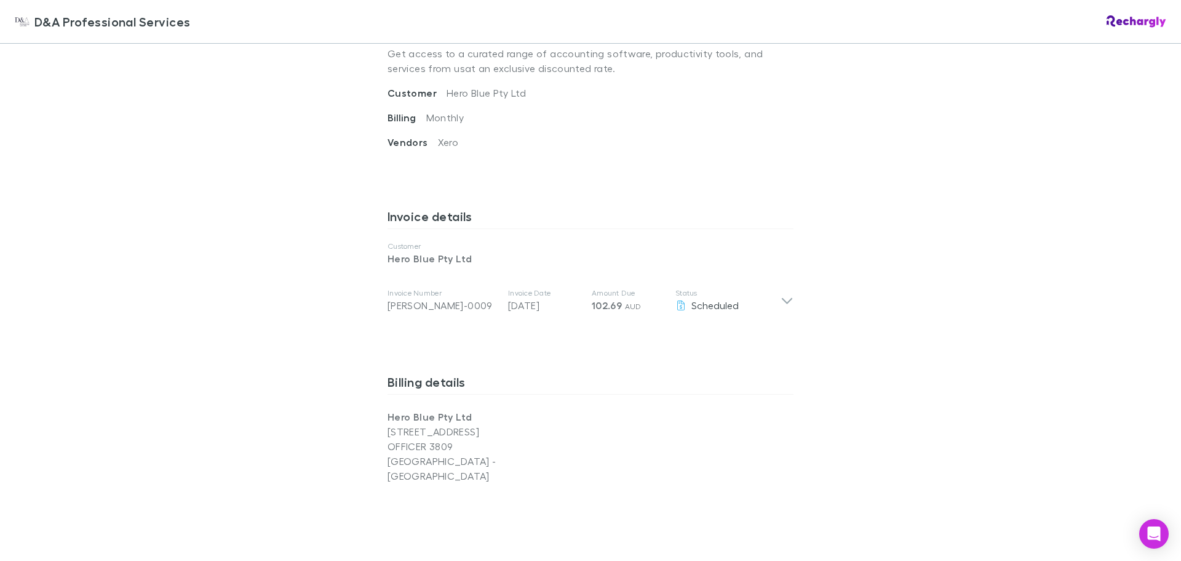
scroll to position [328, 0]
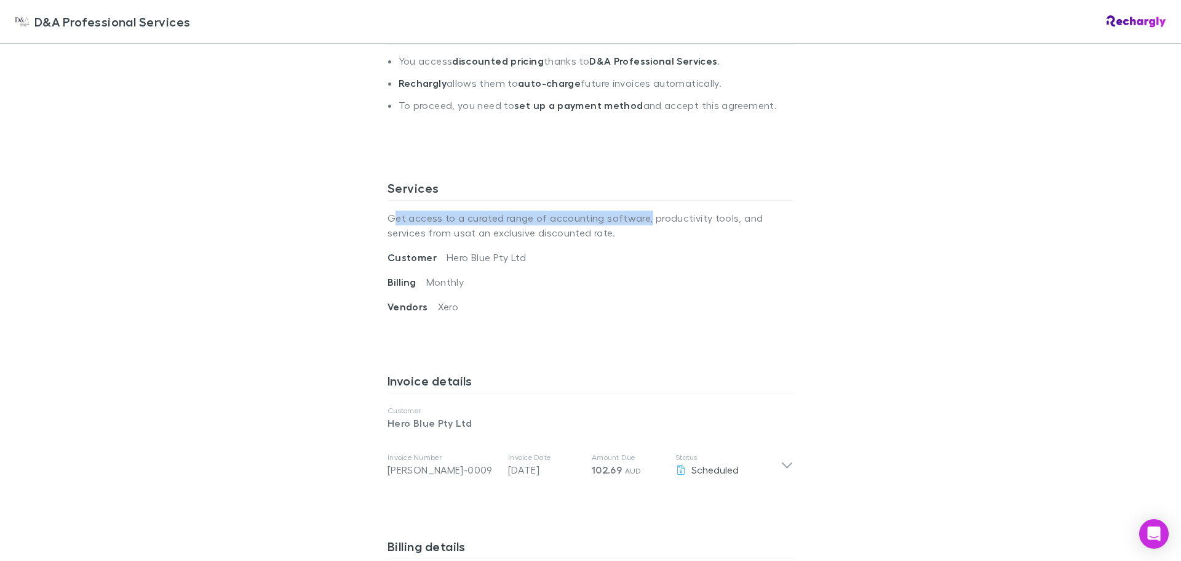
drag, startPoint x: 388, startPoint y: 215, endPoint x: 641, endPoint y: 223, distance: 252.4
click at [641, 223] on p "Get access to a curated range of accounting software, productivity tools, and s…" at bounding box center [591, 225] width 406 height 49
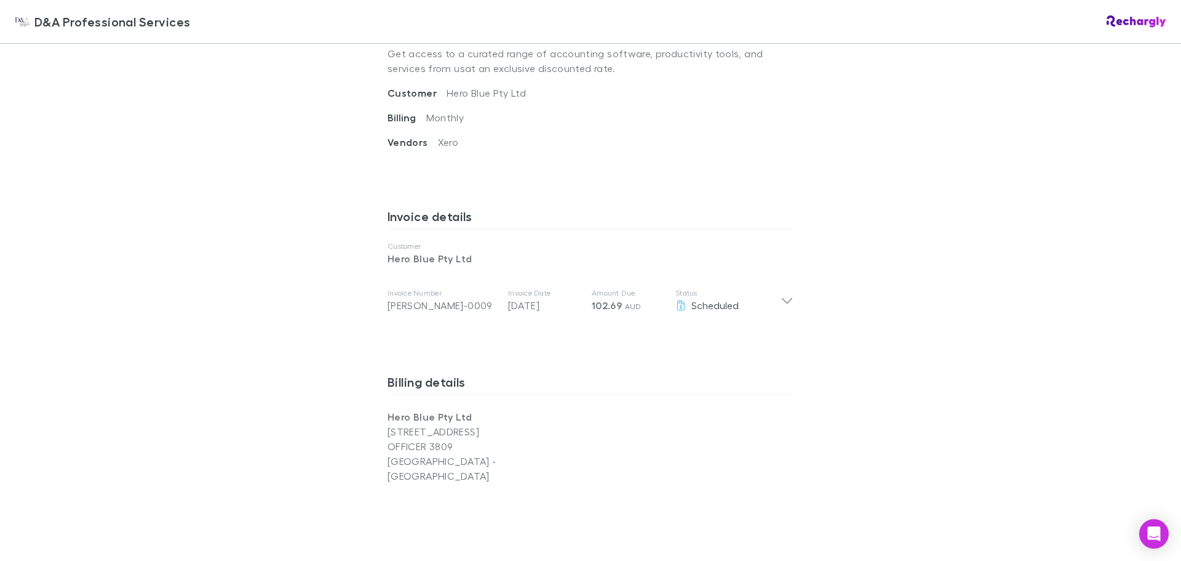
scroll to position [574, 0]
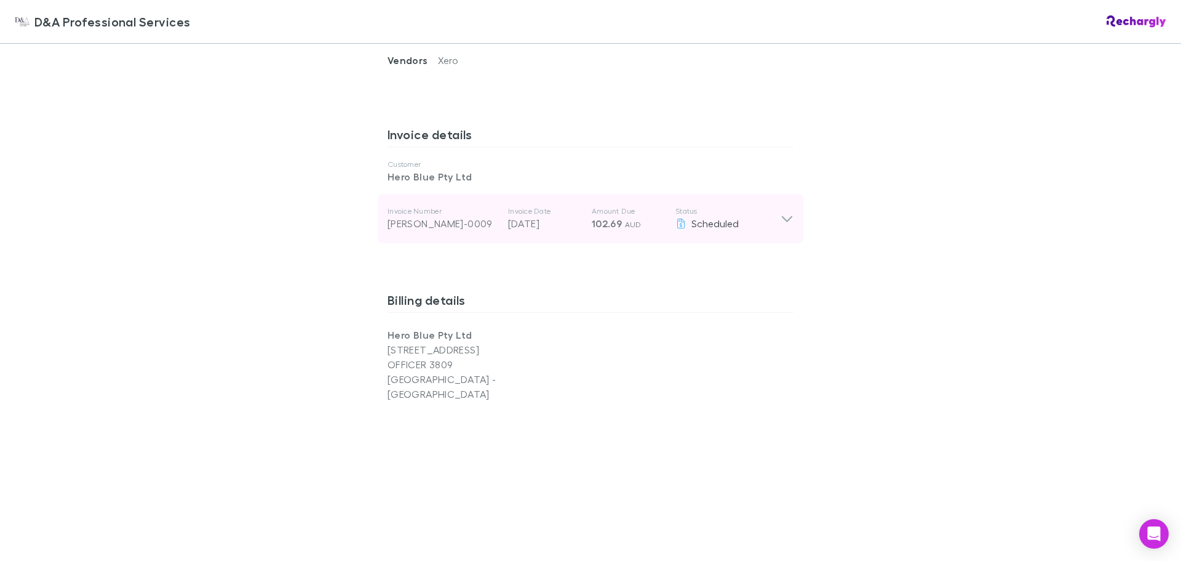
click at [783, 216] on icon at bounding box center [787, 218] width 13 height 15
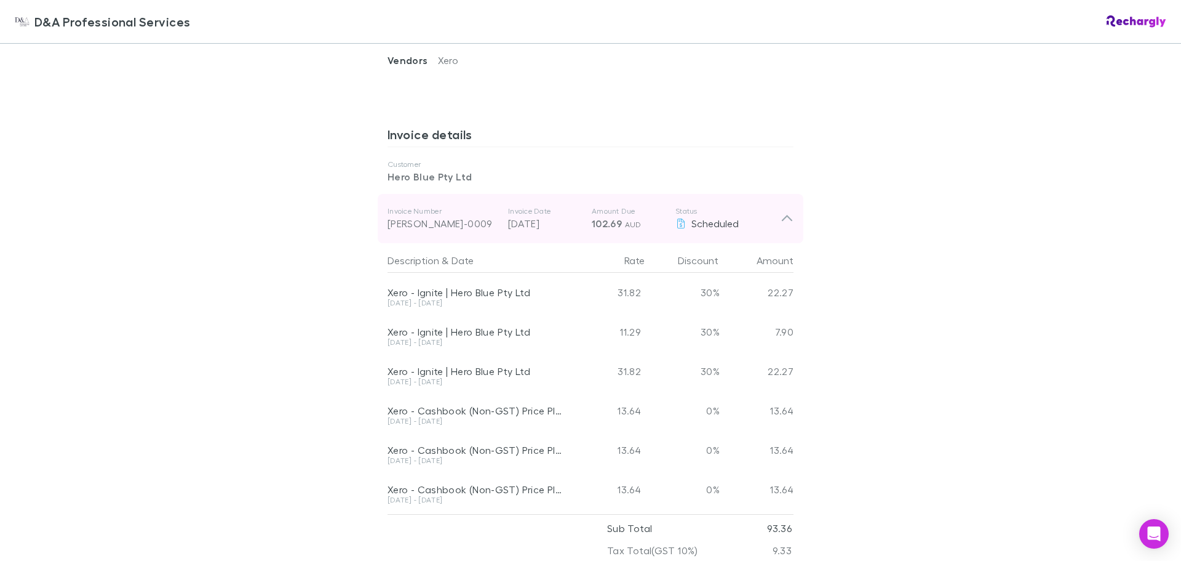
click at [783, 216] on icon at bounding box center [787, 218] width 10 height 6
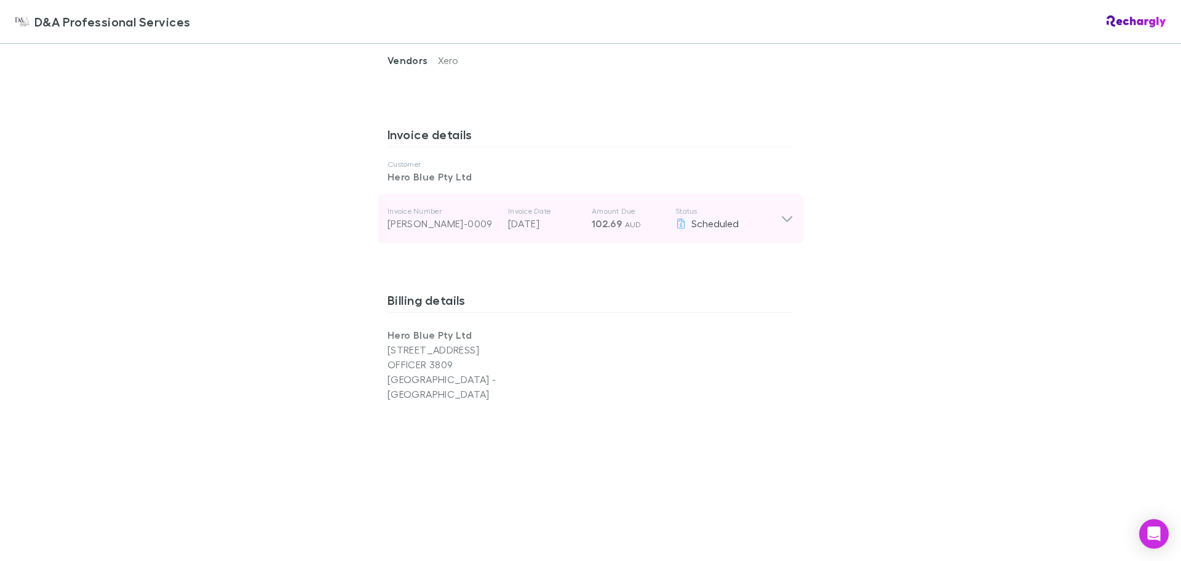
click at [783, 216] on icon at bounding box center [787, 218] width 13 height 15
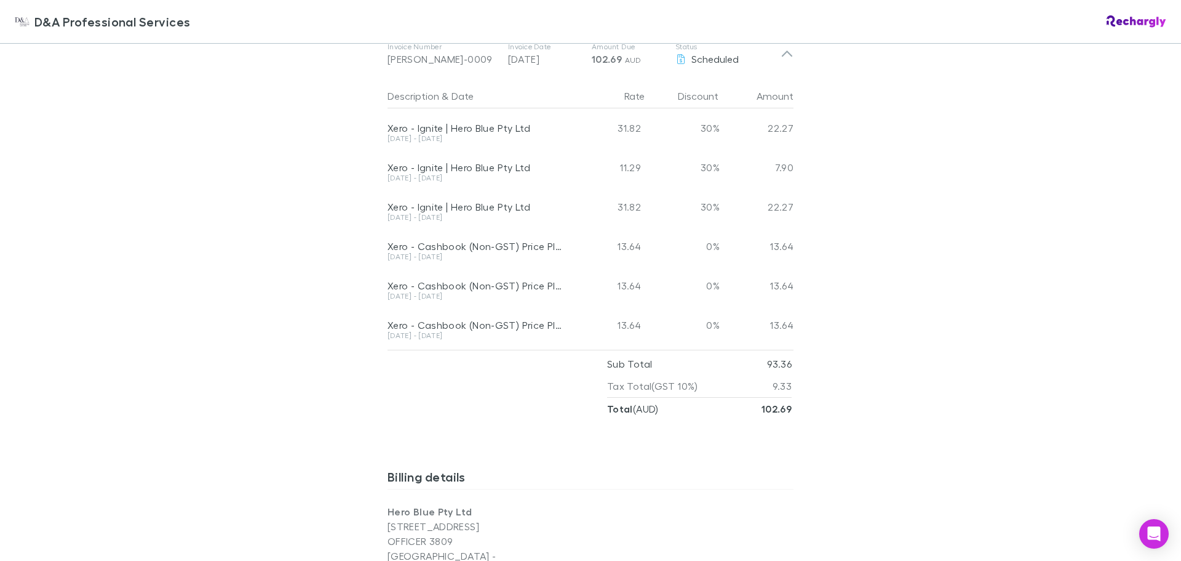
scroll to position [657, 0]
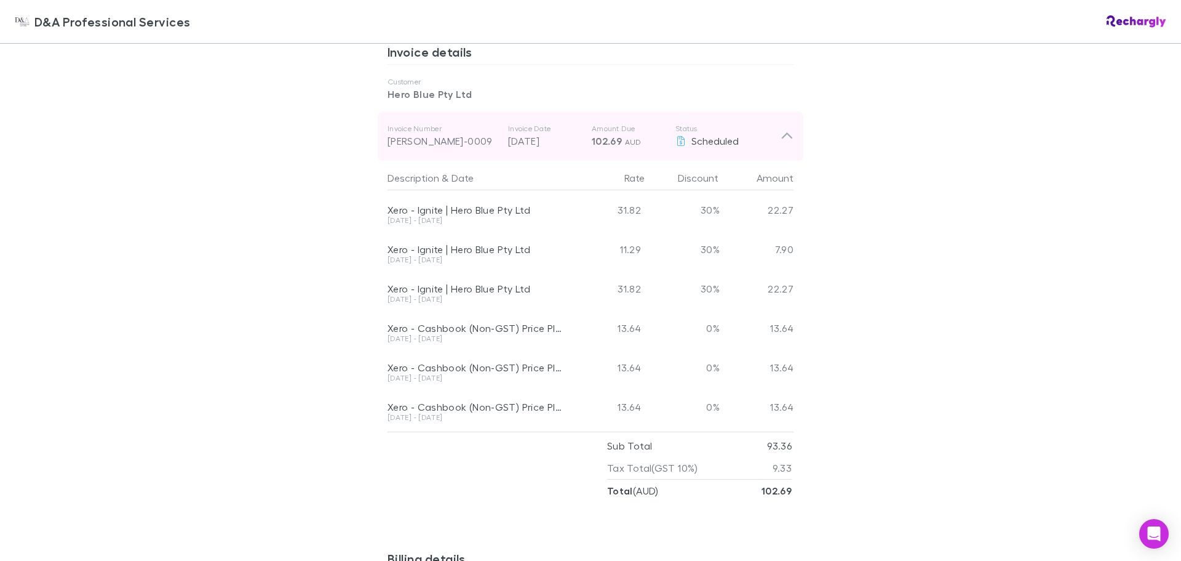
click at [786, 132] on icon at bounding box center [787, 136] width 13 height 15
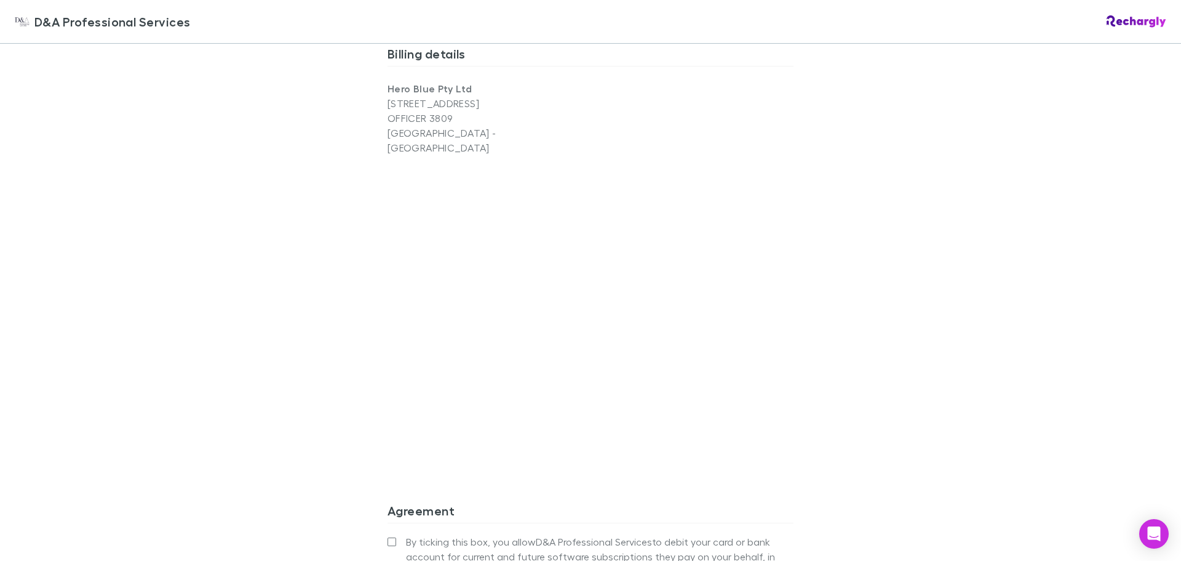
scroll to position [985, 0]
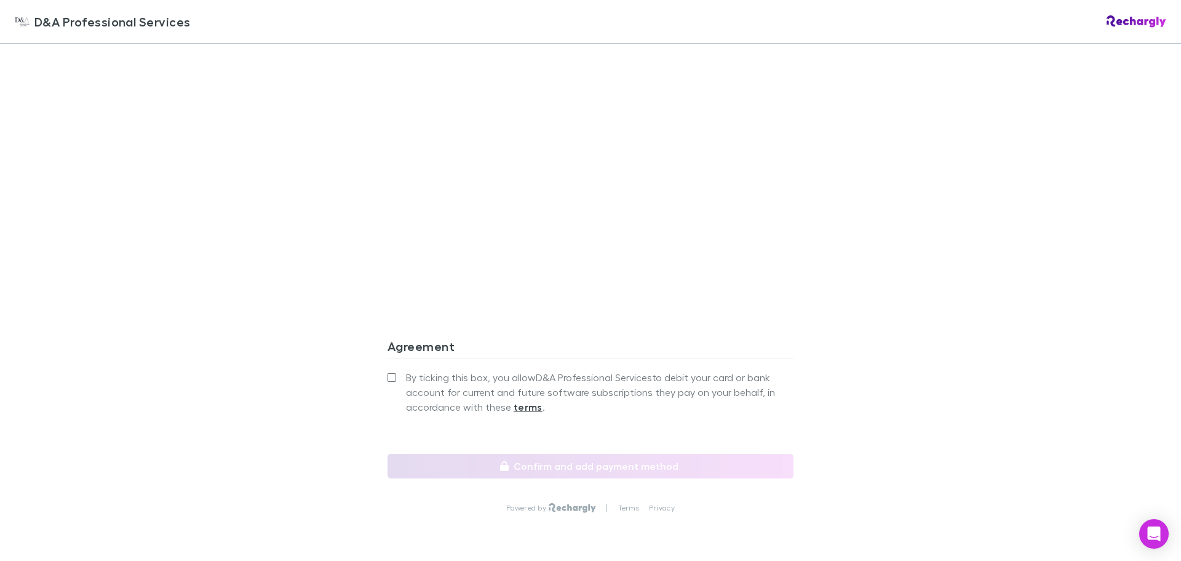
click at [388, 370] on label "By ticking this box, you allow D&A Professional Services to debit your card or …" at bounding box center [591, 392] width 406 height 44
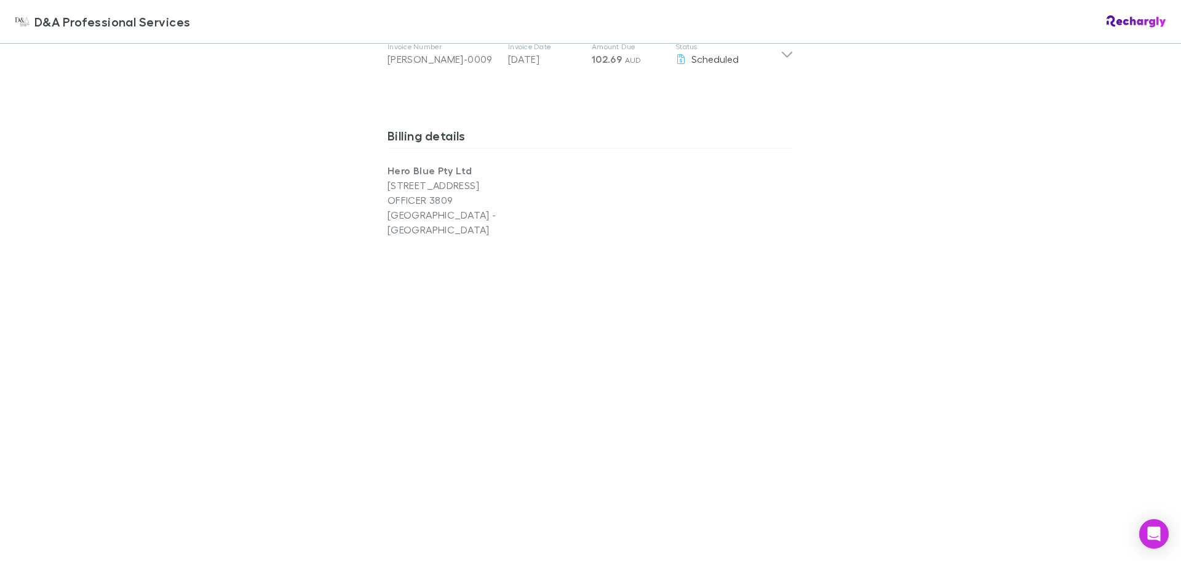
scroll to position [1020, 0]
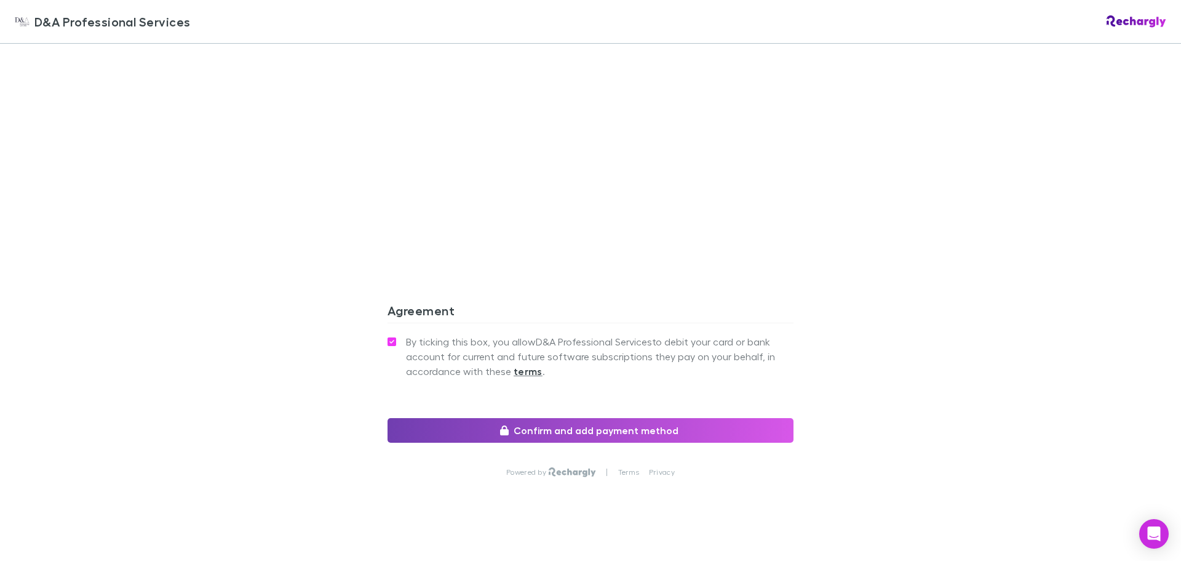
click at [521, 418] on button "Confirm and add payment method" at bounding box center [591, 430] width 406 height 25
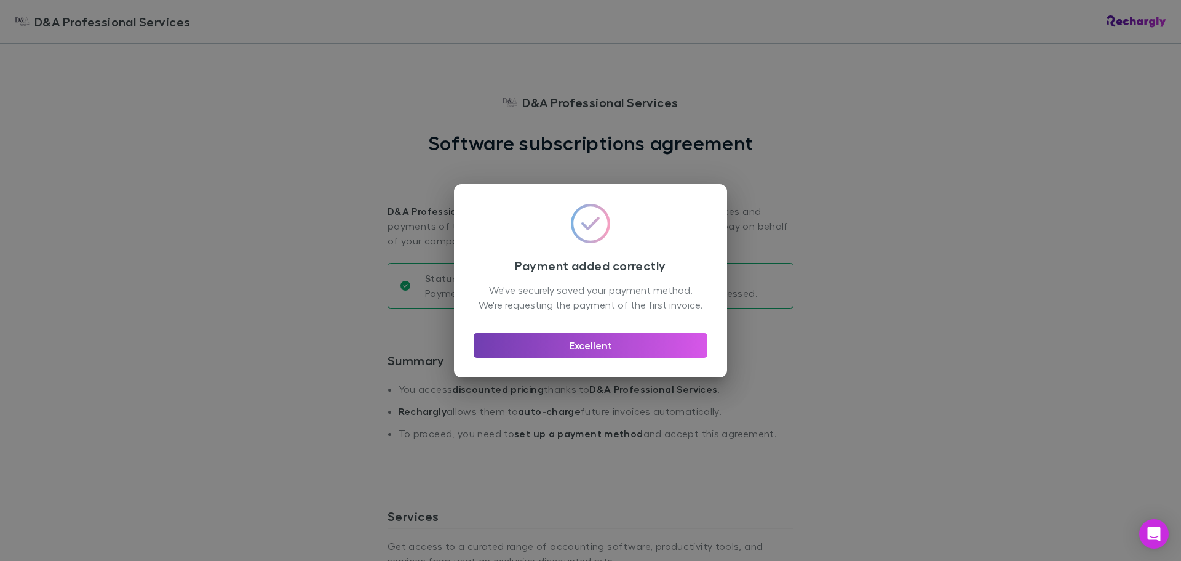
click at [567, 346] on button "Excellent" at bounding box center [591, 345] width 234 height 25
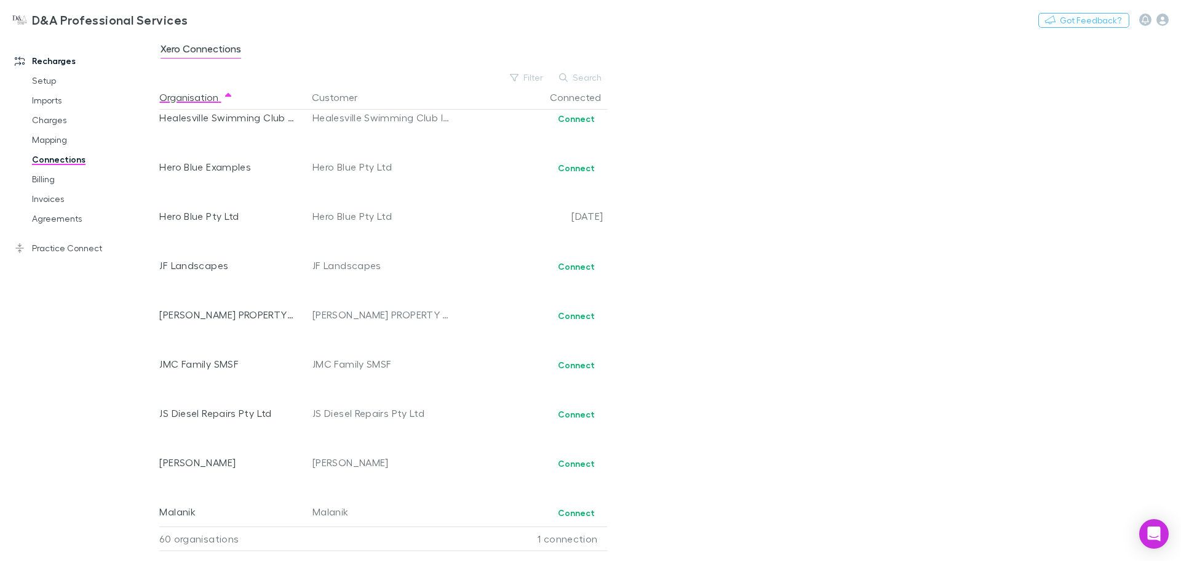
scroll to position [985, 0]
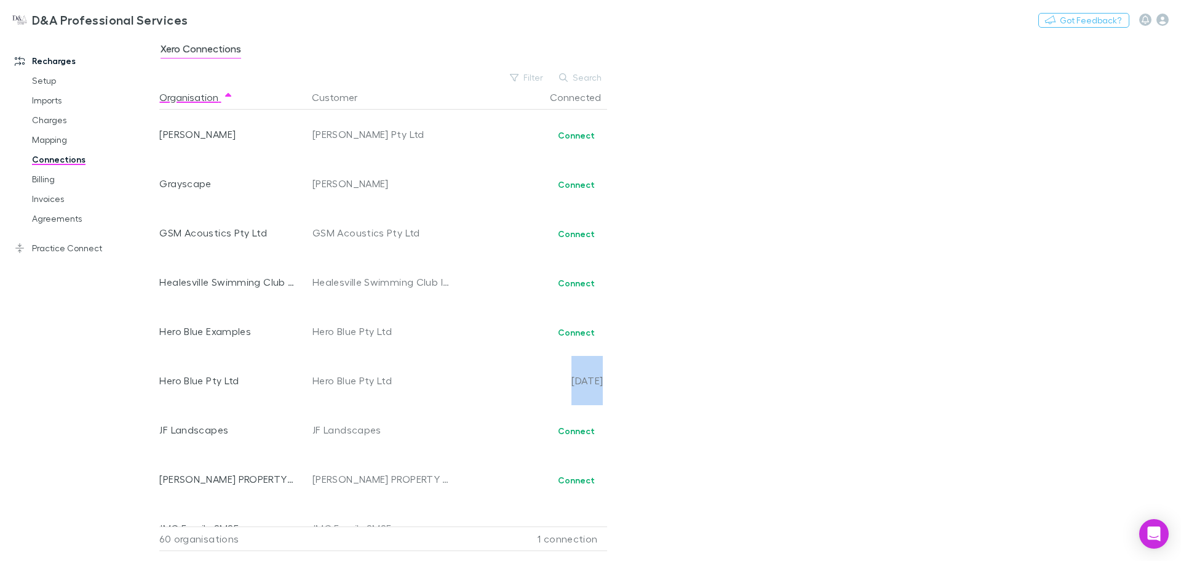
drag, startPoint x: 550, startPoint y: 377, endPoint x: 618, endPoint y: 377, distance: 68.9
click at [618, 377] on div "Xero Connections Filter Search Organisation Customer Connected AJM Carpentry an…" at bounding box center [670, 297] width 1022 height 526
click at [68, 214] on link "Agreements" at bounding box center [93, 219] width 146 height 20
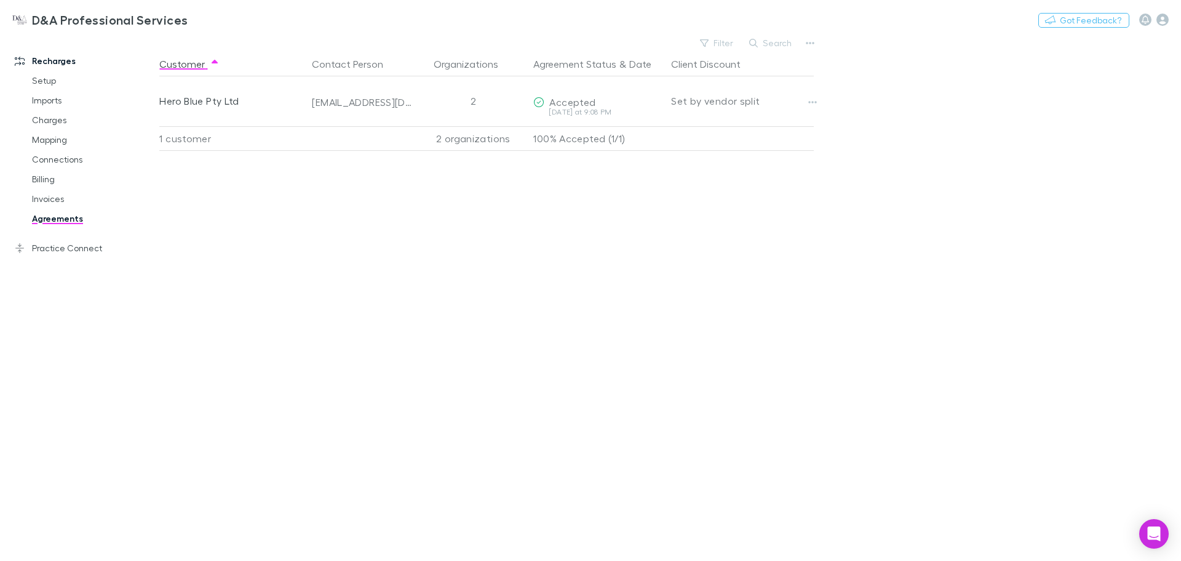
click at [70, 209] on link "Agreements" at bounding box center [93, 219] width 146 height 20
click at [70, 205] on link "Invoices" at bounding box center [93, 199] width 146 height 20
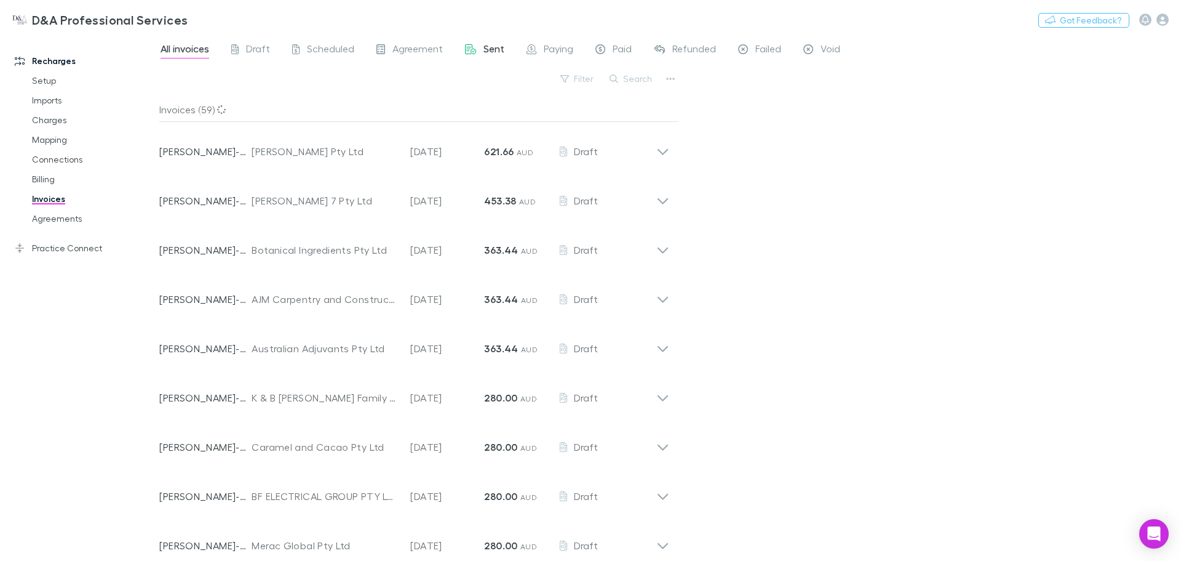
click at [484, 43] on span "Sent" at bounding box center [494, 50] width 21 height 16
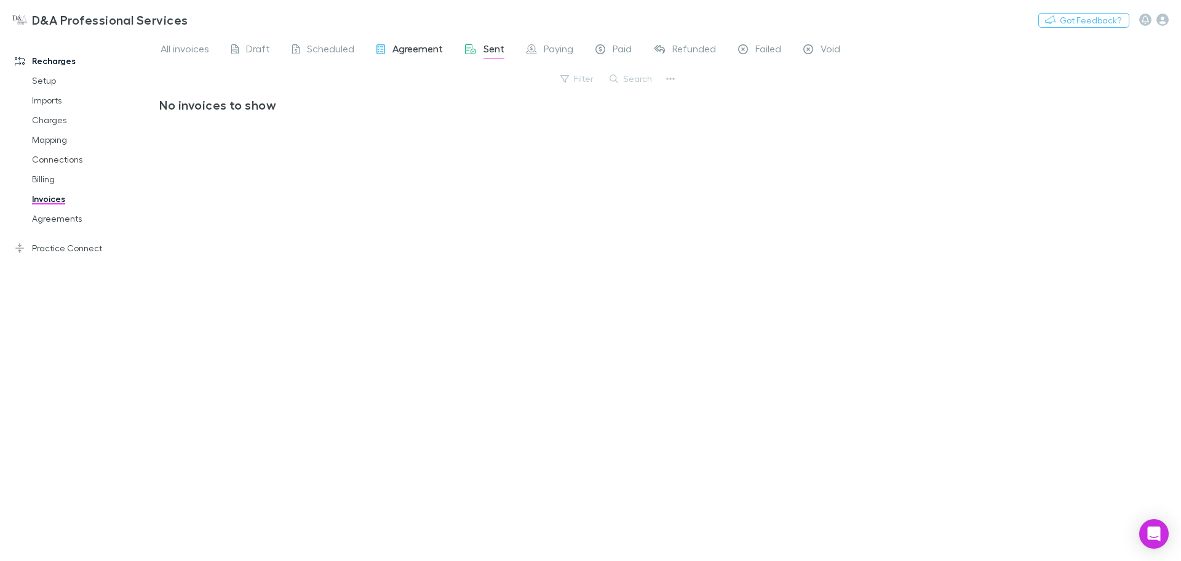
click at [426, 50] on span "Agreement" at bounding box center [418, 50] width 50 height 16
click at [52, 183] on link "Billing" at bounding box center [93, 179] width 146 height 20
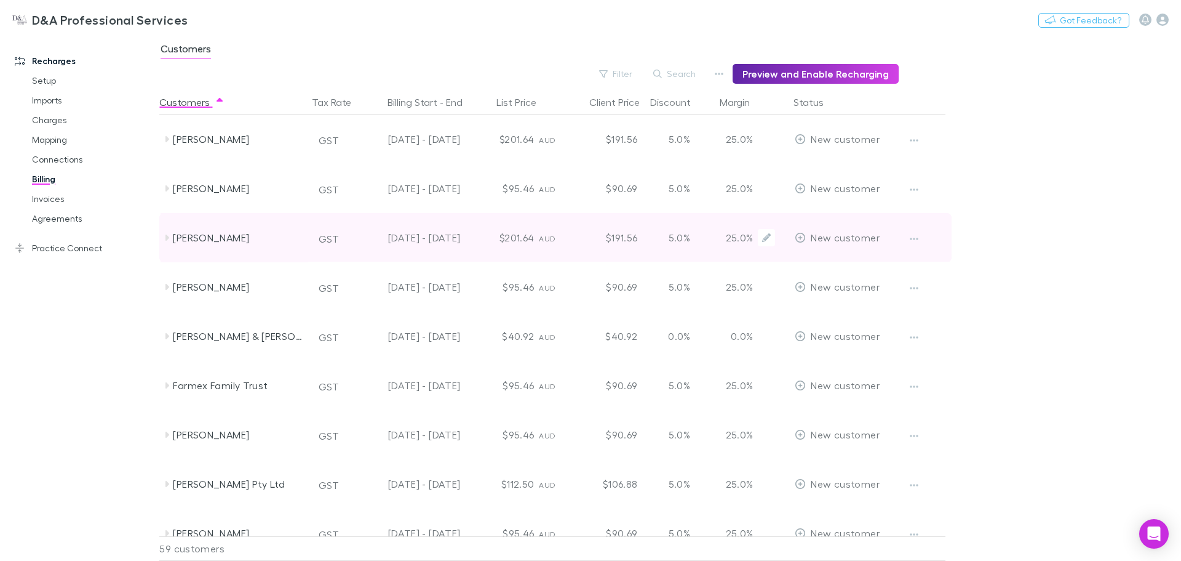
scroll to position [738, 0]
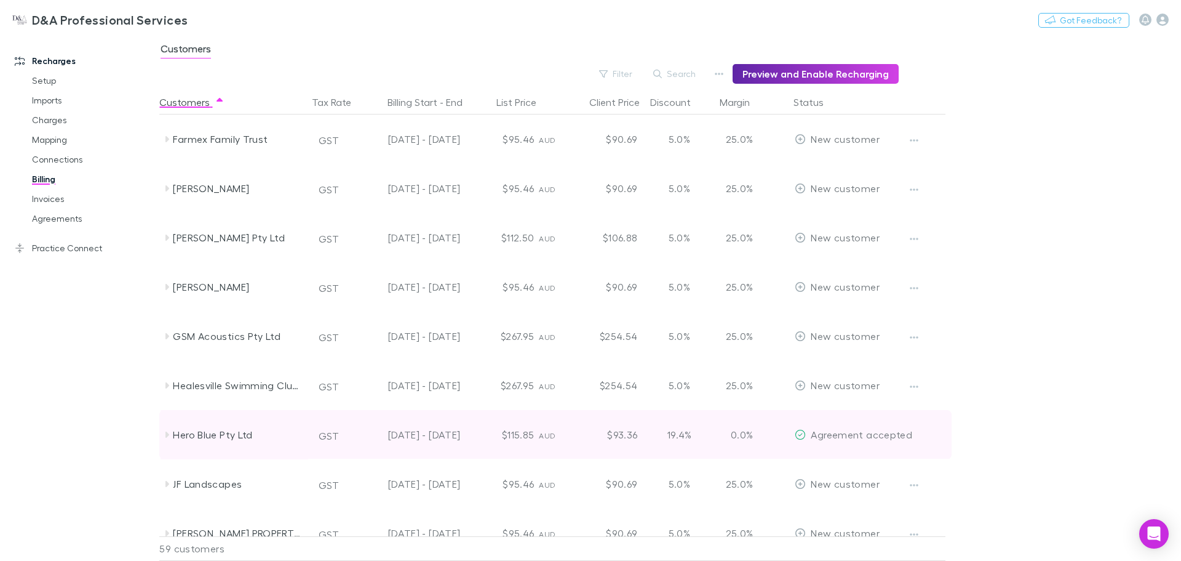
click at [169, 436] on icon at bounding box center [167, 435] width 10 height 10
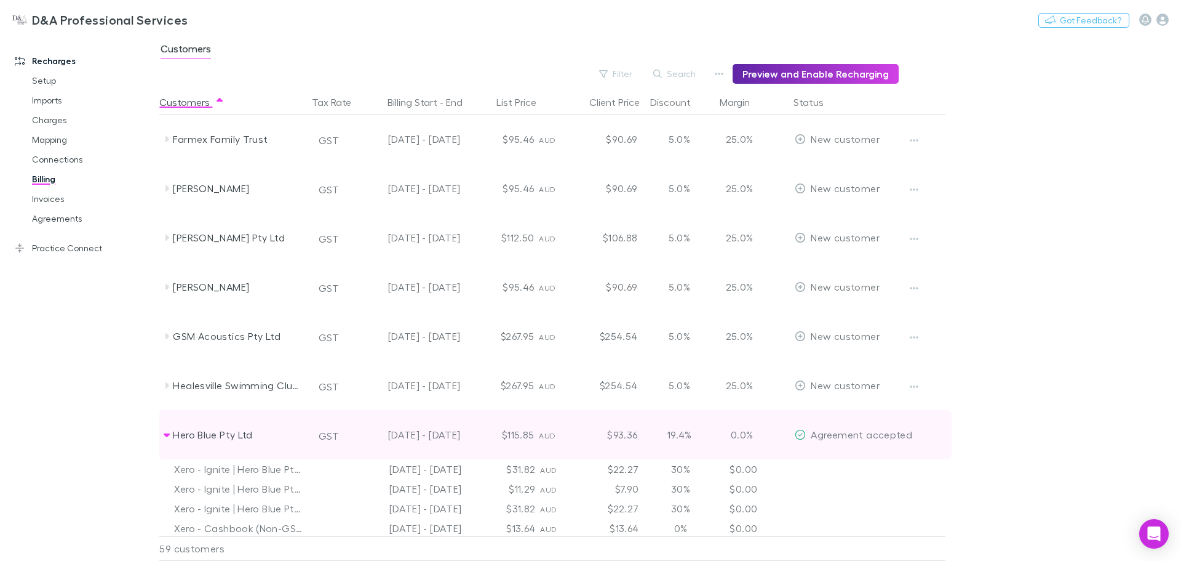
click at [171, 434] on icon at bounding box center [167, 435] width 10 height 10
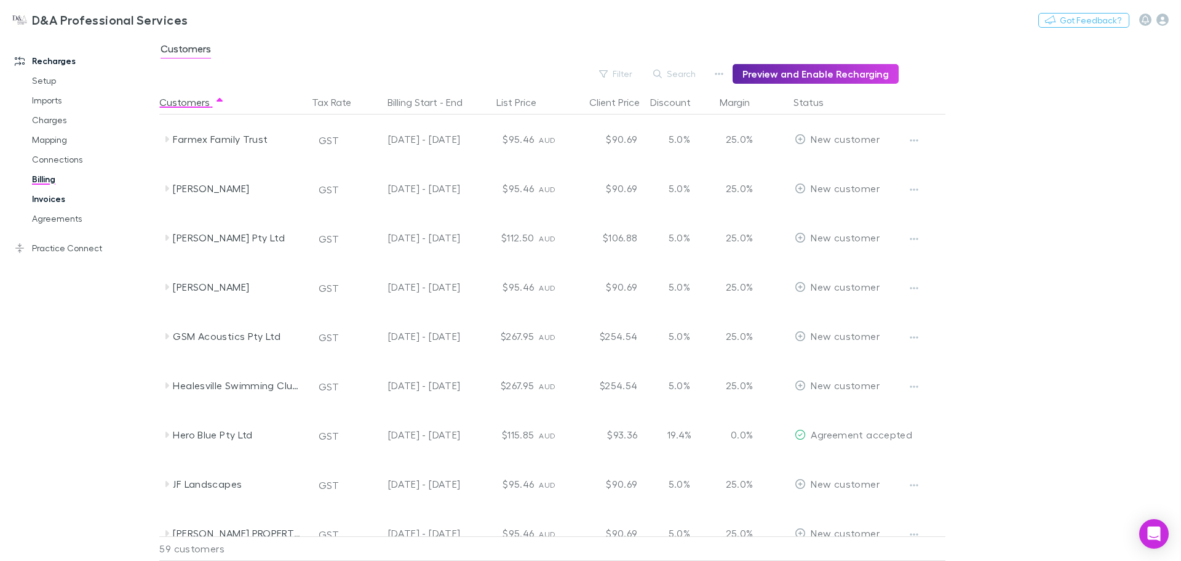
click at [50, 197] on link "Invoices" at bounding box center [93, 199] width 146 height 20
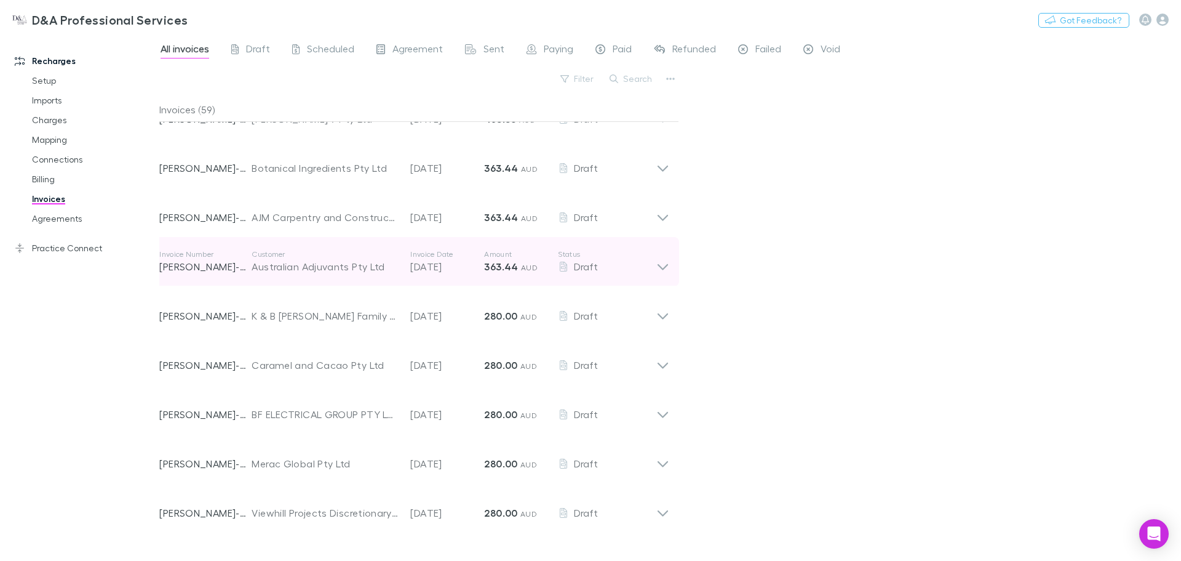
scroll to position [164, 0]
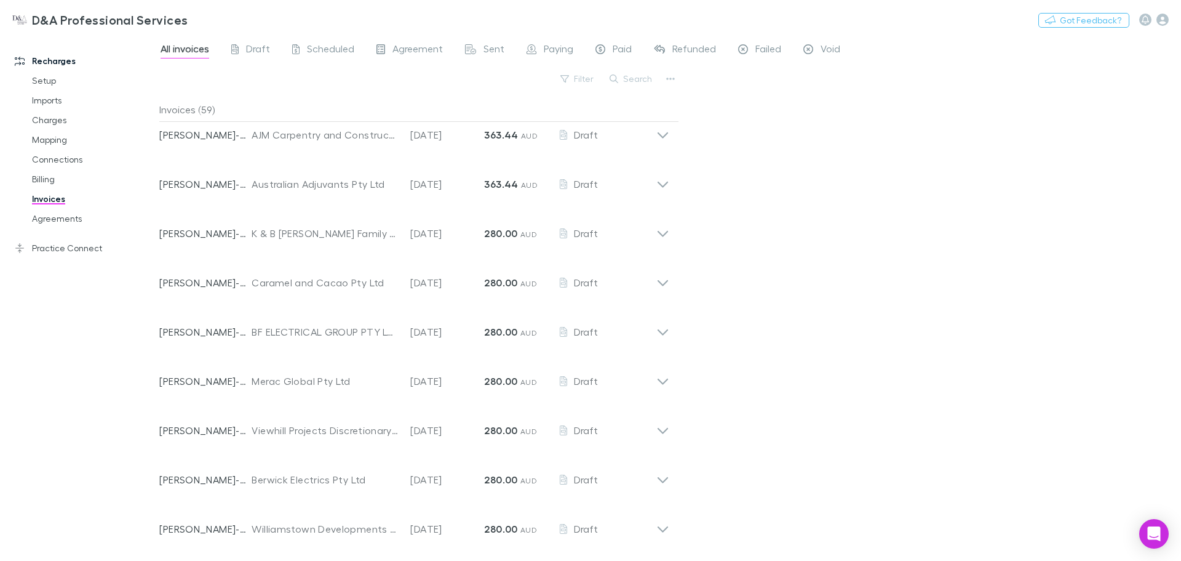
drag, startPoint x: 858, startPoint y: 249, endPoint x: 778, endPoint y: 212, distance: 88.7
click at [853, 241] on div "All invoices Draft Scheduled Agreement Sent Paying Paid Refunded Failed Void Fi…" at bounding box center [670, 297] width 1022 height 526
click at [620, 85] on button "Search" at bounding box center [632, 78] width 56 height 15
click at [0, 0] on input "text" at bounding box center [0, 0] width 0 height 0
type input "****"
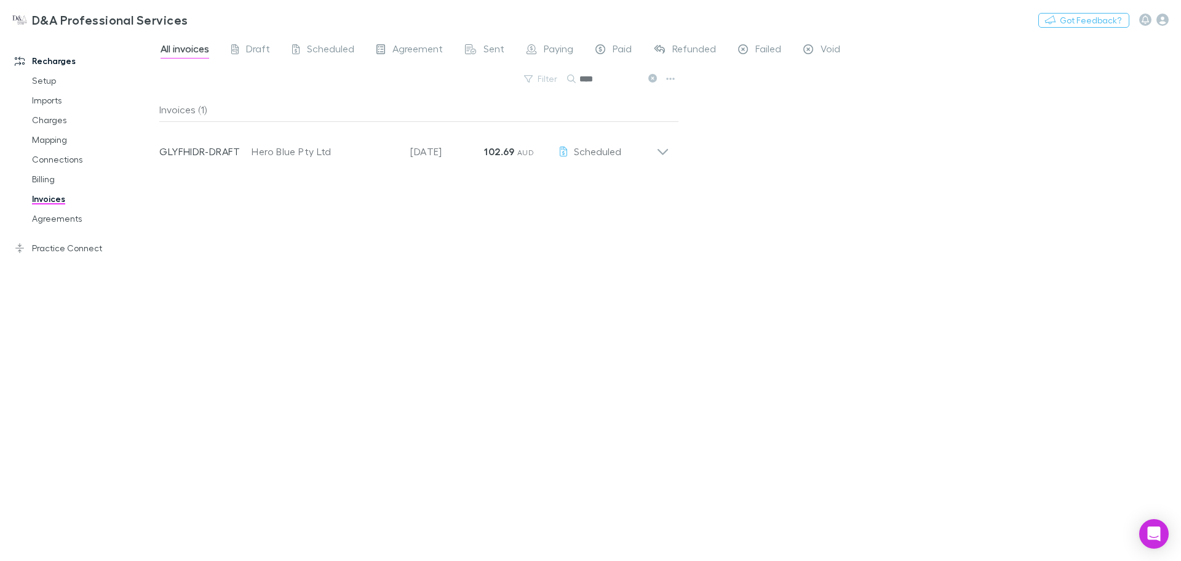
scroll to position [0, 0]
click at [621, 81] on input "****" at bounding box center [611, 78] width 62 height 17
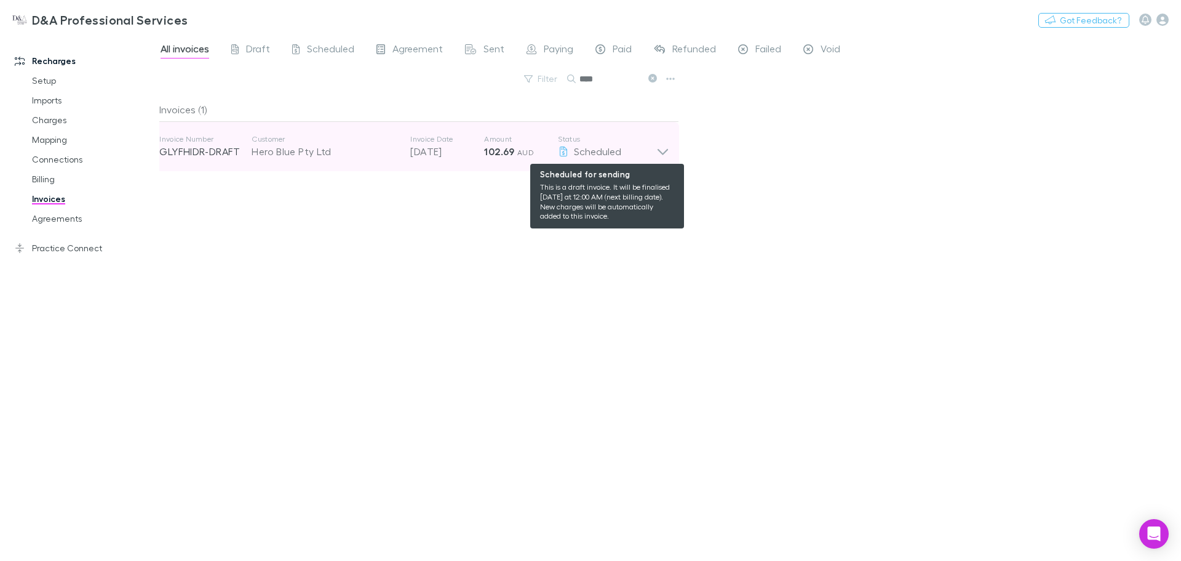
click at [660, 146] on icon at bounding box center [663, 146] width 13 height 25
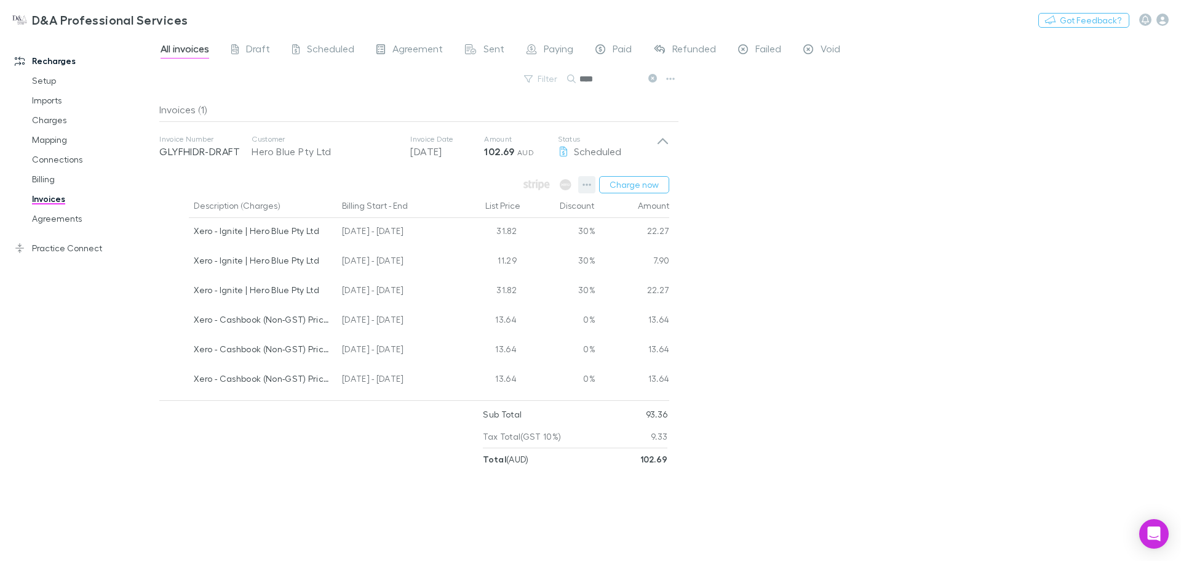
click at [583, 185] on icon "button" at bounding box center [587, 185] width 9 height 10
click at [761, 217] on div at bounding box center [590, 280] width 1181 height 561
click at [601, 238] on div "22.27" at bounding box center [633, 233] width 74 height 30
click at [638, 186] on button "Charge now" at bounding box center [634, 184] width 70 height 17
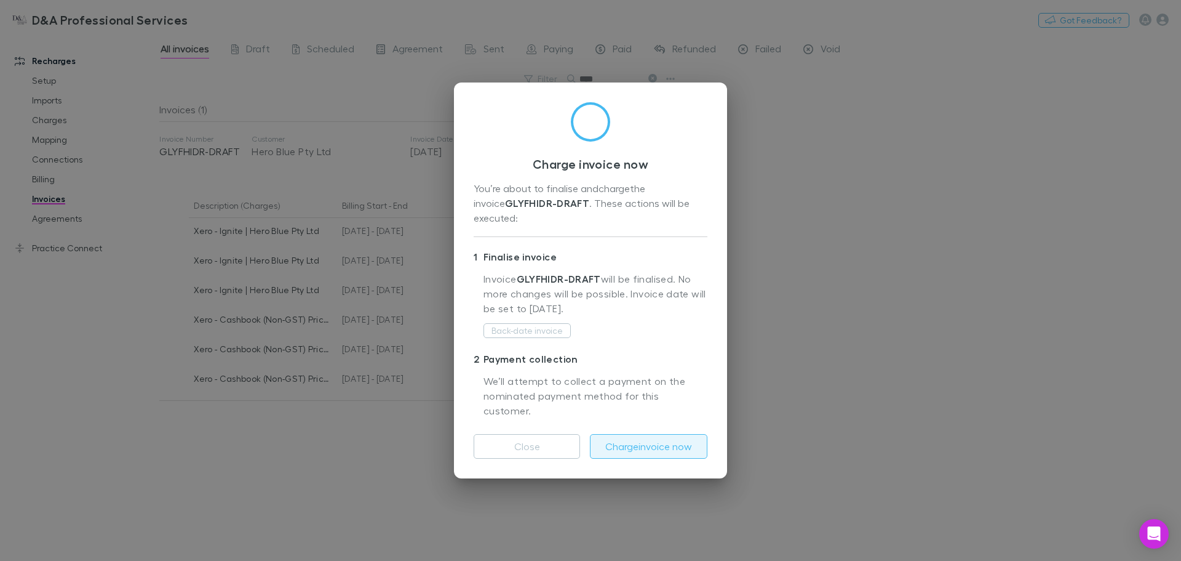
click at [661, 435] on button "Charge invoice now" at bounding box center [649, 446] width 118 height 25
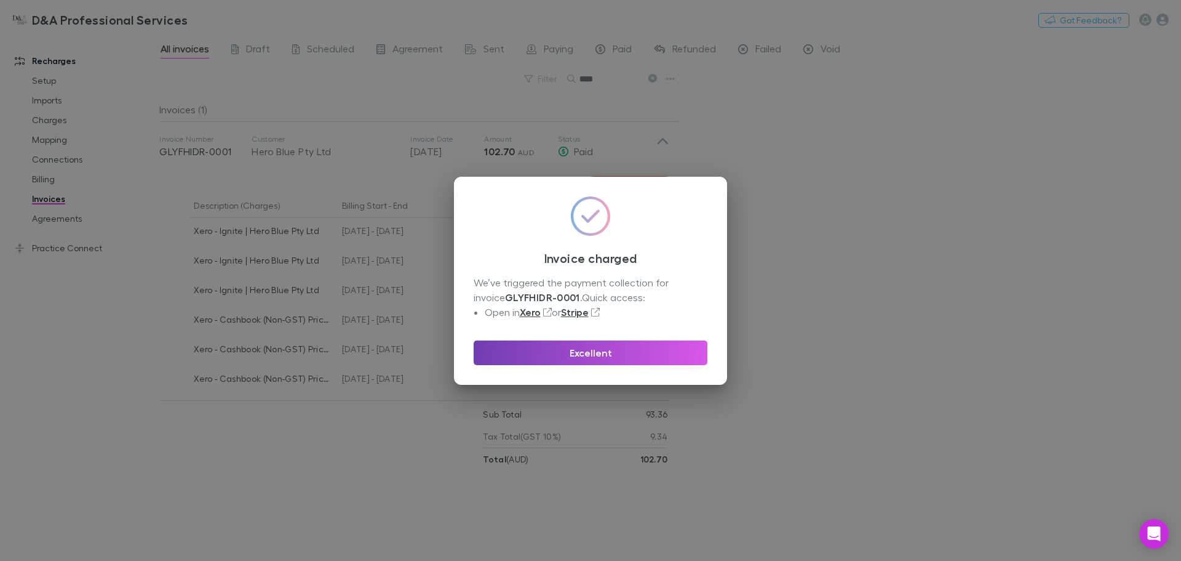
click at [605, 353] on button "Excellent" at bounding box center [591, 352] width 234 height 25
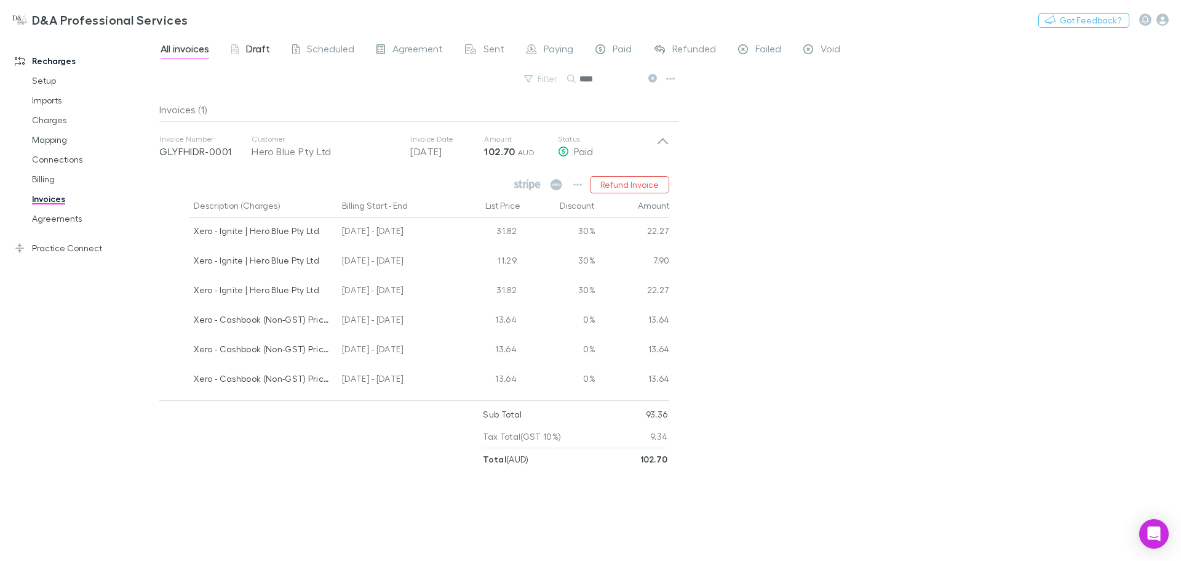
click at [239, 47] on icon at bounding box center [234, 49] width 7 height 10
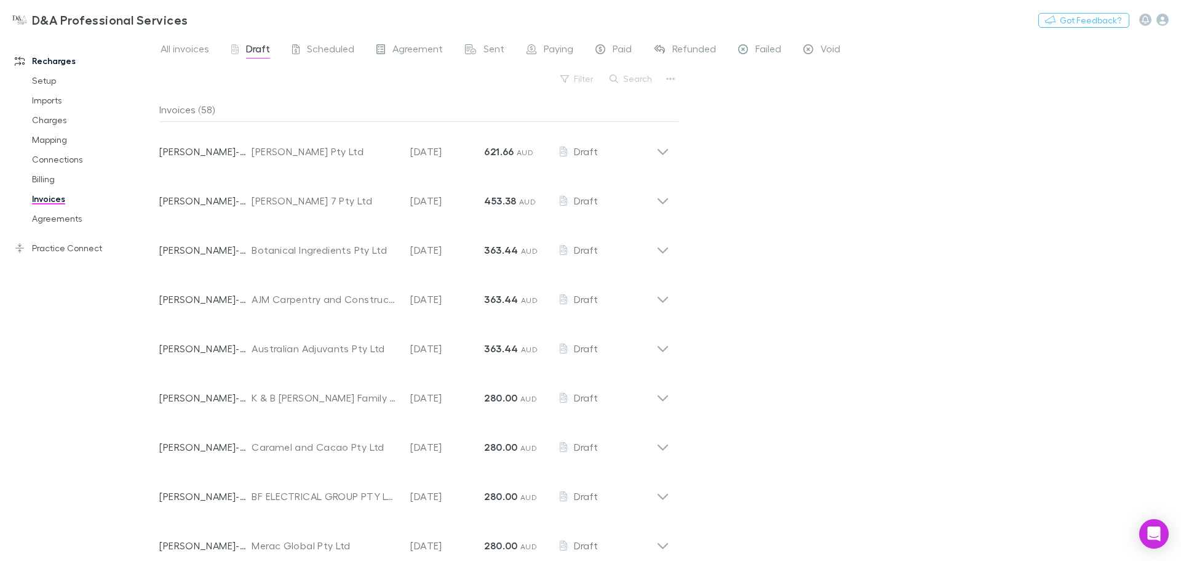
click at [315, 49] on span "Scheduled" at bounding box center [330, 50] width 47 height 16
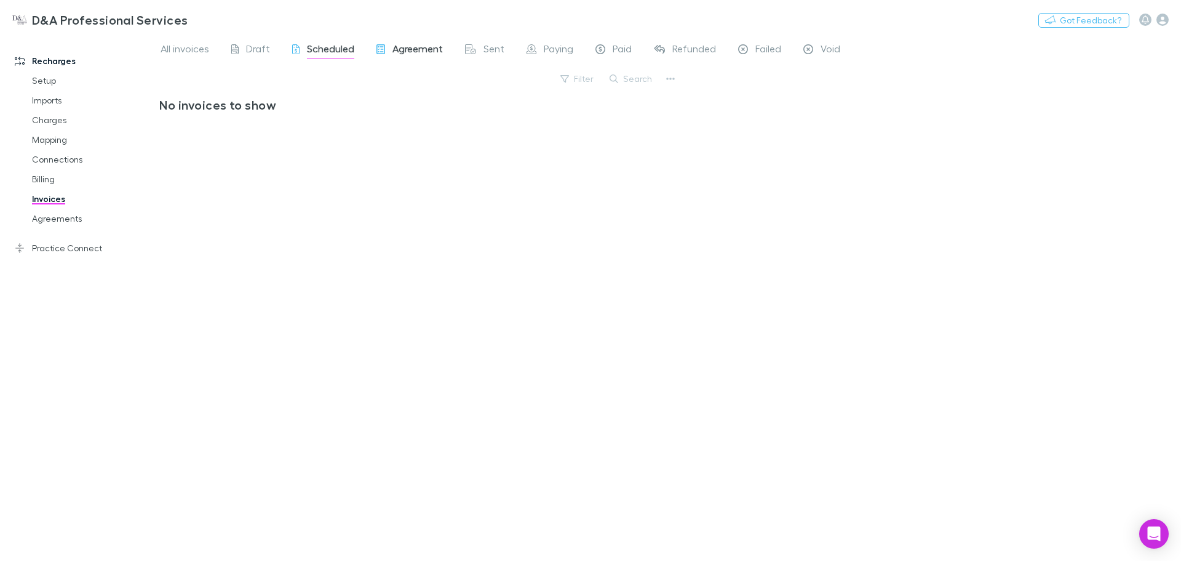
click at [400, 51] on span "Agreement" at bounding box center [418, 50] width 50 height 16
click at [486, 47] on span "Sent" at bounding box center [494, 50] width 21 height 16
click at [424, 44] on span "Agreement" at bounding box center [418, 50] width 50 height 16
click at [179, 41] on link "All invoices" at bounding box center [184, 51] width 51 height 20
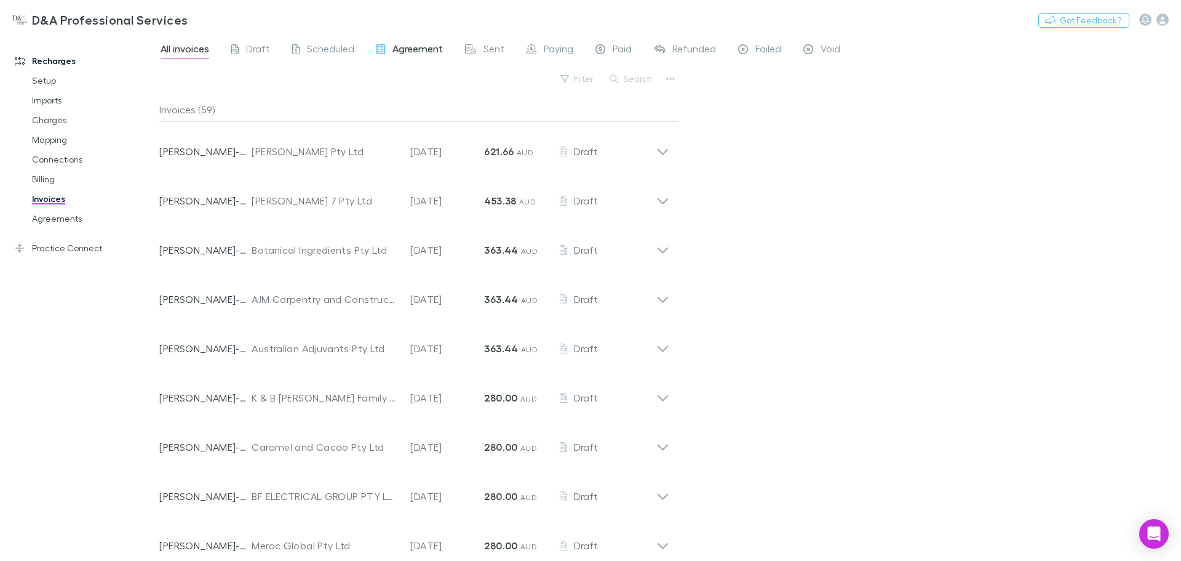
click at [410, 45] on span "Agreement" at bounding box center [418, 50] width 50 height 16
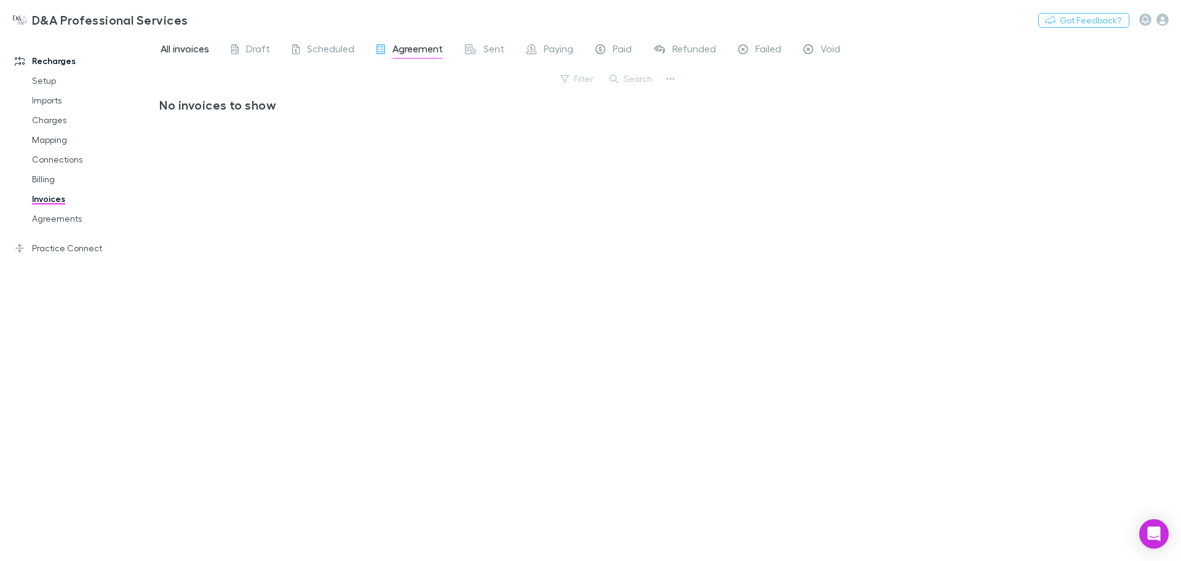
click at [199, 46] on span "All invoices" at bounding box center [185, 50] width 49 height 16
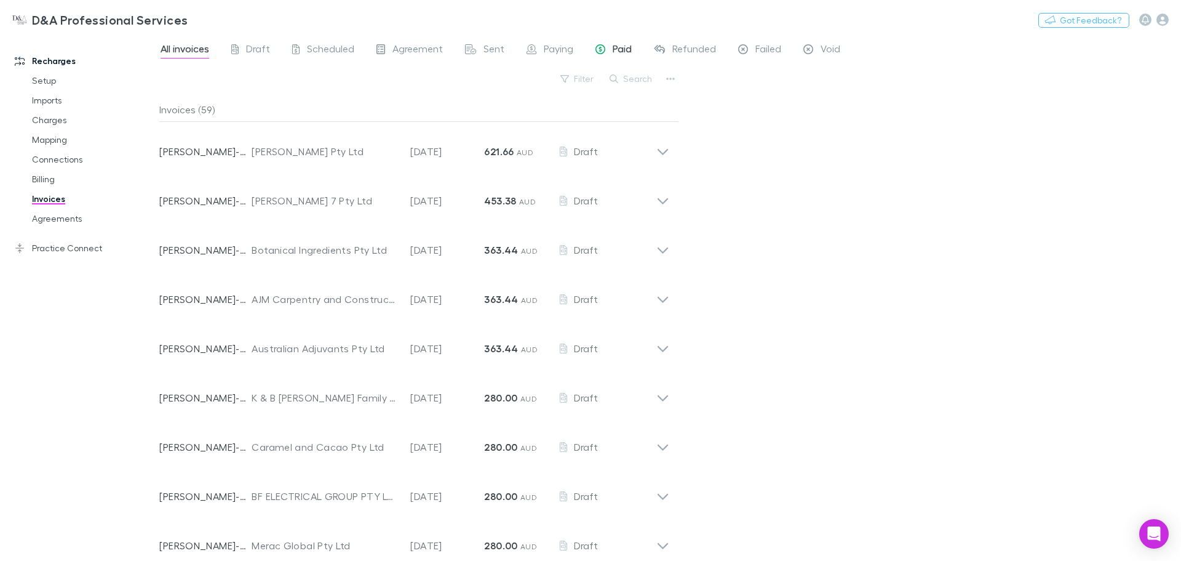
click at [610, 56] on div "Paid" at bounding box center [614, 50] width 36 height 16
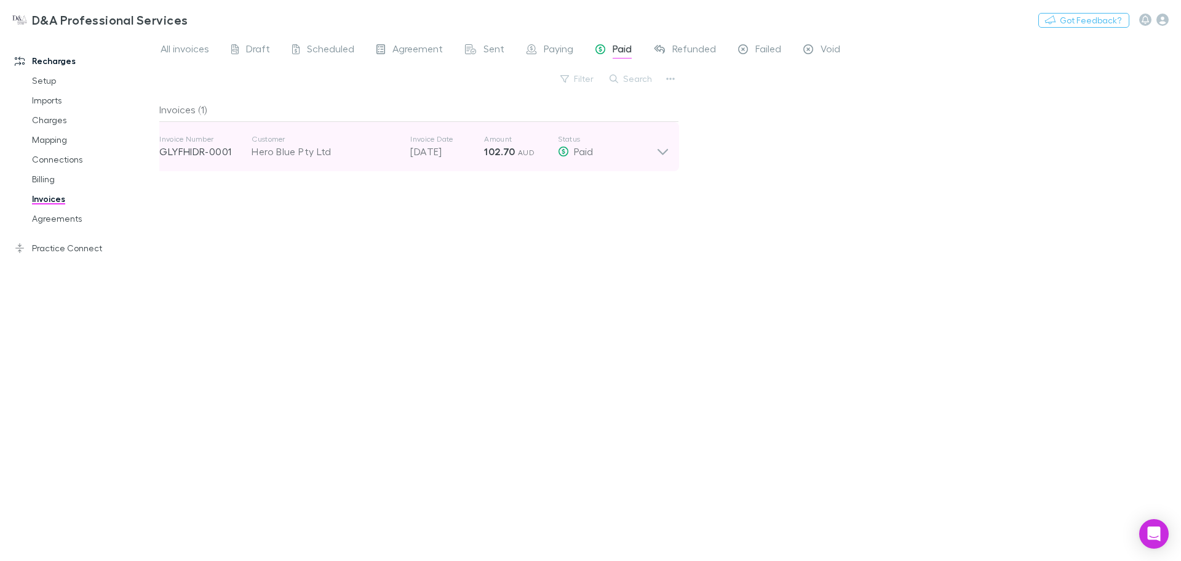
click at [670, 153] on div "Invoice Number GLYFHIDR-0001 Customer Hero Blue Pty Ltd Invoice Date [DATE] Amo…" at bounding box center [415, 146] width 530 height 49
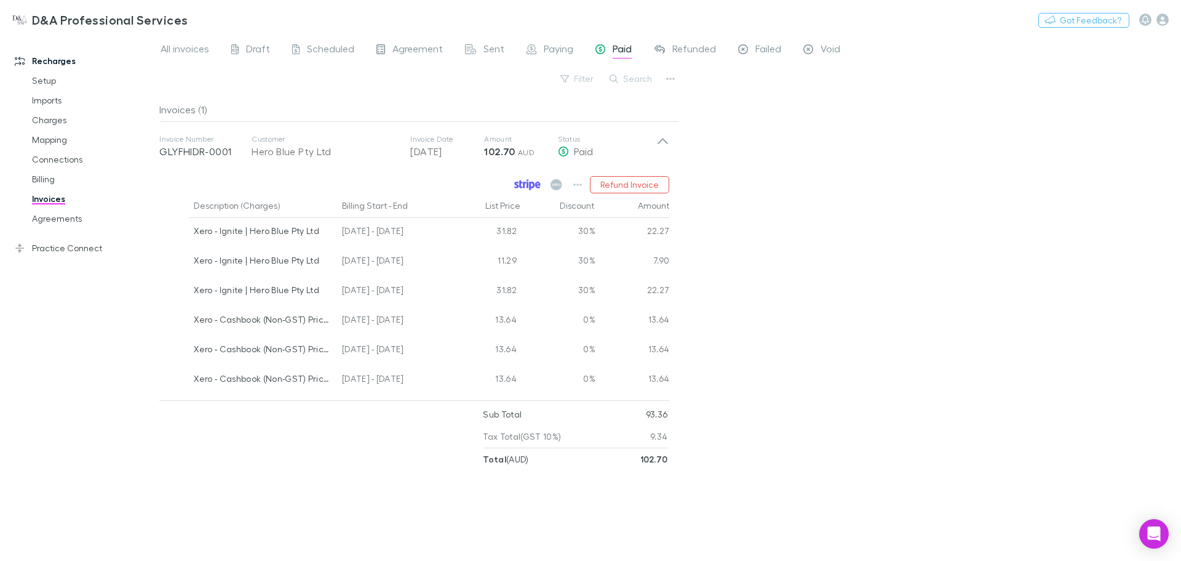
click at [526, 177] on link at bounding box center [527, 184] width 33 height 17
